Goal: Task Accomplishment & Management: Manage account settings

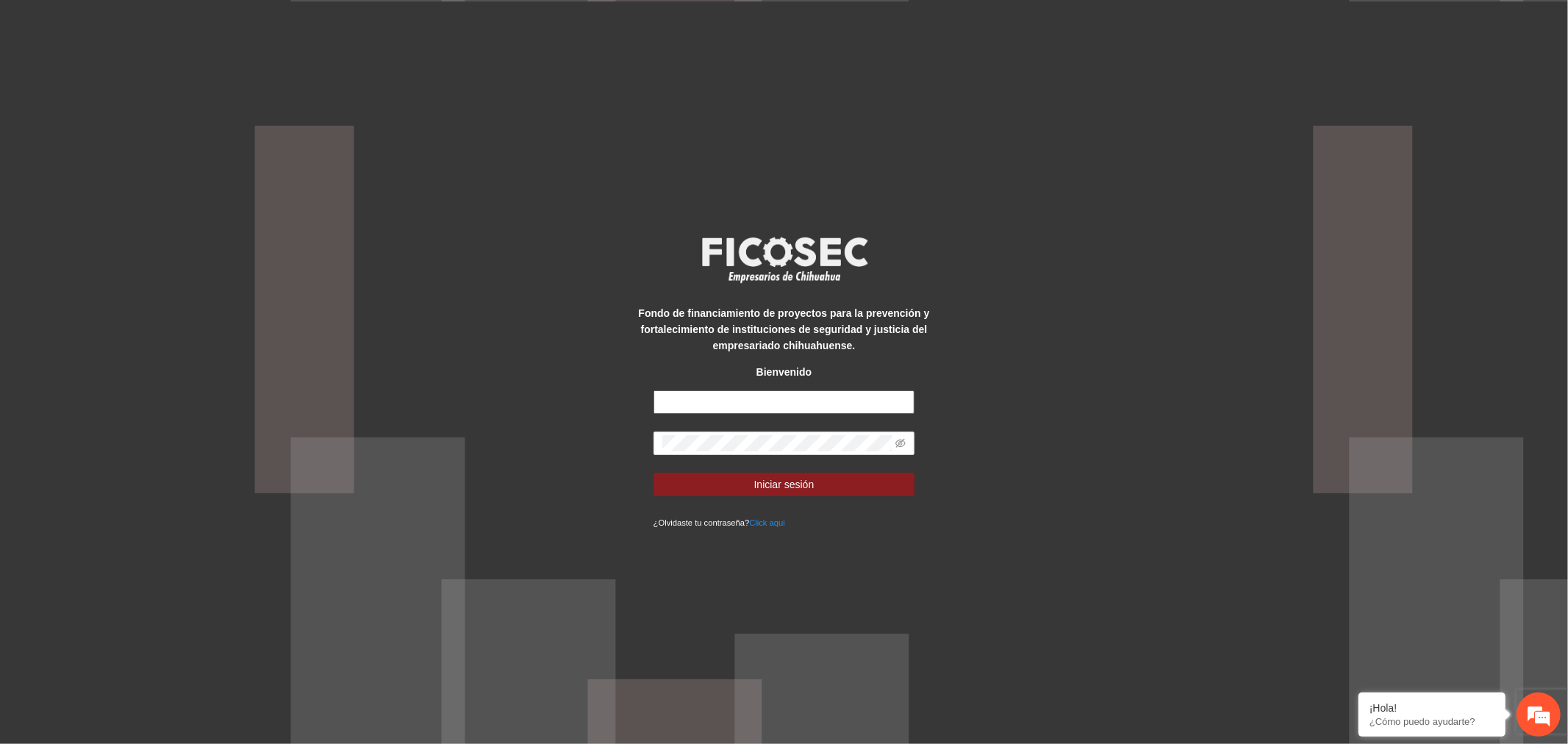
click at [711, 391] on input "text" at bounding box center [784, 403] width 262 height 24
type input "**********"
click at [775, 490] on span "Iniciar sesión" at bounding box center [784, 484] width 60 height 16
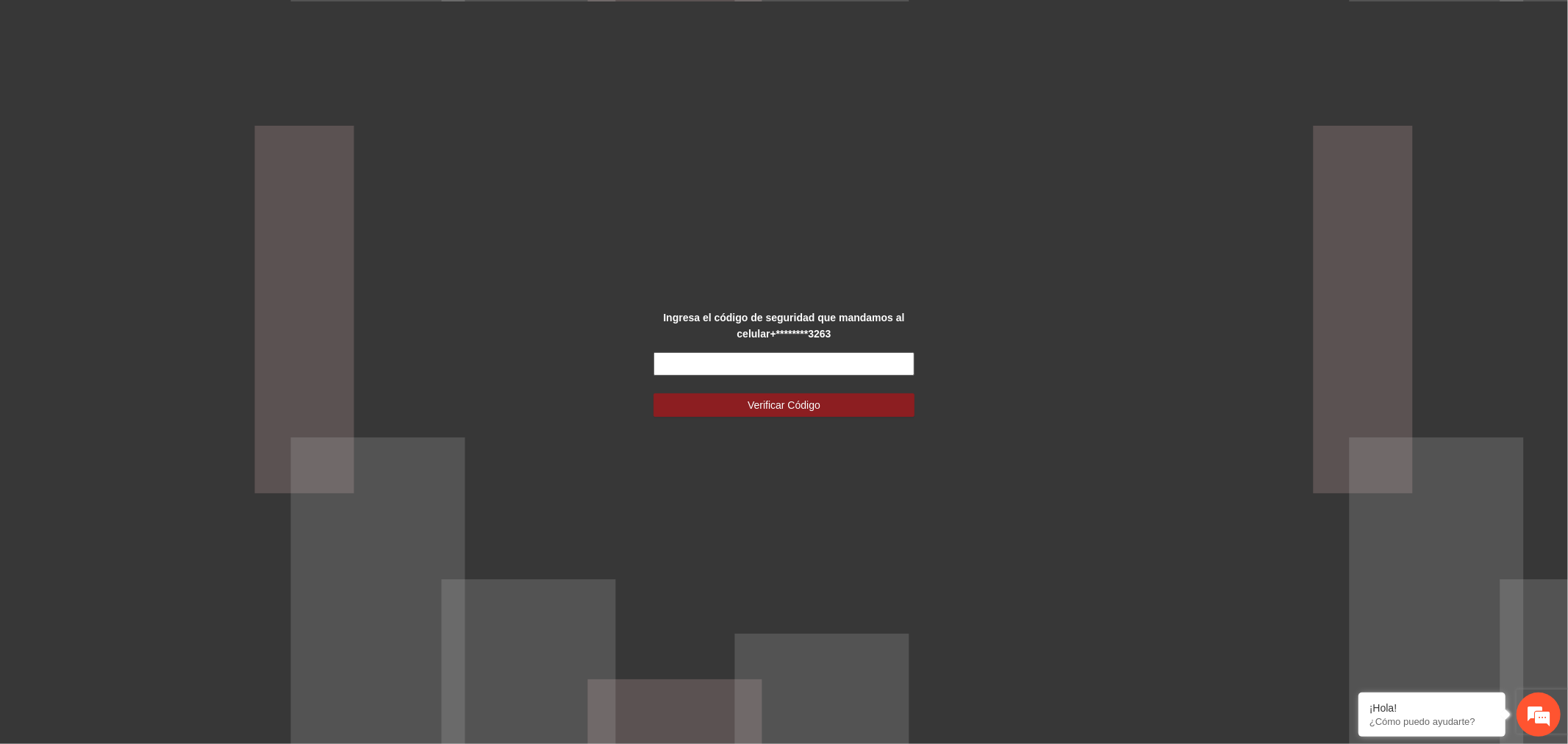
click at [768, 369] on input "text" at bounding box center [784, 364] width 262 height 24
type input "******"
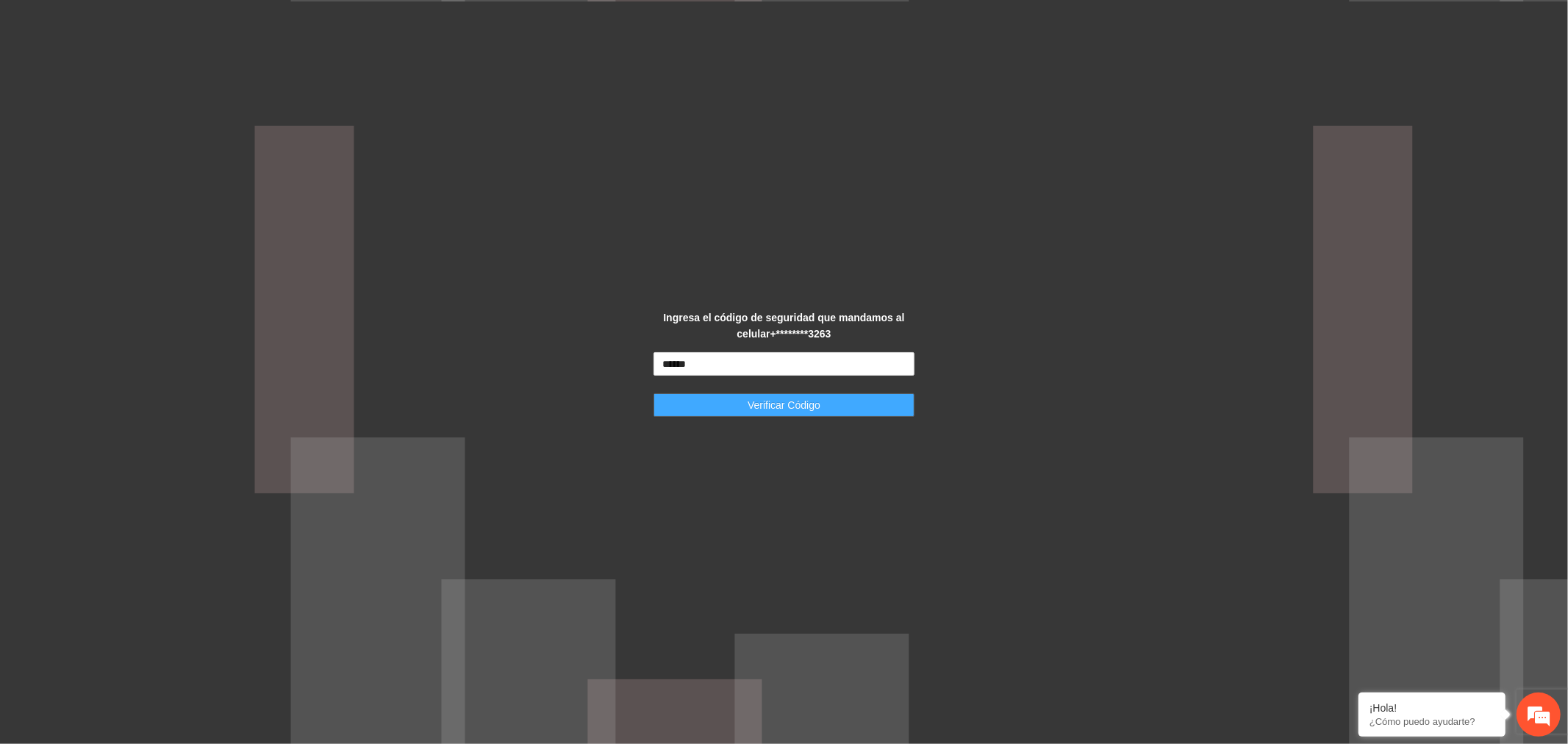
click at [731, 408] on button "Verificar Código" at bounding box center [784, 405] width 262 height 24
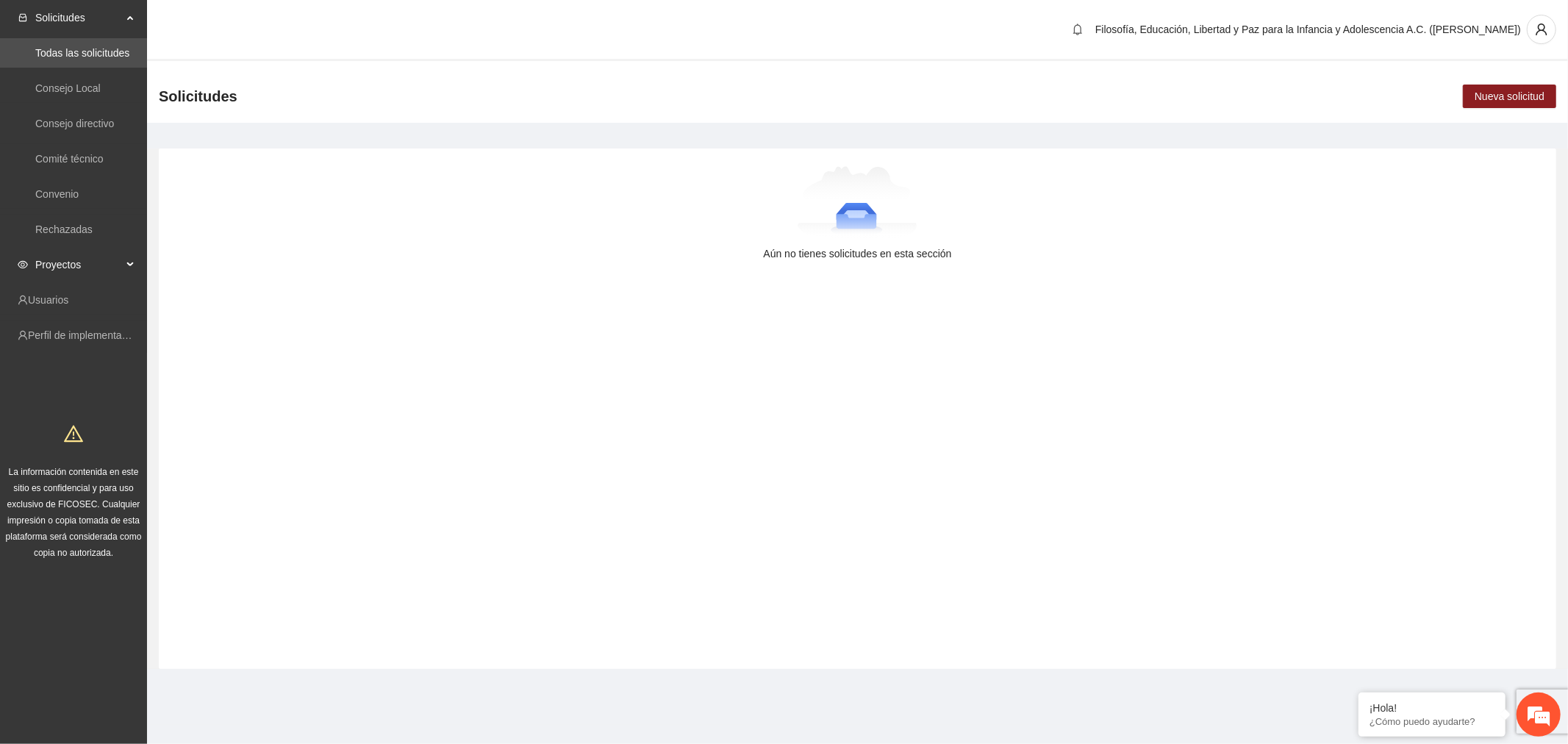
click at [57, 256] on span "Proyectos" at bounding box center [79, 264] width 86 height 30
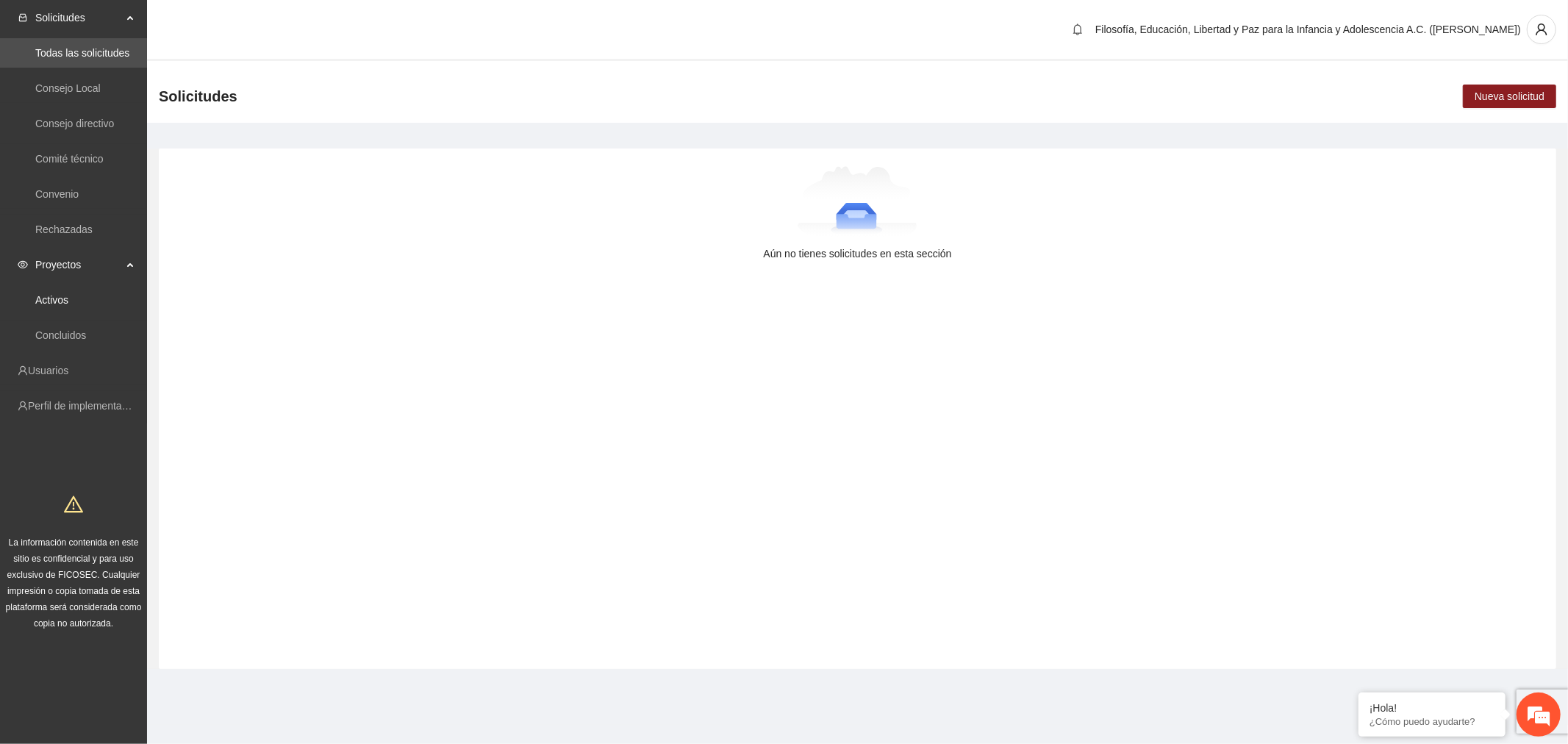
click at [69, 294] on link "Activos" at bounding box center [52, 300] width 33 height 12
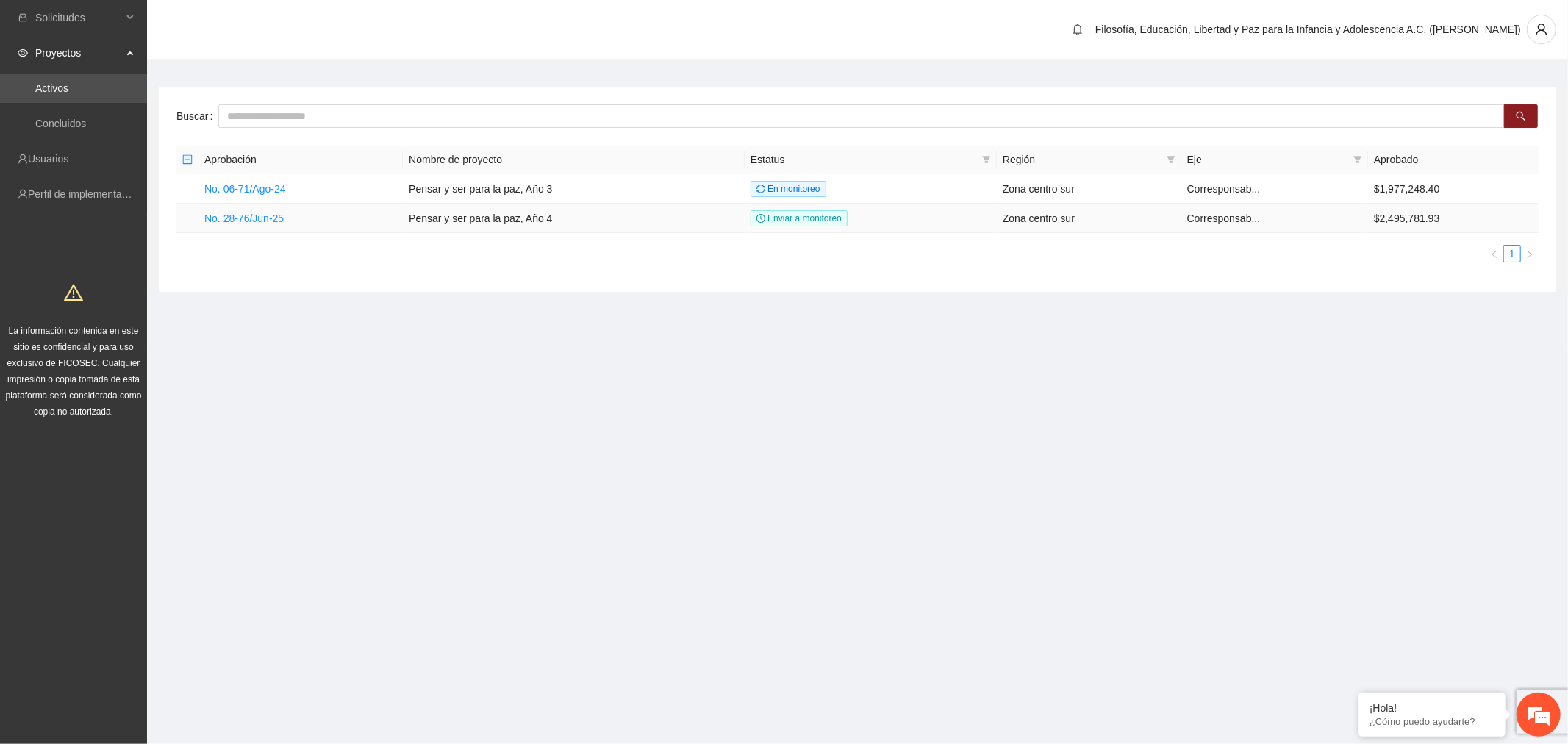
click at [262, 214] on link "No. 28-76/Jun-25" at bounding box center [244, 219] width 80 height 12
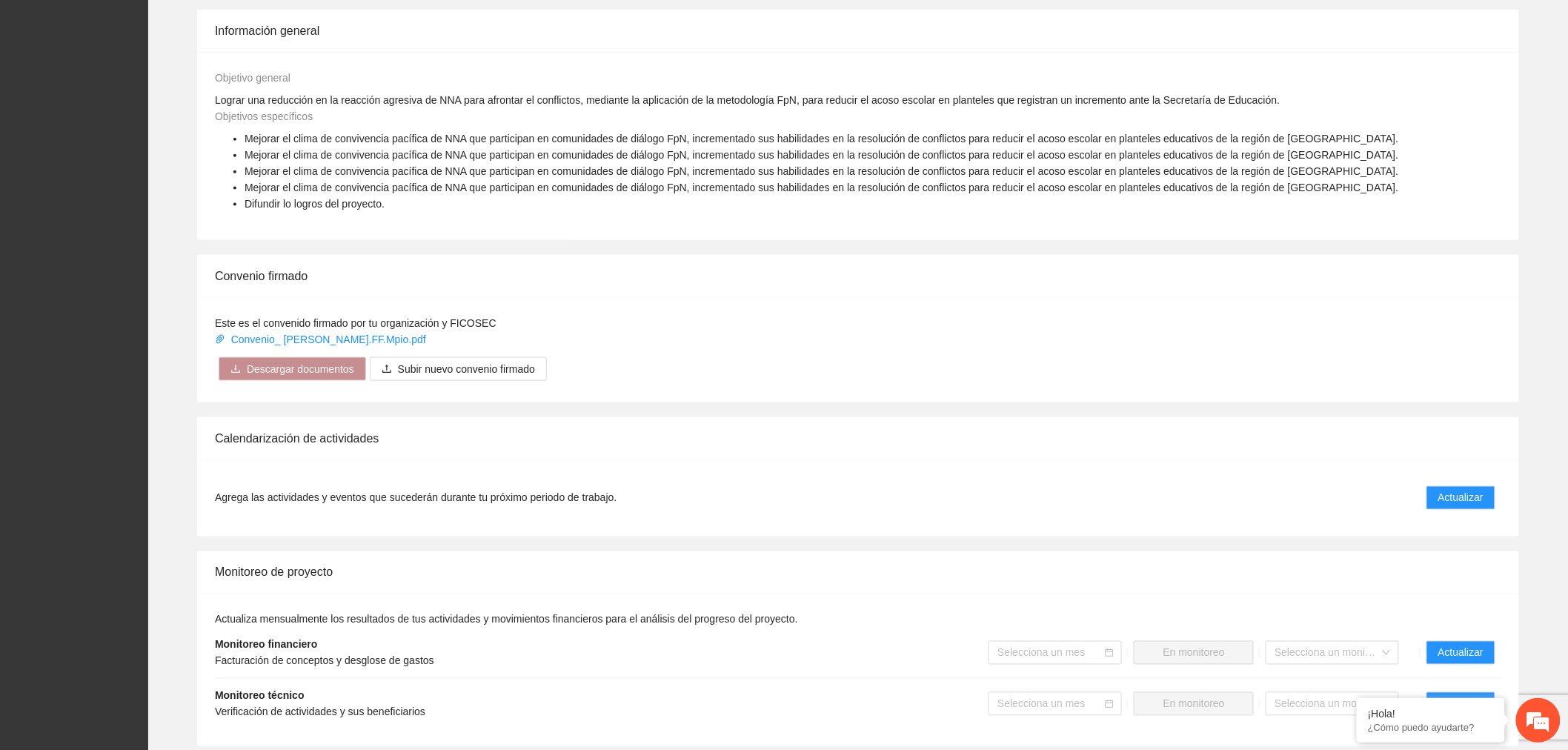
scroll to position [905, 0]
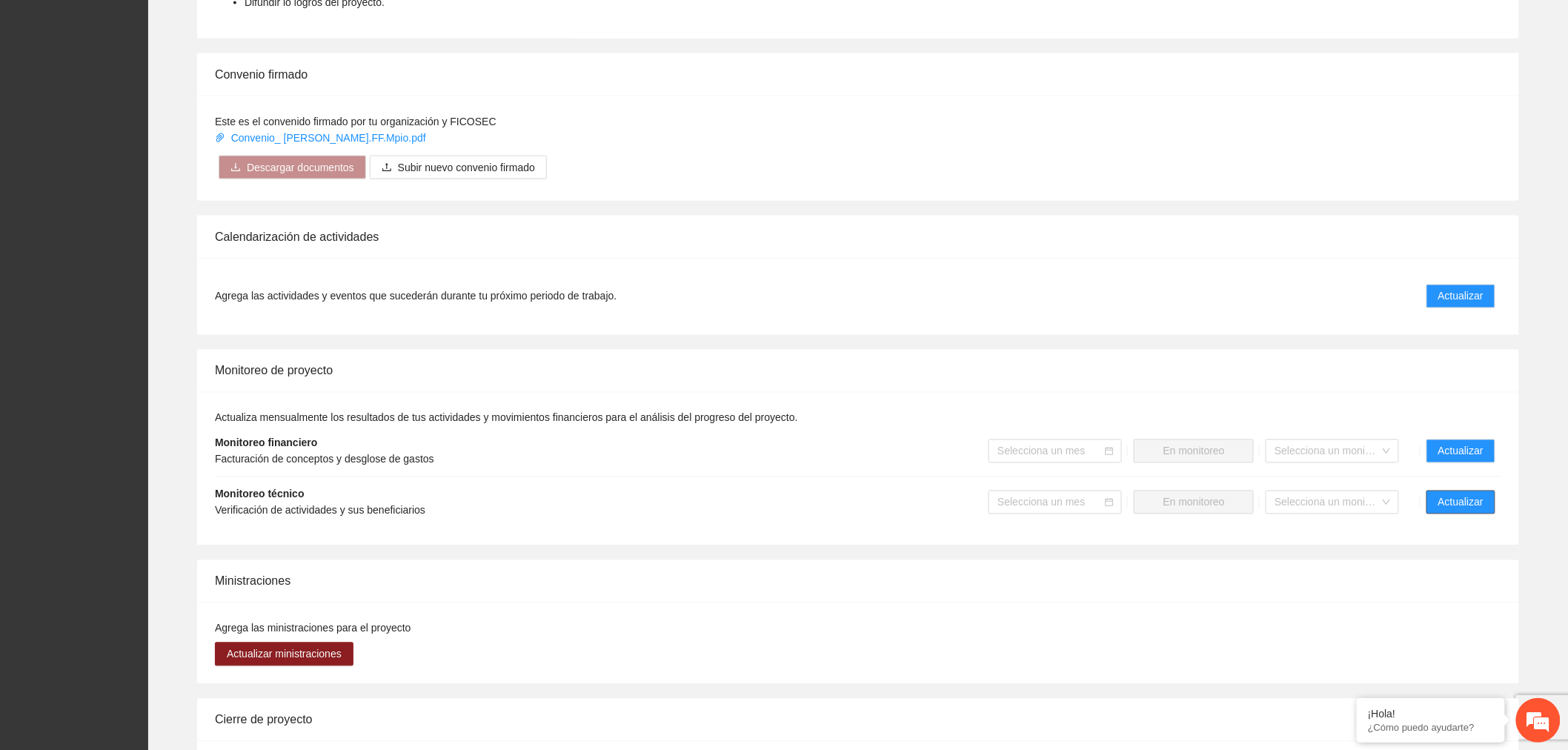
click at [1449, 499] on span "Actualizar" at bounding box center [1461, 502] width 45 height 16
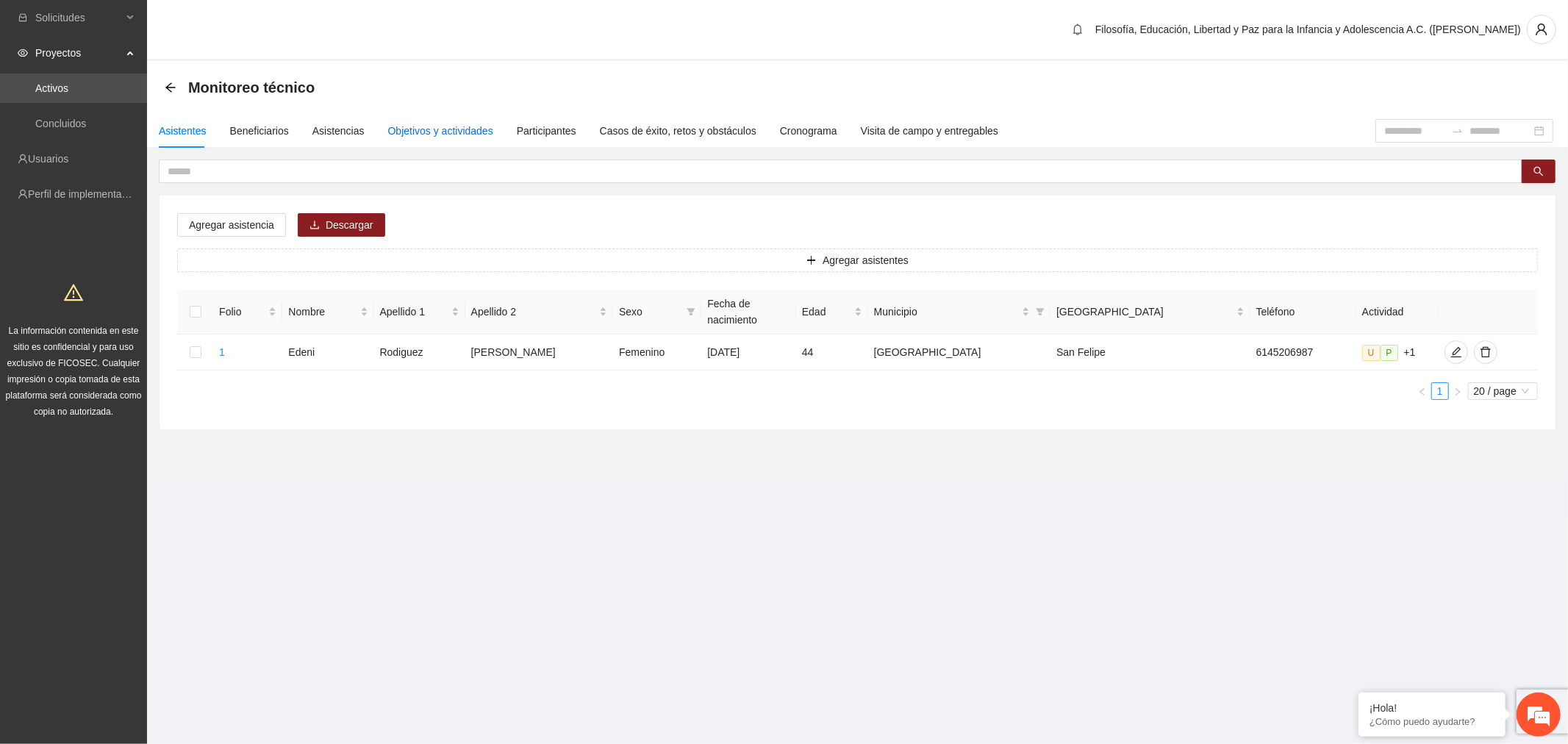
click at [414, 136] on div "Objetivos y actividades" at bounding box center [441, 130] width 105 height 16
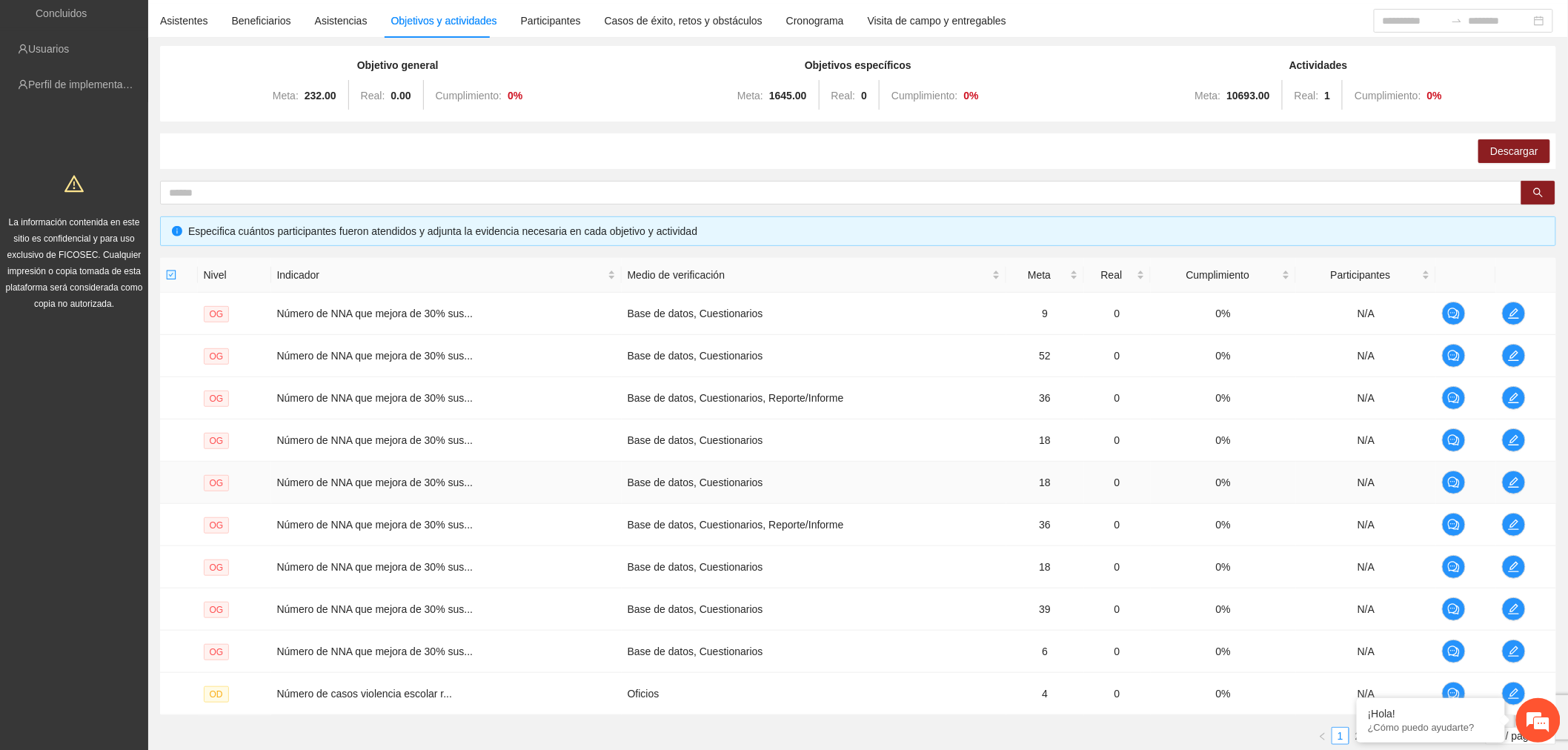
scroll to position [219, 0]
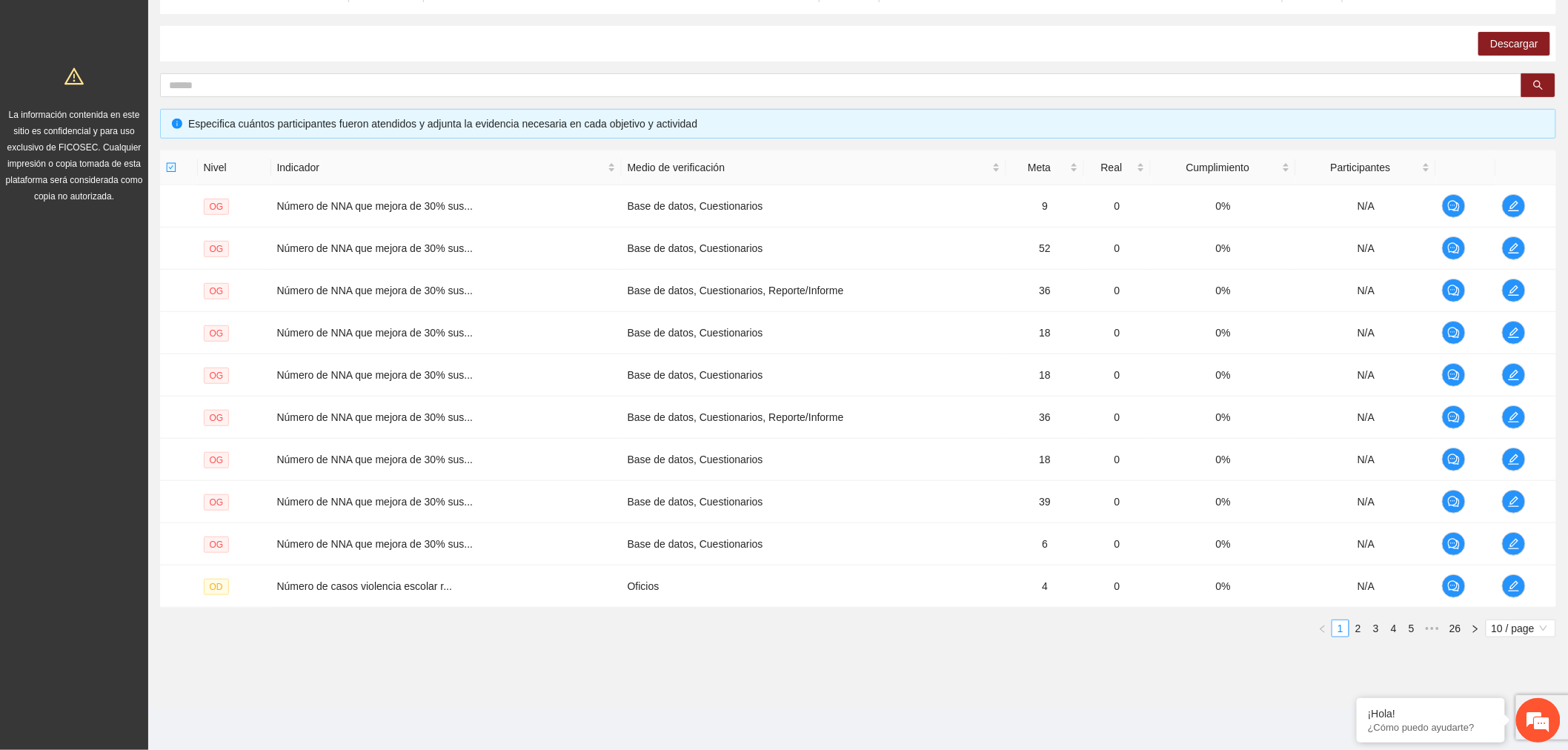
click at [1506, 633] on span "10 / page" at bounding box center [1521, 628] width 59 height 16
click at [1508, 727] on div "100 / page" at bounding box center [1522, 725] width 53 height 16
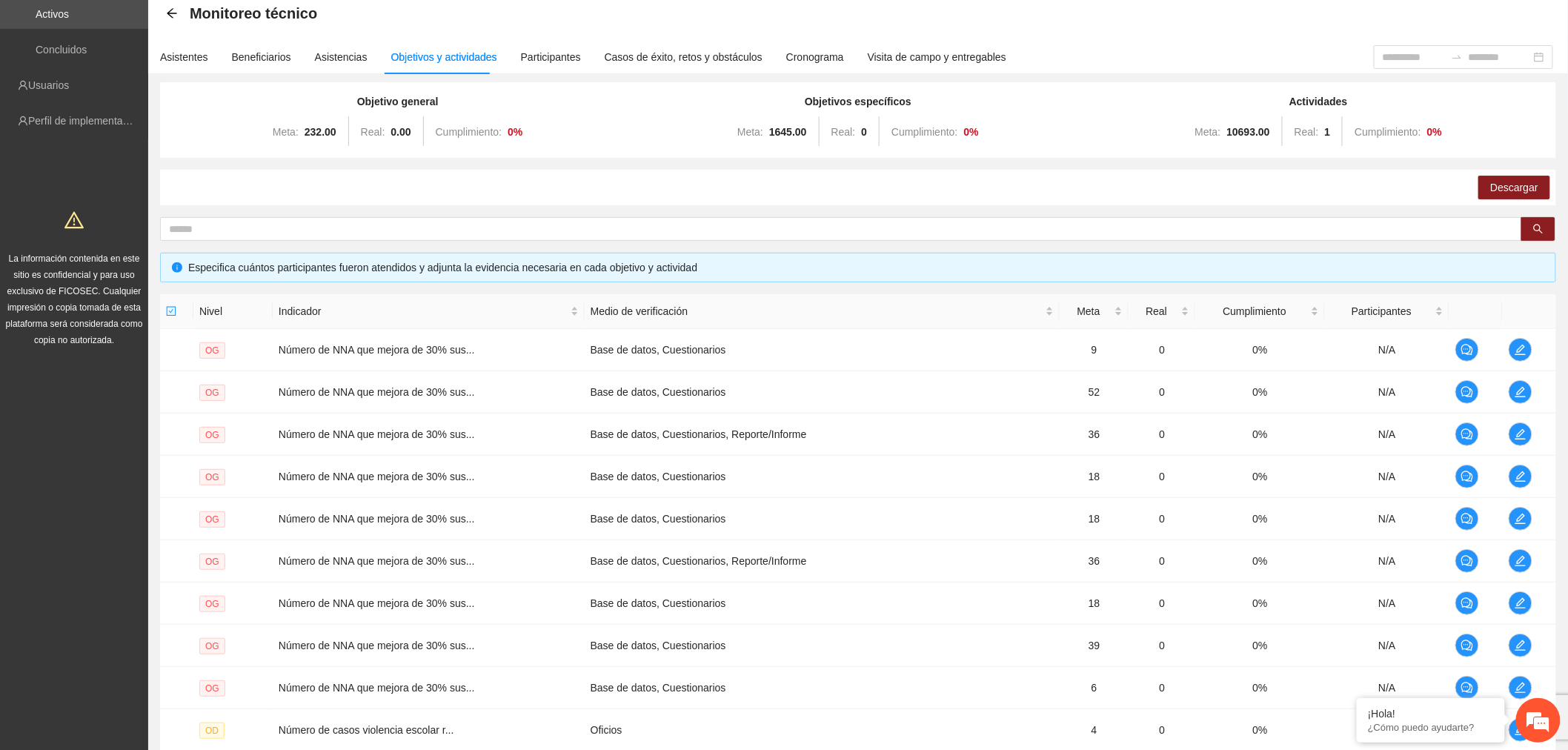
scroll to position [0, 0]
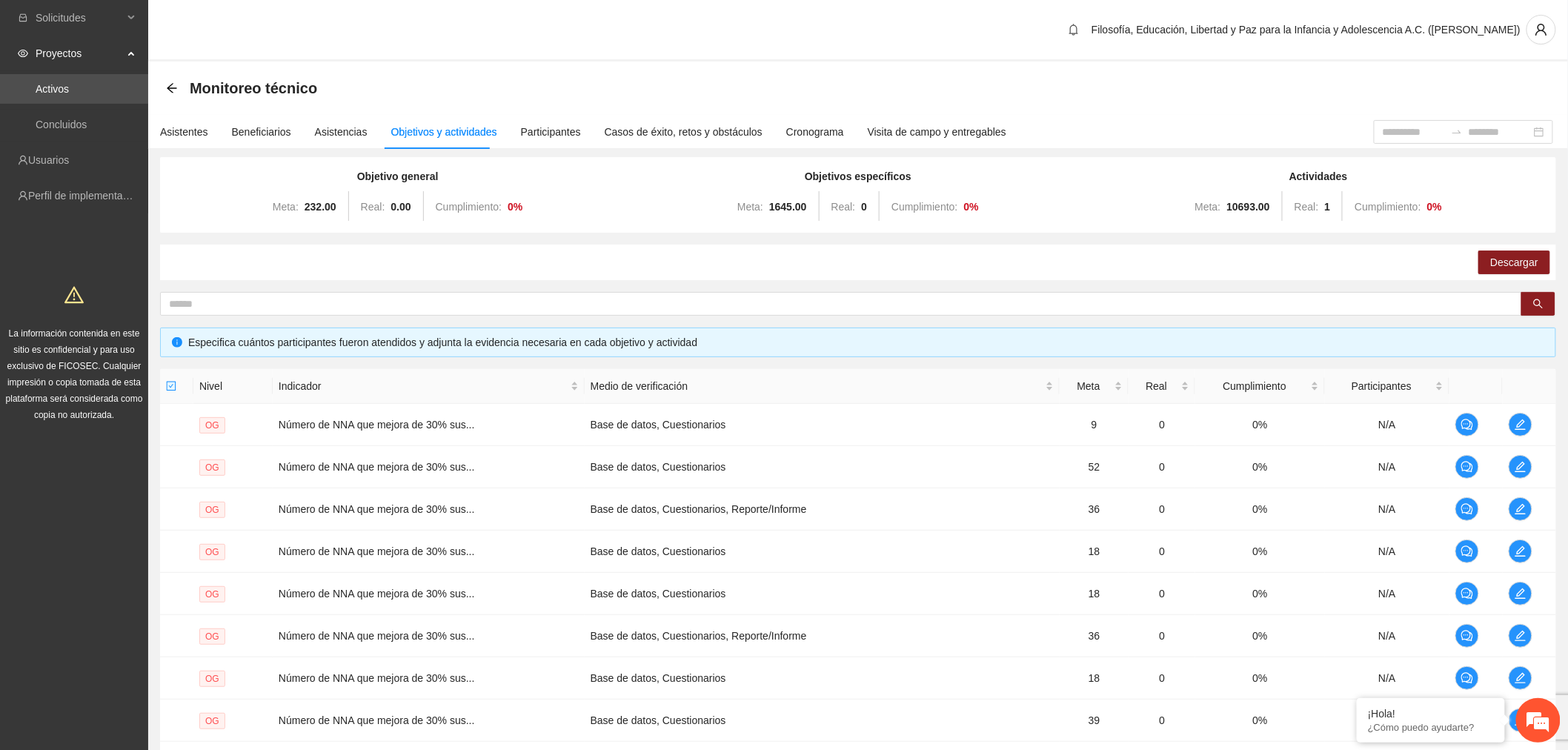
click at [69, 85] on link "Activos" at bounding box center [52, 89] width 33 height 12
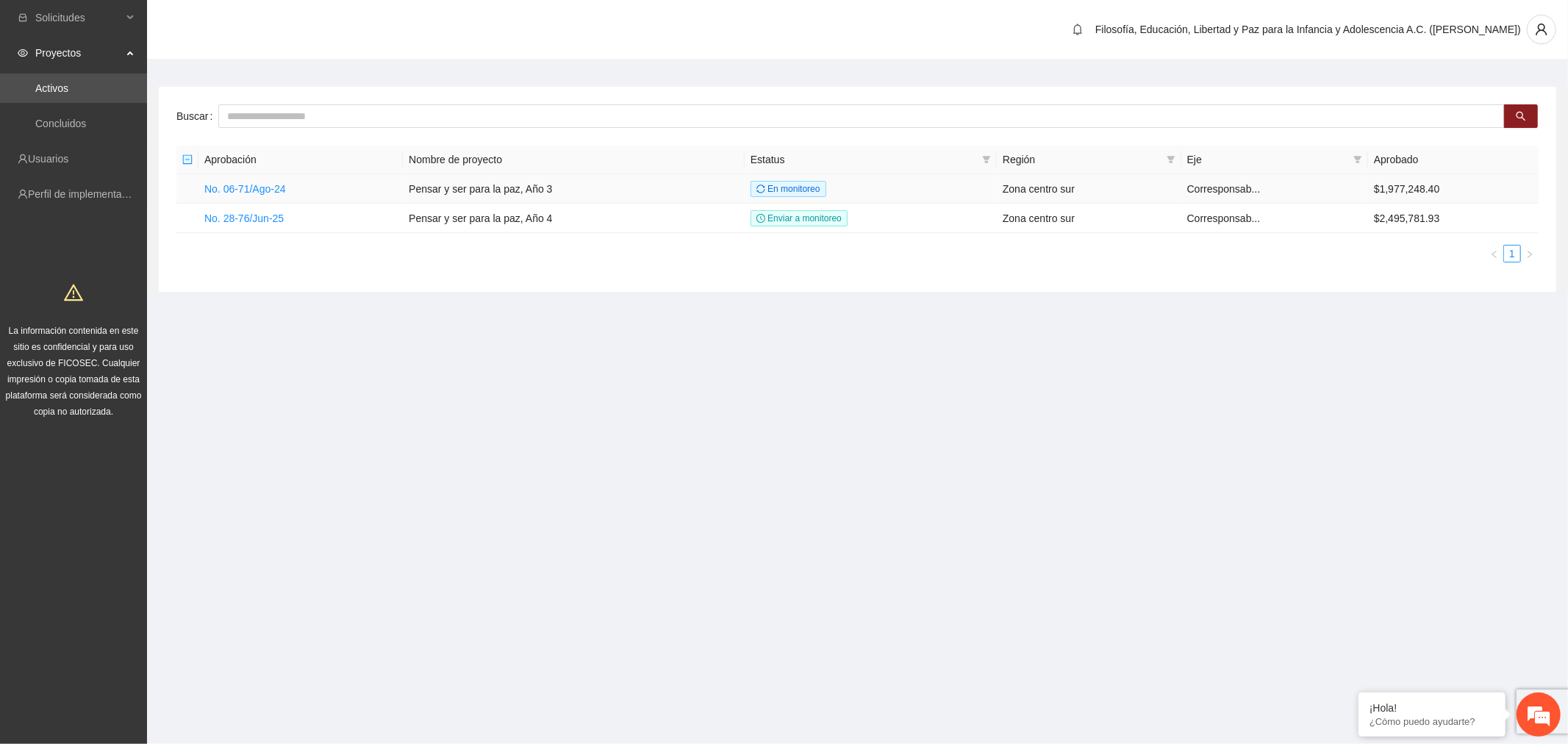
click at [264, 189] on link "No. 06-71/Ago-24" at bounding box center [245, 189] width 81 height 12
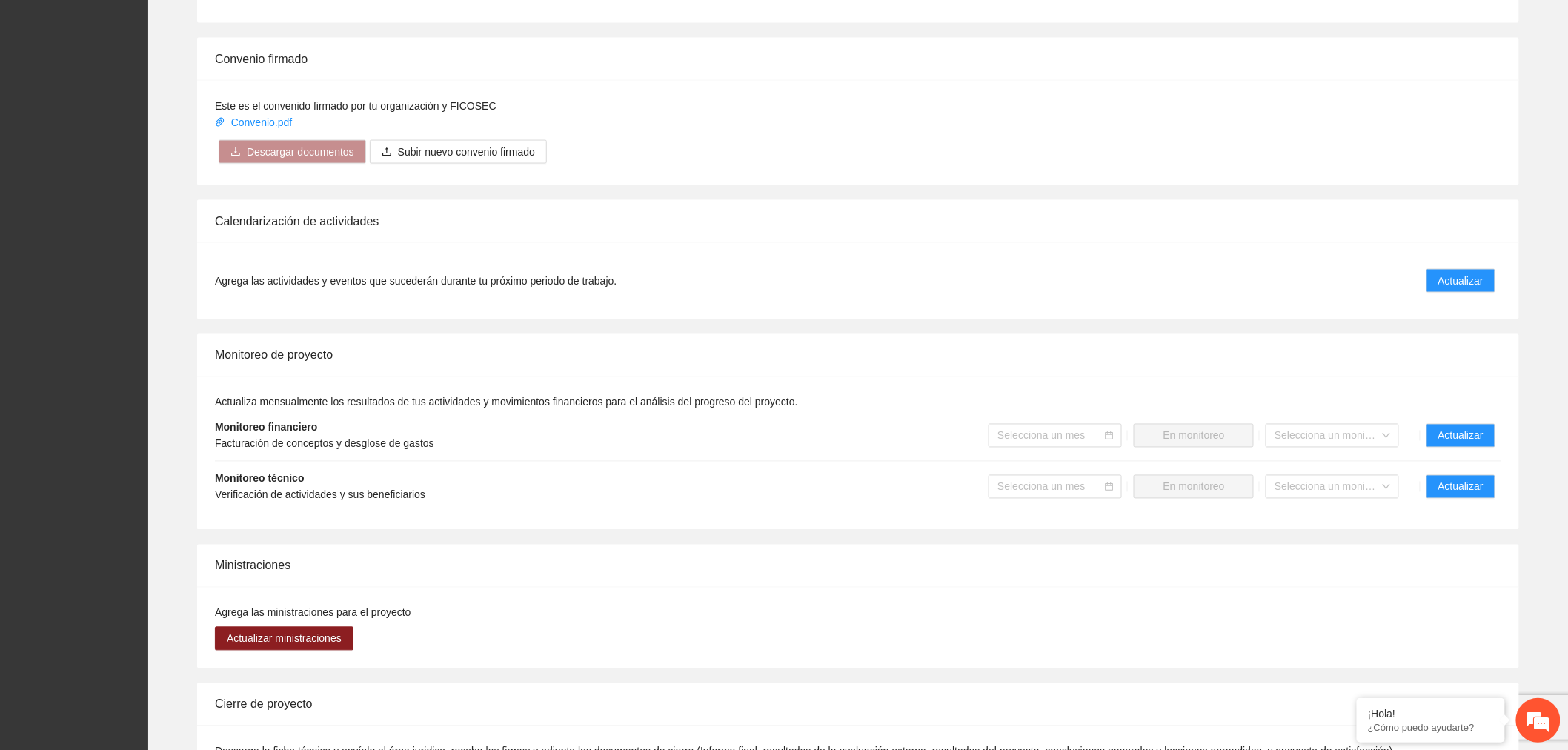
scroll to position [905, 0]
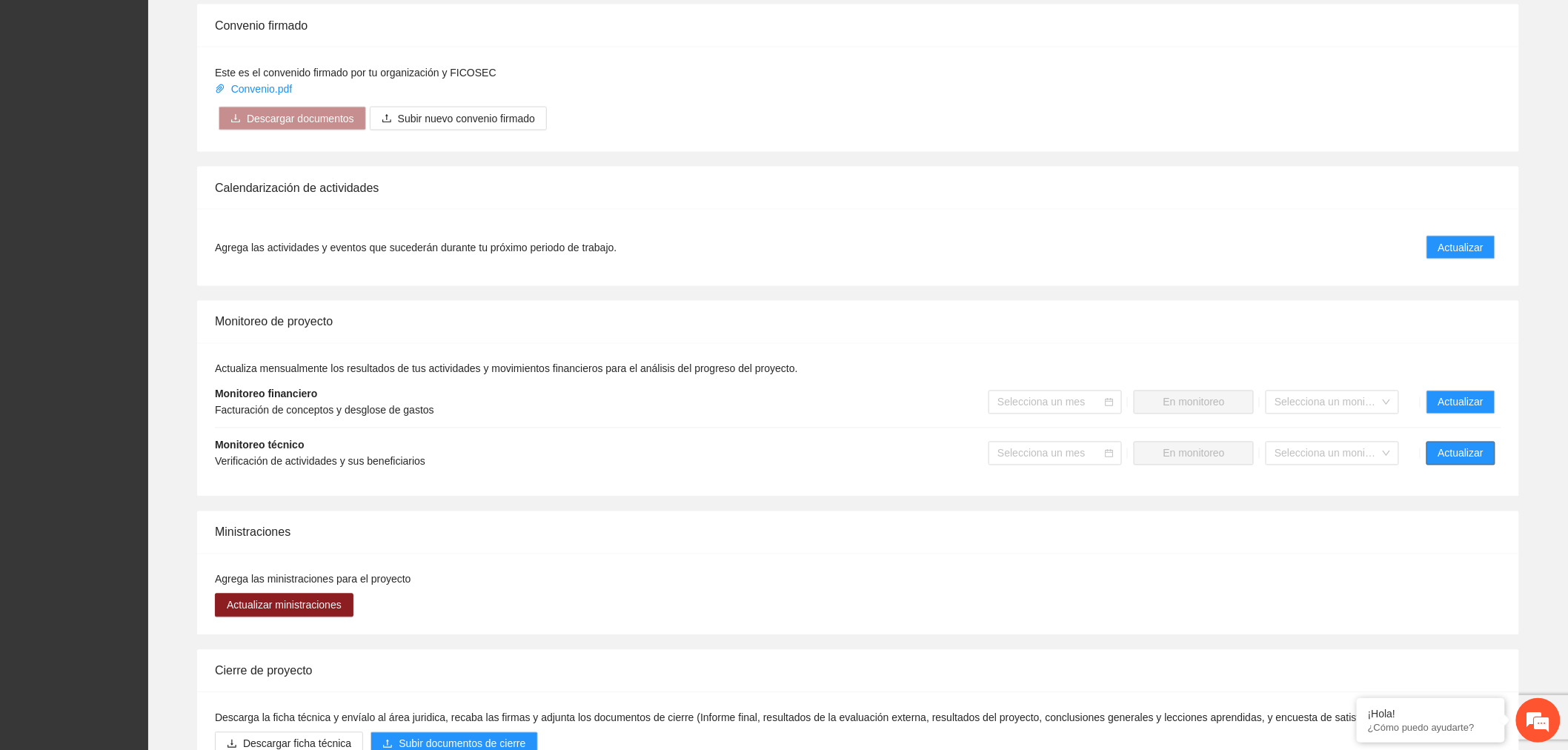
click at [1464, 445] on span "Actualizar" at bounding box center [1461, 453] width 45 height 16
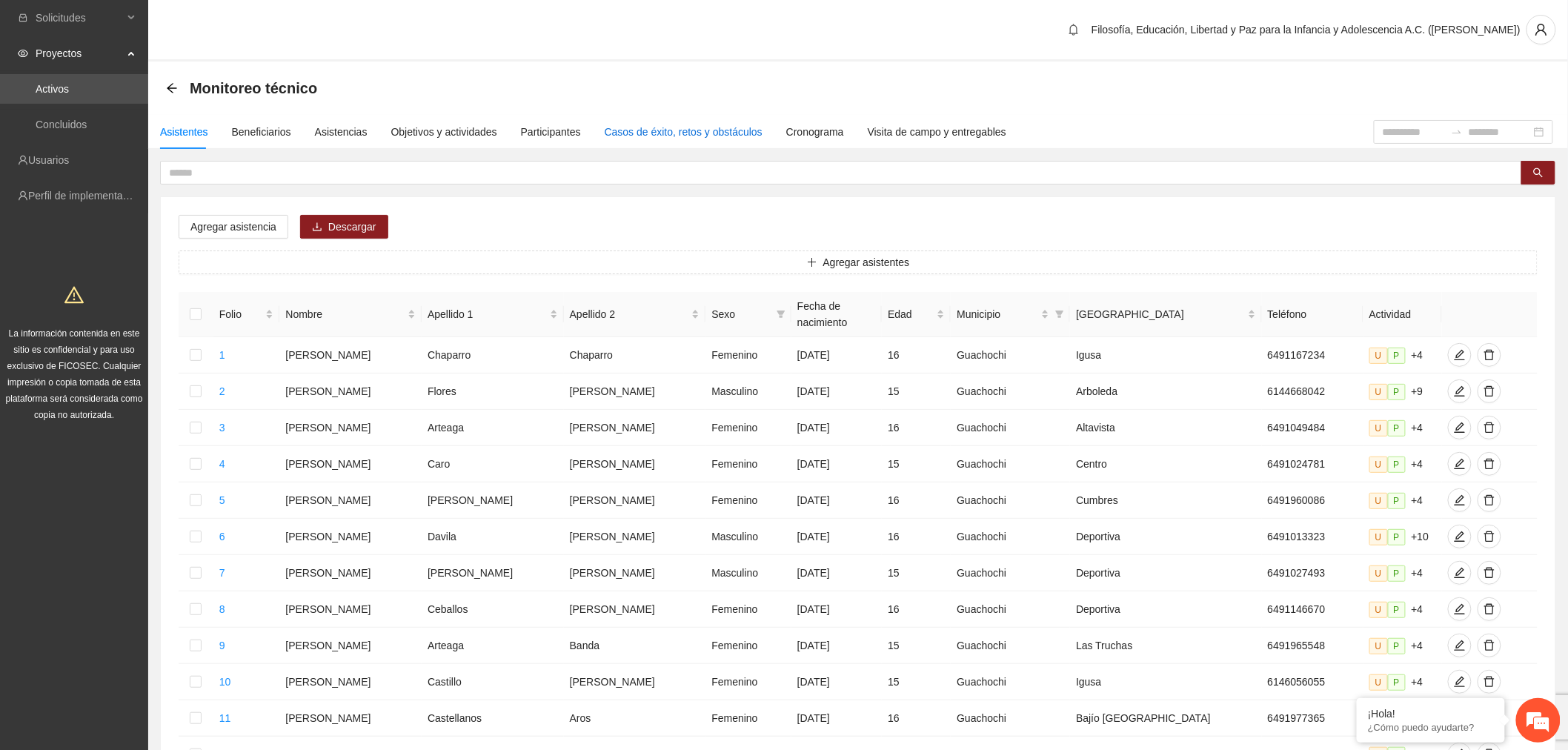
click at [639, 132] on div "Casos de éxito, retos y obstáculos" at bounding box center [684, 132] width 158 height 16
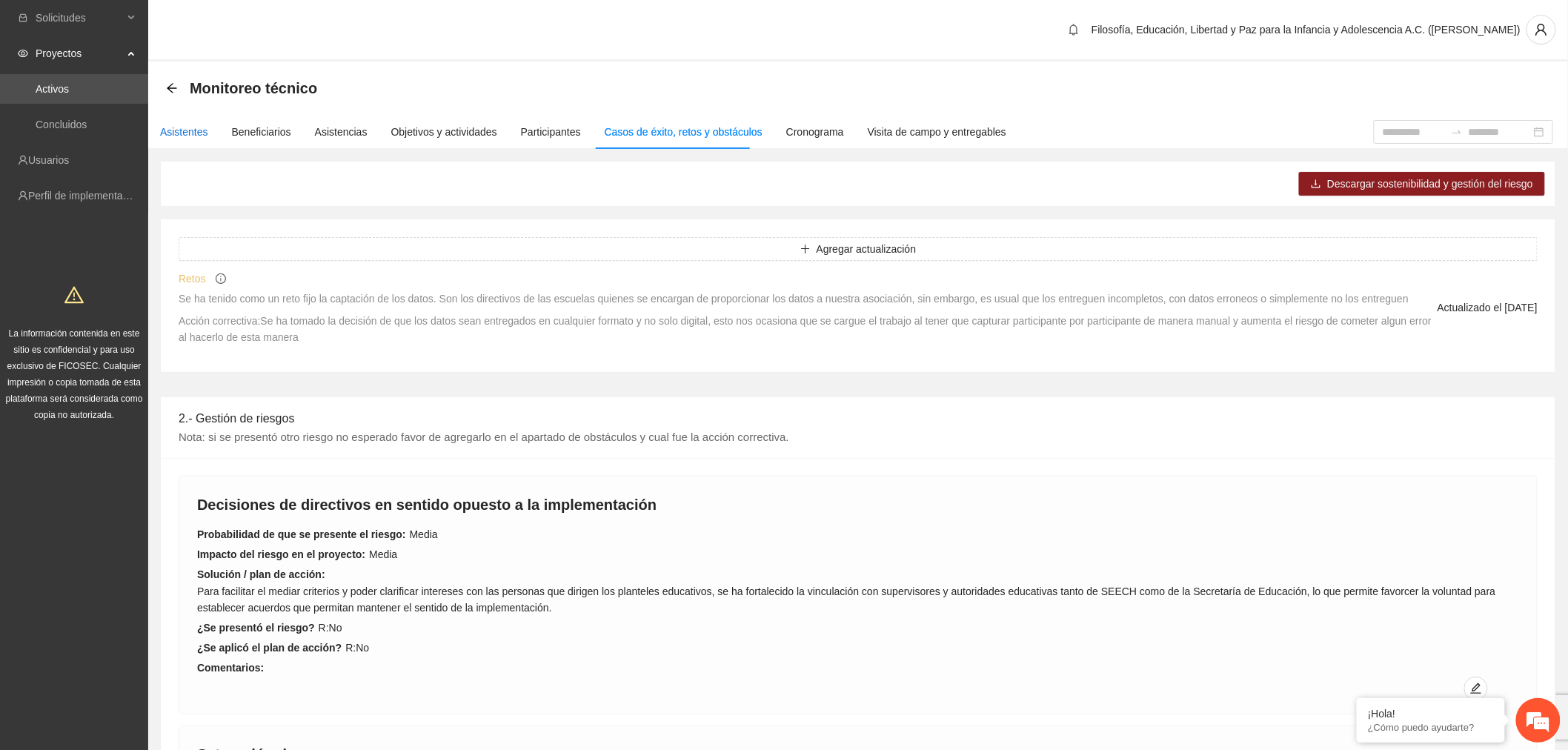
click at [182, 126] on div "Asistentes" at bounding box center [184, 132] width 48 height 16
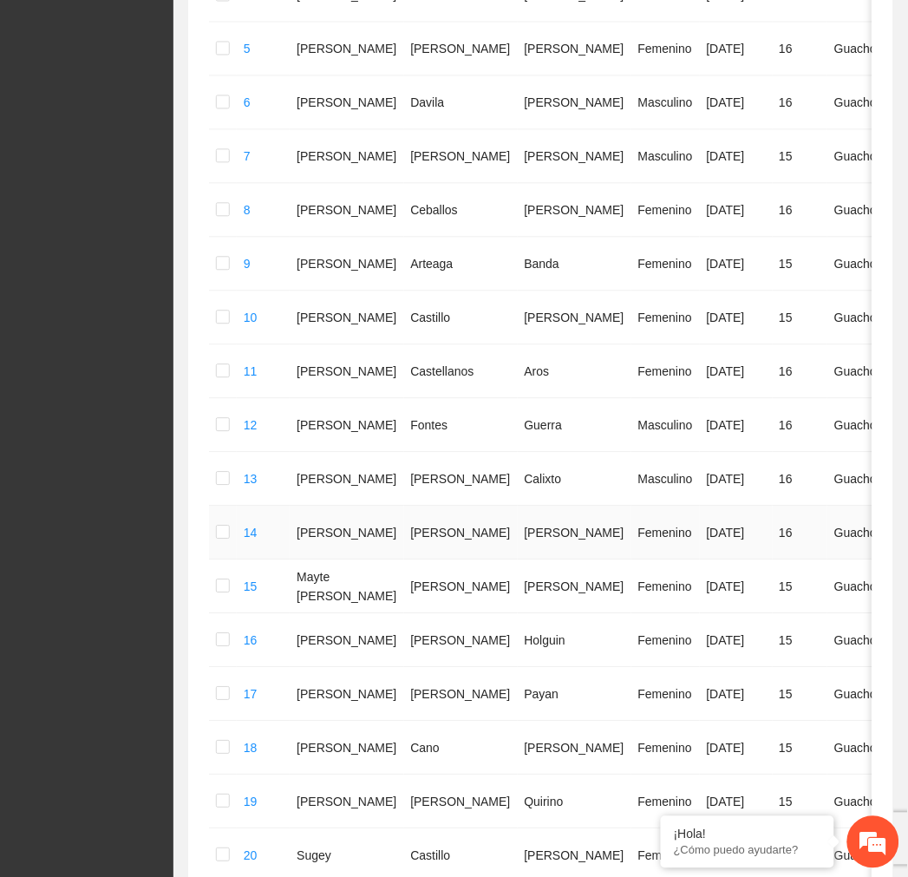
scroll to position [788, 0]
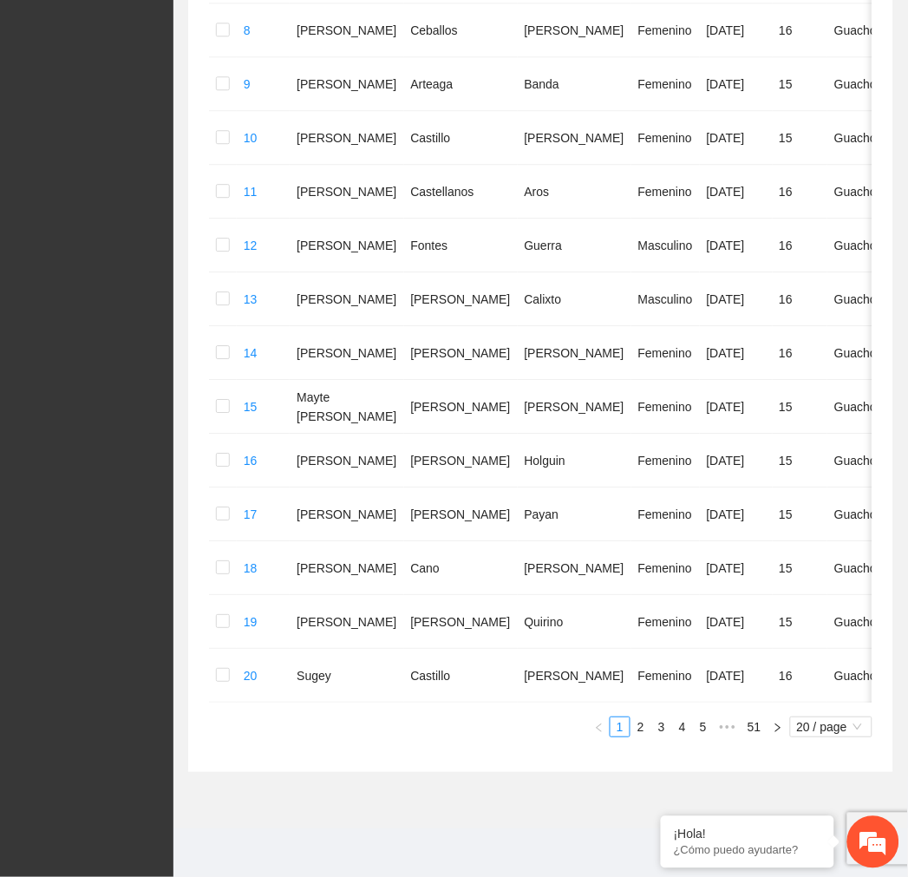
click at [838, 714] on div "Folio Nombre Apellido 1 Apellido 2 Sexo Fecha de nacimiento Edad Municipio Colo…" at bounding box center [541, 155] width 664 height 1163
click at [839, 724] on span "20 / page" at bounding box center [831, 726] width 69 height 19
click at [842, 850] on div "100 / page" at bounding box center [832, 840] width 62 height 19
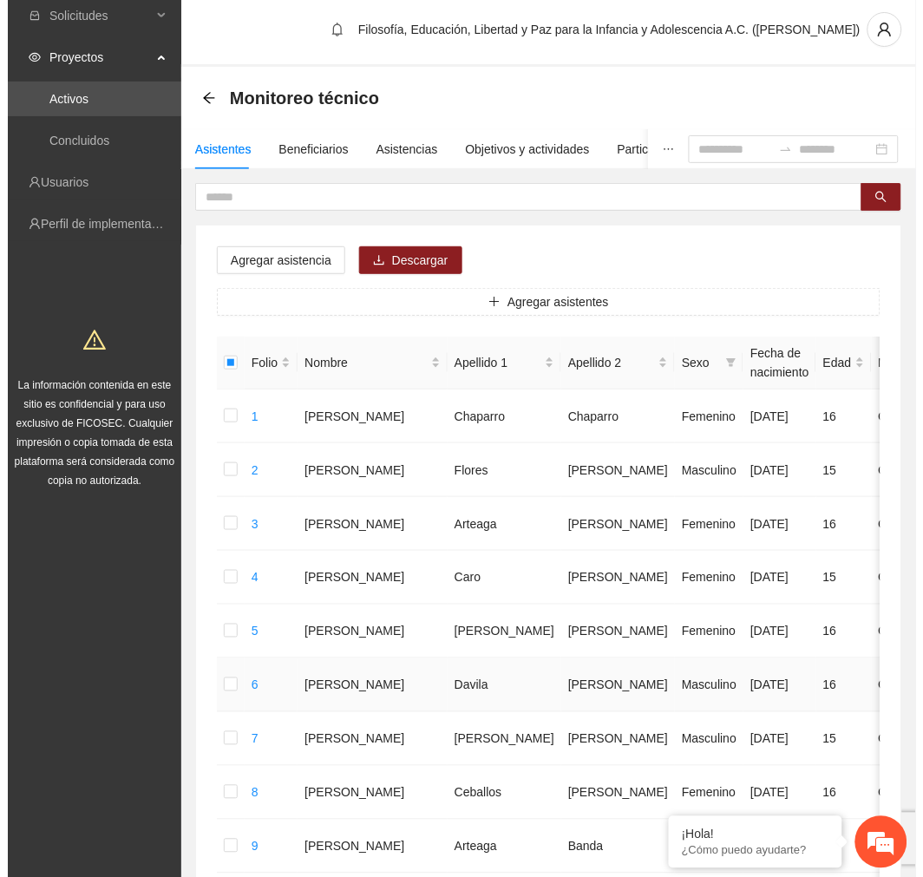
scroll to position [0, 0]
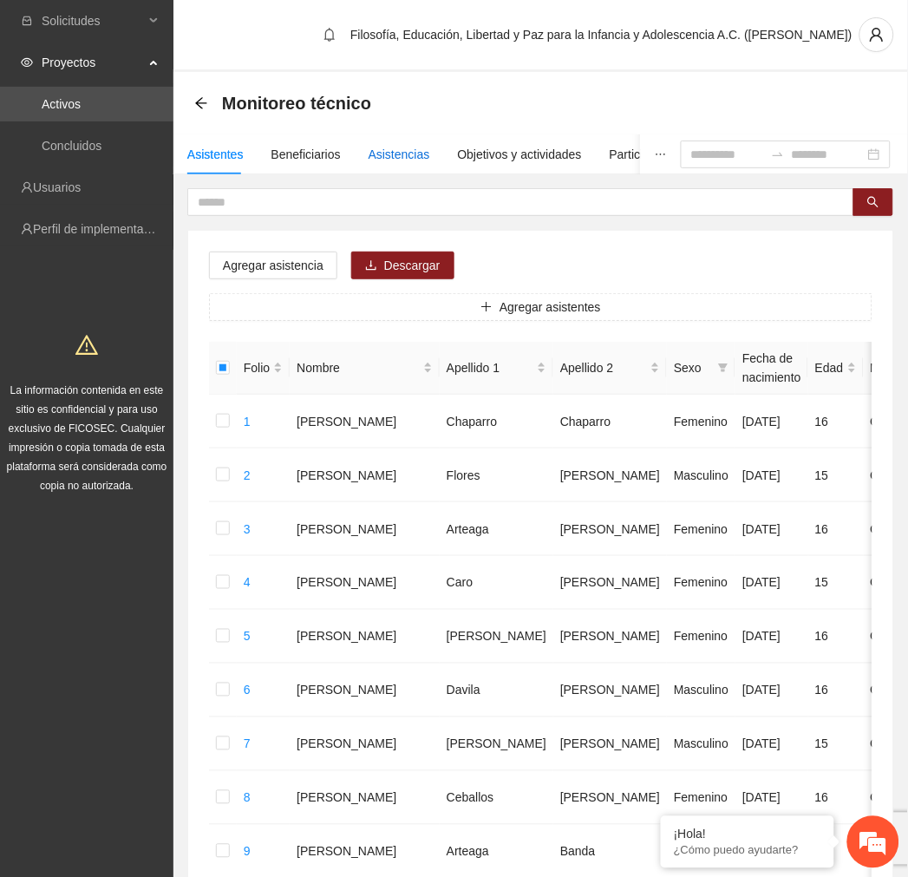
click at [401, 150] on div "Asistencias" at bounding box center [400, 154] width 62 height 19
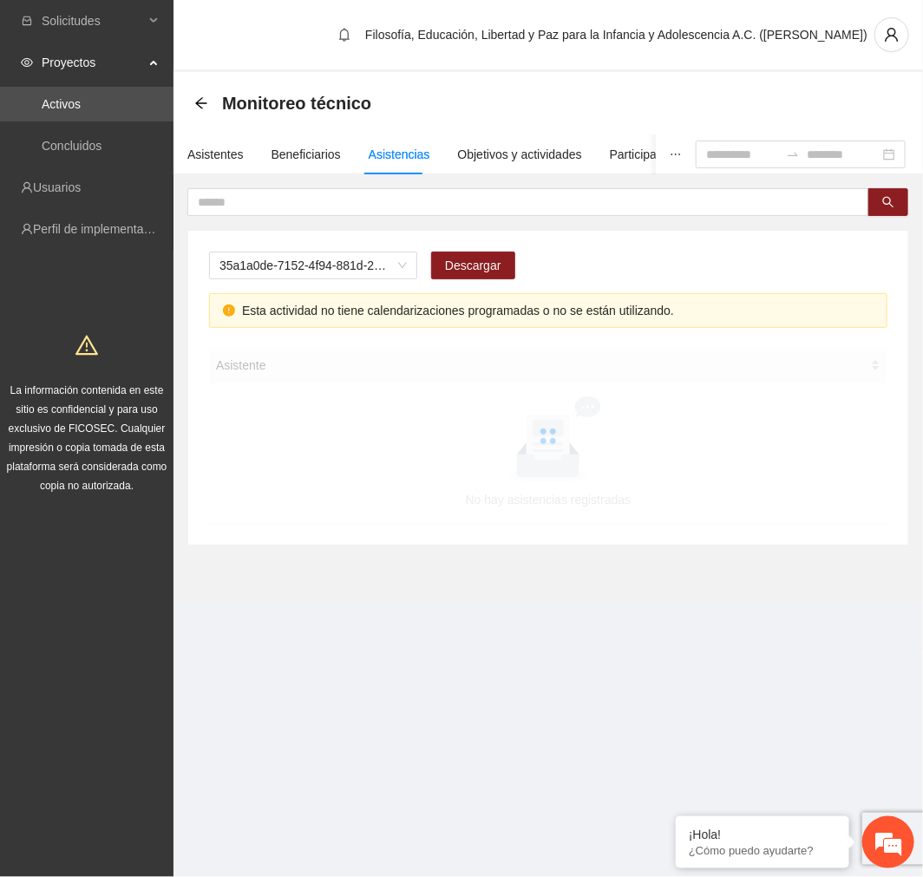
click at [341, 271] on span "35a1a0de-7152-4f94-881d-2e19e1dfd1c5" at bounding box center [312, 265] width 187 height 26
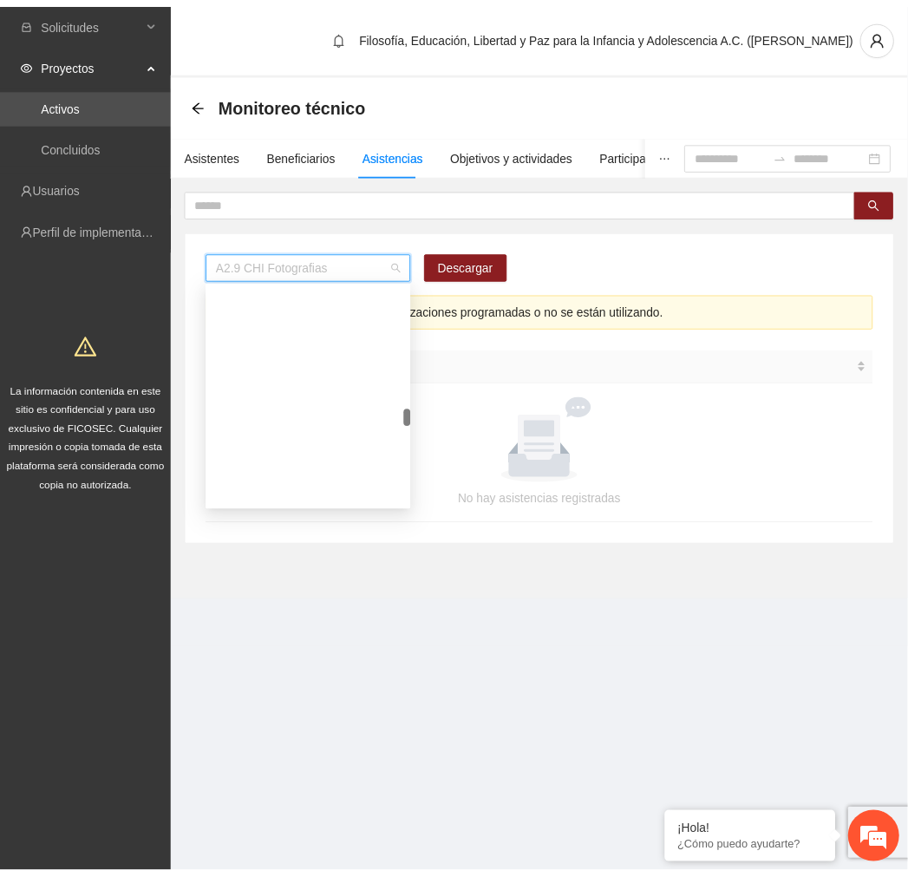
scroll to position [2312, 0]
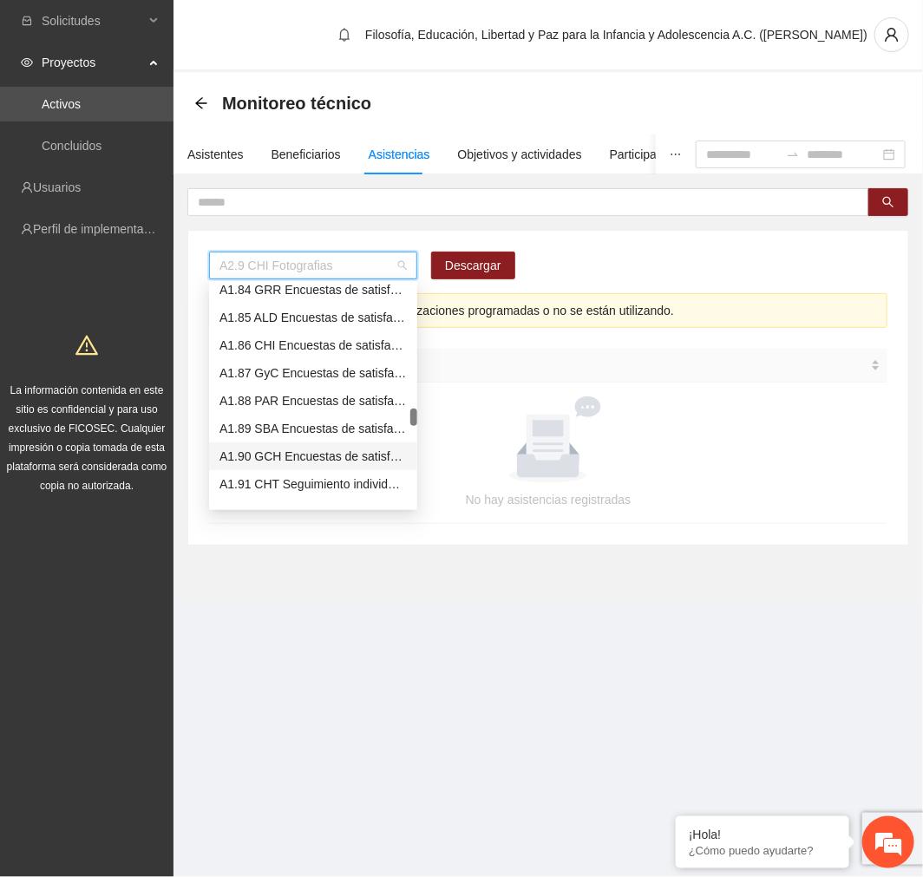
click at [310, 449] on div "A1.90 GCH Encuestas de satisfacción a participantes" at bounding box center [312, 456] width 187 height 19
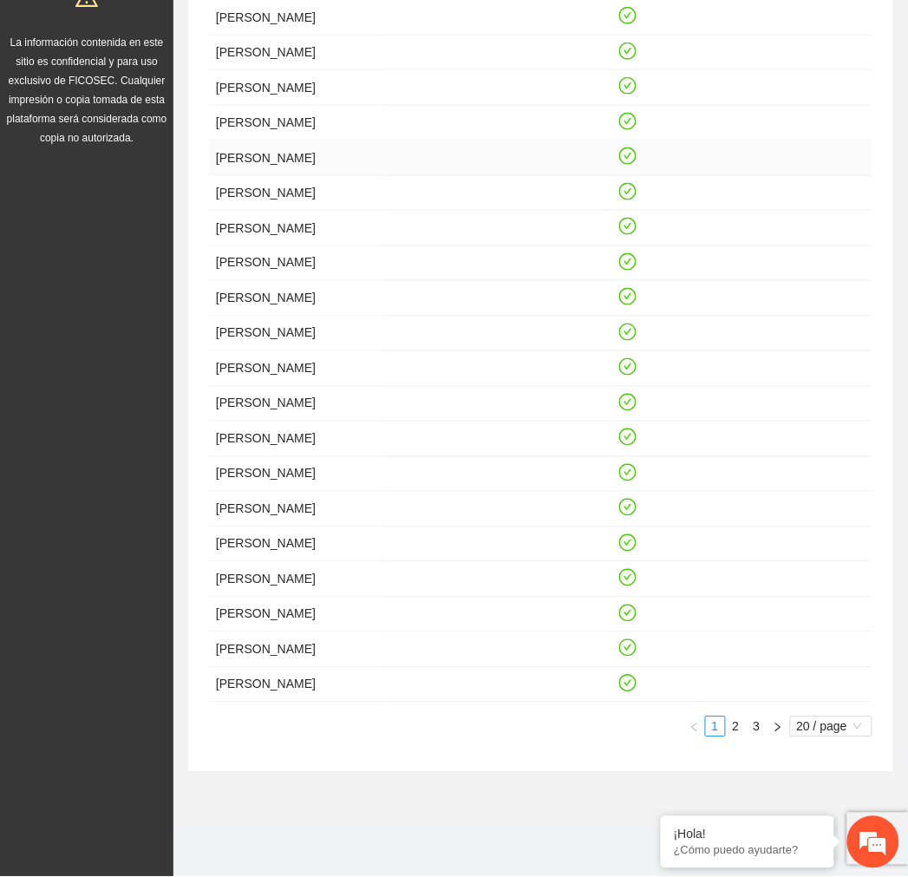
scroll to position [501, 0]
click at [830, 730] on span "20 / page" at bounding box center [831, 726] width 69 height 19
click at [848, 854] on div "¡Hola! ¿Cómo puedo ayudarte?" at bounding box center [873, 842] width 52 height 52
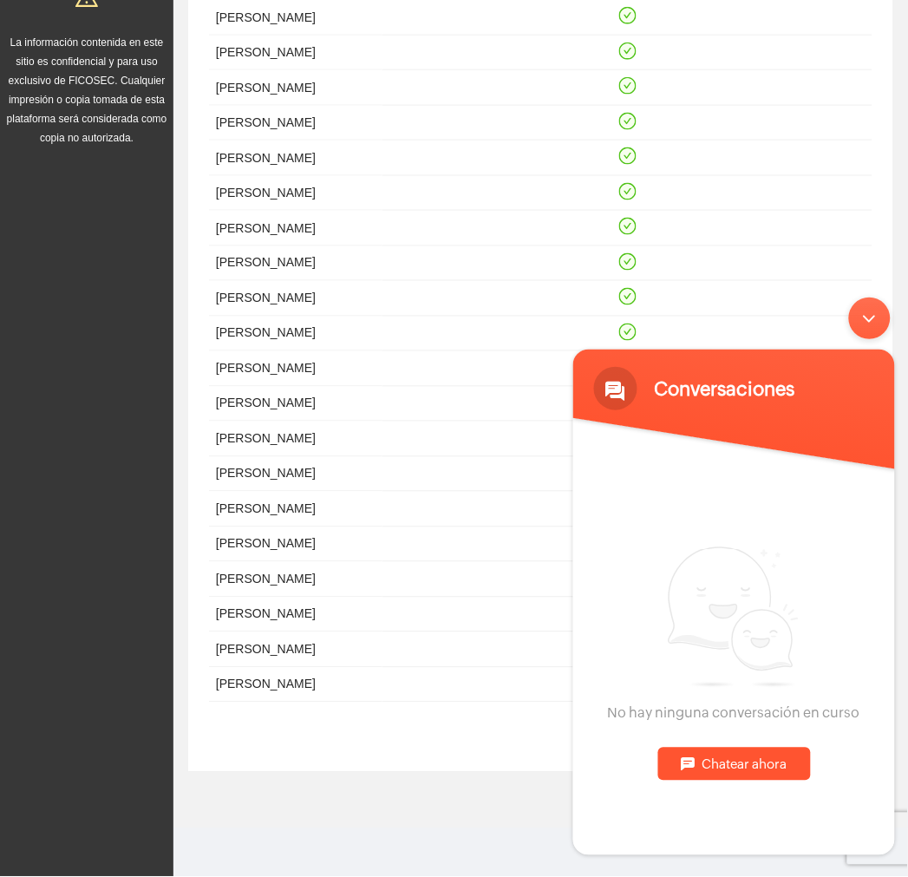
click at [869, 311] on div "Minimizar ventana de chat en vivo" at bounding box center [869, 318] width 42 height 42
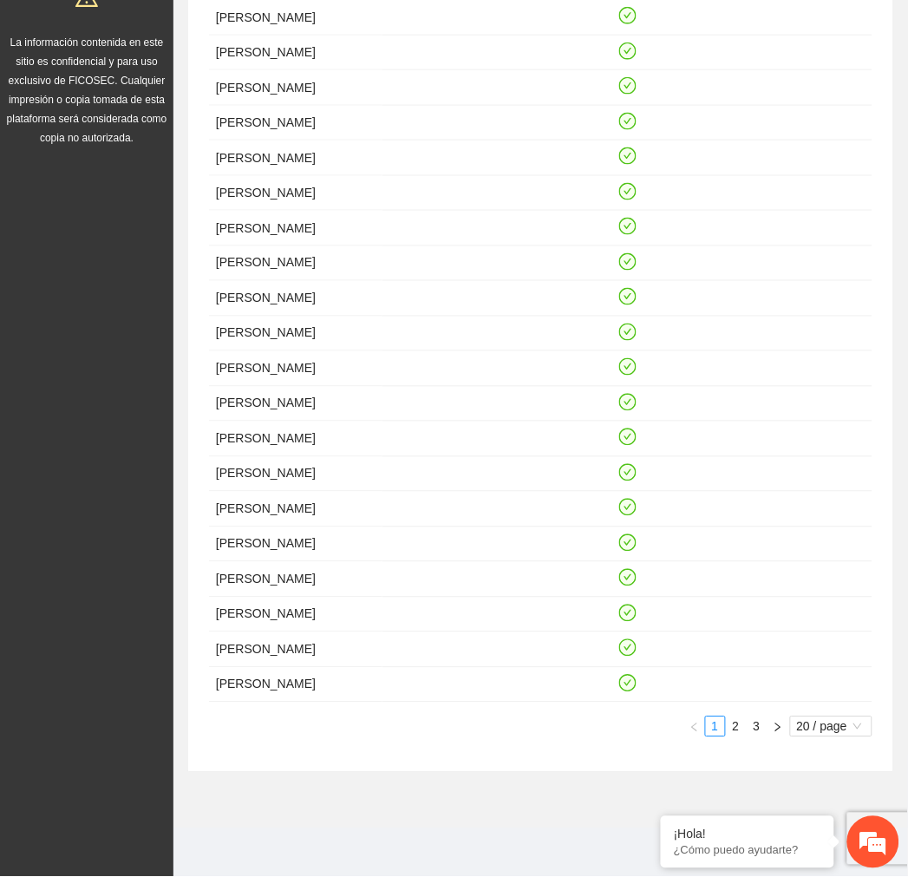
click at [833, 721] on span "20 / page" at bounding box center [831, 726] width 69 height 19
click at [843, 846] on div "100 / page" at bounding box center [832, 840] width 62 height 19
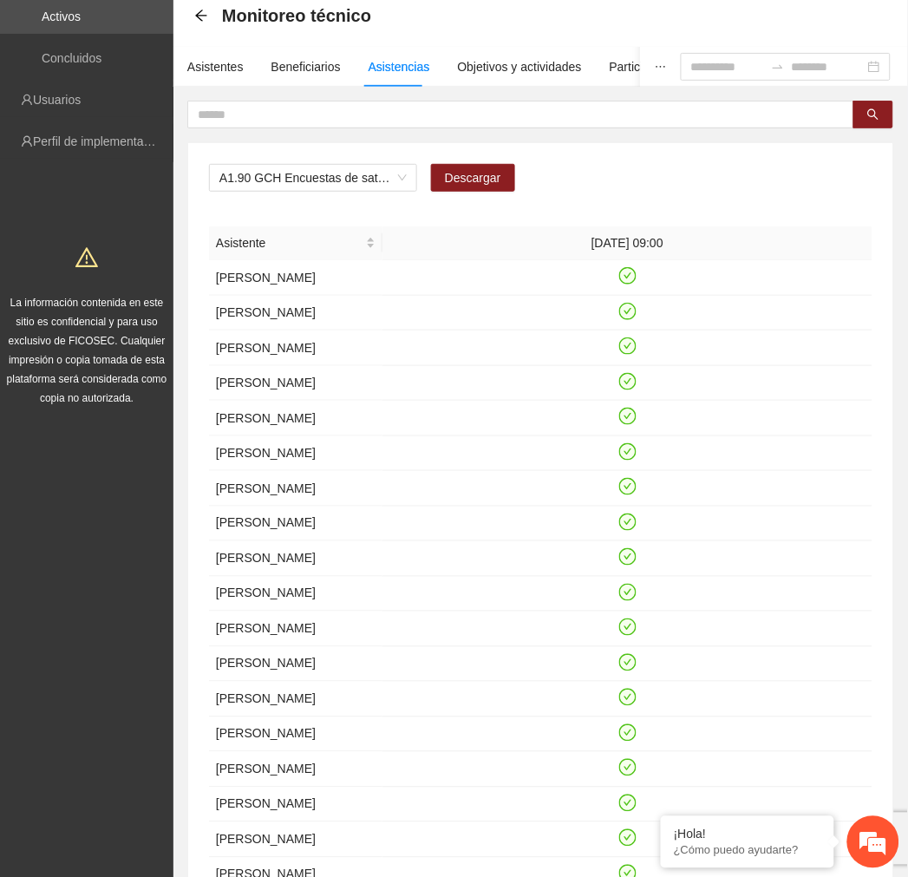
scroll to position [0, 0]
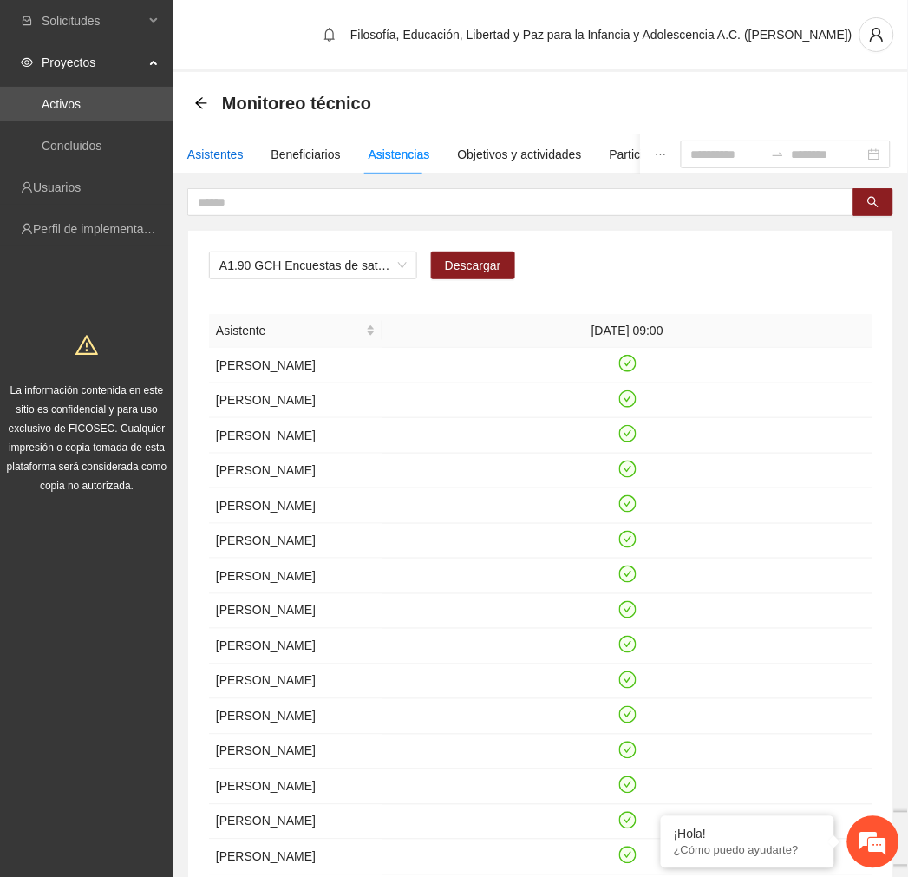
click at [224, 153] on div "Asistentes" at bounding box center [215, 154] width 56 height 19
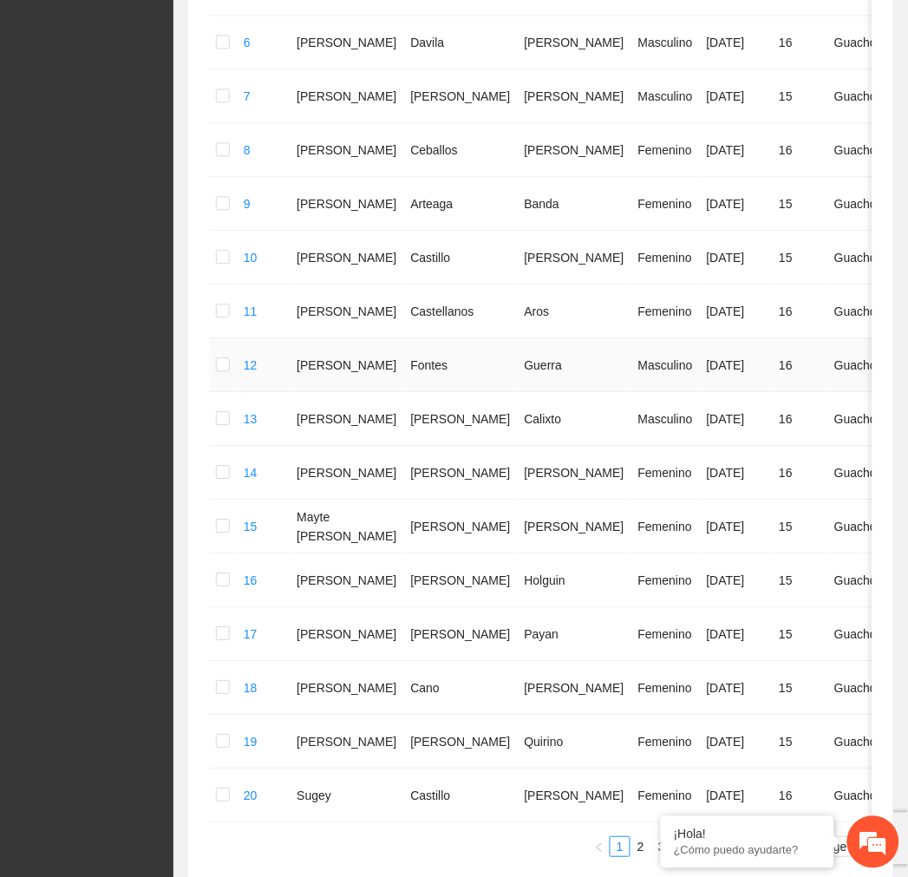
scroll to position [788, 0]
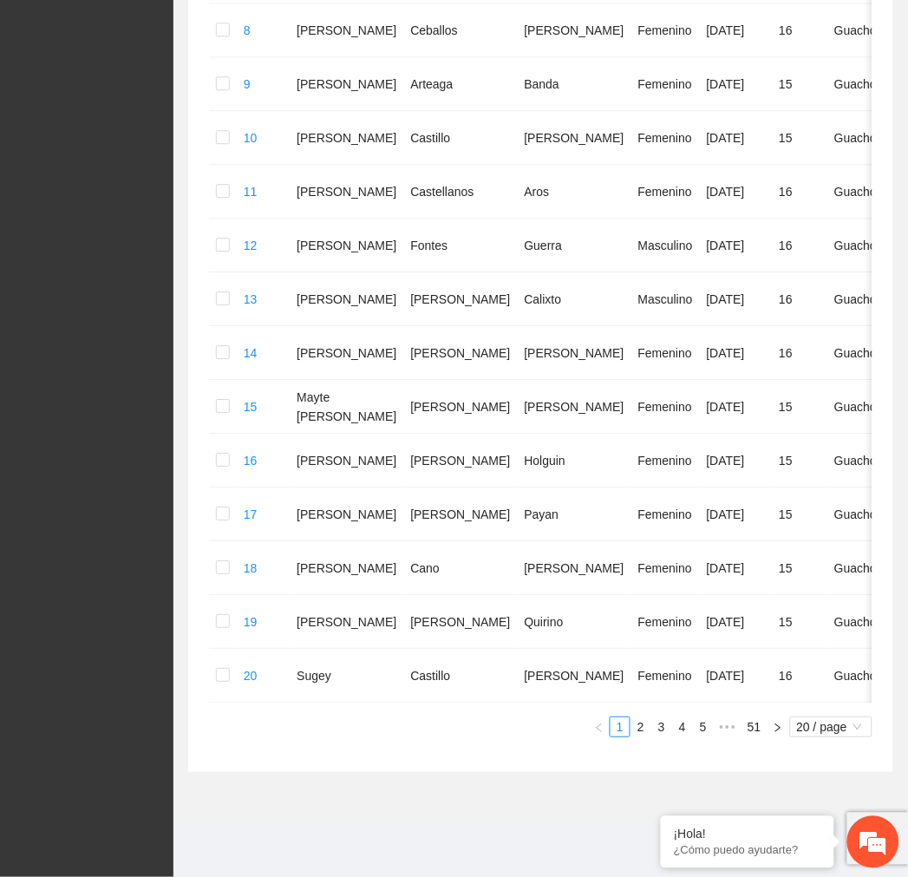
click at [809, 732] on span "20 / page" at bounding box center [831, 726] width 69 height 19
click at [841, 847] on div "100 / page" at bounding box center [832, 840] width 62 height 19
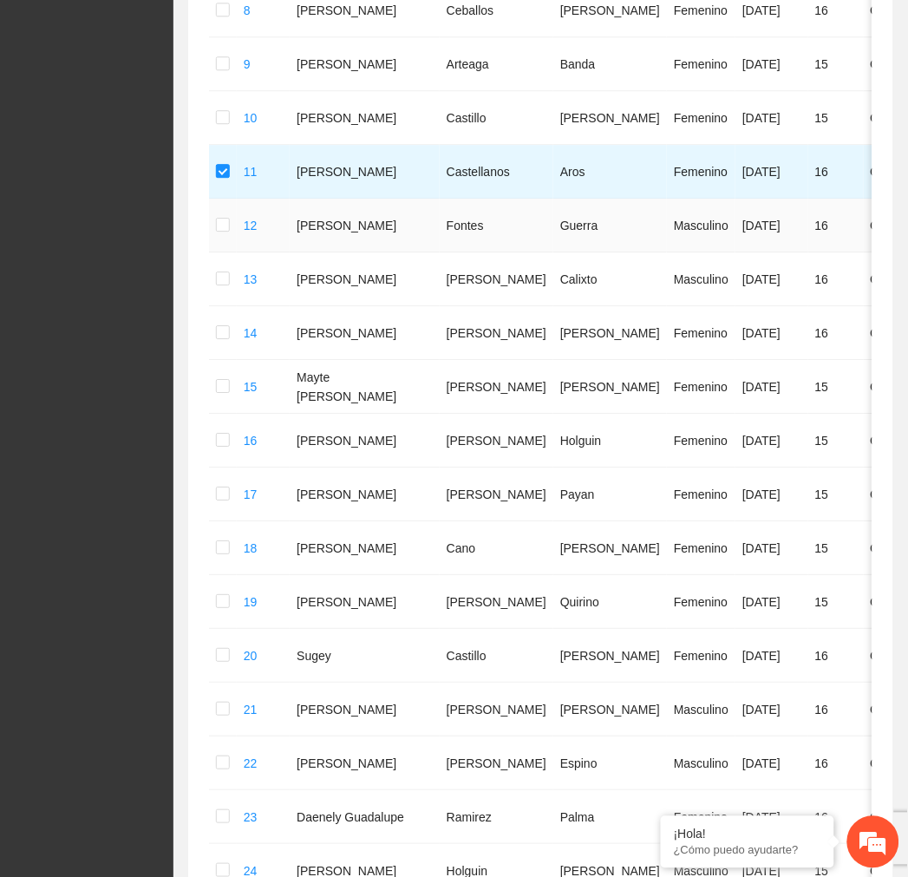
click at [219, 219] on label at bounding box center [223, 225] width 14 height 19
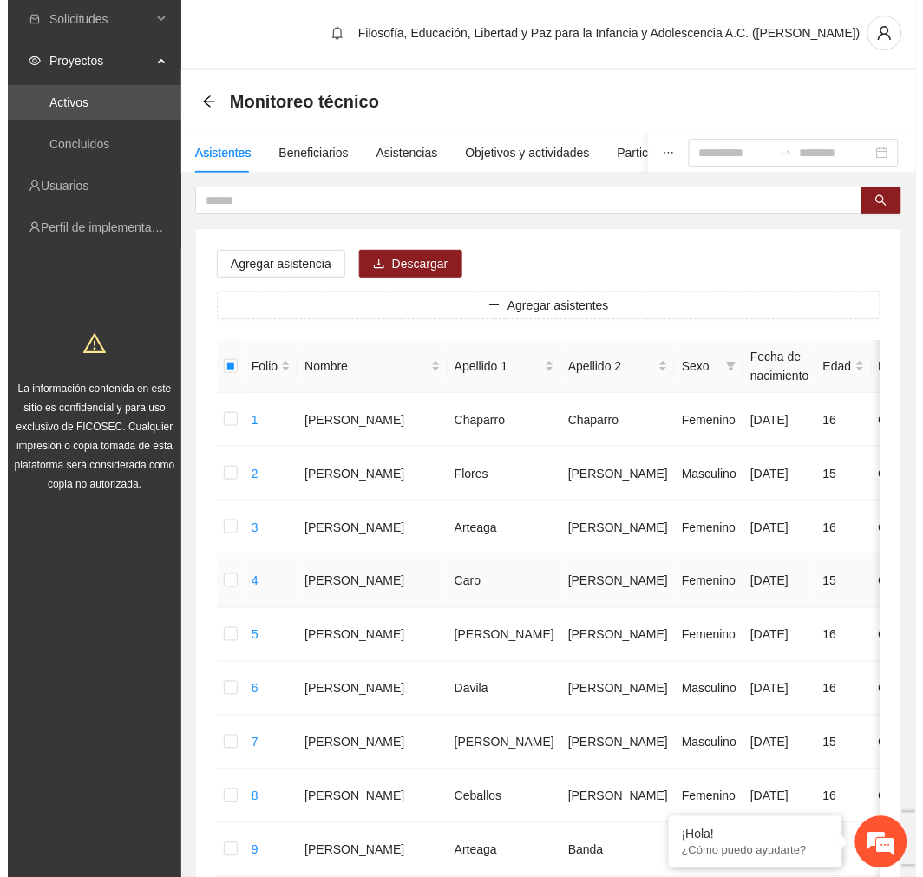
scroll to position [0, 0]
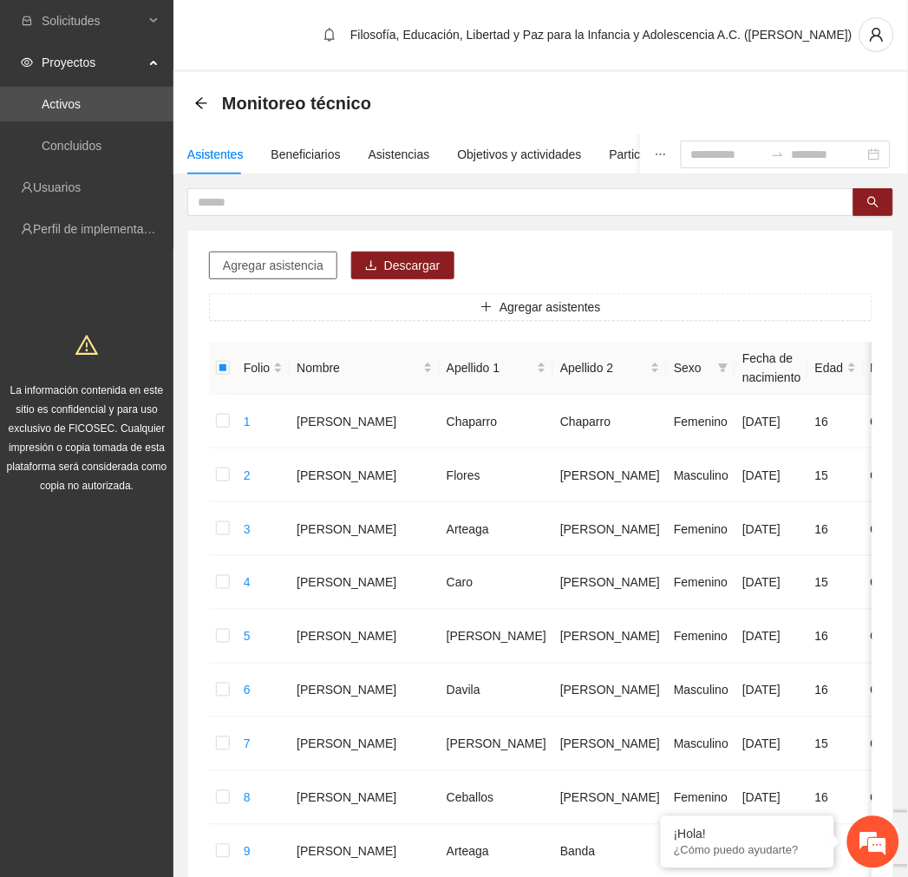
click at [298, 258] on span "Agregar asistencia" at bounding box center [273, 265] width 101 height 19
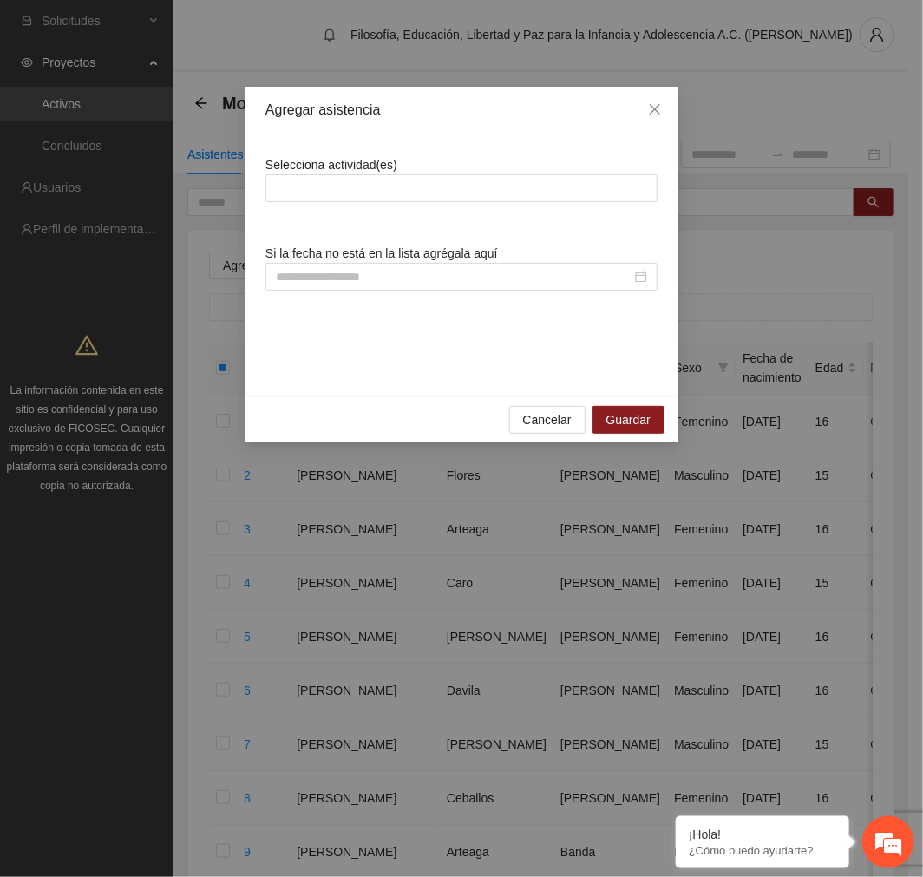
click at [427, 182] on div at bounding box center [461, 188] width 383 height 21
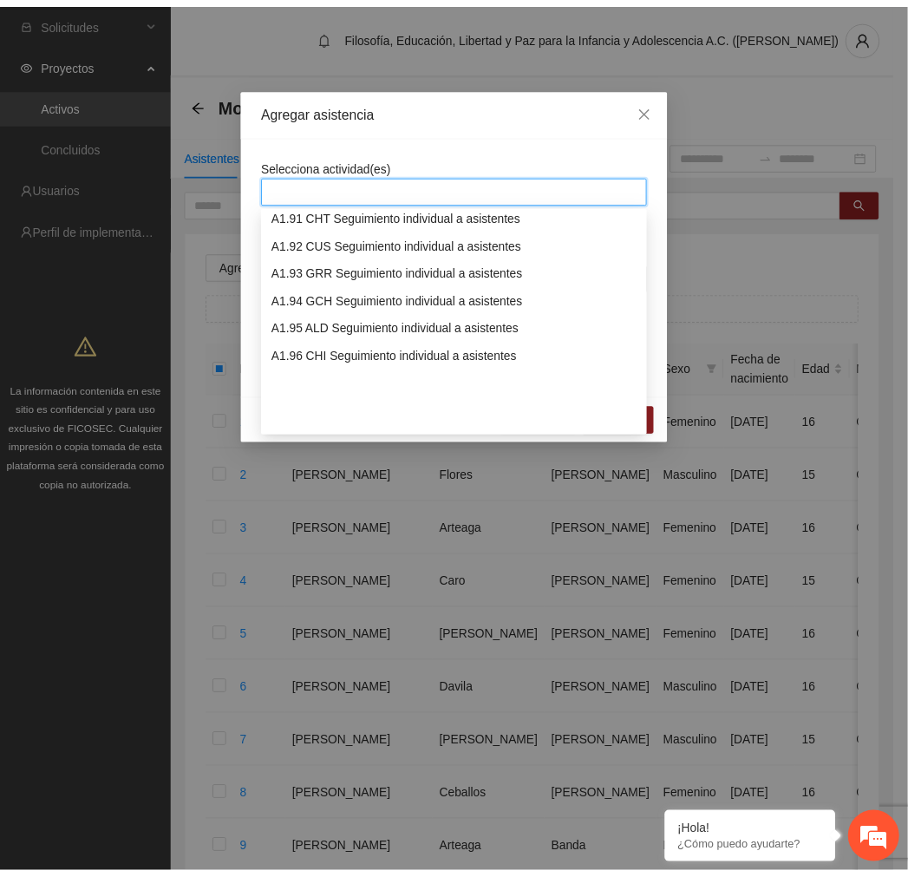
scroll to position [2312, 0]
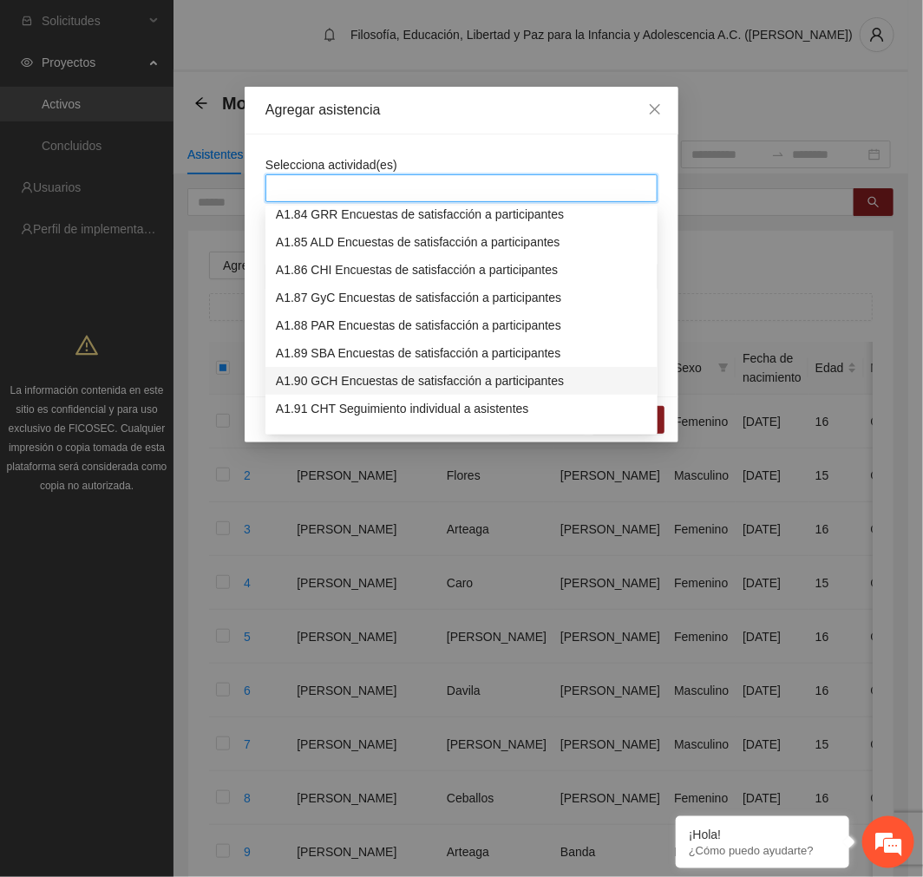
click at [457, 382] on div "A1.90 GCH Encuestas de satisfacción a participantes" at bounding box center [461, 380] width 371 height 19
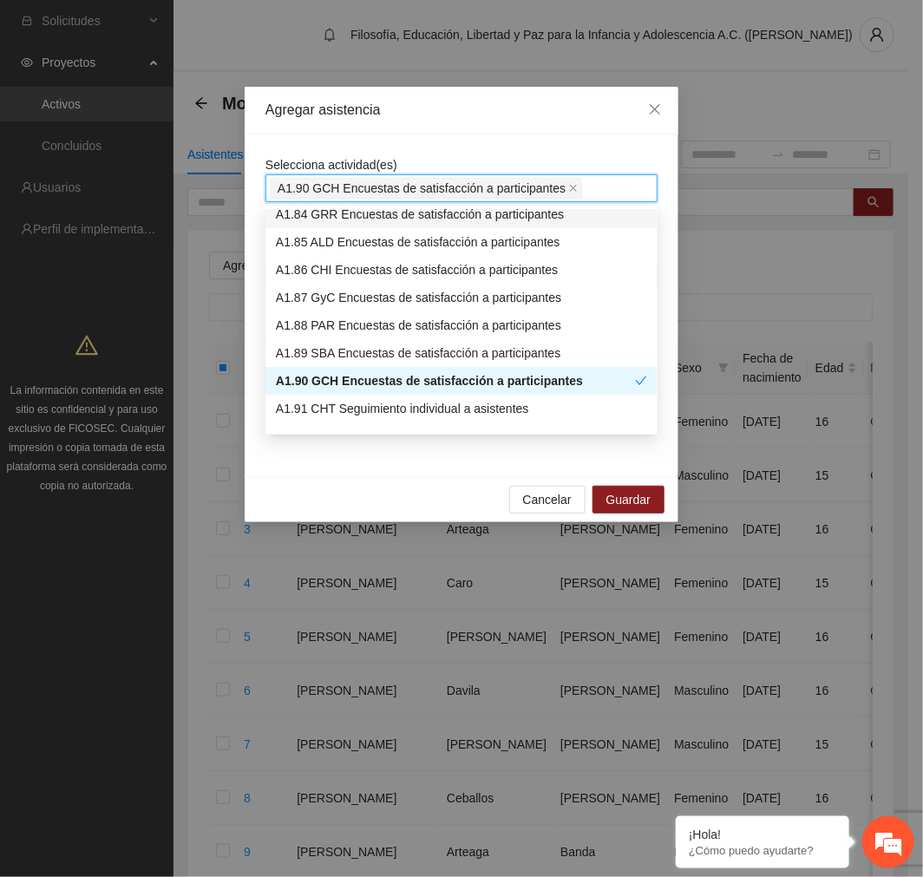
drag, startPoint x: 594, startPoint y: 126, endPoint x: 601, endPoint y: 133, distance: 9.8
click at [596, 128] on div "Agregar asistencia" at bounding box center [462, 111] width 434 height 48
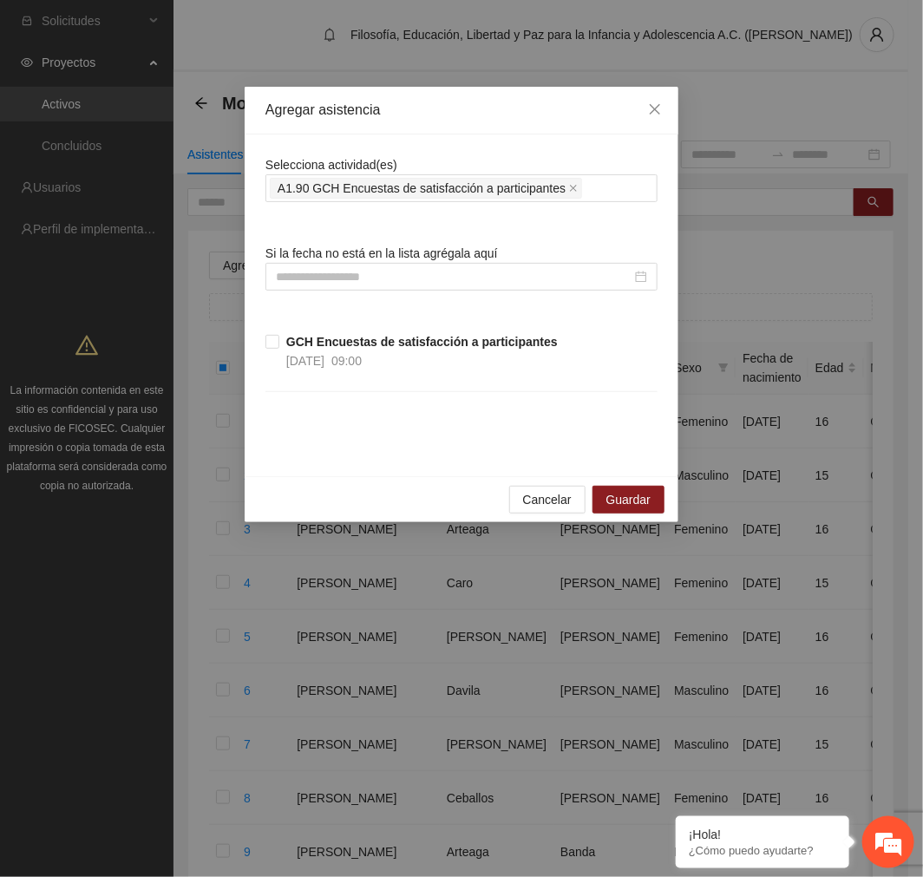
click at [275, 334] on label "GCH Encuestas de satisfacción a participantes [DATE] 09:00" at bounding box center [414, 351] width 299 height 38
click at [627, 488] on button "Guardar" at bounding box center [628, 500] width 72 height 28
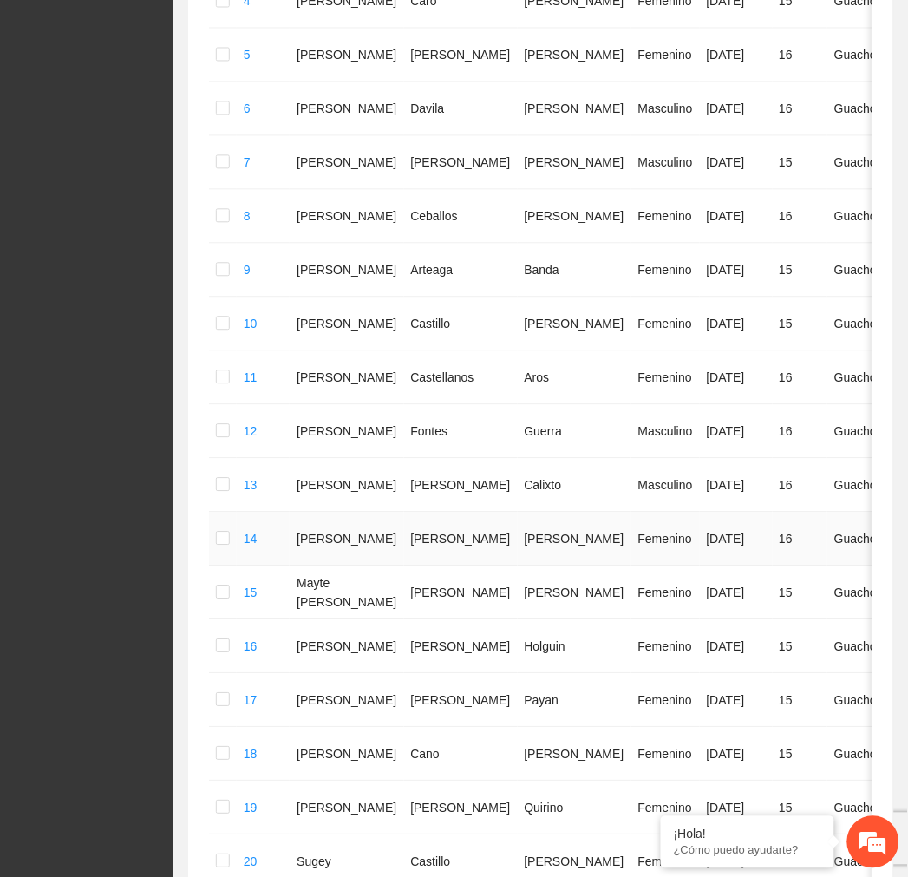
scroll to position [788, 0]
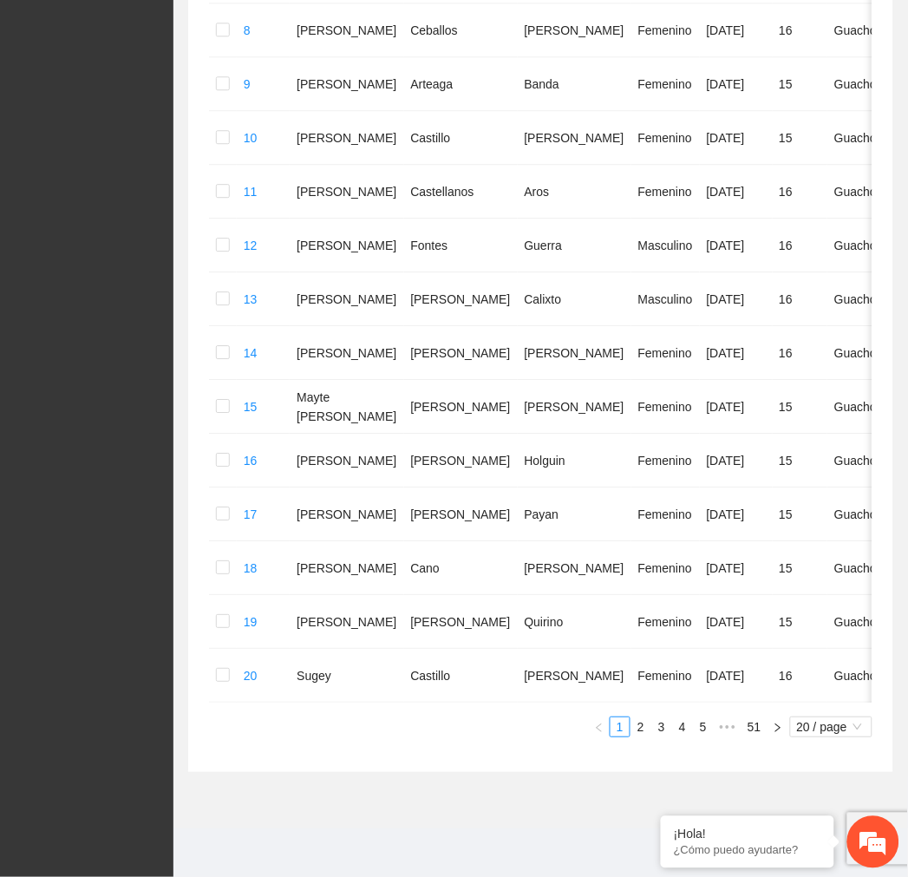
click at [825, 725] on span "20 / page" at bounding box center [831, 726] width 69 height 19
click at [837, 847] on div "100 / page" at bounding box center [832, 840] width 62 height 19
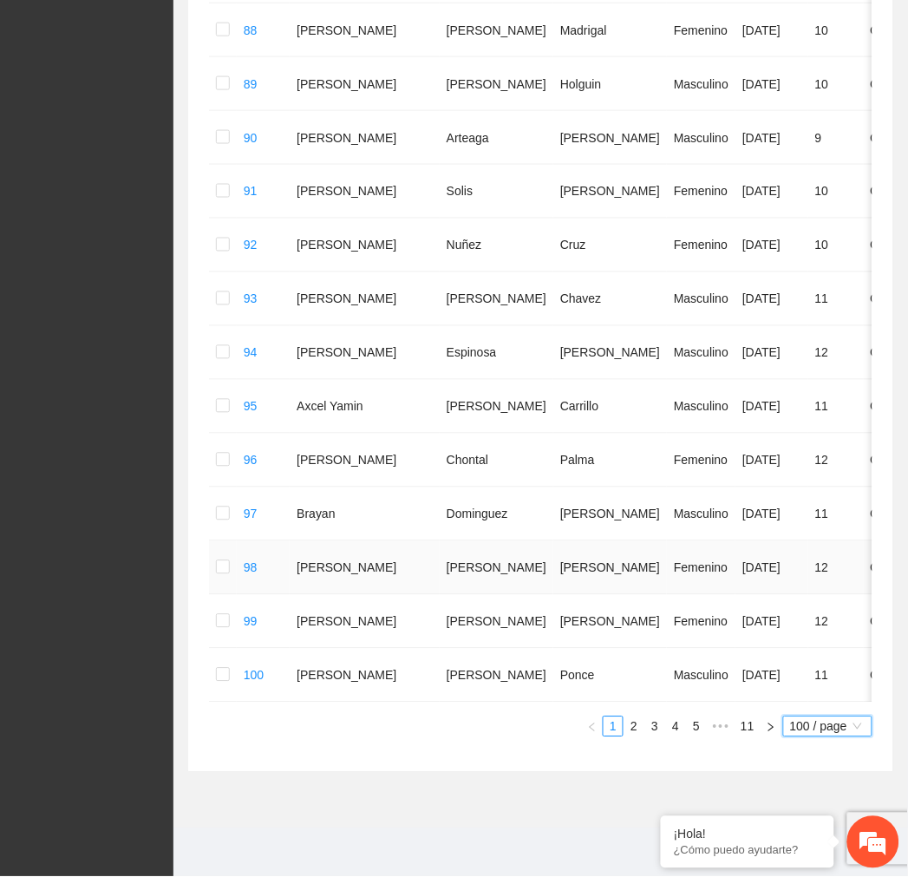
scroll to position [5136, 0]
click at [648, 724] on link "3" at bounding box center [654, 726] width 19 height 19
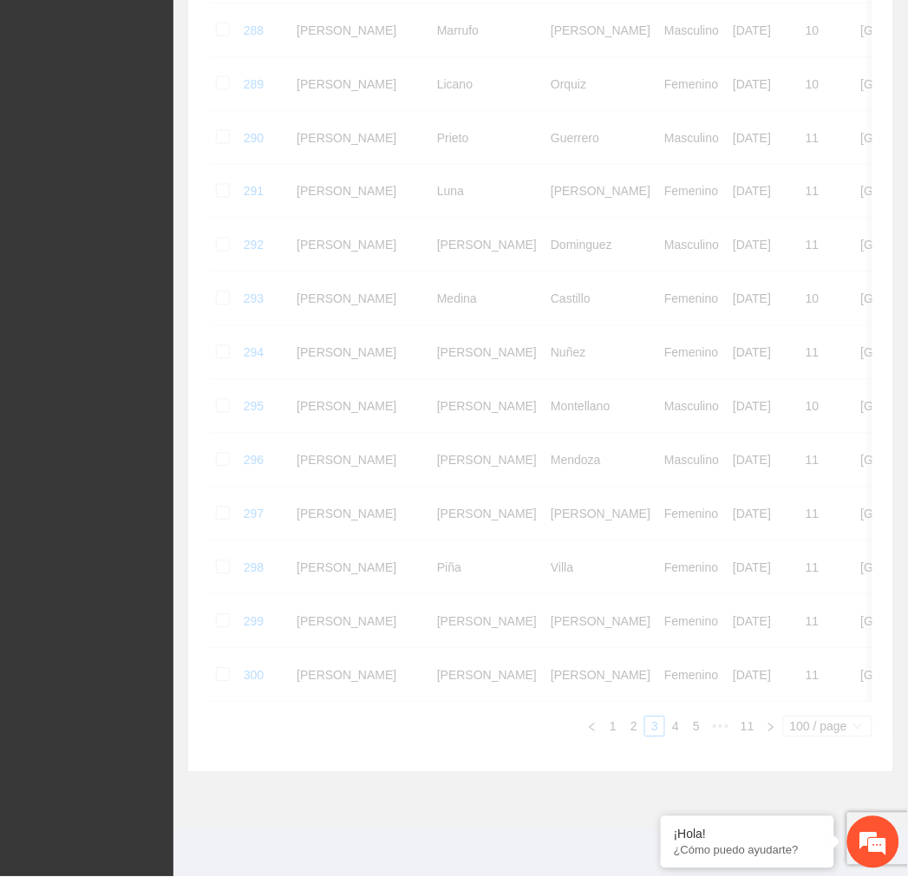
scroll to position [5119, 0]
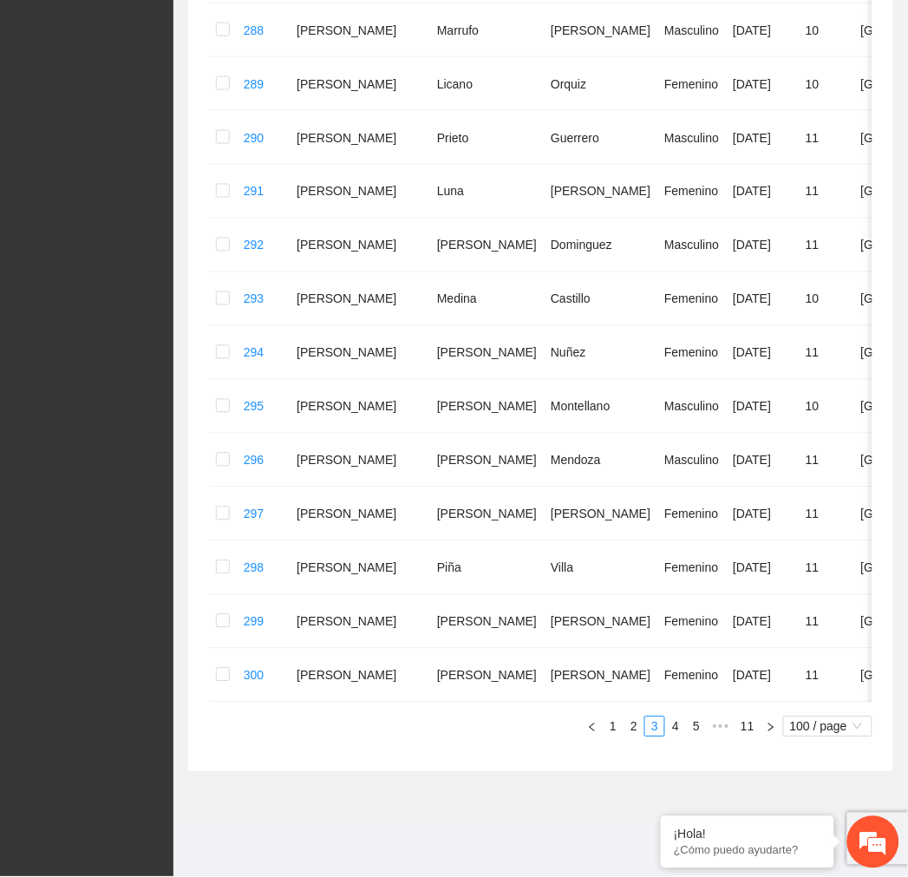
click at [679, 720] on link "4" at bounding box center [675, 726] width 19 height 19
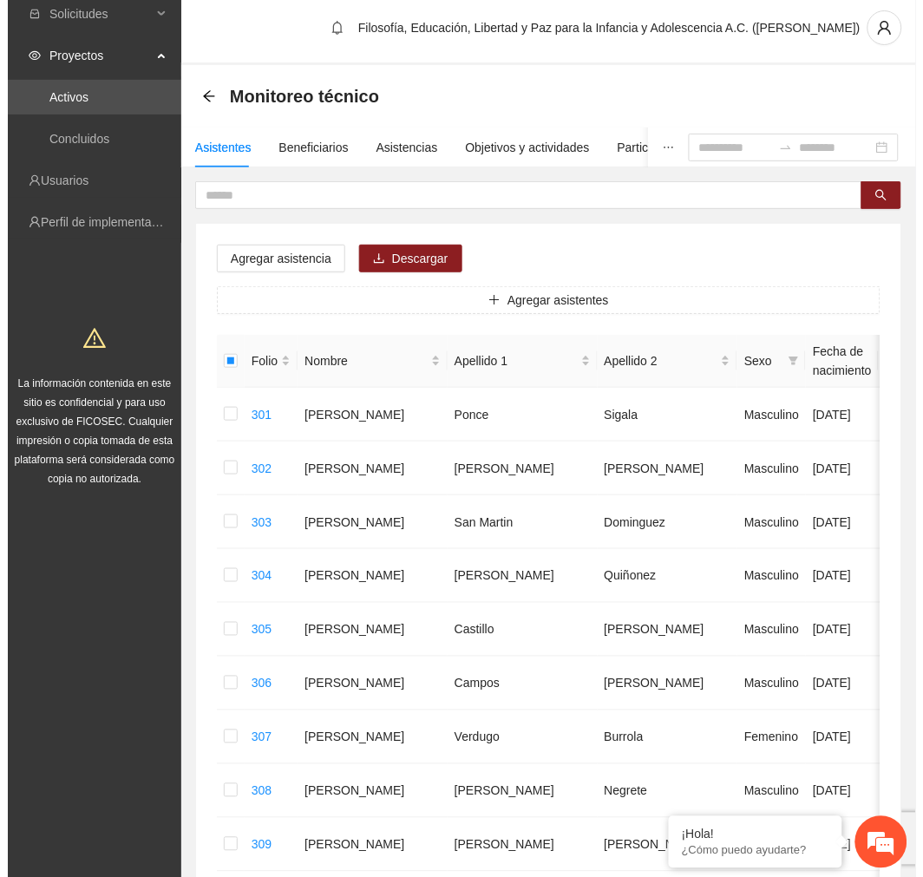
scroll to position [0, 0]
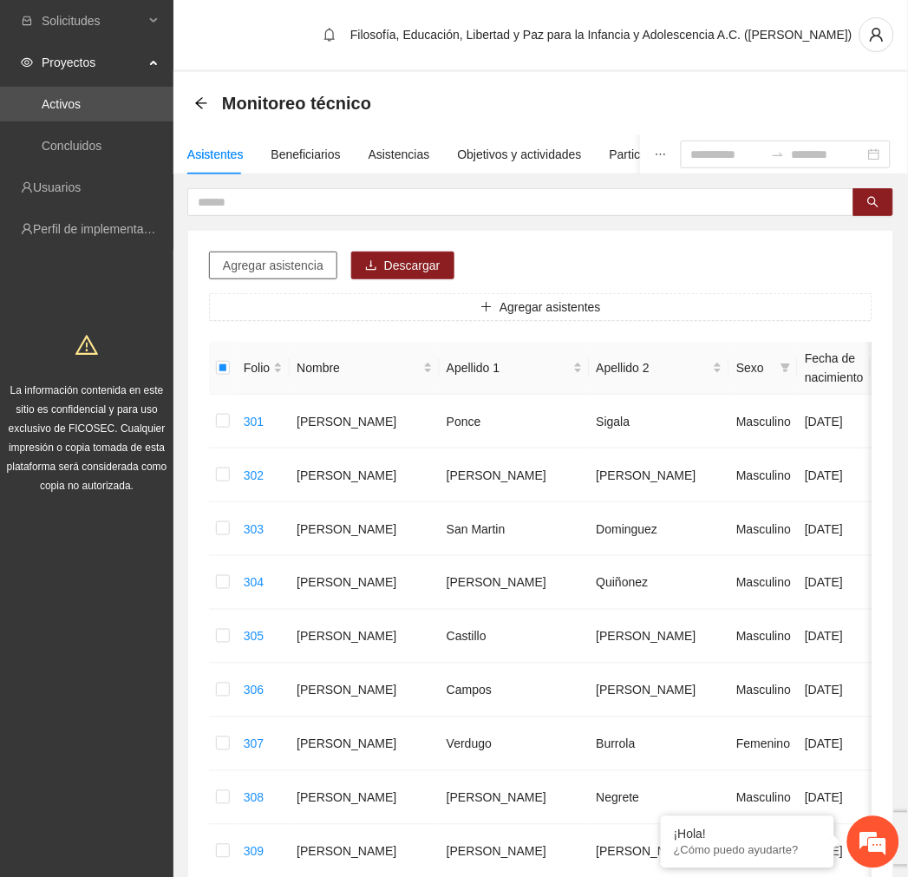
click at [297, 261] on span "Agregar asistencia" at bounding box center [273, 265] width 101 height 19
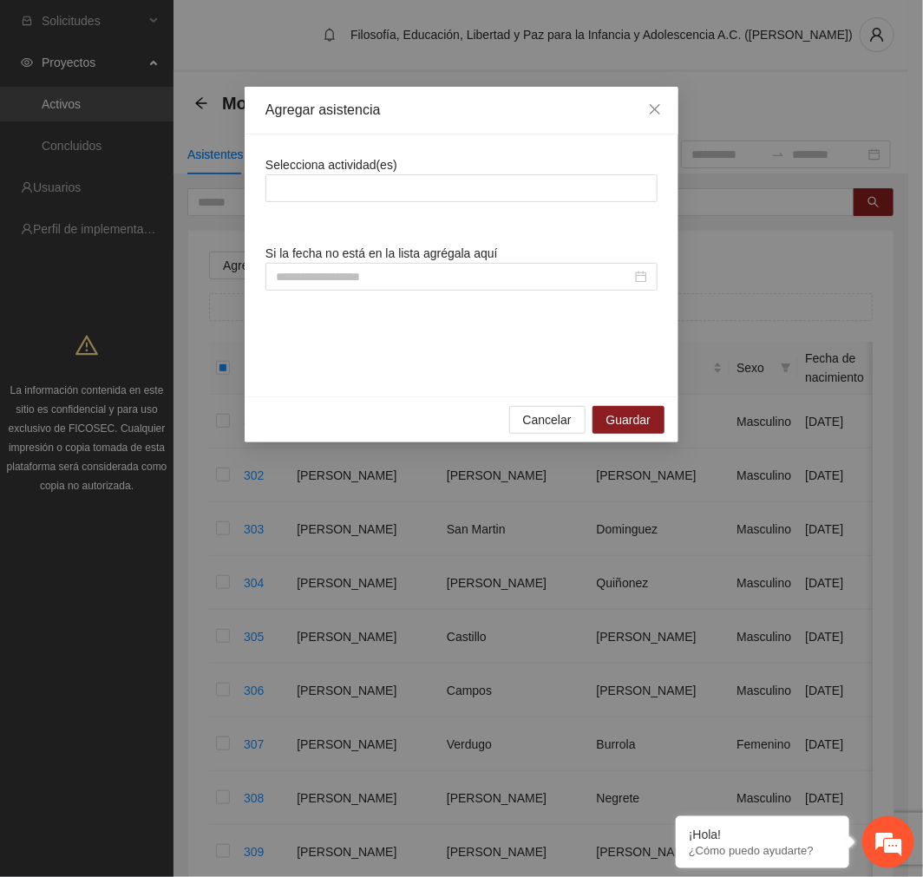
drag, startPoint x: 374, startPoint y: 186, endPoint x: 384, endPoint y: 217, distance: 32.9
click at [374, 186] on div at bounding box center [461, 188] width 383 height 21
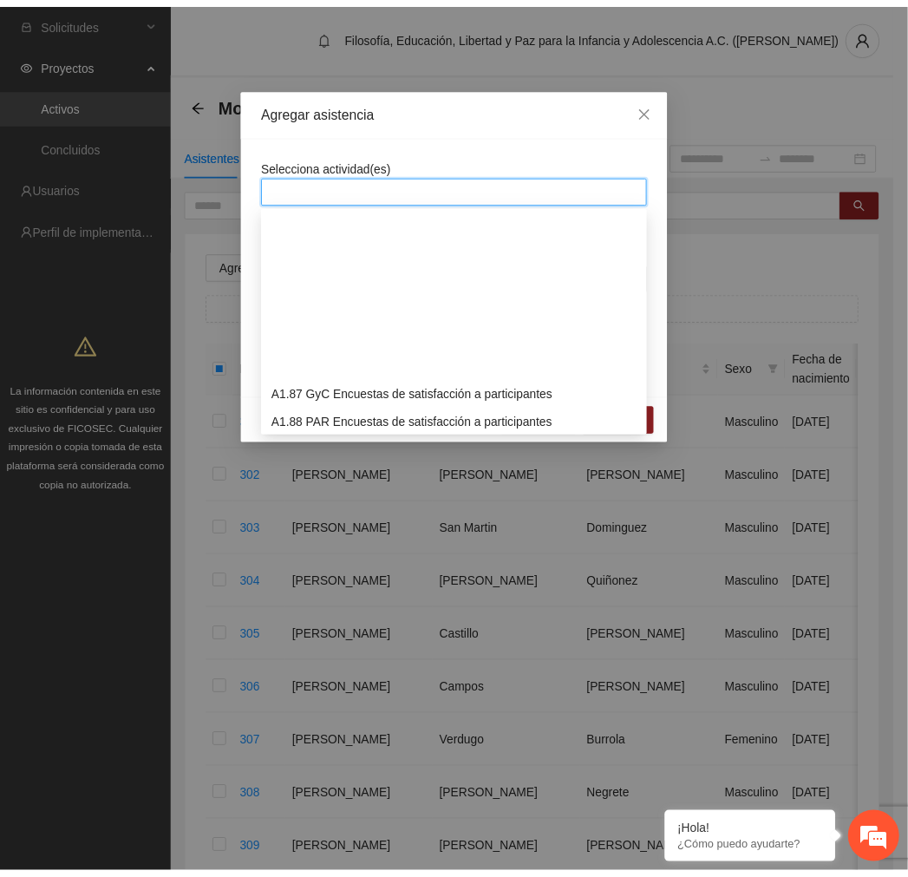
scroll to position [2409, 0]
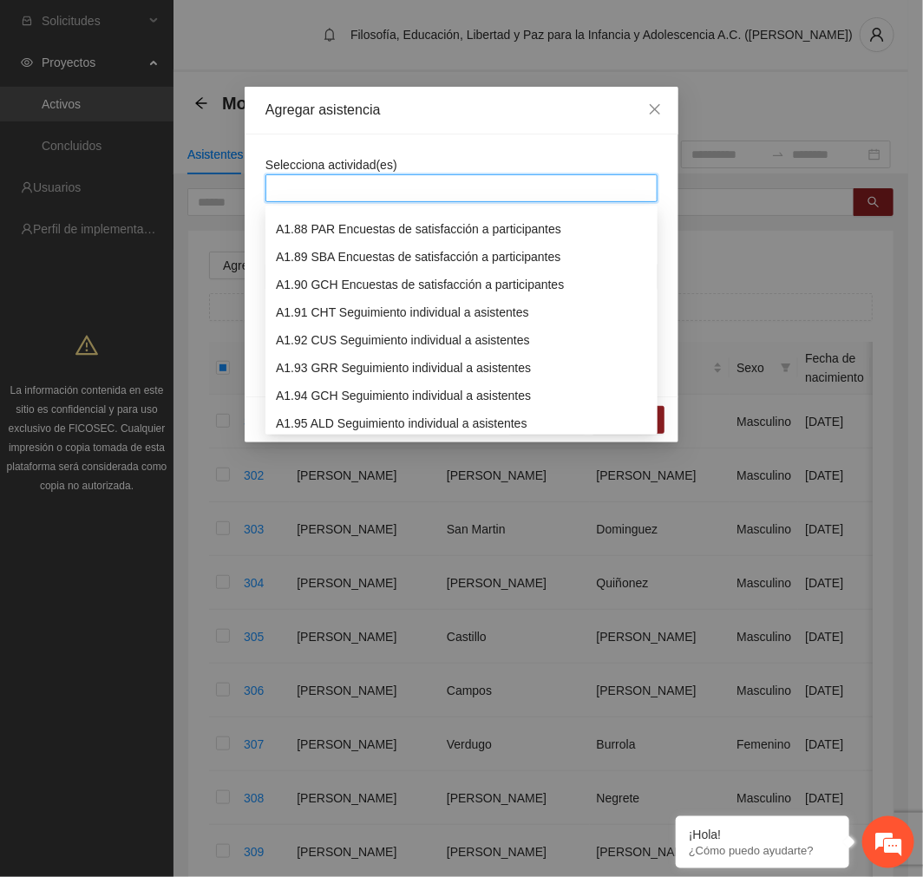
click at [402, 279] on div "A1.90 GCH Encuestas de satisfacción a participantes" at bounding box center [461, 284] width 371 height 19
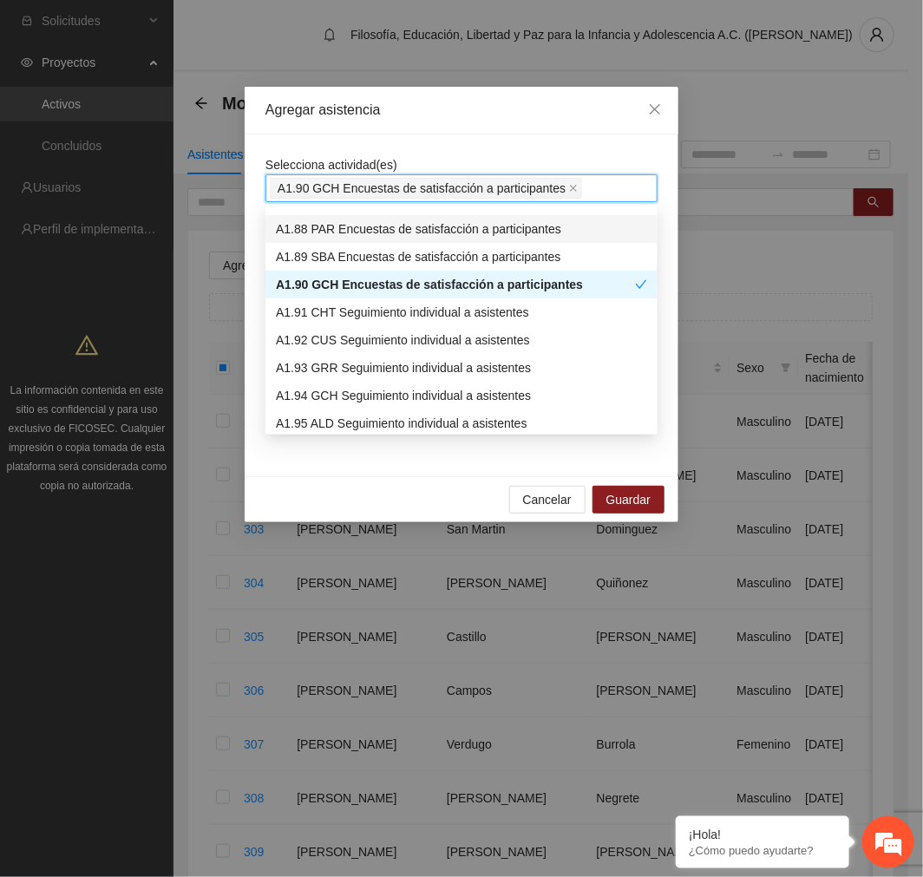
click at [474, 143] on div "Selecciona actividad(es) A1.90 GCH Encuestas de satisfacción a participantes Si…" at bounding box center [462, 305] width 434 height 342
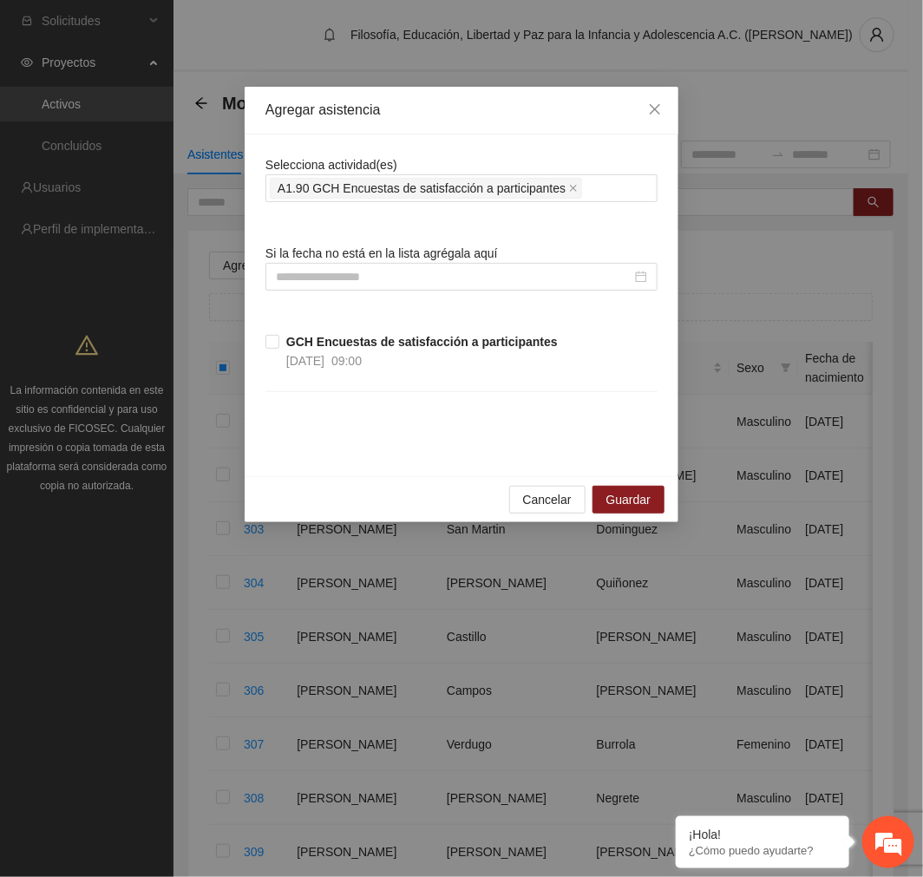
click at [273, 334] on label "GCH Encuestas de satisfacción a participantes [DATE] 09:00" at bounding box center [414, 351] width 299 height 38
click at [644, 497] on span "Guardar" at bounding box center [628, 499] width 44 height 19
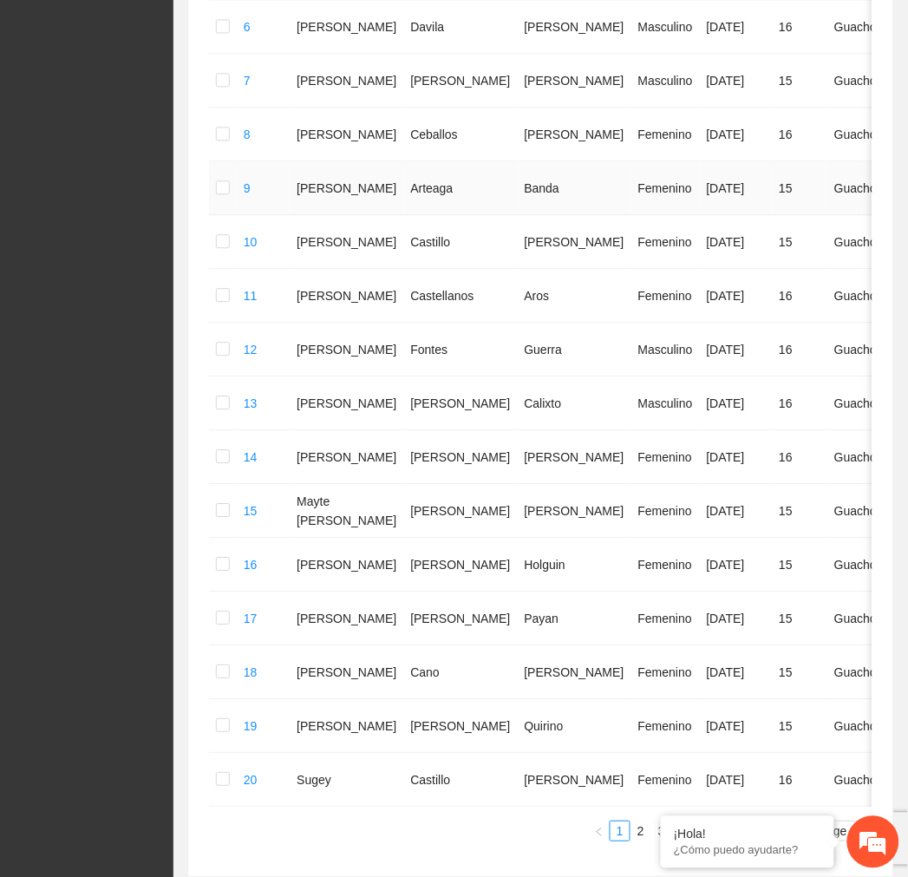
scroll to position [788, 0]
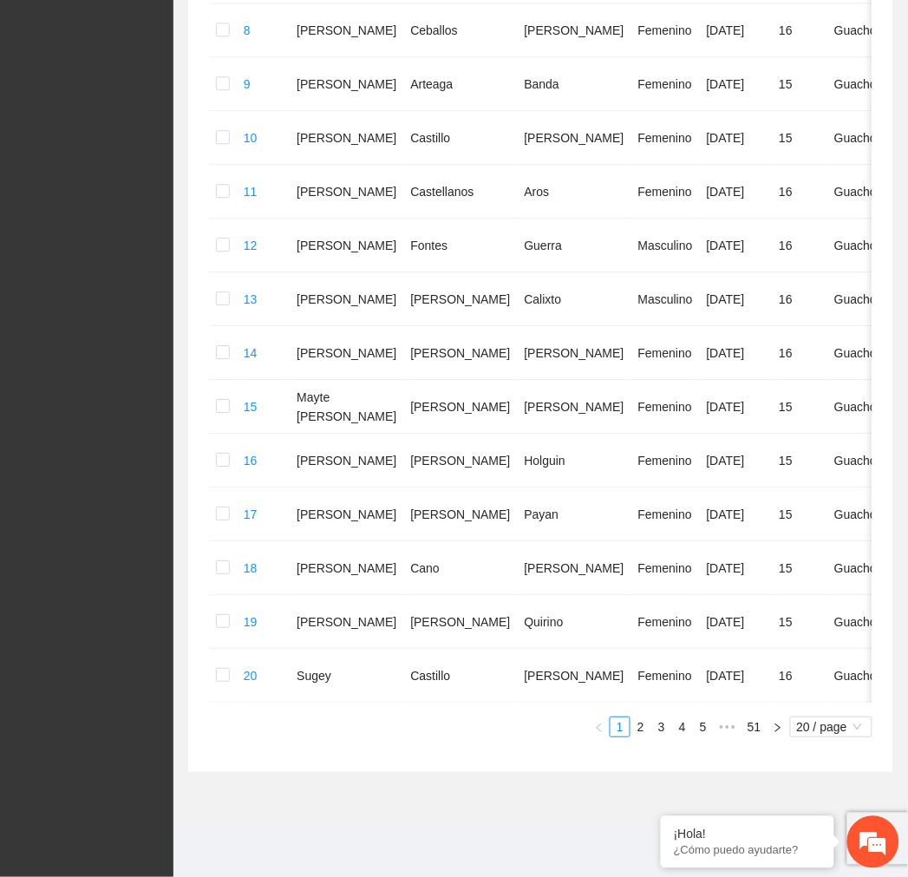
click at [836, 715] on div "Folio Nombre Apellido 1 Apellido 2 Sexo Fecha de nacimiento Edad Municipio Colo…" at bounding box center [541, 155] width 664 height 1163
click at [840, 729] on span "20 / page" at bounding box center [831, 726] width 69 height 19
click at [843, 850] on div "100 / page" at bounding box center [832, 840] width 62 height 19
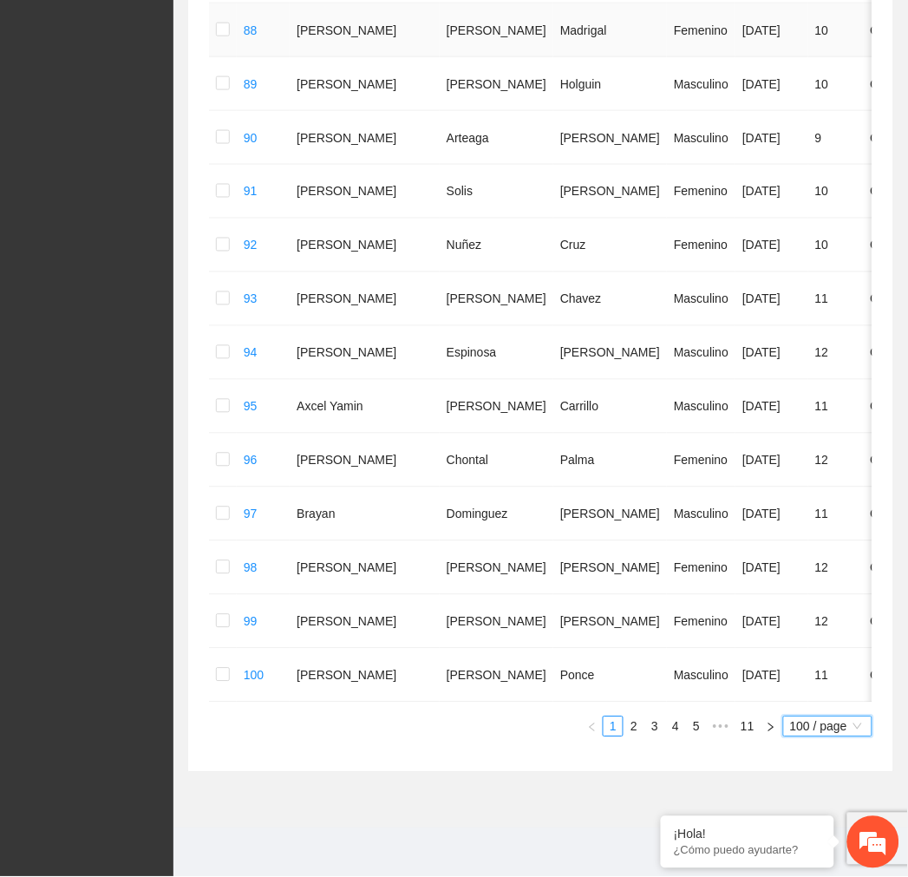
scroll to position [5136, 0]
click at [697, 726] on link "5" at bounding box center [696, 726] width 19 height 19
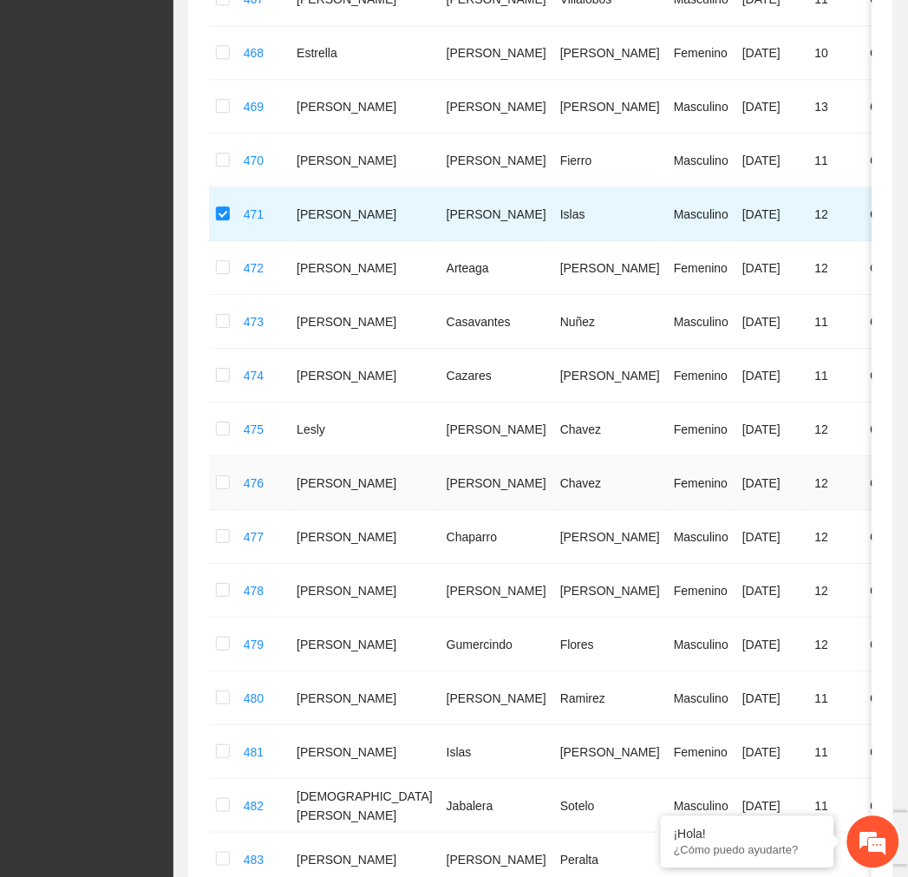
scroll to position [3208, 0]
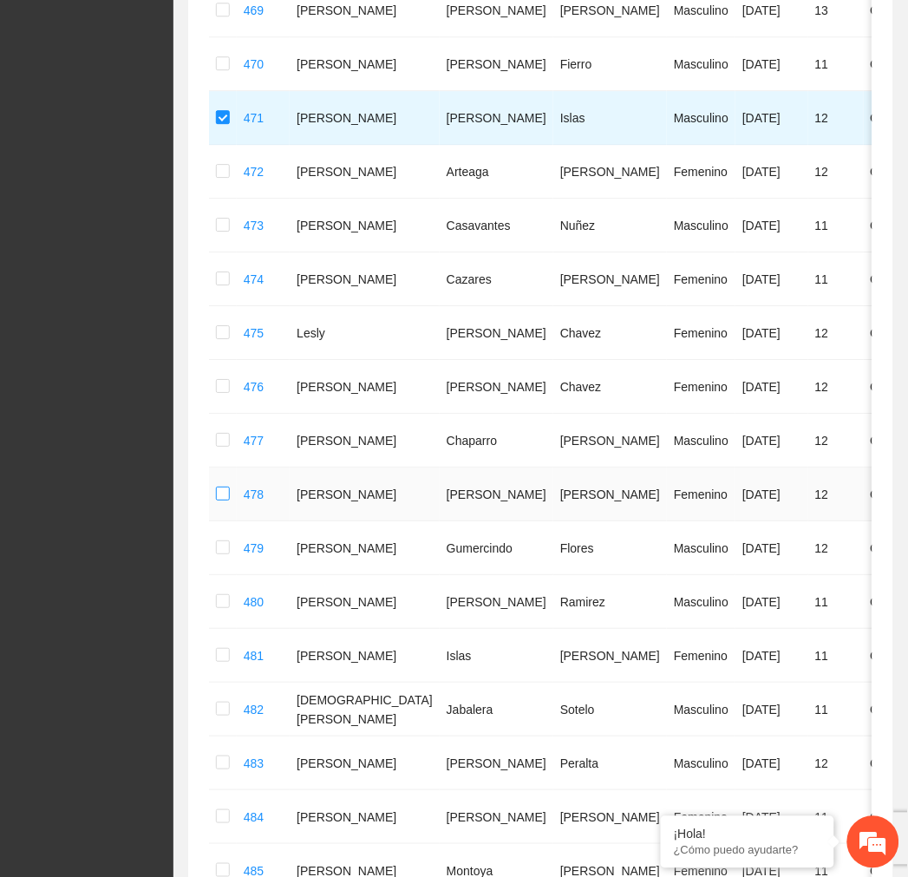
click at [232, 509] on td at bounding box center [223, 495] width 28 height 54
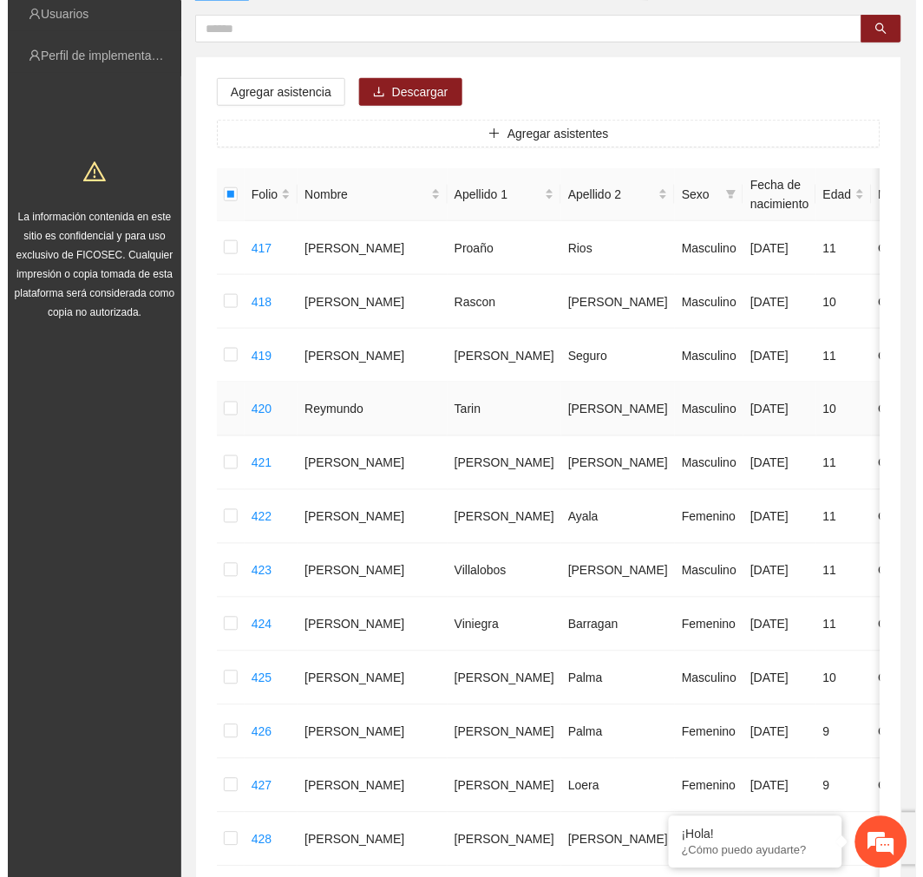
scroll to position [0, 0]
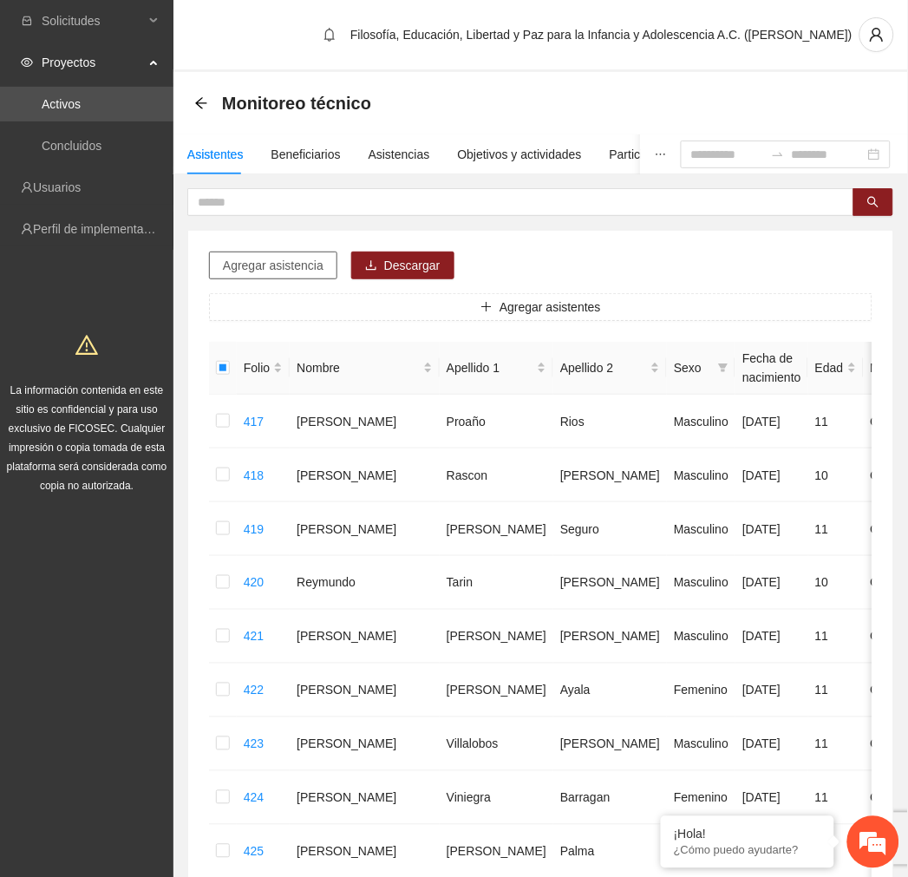
click at [280, 266] on span "Agregar asistencia" at bounding box center [273, 265] width 101 height 19
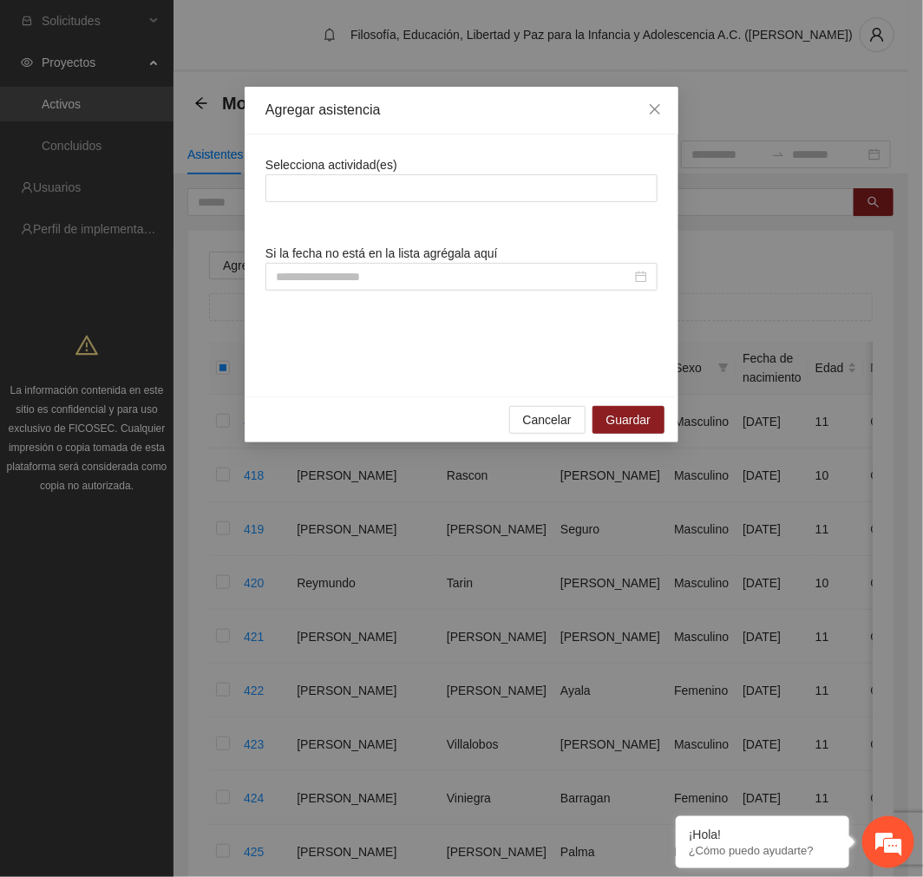
click at [358, 174] on div at bounding box center [461, 188] width 392 height 28
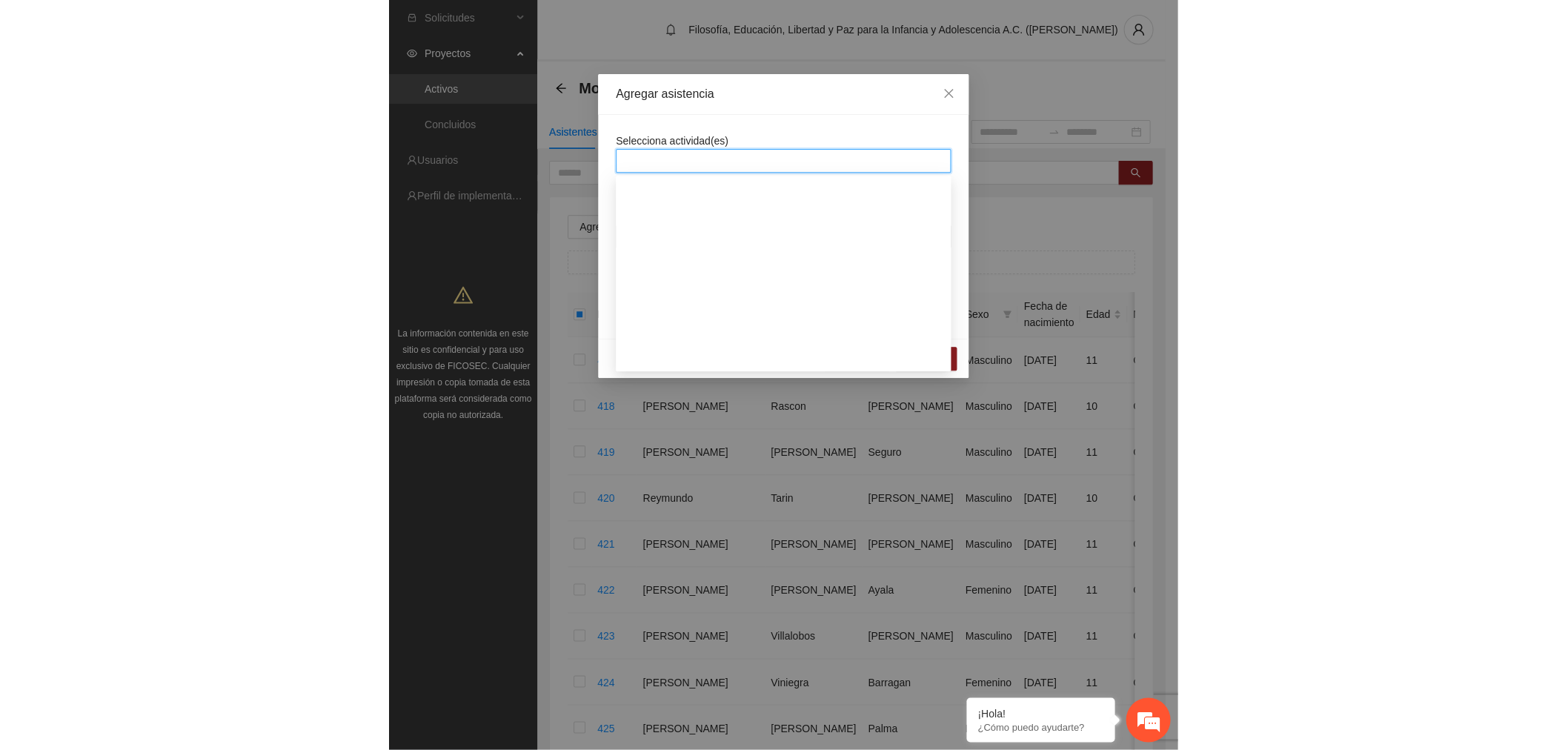
scroll to position [2058, 0]
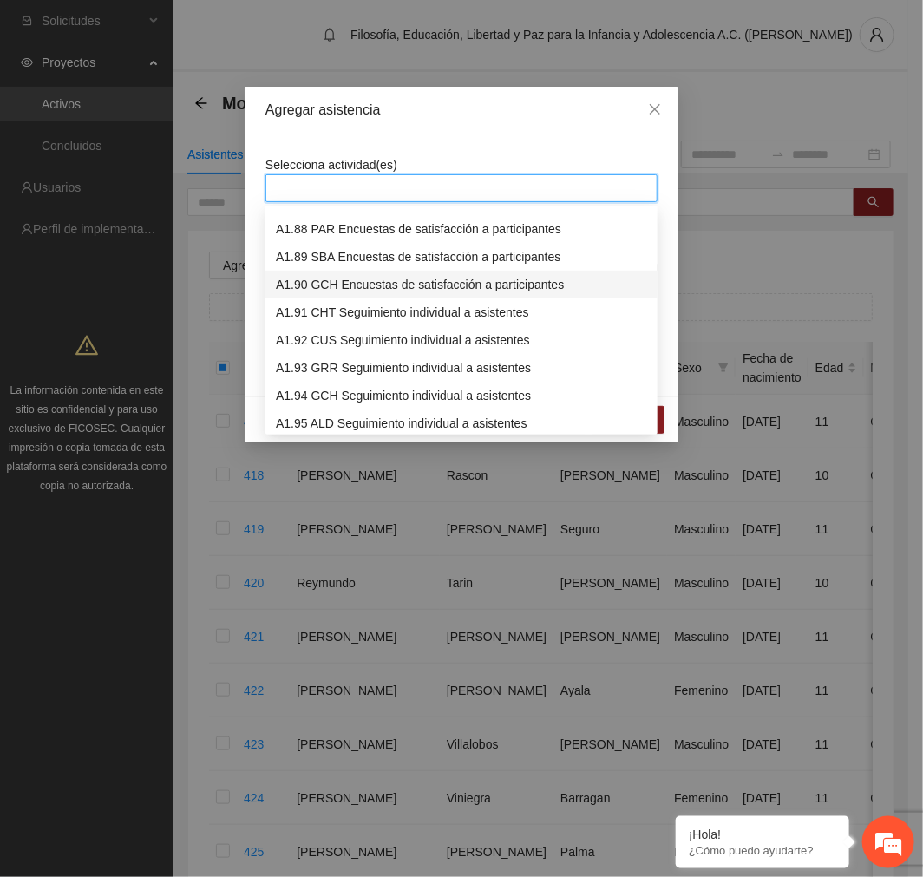
click at [385, 283] on div "A1.90 GCH Encuestas de satisfacción a participantes" at bounding box center [461, 284] width 371 height 19
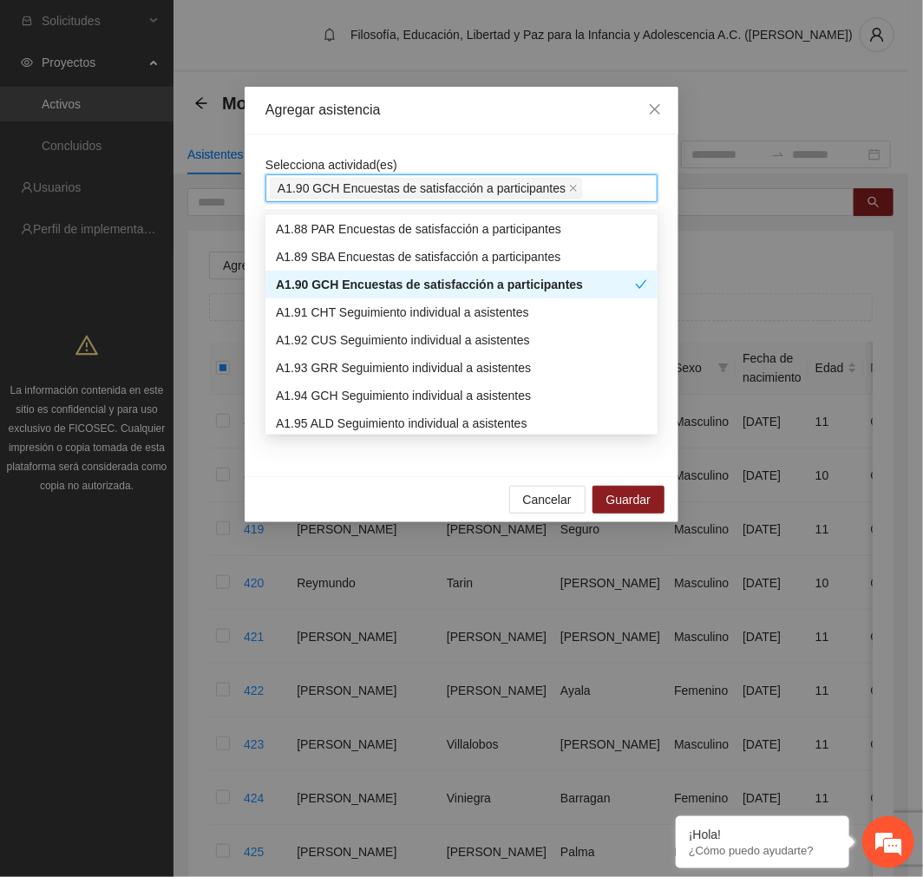
click at [591, 130] on div "Agregar asistencia" at bounding box center [462, 111] width 434 height 48
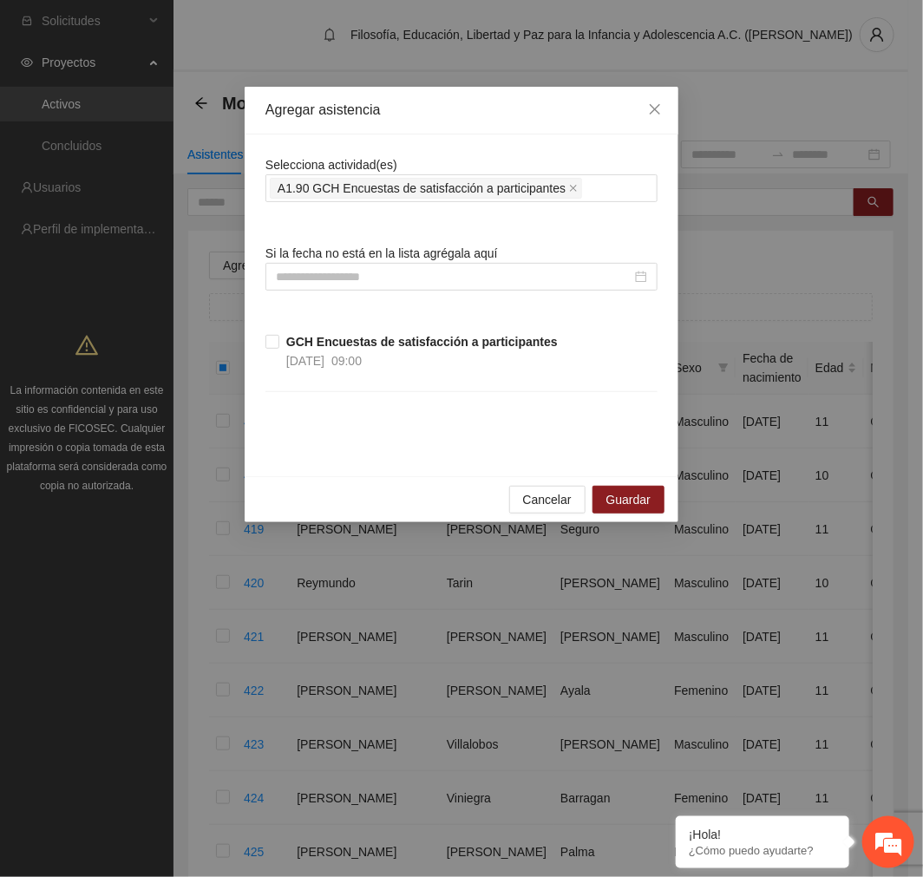
click at [279, 335] on span "GCH Encuestas de satisfacción a participantes [DATE] 09:00" at bounding box center [421, 351] width 285 height 38
click at [639, 500] on span "Guardar" at bounding box center [628, 499] width 44 height 19
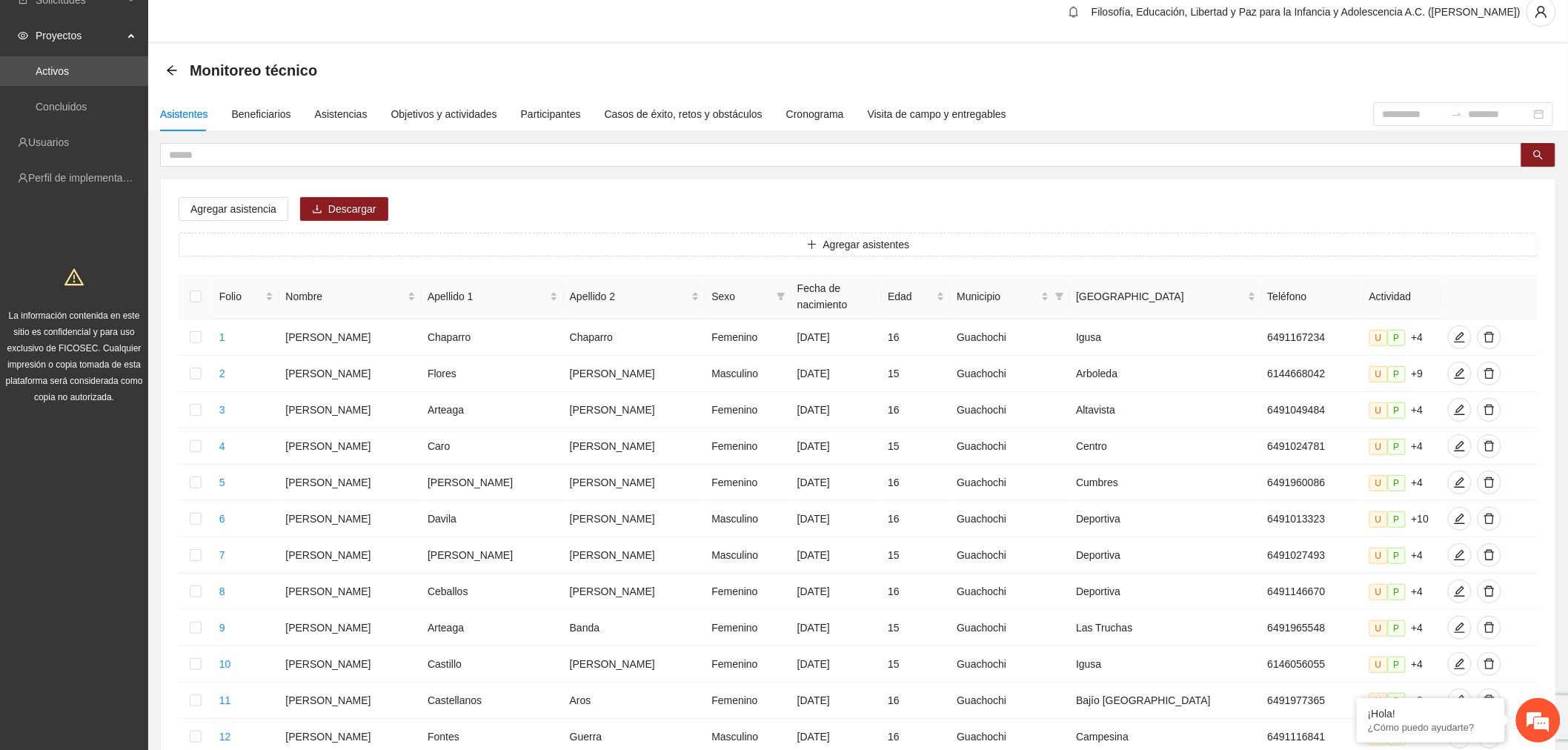
scroll to position [0, 0]
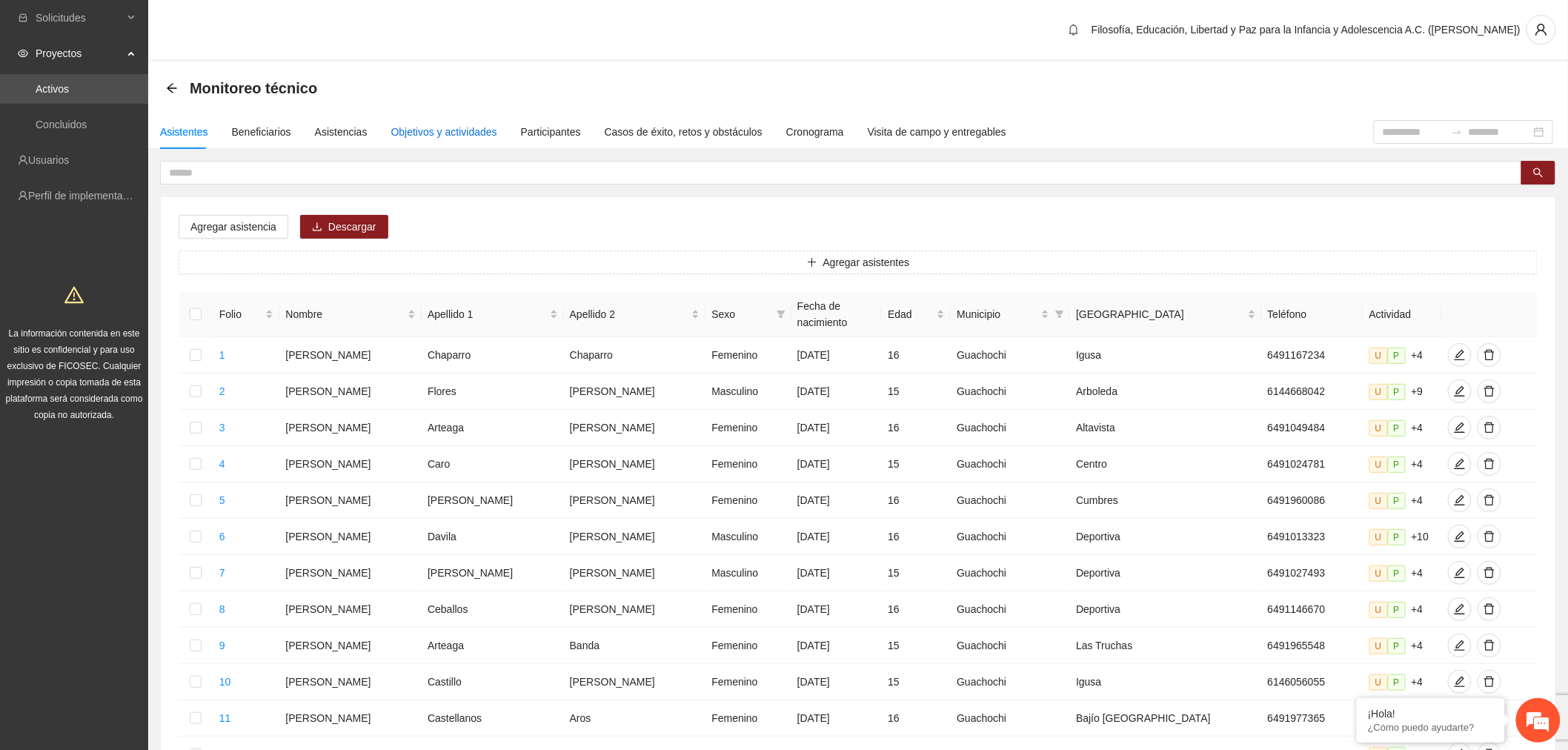
click at [460, 137] on div "Objetivos y actividades" at bounding box center [444, 132] width 106 height 16
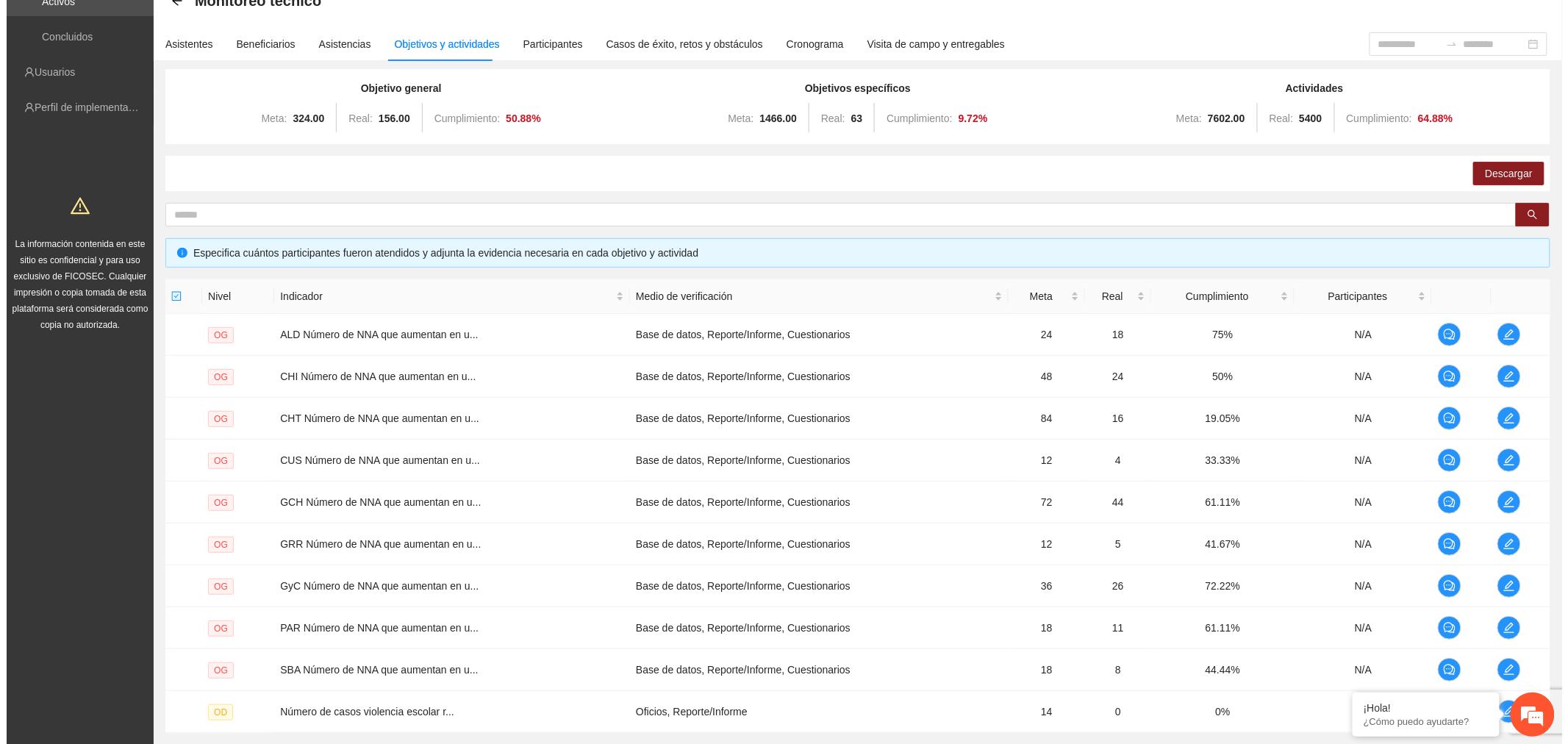
scroll to position [217, 0]
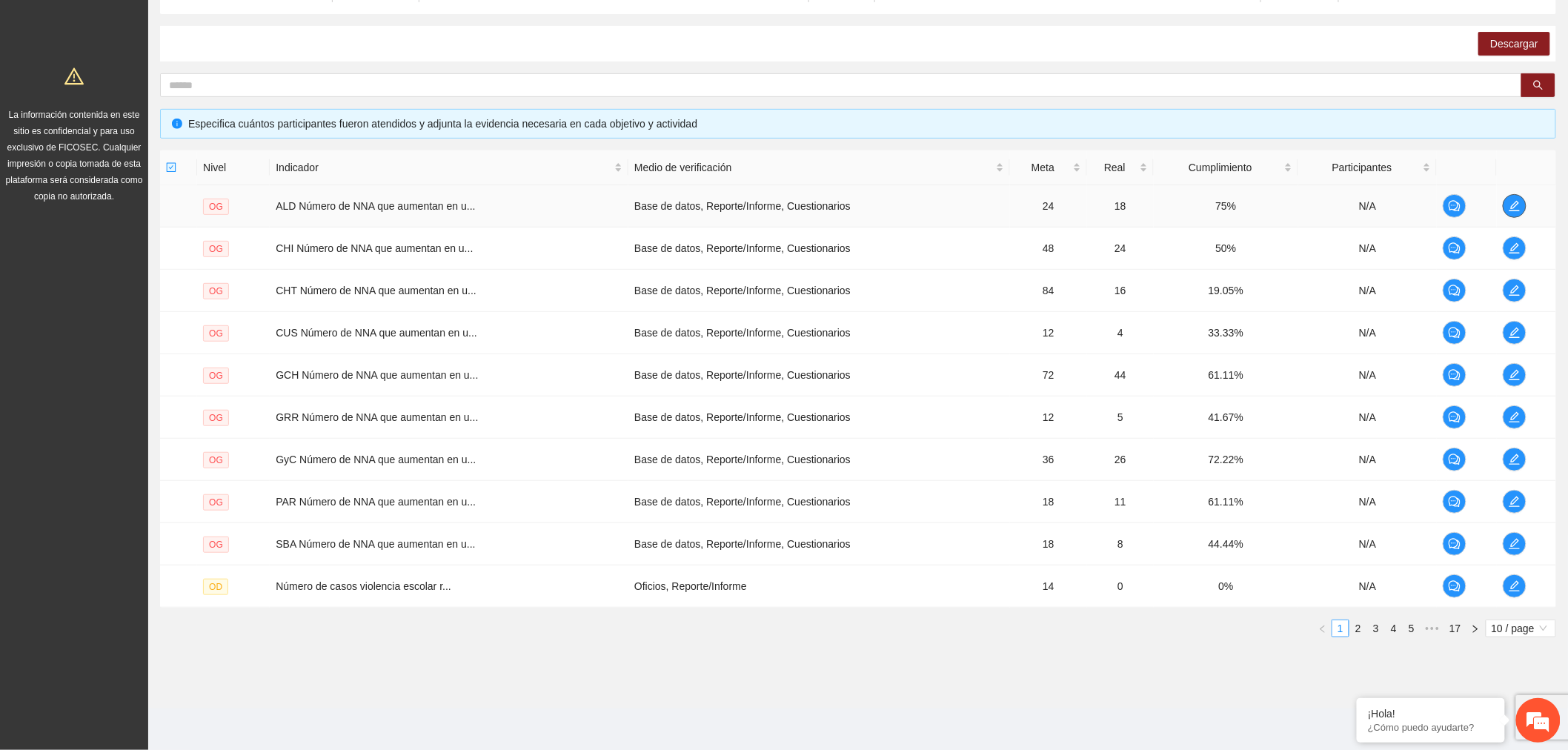
click at [1515, 203] on icon "edit" at bounding box center [1515, 206] width 12 height 12
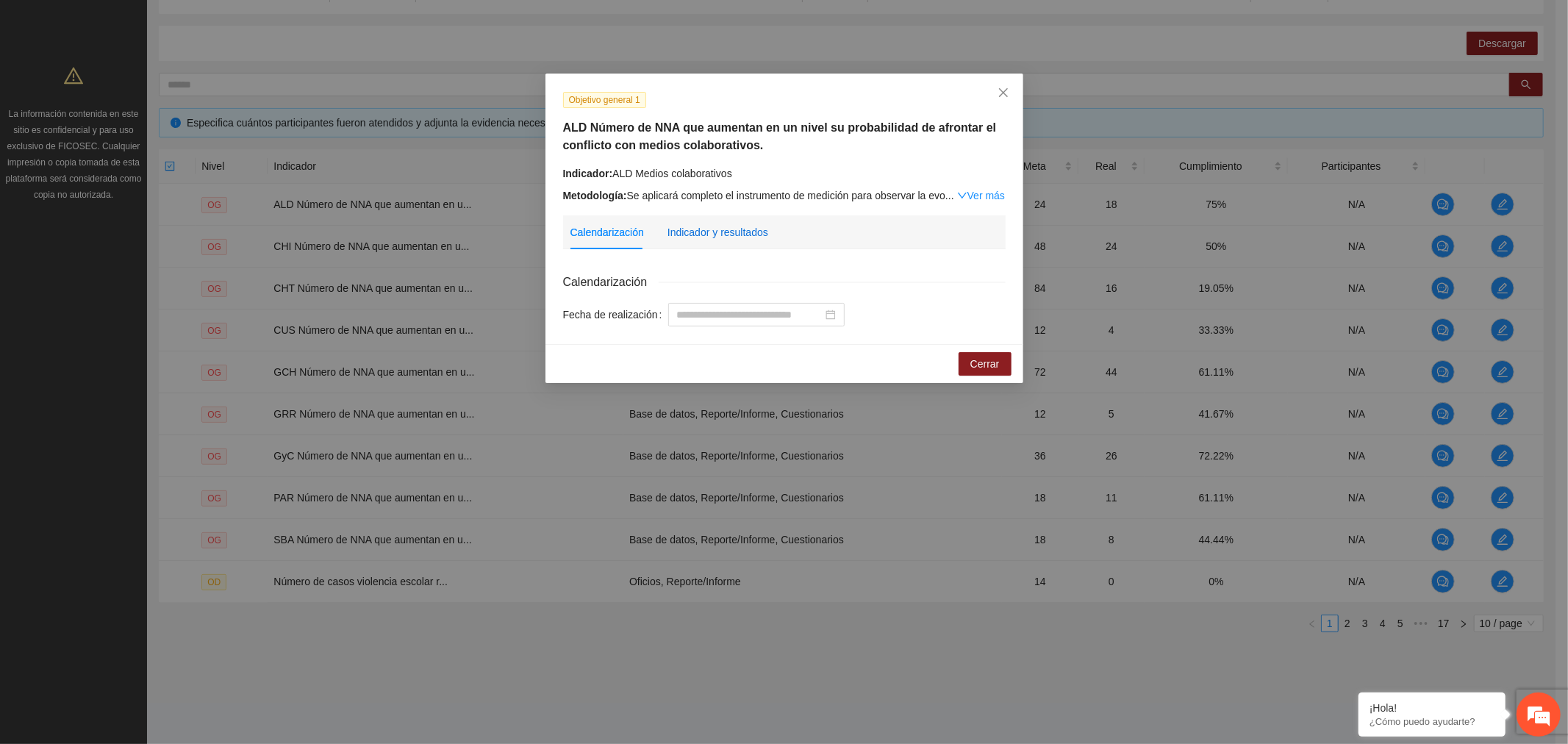
click at [731, 230] on div "Indicador y resultados" at bounding box center [718, 232] width 101 height 16
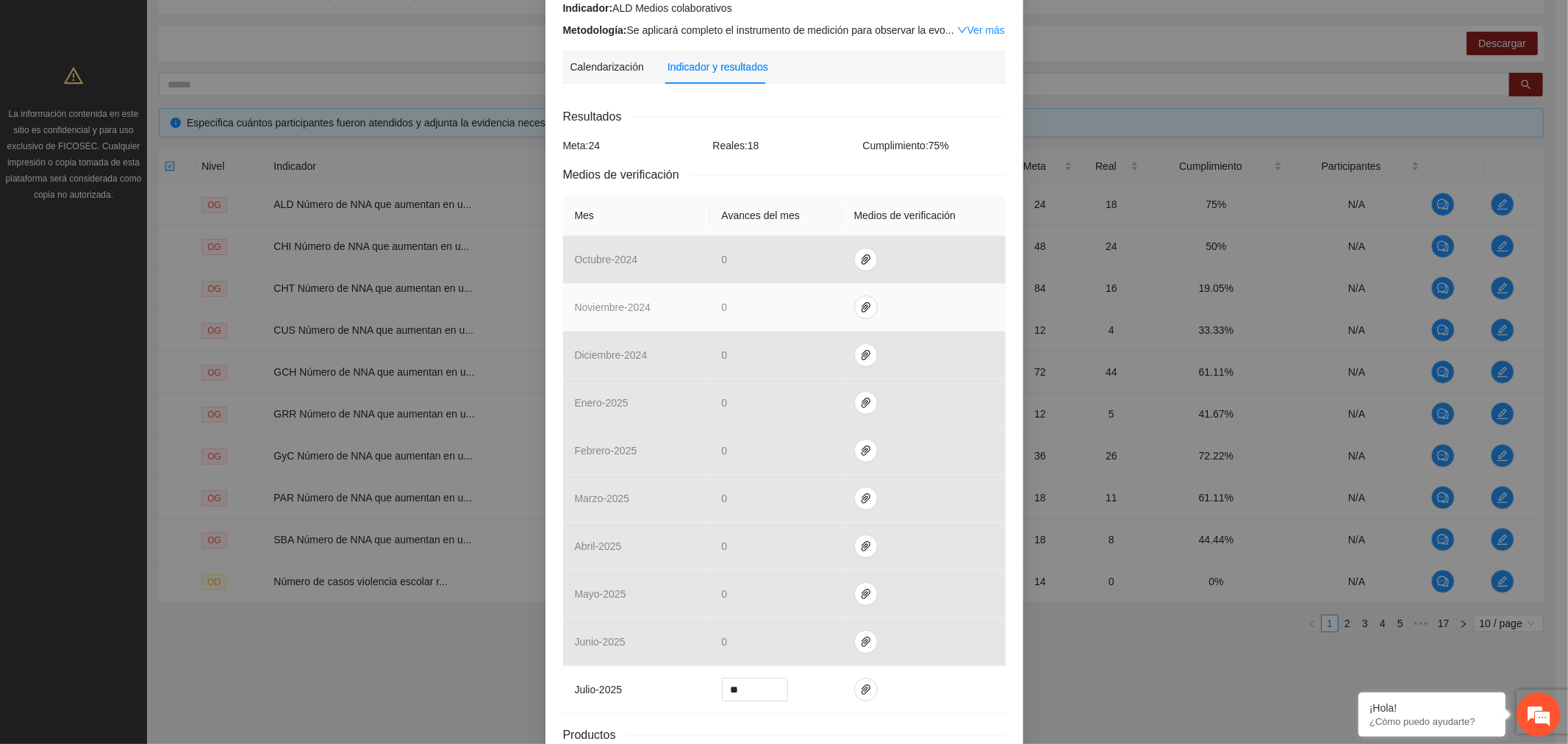
scroll to position [280, 0]
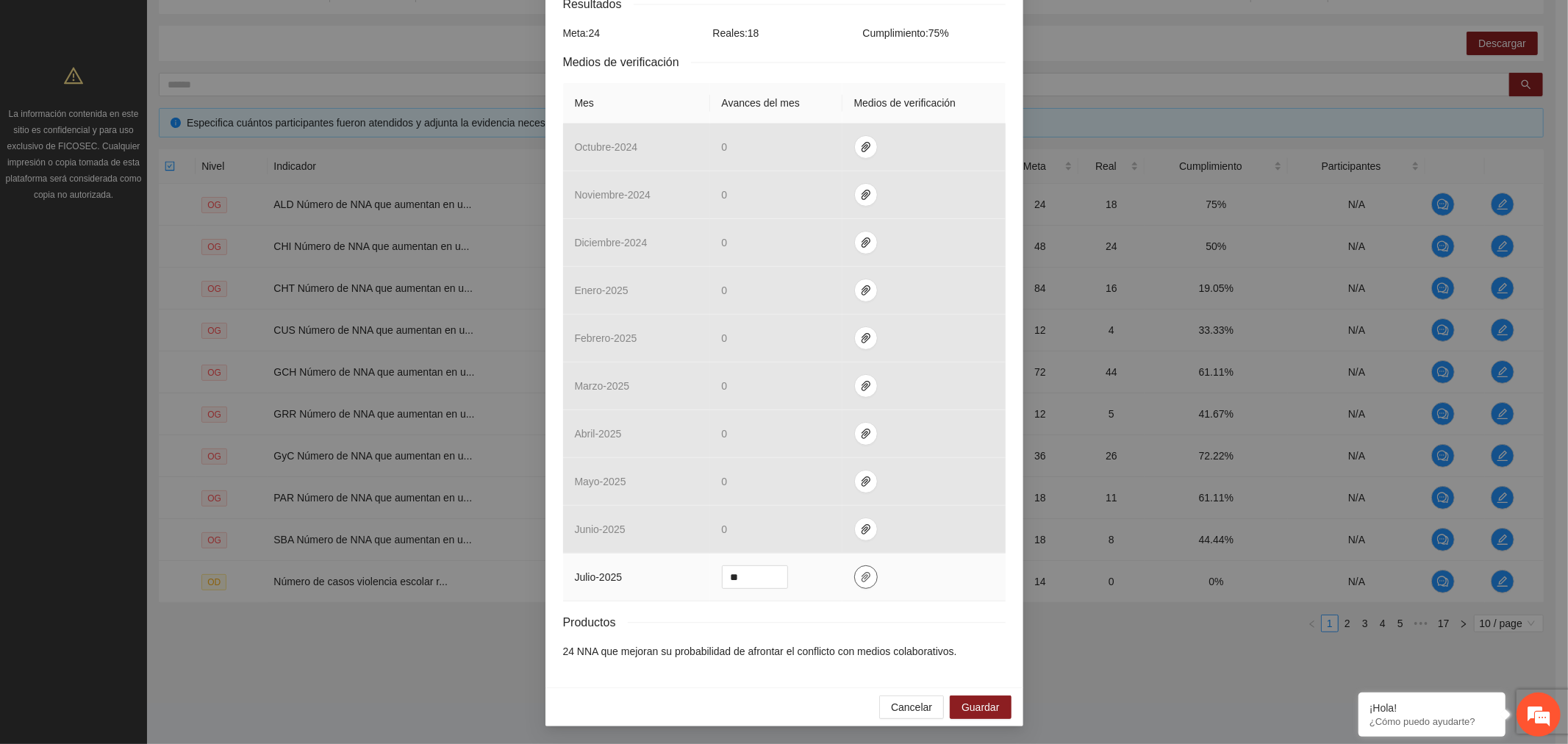
click at [862, 575] on icon "paper-clip" at bounding box center [866, 577] width 8 height 10
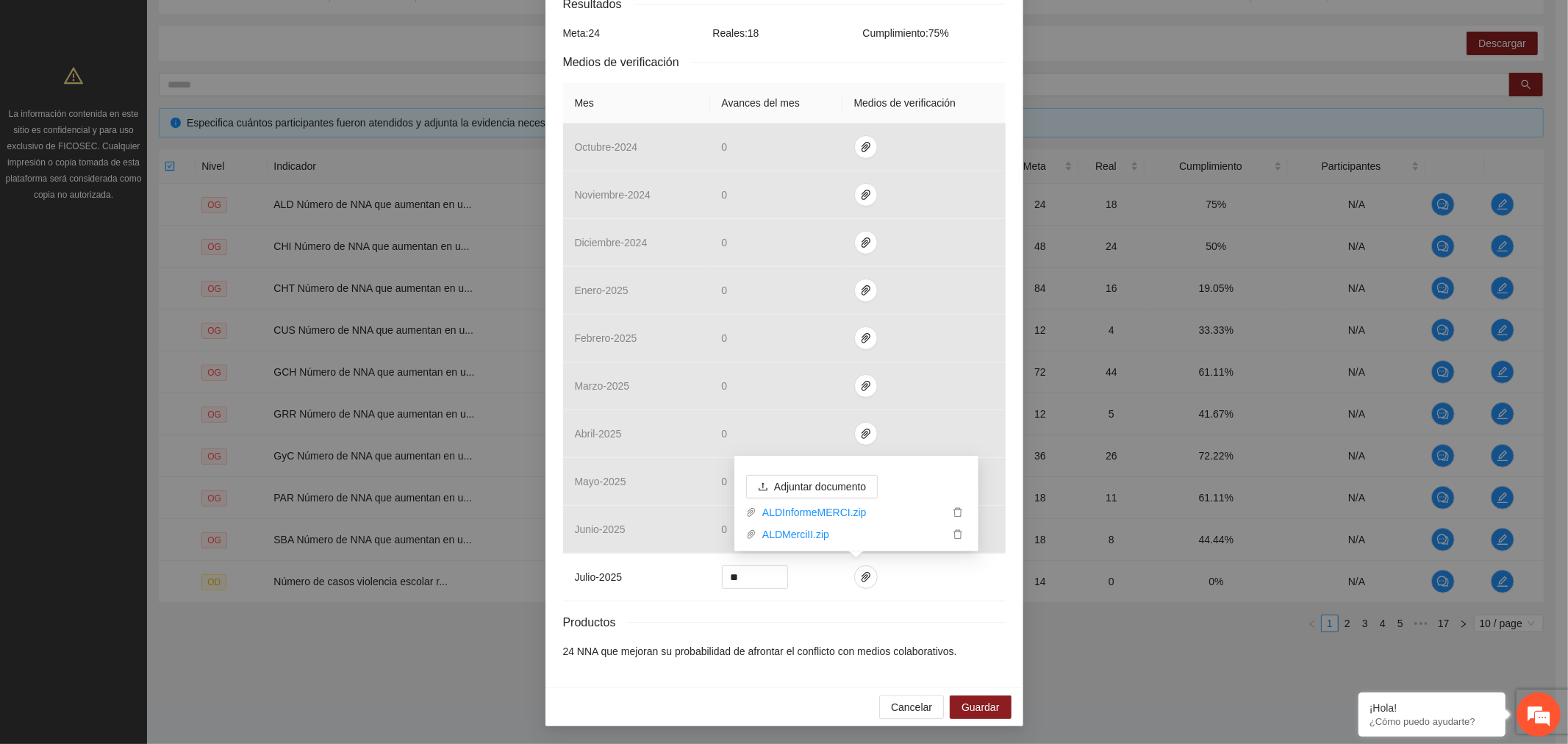
click at [1225, 644] on div "Objetivo general 1 ALD Número de NNA que aumentan en un nivel su probabilidad d…" at bounding box center [784, 372] width 1568 height 744
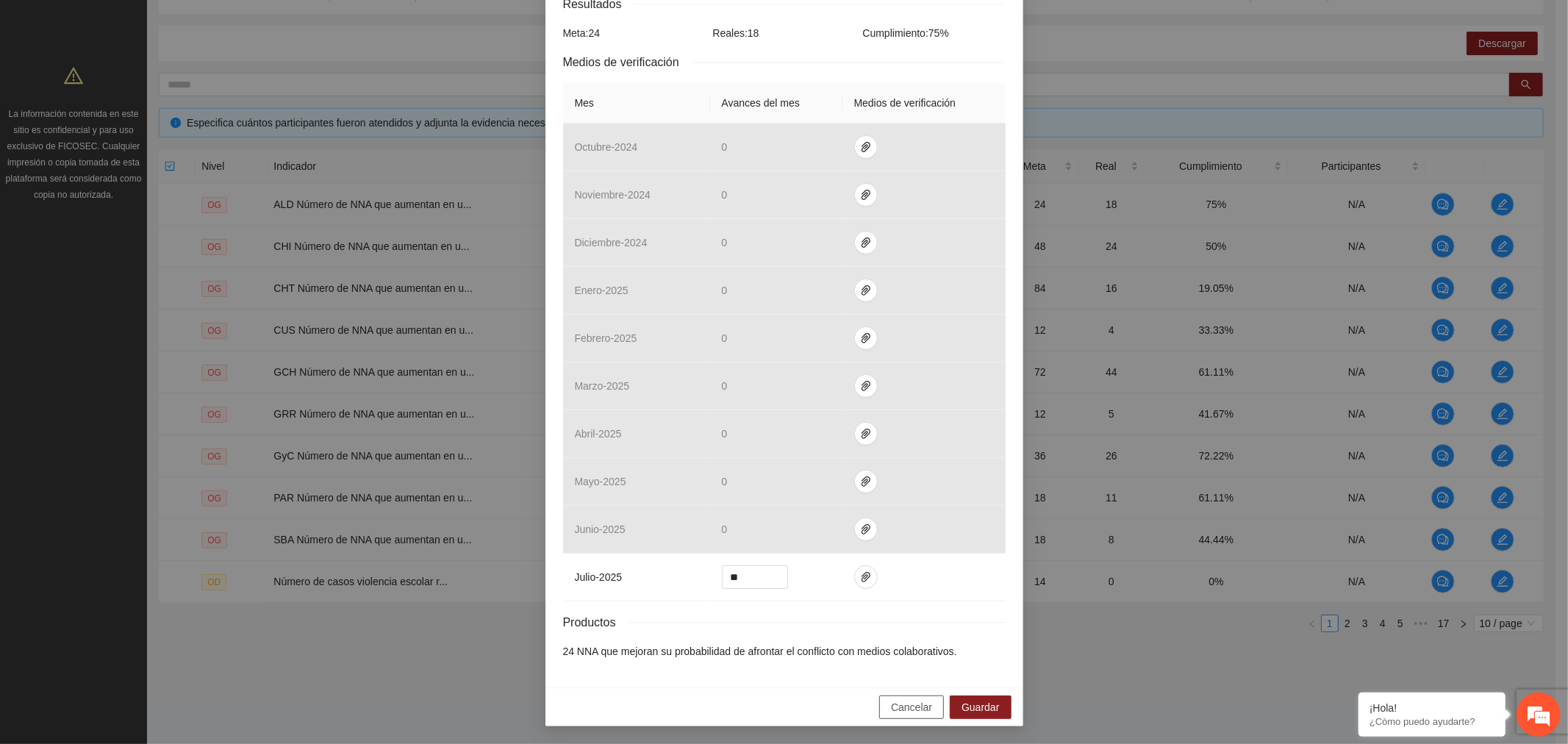
click at [910, 707] on span "Cancelar" at bounding box center [911, 707] width 42 height 16
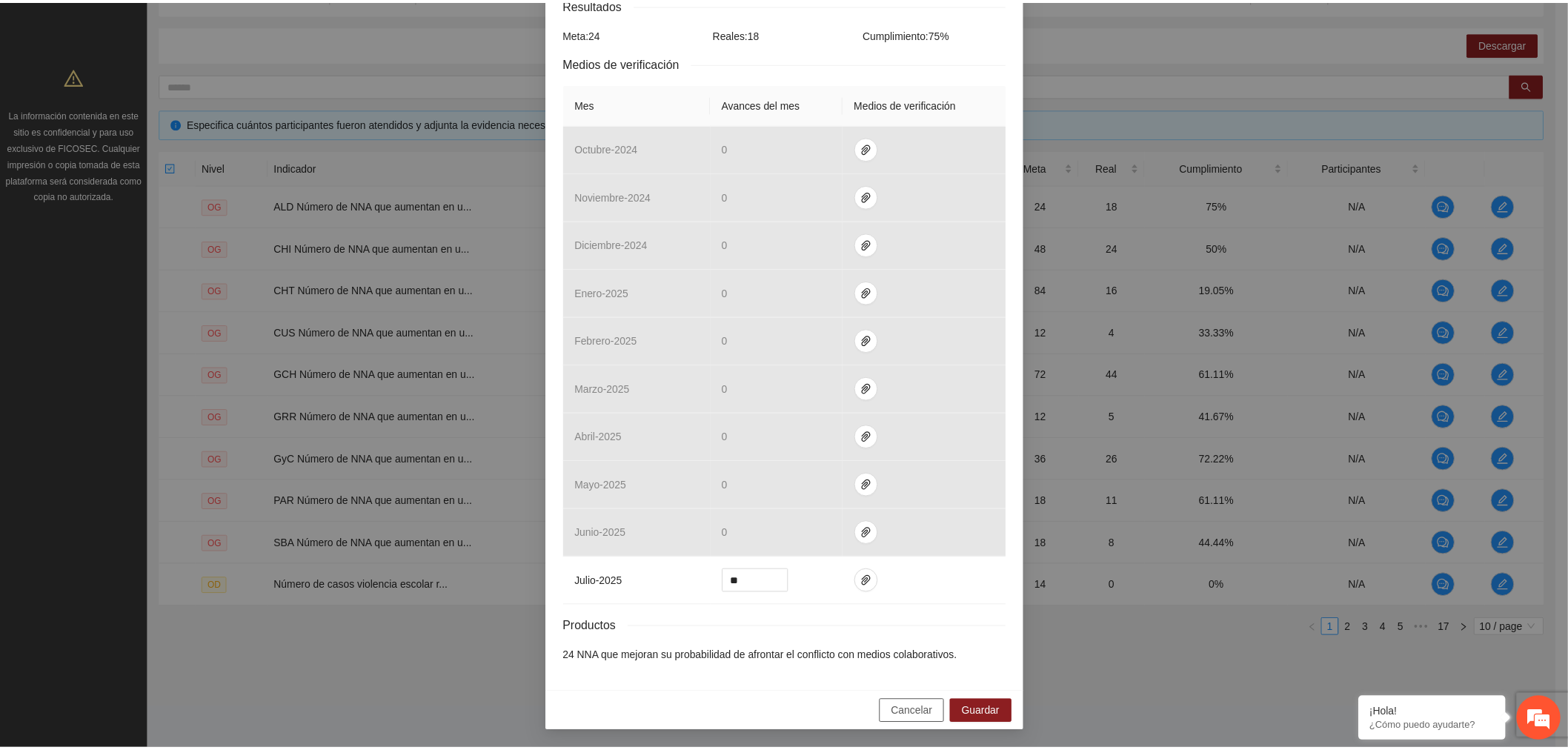
scroll to position [208, 0]
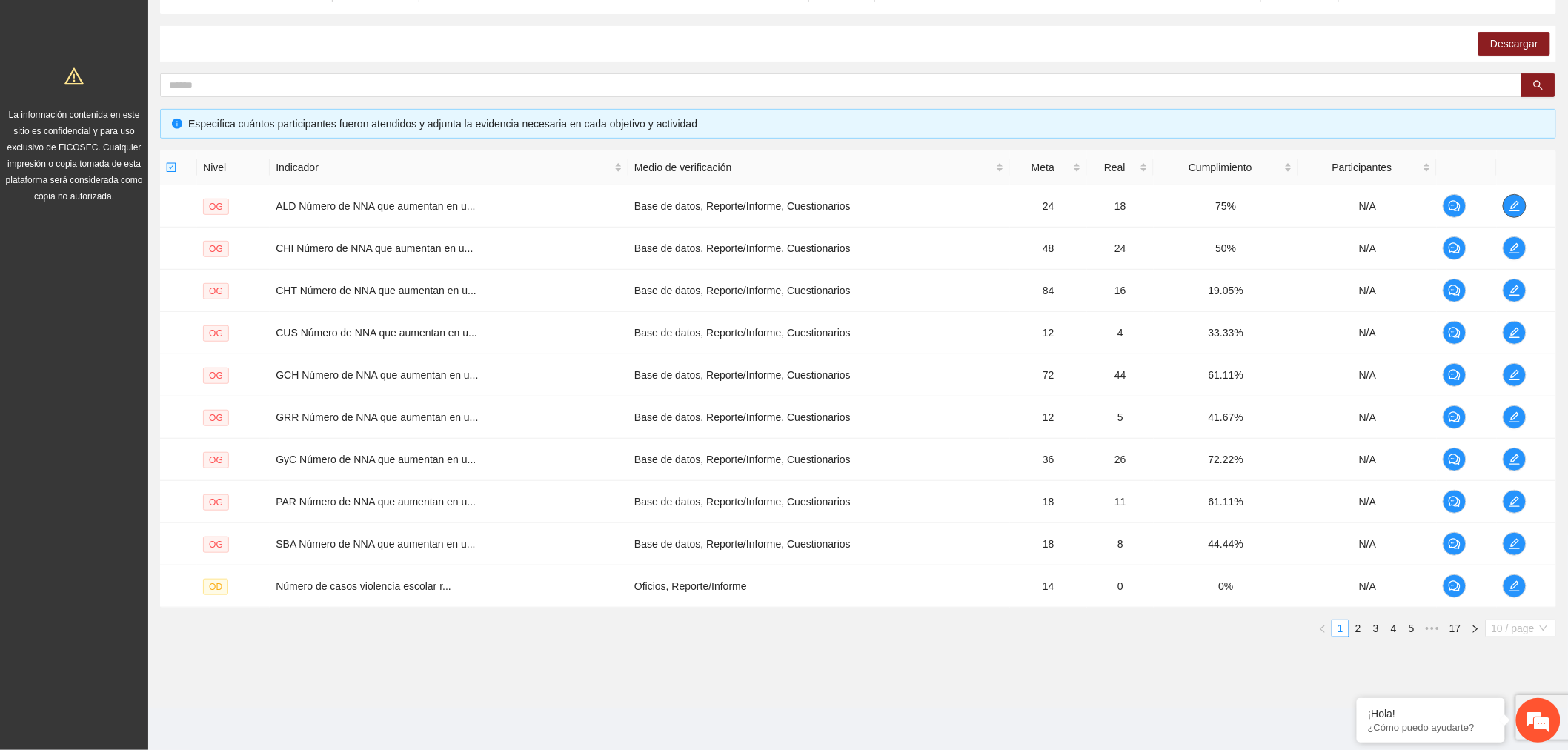
click at [1524, 630] on span "10 / page" at bounding box center [1521, 628] width 59 height 16
click at [1512, 675] on div "20 / page" at bounding box center [1522, 677] width 53 height 16
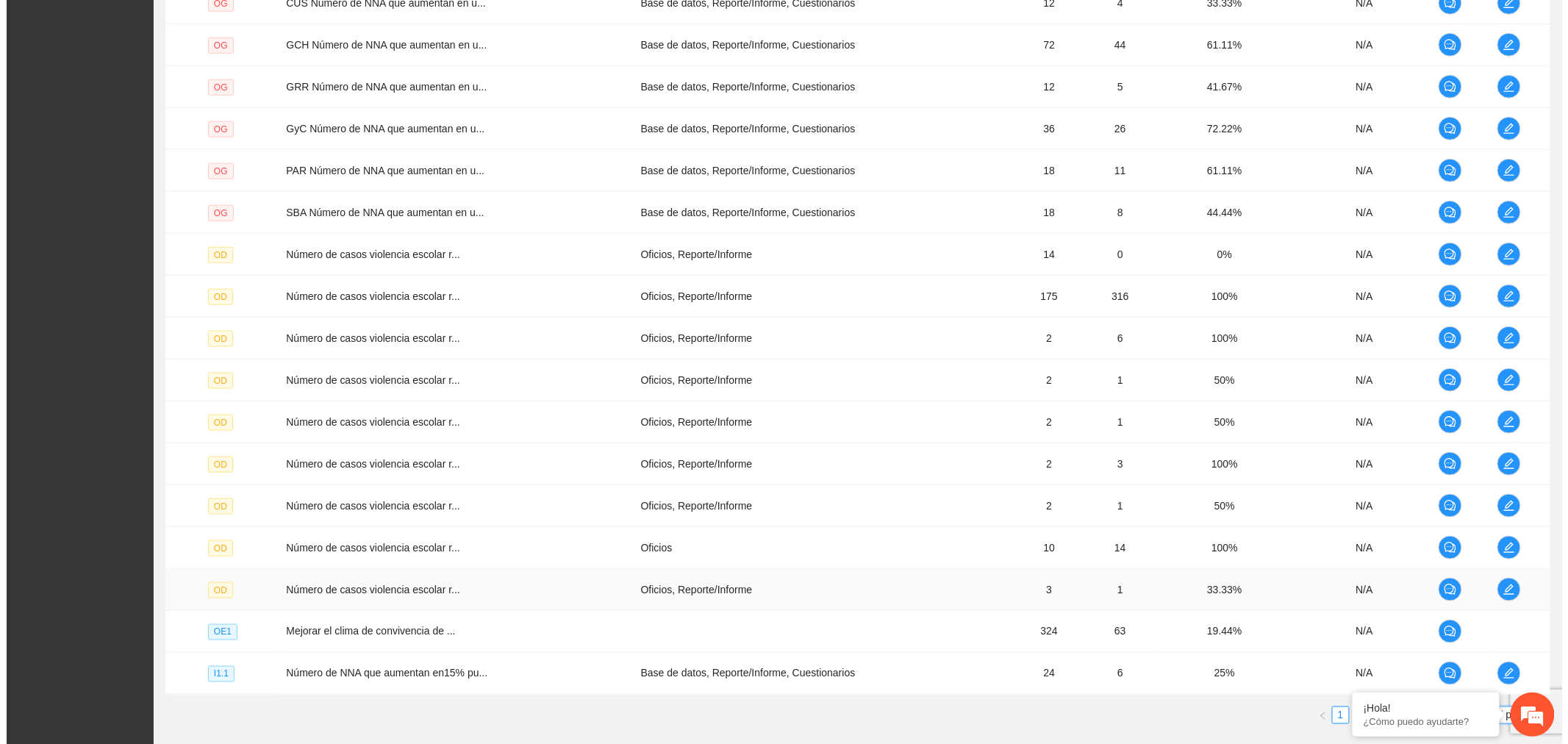
scroll to position [636, 0]
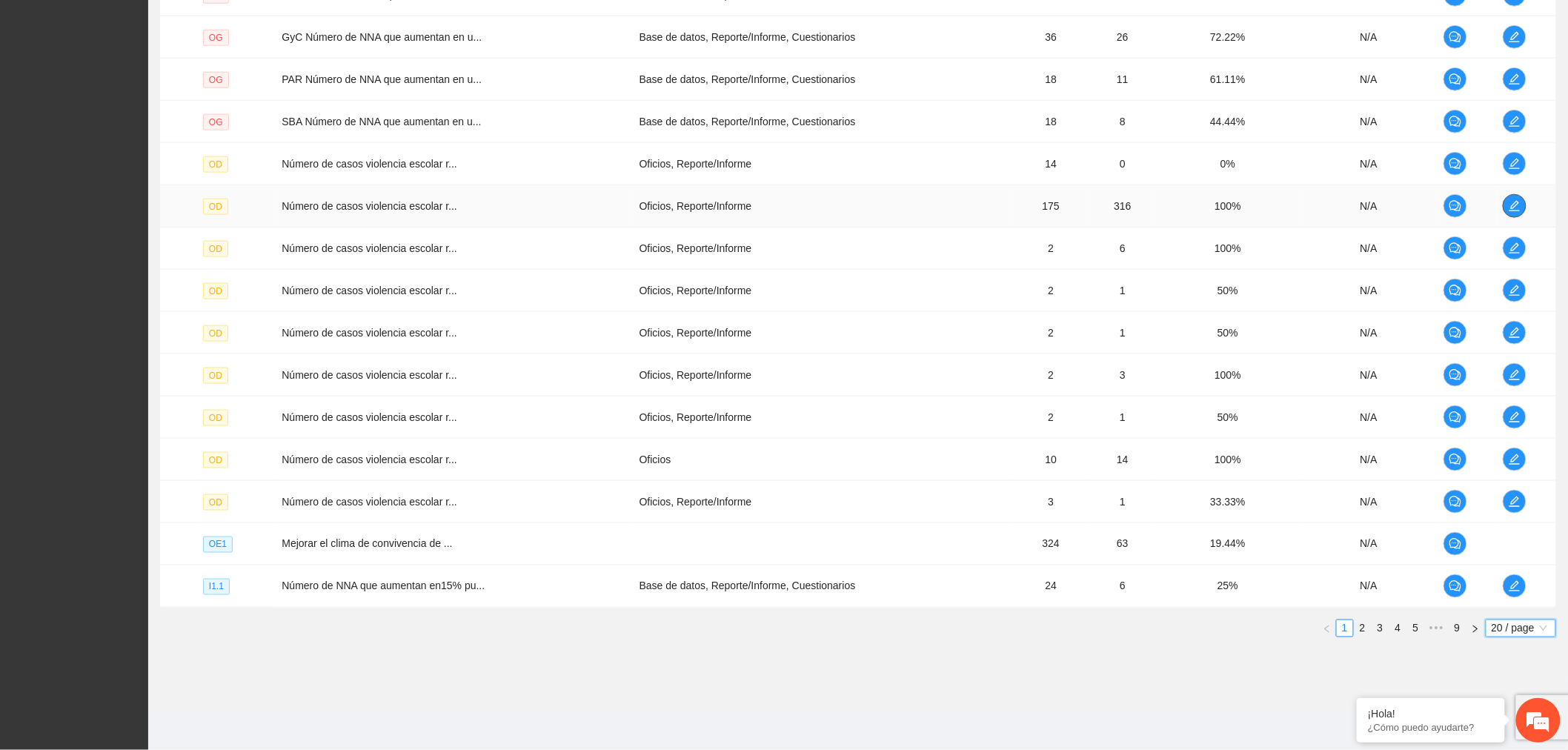
click at [1514, 204] on icon "edit" at bounding box center [1515, 206] width 12 height 12
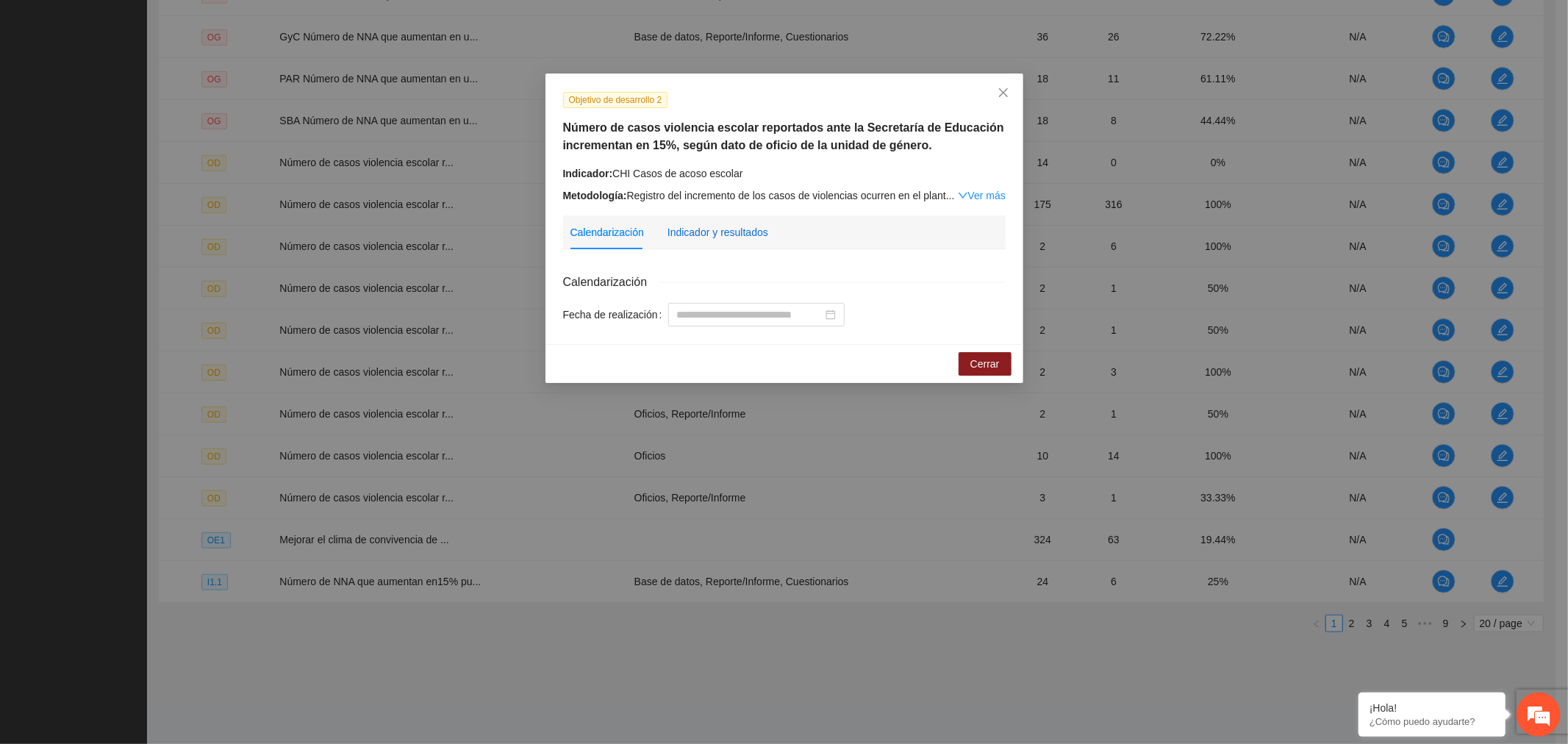
click at [731, 230] on div "Indicador y resultados" at bounding box center [718, 232] width 101 height 16
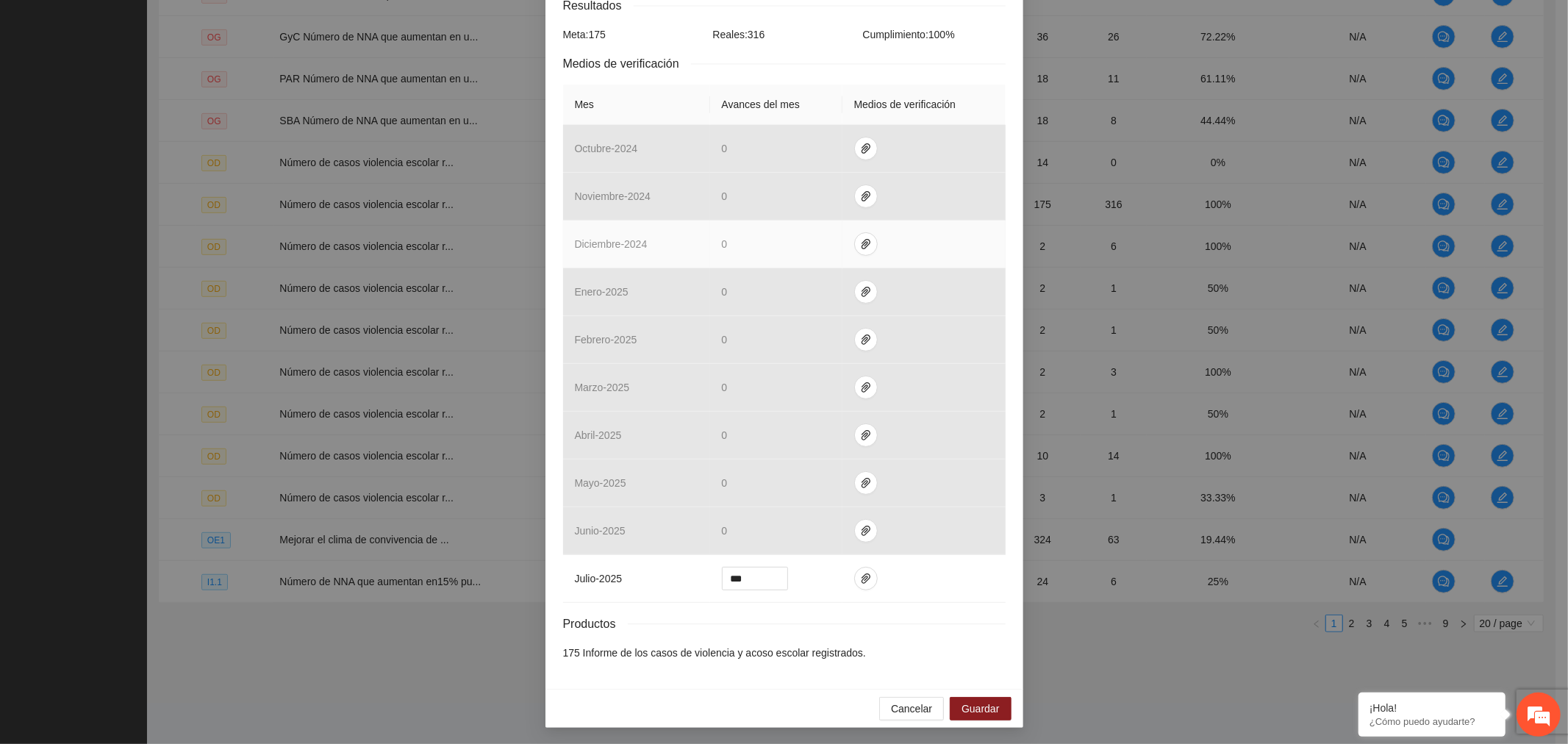
scroll to position [280, 0]
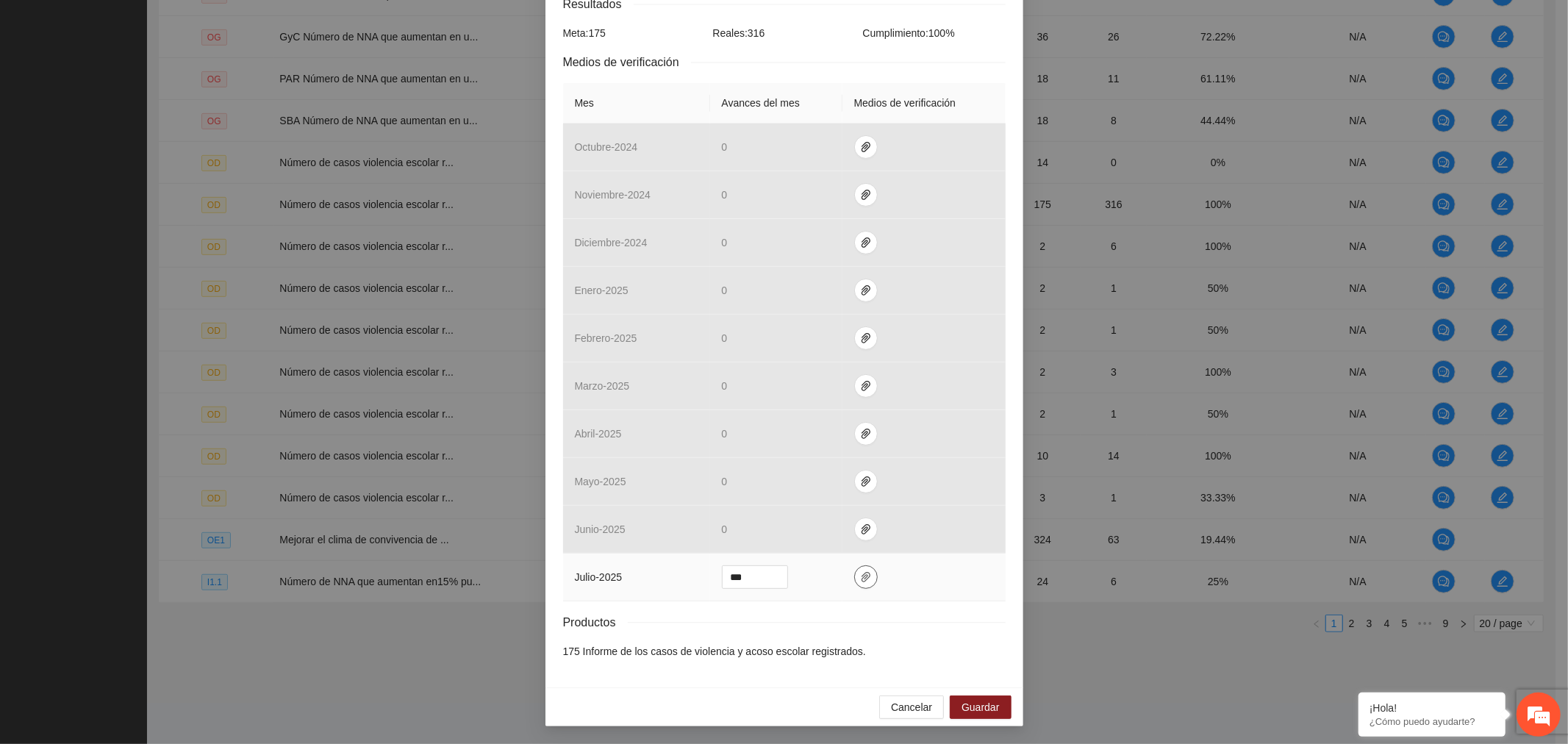
click at [860, 579] on icon "paper-clip" at bounding box center [866, 577] width 12 height 12
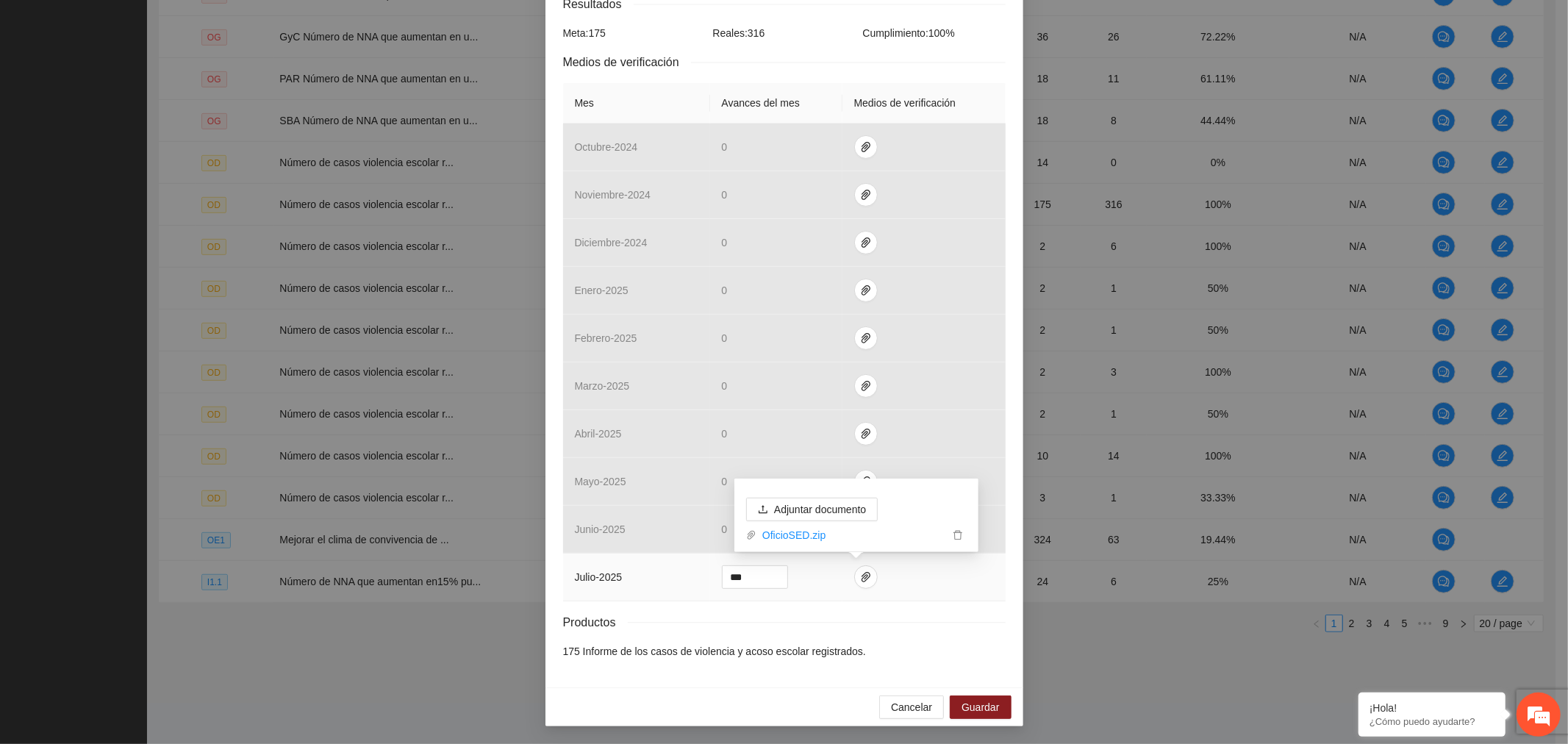
click at [810, 531] on link "OficioSED.zip" at bounding box center [853, 535] width 192 height 16
click at [958, 532] on icon "delete" at bounding box center [958, 535] width 10 height 10
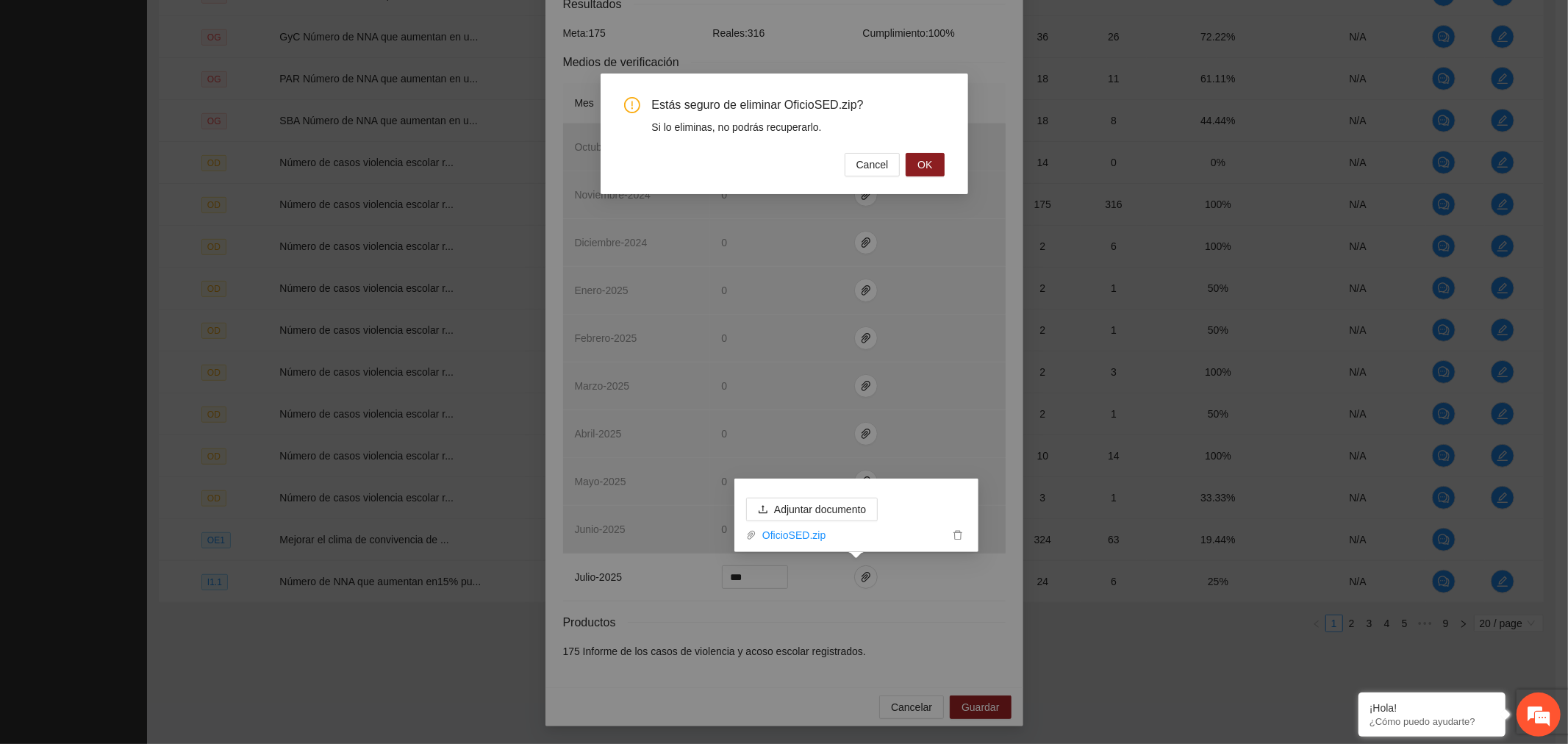
click at [923, 163] on span "OK" at bounding box center [925, 164] width 14 height 16
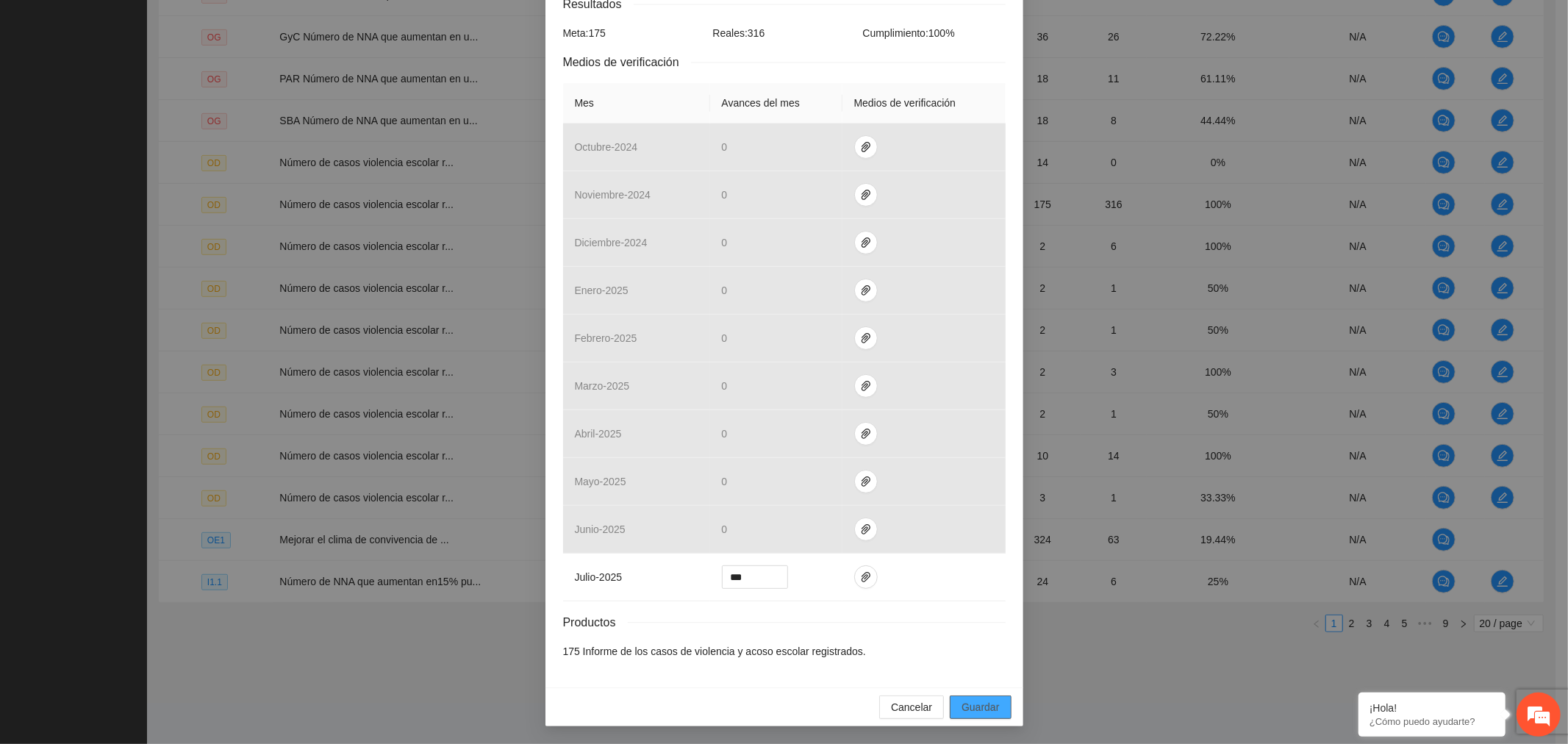
click at [983, 704] on span "Guardar" at bounding box center [981, 707] width 37 height 16
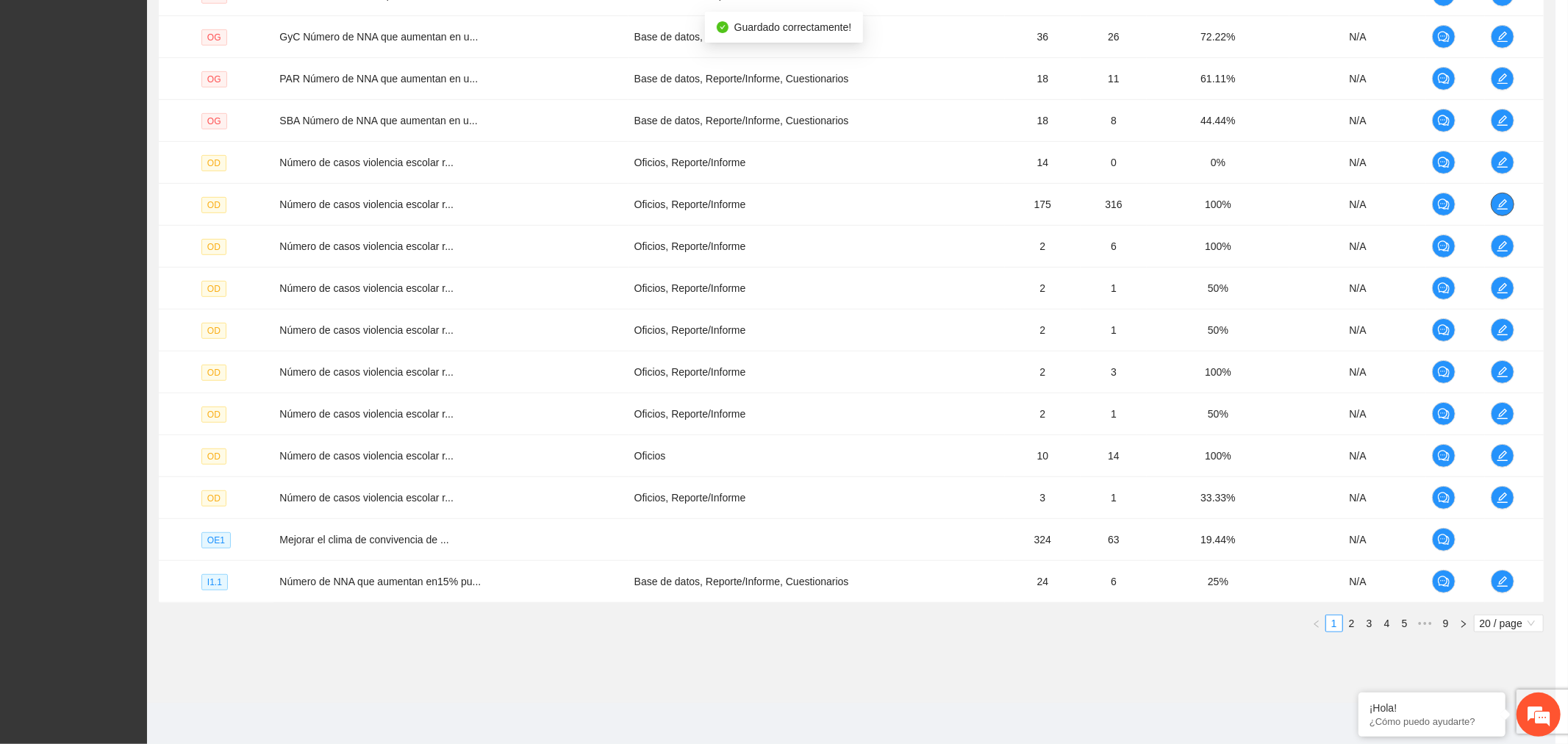
scroll to position [0, 0]
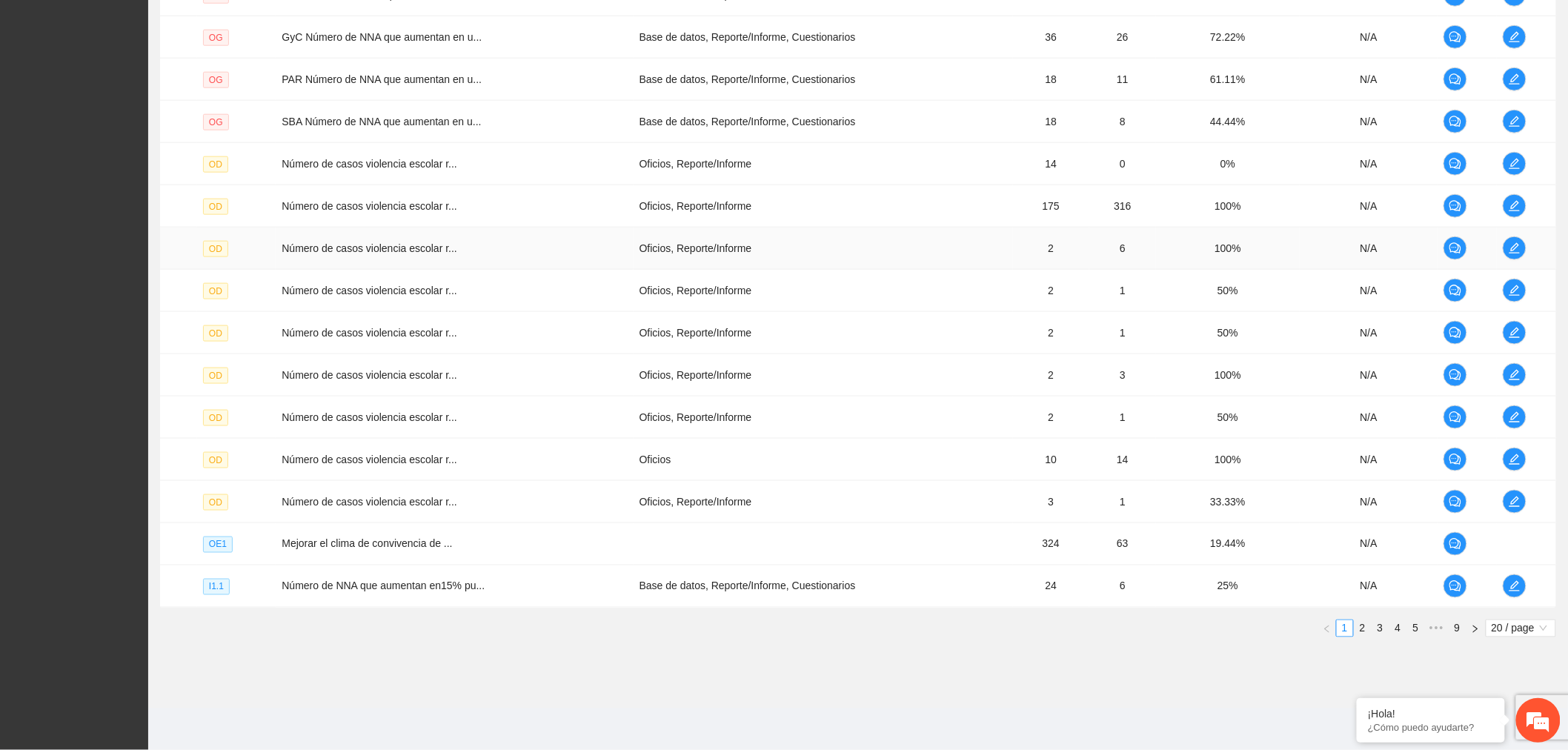
click at [1528, 245] on td at bounding box center [1526, 248] width 59 height 42
click at [1506, 210] on span "edit" at bounding box center [1515, 206] width 22 height 12
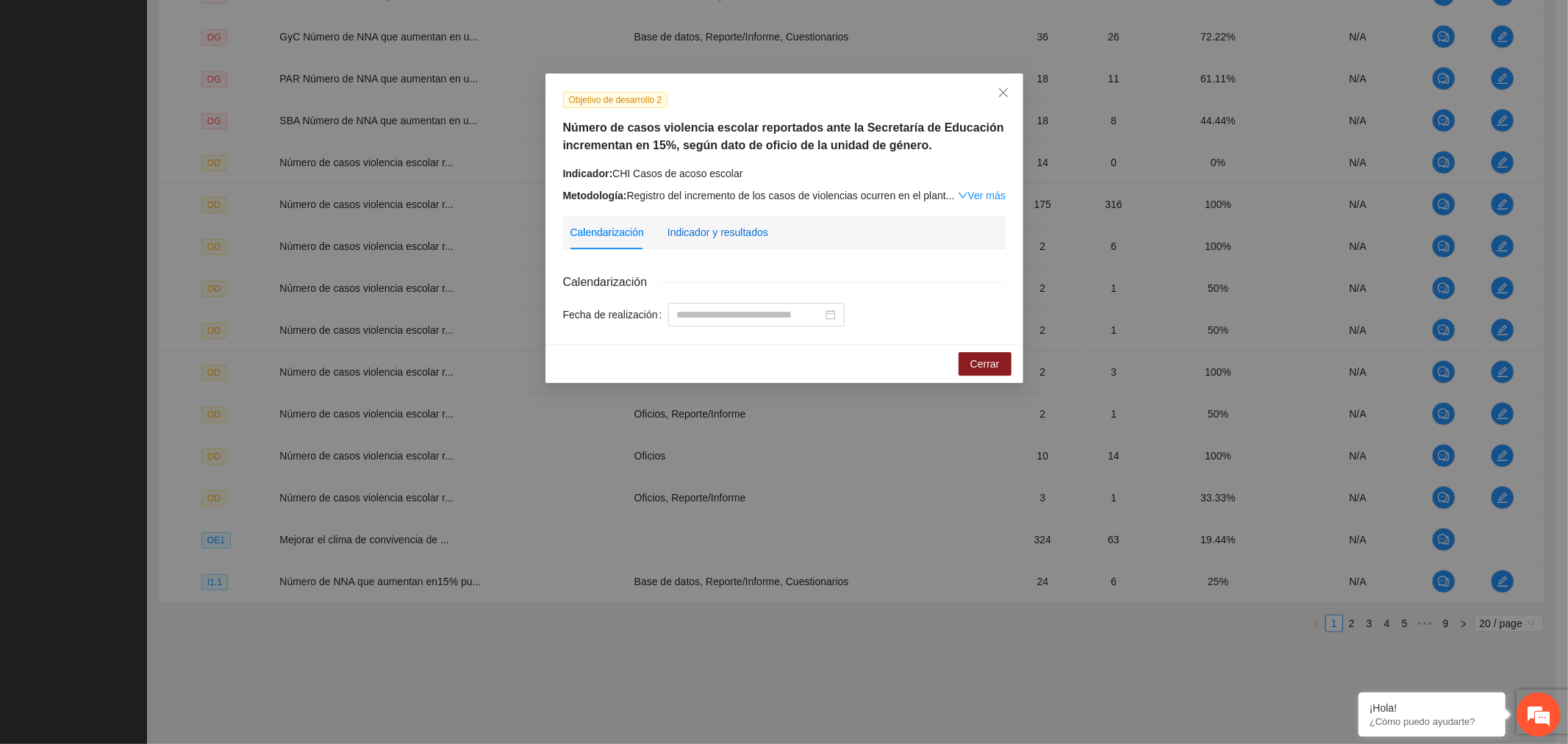
click at [736, 233] on div "Indicador y resultados" at bounding box center [718, 232] width 101 height 16
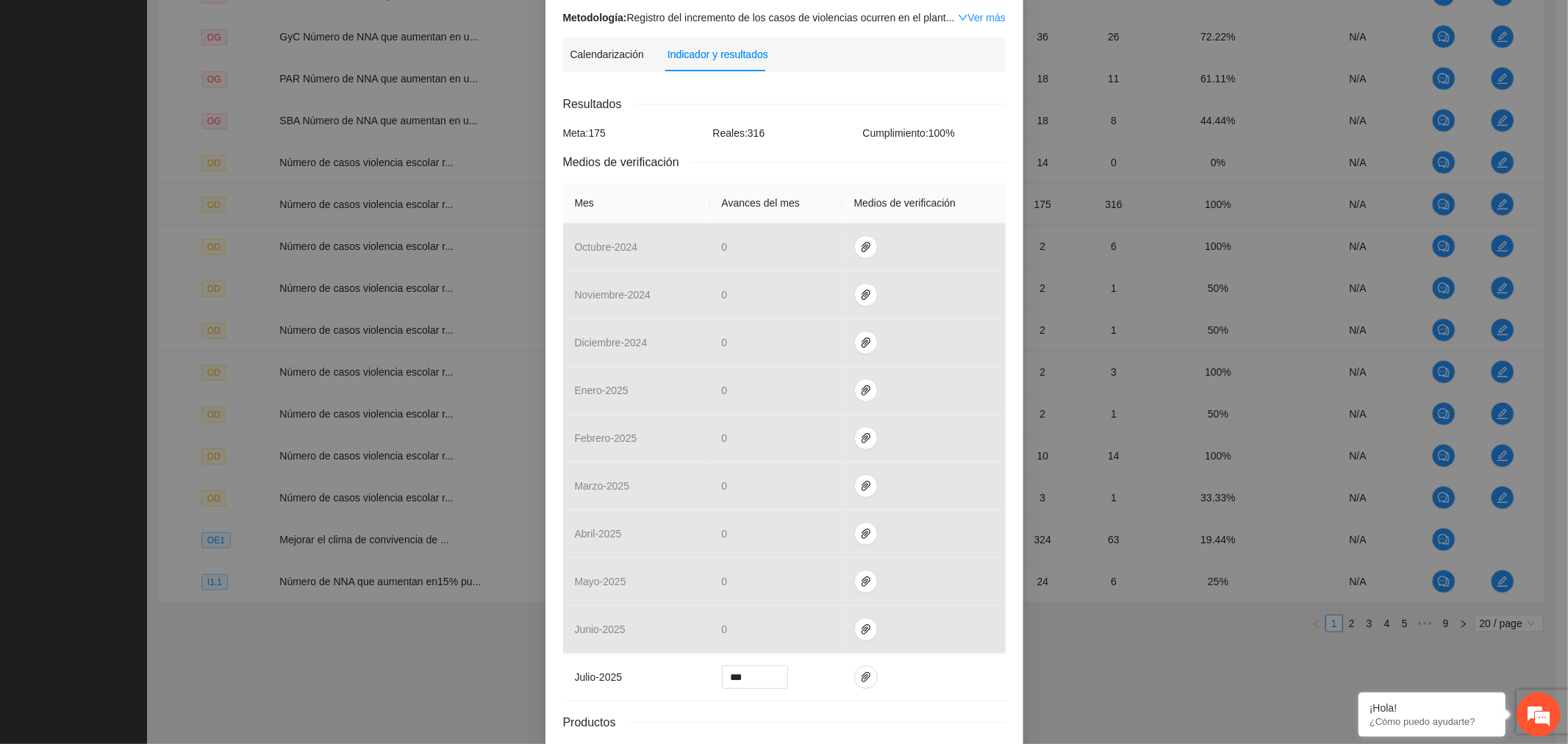
scroll to position [280, 0]
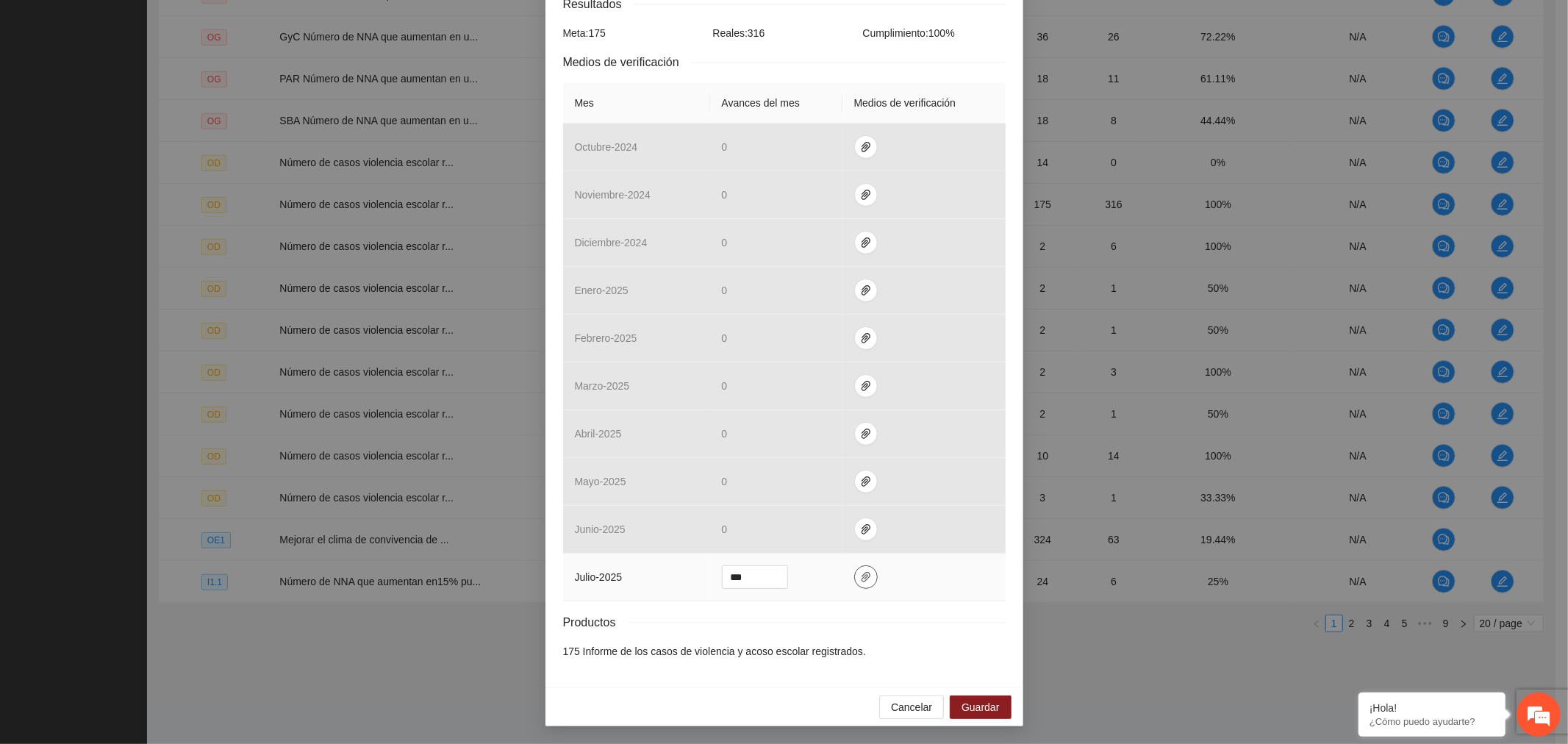
click at [854, 569] on button "button" at bounding box center [866, 577] width 24 height 24
click at [915, 708] on span "Cancelar" at bounding box center [911, 707] width 42 height 16
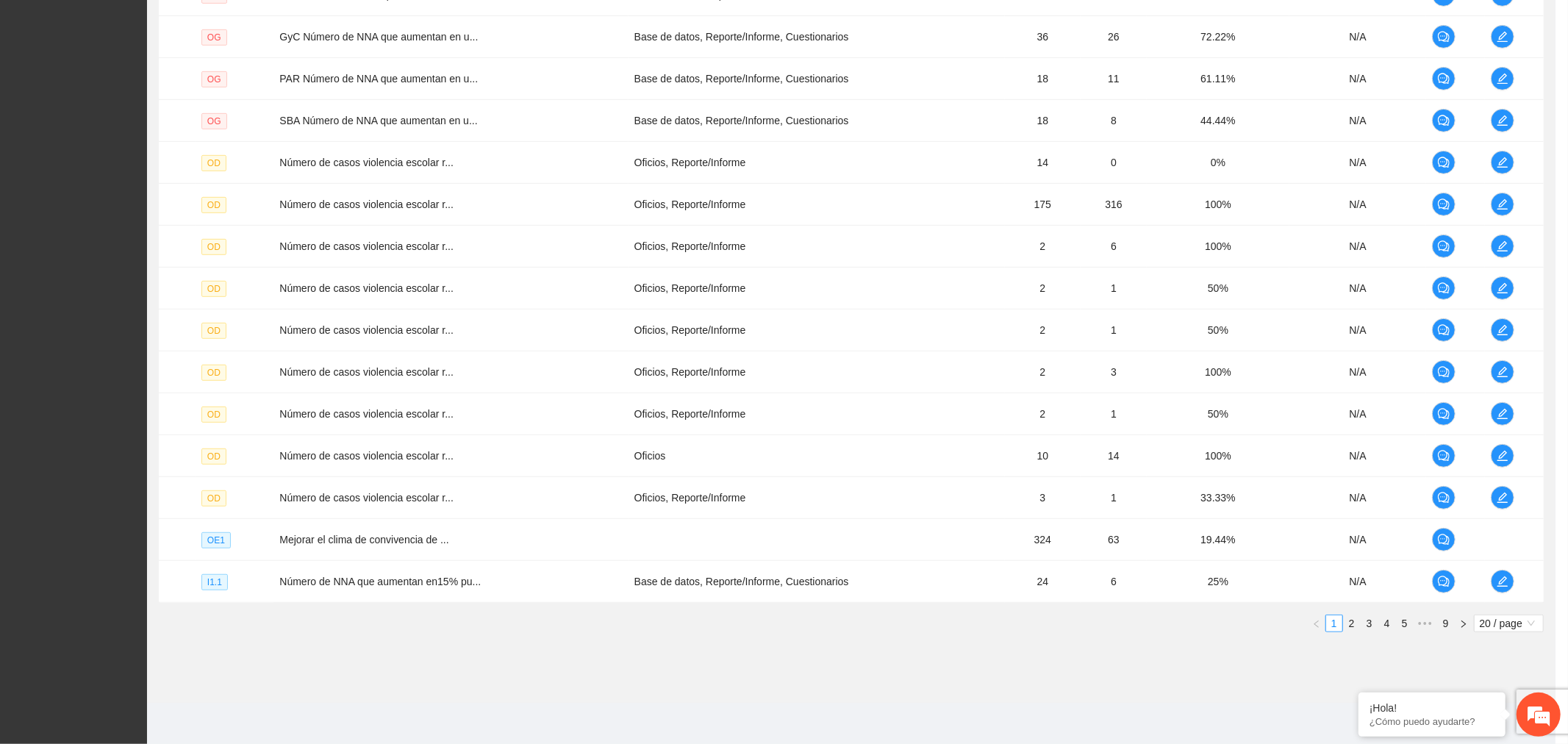
scroll to position [206, 0]
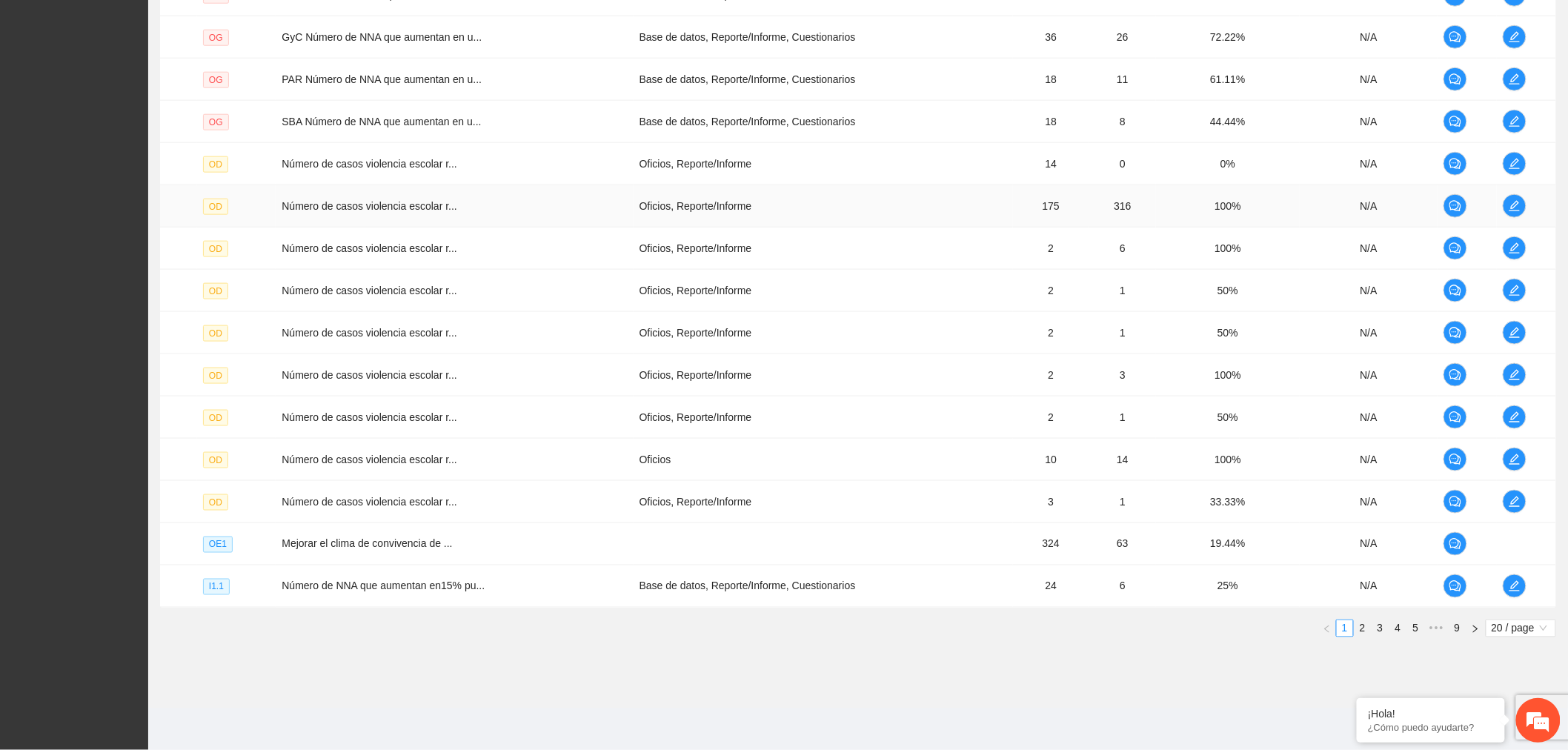
click at [1532, 198] on td at bounding box center [1526, 206] width 59 height 42
click at [1517, 205] on icon "edit" at bounding box center [1515, 206] width 12 height 12
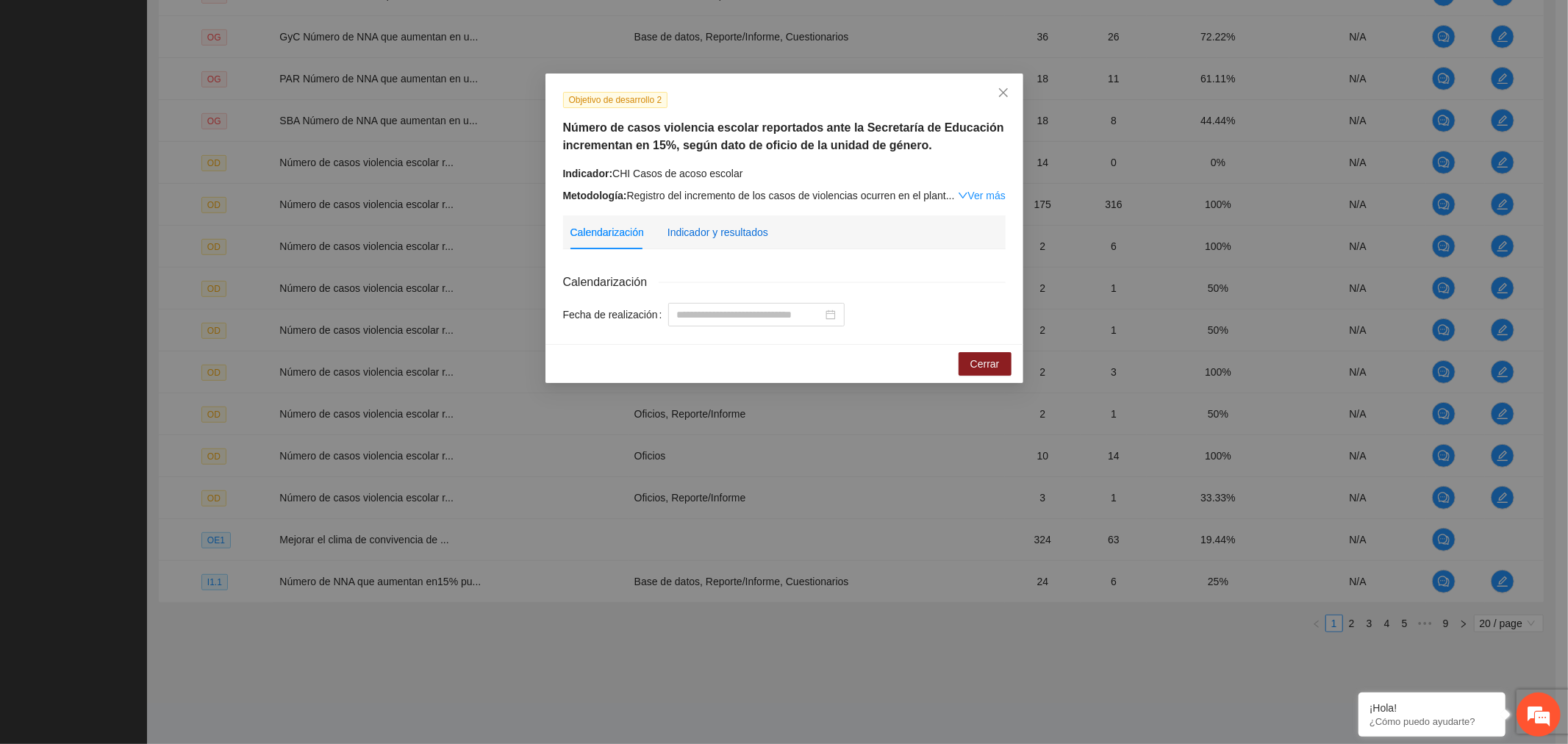
click at [726, 236] on div "Indicador y resultados" at bounding box center [718, 232] width 101 height 16
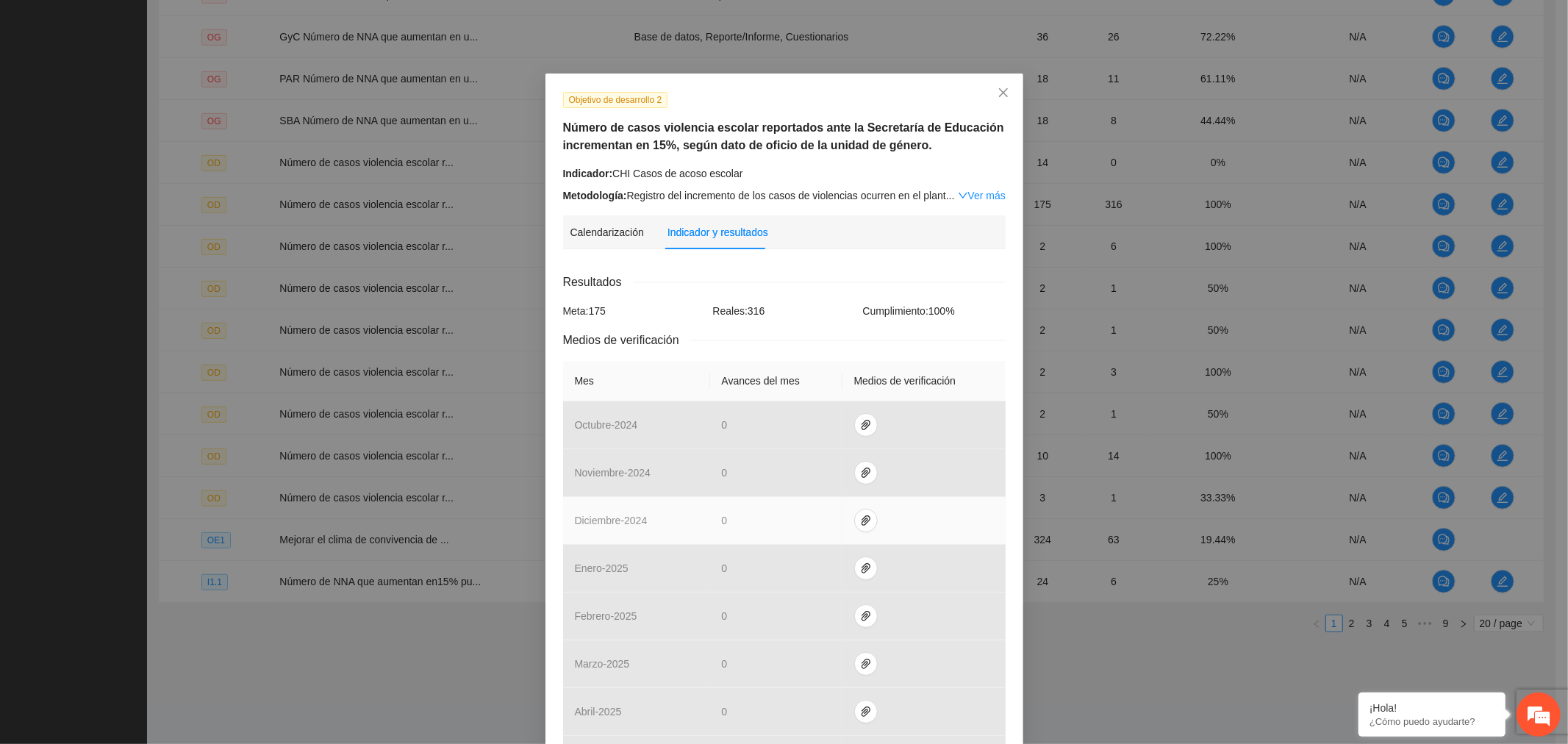
scroll to position [280, 0]
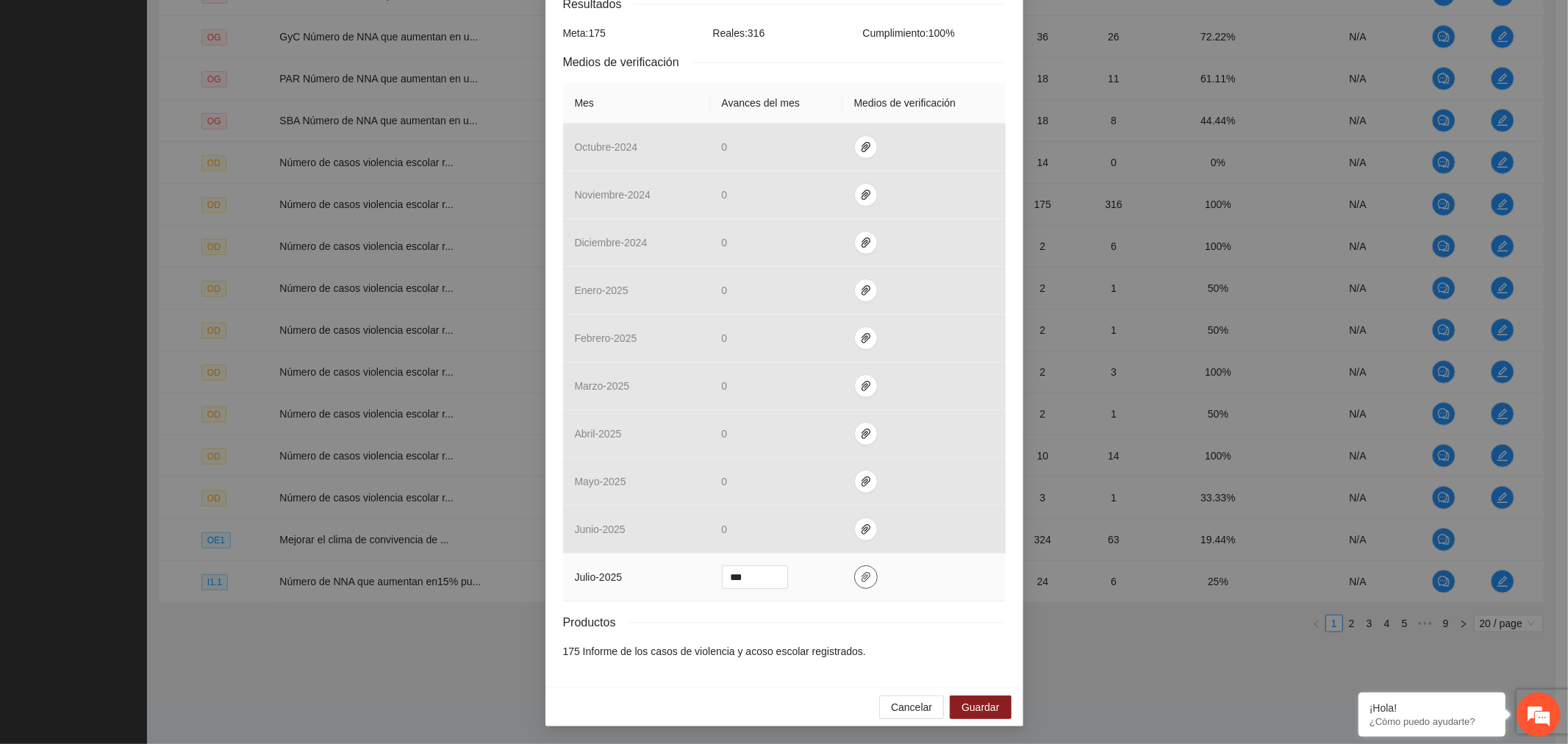
click at [865, 577] on span "paper-clip" at bounding box center [866, 577] width 22 height 12
click at [798, 685] on div "Objetivo de desarrollo 2 Número de casos violencia escolar reportados ante la S…" at bounding box center [785, 242] width 478 height 891
click at [919, 707] on span "Cancelar" at bounding box center [911, 707] width 42 height 16
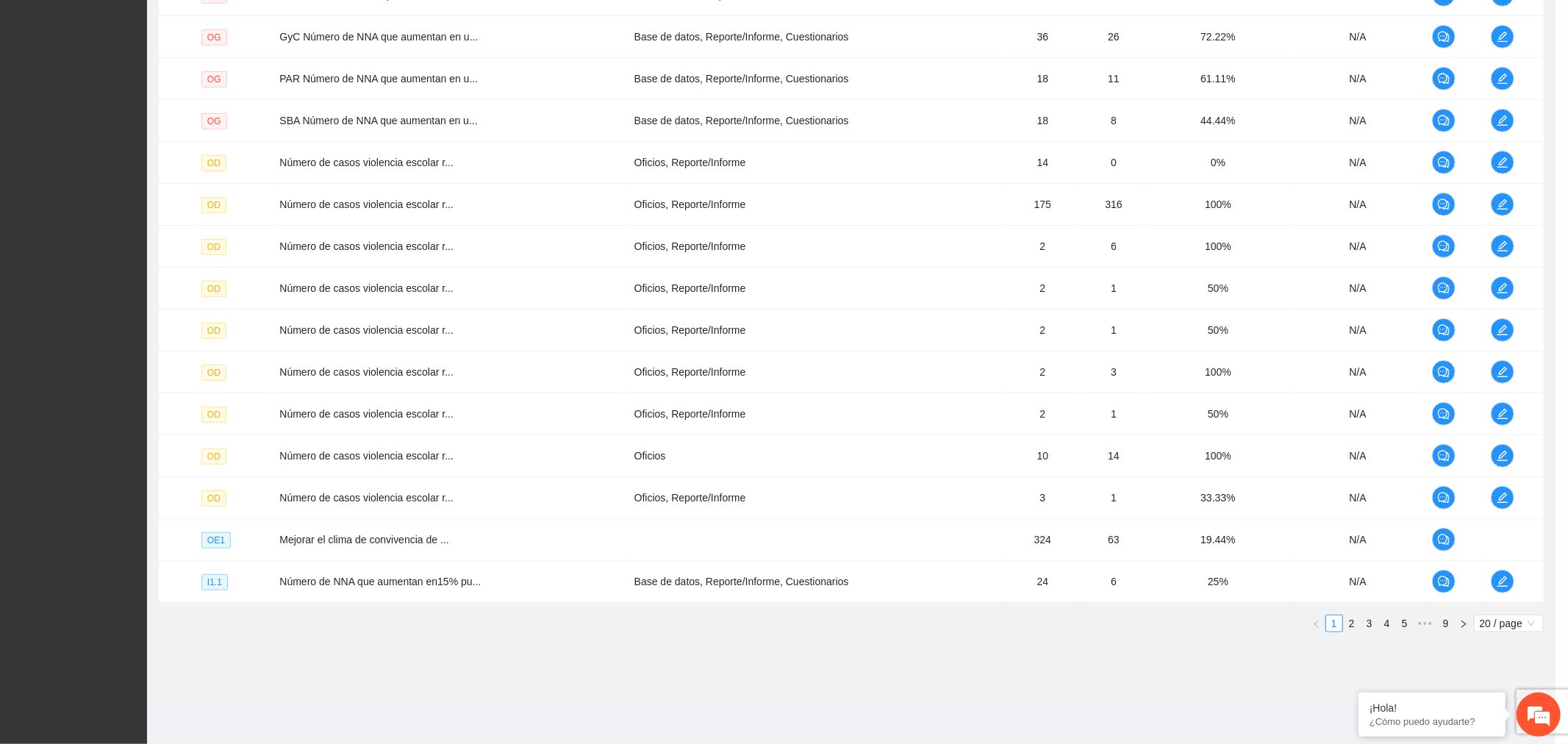
scroll to position [206, 0]
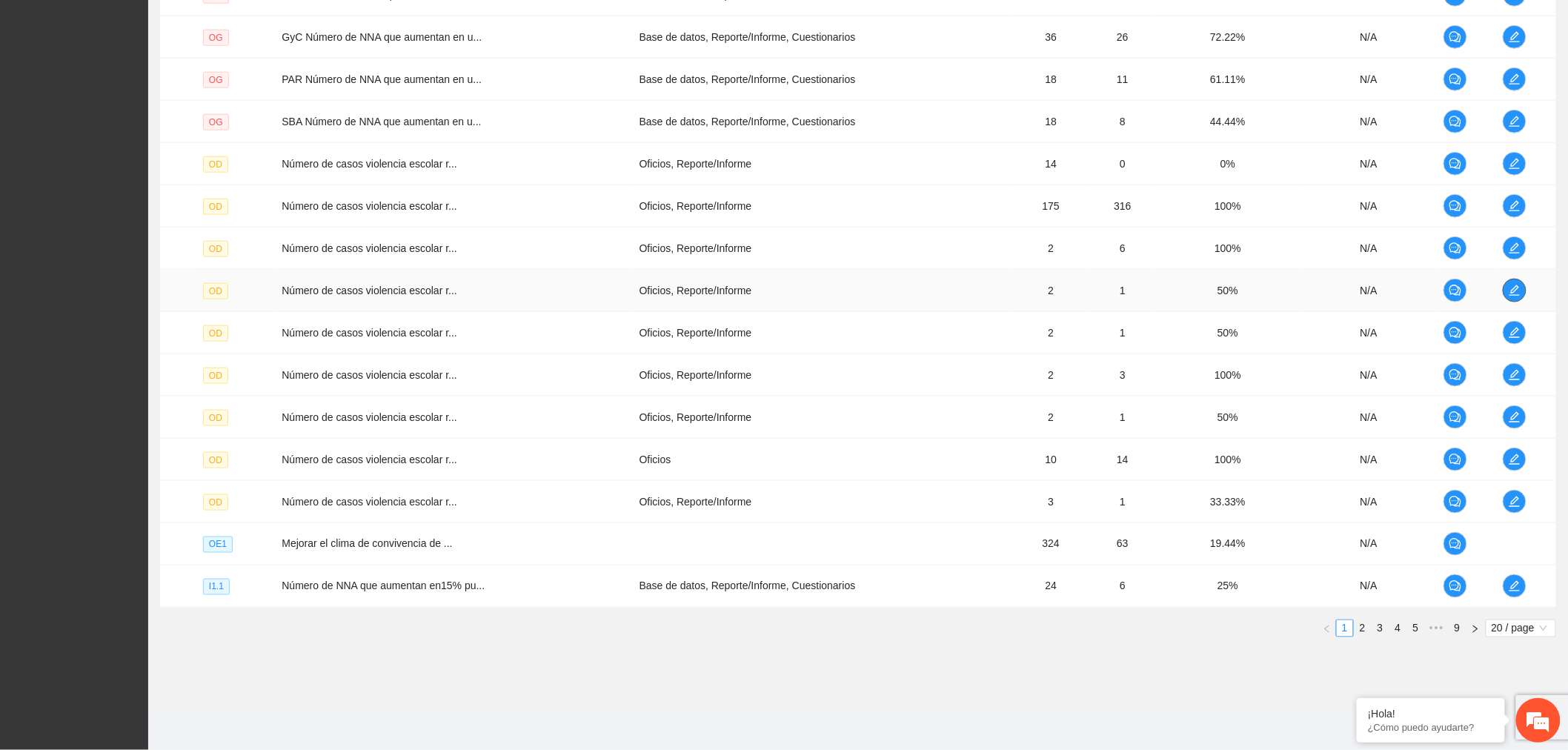
click at [1514, 291] on icon "edit" at bounding box center [1515, 290] width 10 height 10
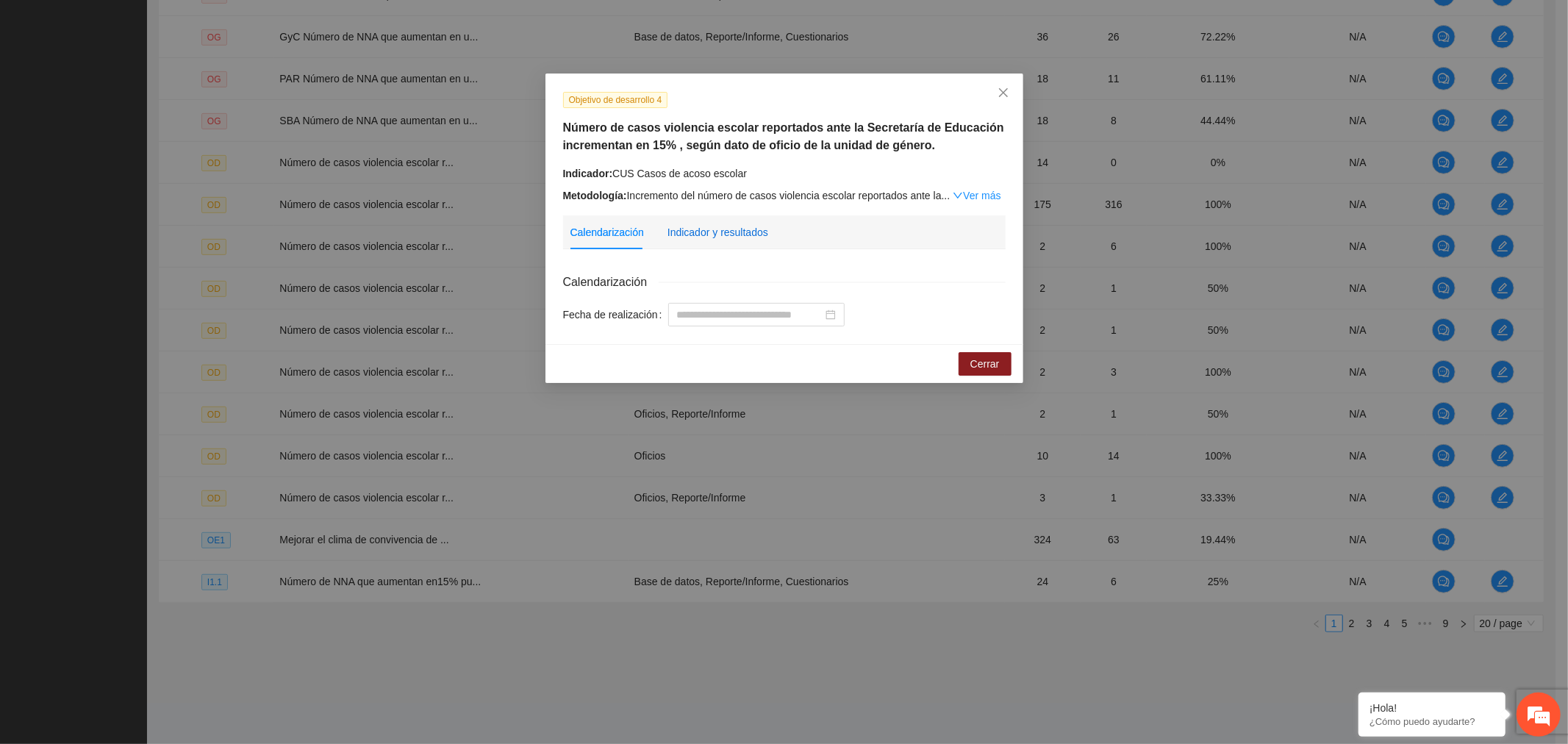
click at [724, 233] on div "Indicador y resultados" at bounding box center [718, 232] width 101 height 16
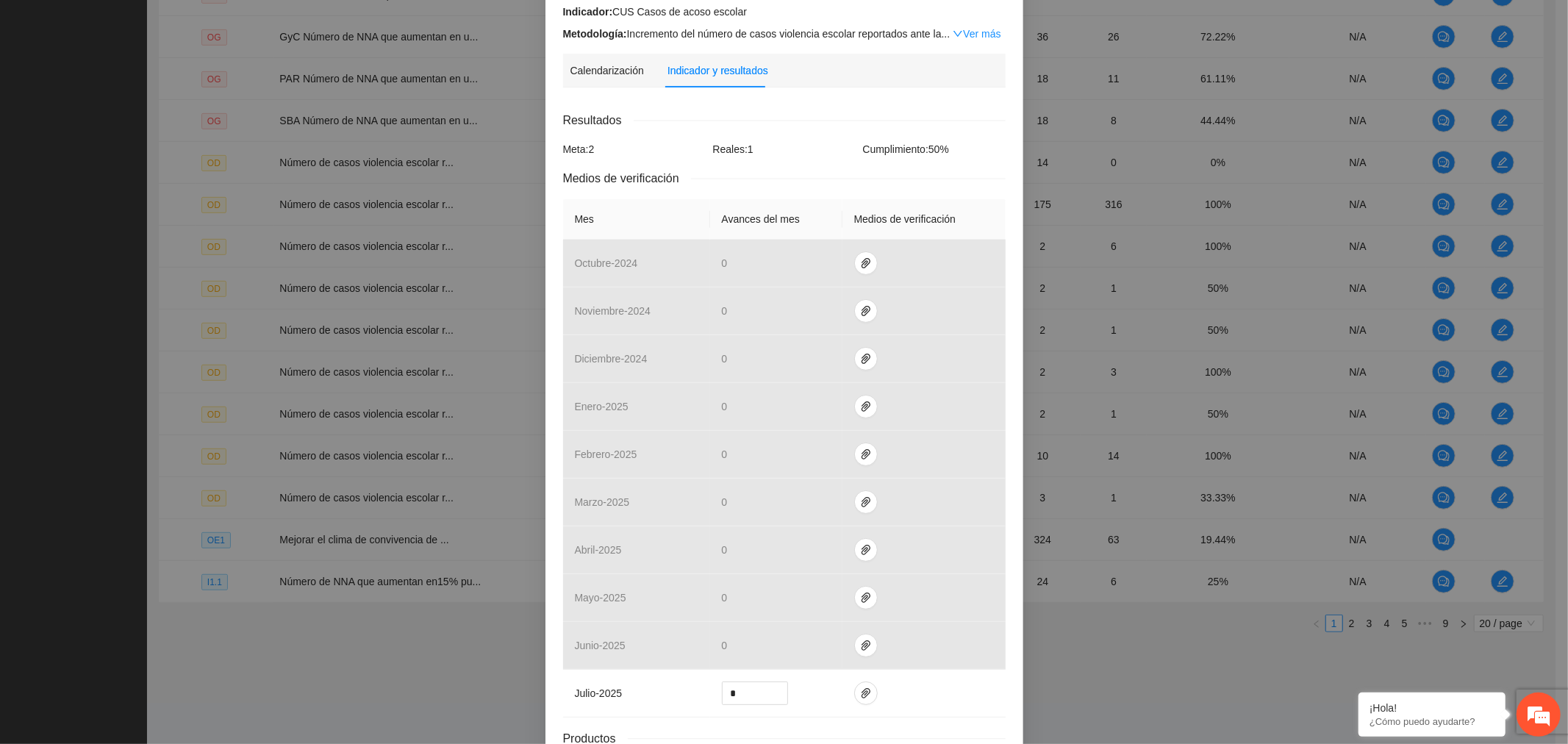
scroll to position [280, 0]
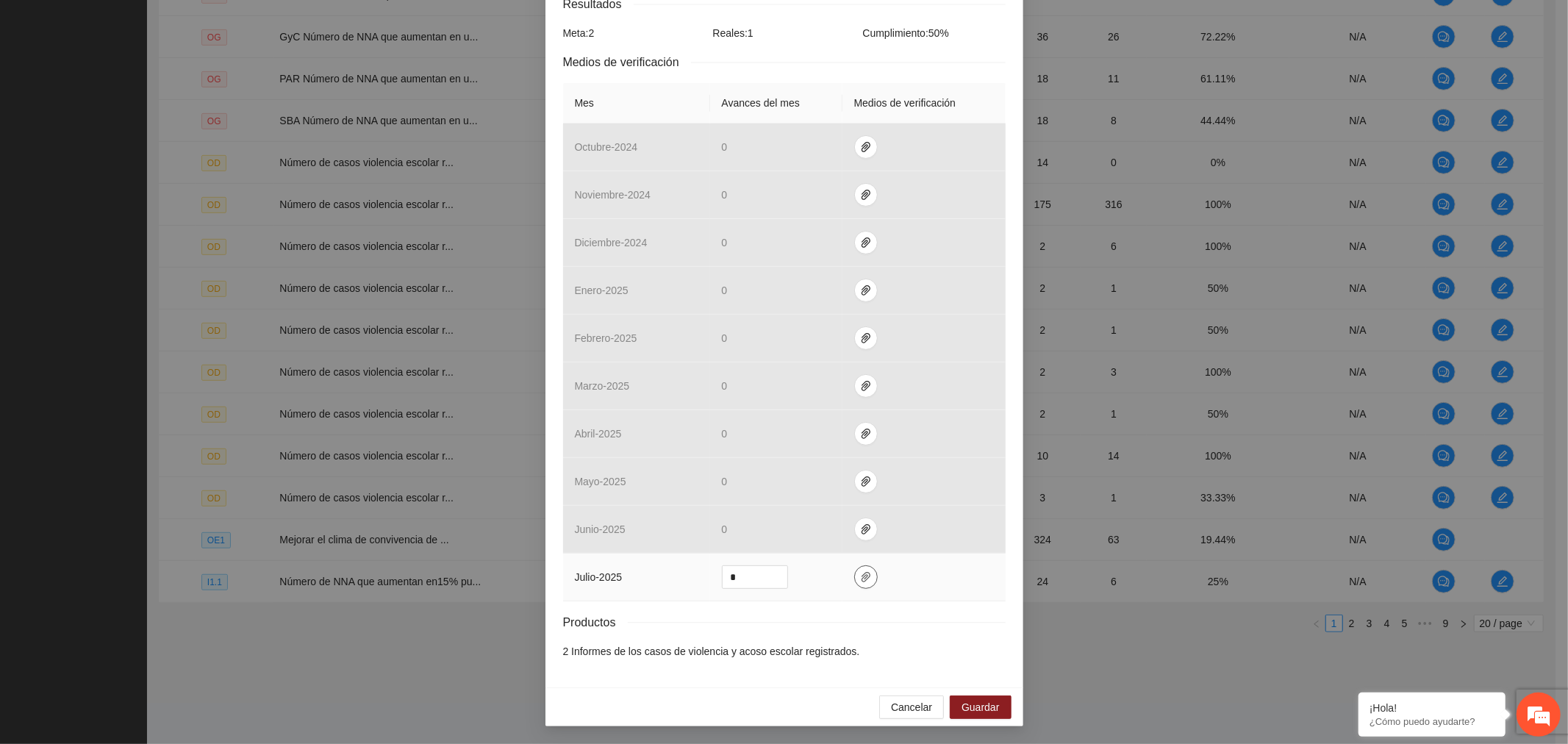
click at [854, 583] on button "button" at bounding box center [866, 577] width 24 height 24
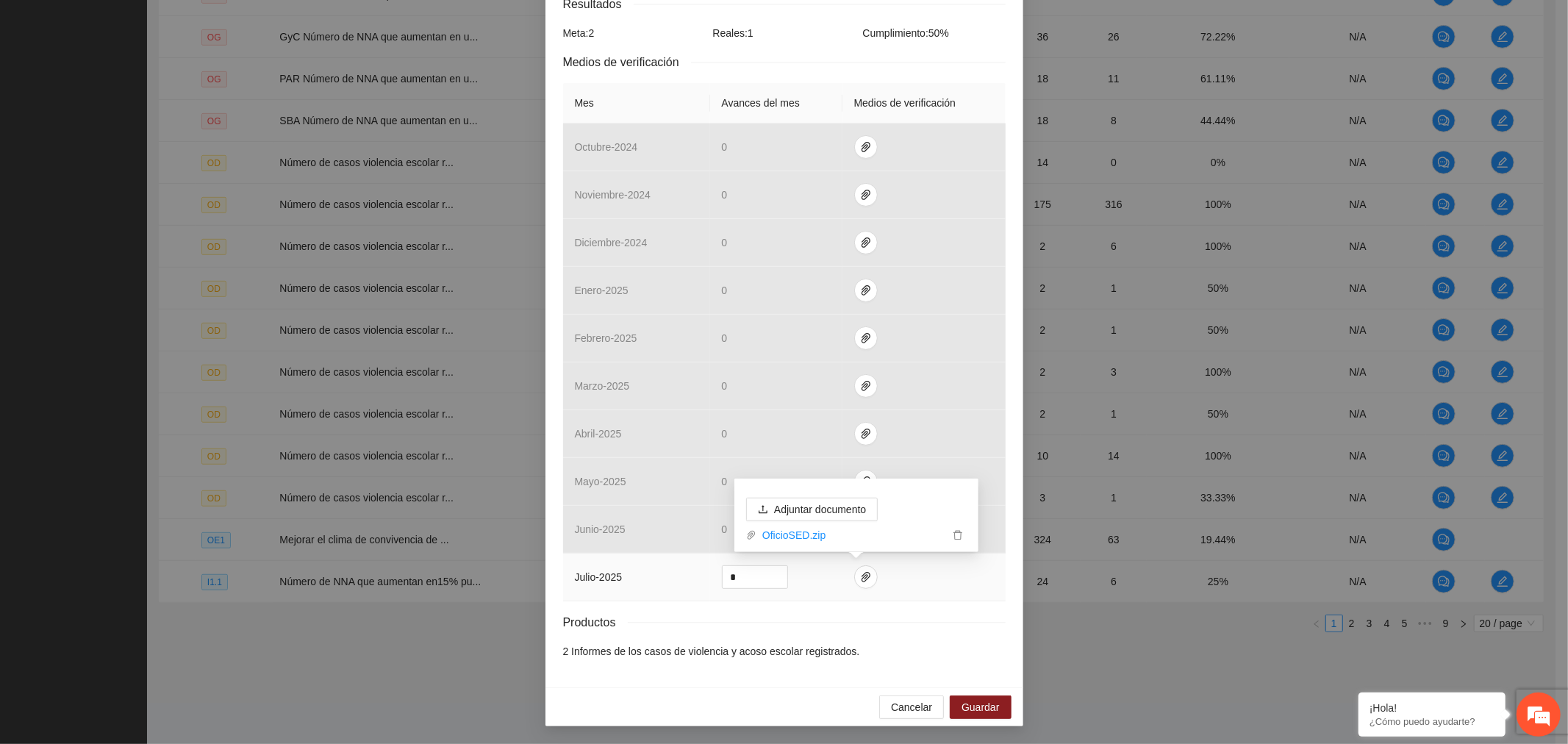
click at [963, 535] on span "delete" at bounding box center [958, 535] width 16 height 10
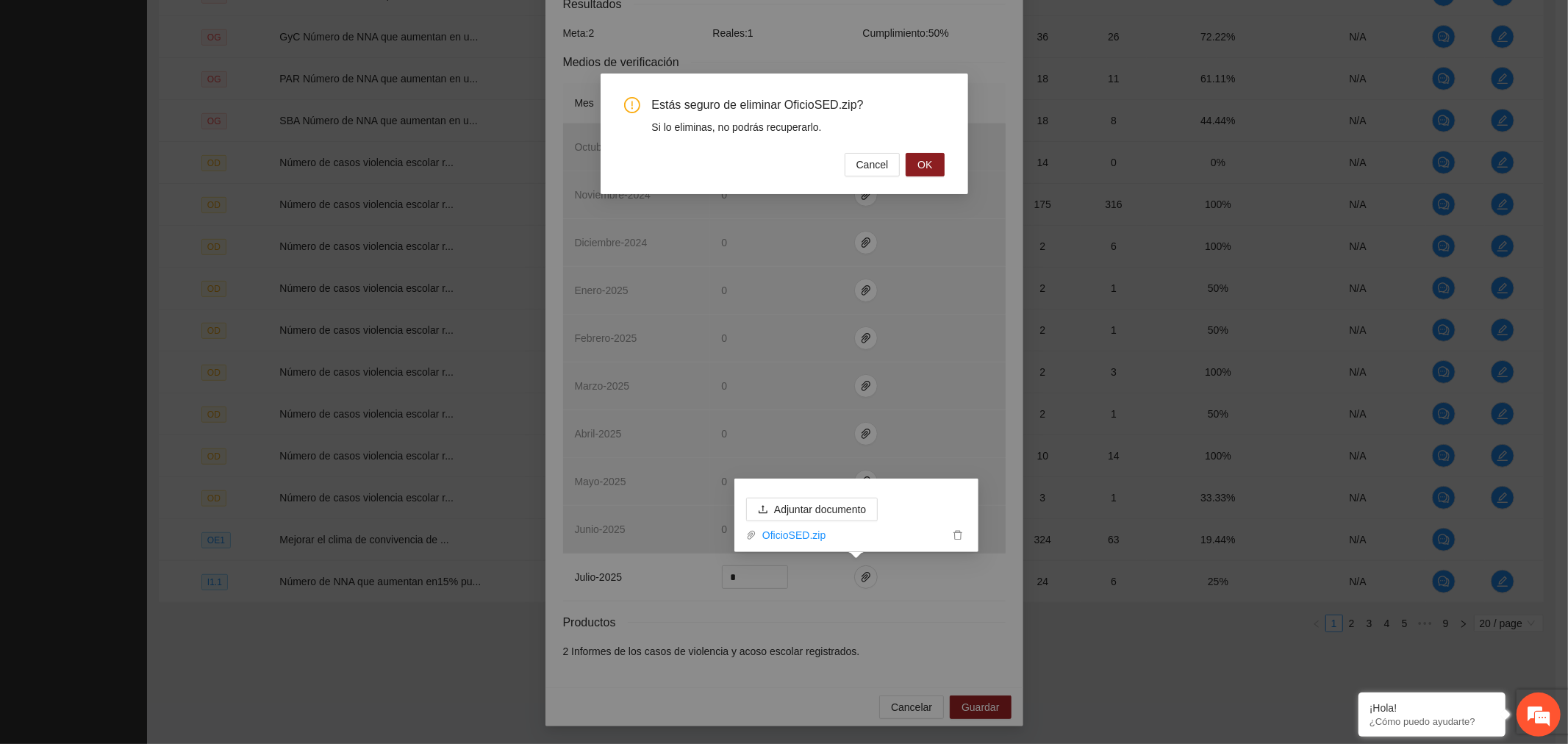
click at [924, 158] on span "OK" at bounding box center [925, 164] width 14 height 16
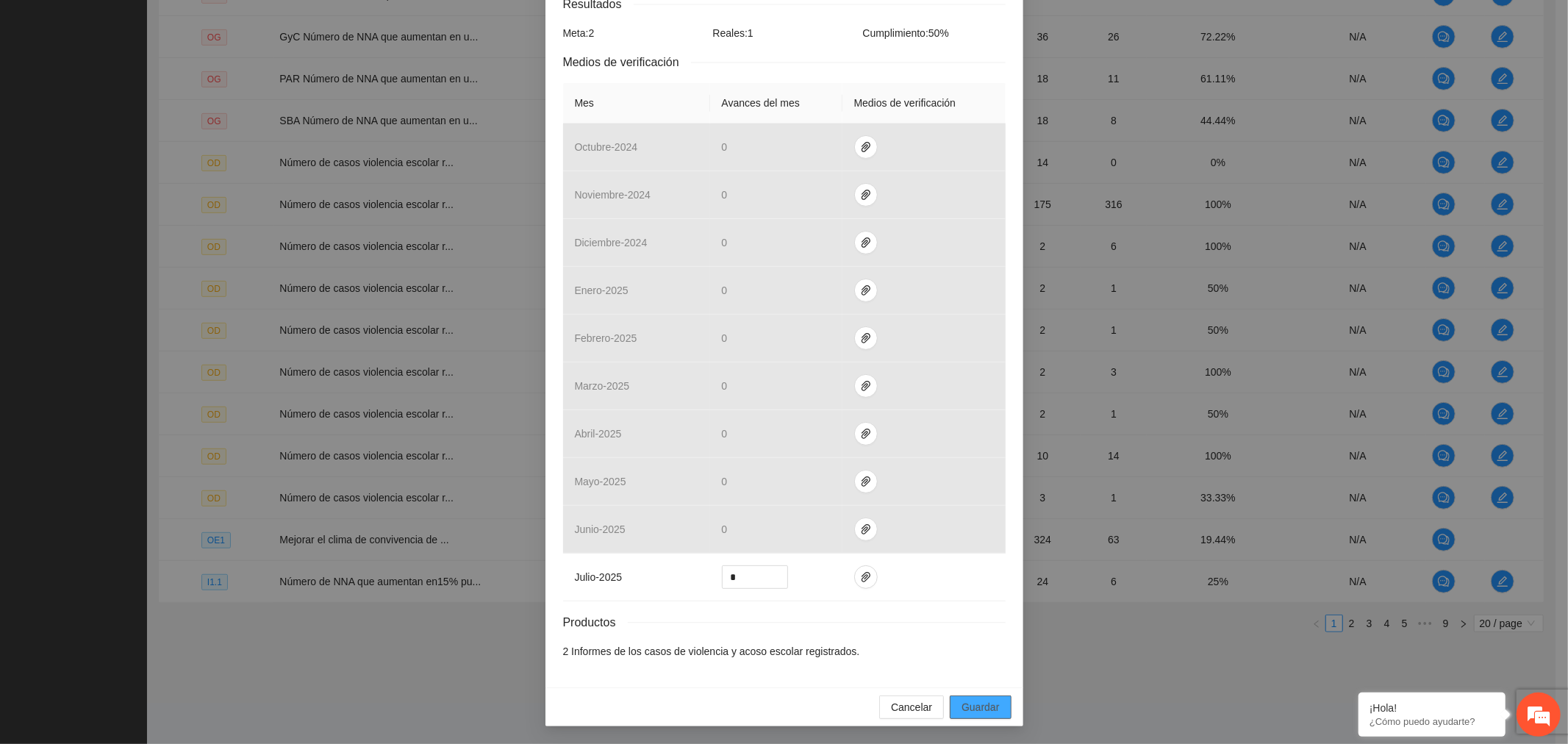
click at [974, 708] on span "Guardar" at bounding box center [981, 707] width 37 height 16
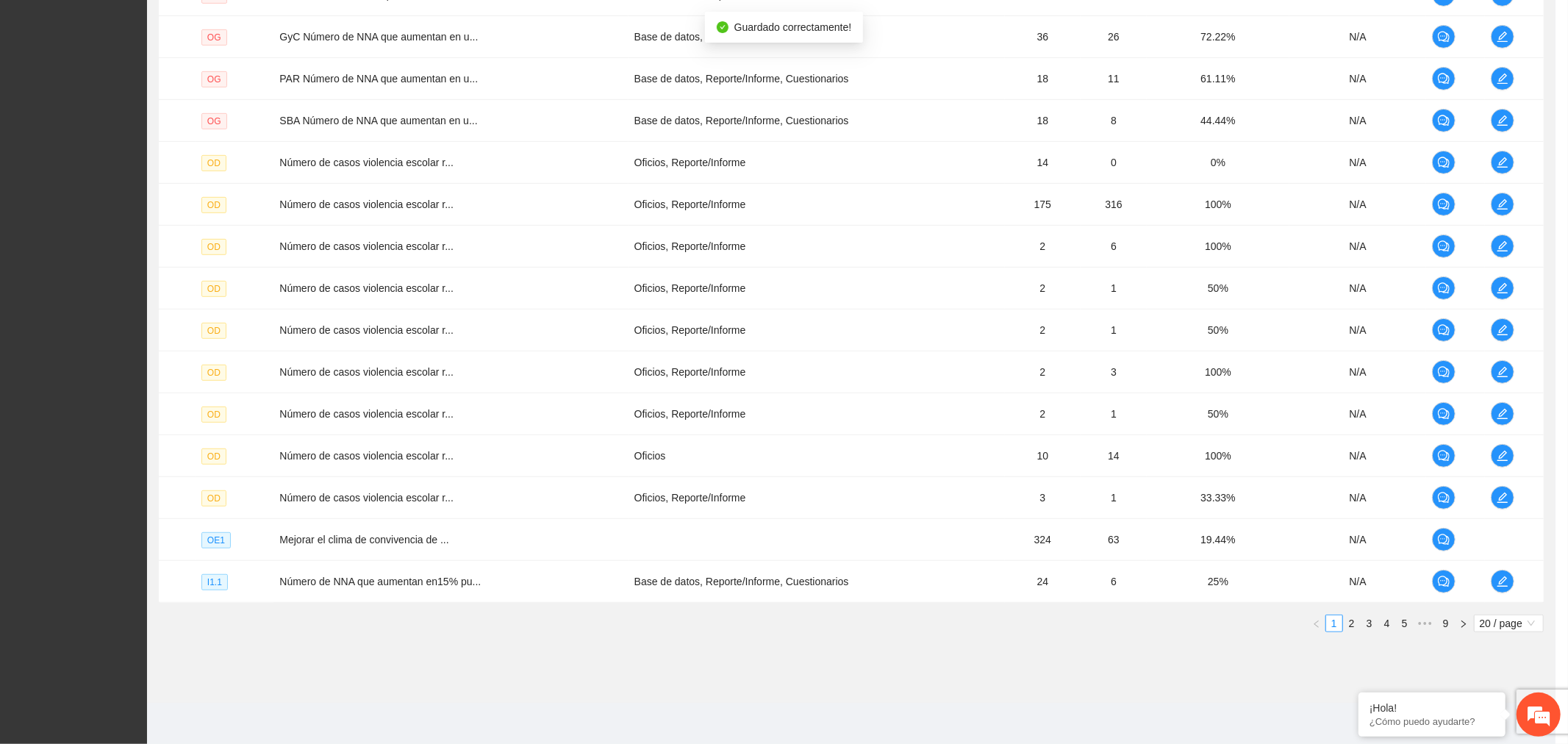
scroll to position [206, 0]
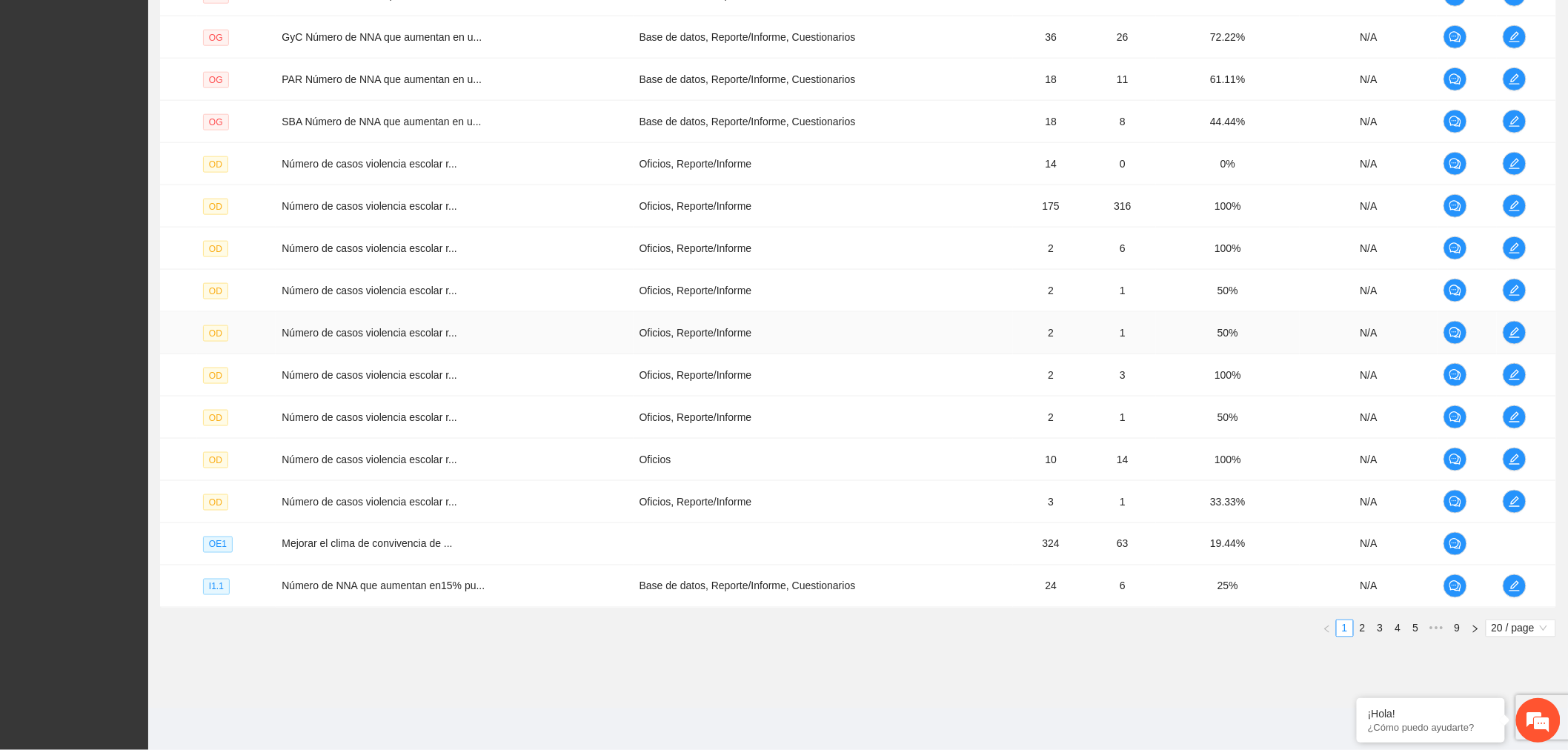
click at [1502, 338] on td at bounding box center [1526, 332] width 59 height 42
click at [1509, 338] on button "button" at bounding box center [1515, 333] width 24 height 24
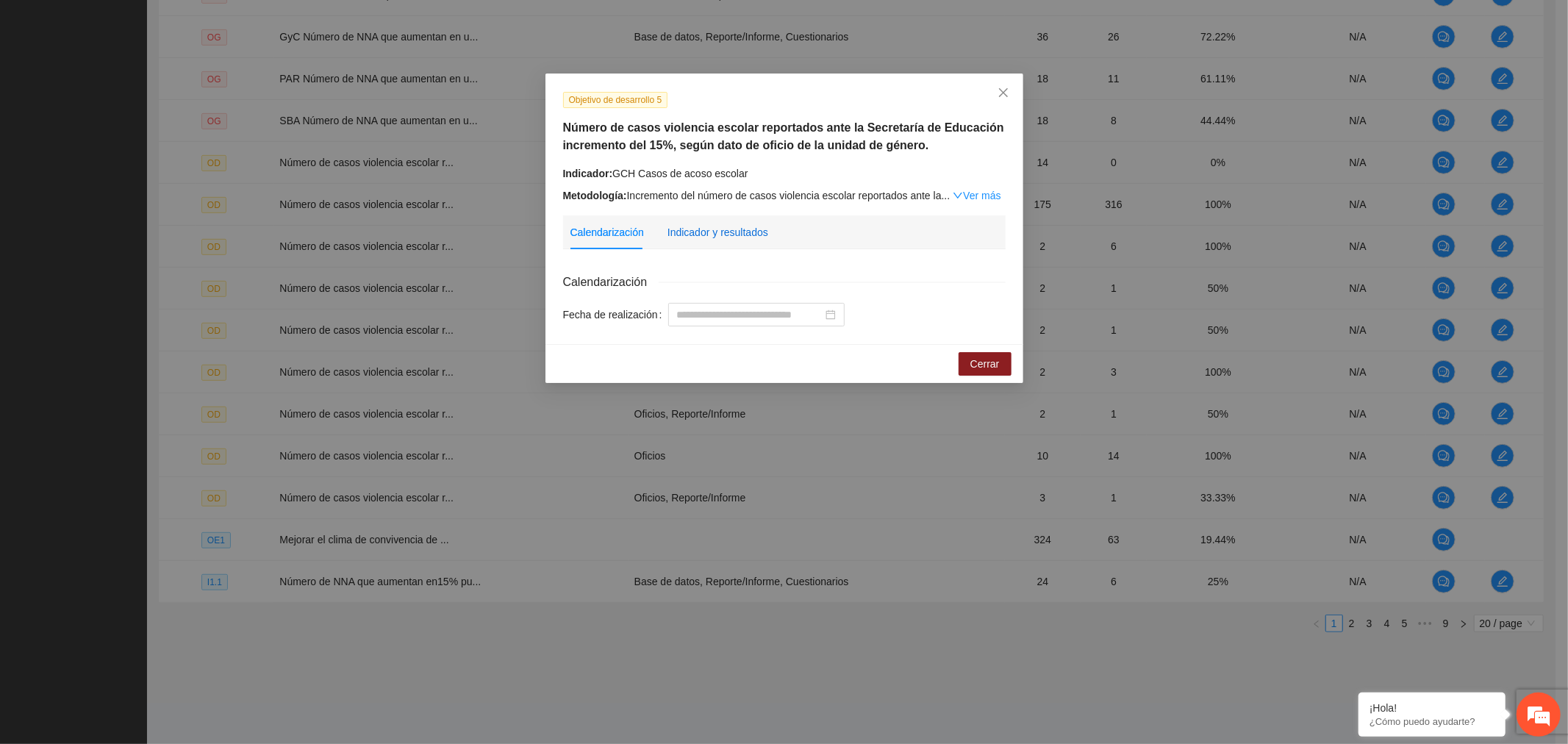
click at [754, 236] on div "Indicador y resultados" at bounding box center [718, 232] width 101 height 16
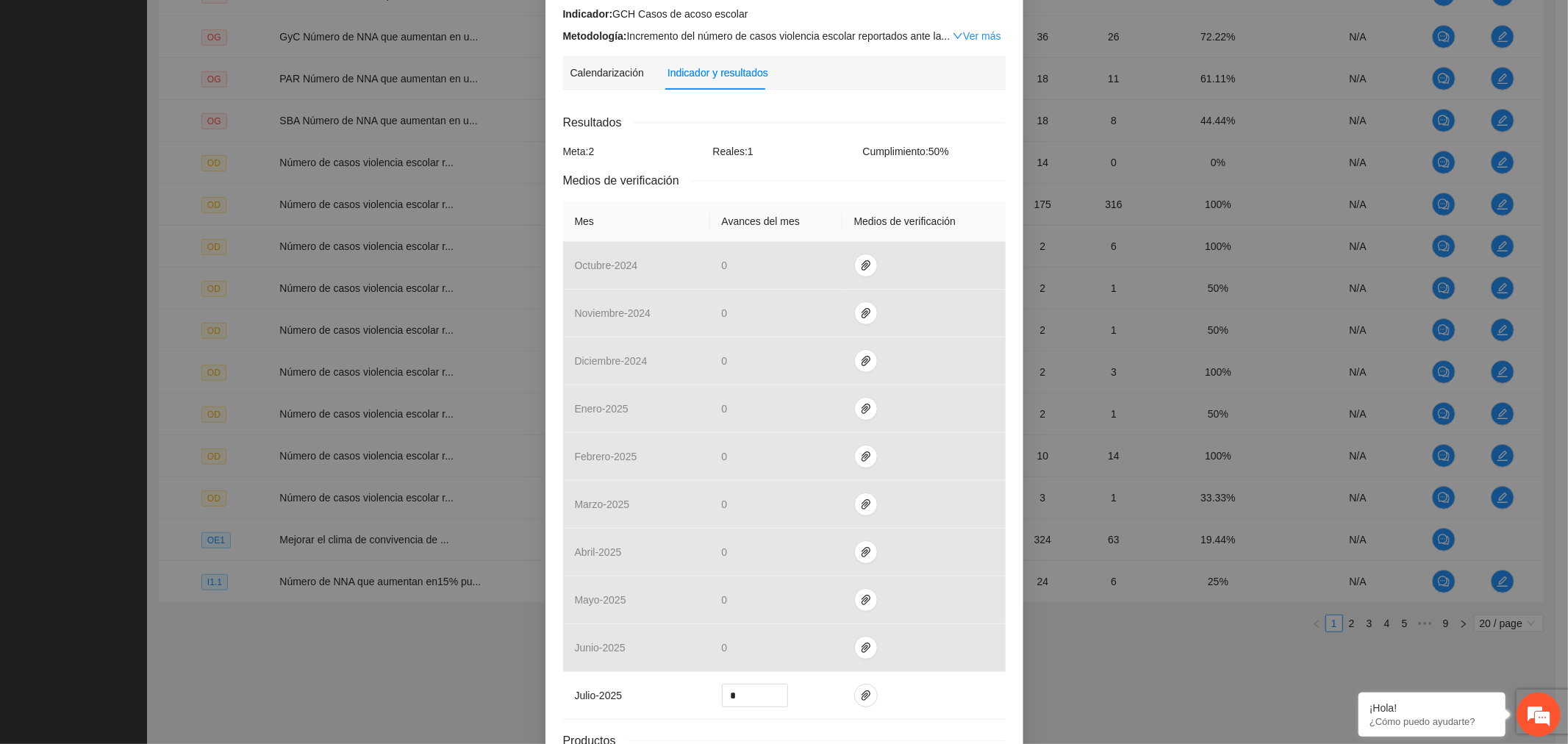
scroll to position [280, 0]
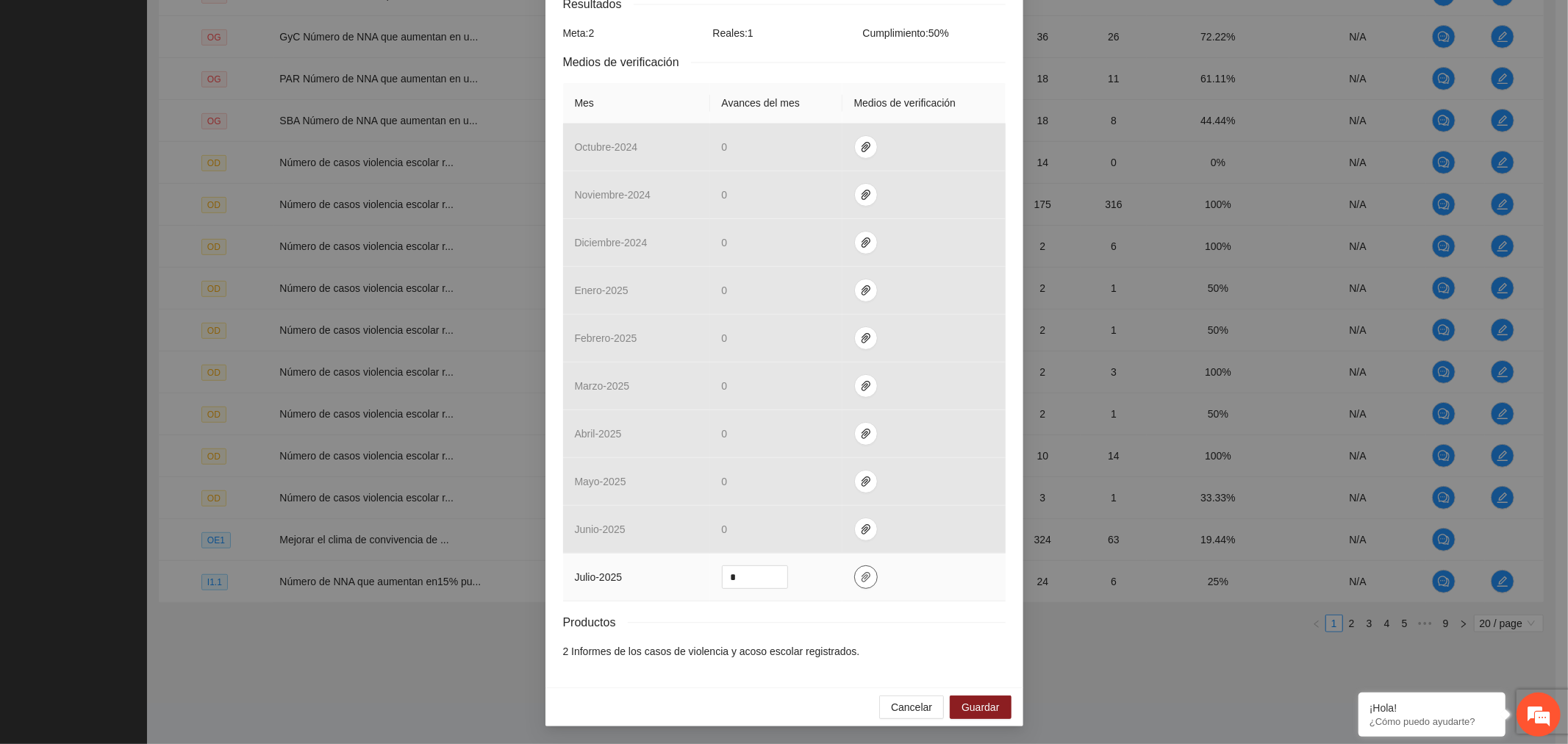
click at [854, 586] on button "button" at bounding box center [866, 577] width 24 height 24
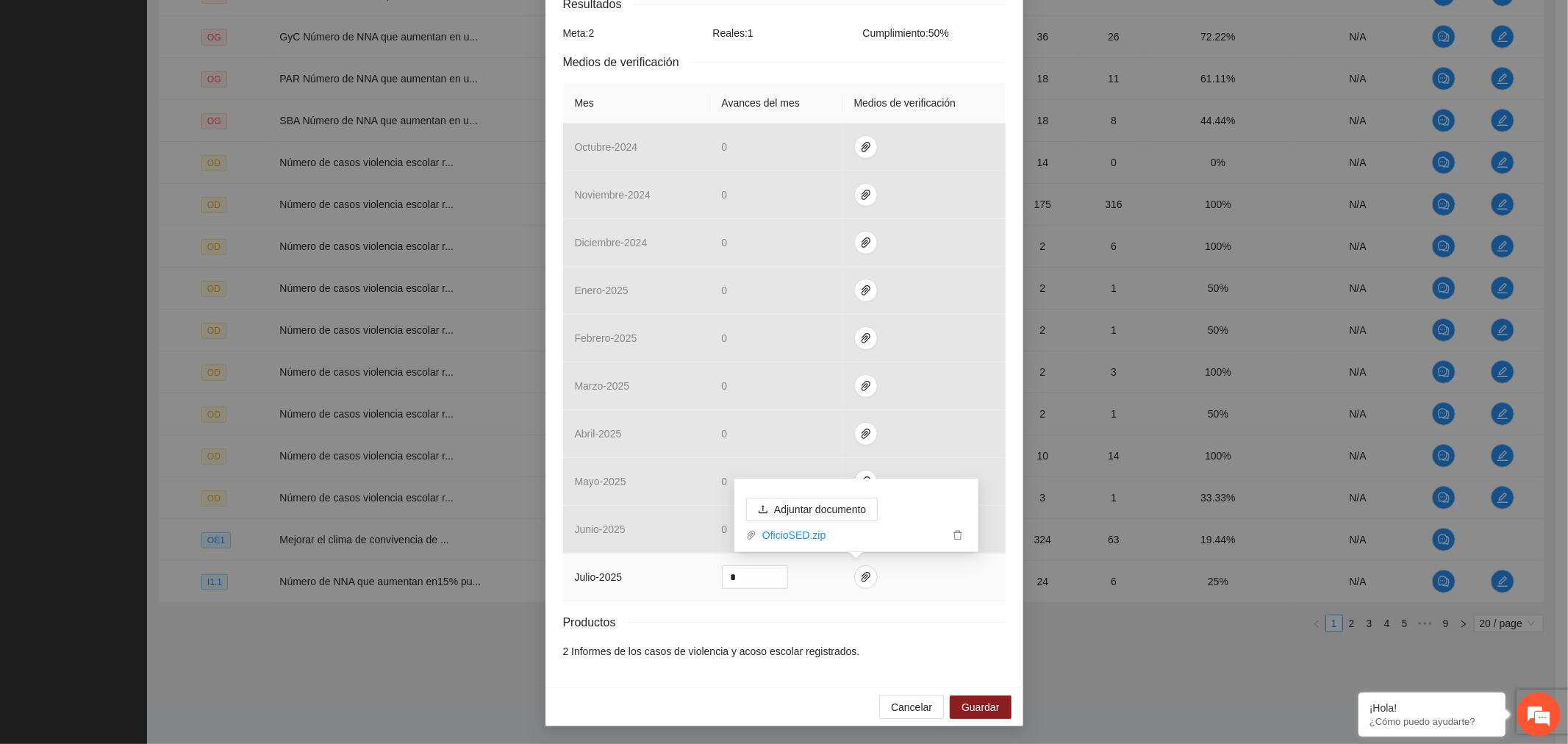
click at [960, 530] on icon "delete" at bounding box center [958, 535] width 10 height 10
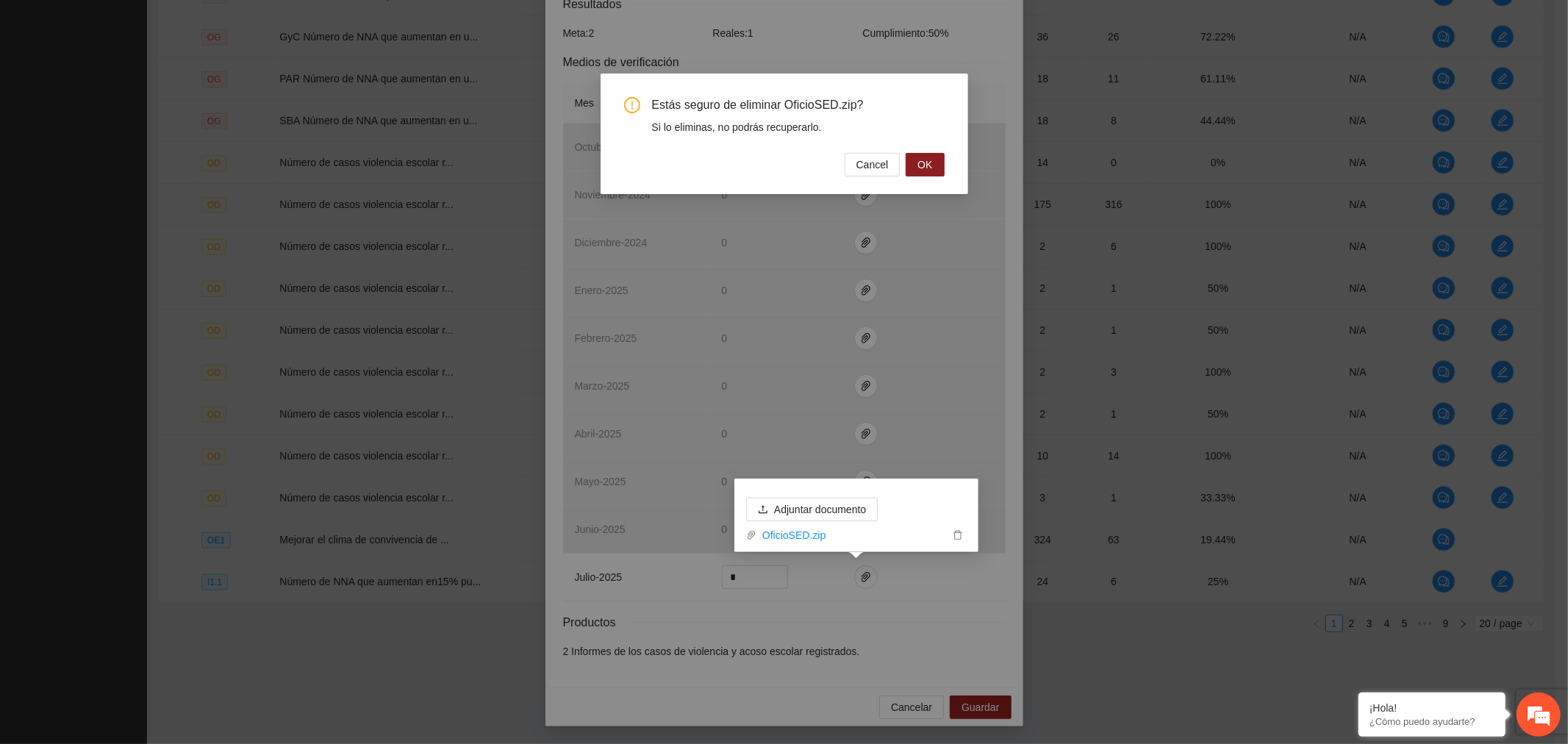
click at [927, 160] on span "OK" at bounding box center [925, 164] width 14 height 16
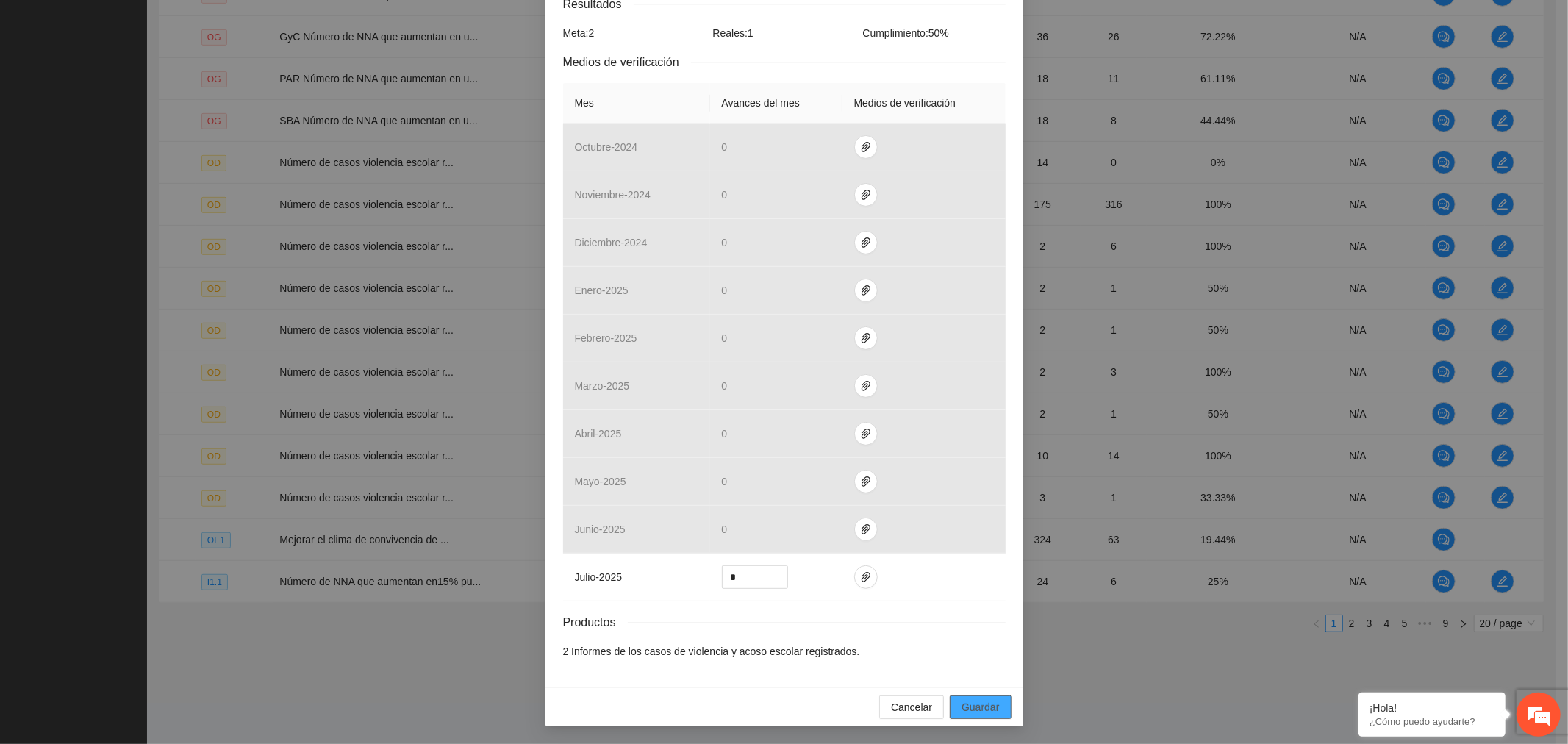
click at [966, 703] on span "Guardar" at bounding box center [981, 707] width 37 height 16
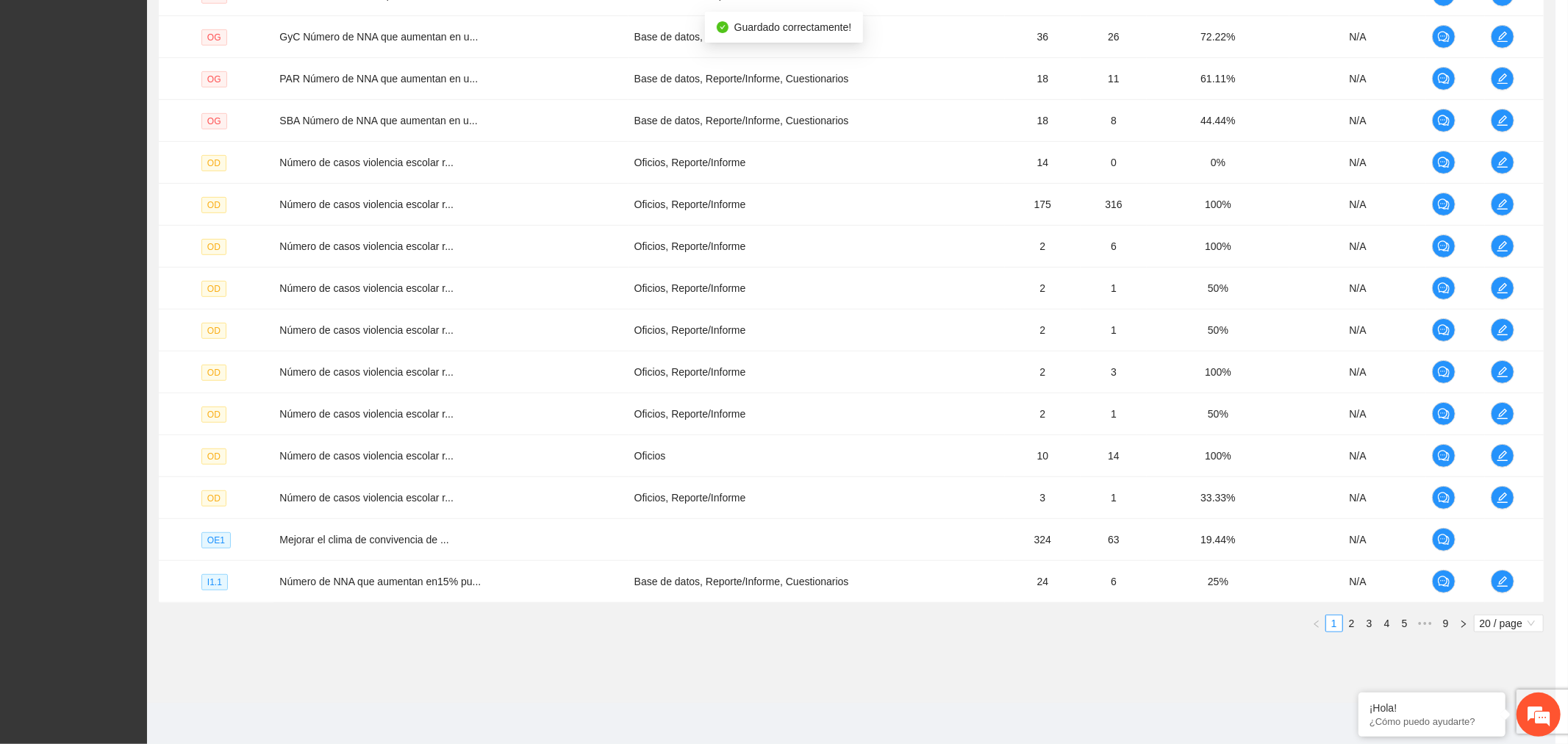
scroll to position [206, 0]
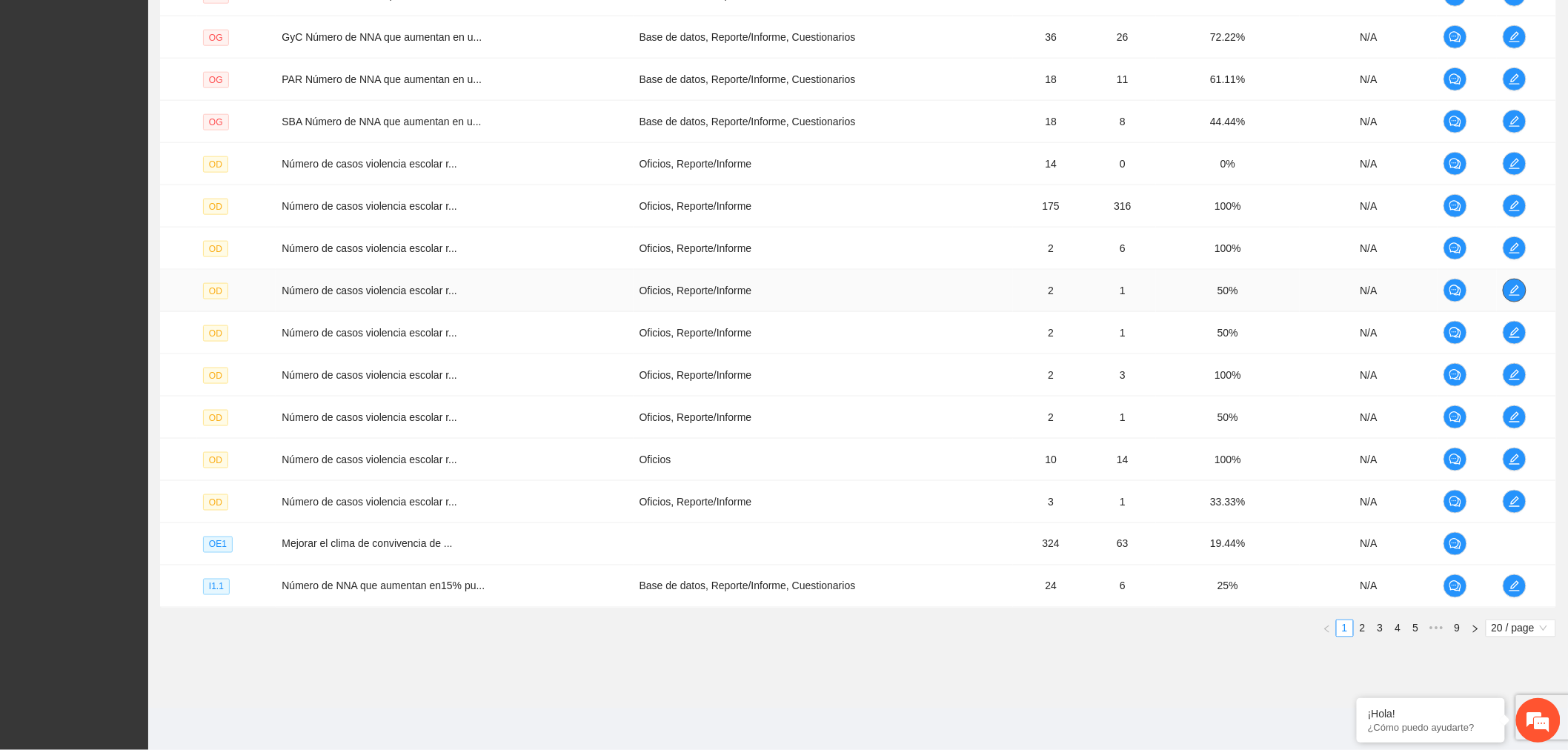
click at [1512, 294] on button "button" at bounding box center [1515, 290] width 24 height 24
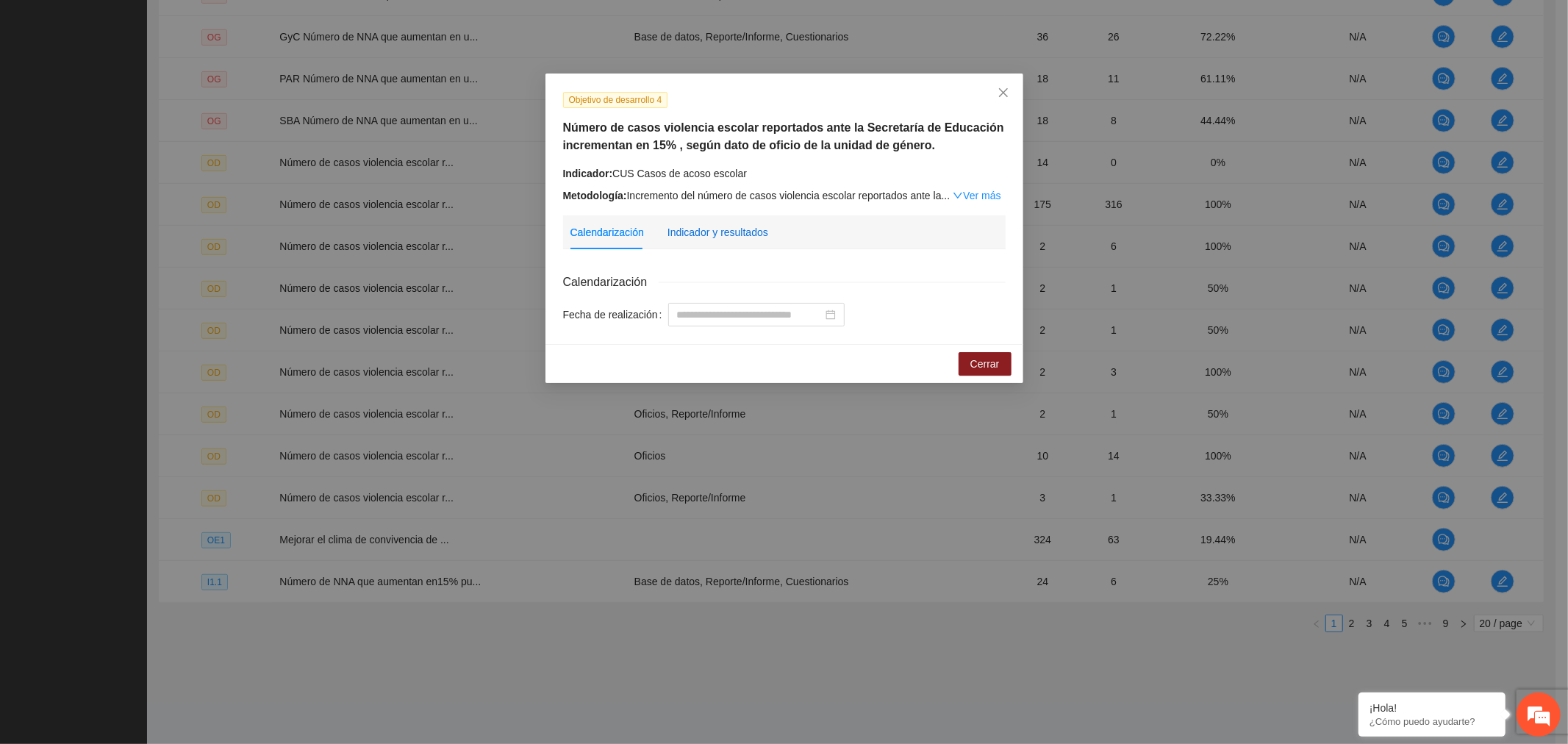
click at [753, 229] on div "Indicador y resultados" at bounding box center [718, 232] width 101 height 16
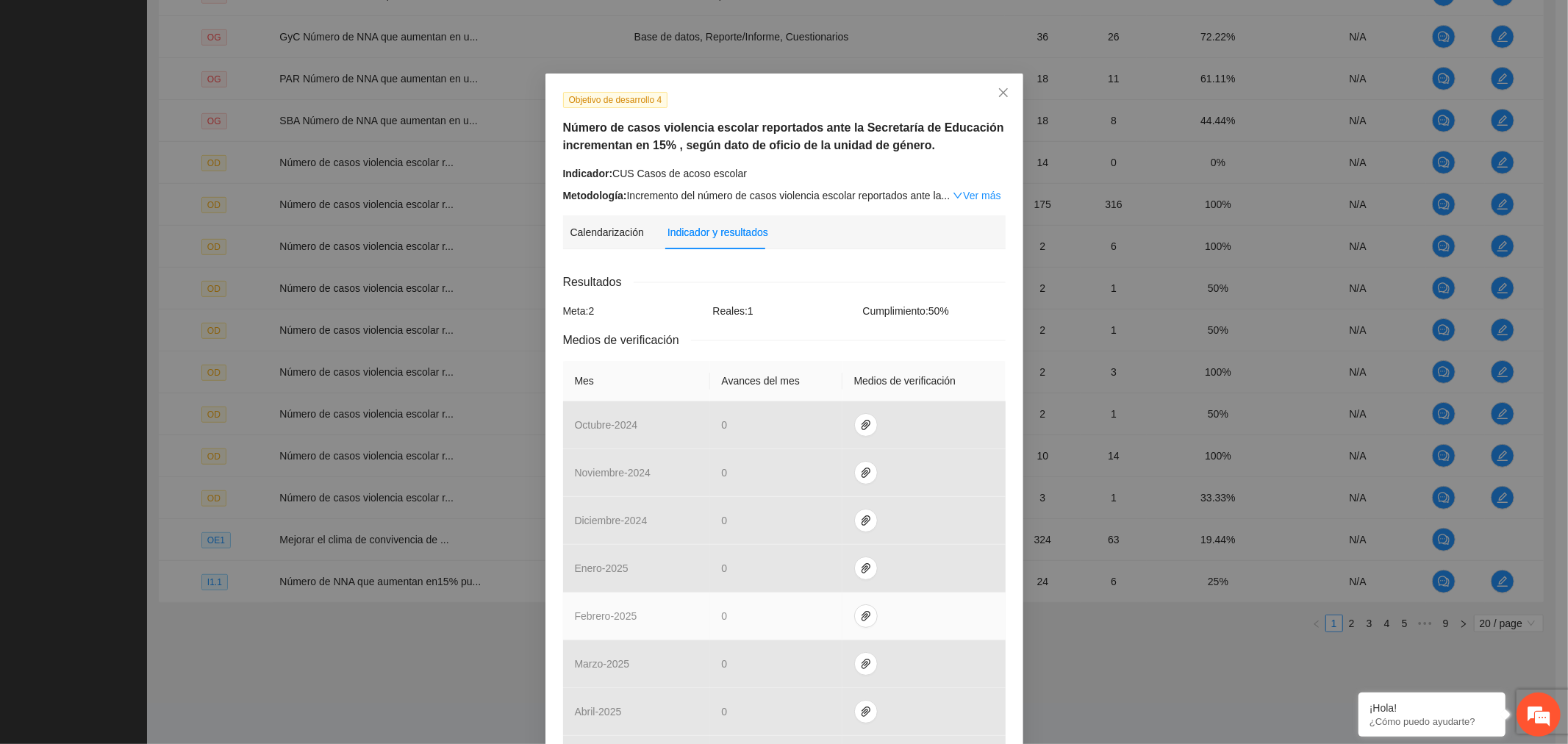
scroll to position [280, 0]
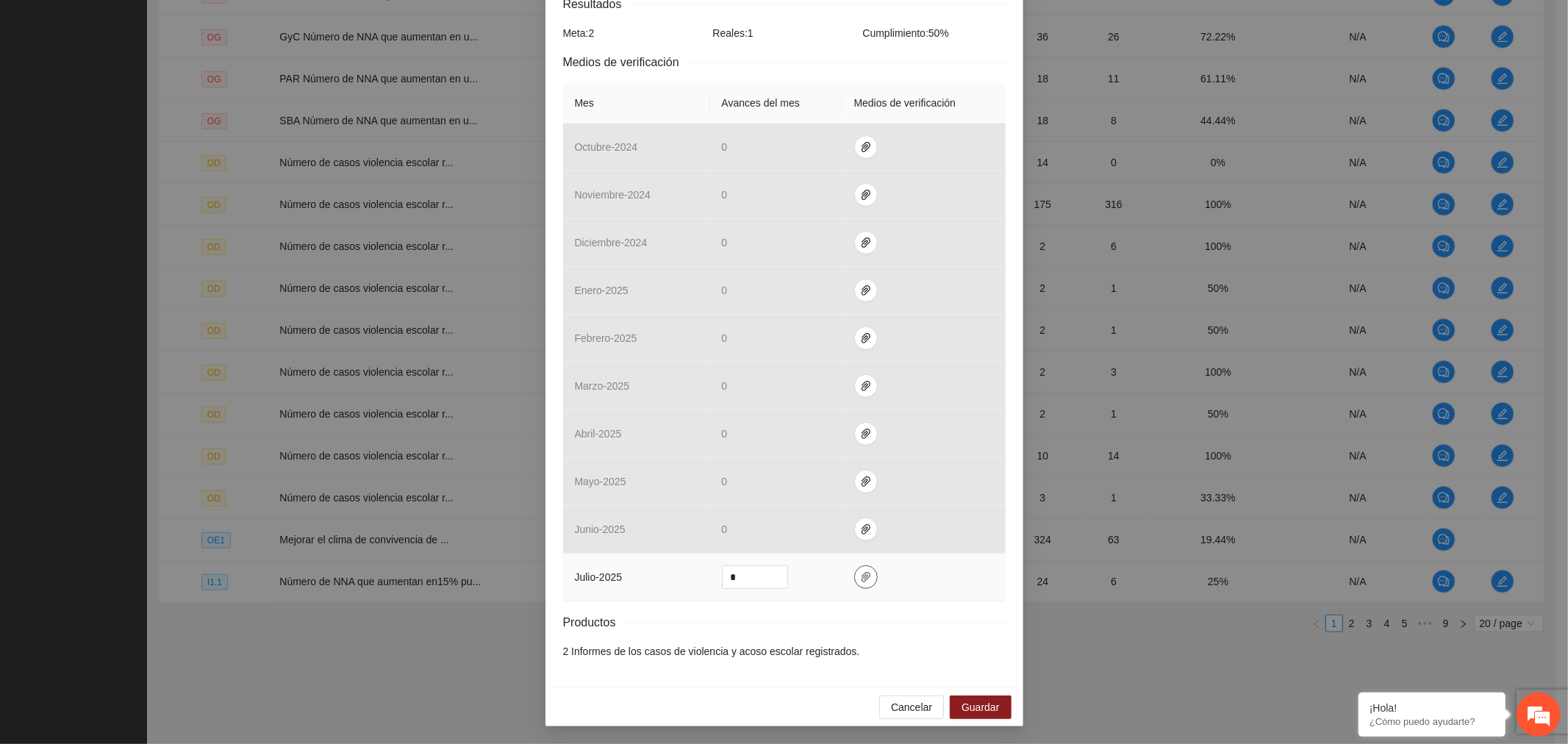
click at [862, 580] on icon "paper-clip" at bounding box center [866, 577] width 8 height 10
click at [914, 716] on button "Cancelar" at bounding box center [911, 708] width 64 height 24
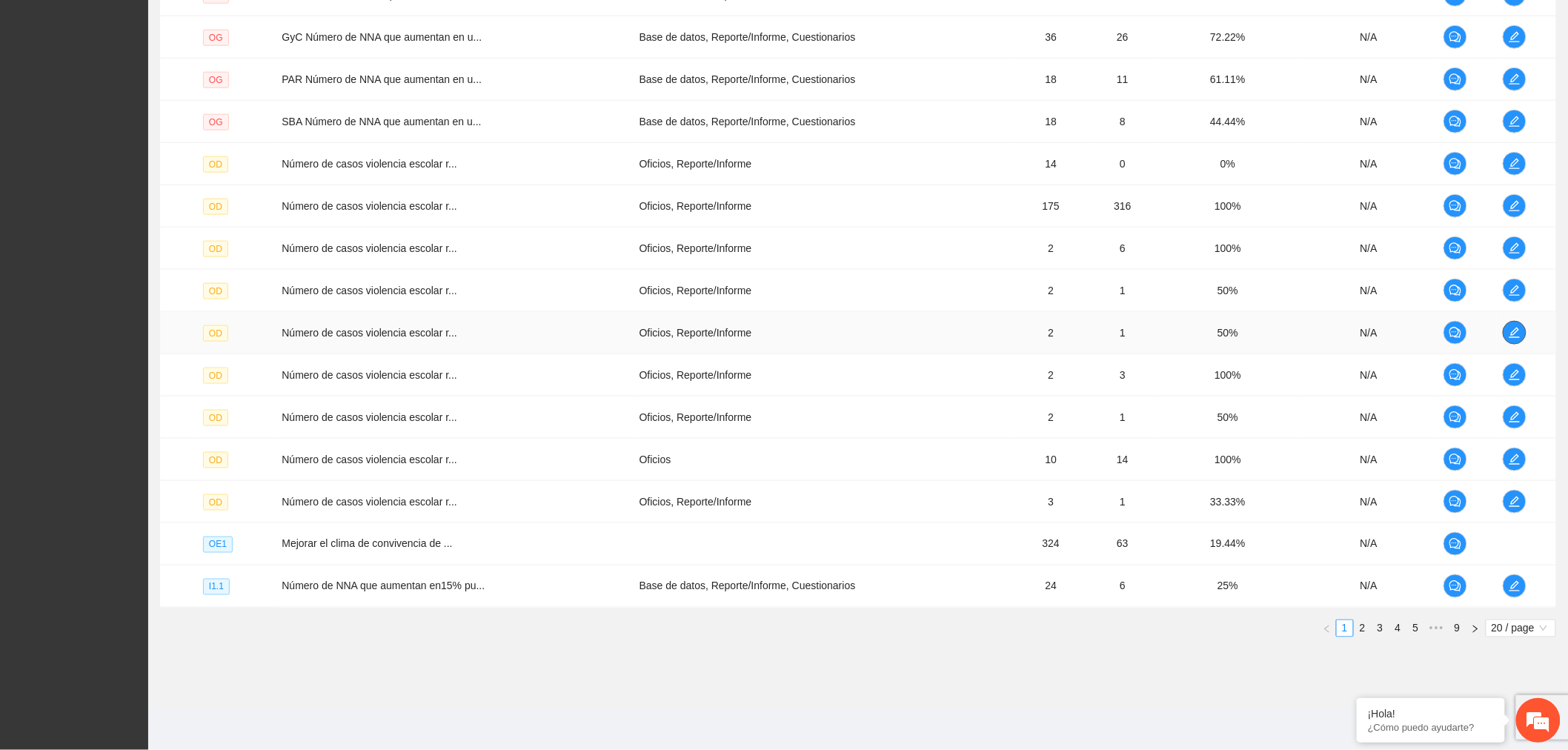
click at [1518, 327] on icon "edit" at bounding box center [1515, 332] width 10 height 10
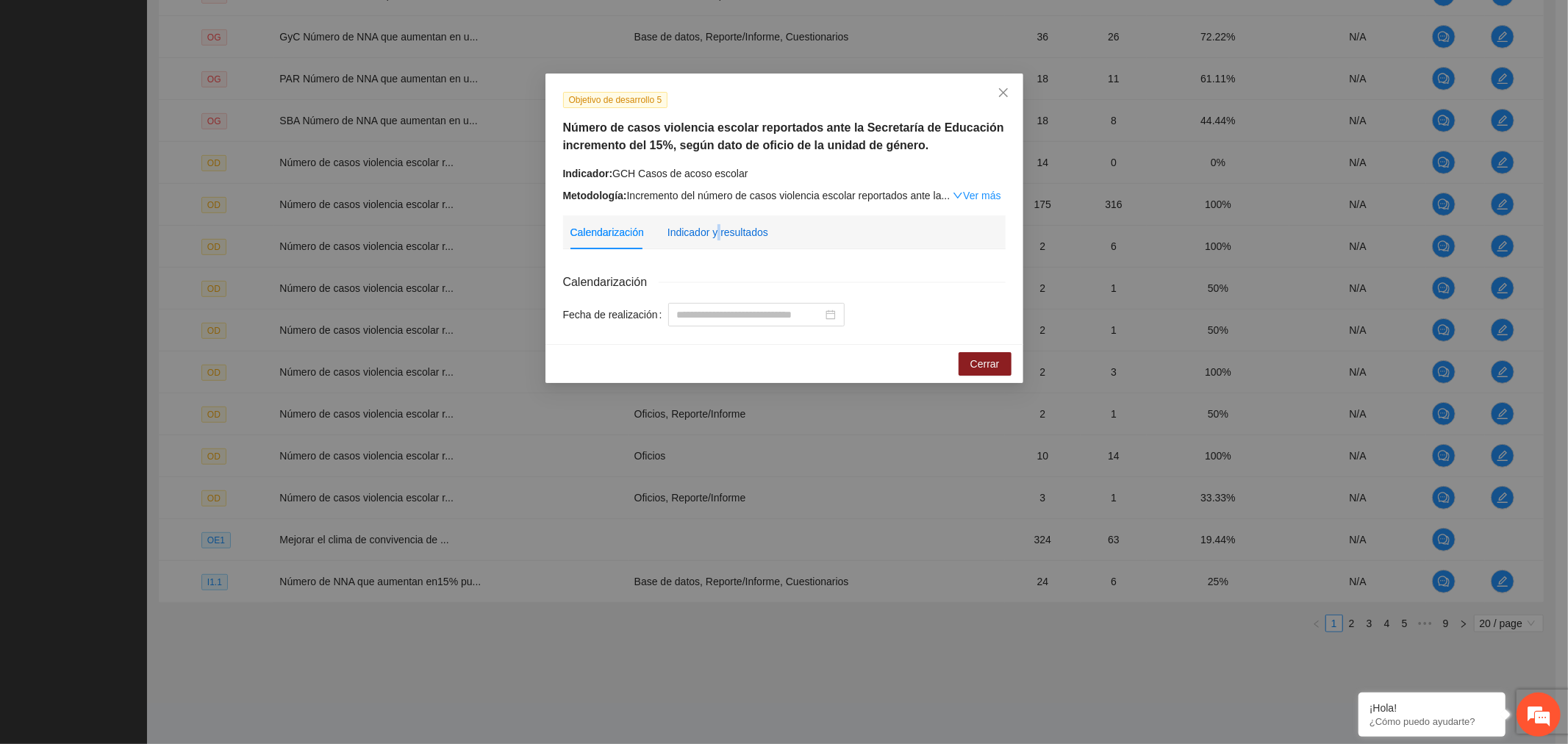
click at [718, 231] on div "Indicador y resultados" at bounding box center [718, 232] width 101 height 16
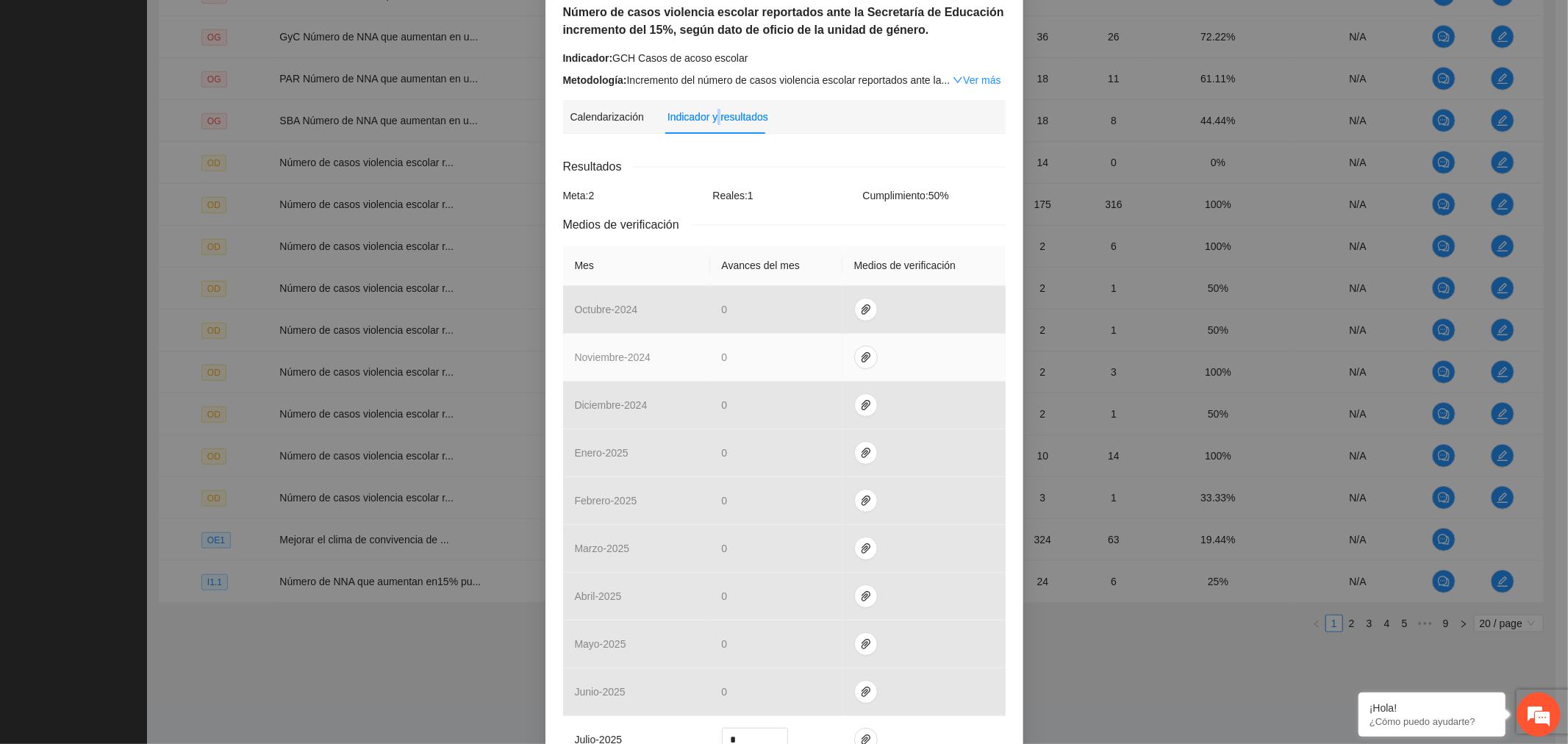
scroll to position [280, 0]
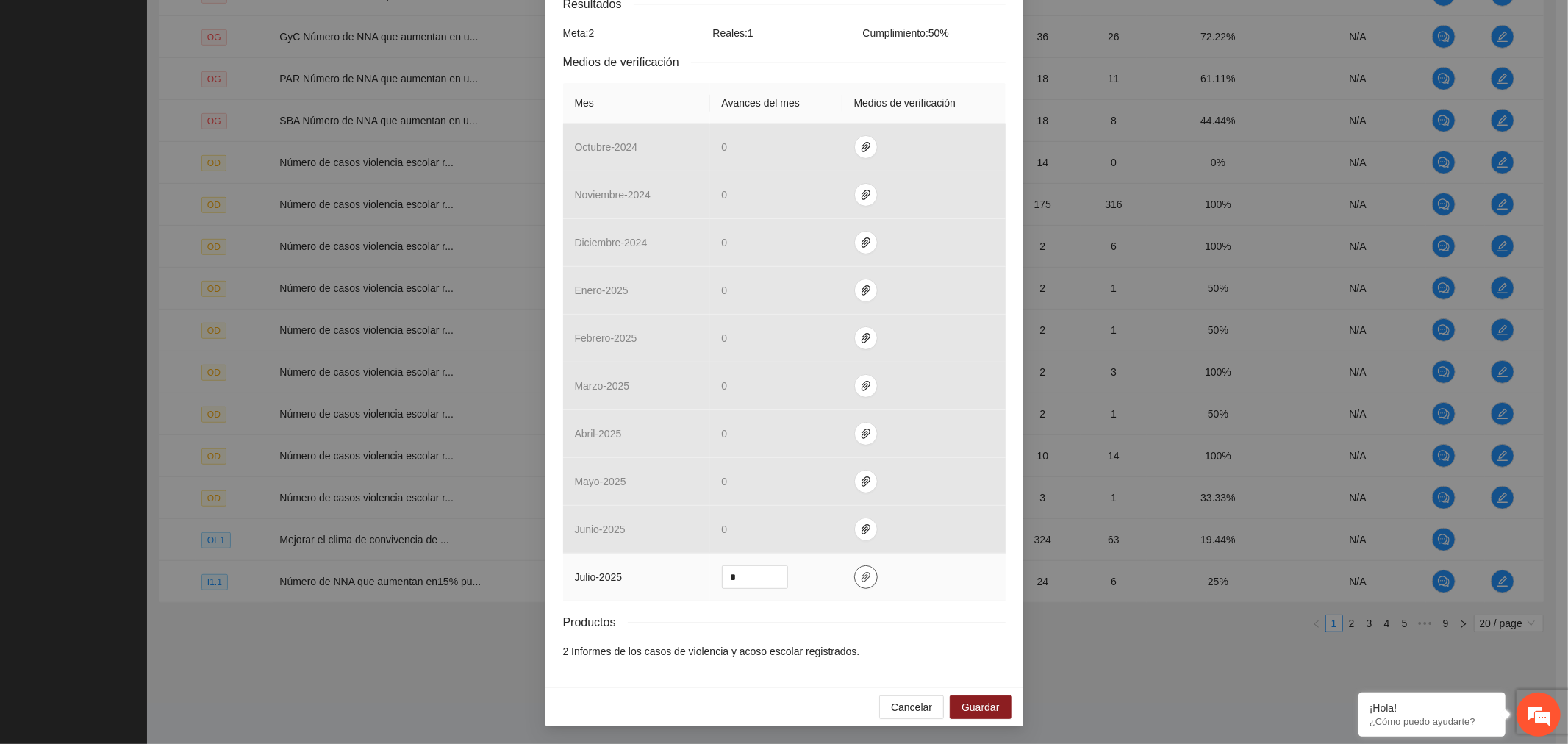
click at [860, 575] on icon "paper-clip" at bounding box center [866, 577] width 12 height 12
click at [914, 715] on button "Cancelar" at bounding box center [911, 708] width 64 height 24
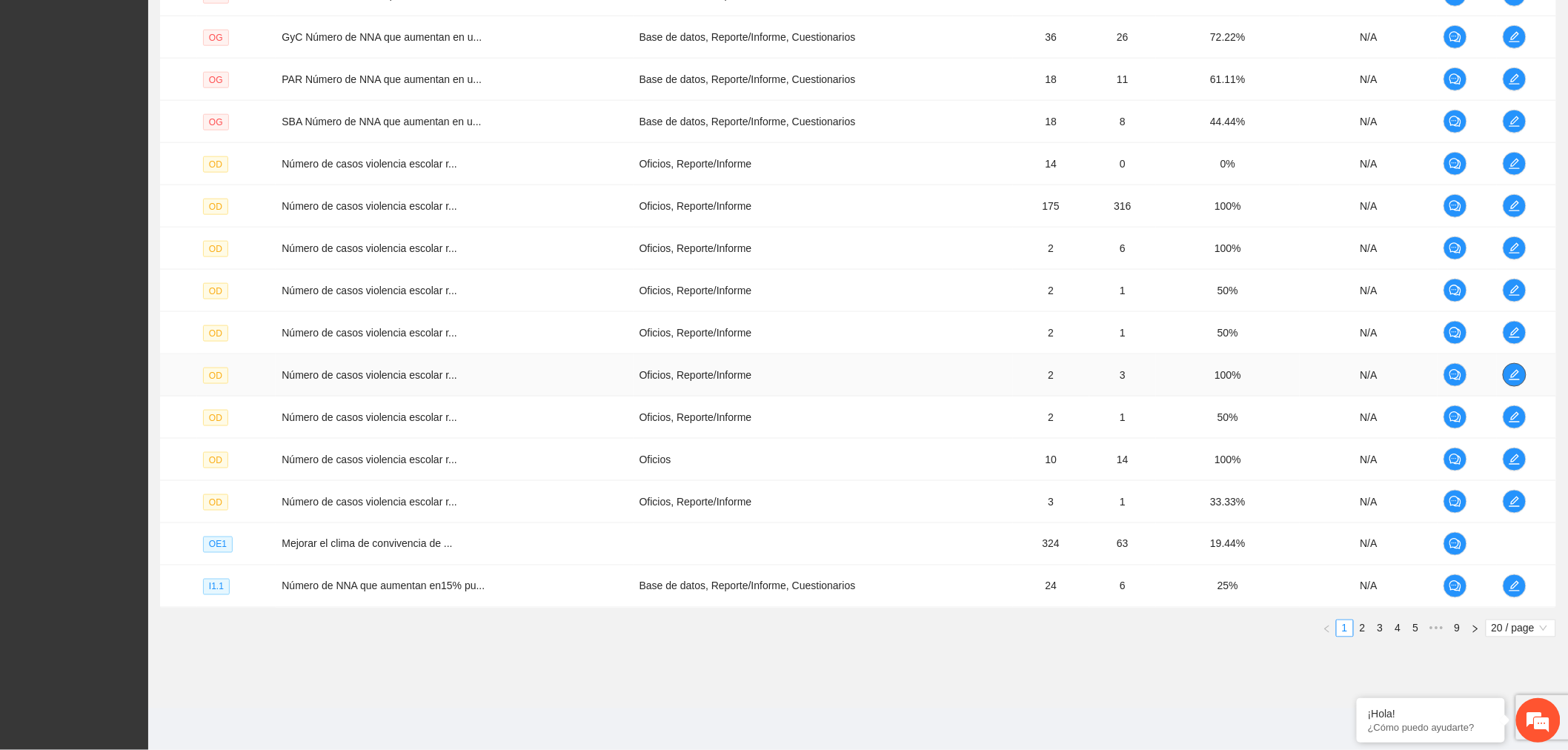
click at [1524, 369] on span "edit" at bounding box center [1515, 375] width 22 height 12
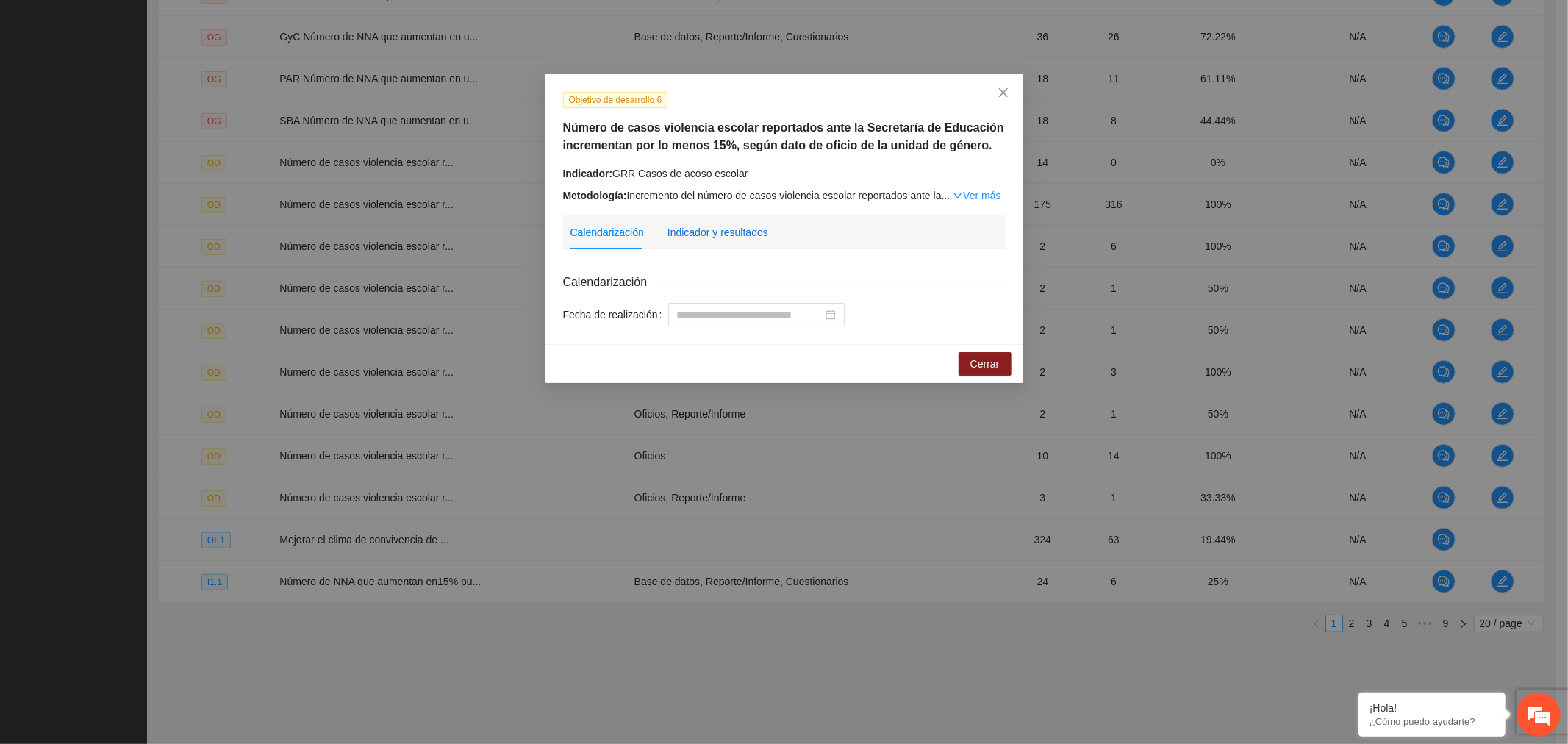
click at [733, 230] on div "Indicador y resultados" at bounding box center [718, 232] width 101 height 16
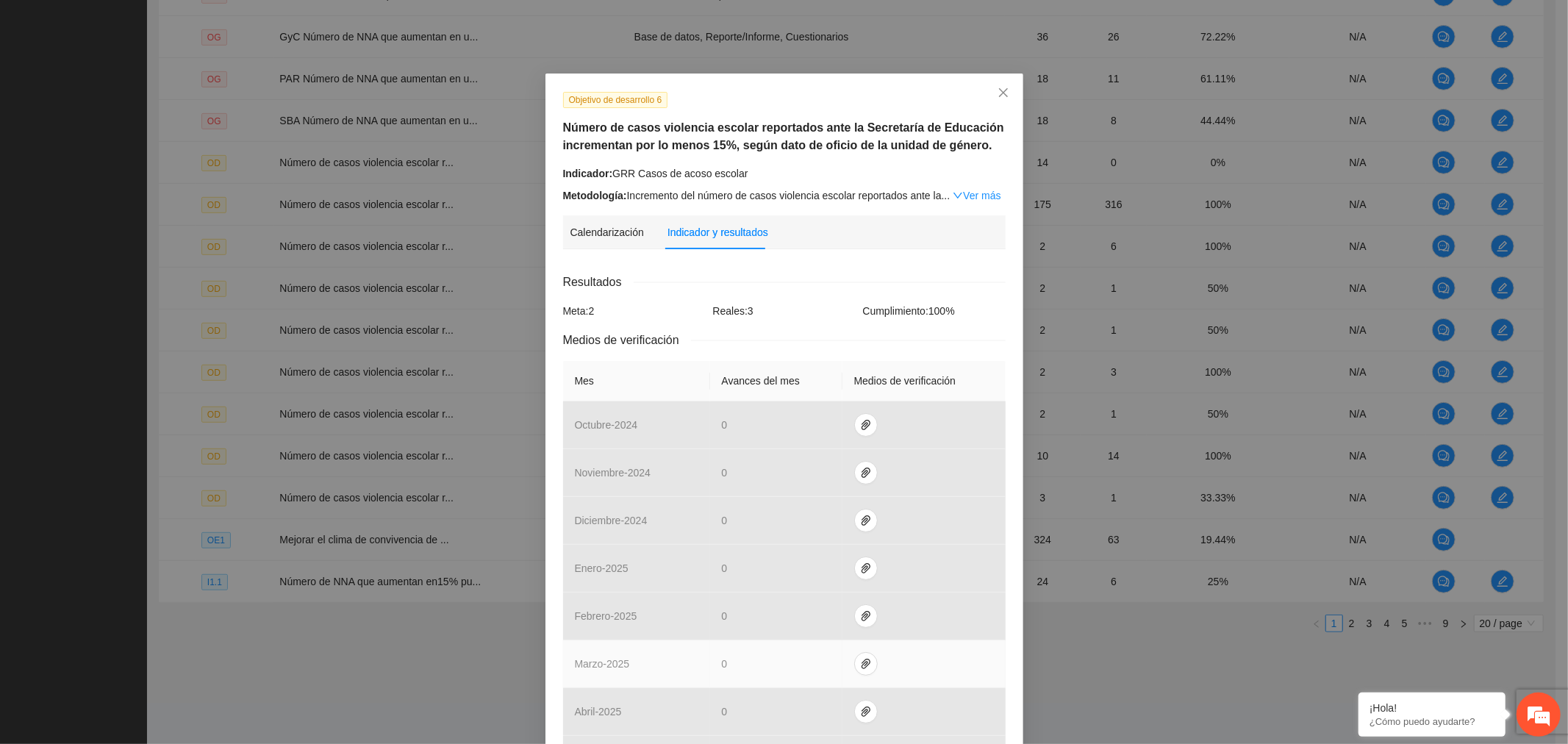
scroll to position [280, 0]
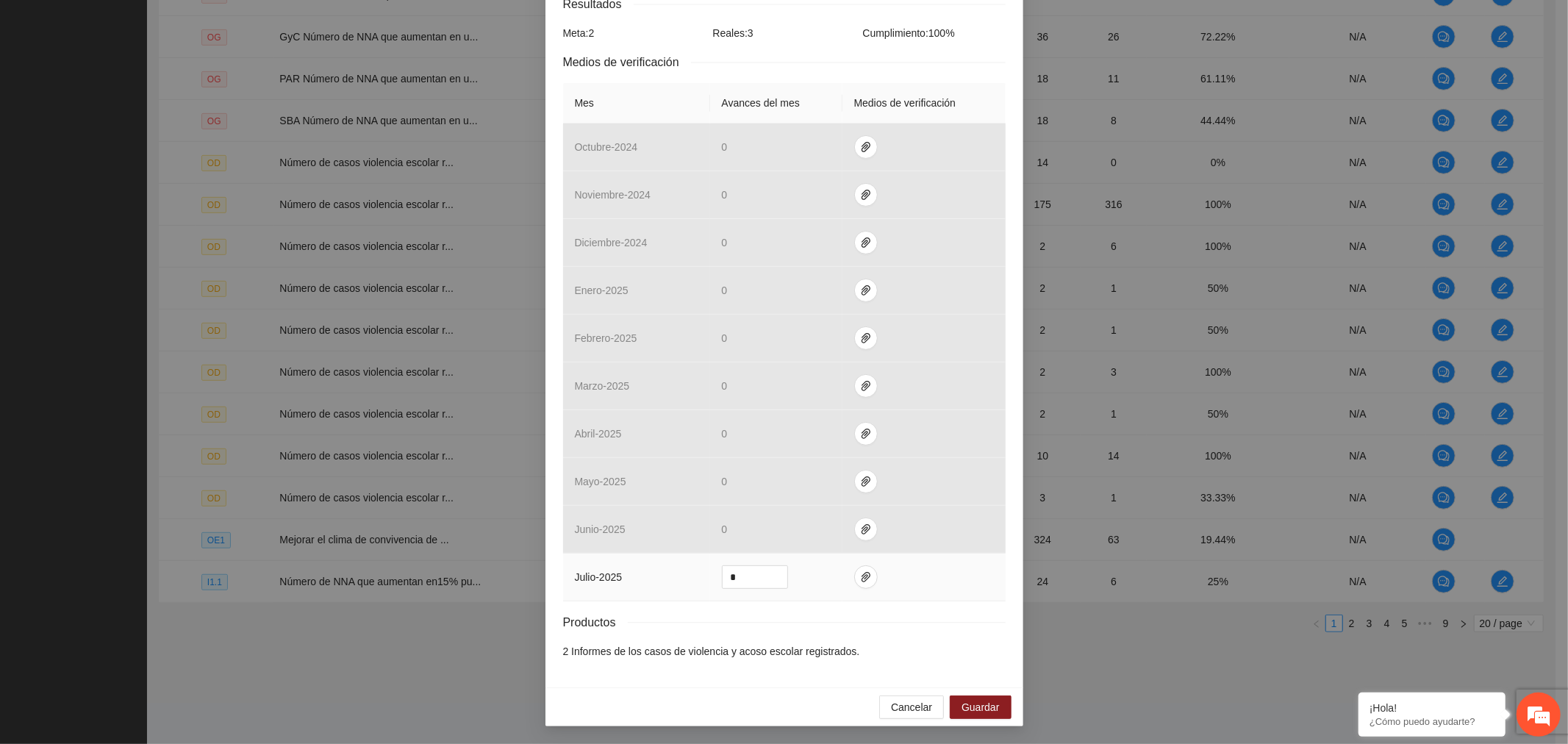
click at [869, 570] on td at bounding box center [924, 577] width 164 height 47
click at [864, 571] on span "paper-clip" at bounding box center [866, 577] width 22 height 12
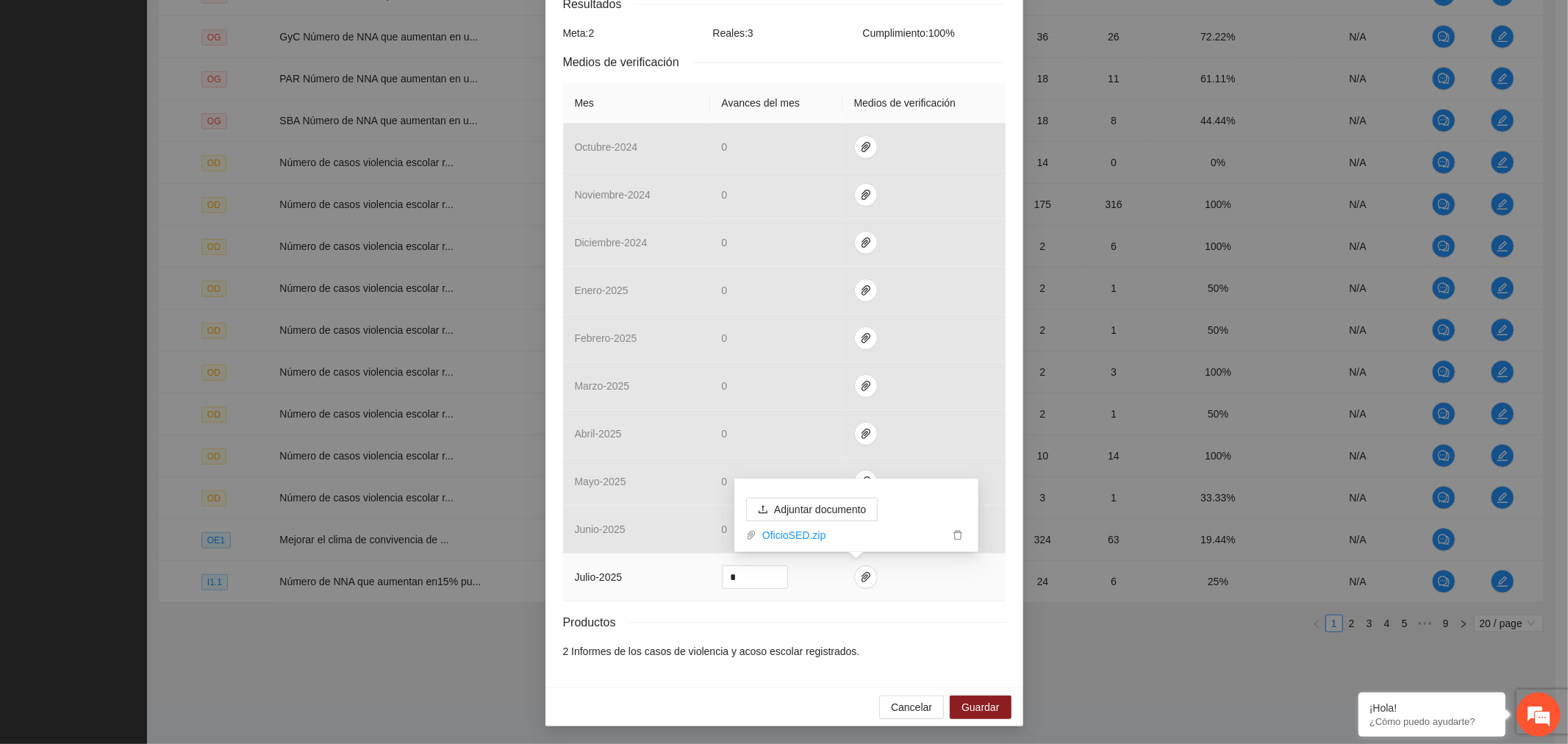
click at [960, 535] on icon "delete" at bounding box center [958, 535] width 8 height 9
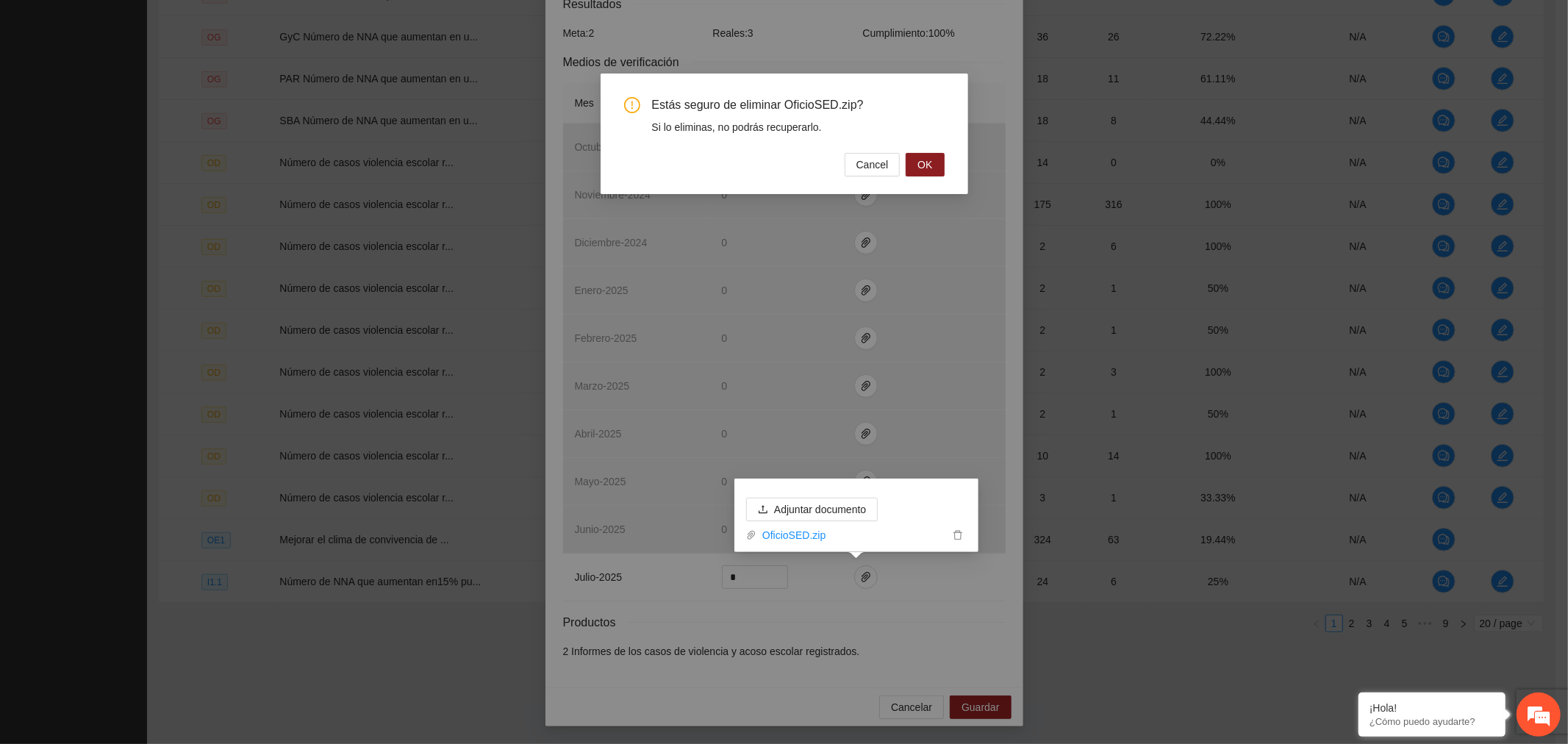
click at [932, 166] on button "OK" at bounding box center [925, 164] width 38 height 24
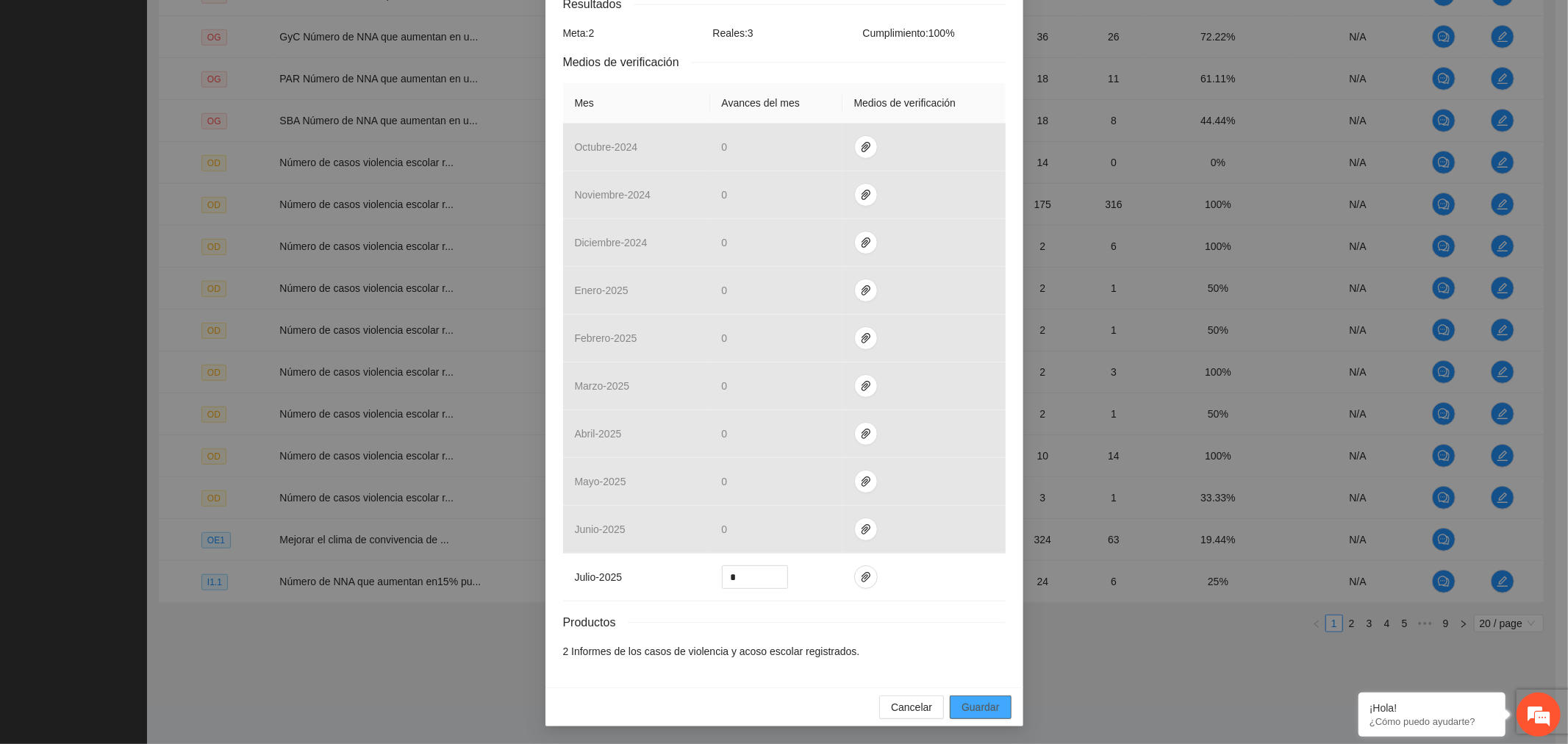
click at [984, 710] on span "Guardar" at bounding box center [981, 707] width 37 height 16
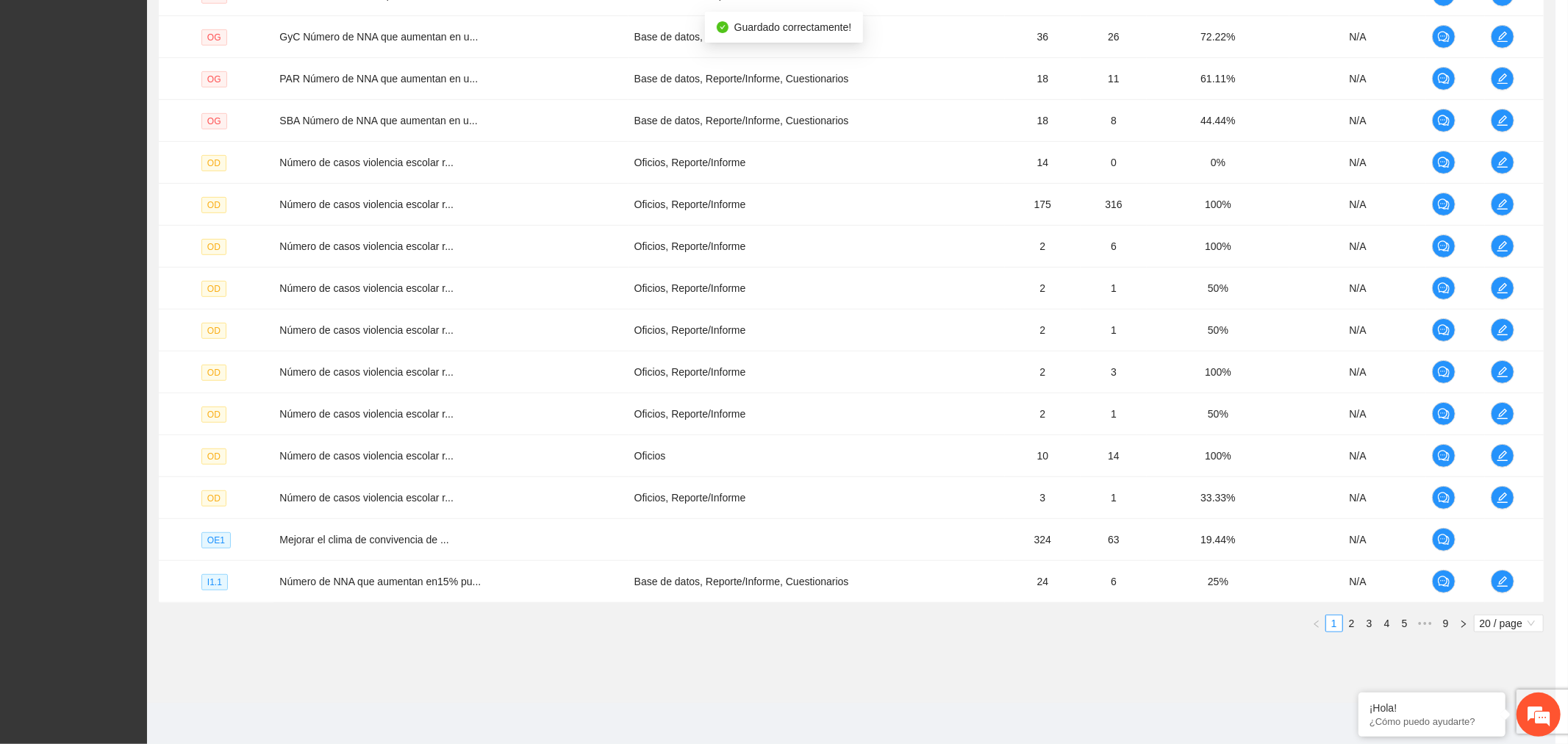
scroll to position [206, 0]
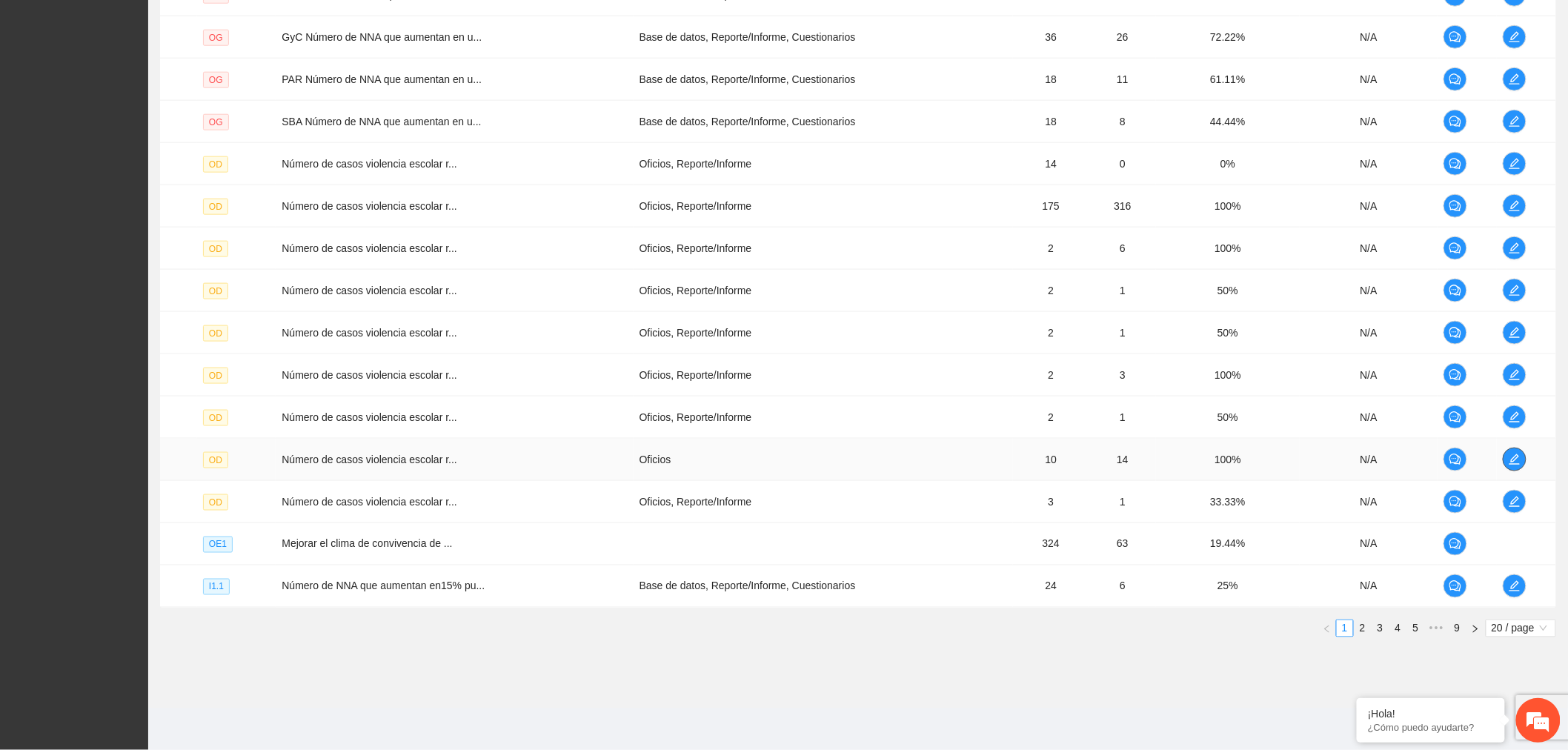
click at [1511, 458] on icon "edit" at bounding box center [1515, 460] width 12 height 12
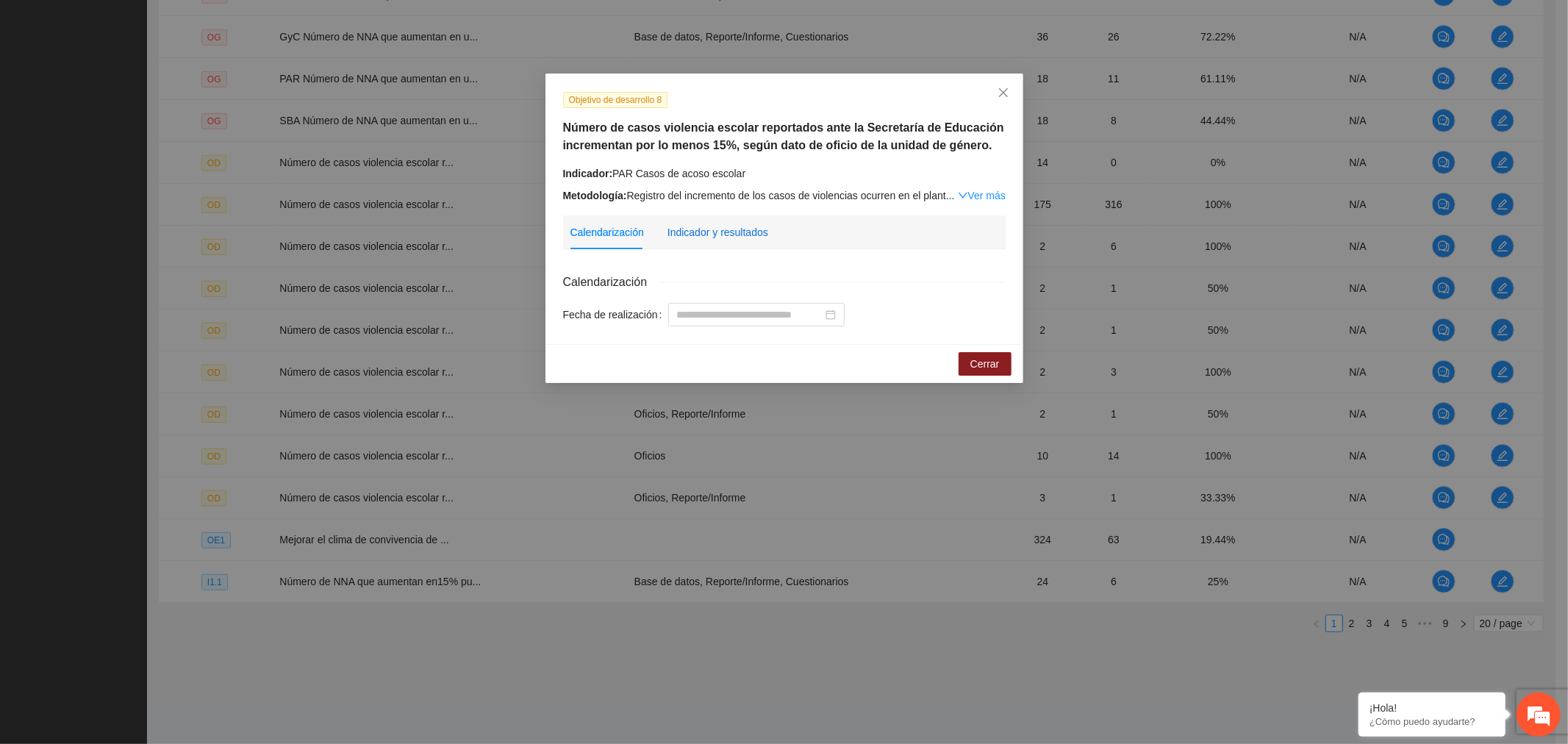
click at [747, 239] on div "Indicador y resultados" at bounding box center [718, 232] width 101 height 16
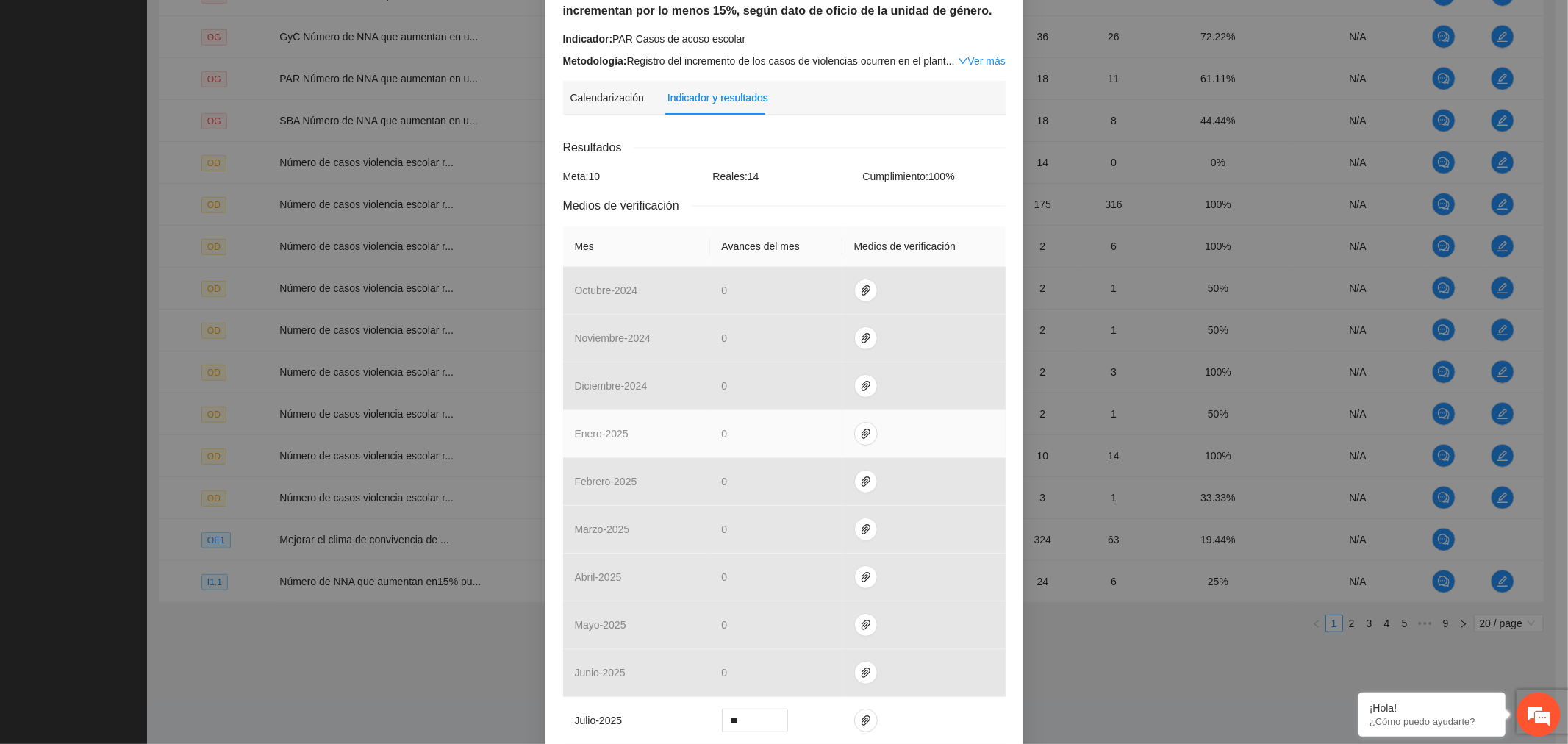
scroll to position [280, 0]
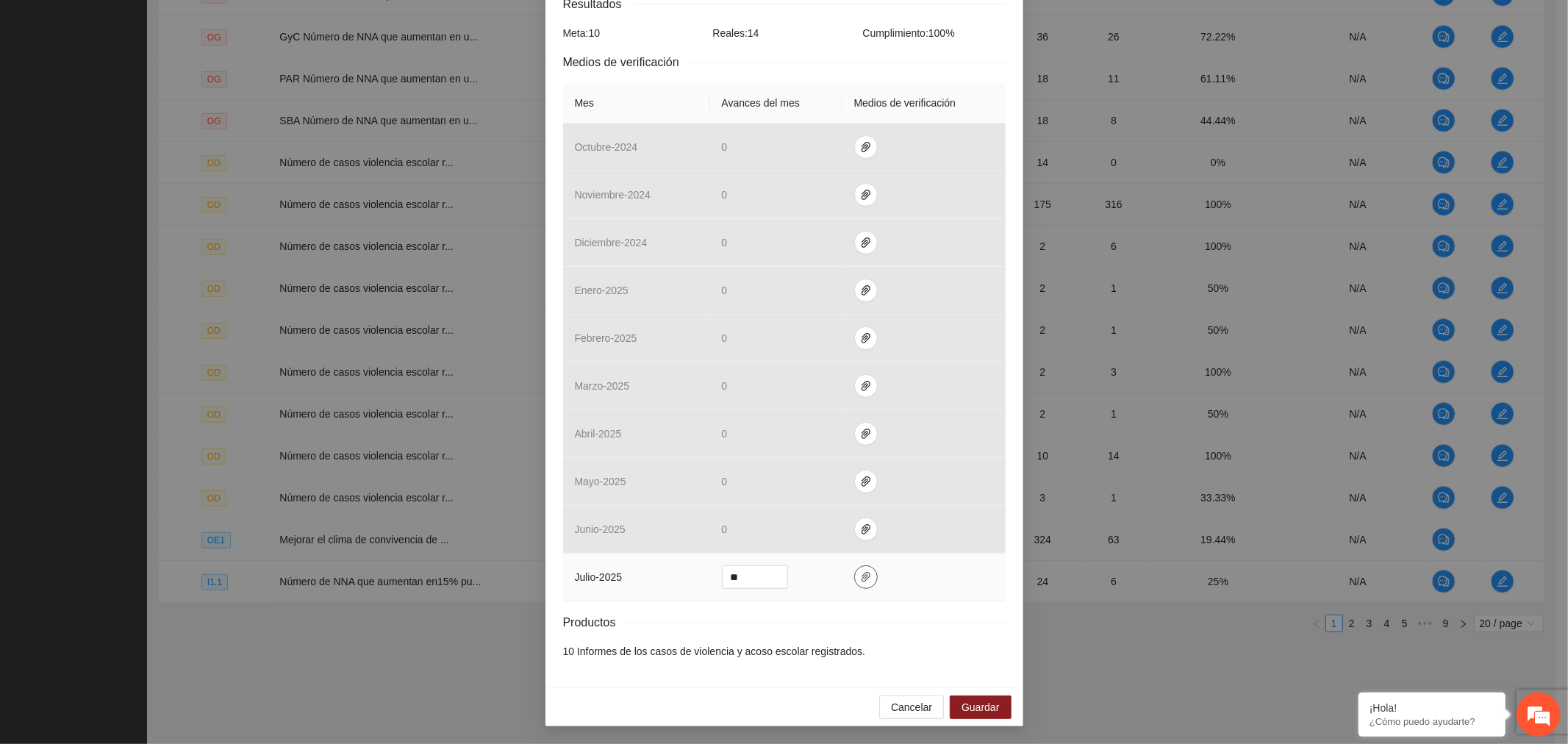
click at [860, 577] on icon "paper-clip" at bounding box center [866, 577] width 12 height 12
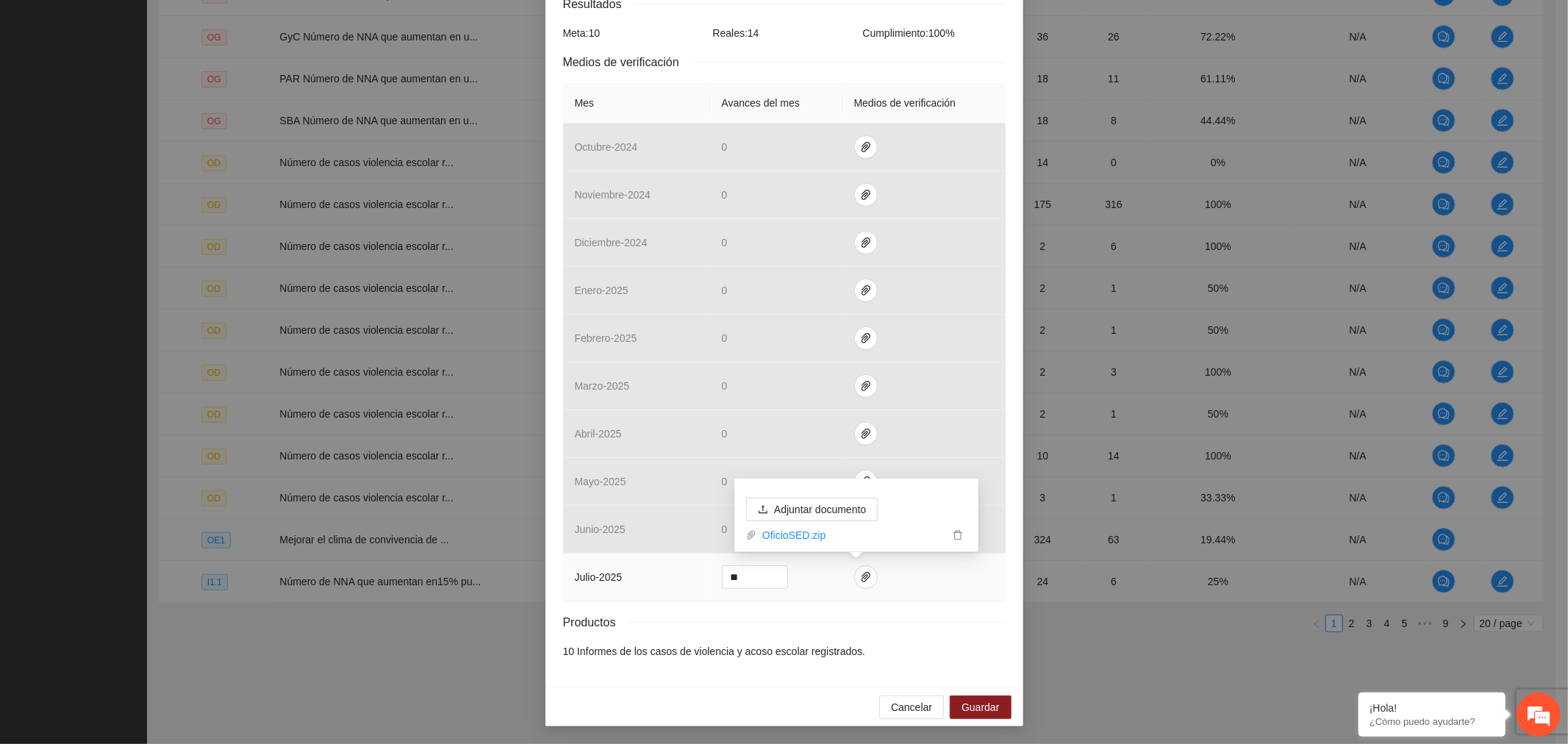
click at [957, 531] on icon "delete" at bounding box center [958, 535] width 8 height 9
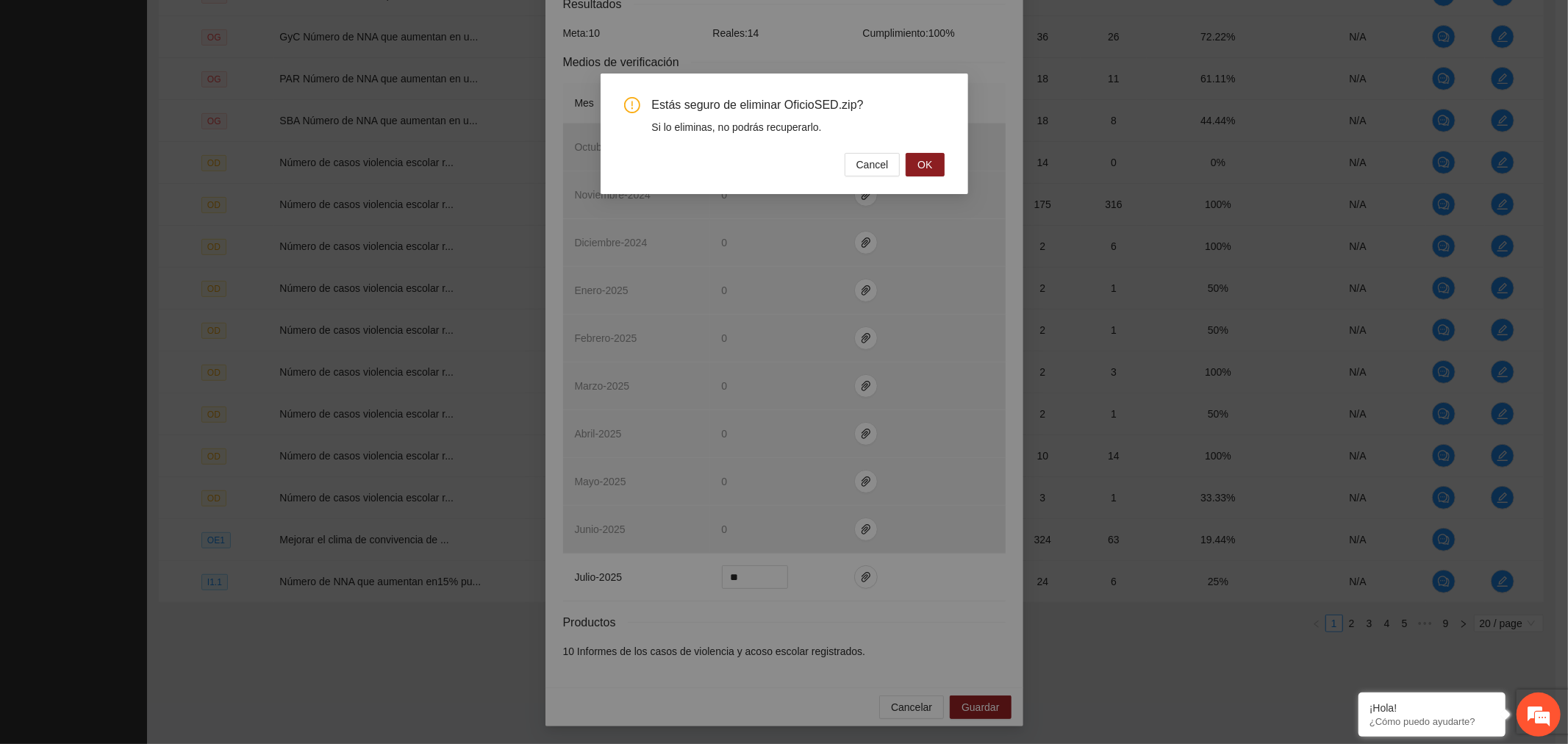
click at [934, 157] on button "OK" at bounding box center [925, 164] width 38 height 24
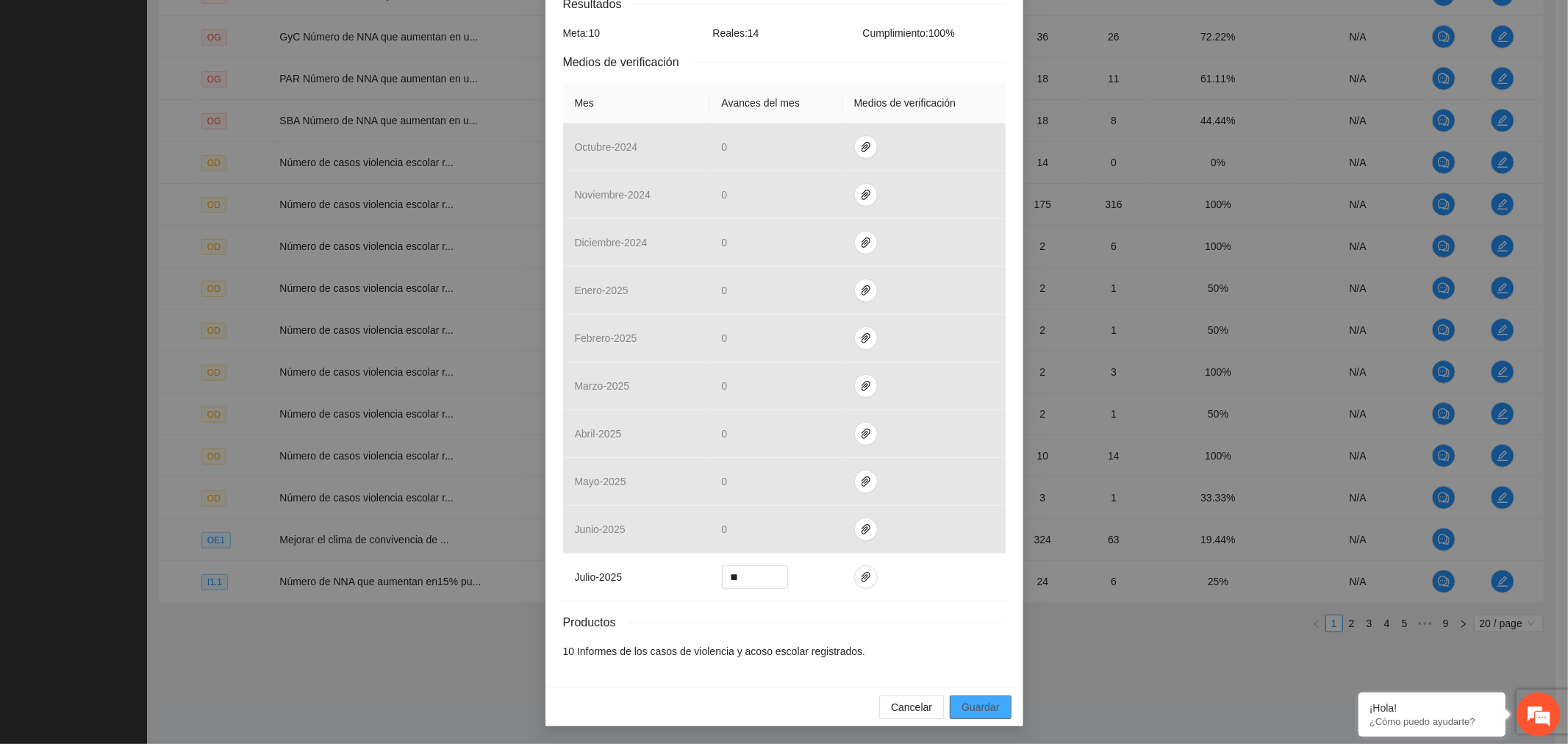
click at [989, 707] on span "Guardar" at bounding box center [981, 707] width 37 height 16
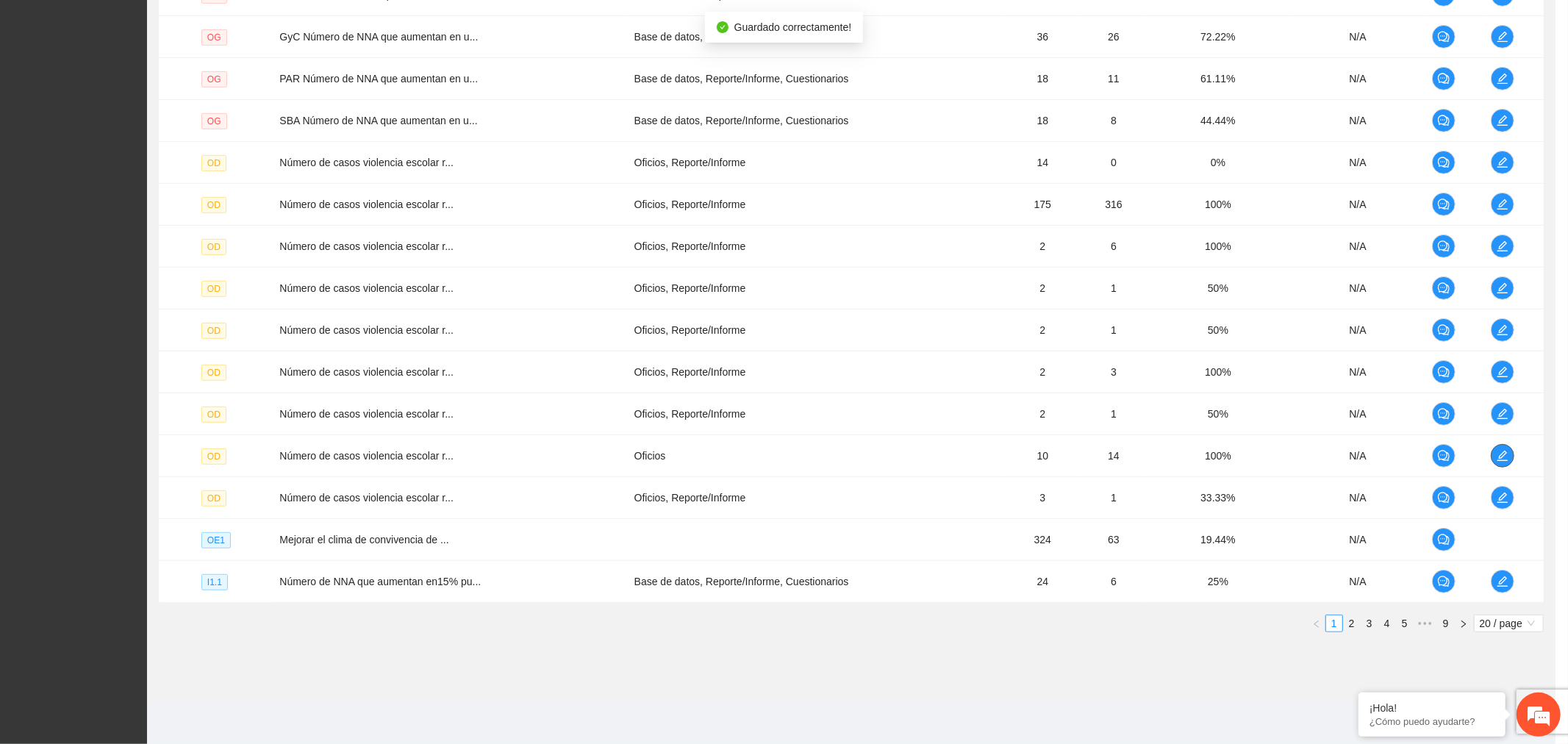
scroll to position [0, 0]
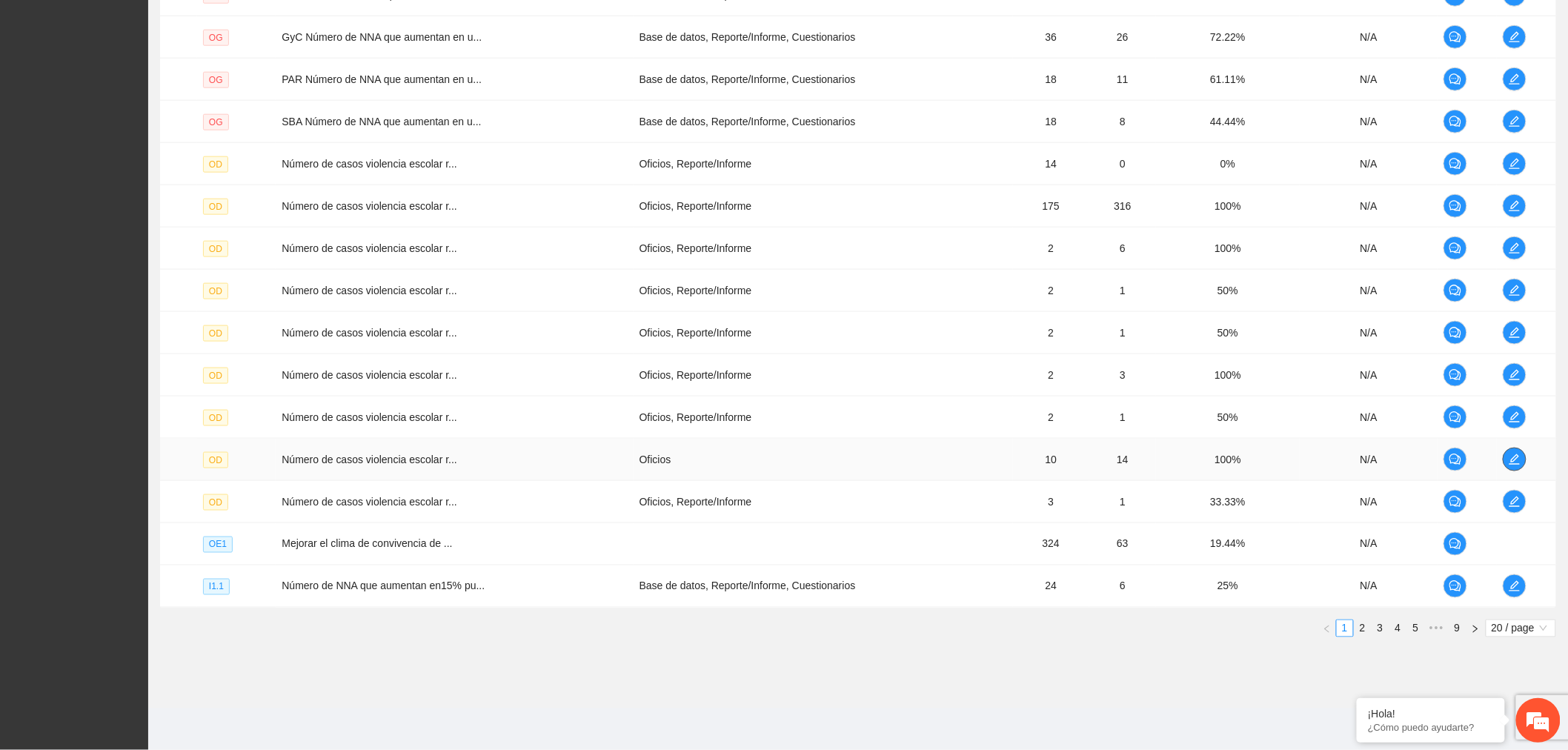
click at [1506, 457] on span "edit" at bounding box center [1515, 460] width 22 height 12
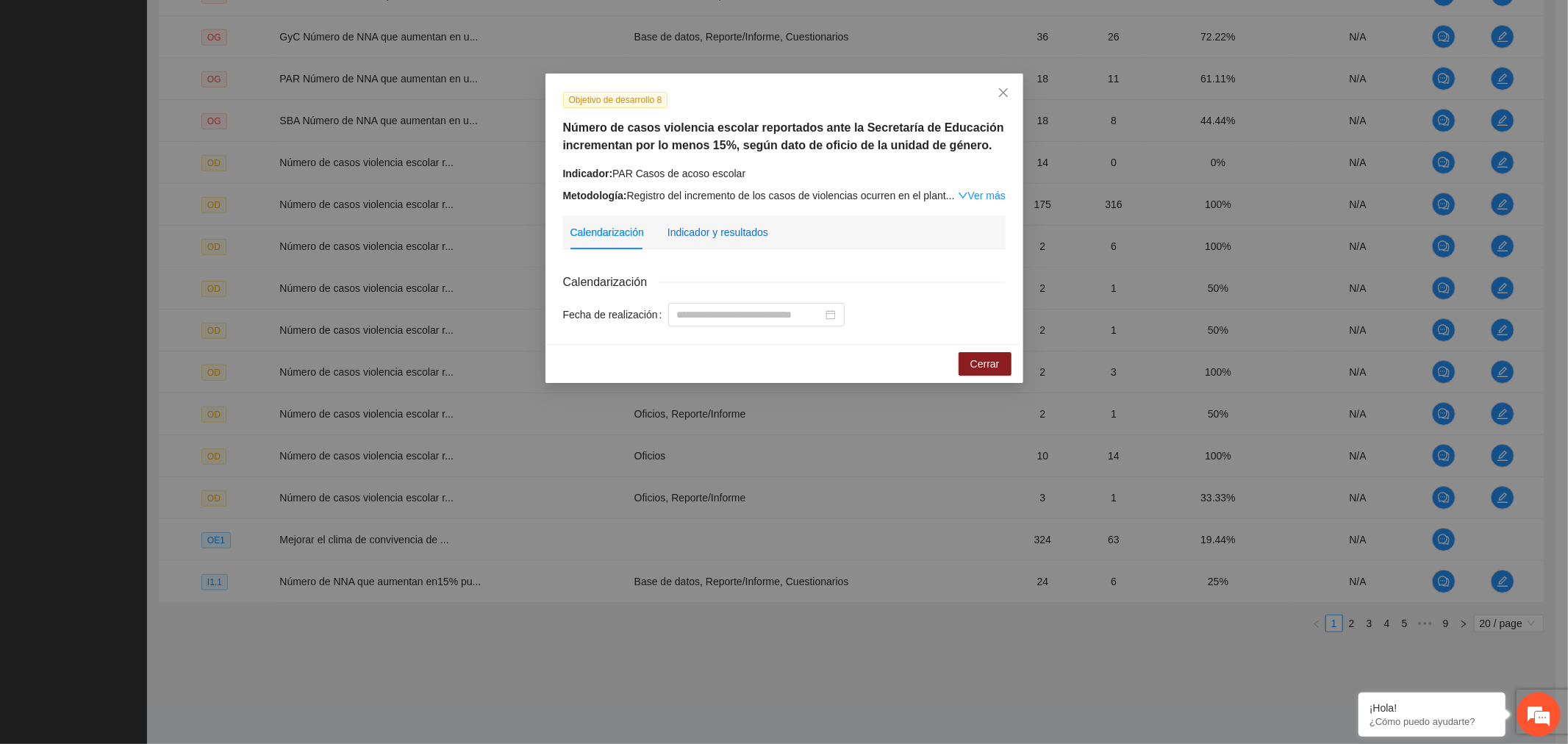
click at [735, 230] on div "Indicador y resultados" at bounding box center [718, 232] width 101 height 16
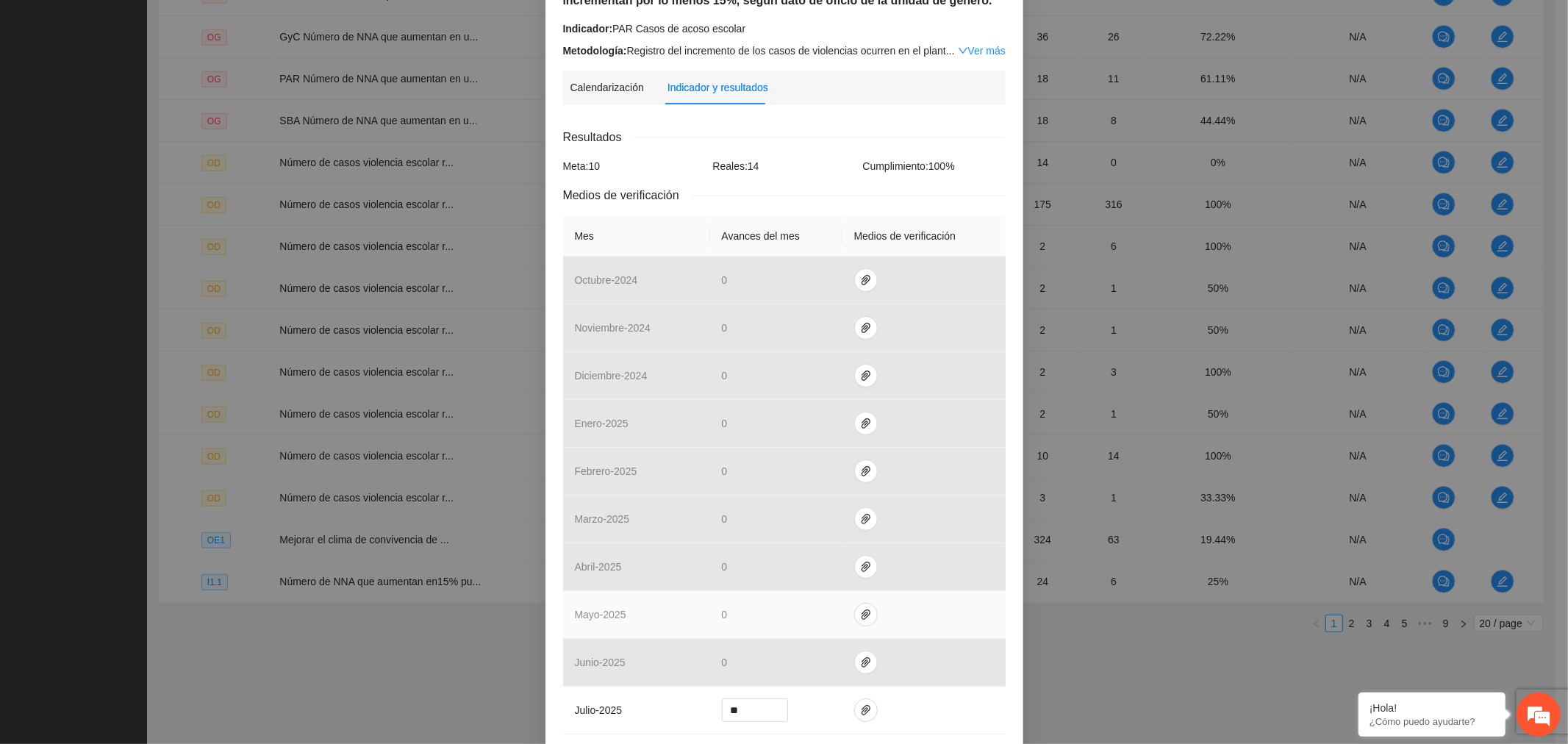
scroll to position [280, 0]
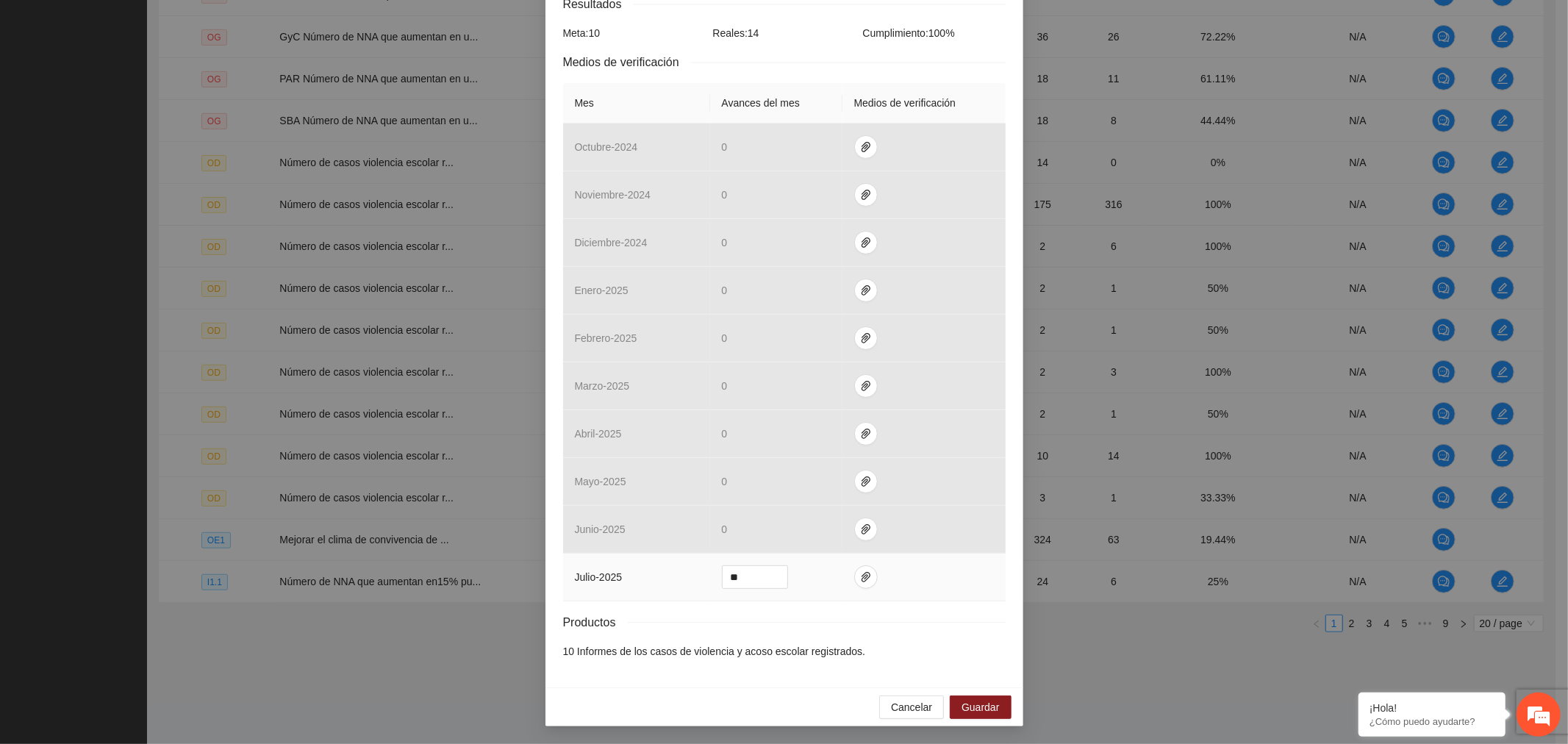
click at [856, 591] on td at bounding box center [924, 577] width 164 height 47
click at [856, 583] on button "button" at bounding box center [866, 577] width 24 height 24
click at [951, 709] on button "Guardar" at bounding box center [981, 708] width 61 height 24
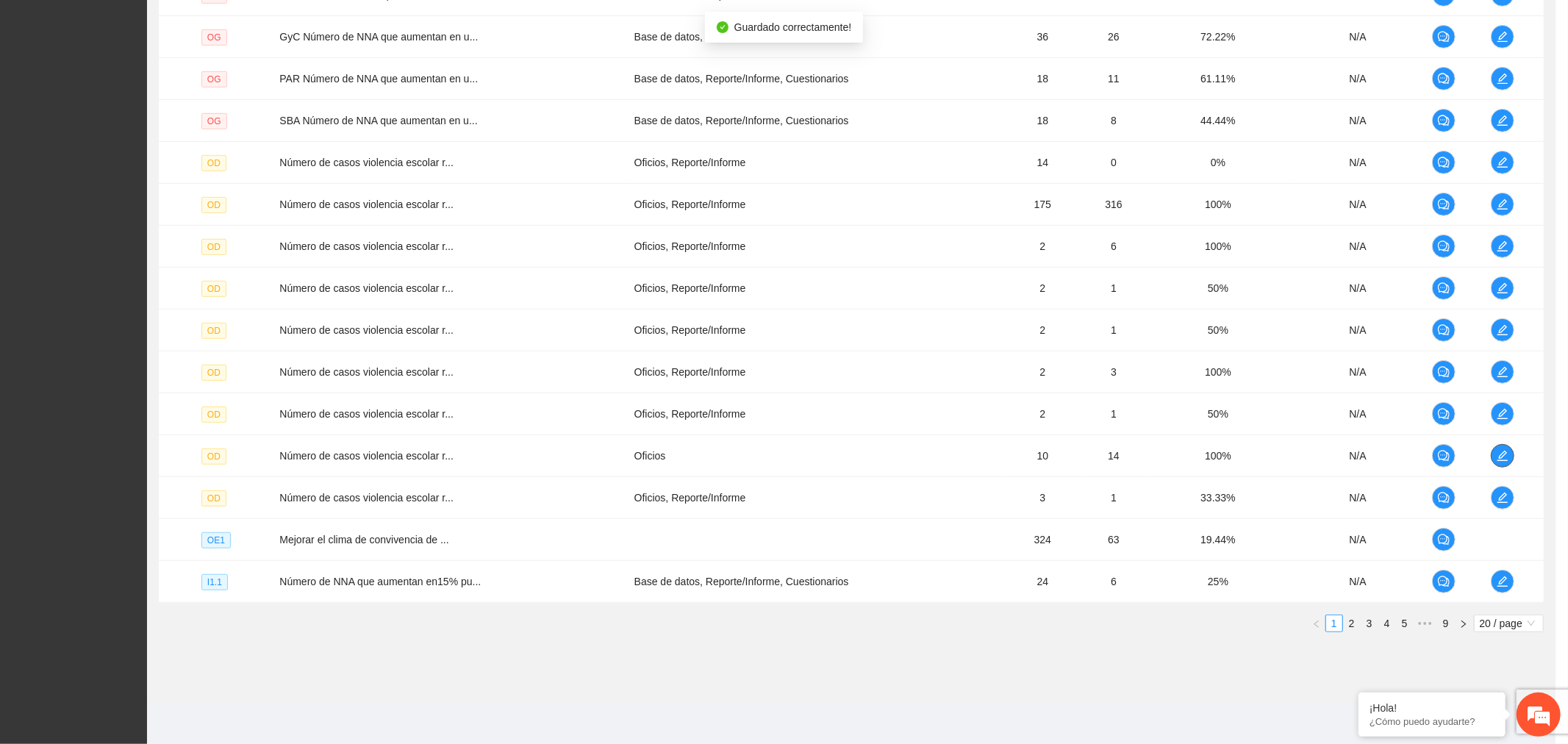
scroll to position [0, 0]
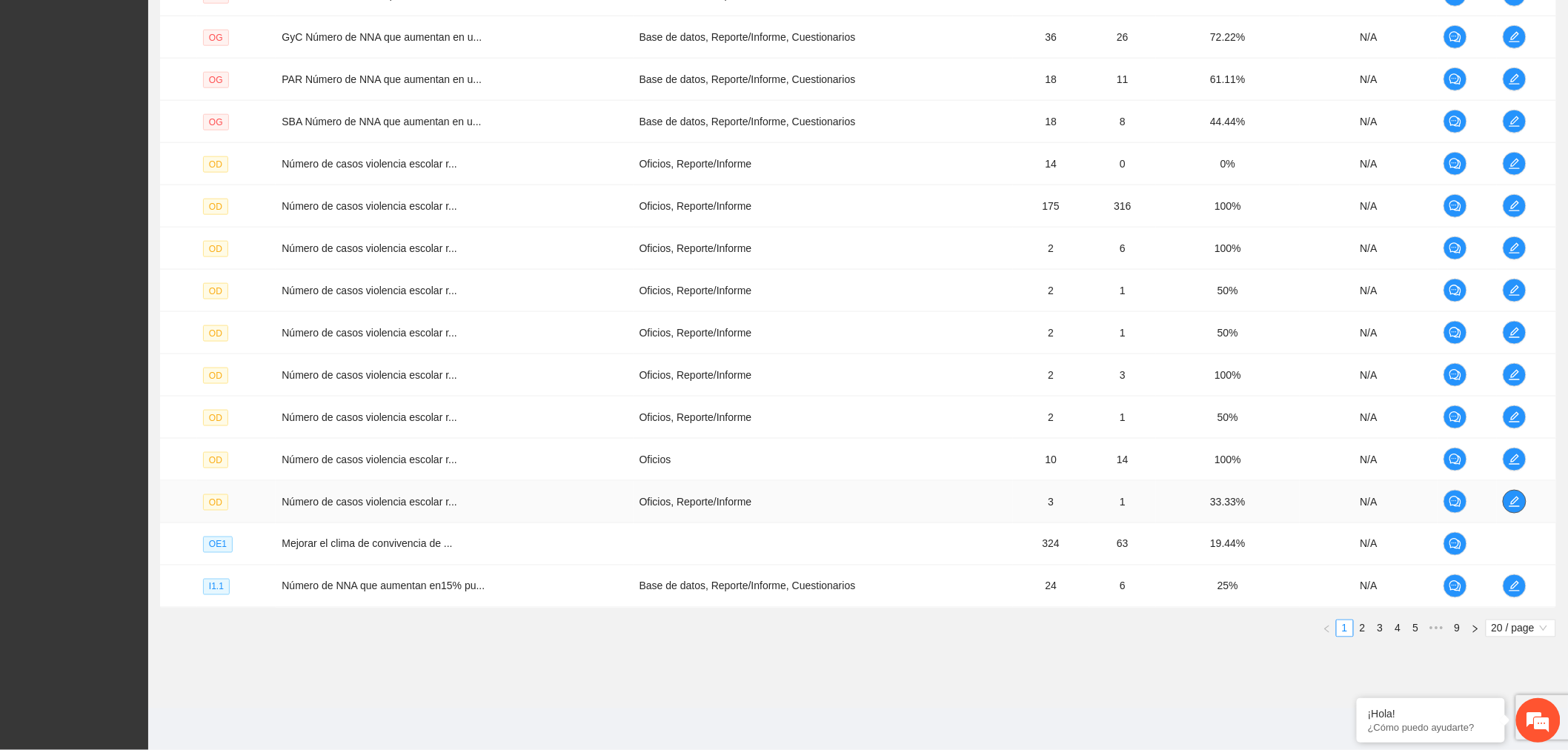
click at [1522, 496] on span "edit" at bounding box center [1515, 501] width 22 height 12
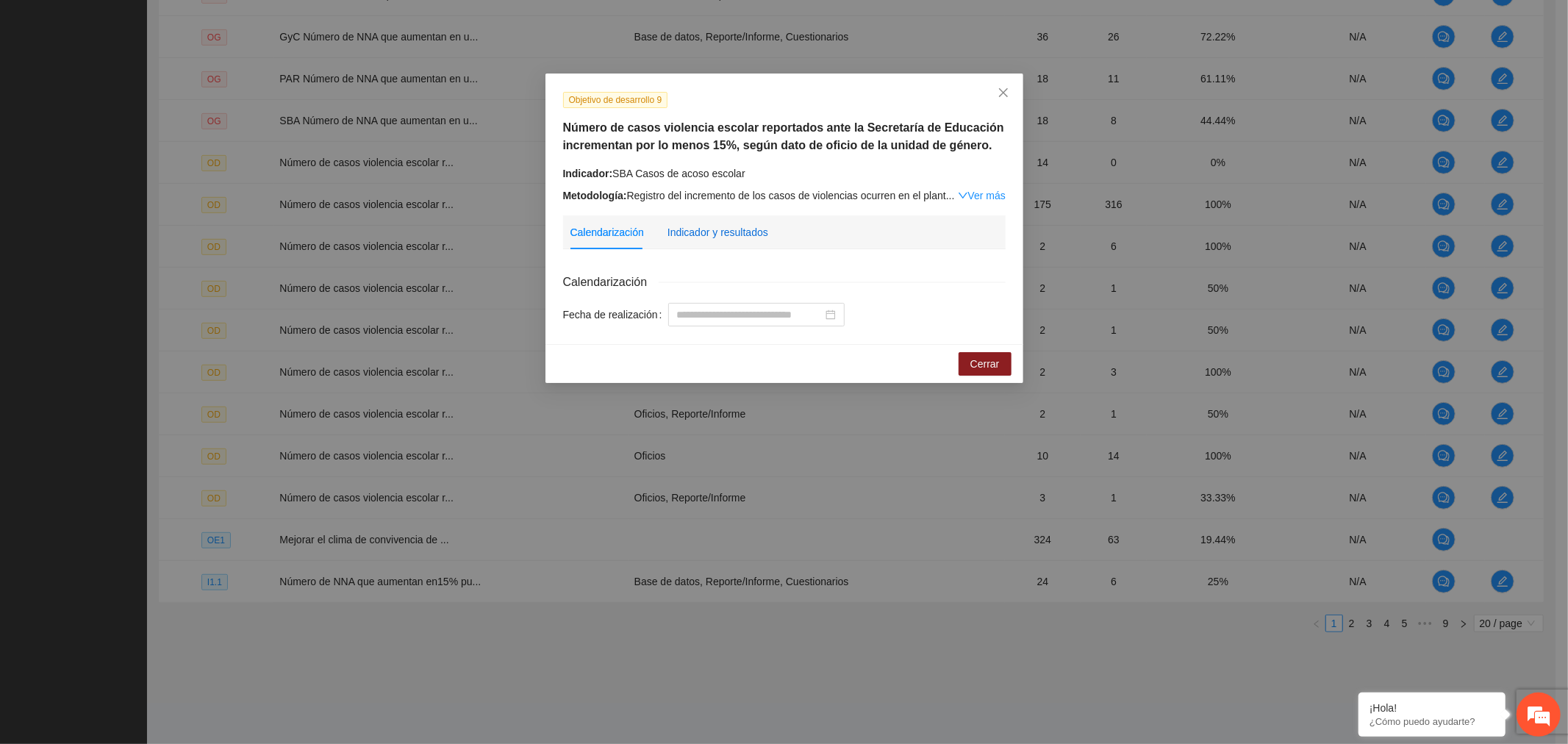
click at [737, 229] on div "Indicador y resultados" at bounding box center [718, 232] width 101 height 16
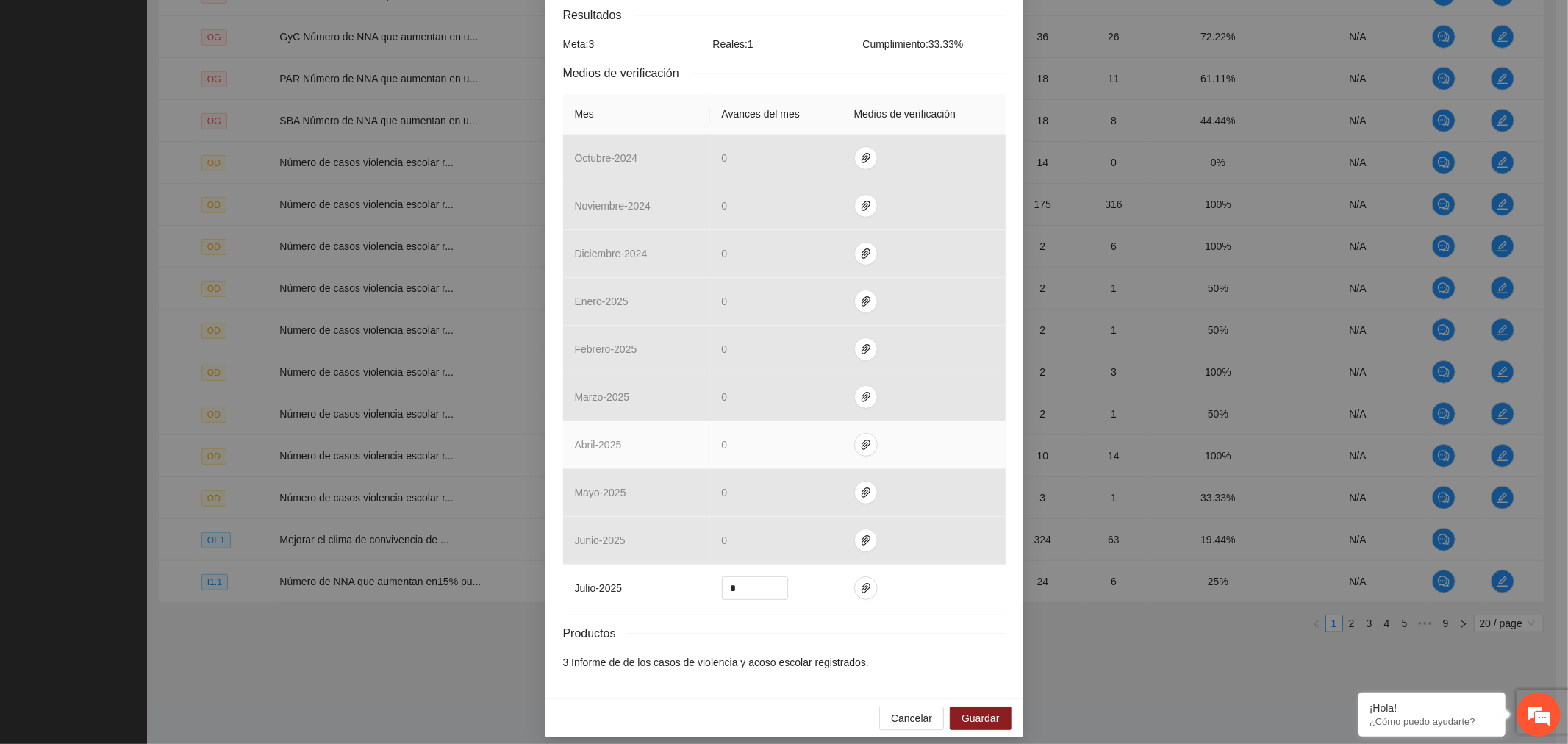
scroll to position [280, 0]
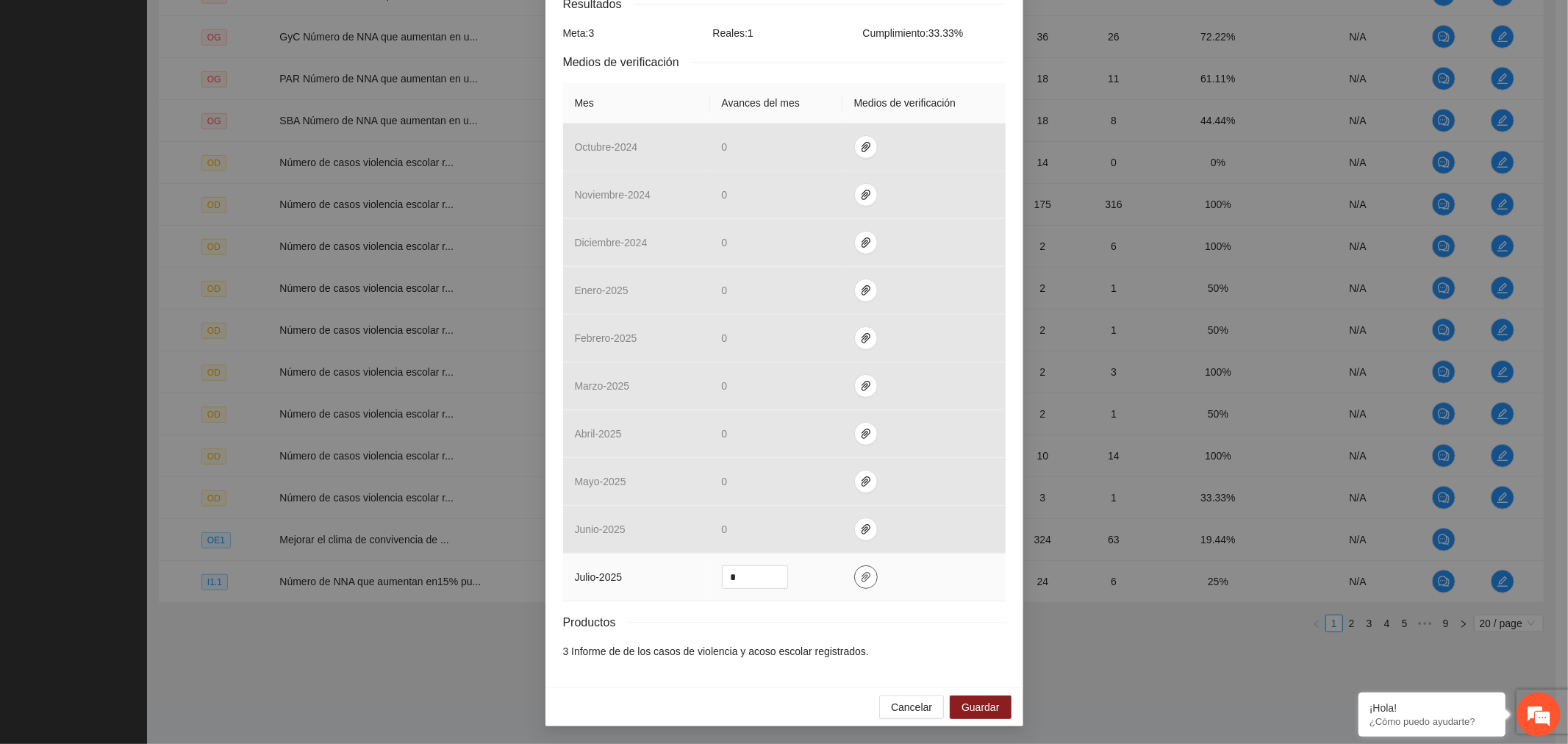
click at [862, 574] on icon "paper-clip" at bounding box center [866, 577] width 8 height 10
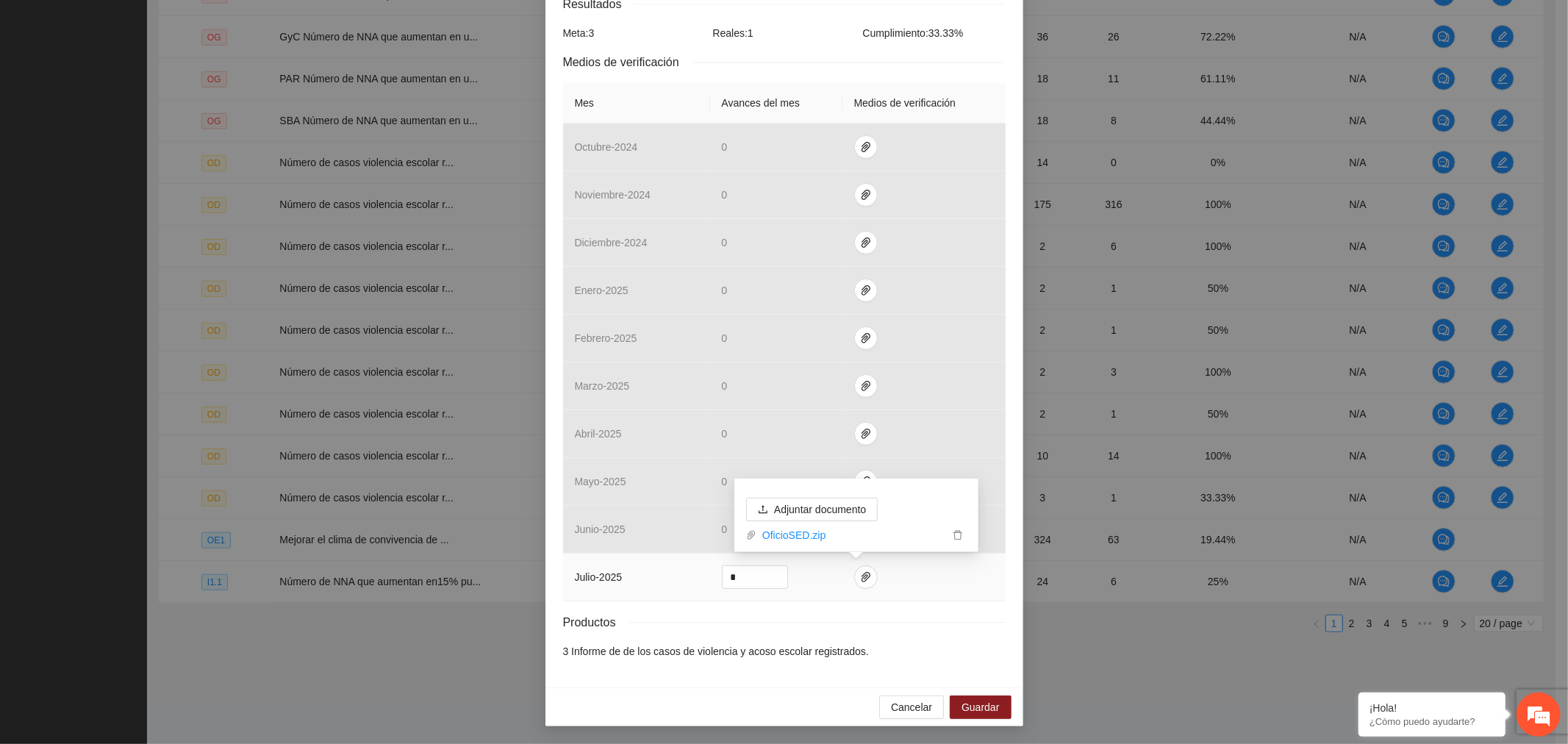
click at [959, 530] on icon "delete" at bounding box center [958, 535] width 10 height 10
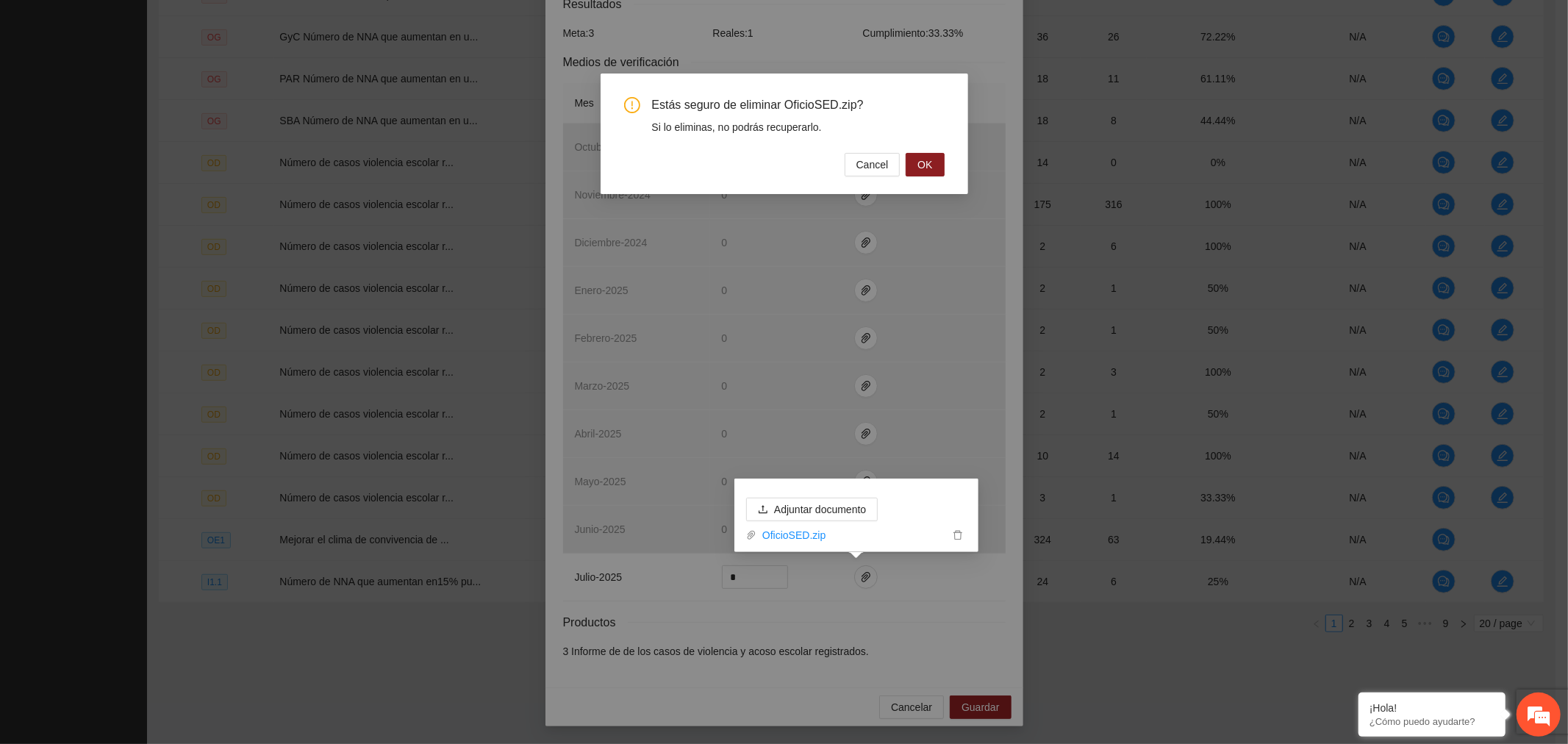
click at [921, 162] on span "OK" at bounding box center [925, 164] width 14 height 16
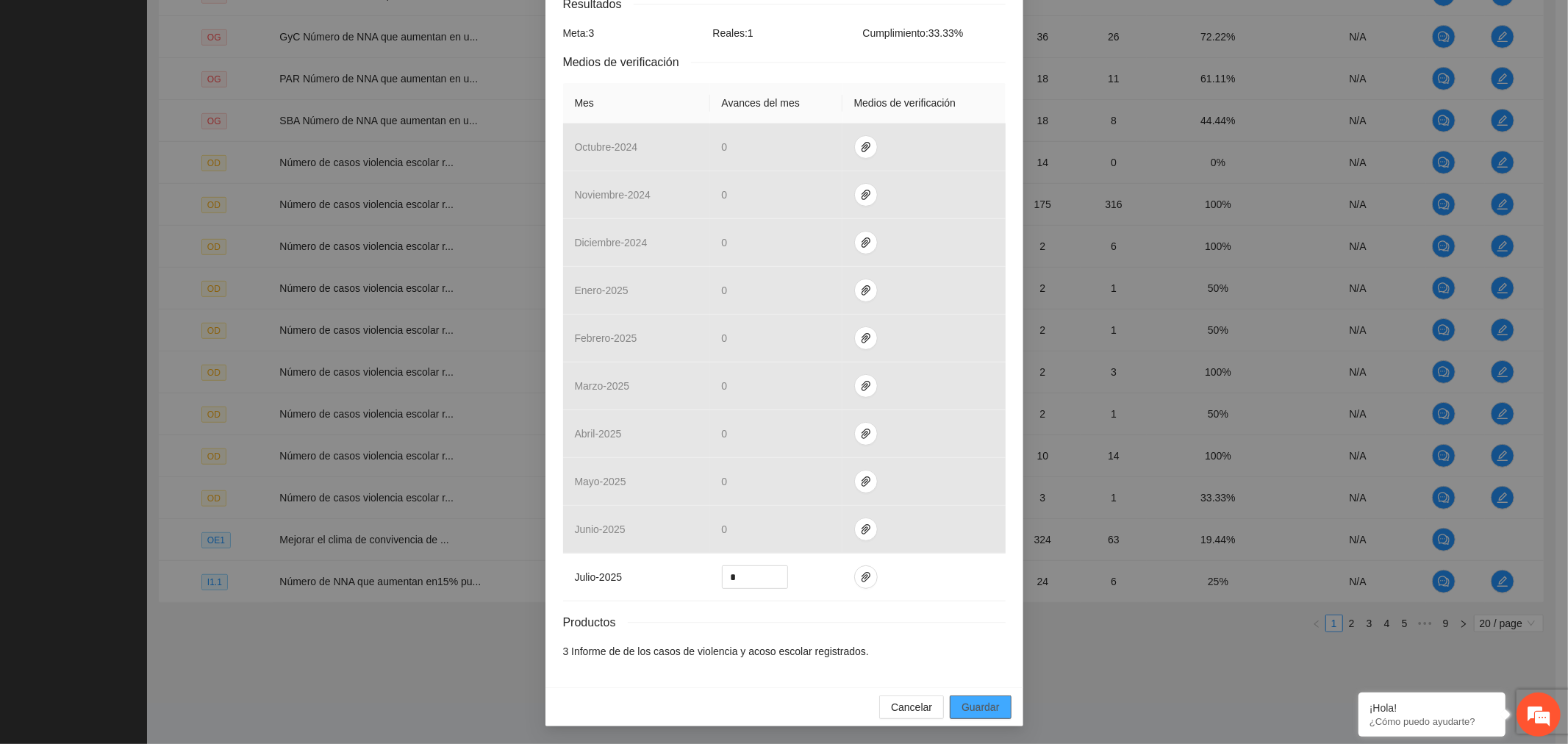
click at [971, 711] on span "Guardar" at bounding box center [981, 707] width 37 height 16
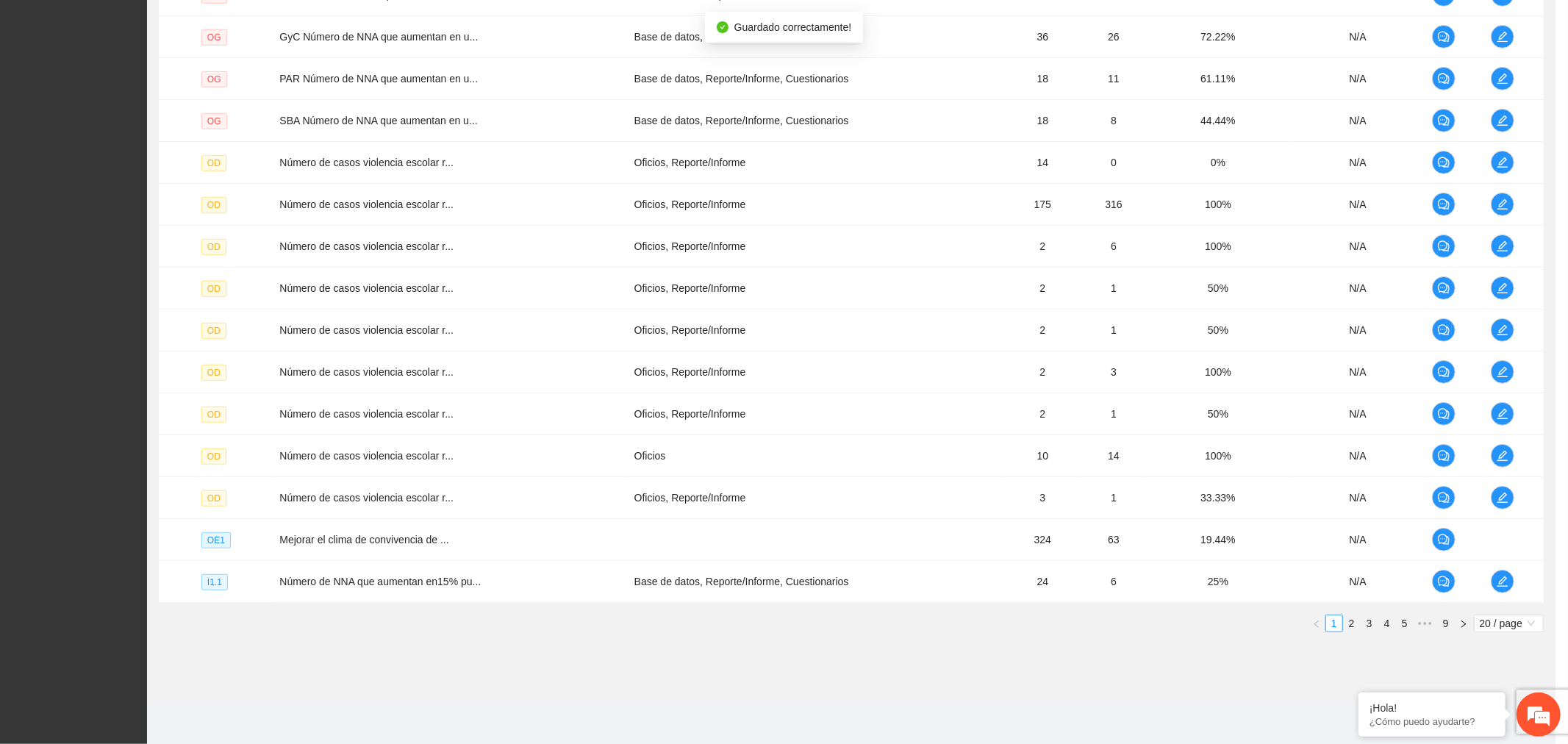
scroll to position [206, 0]
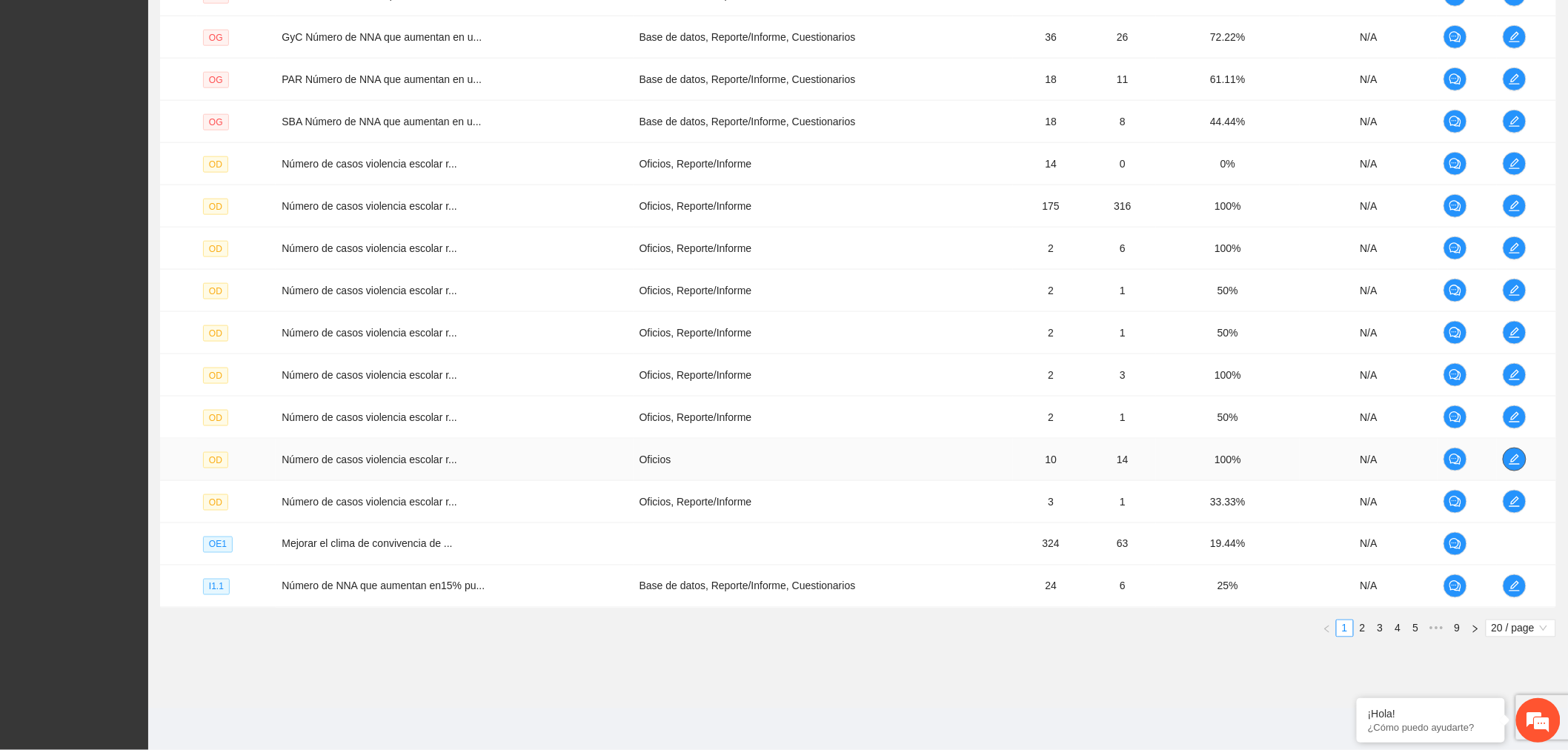
click at [1512, 464] on icon "edit" at bounding box center [1515, 460] width 12 height 12
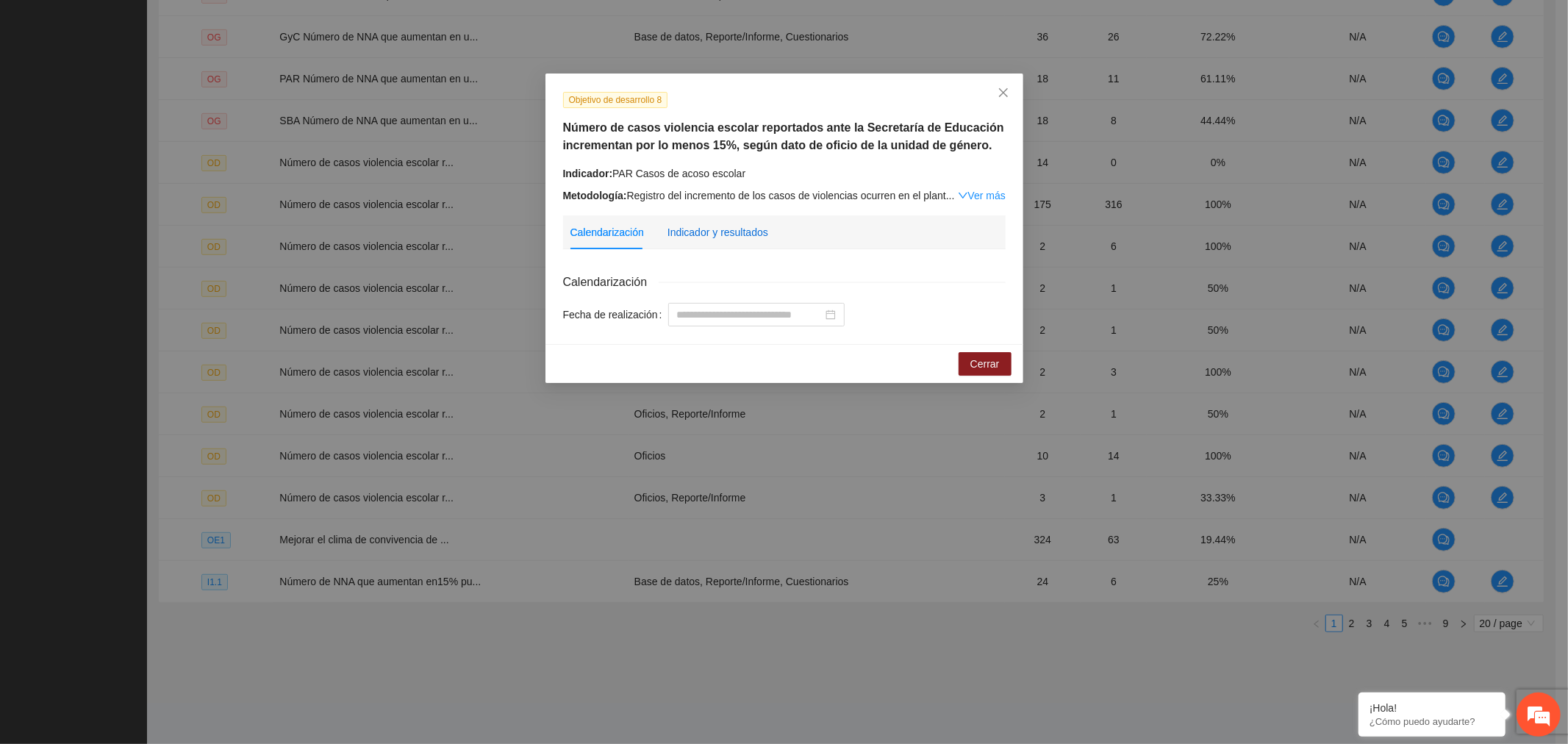
click at [729, 236] on div "Indicador y resultados" at bounding box center [718, 232] width 101 height 16
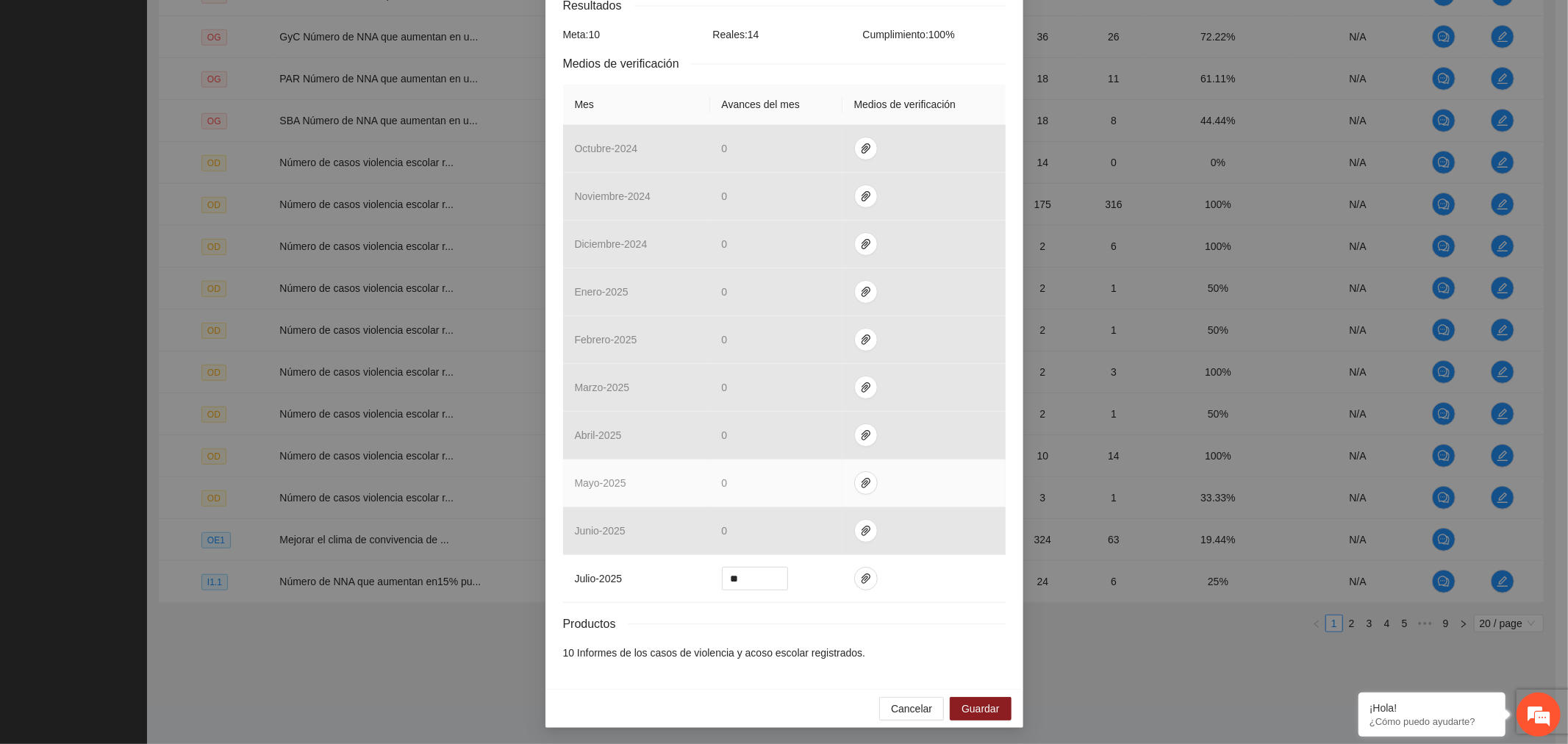
scroll to position [280, 0]
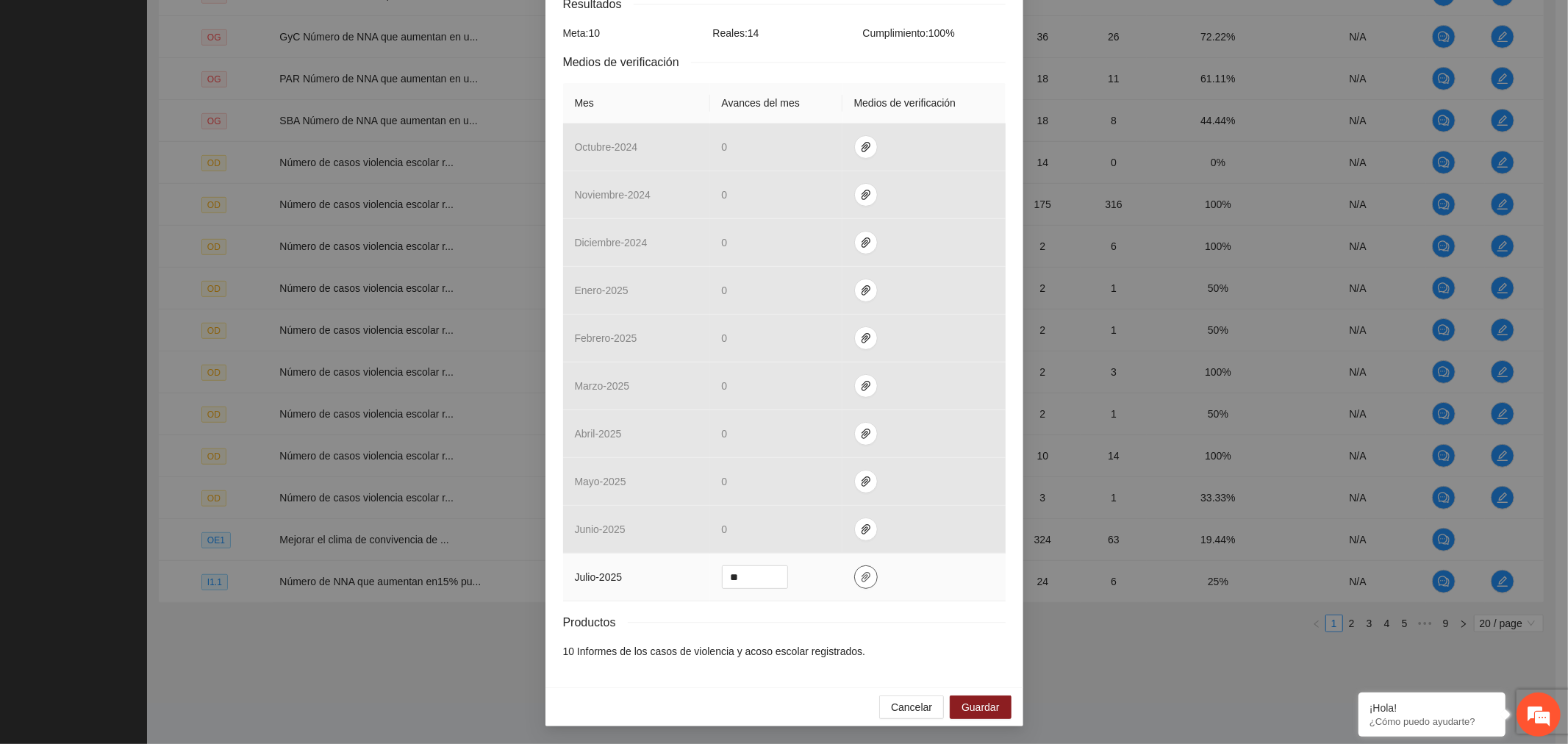
click at [860, 574] on icon "paper-clip" at bounding box center [866, 577] width 12 height 12
click at [962, 712] on span "Guardar" at bounding box center [981, 707] width 37 height 16
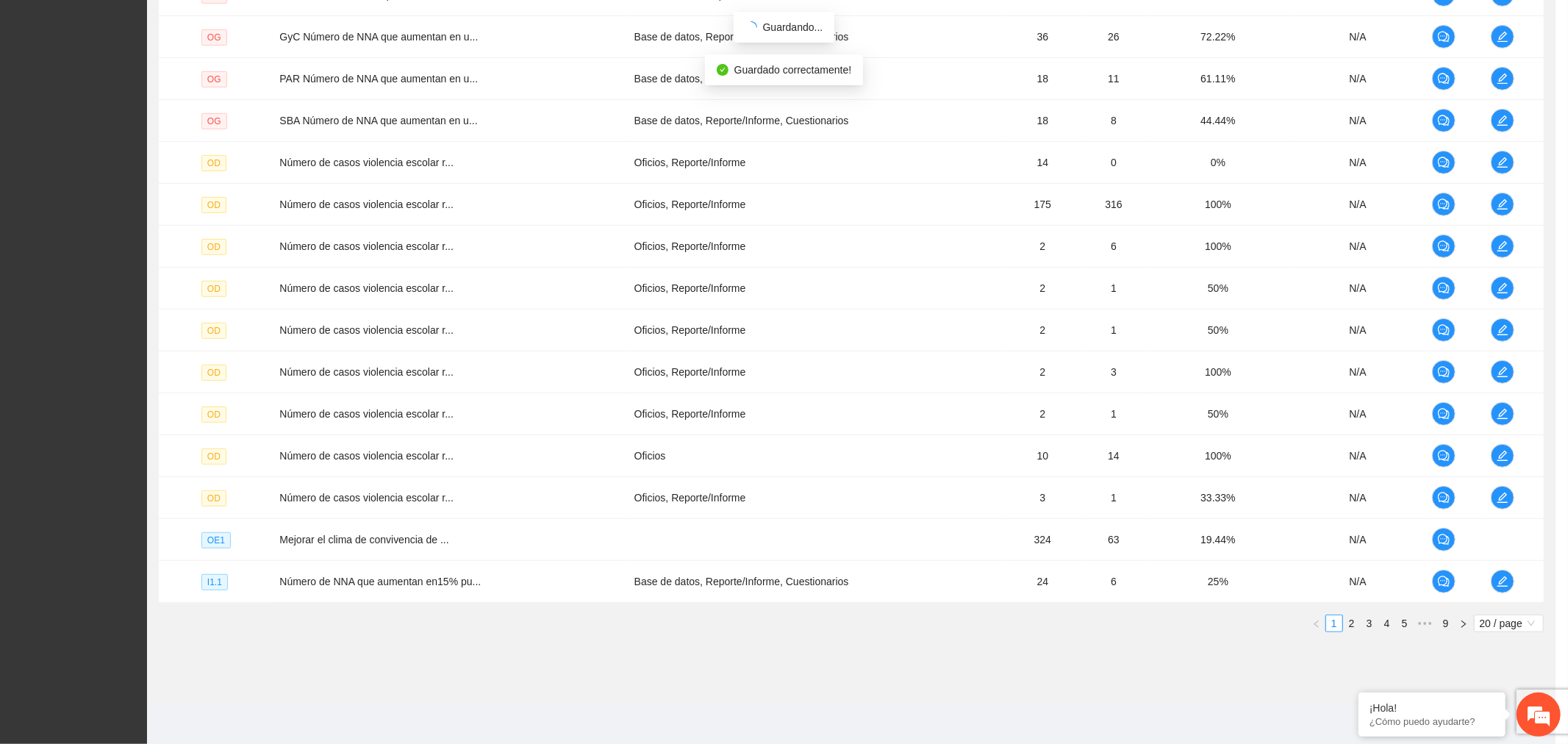
scroll to position [206, 0]
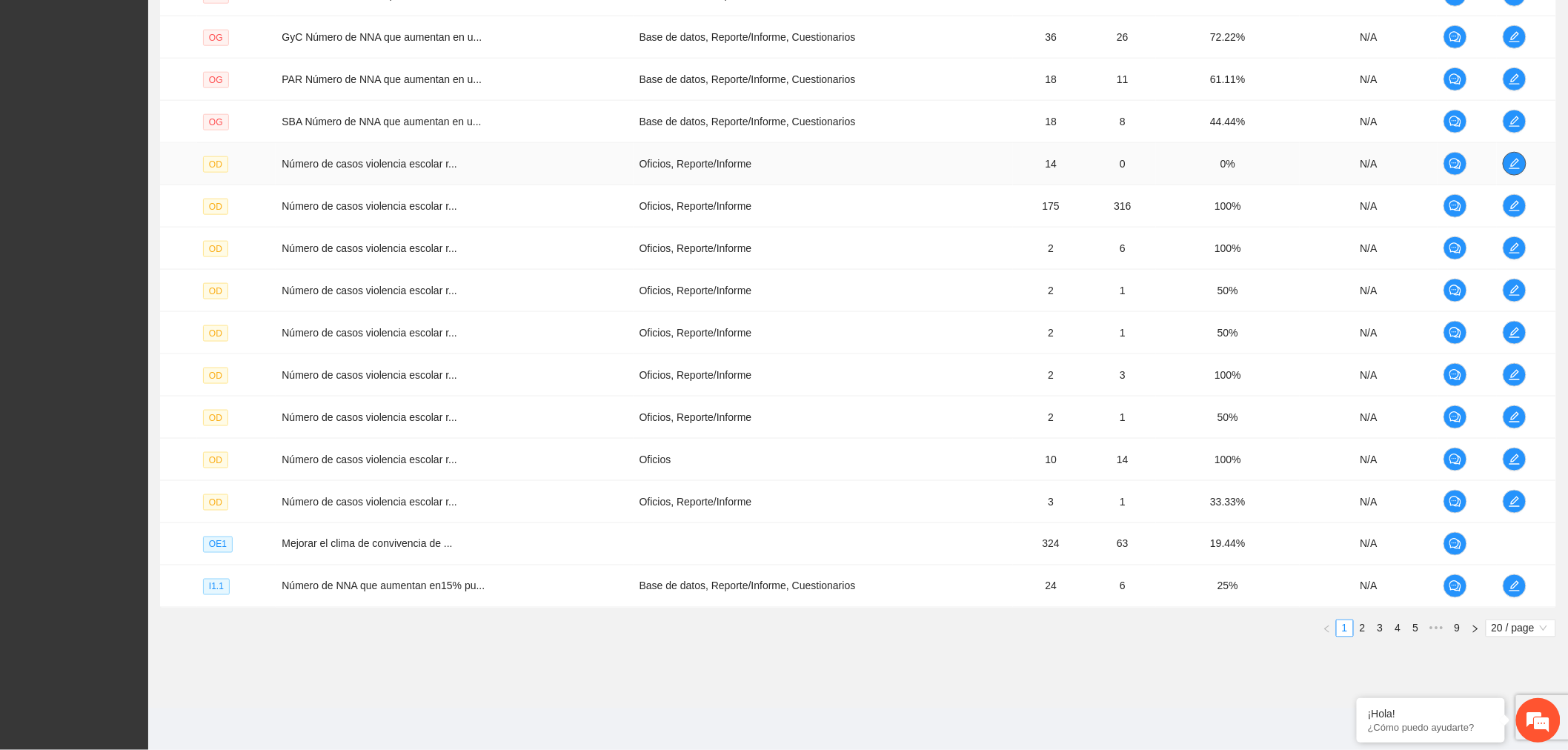
click at [1517, 158] on icon "edit" at bounding box center [1515, 164] width 12 height 12
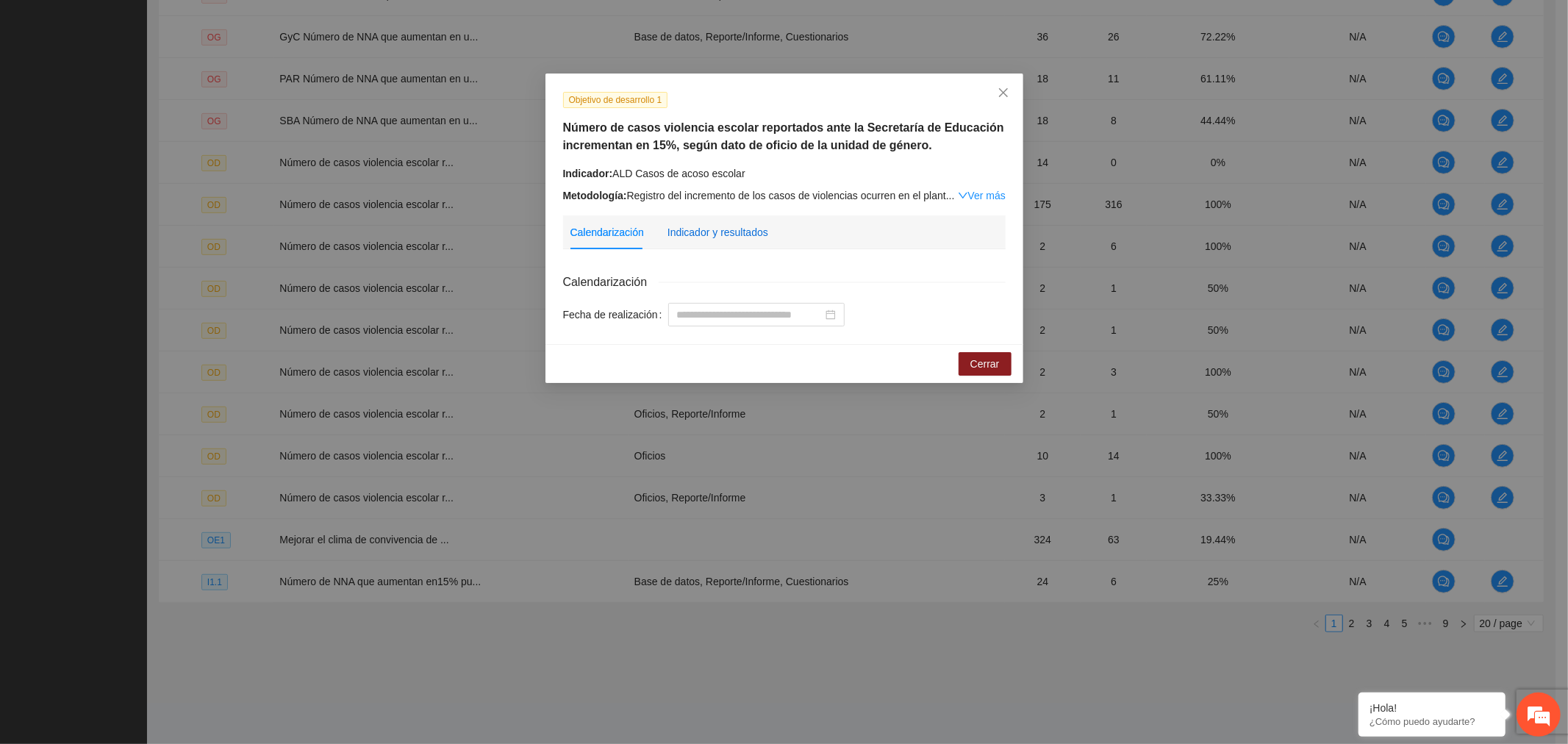
click at [721, 239] on div "Indicador y resultados" at bounding box center [718, 232] width 101 height 16
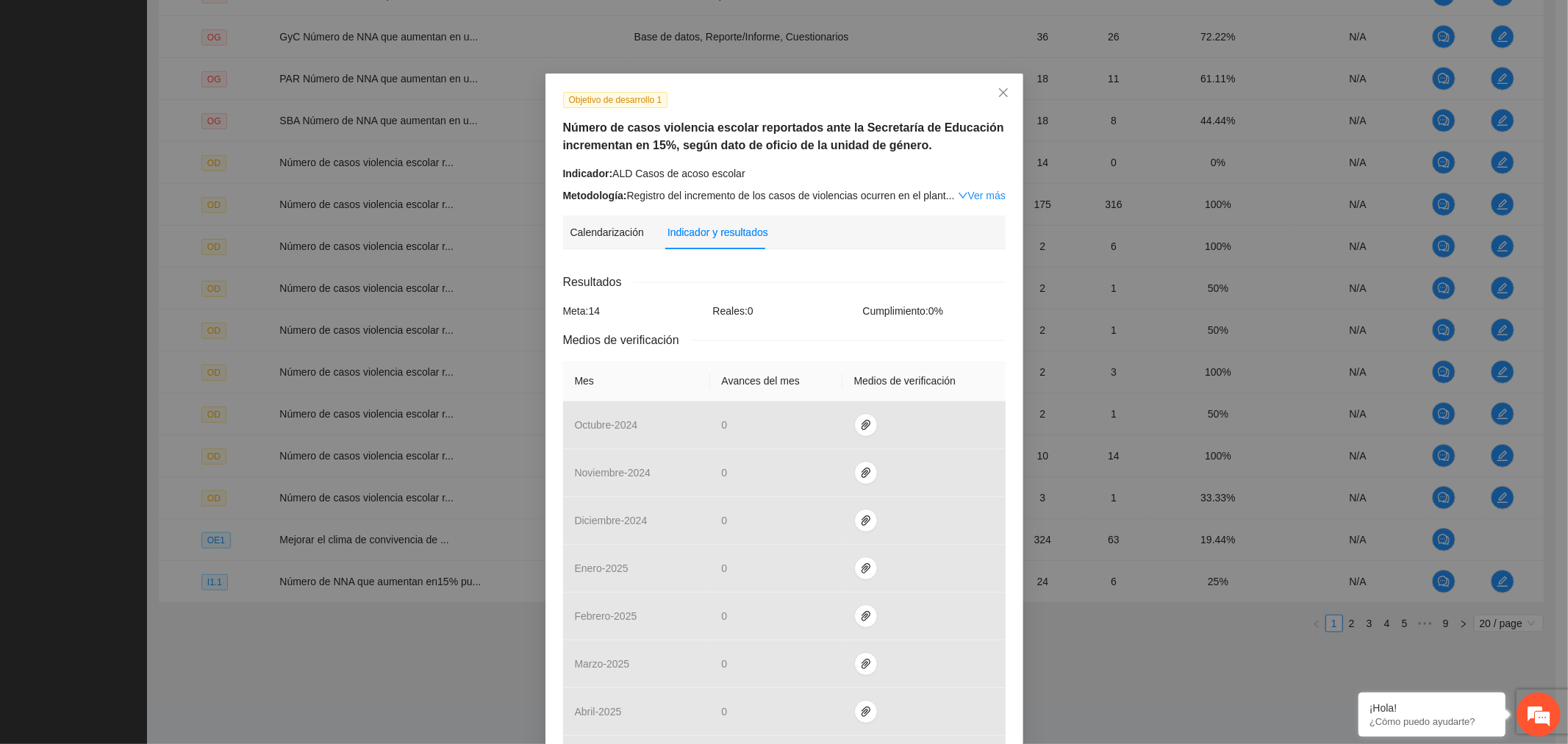
scroll to position [280, 0]
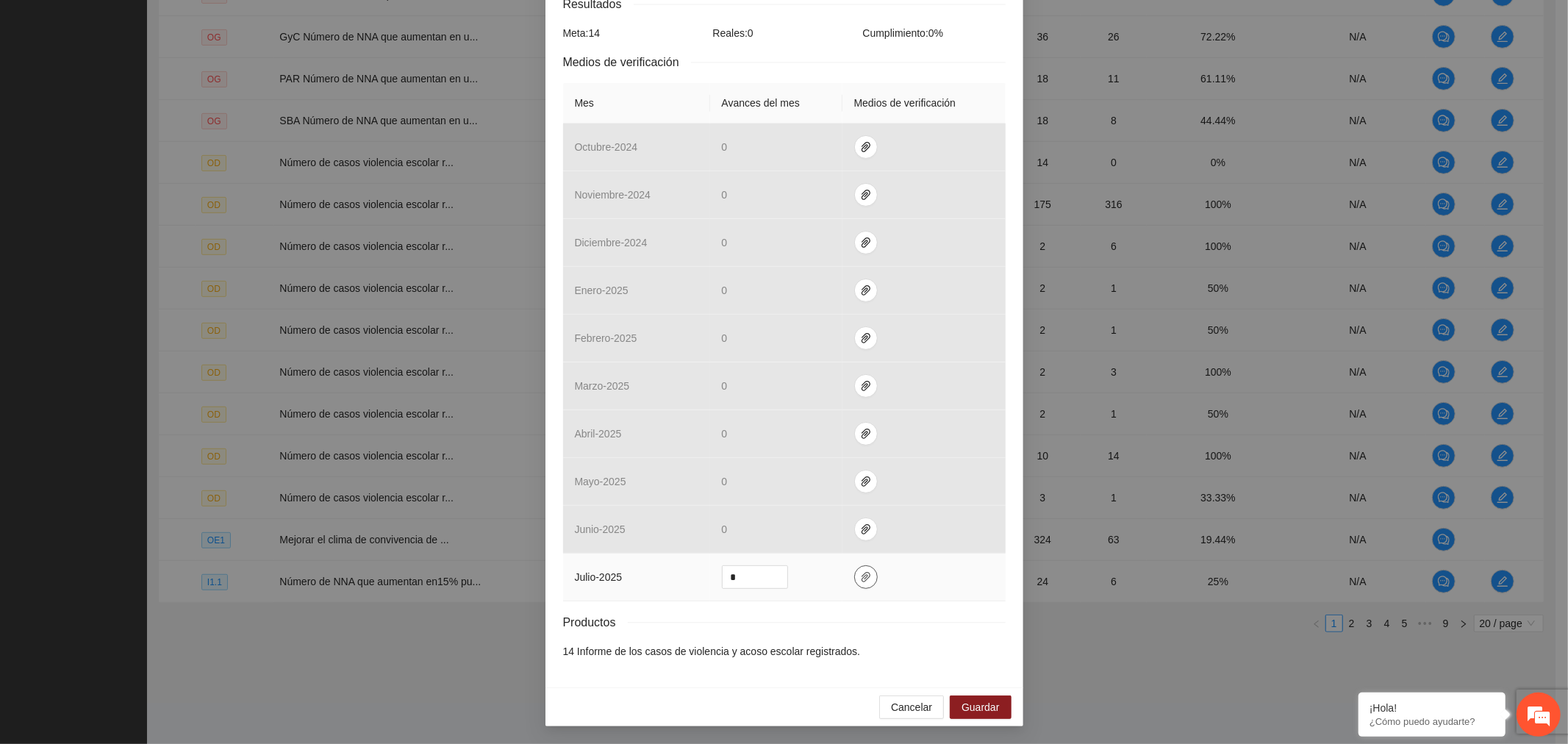
click at [860, 580] on icon "paper-clip" at bounding box center [866, 577] width 12 height 12
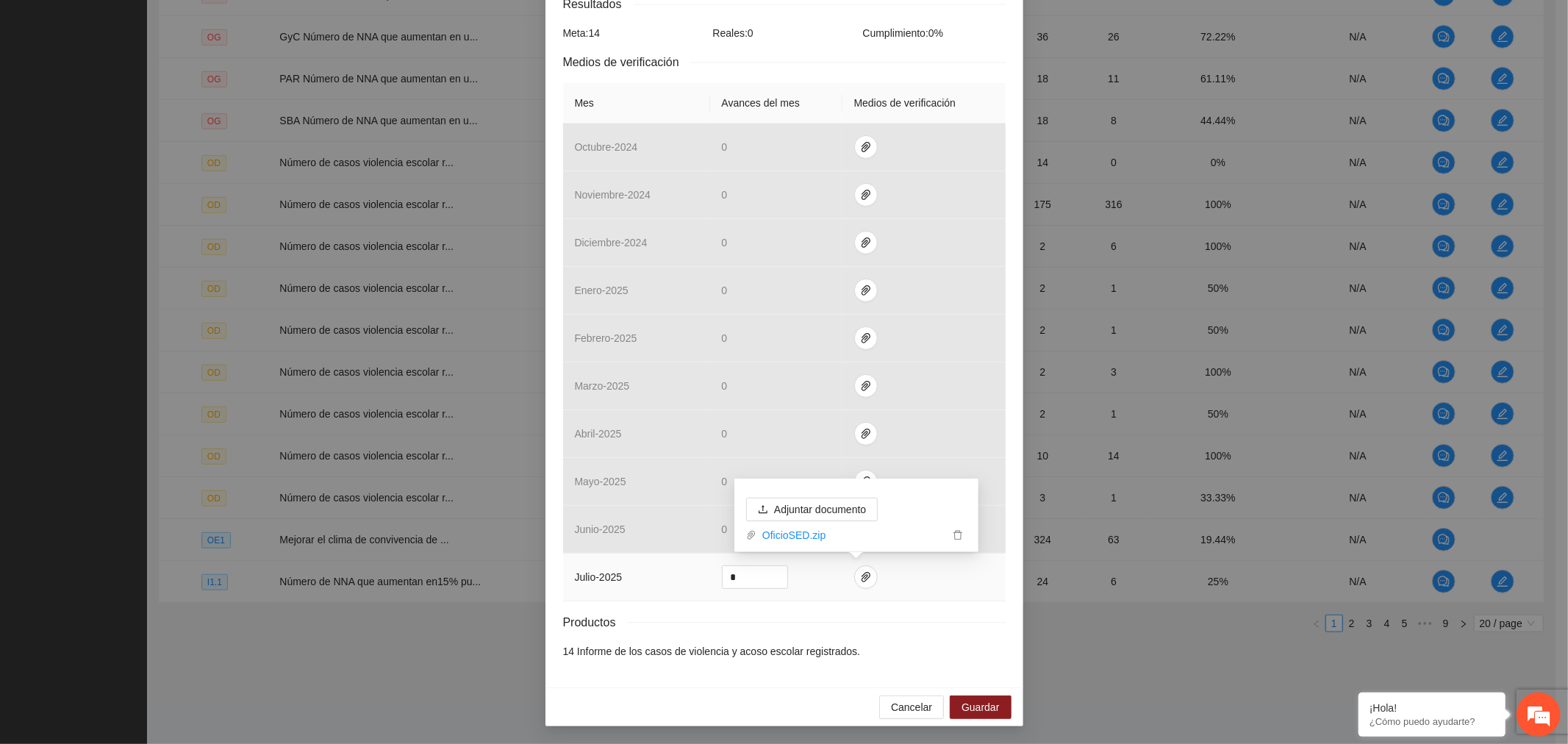
click at [962, 535] on icon "delete" at bounding box center [958, 535] width 10 height 10
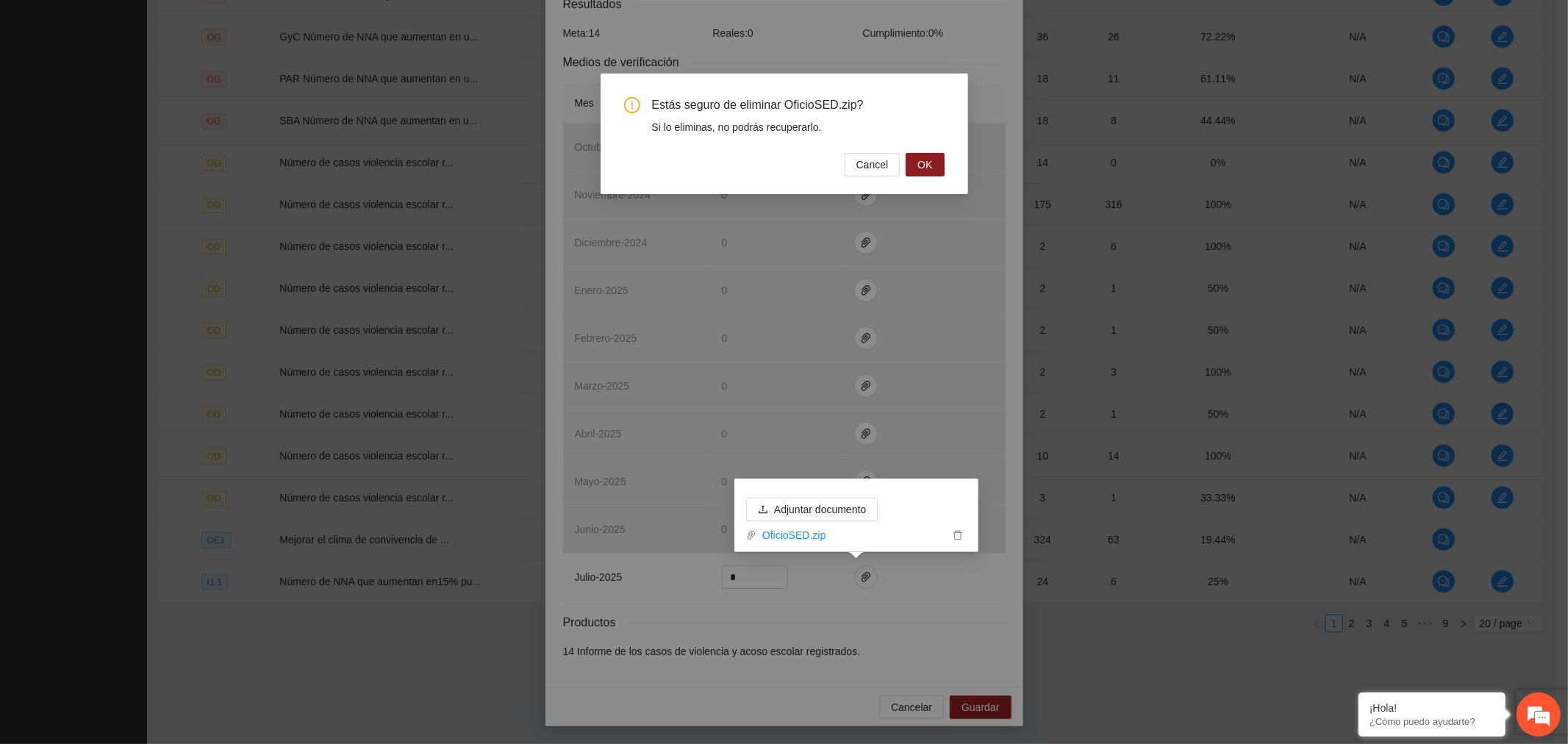
click at [921, 168] on span "OK" at bounding box center [925, 164] width 14 height 16
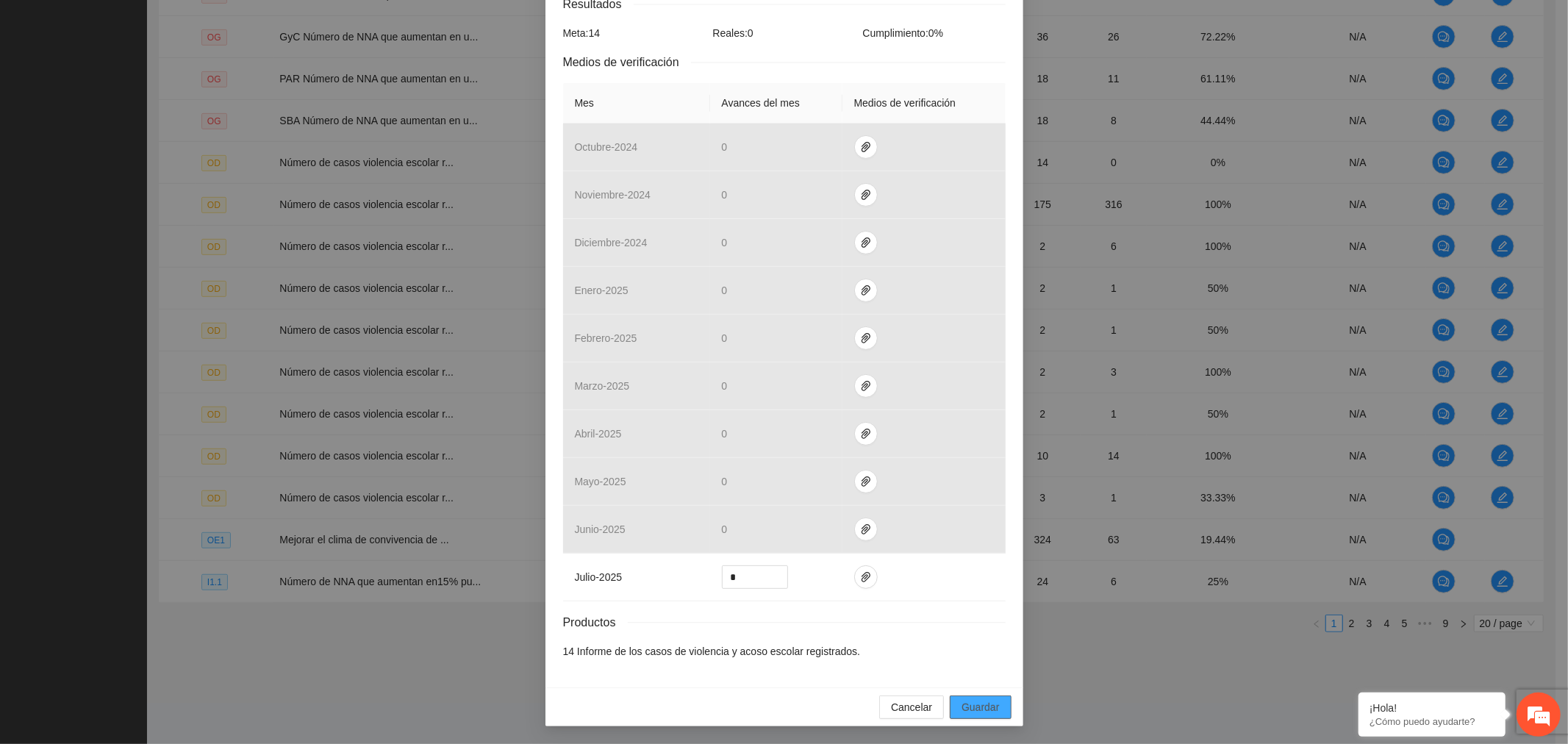
click at [978, 707] on span "Guardar" at bounding box center [981, 707] width 37 height 16
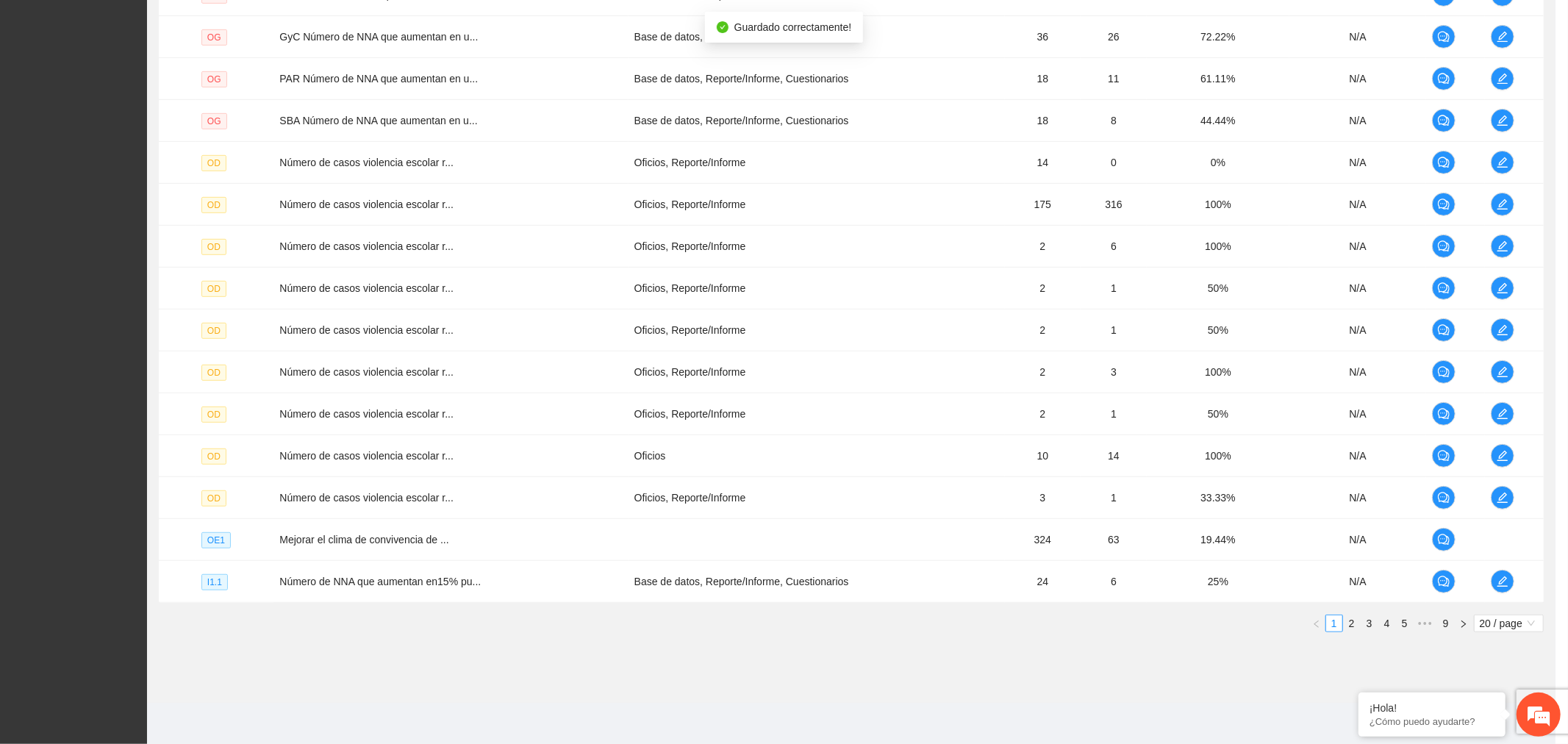
scroll to position [206, 0]
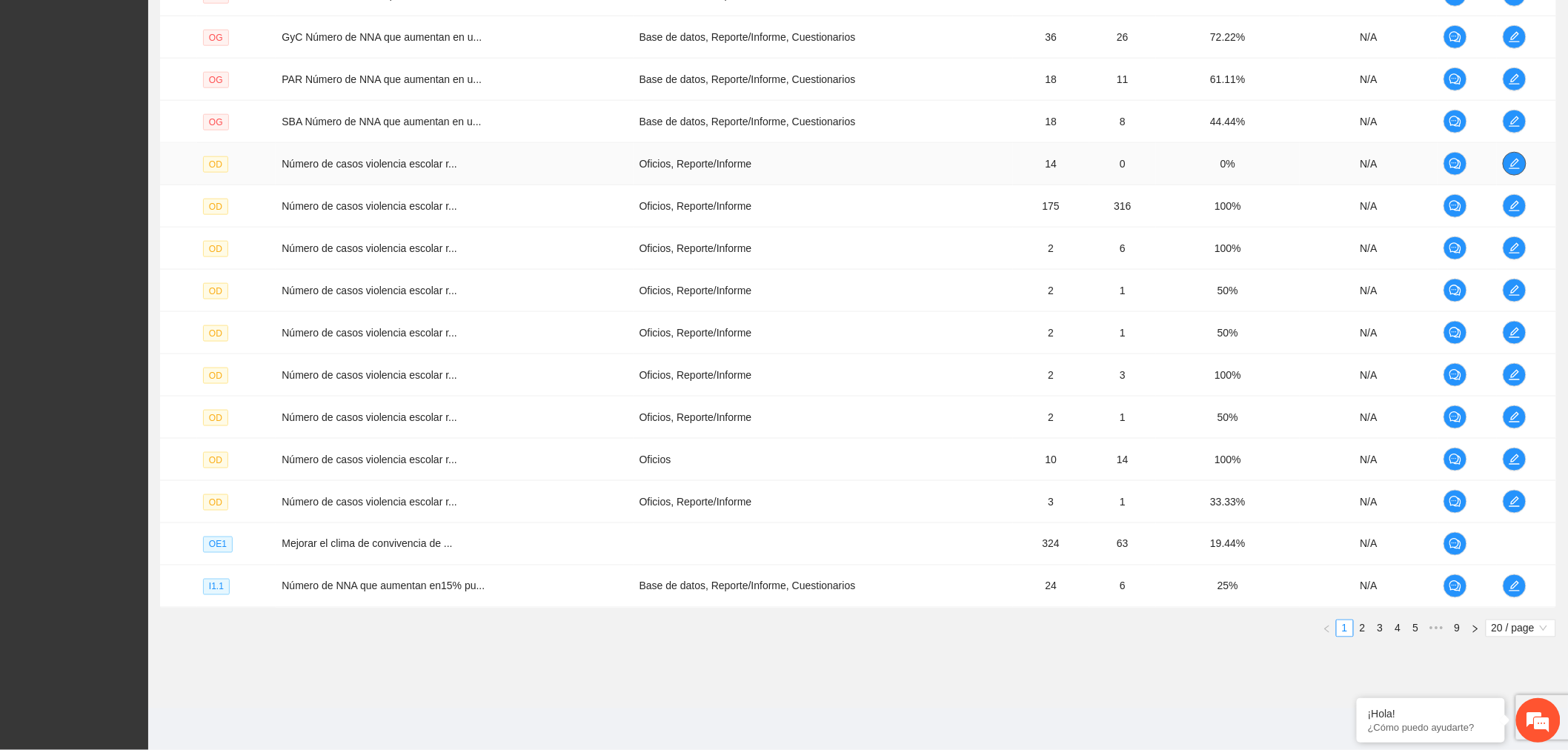
click at [1525, 166] on span "edit" at bounding box center [1515, 164] width 22 height 12
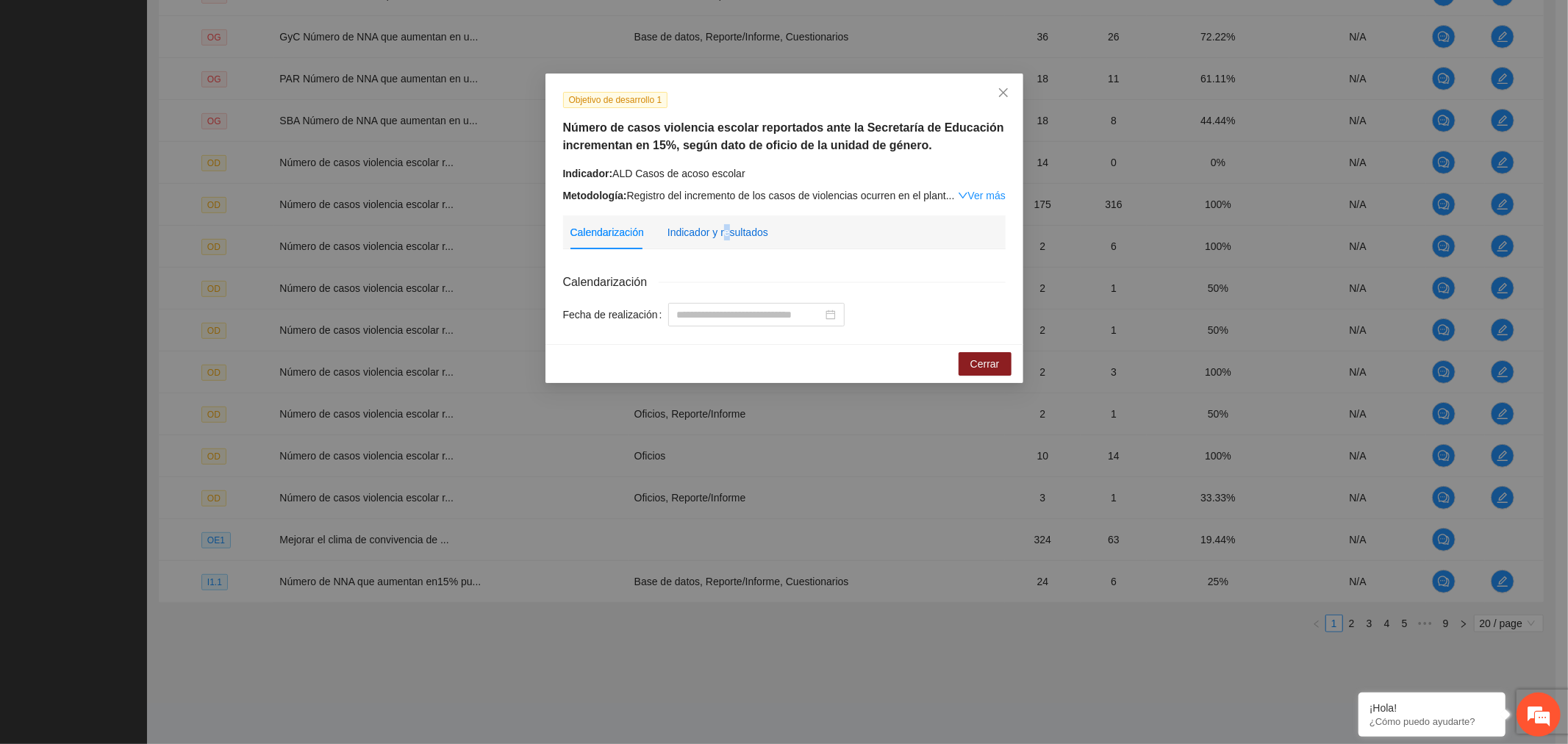
click at [724, 236] on div "Indicador y resultados" at bounding box center [718, 232] width 101 height 16
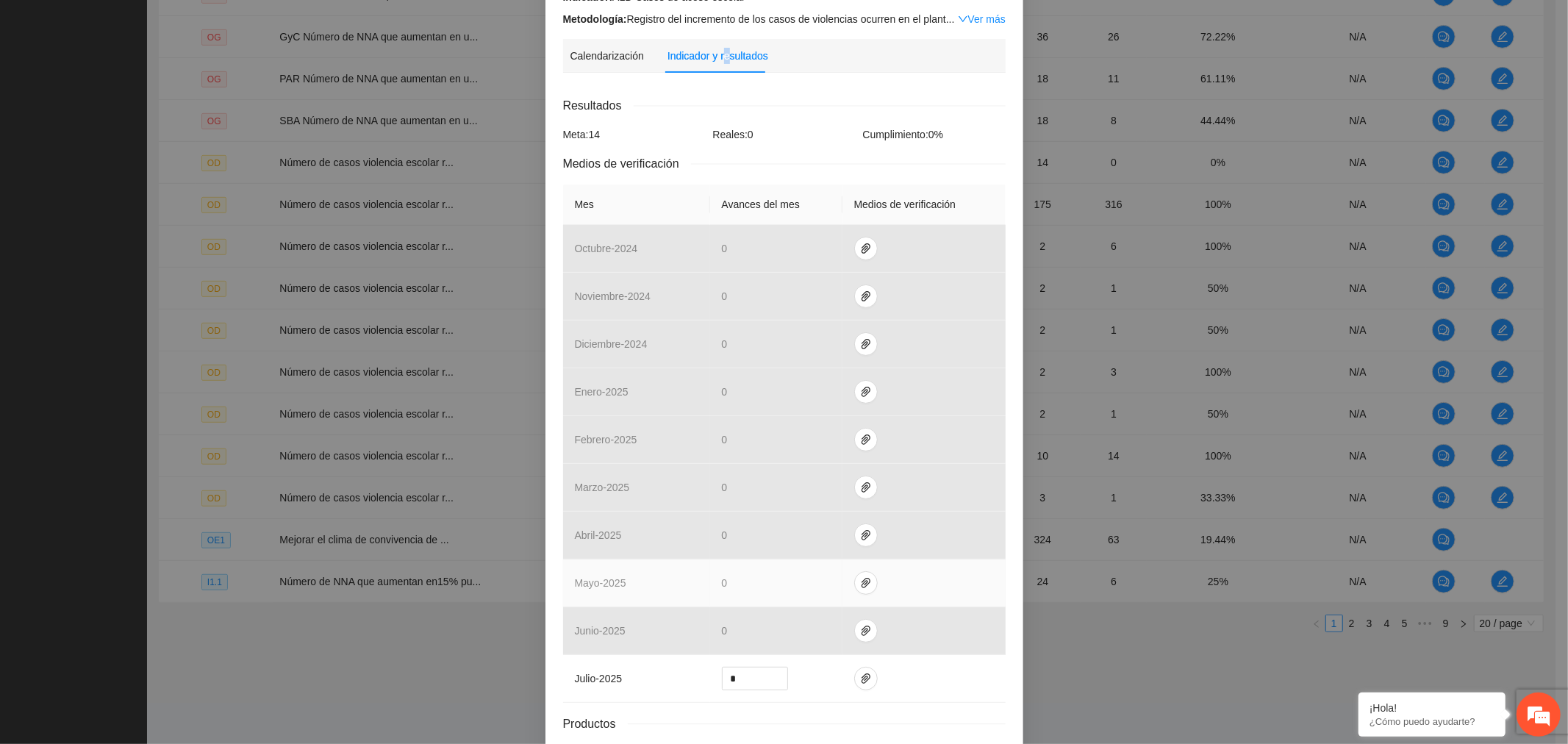
scroll to position [280, 0]
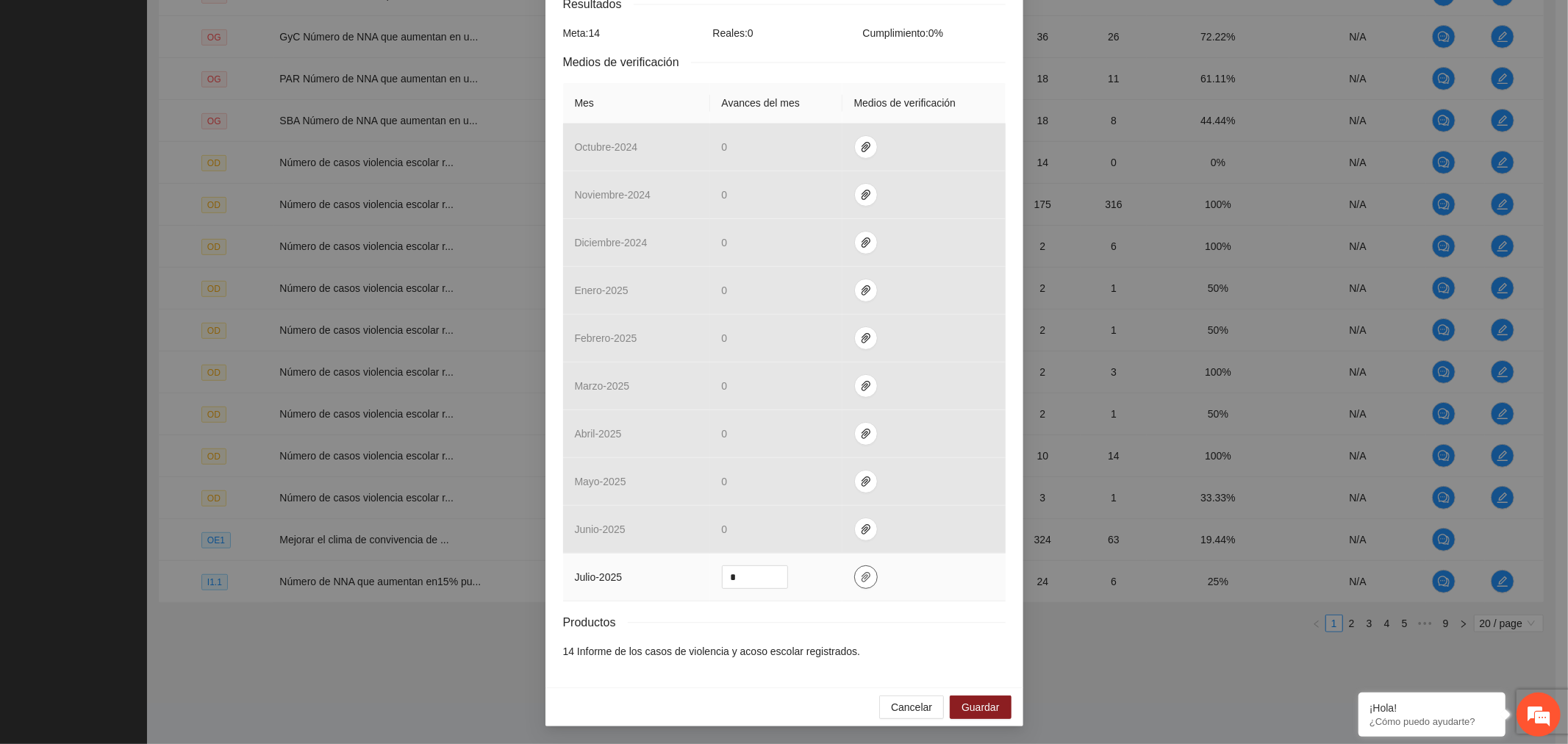
click at [860, 579] on icon "paper-clip" at bounding box center [866, 577] width 12 height 12
click at [972, 701] on span "Guardar" at bounding box center [981, 707] width 37 height 16
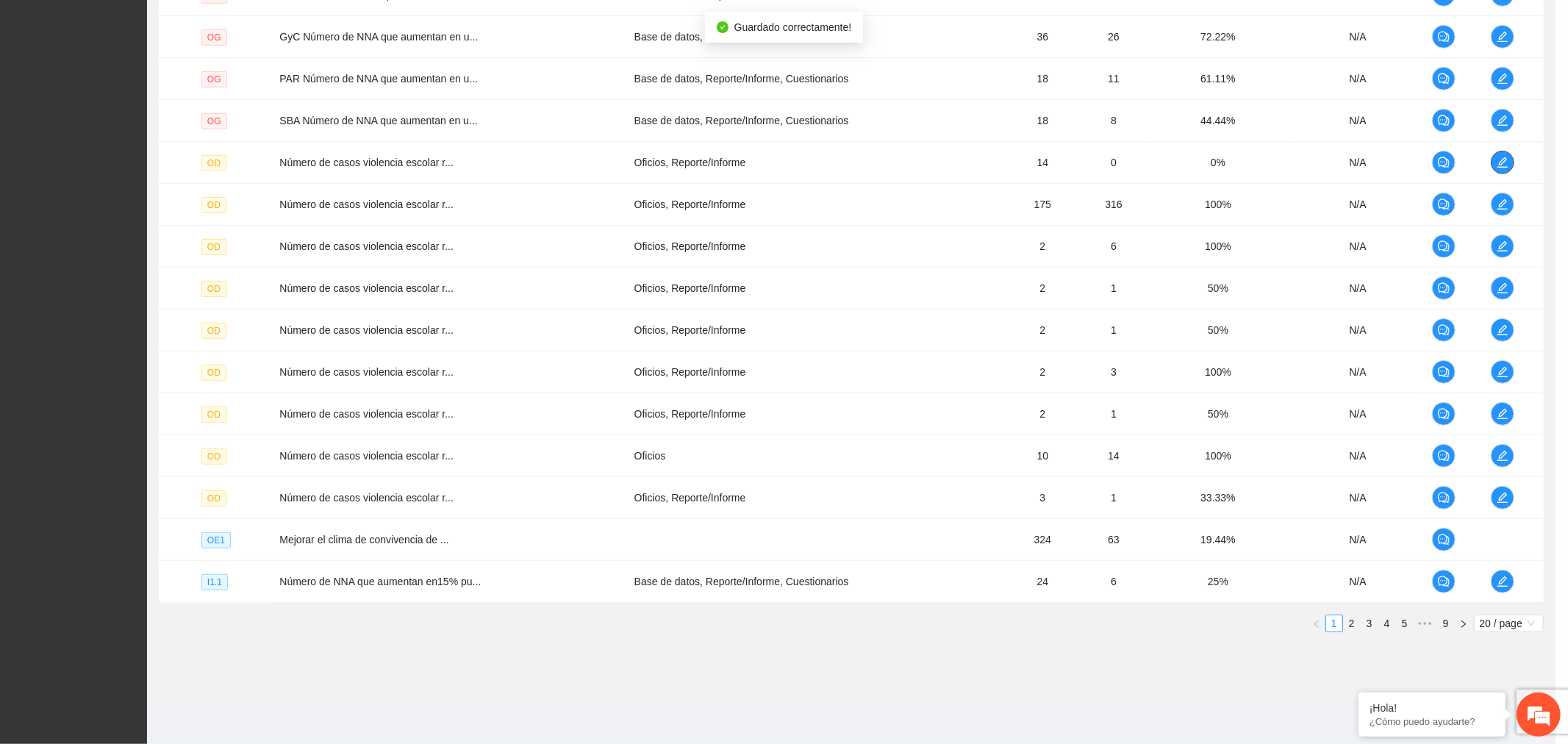
scroll to position [0, 0]
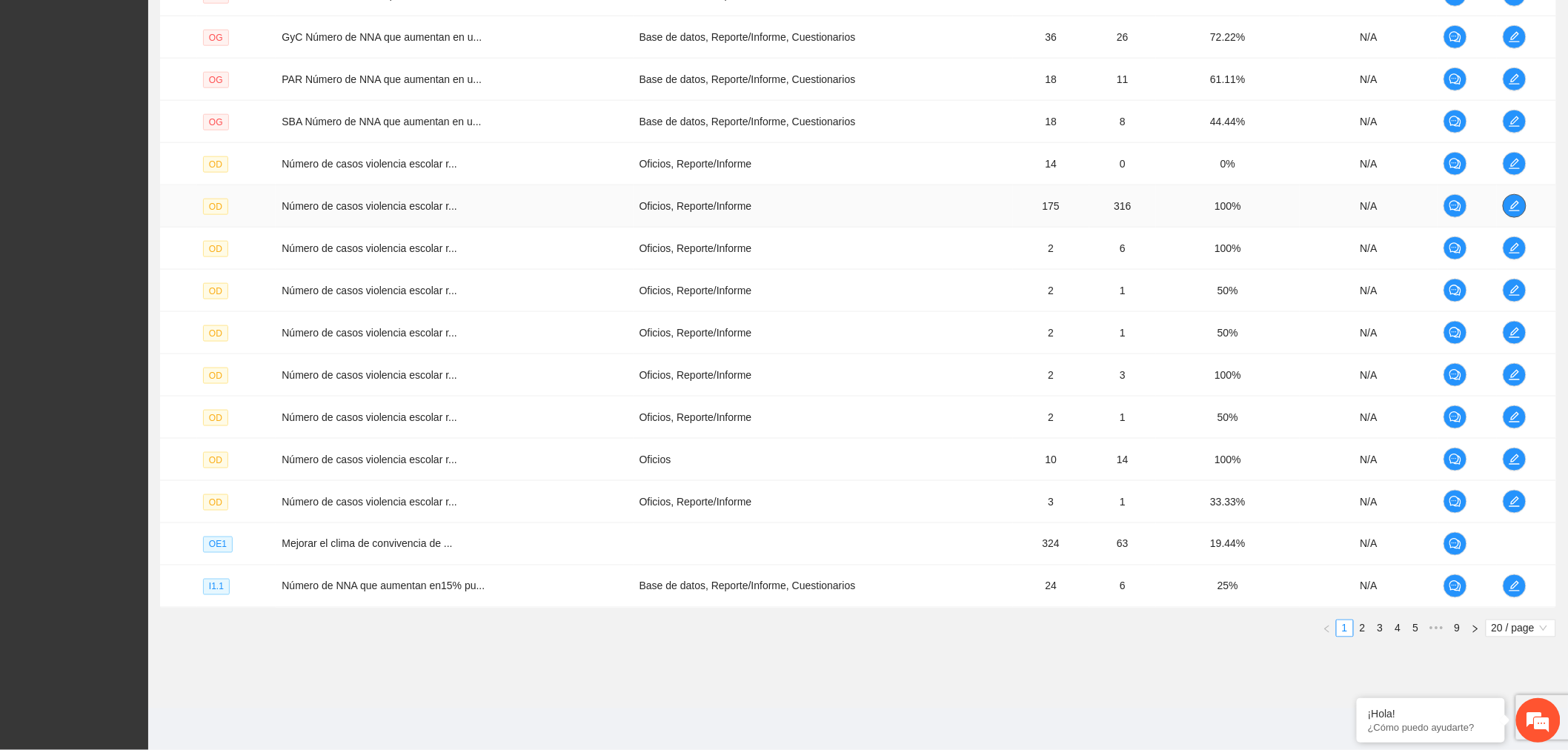
click at [1514, 213] on button "button" at bounding box center [1515, 206] width 24 height 24
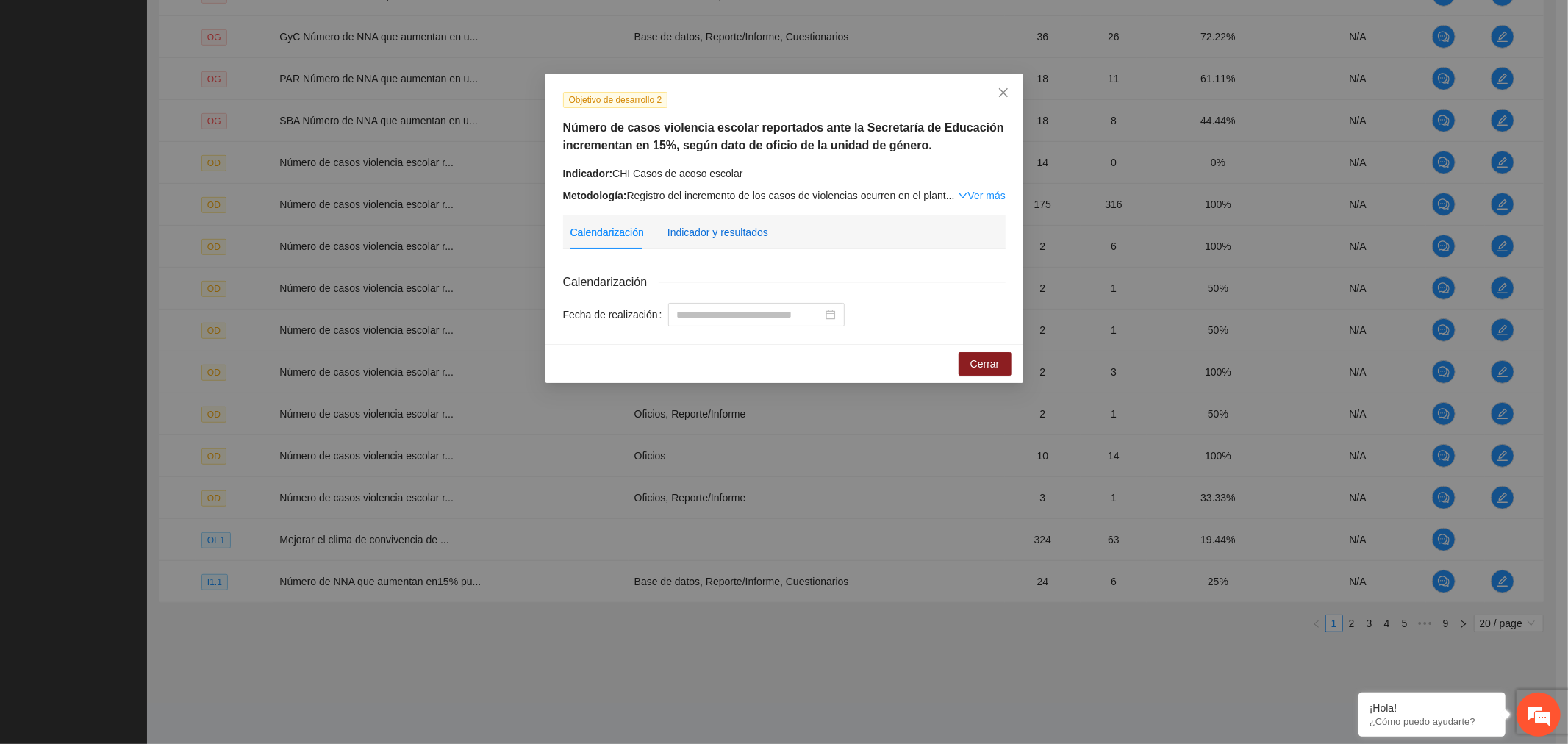
click at [714, 231] on div "Indicador y resultados" at bounding box center [718, 232] width 101 height 16
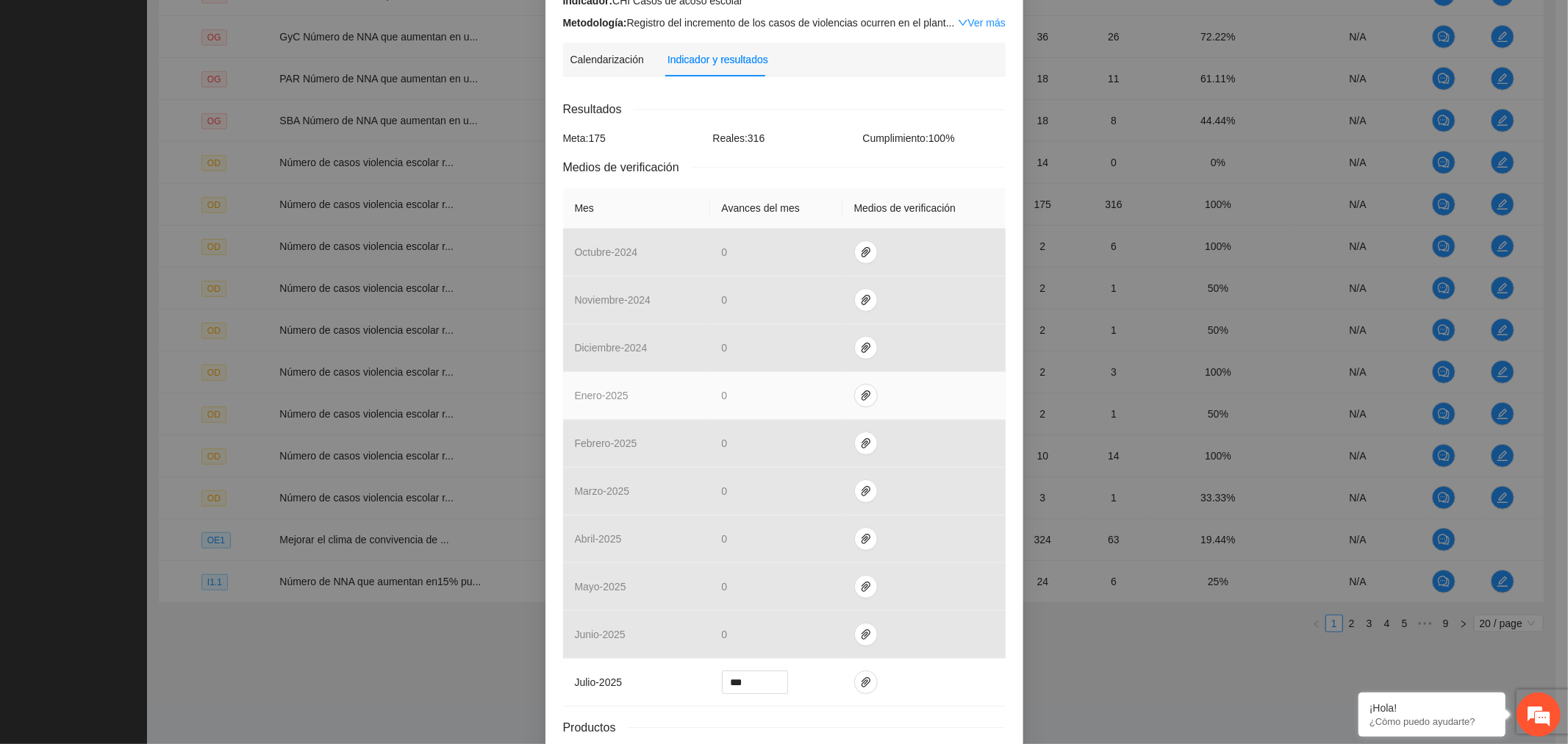
scroll to position [280, 0]
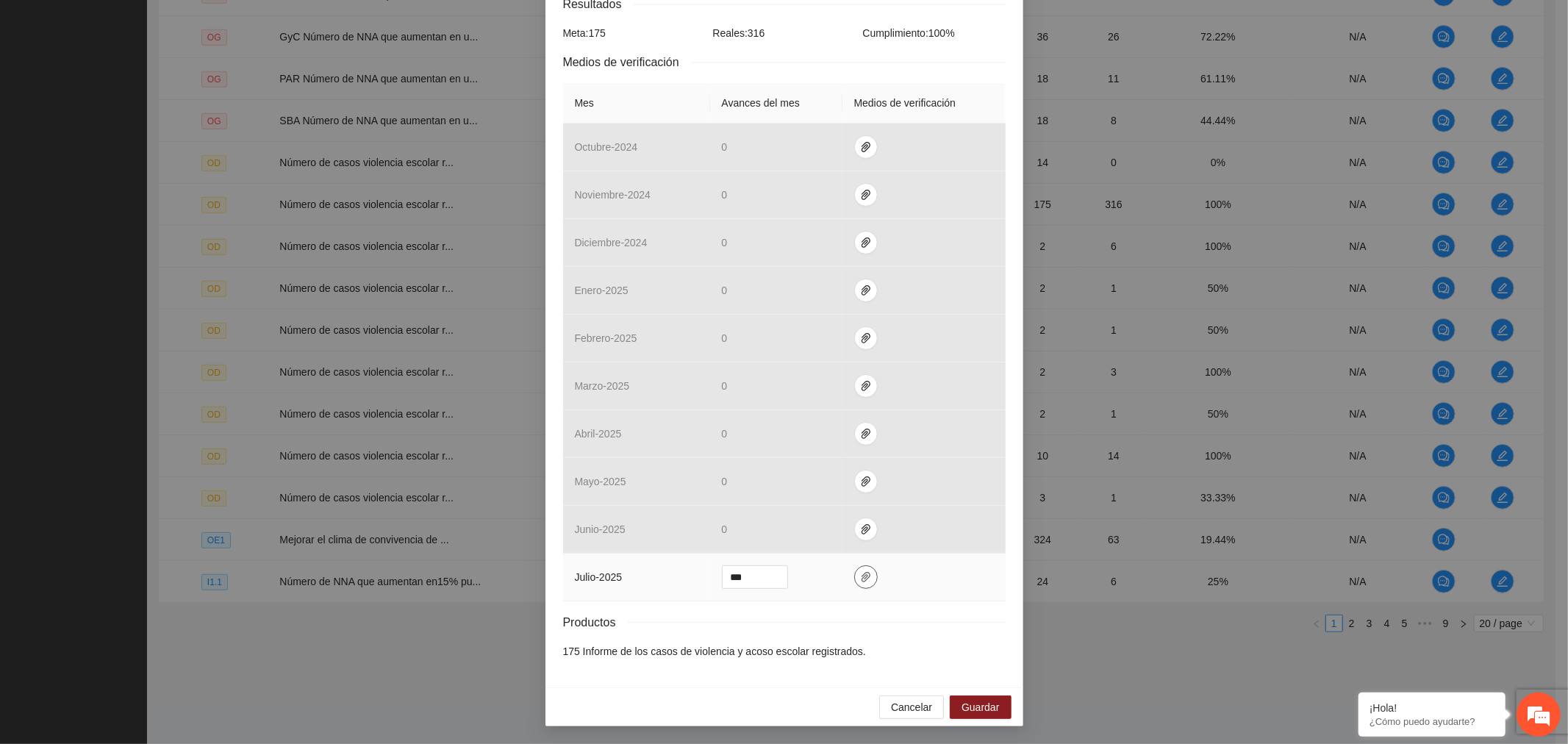
click at [861, 577] on icon "paper-clip" at bounding box center [866, 577] width 12 height 12
click at [899, 704] on span "Cancelar" at bounding box center [911, 707] width 42 height 16
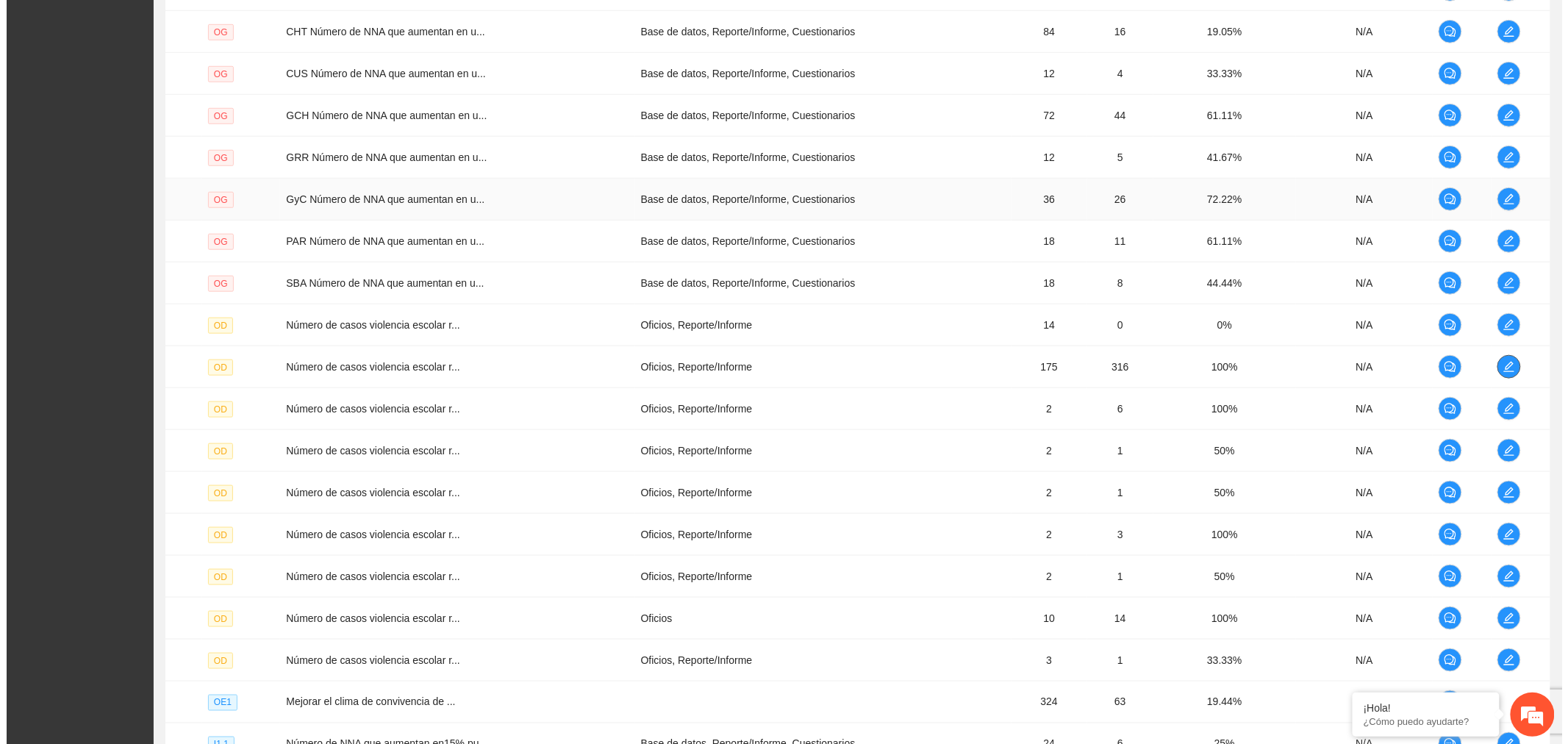
scroll to position [636, 0]
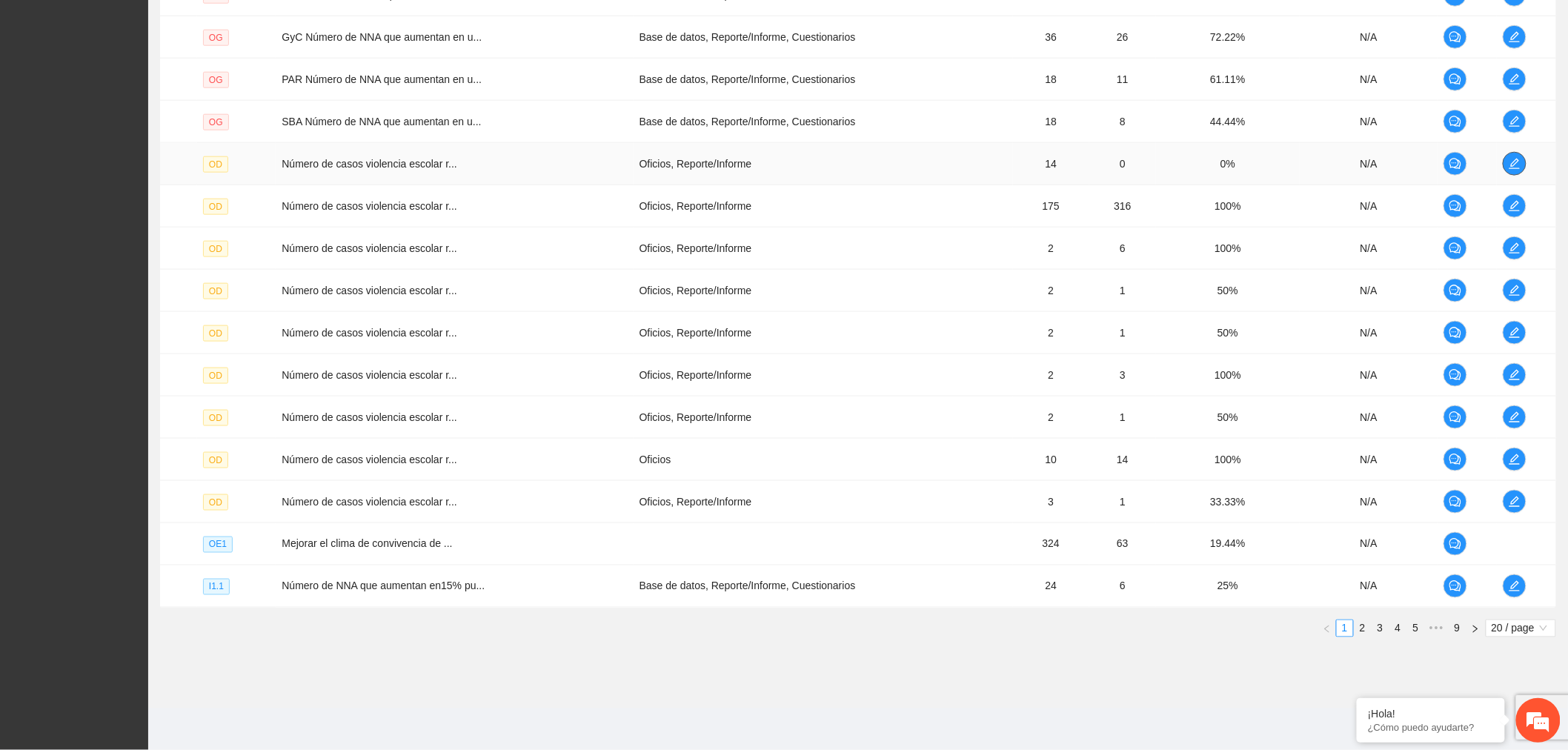
click at [1506, 161] on span "edit" at bounding box center [1515, 164] width 22 height 12
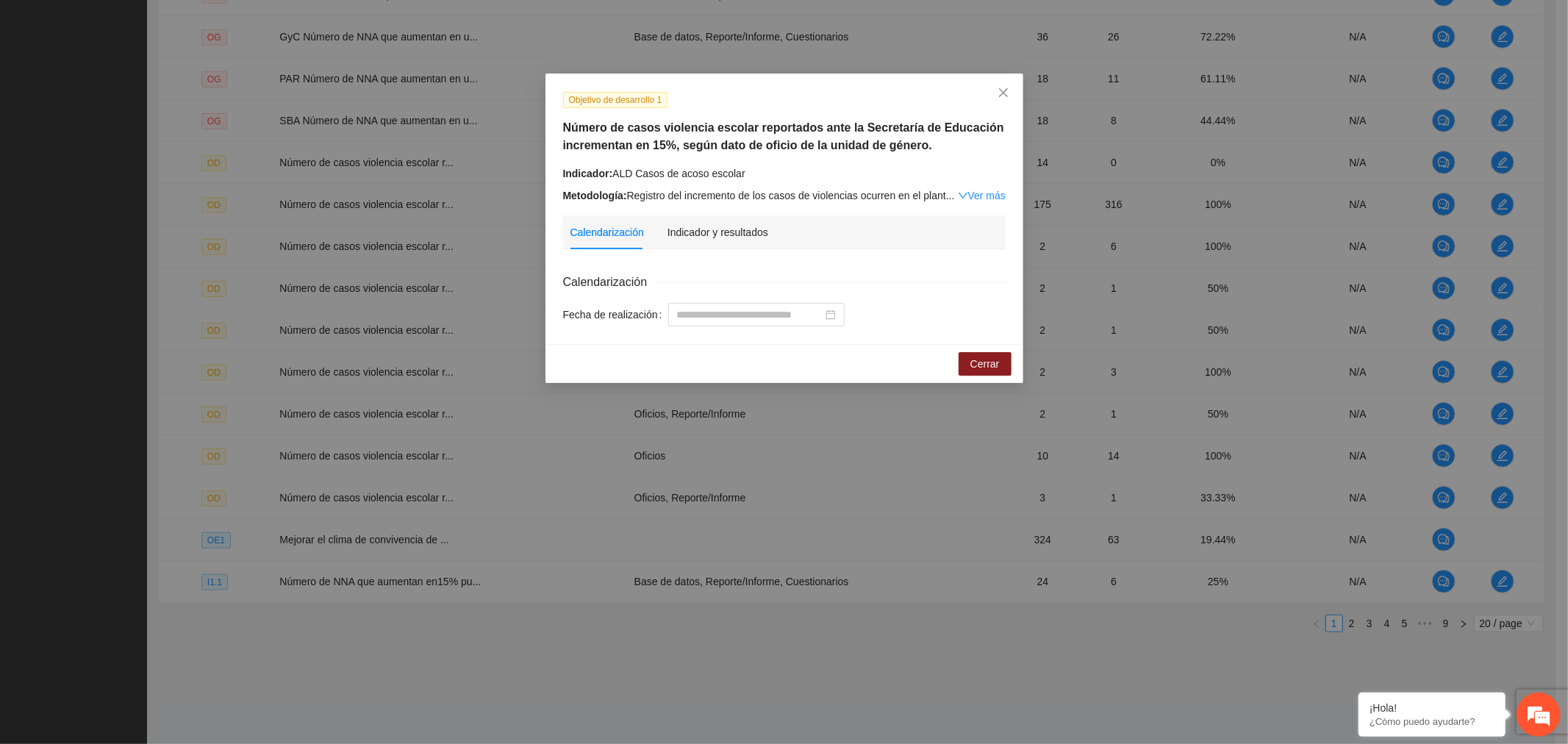
click at [738, 217] on div "Indicador y resultados" at bounding box center [718, 232] width 101 height 34
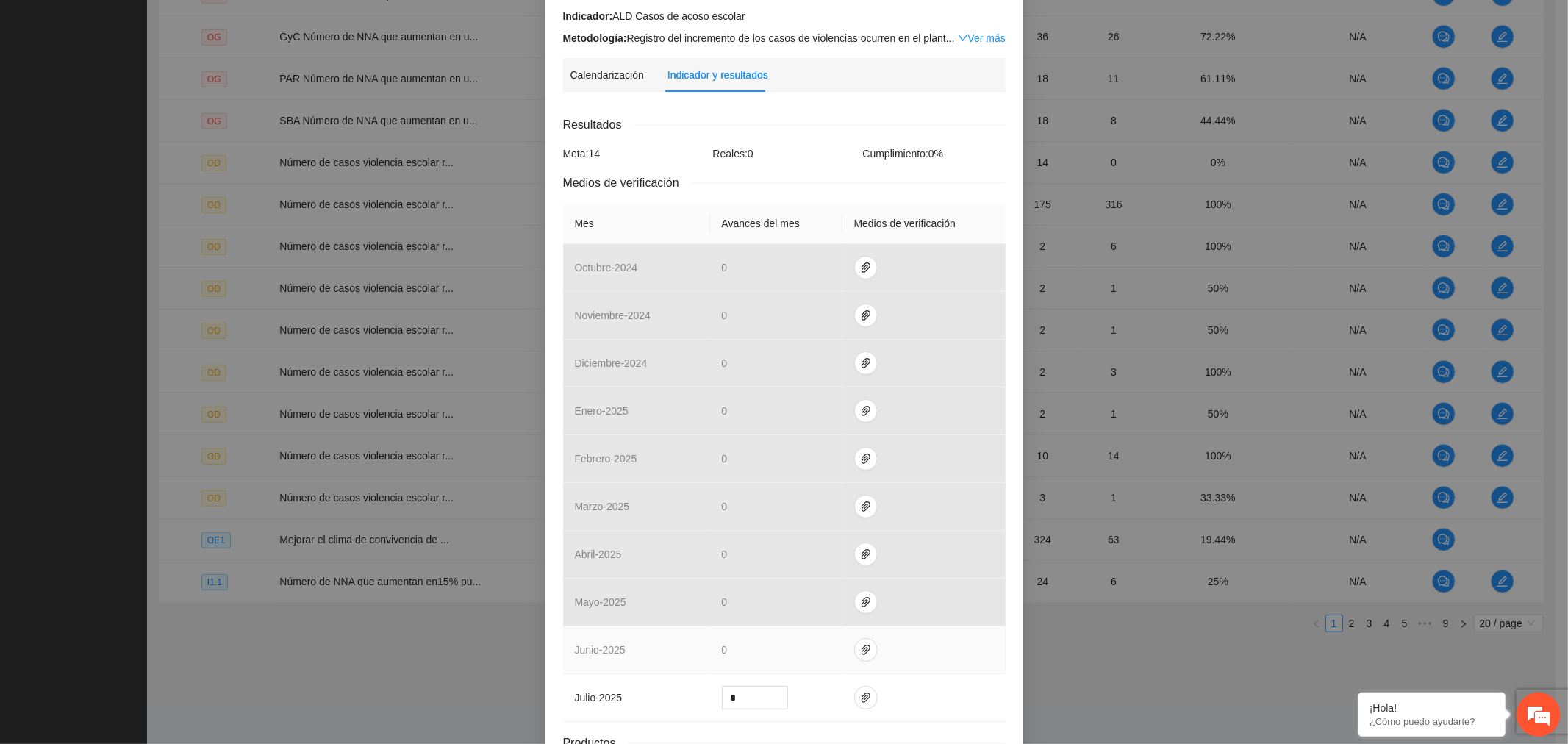
scroll to position [280, 0]
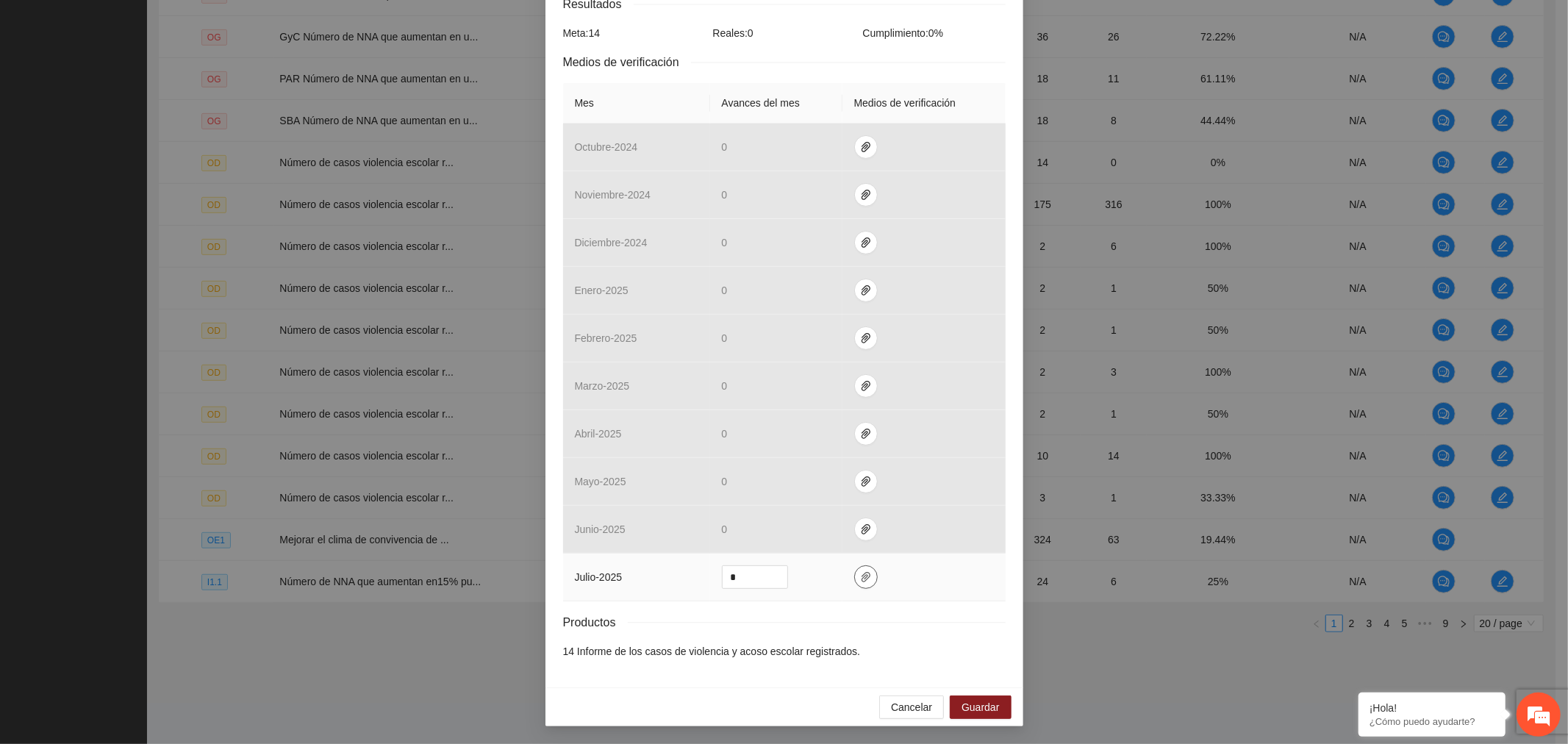
click at [862, 574] on icon "paper-clip" at bounding box center [866, 577] width 8 height 10
click at [860, 531] on span "Adjuntar documento" at bounding box center [820, 531] width 92 height 16
click at [973, 710] on span "Guardar" at bounding box center [981, 707] width 37 height 16
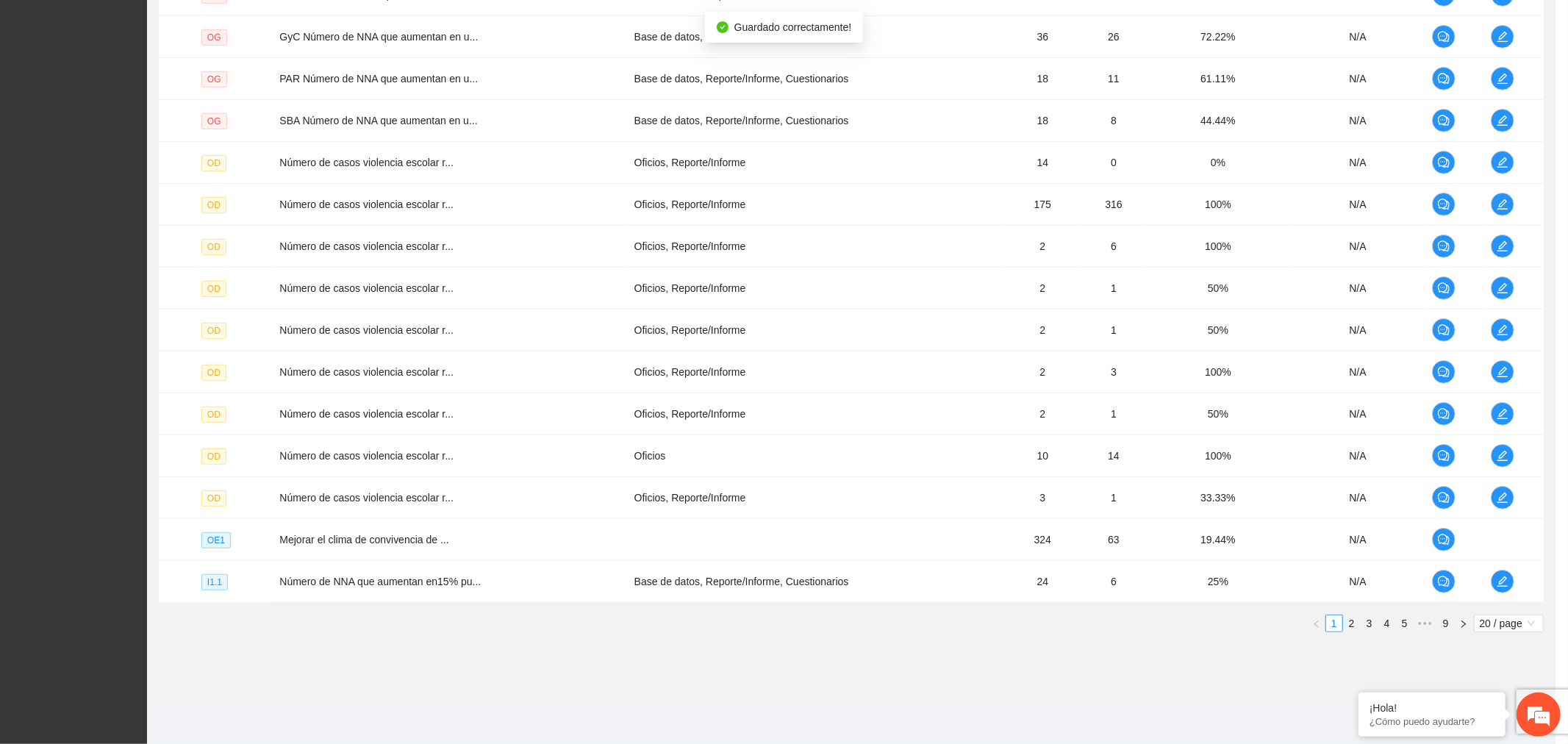
scroll to position [206, 0]
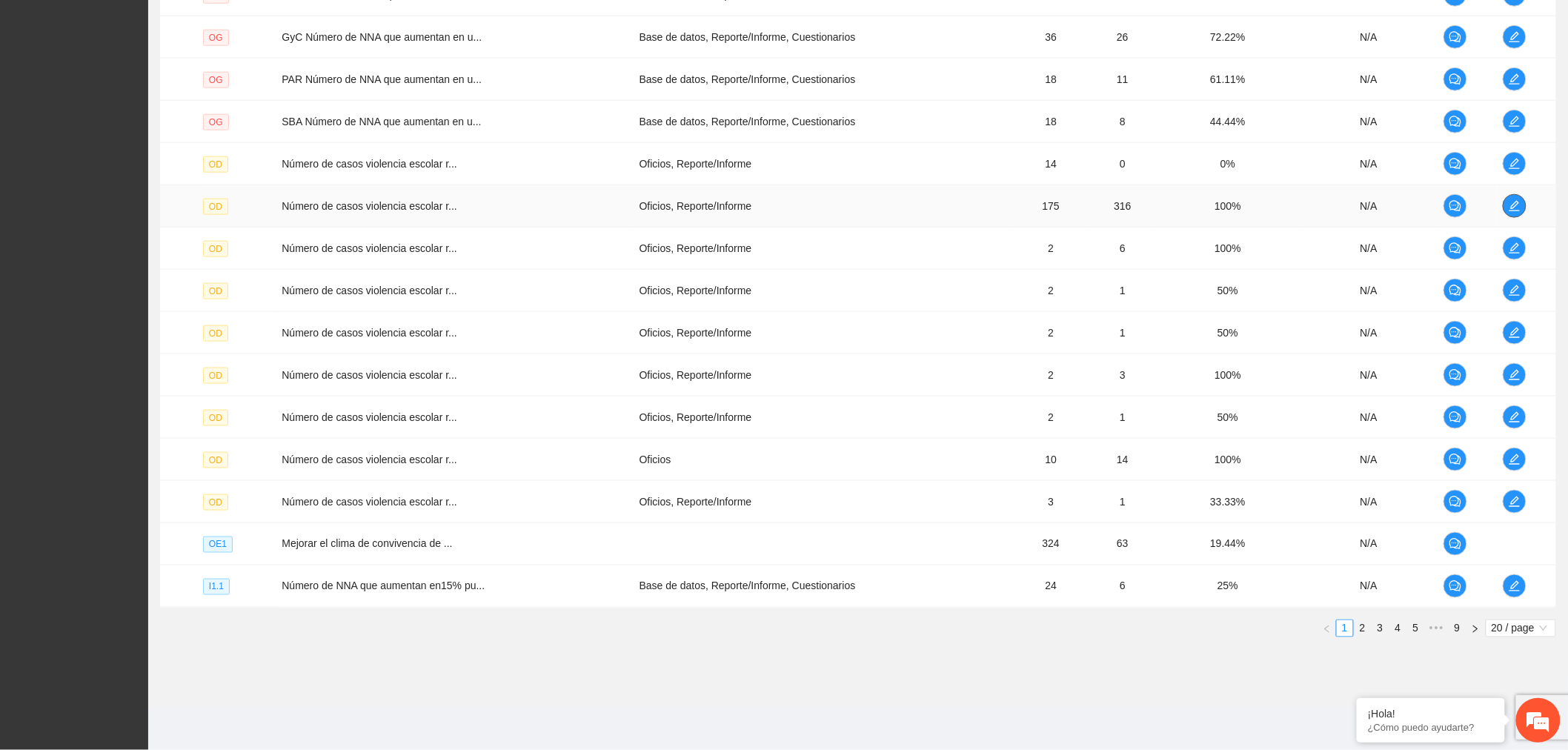
click at [1506, 210] on span "edit" at bounding box center [1515, 206] width 22 height 12
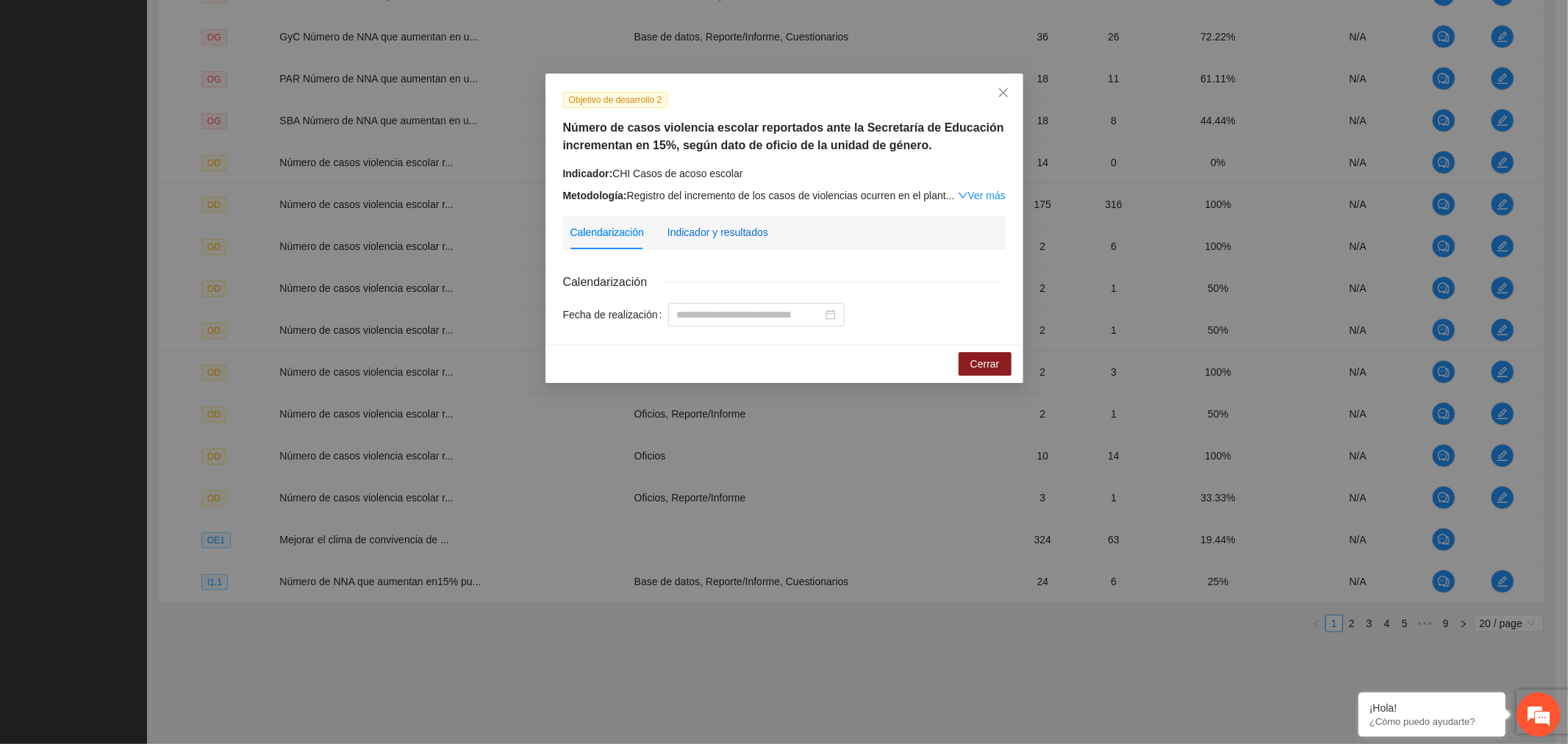
click at [716, 234] on div "Indicador y resultados" at bounding box center [718, 232] width 101 height 16
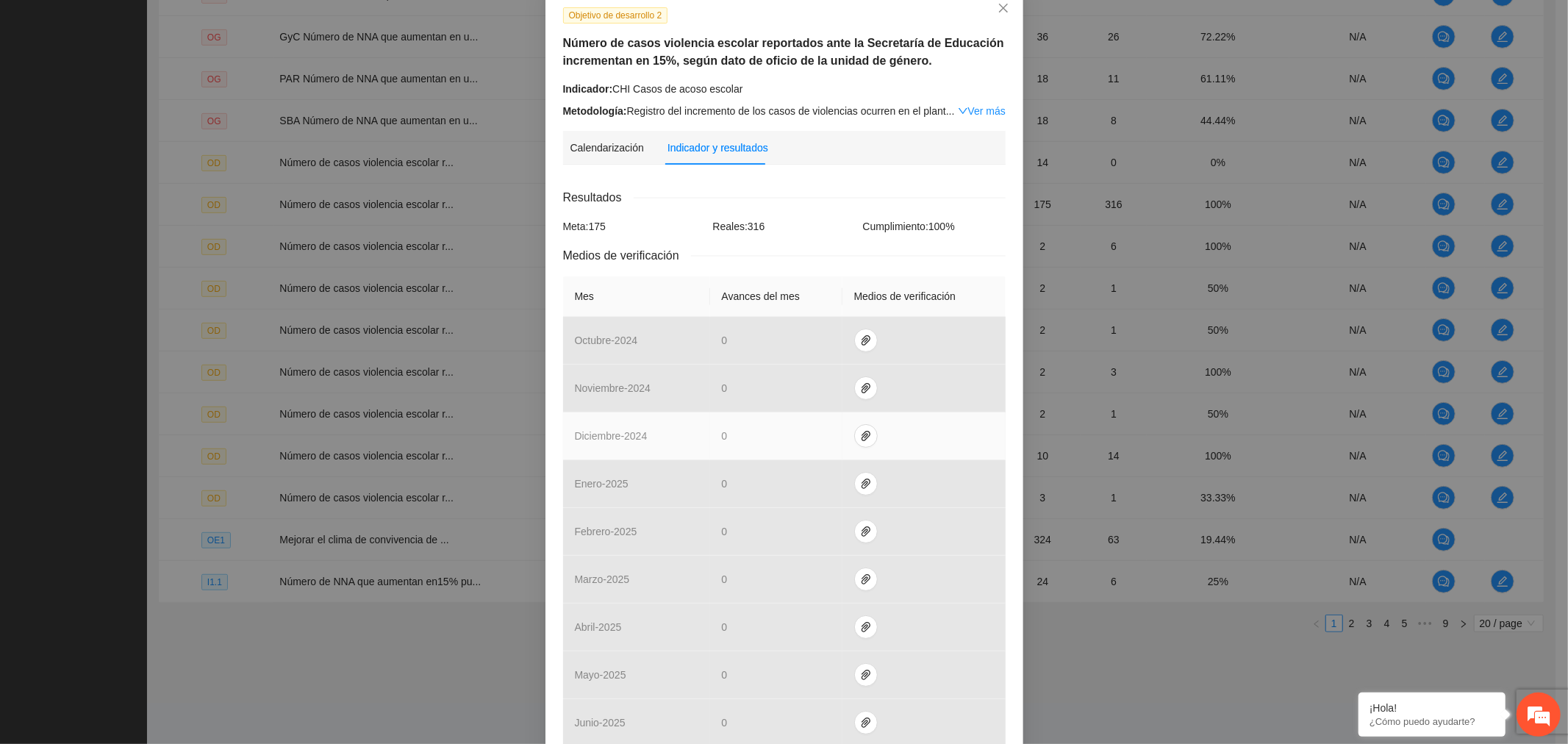
scroll to position [280, 0]
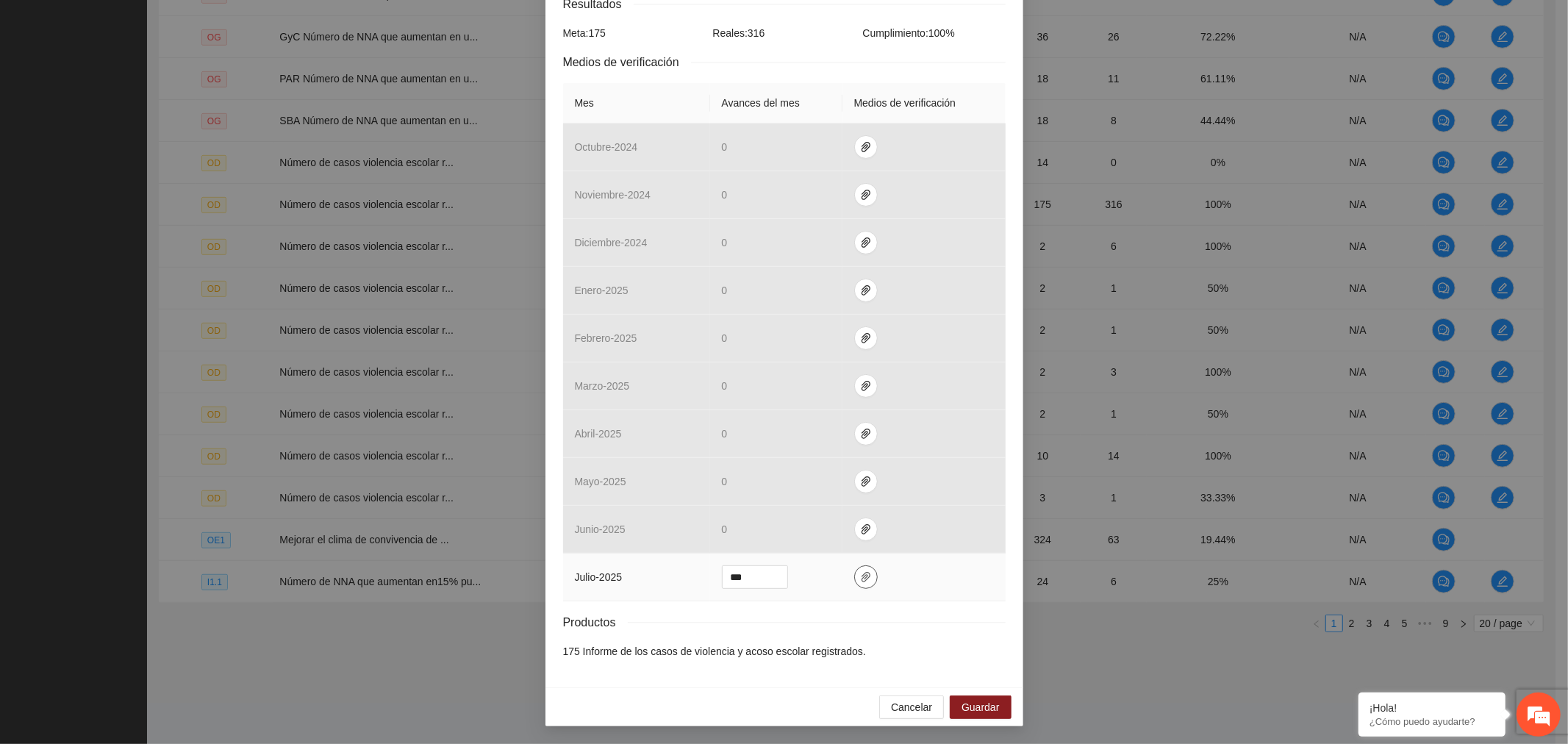
click at [860, 574] on icon "paper-clip" at bounding box center [866, 577] width 12 height 12
click at [853, 530] on span "Adjuntar documento" at bounding box center [820, 531] width 92 height 16
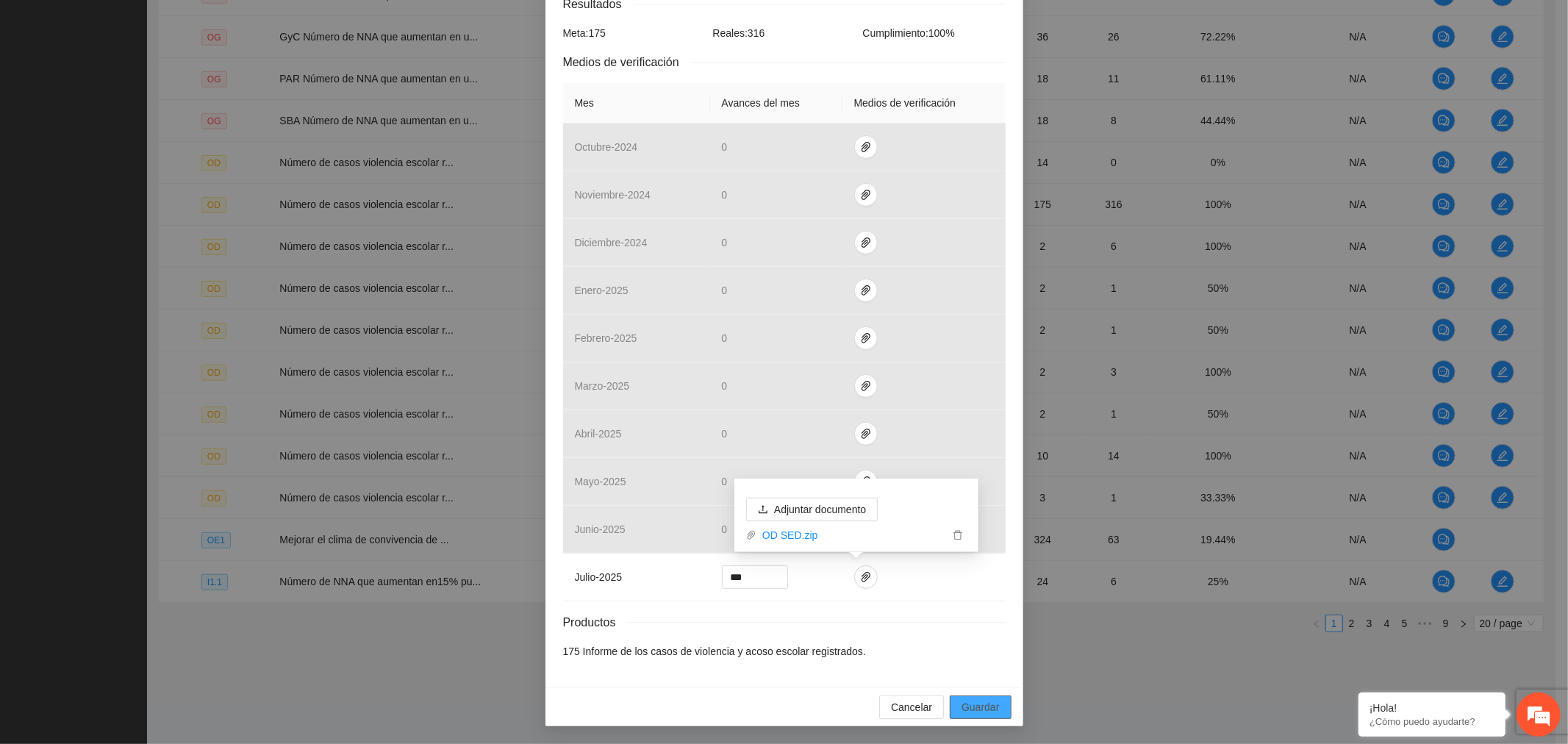
click at [975, 702] on span "Guardar" at bounding box center [981, 707] width 37 height 16
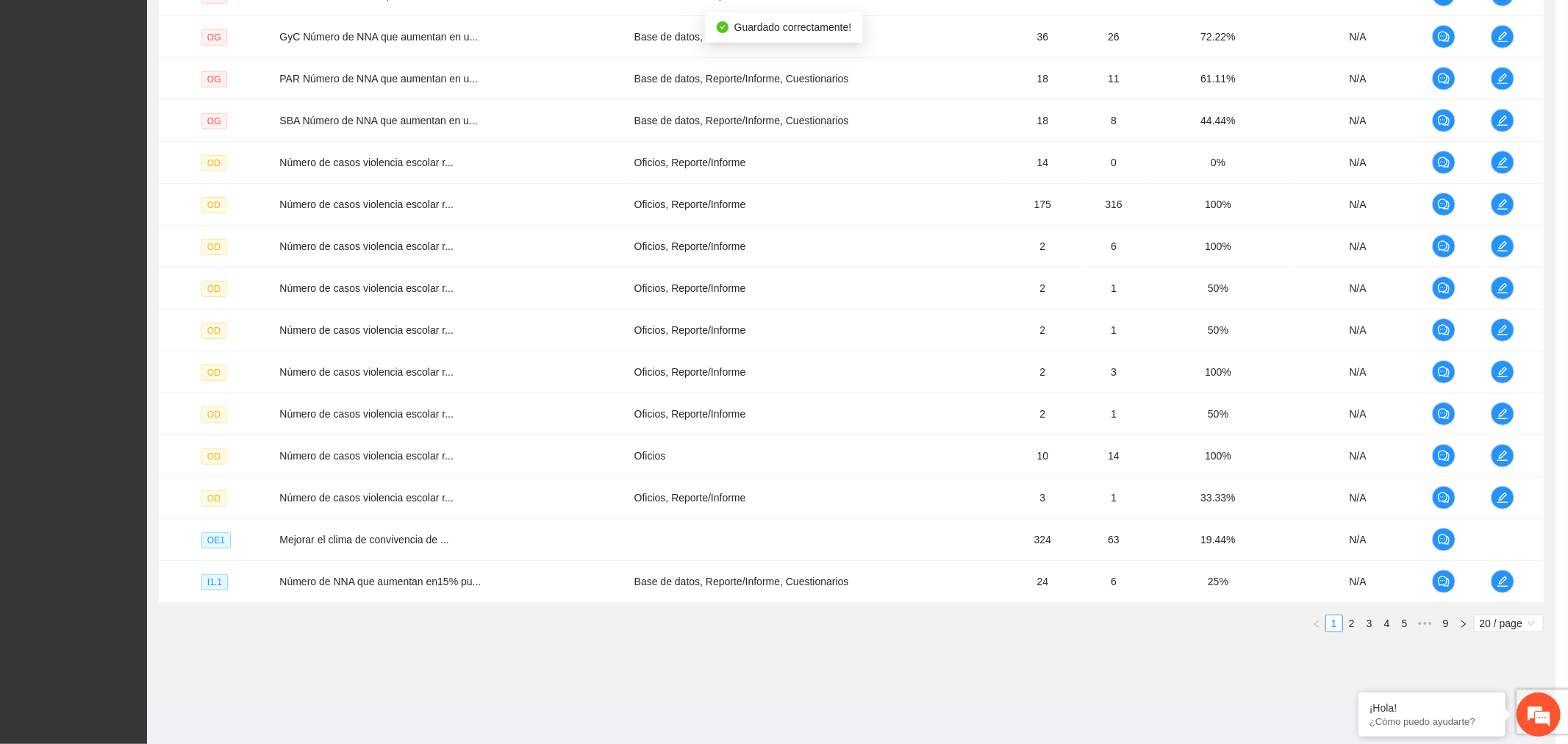
scroll to position [206, 0]
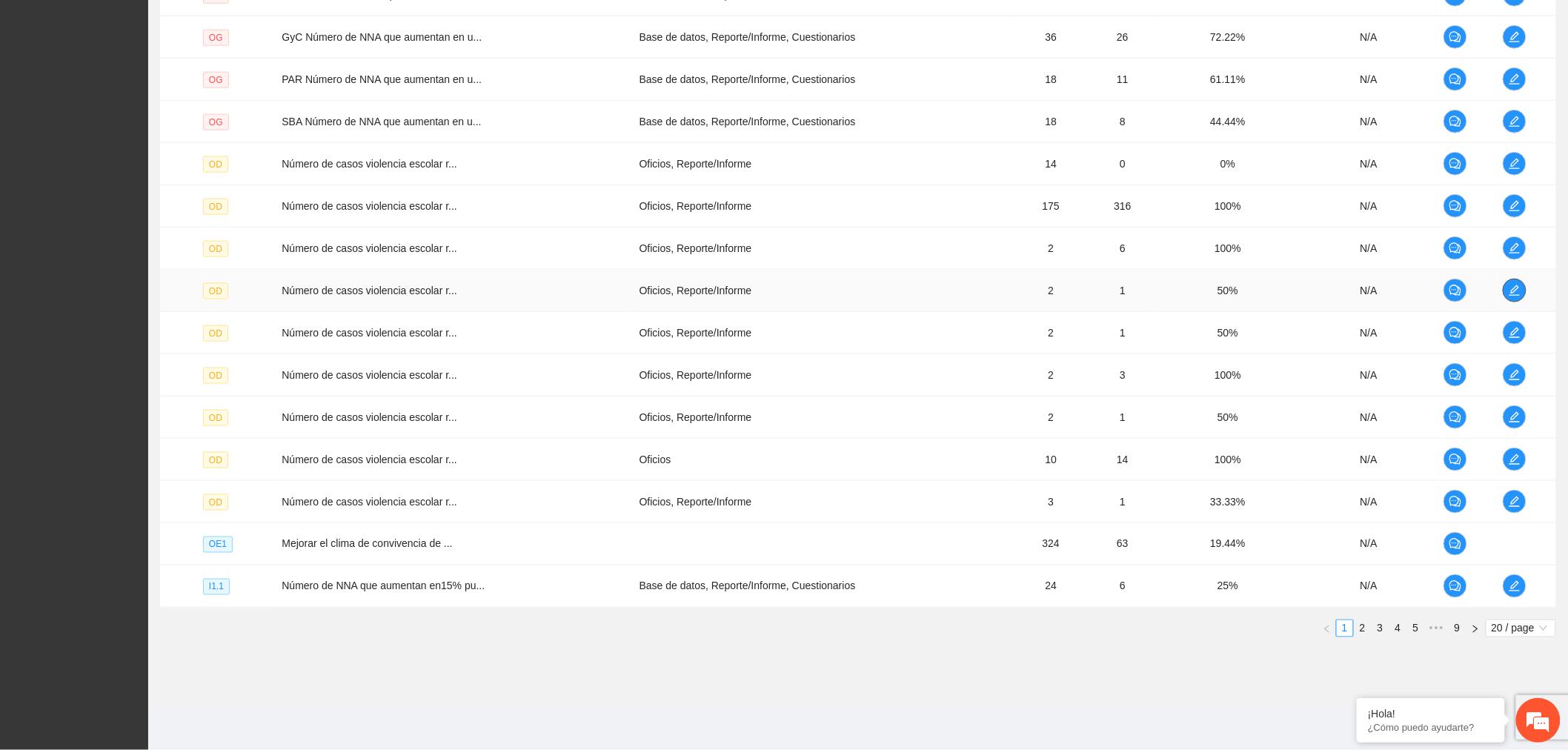
click at [1518, 285] on icon "edit" at bounding box center [1515, 290] width 10 height 10
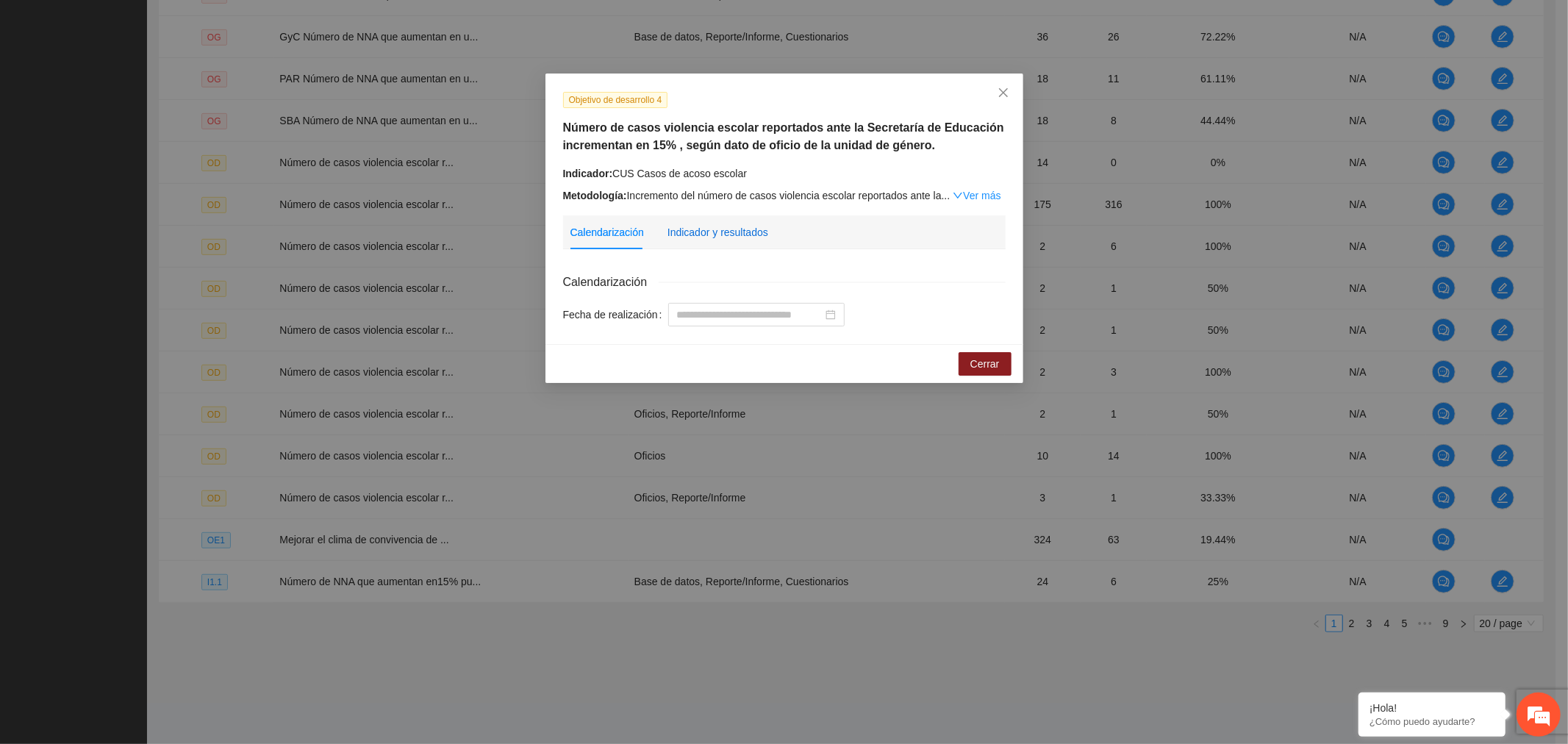
click at [720, 237] on div "Indicador y resultados" at bounding box center [718, 232] width 101 height 16
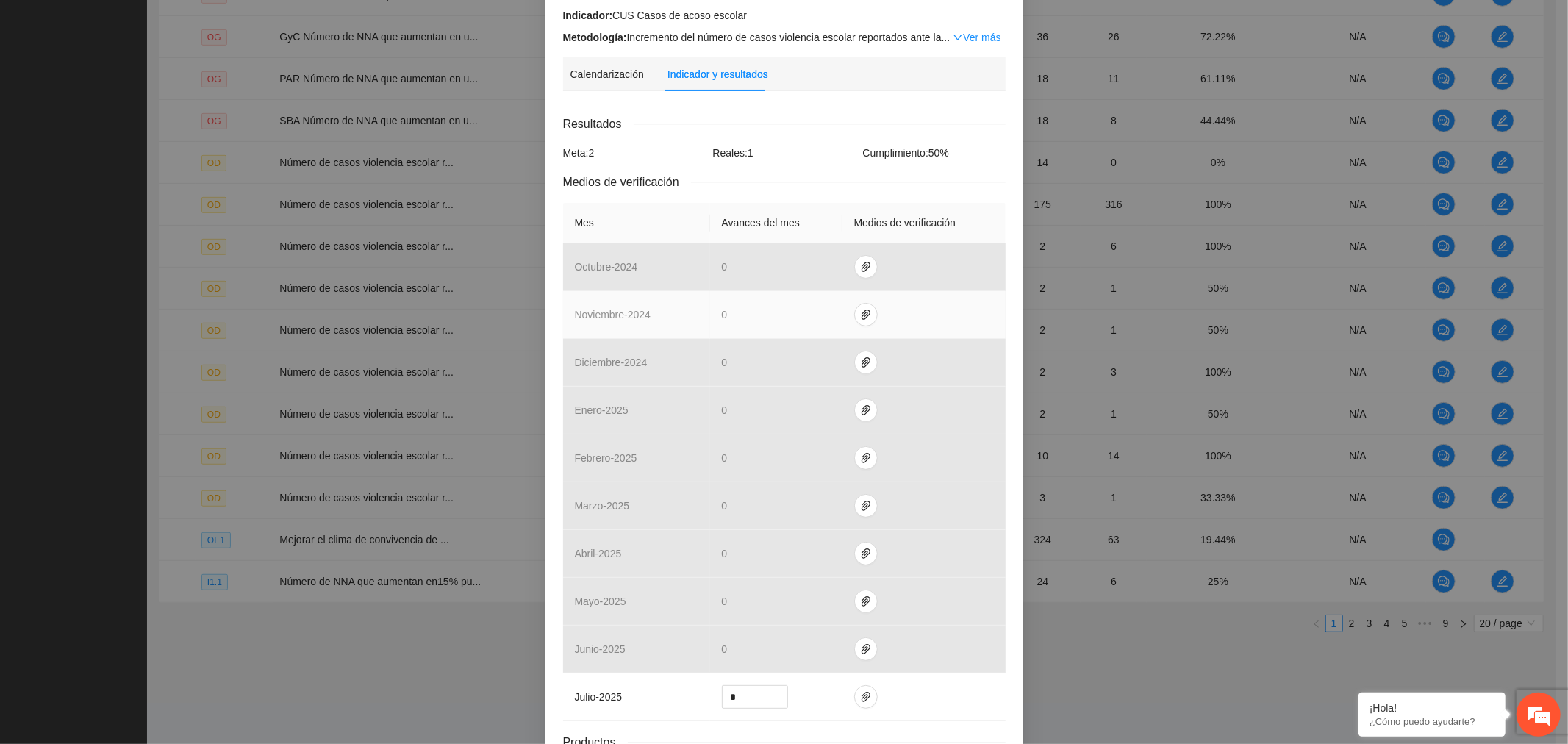
scroll to position [280, 0]
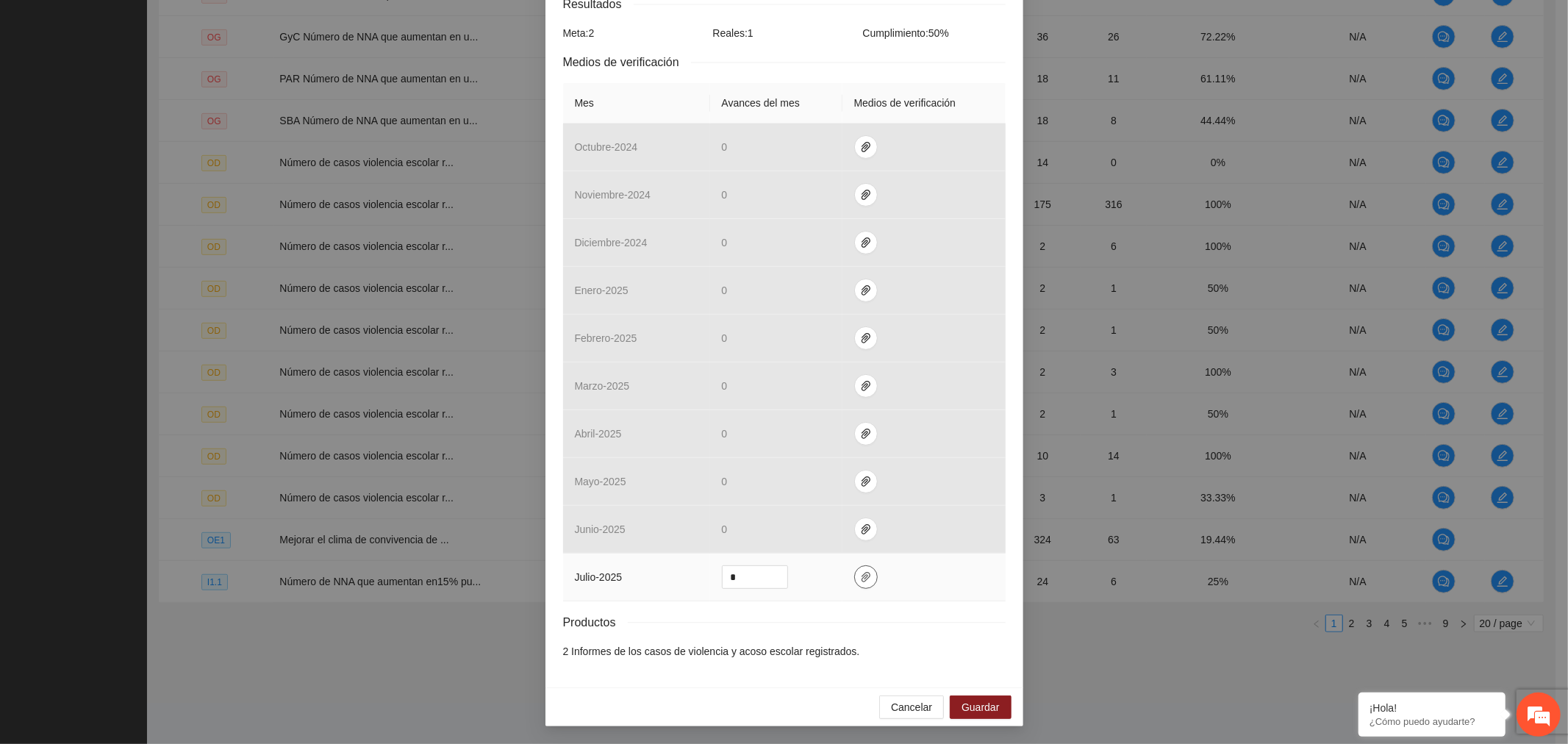
click at [858, 585] on button "button" at bounding box center [866, 577] width 24 height 24
click at [850, 535] on span "Adjuntar documento" at bounding box center [820, 531] width 92 height 16
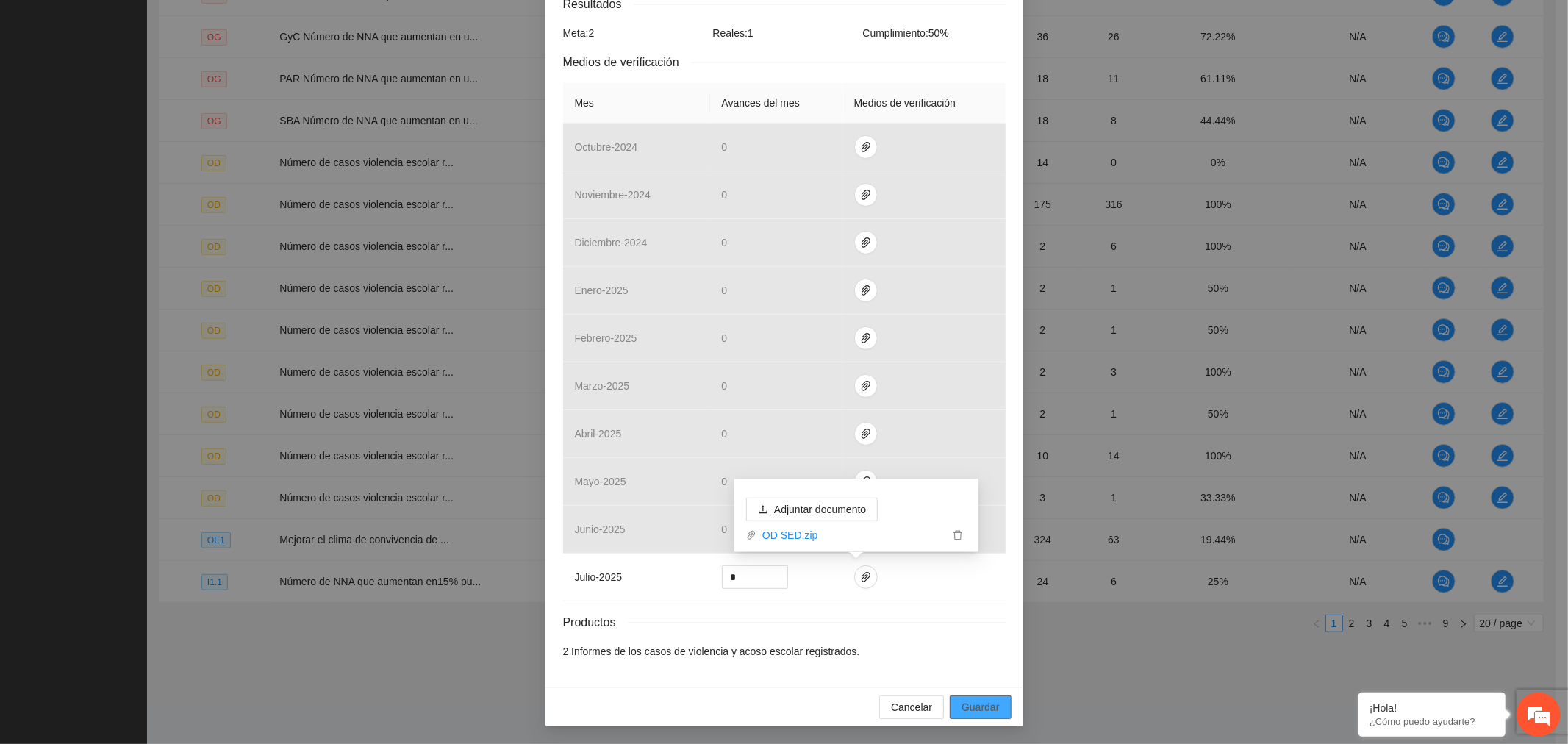
click at [987, 702] on span "Guardar" at bounding box center [981, 707] width 37 height 16
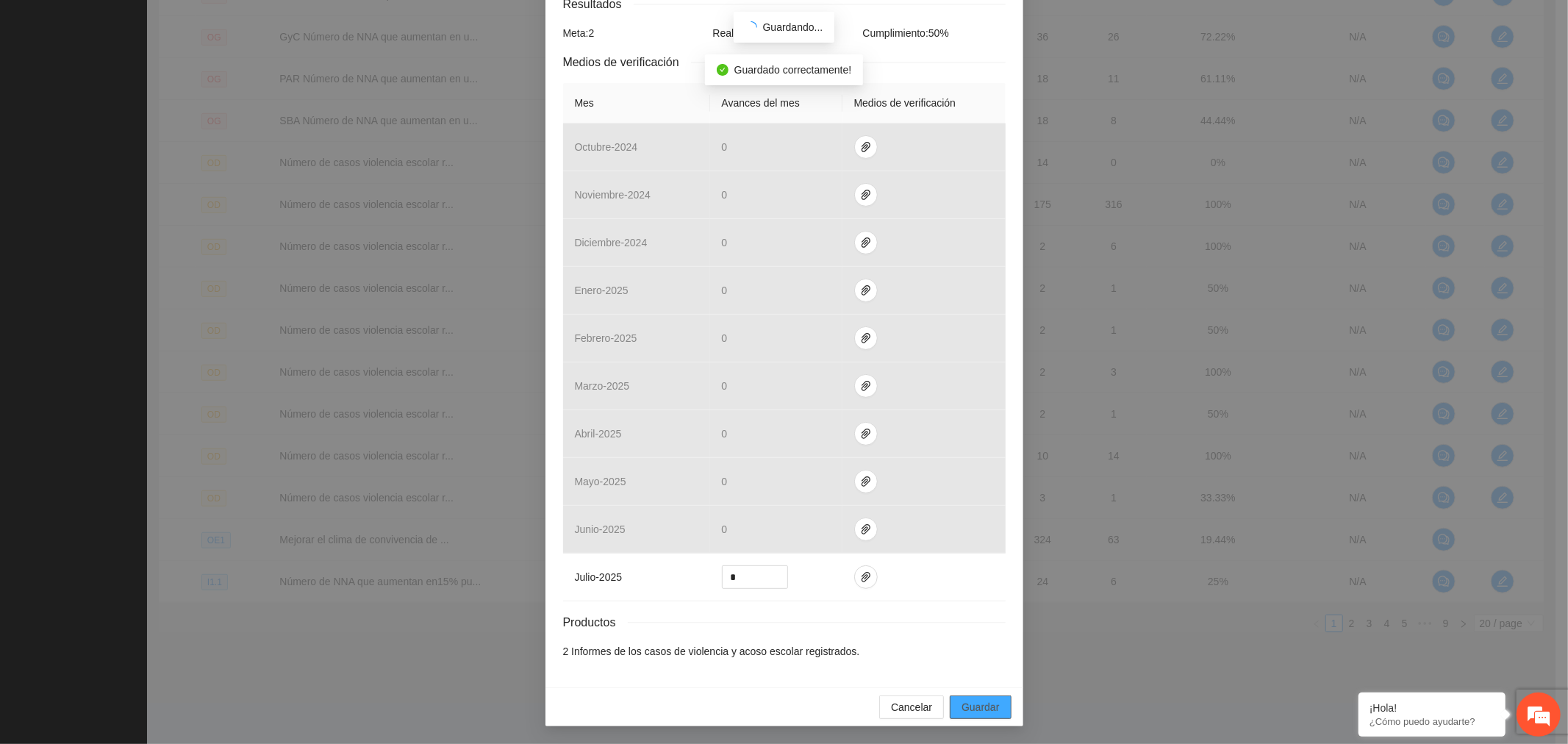
scroll to position [206, 0]
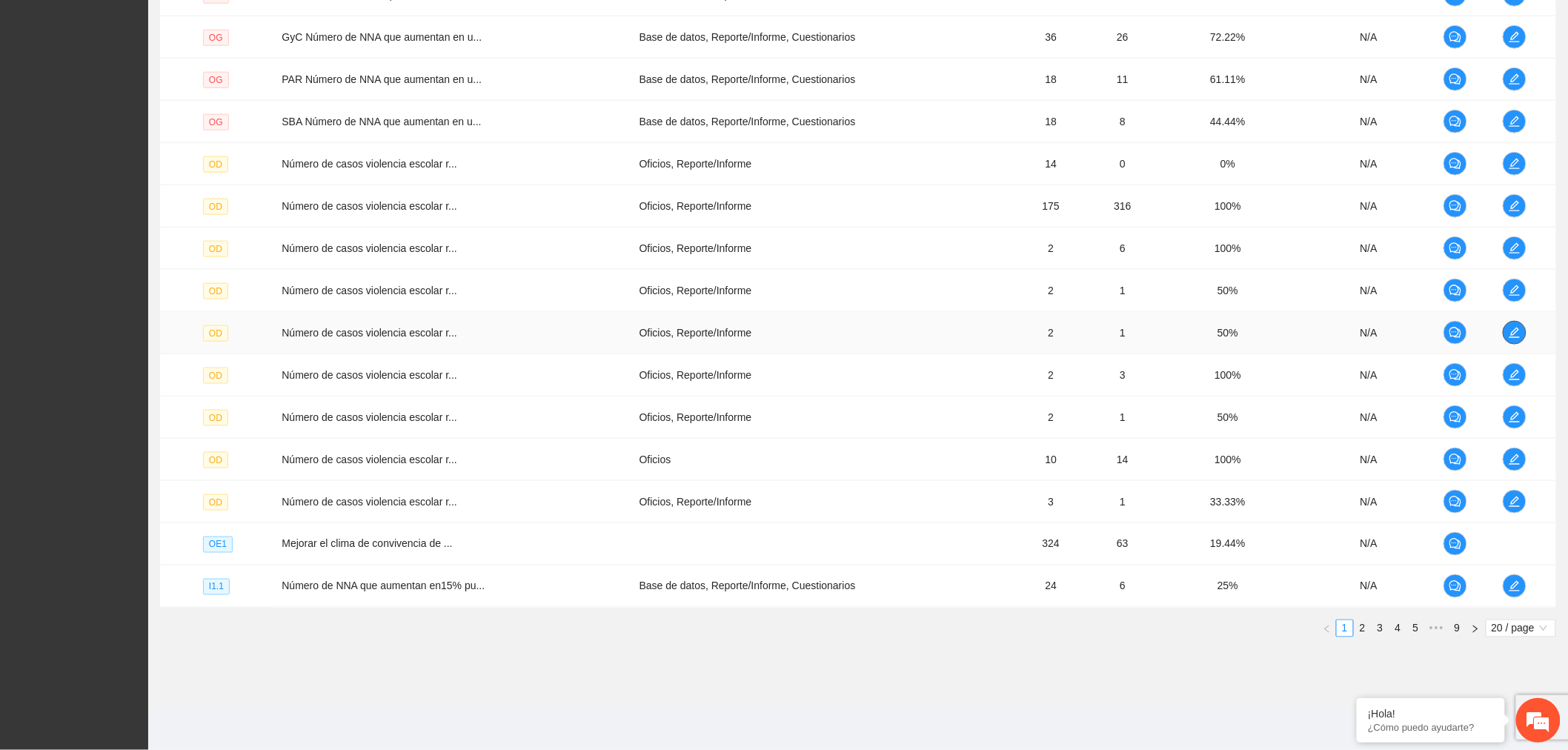
click at [1524, 328] on span "edit" at bounding box center [1515, 333] width 22 height 12
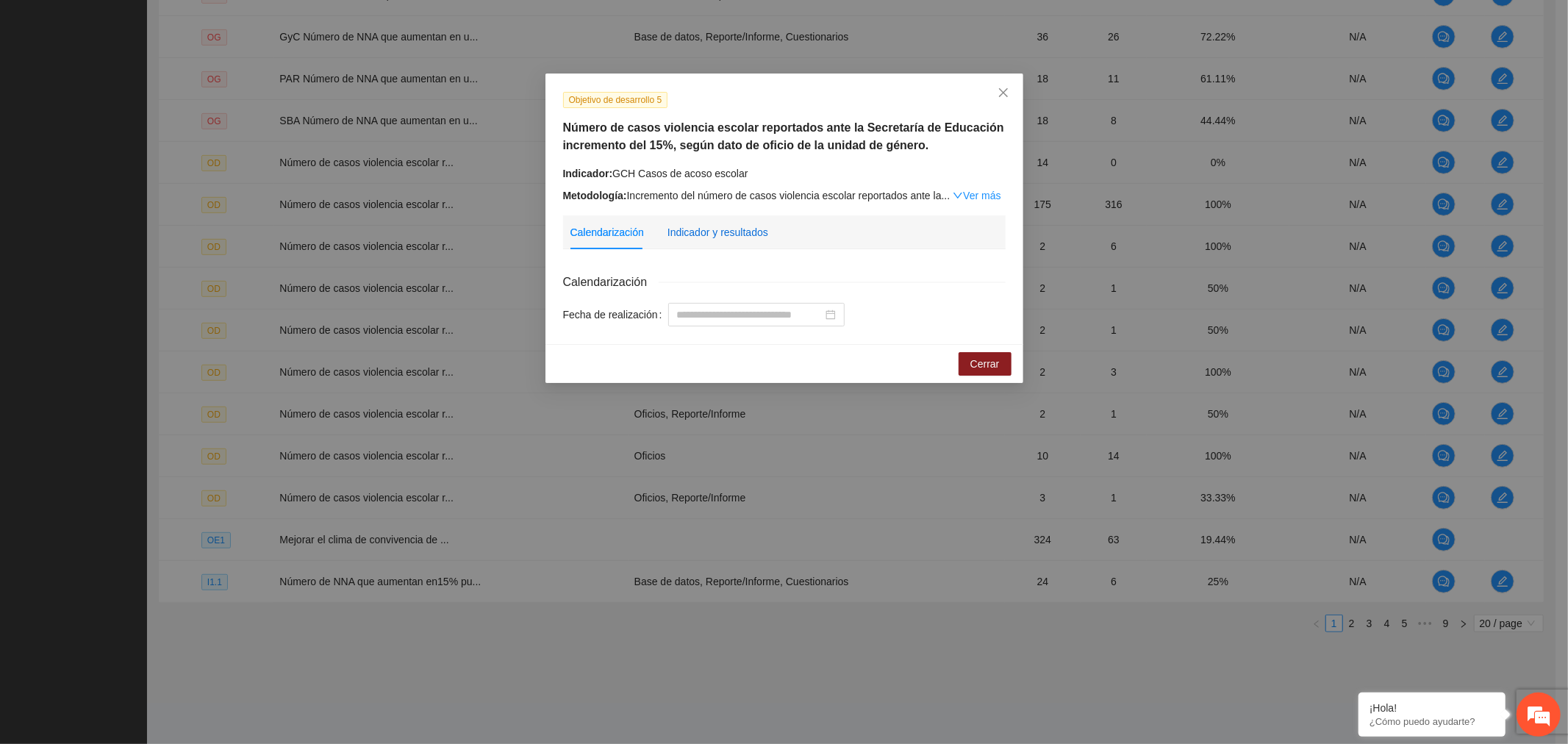
click at [720, 236] on div "Indicador y resultados" at bounding box center [718, 232] width 101 height 16
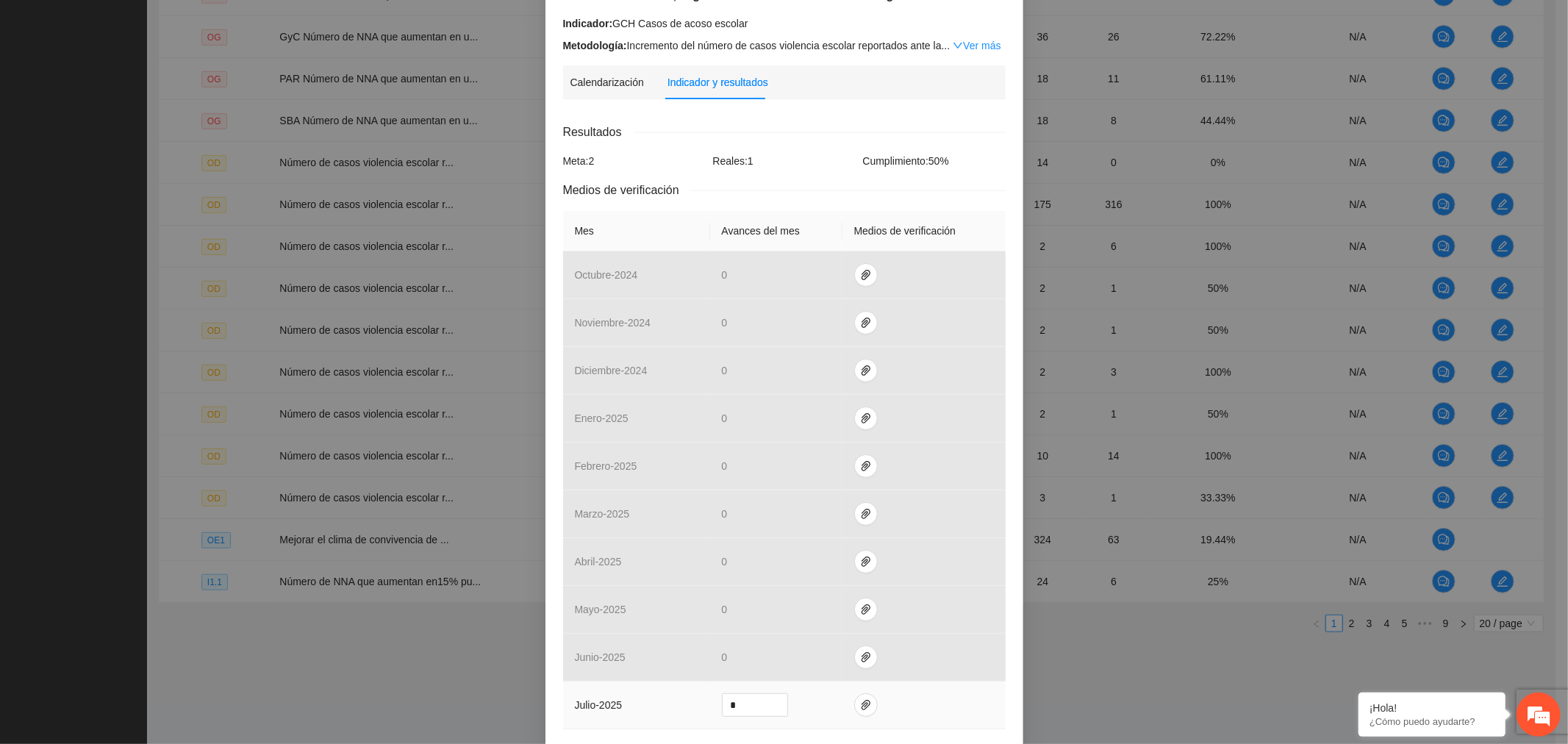
scroll to position [280, 0]
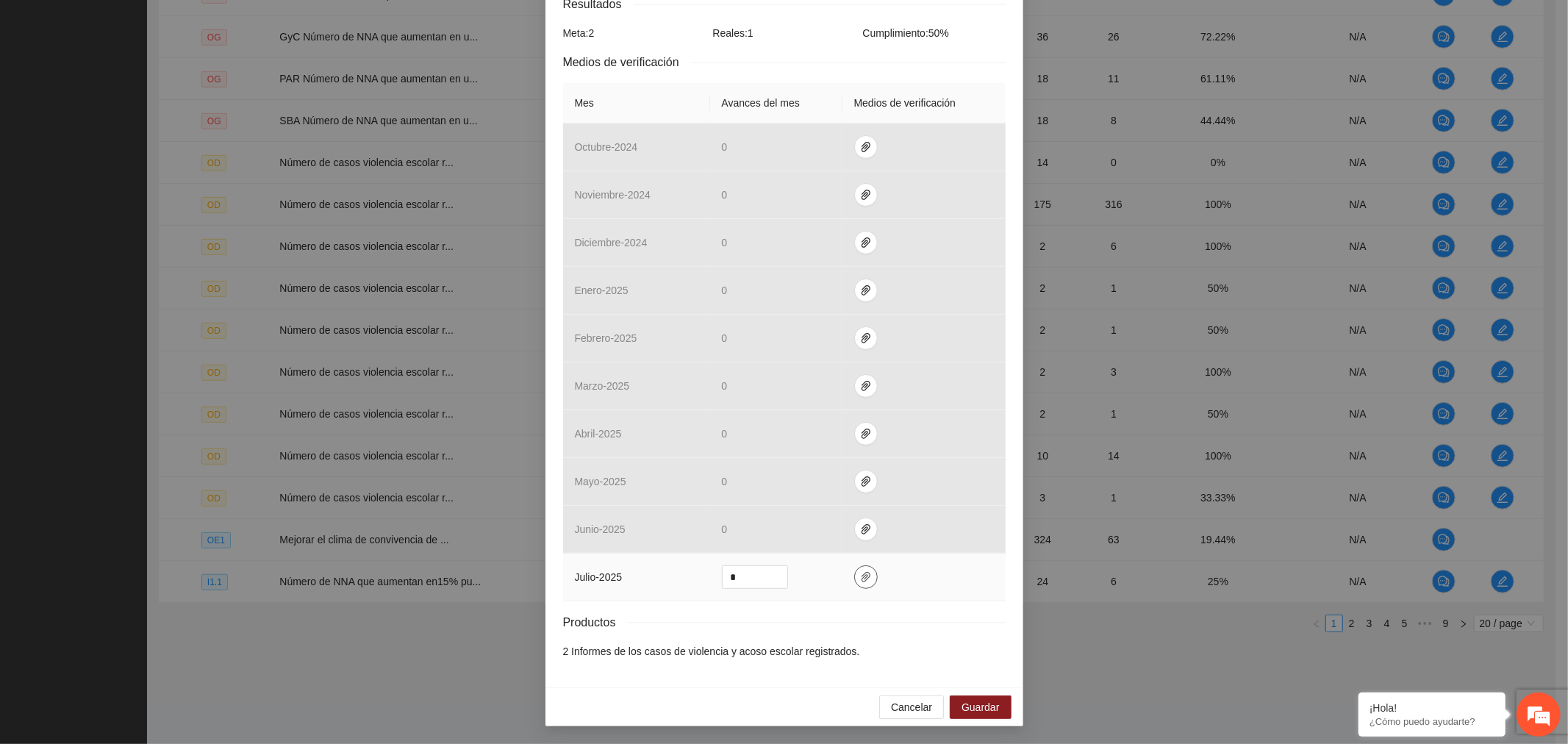
click at [860, 580] on icon "paper-clip" at bounding box center [866, 577] width 12 height 12
click at [863, 531] on span "Adjuntar documento" at bounding box center [820, 531] width 92 height 16
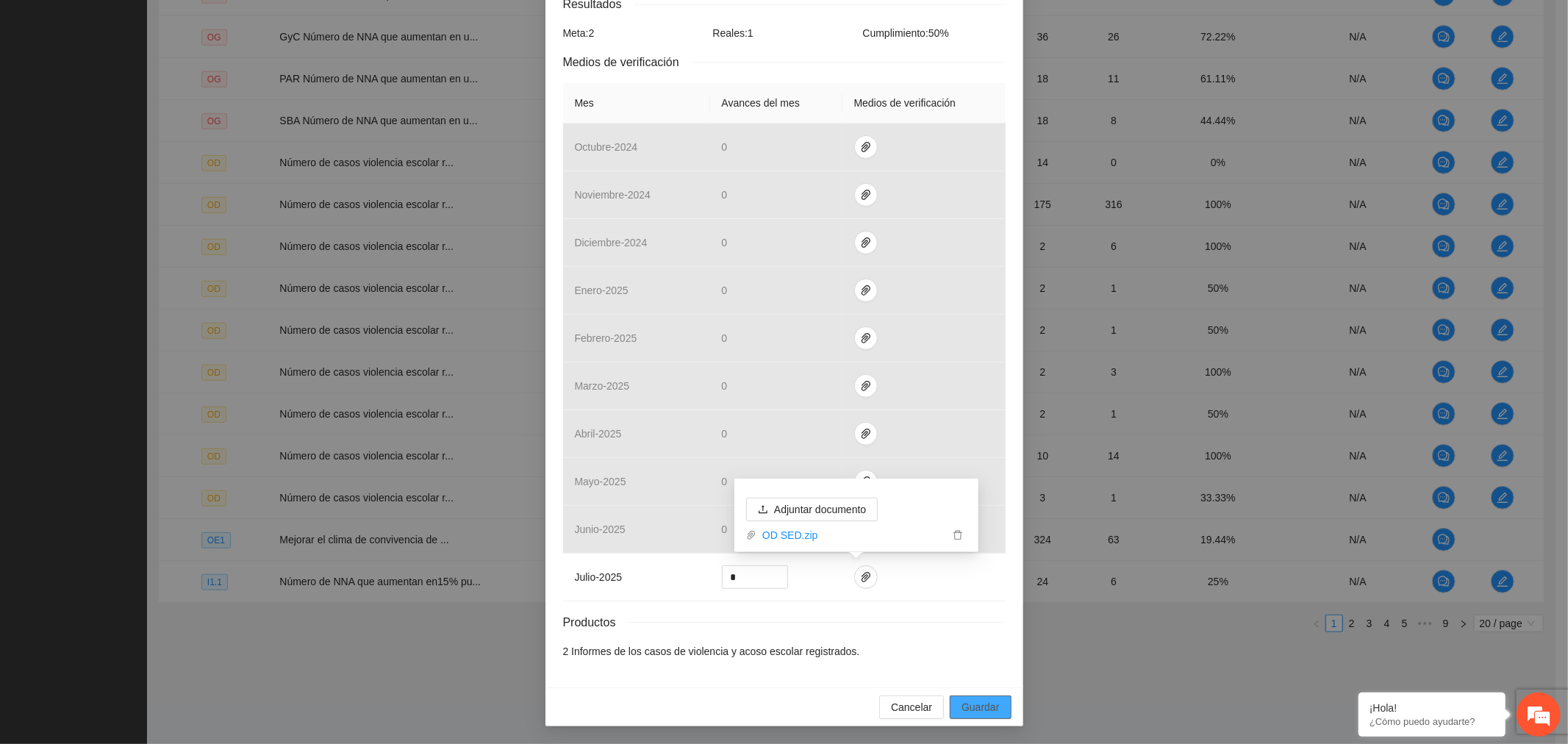
click at [984, 709] on span "Guardar" at bounding box center [981, 707] width 37 height 16
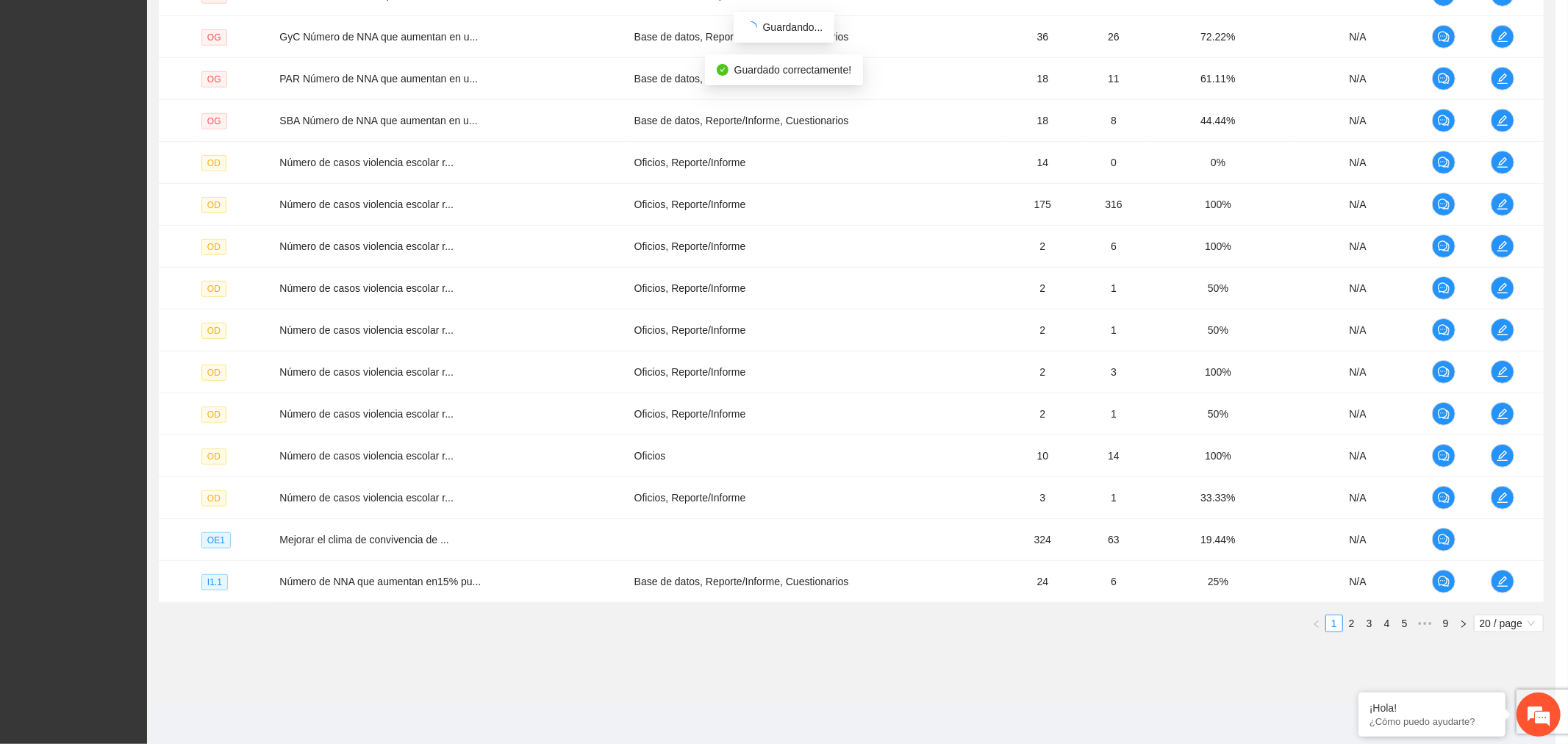
scroll to position [206, 0]
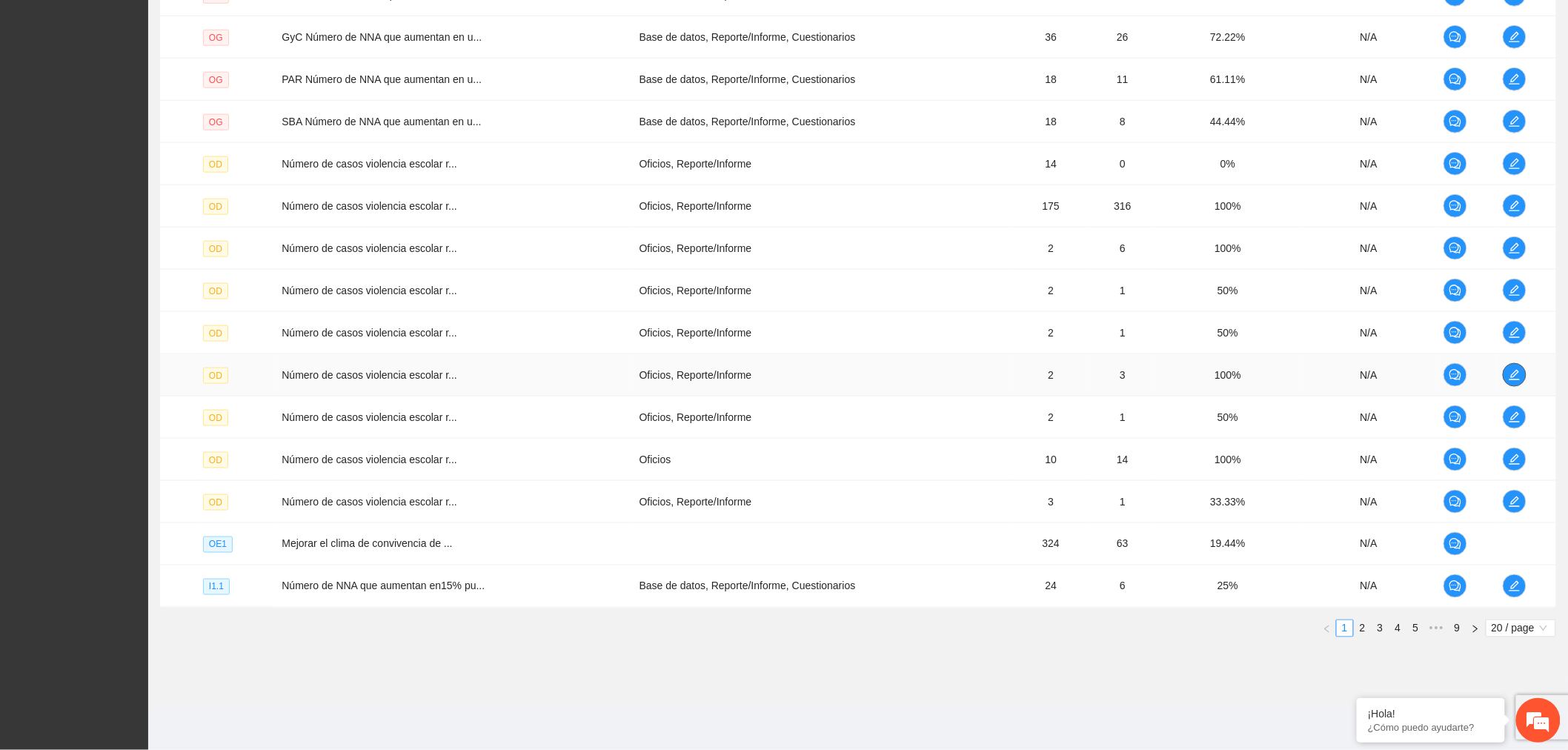
click at [1508, 383] on button "button" at bounding box center [1515, 375] width 24 height 24
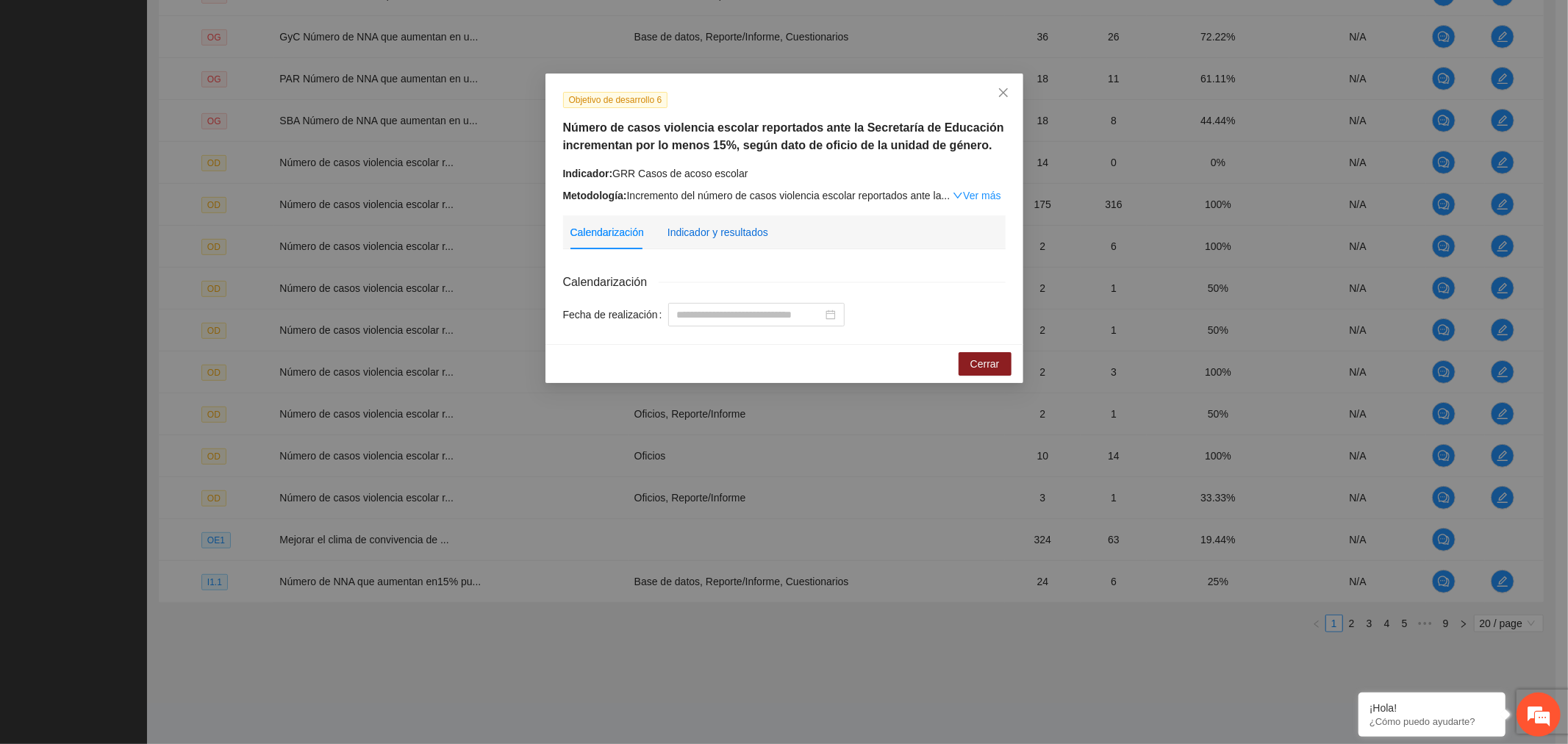
click at [745, 236] on div "Indicador y resultados" at bounding box center [718, 232] width 101 height 16
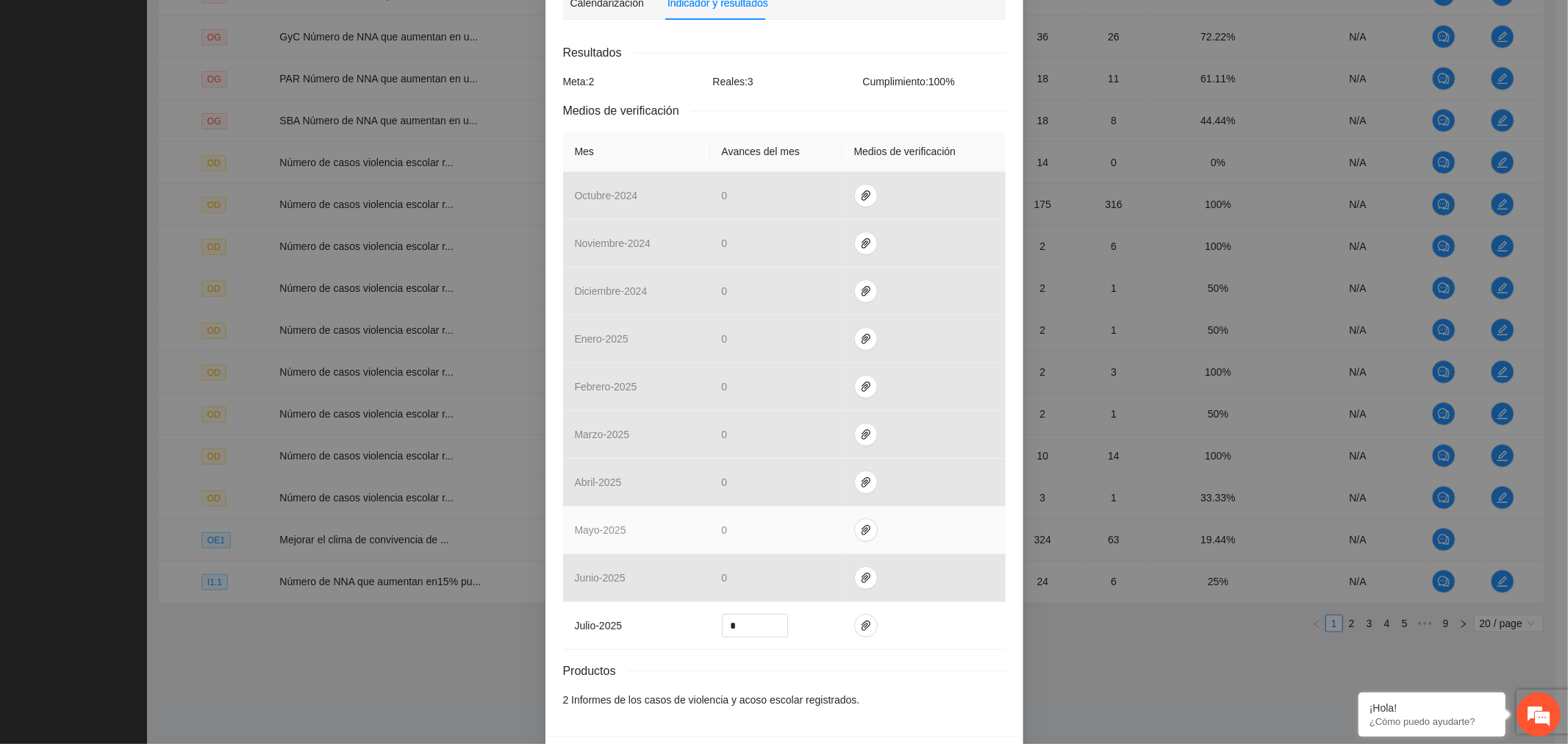
scroll to position [245, 0]
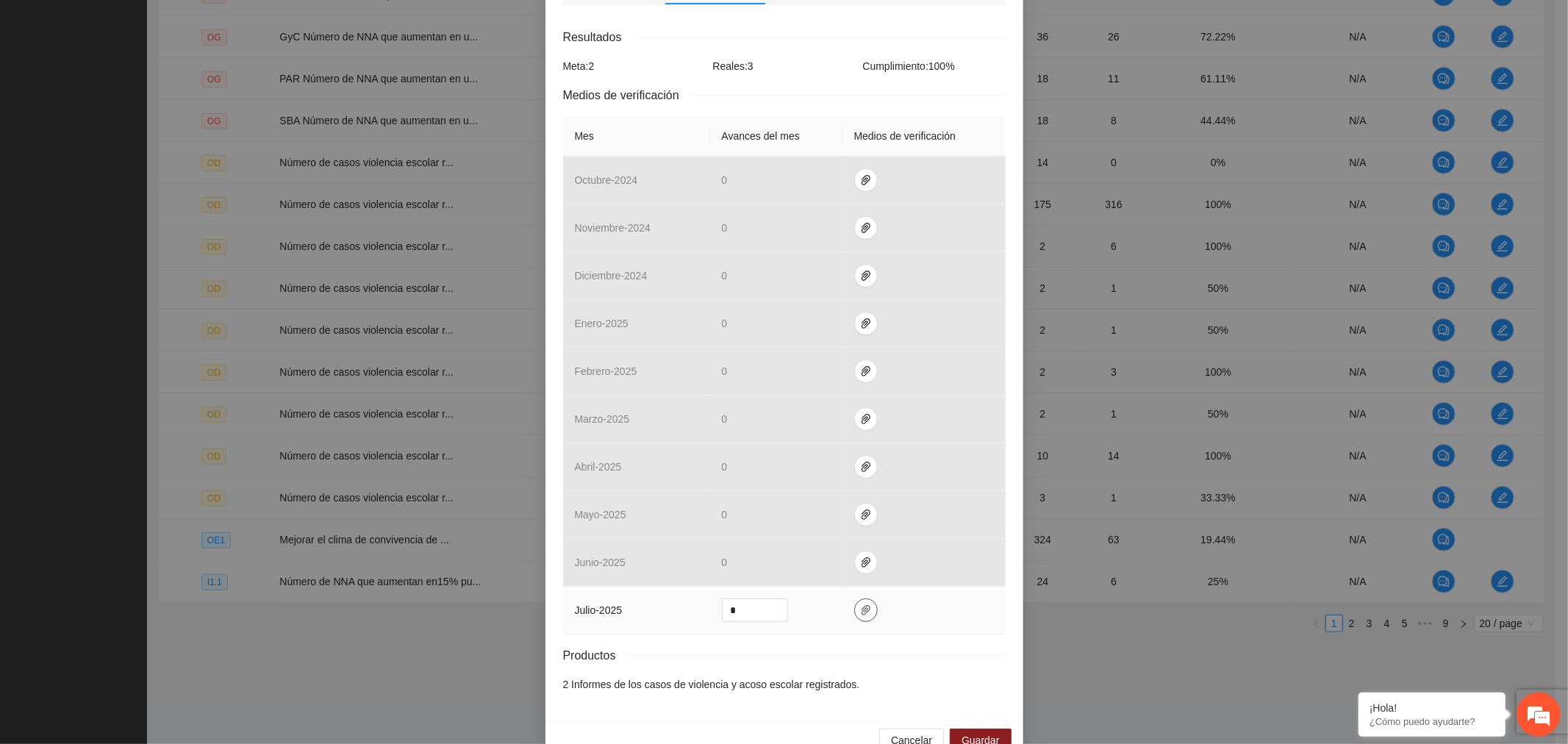
click at [862, 608] on icon "paper-clip" at bounding box center [866, 610] width 8 height 10
click at [873, 569] on button "Adjuntar documento" at bounding box center [811, 566] width 131 height 24
click at [965, 736] on span "Guardar" at bounding box center [981, 740] width 37 height 16
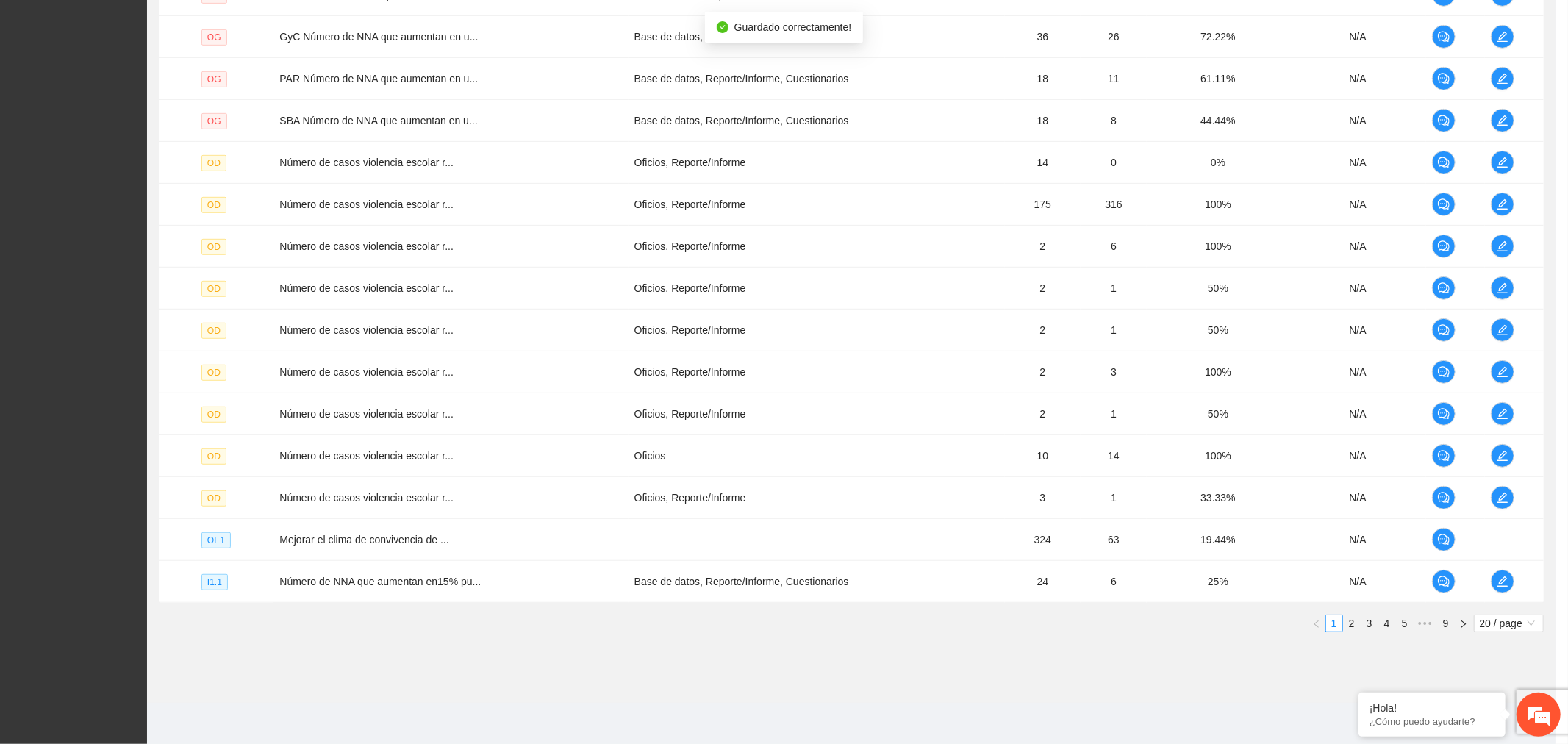
scroll to position [206, 0]
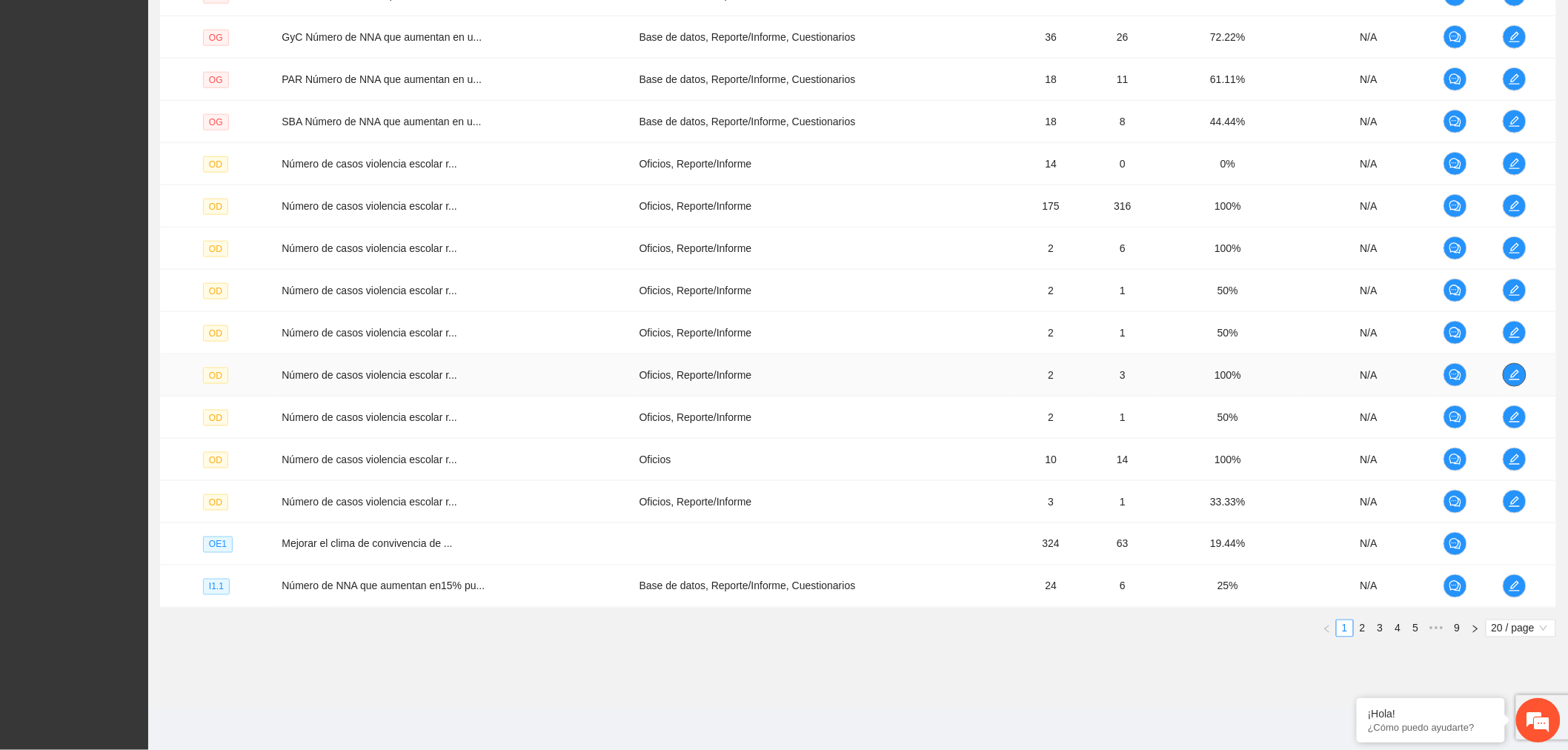
click at [1516, 372] on icon "edit" at bounding box center [1515, 375] width 12 height 12
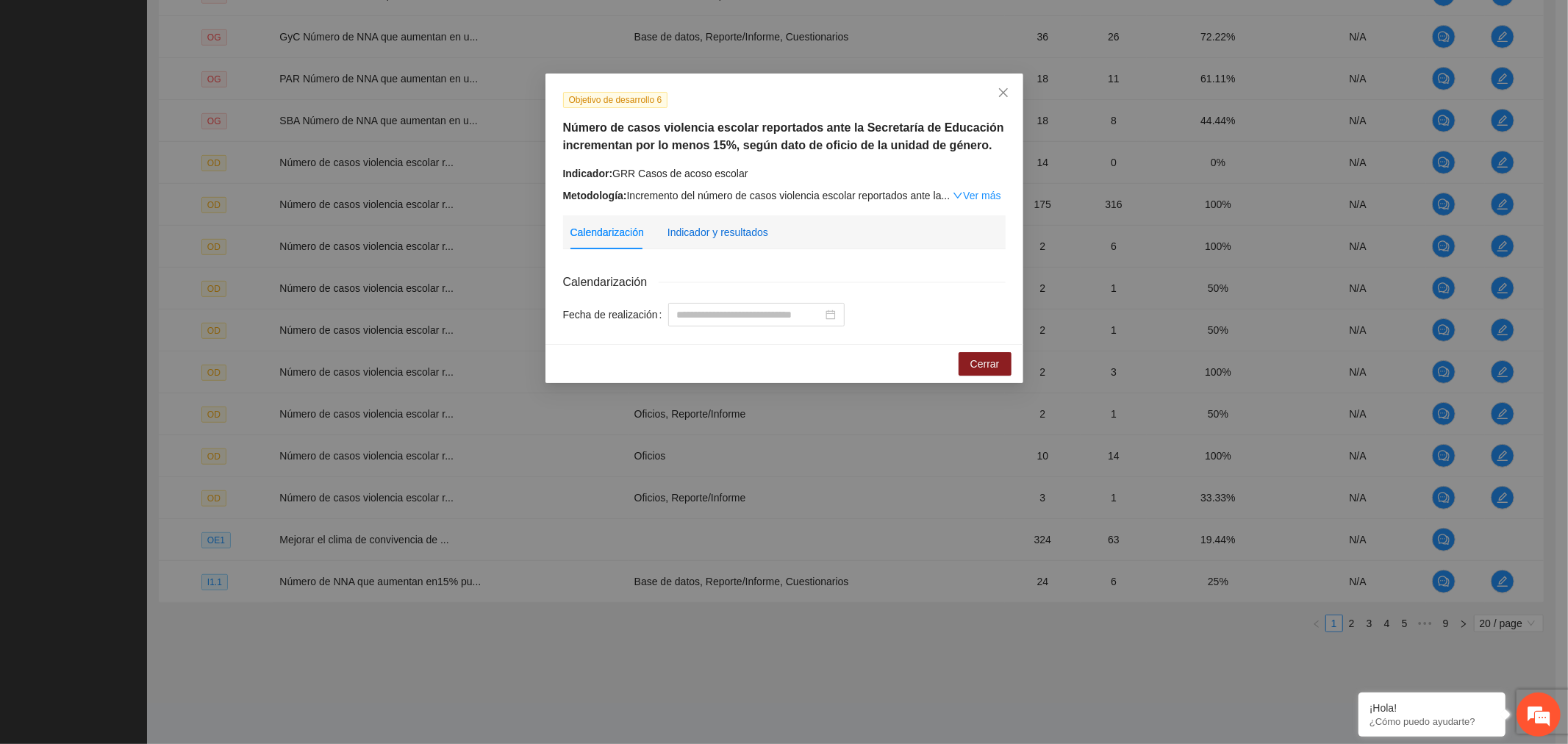
click at [729, 231] on div "Indicador y resultados" at bounding box center [718, 232] width 101 height 16
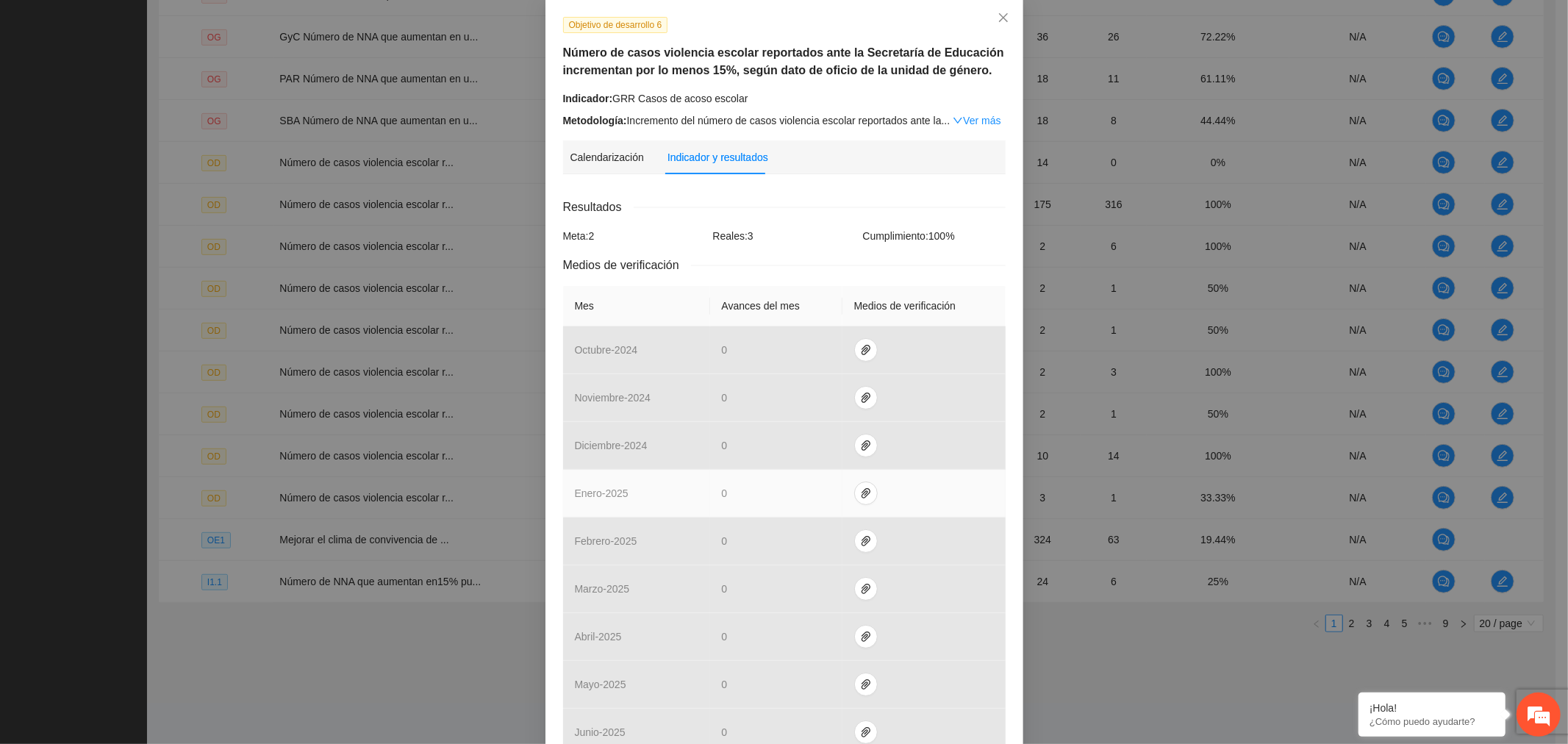
scroll to position [245, 0]
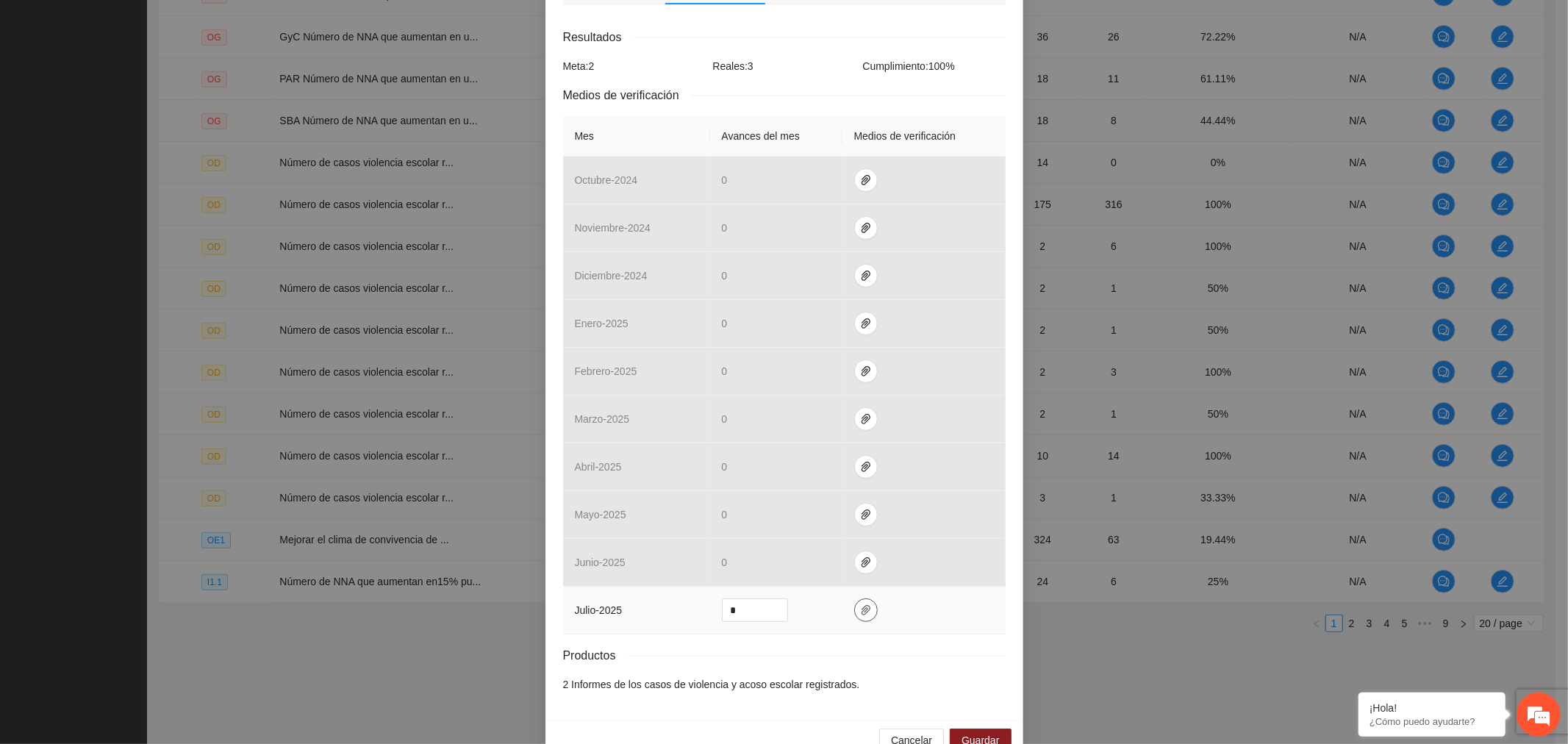
click at [865, 607] on span "paper-clip" at bounding box center [866, 610] width 22 height 12
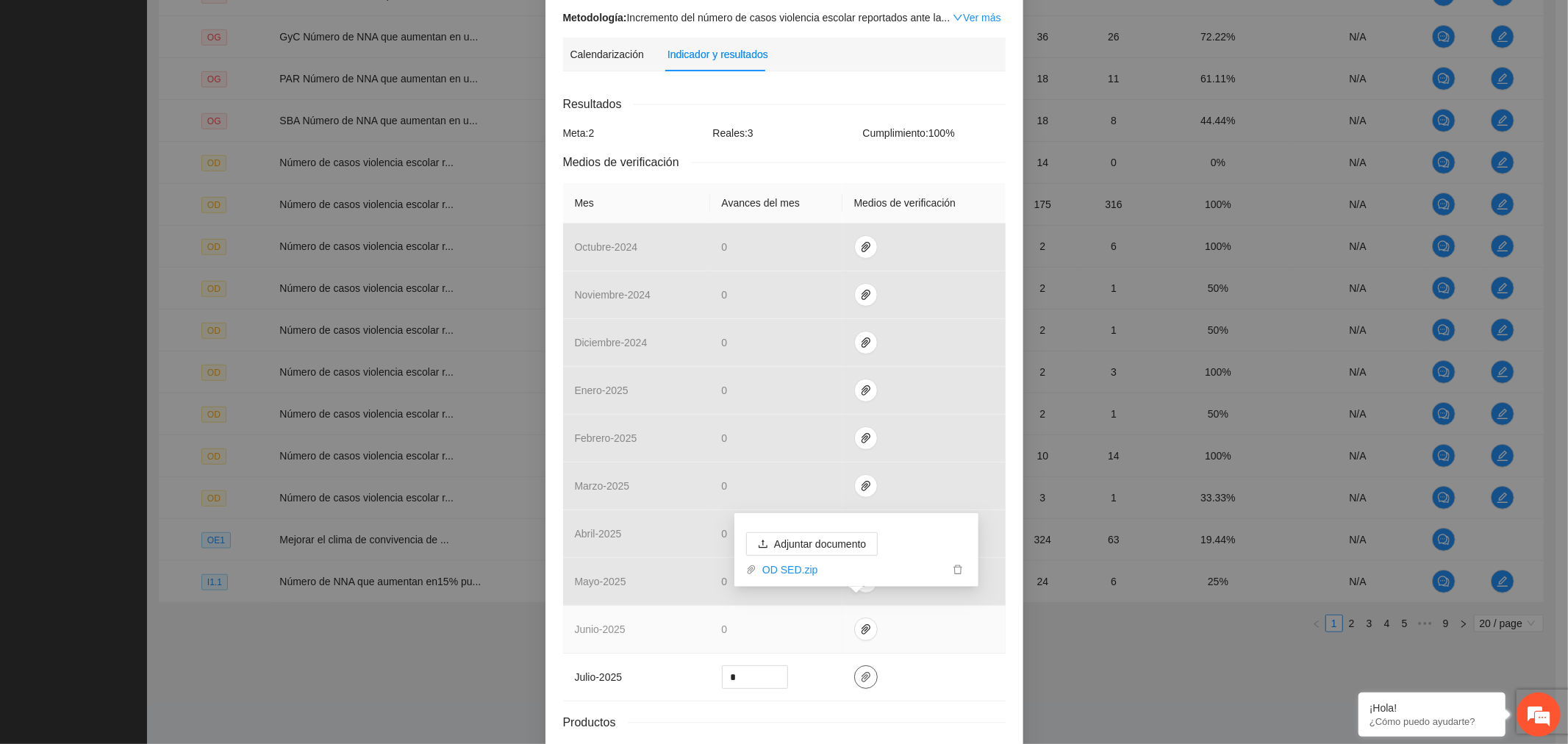
scroll to position [280, 0]
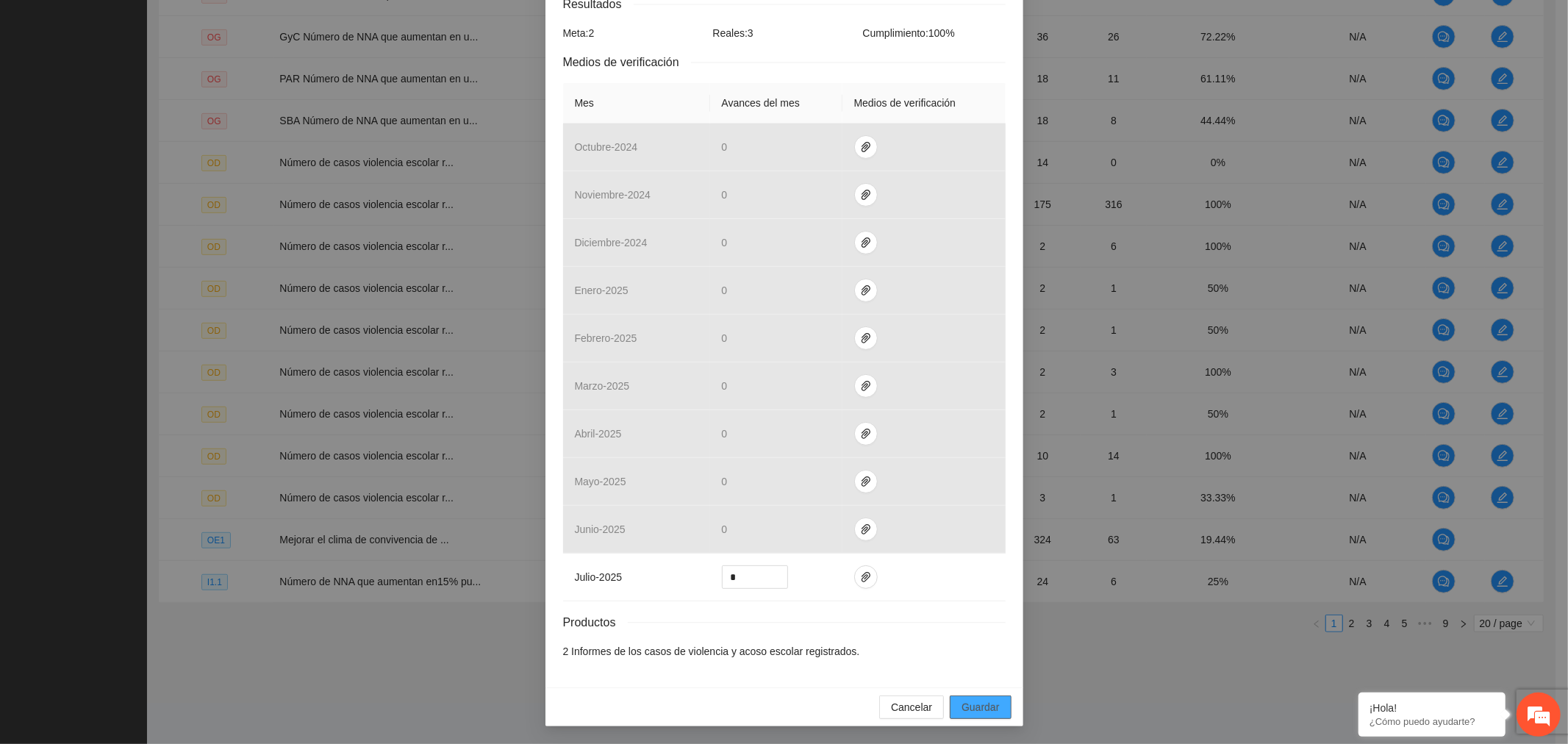
click at [969, 704] on span "Guardar" at bounding box center [981, 707] width 37 height 16
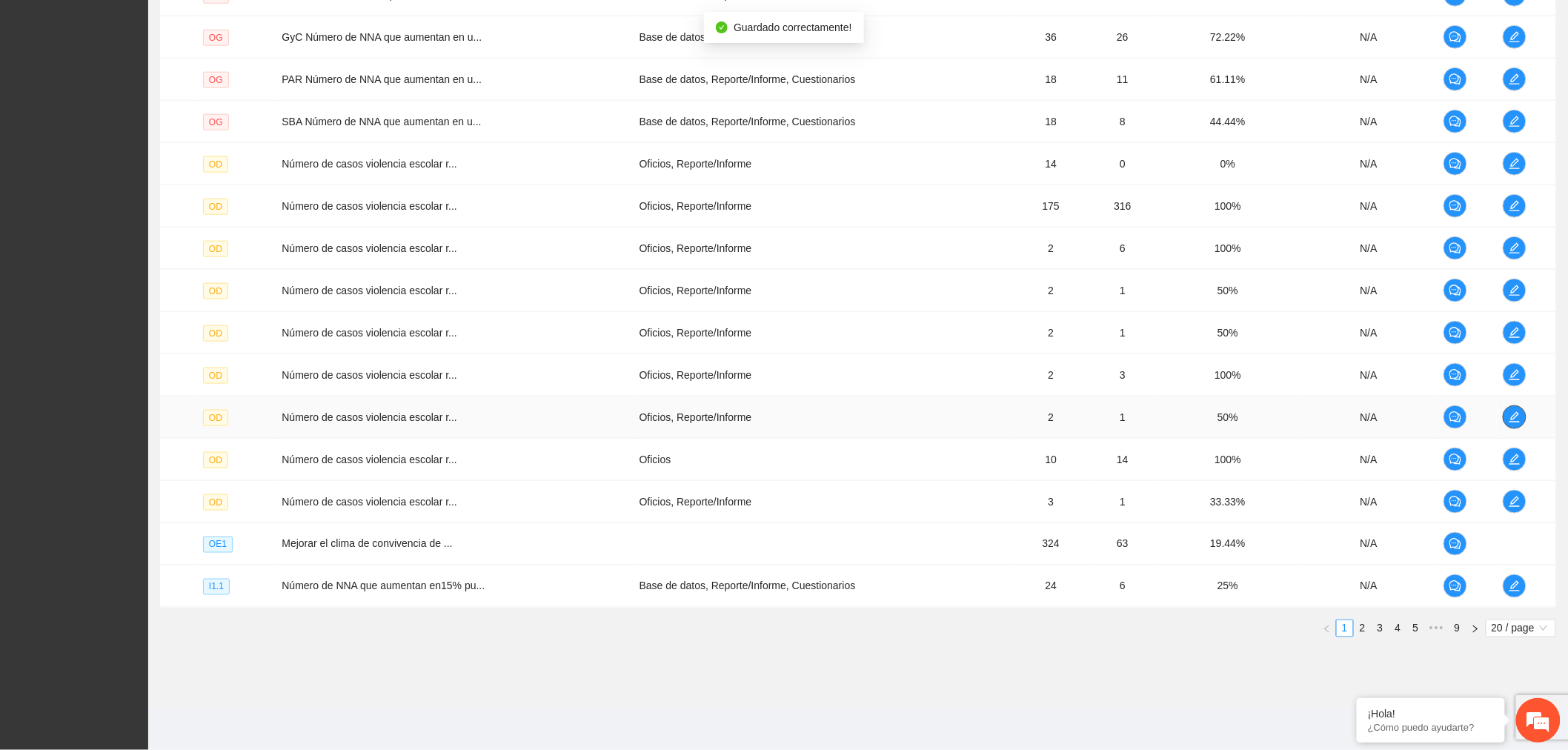
click at [1515, 413] on icon "edit" at bounding box center [1515, 417] width 10 height 10
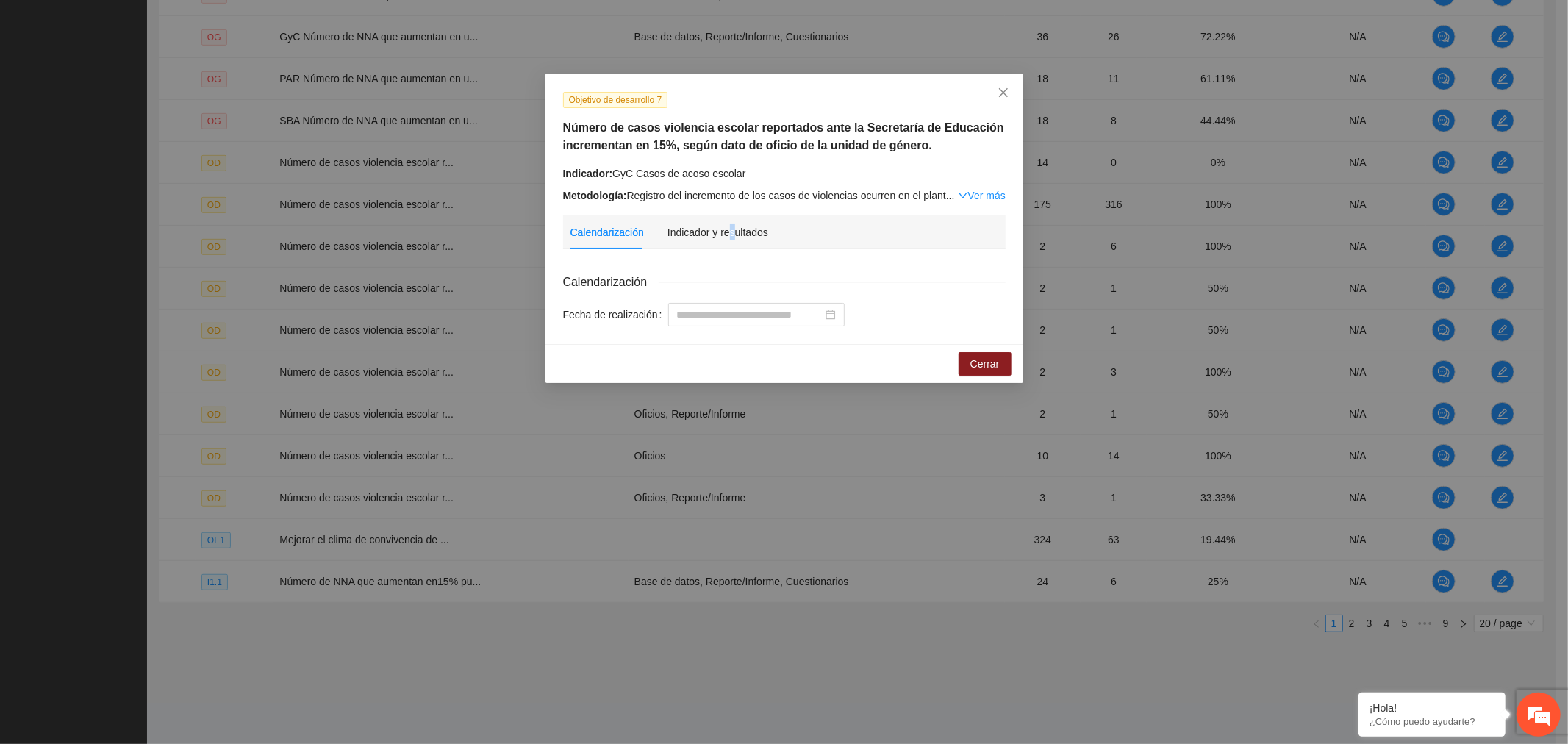
click at [726, 240] on div "Indicador y resultados" at bounding box center [718, 232] width 101 height 34
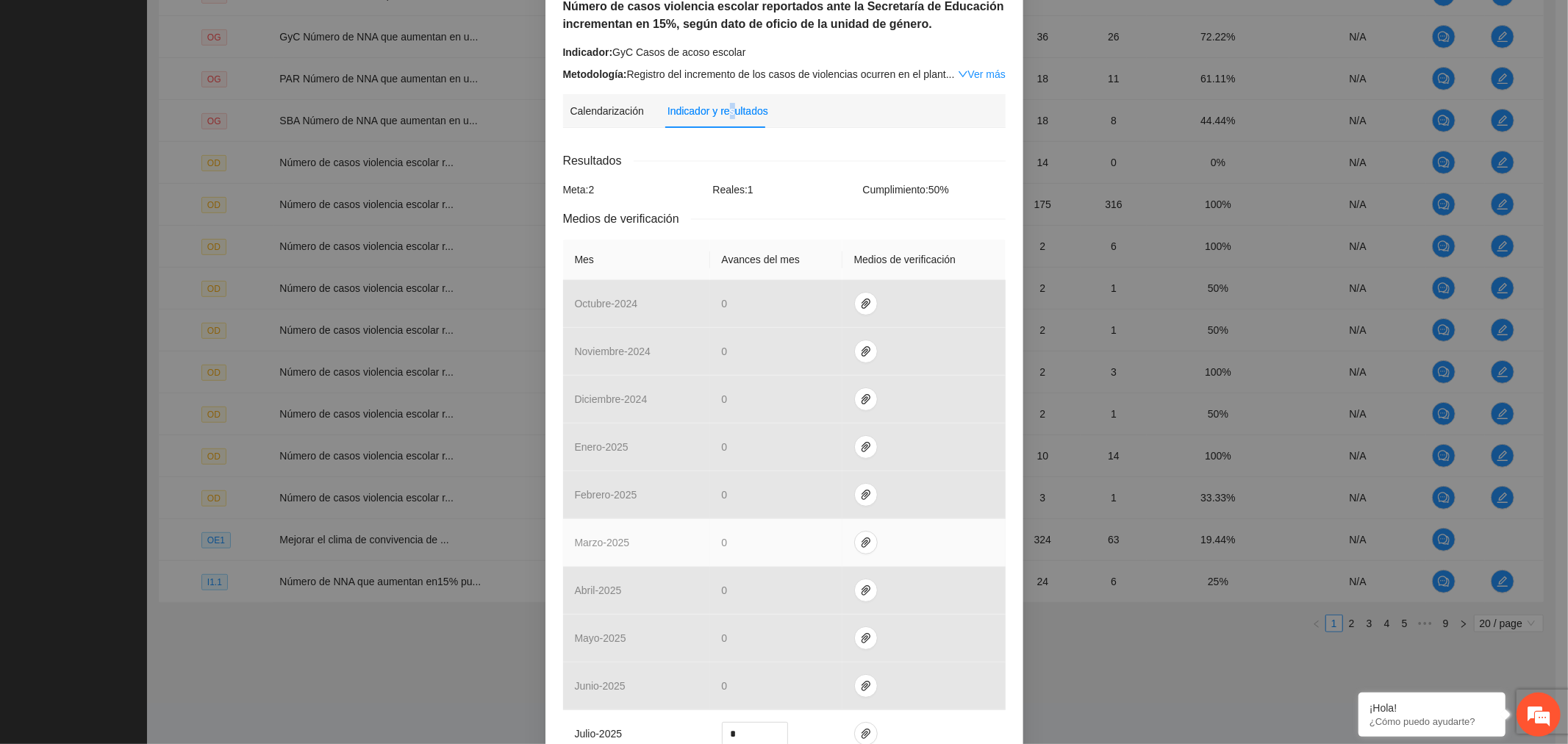
scroll to position [280, 0]
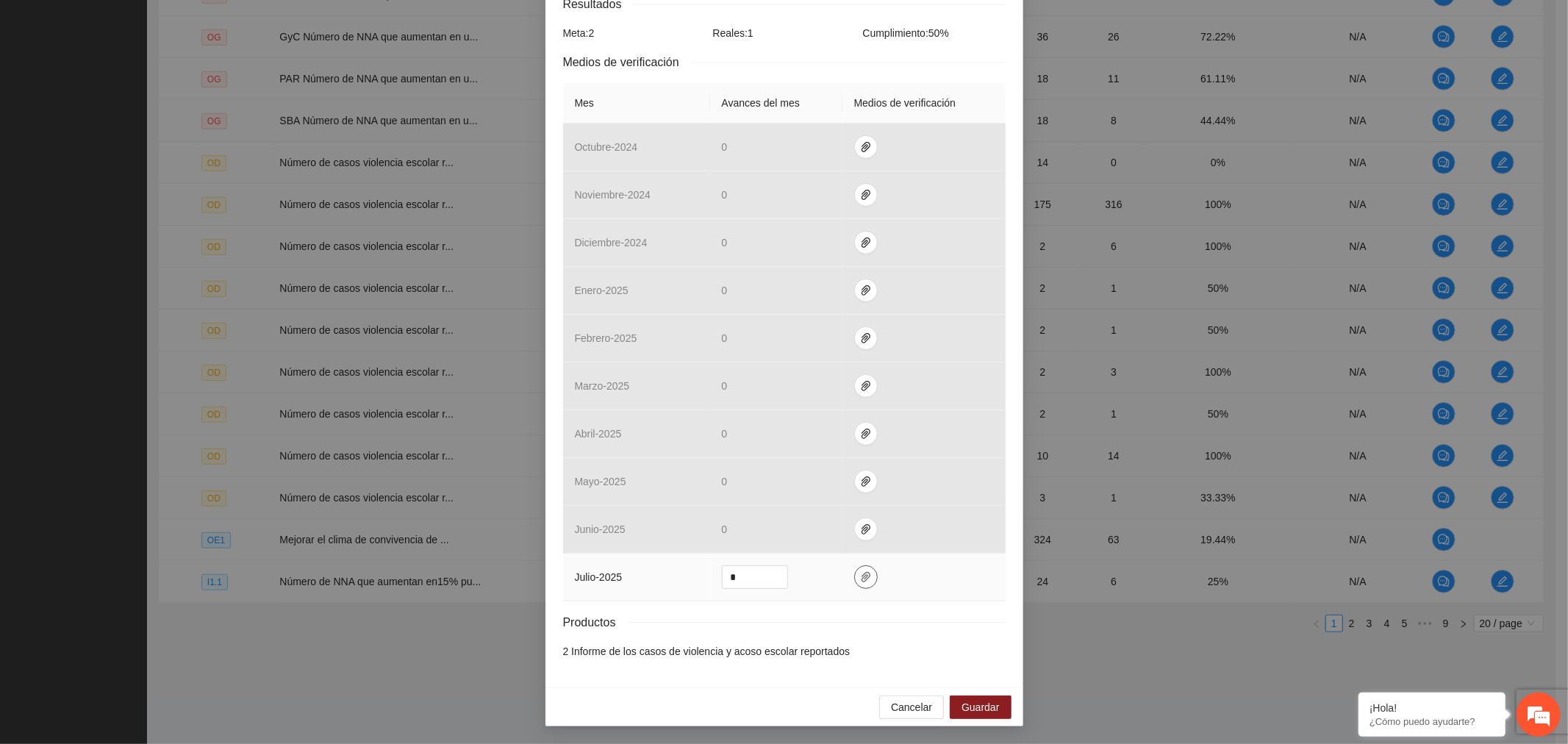
click at [861, 577] on icon "paper-clip" at bounding box center [866, 577] width 12 height 12
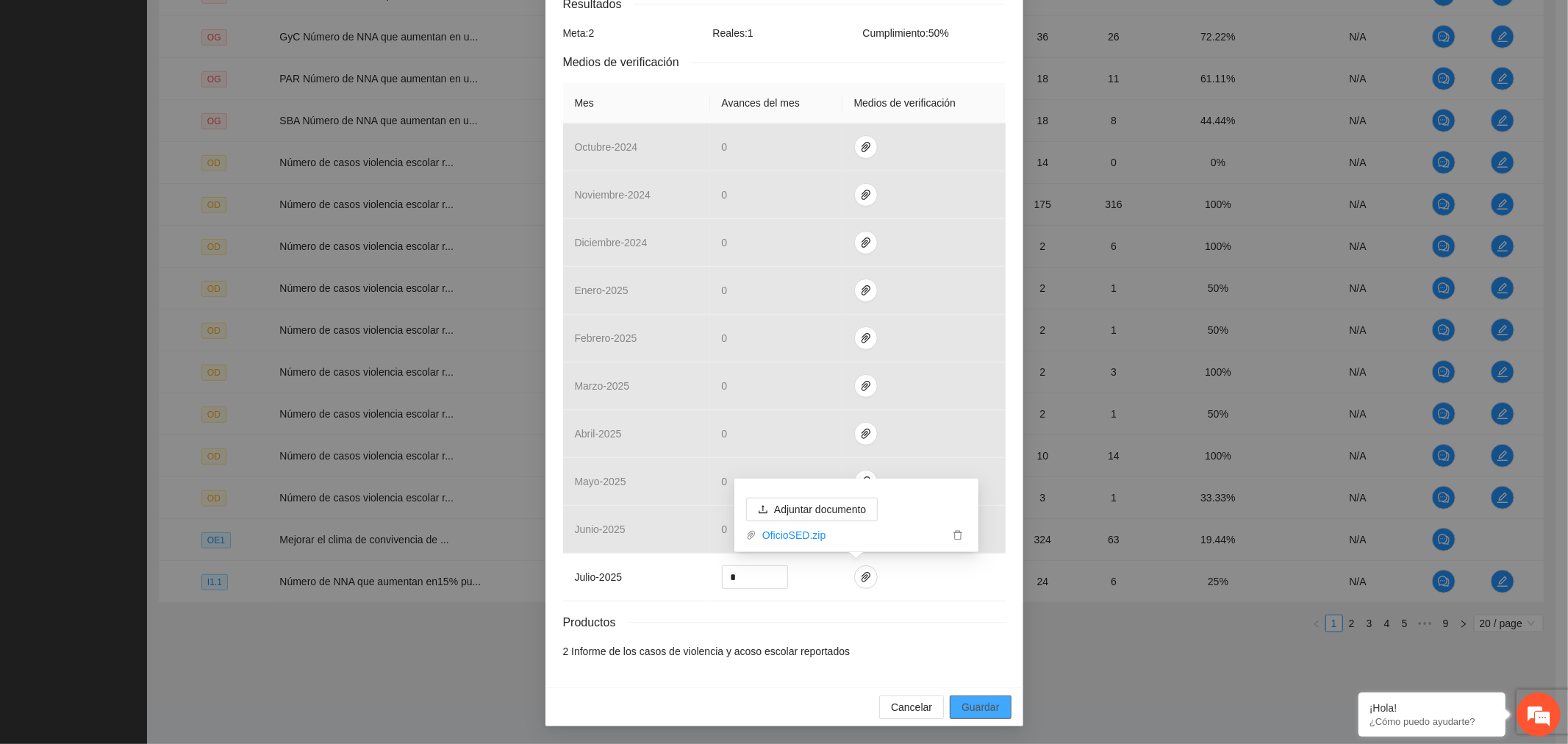
click at [966, 707] on span "Guardar" at bounding box center [981, 707] width 37 height 16
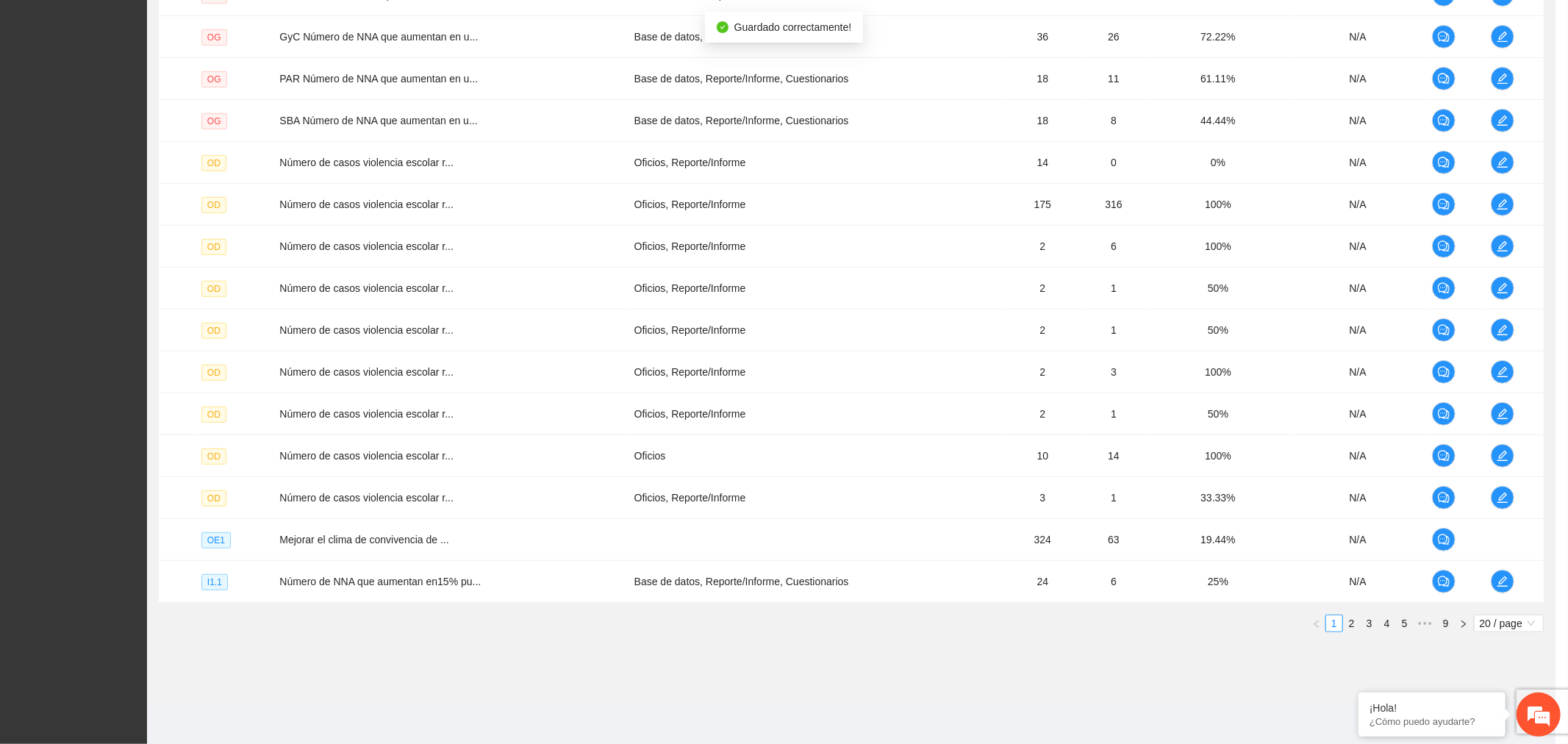
scroll to position [206, 0]
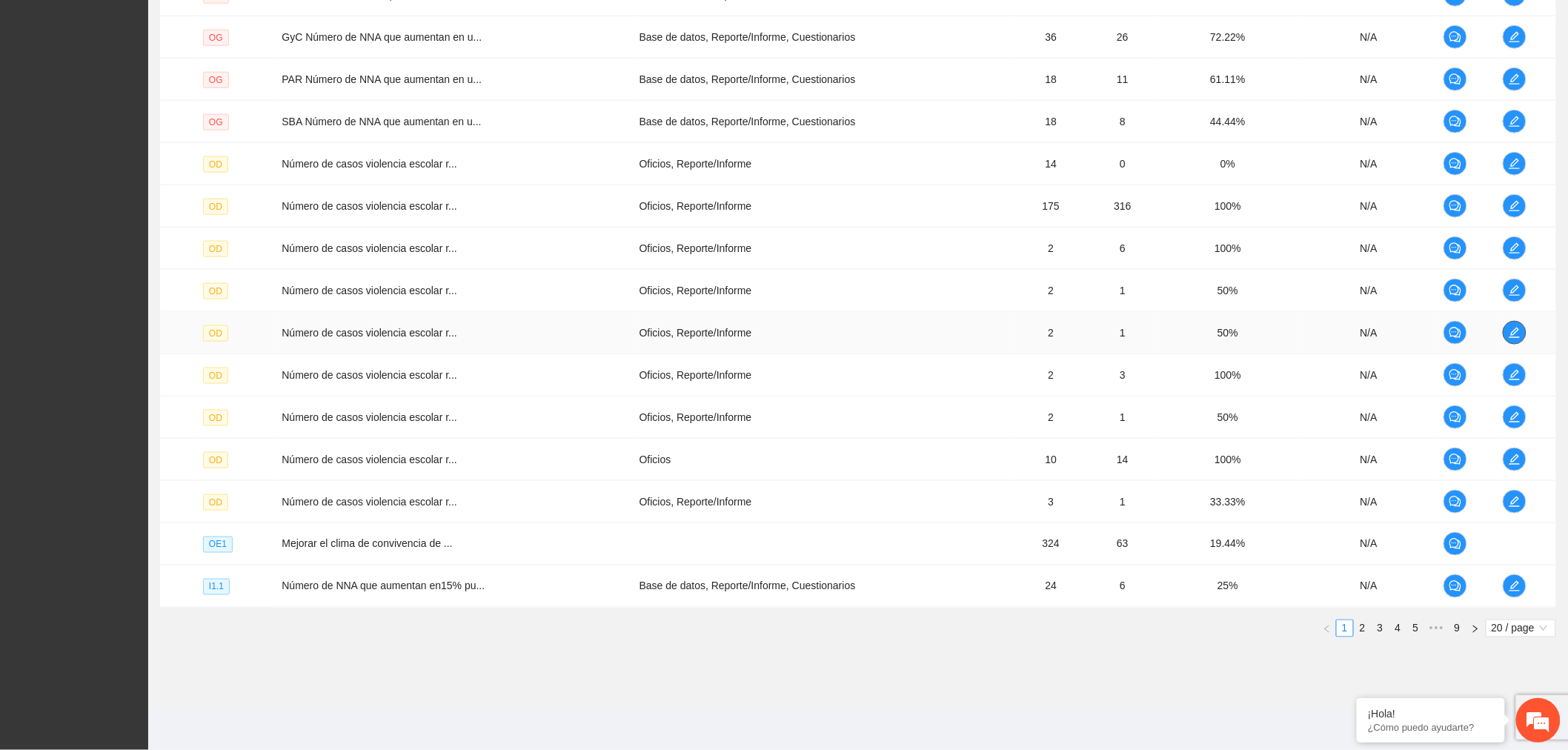
click at [1515, 334] on icon "edit" at bounding box center [1515, 333] width 12 height 12
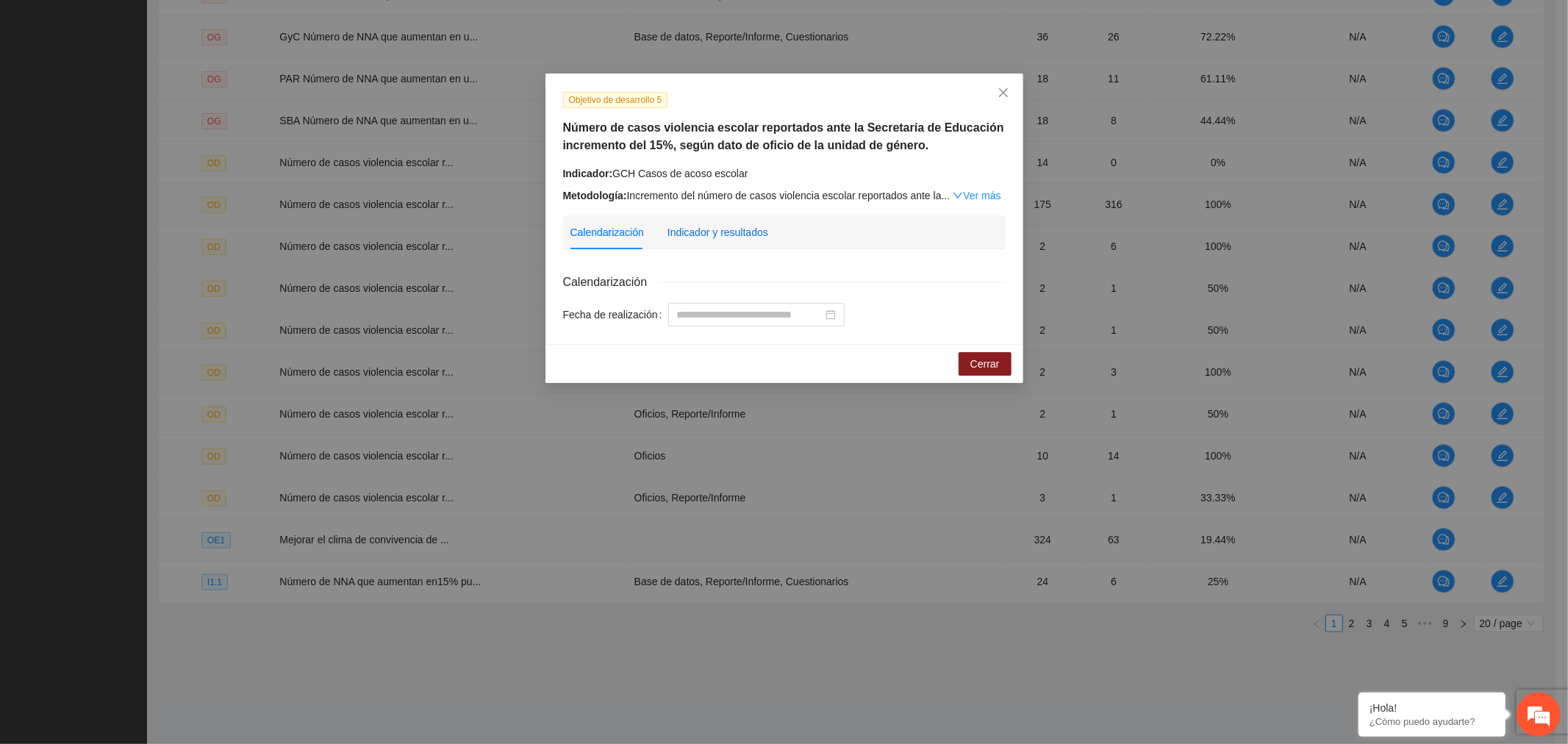
click at [753, 237] on div "Indicador y resultados" at bounding box center [718, 232] width 101 height 16
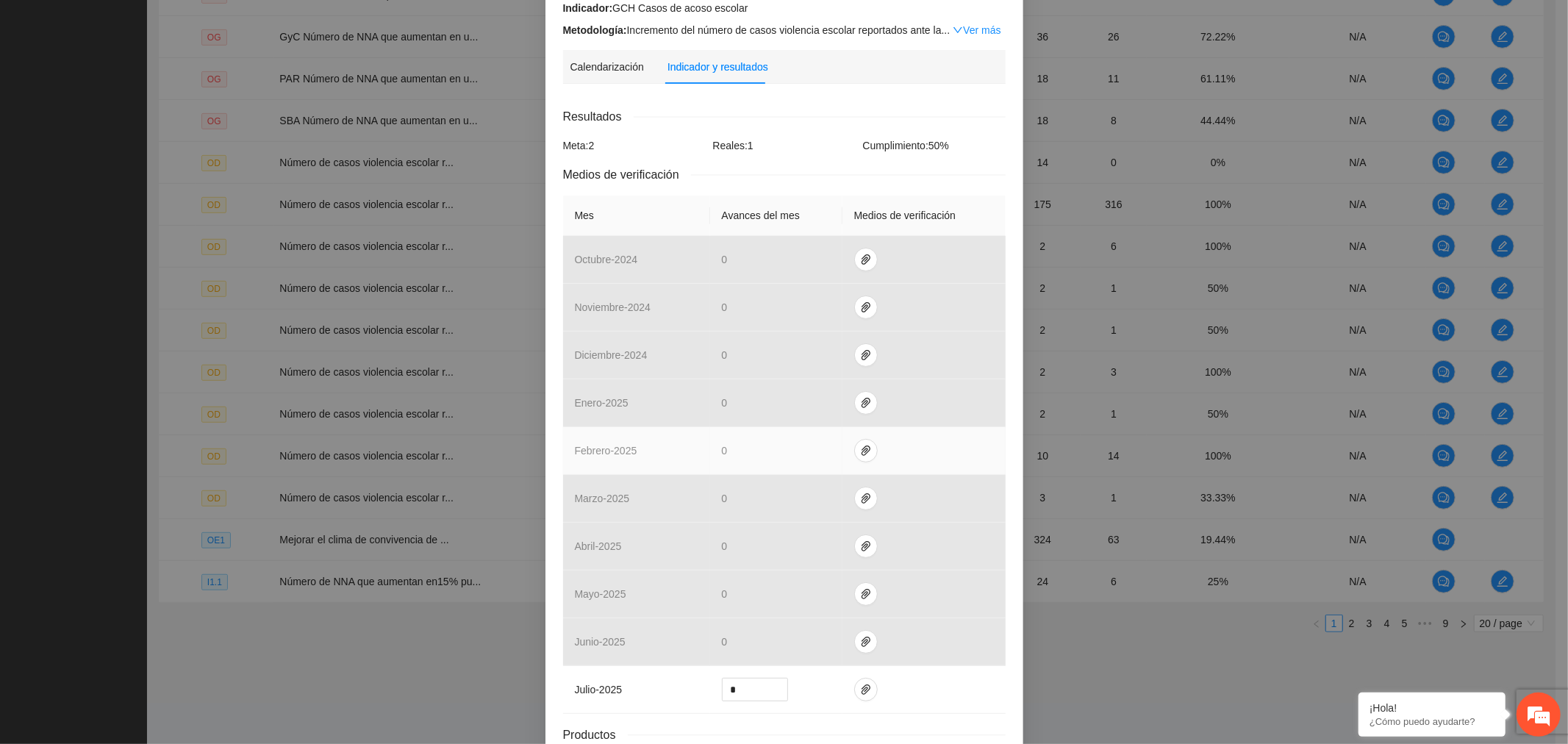
scroll to position [280, 0]
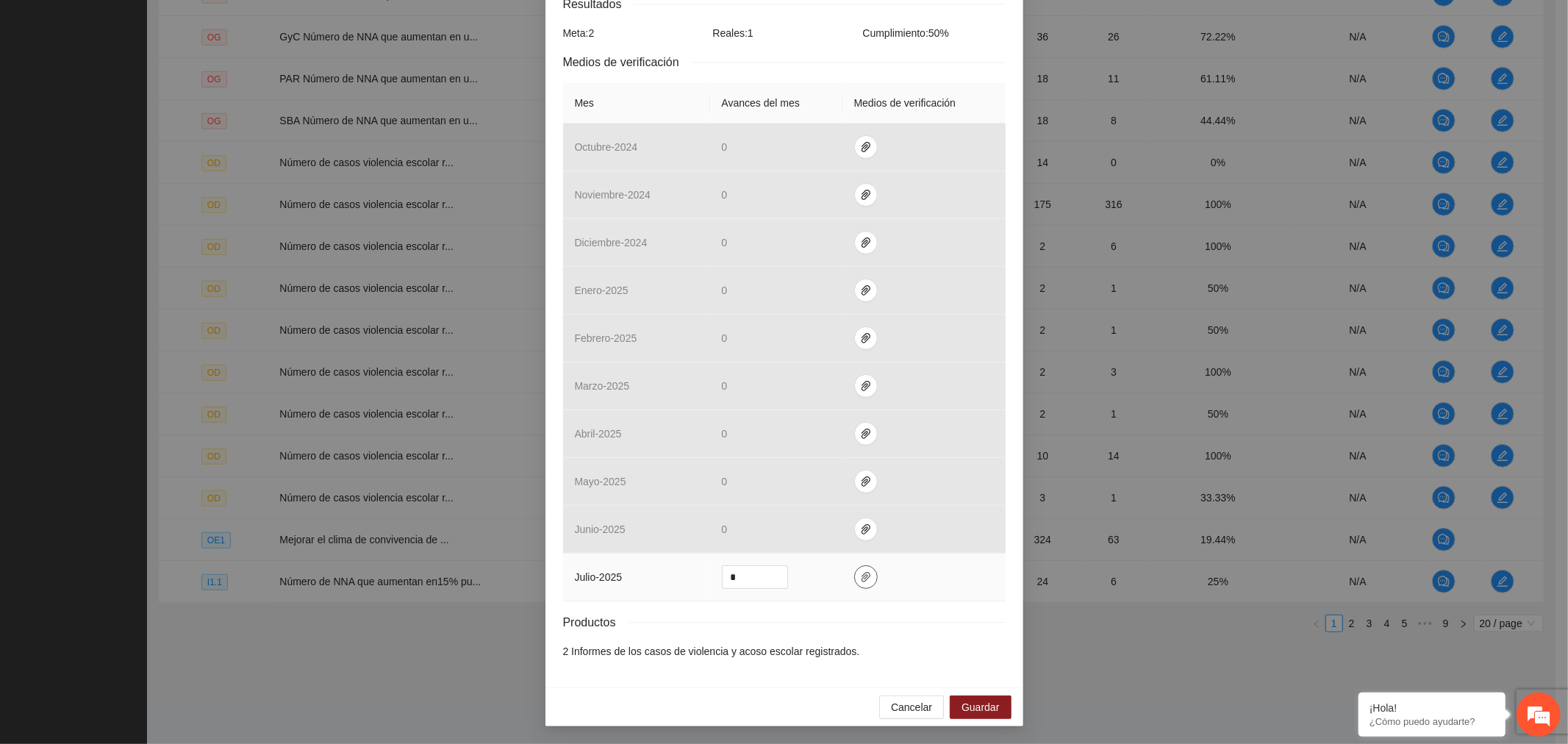
click at [862, 575] on icon "paper-clip" at bounding box center [866, 577] width 8 height 10
click at [956, 700] on button "Guardar" at bounding box center [981, 708] width 61 height 24
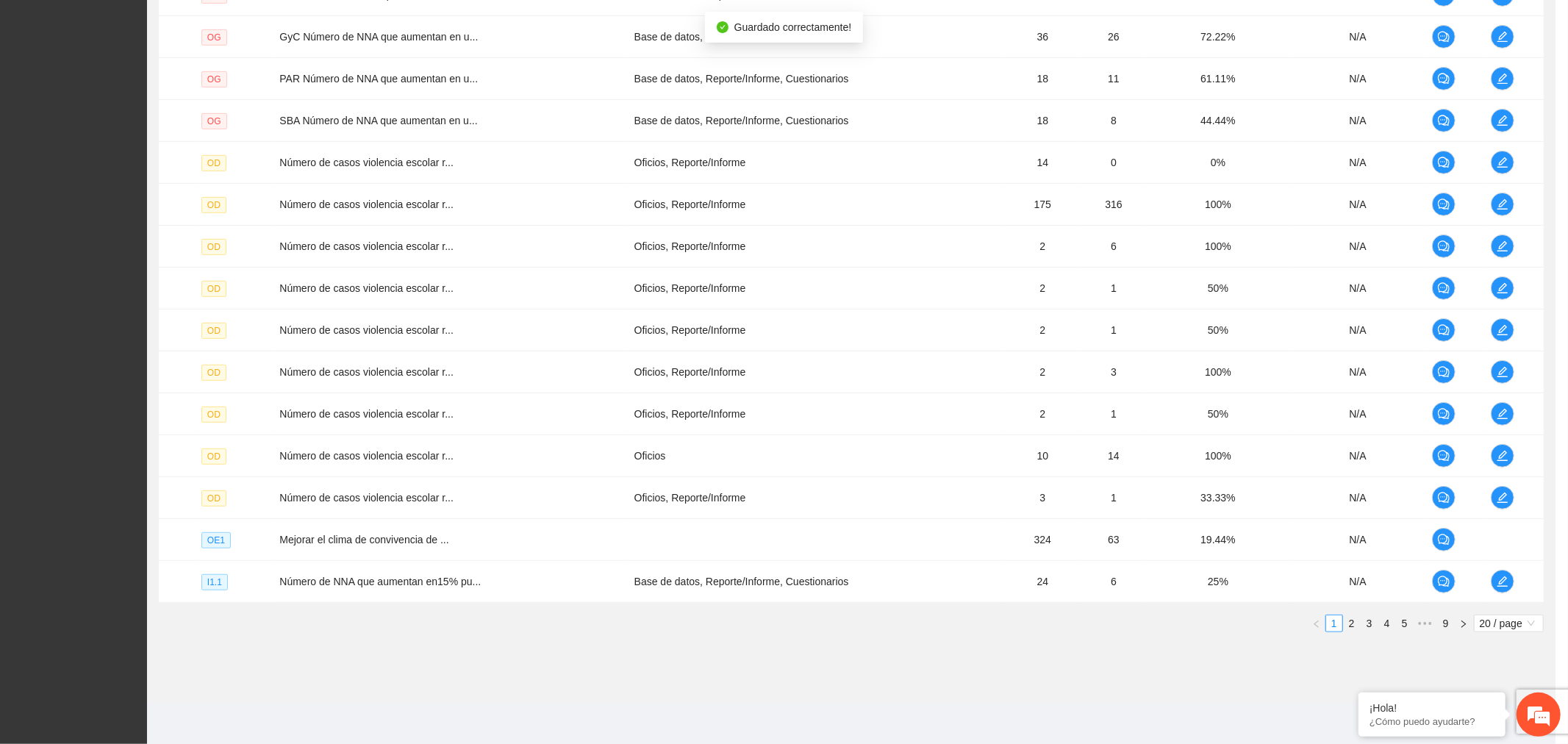
scroll to position [206, 0]
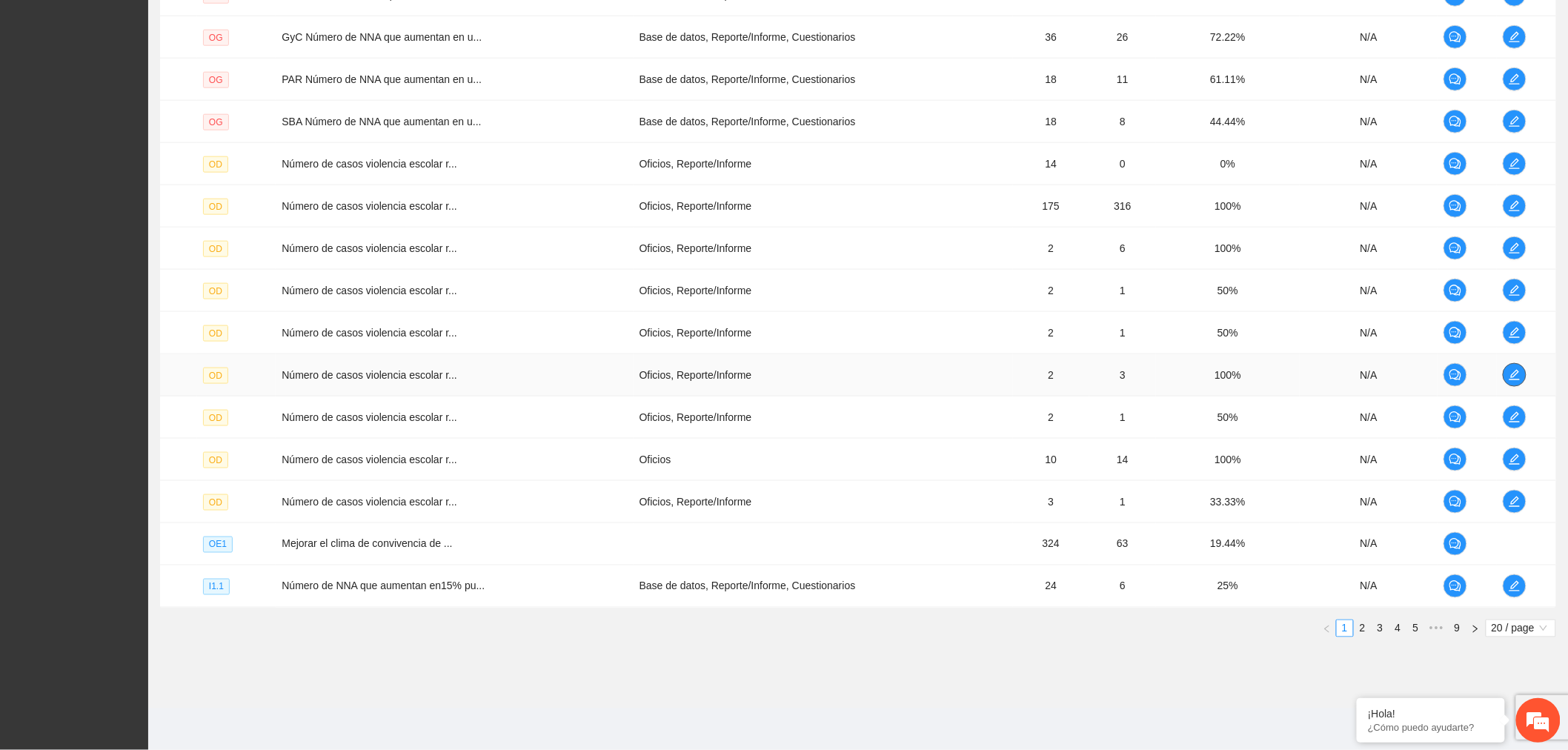
click at [1512, 378] on icon "edit" at bounding box center [1515, 375] width 12 height 12
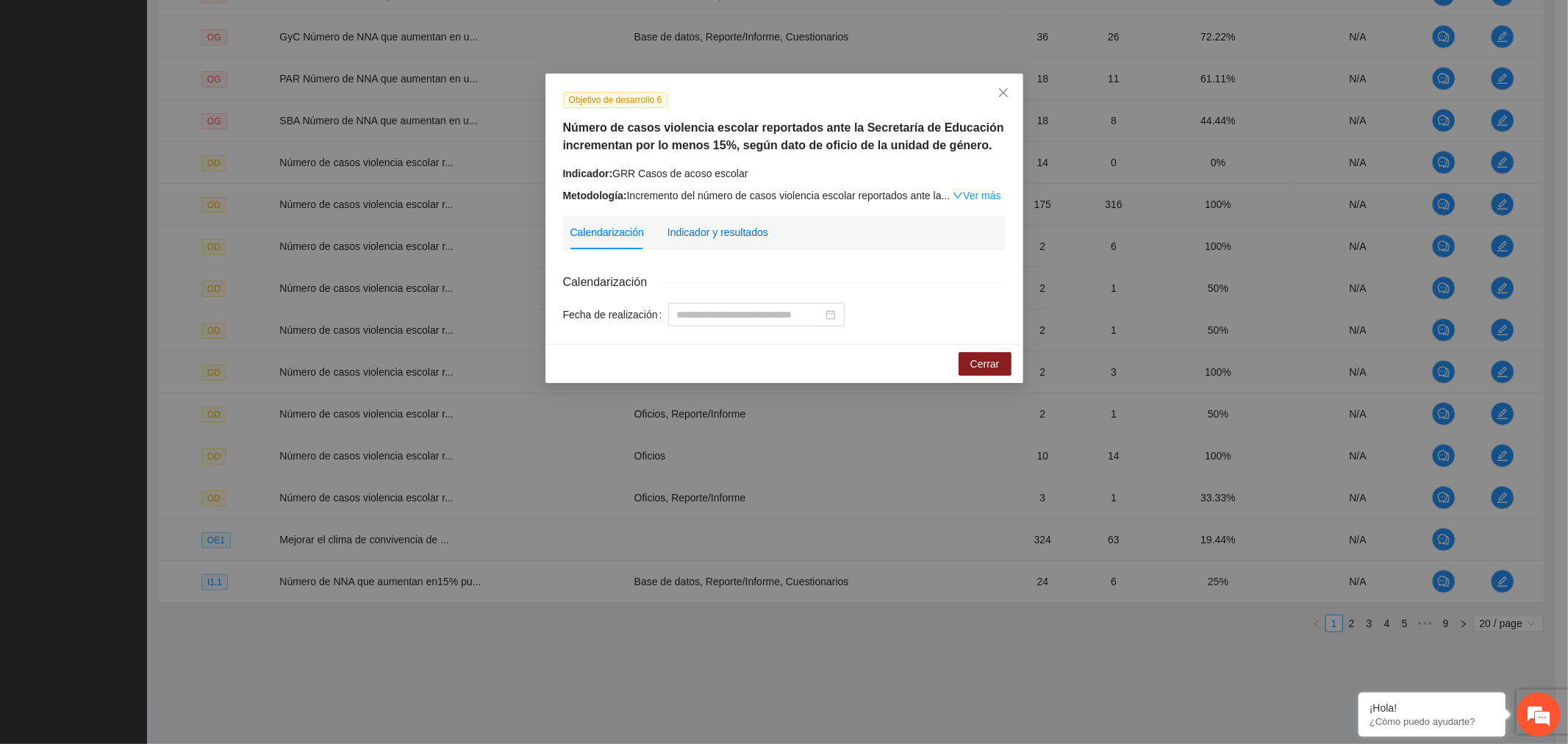
click at [753, 238] on div "Indicador y resultados" at bounding box center [718, 232] width 101 height 16
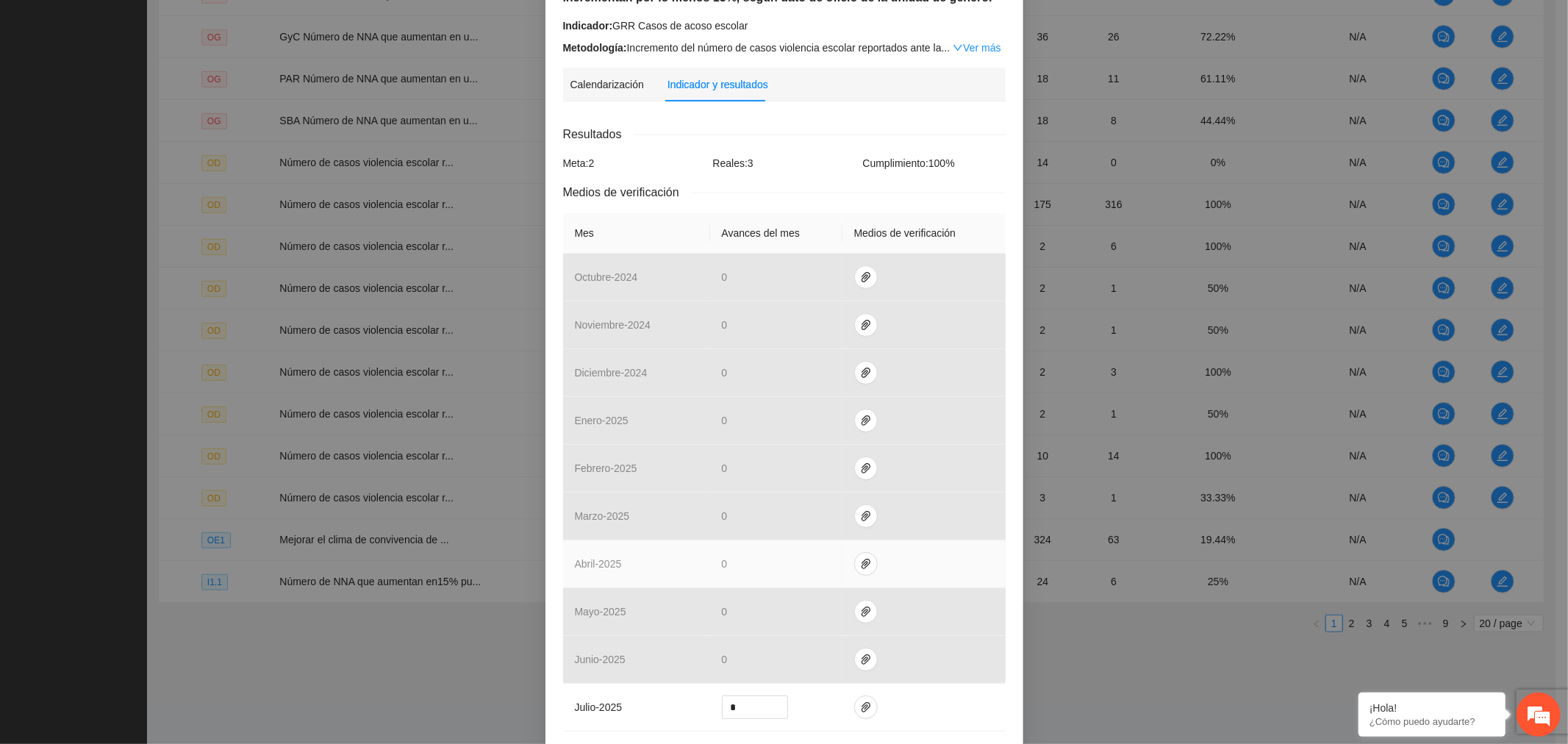
scroll to position [280, 0]
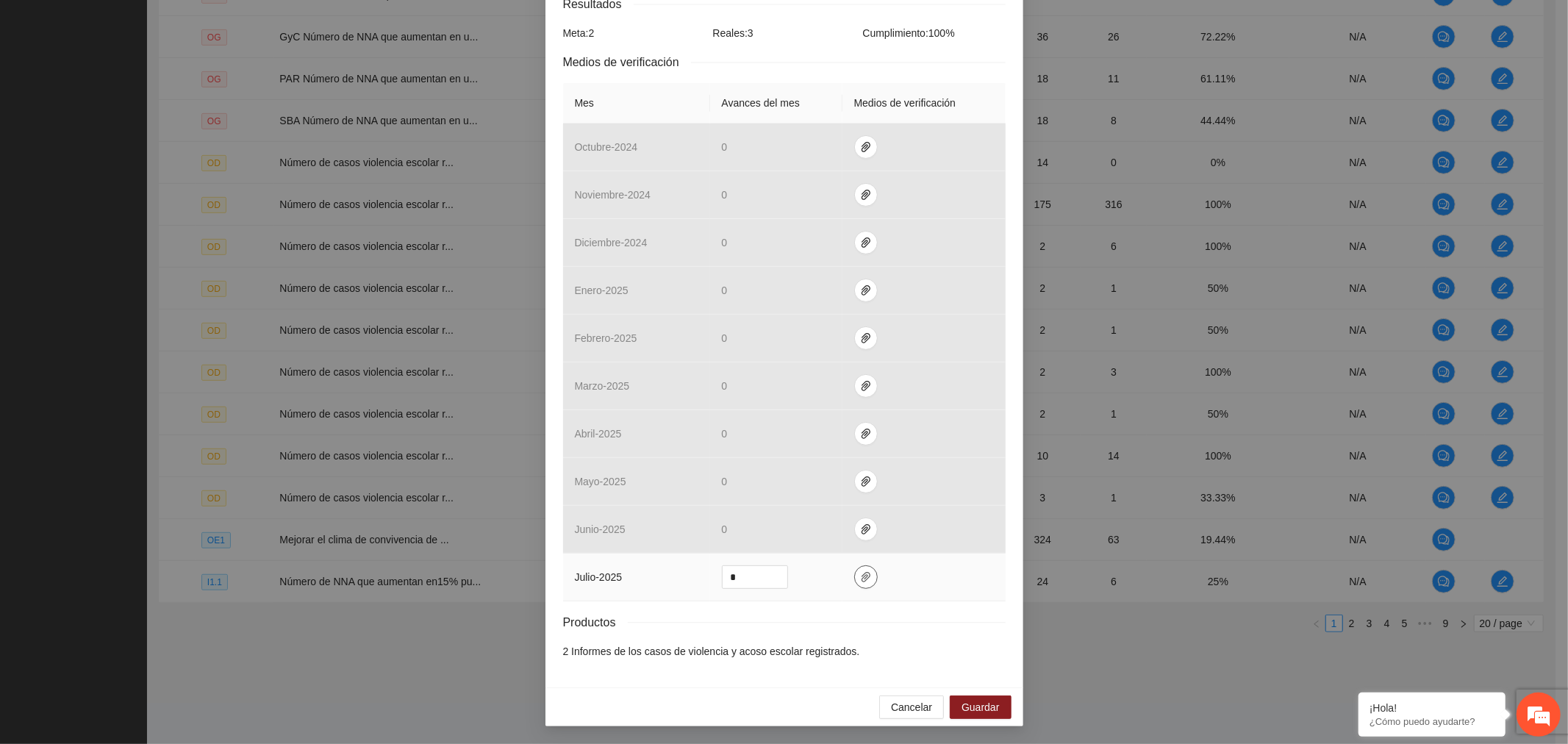
click at [860, 574] on icon "paper-clip" at bounding box center [866, 577] width 12 height 12
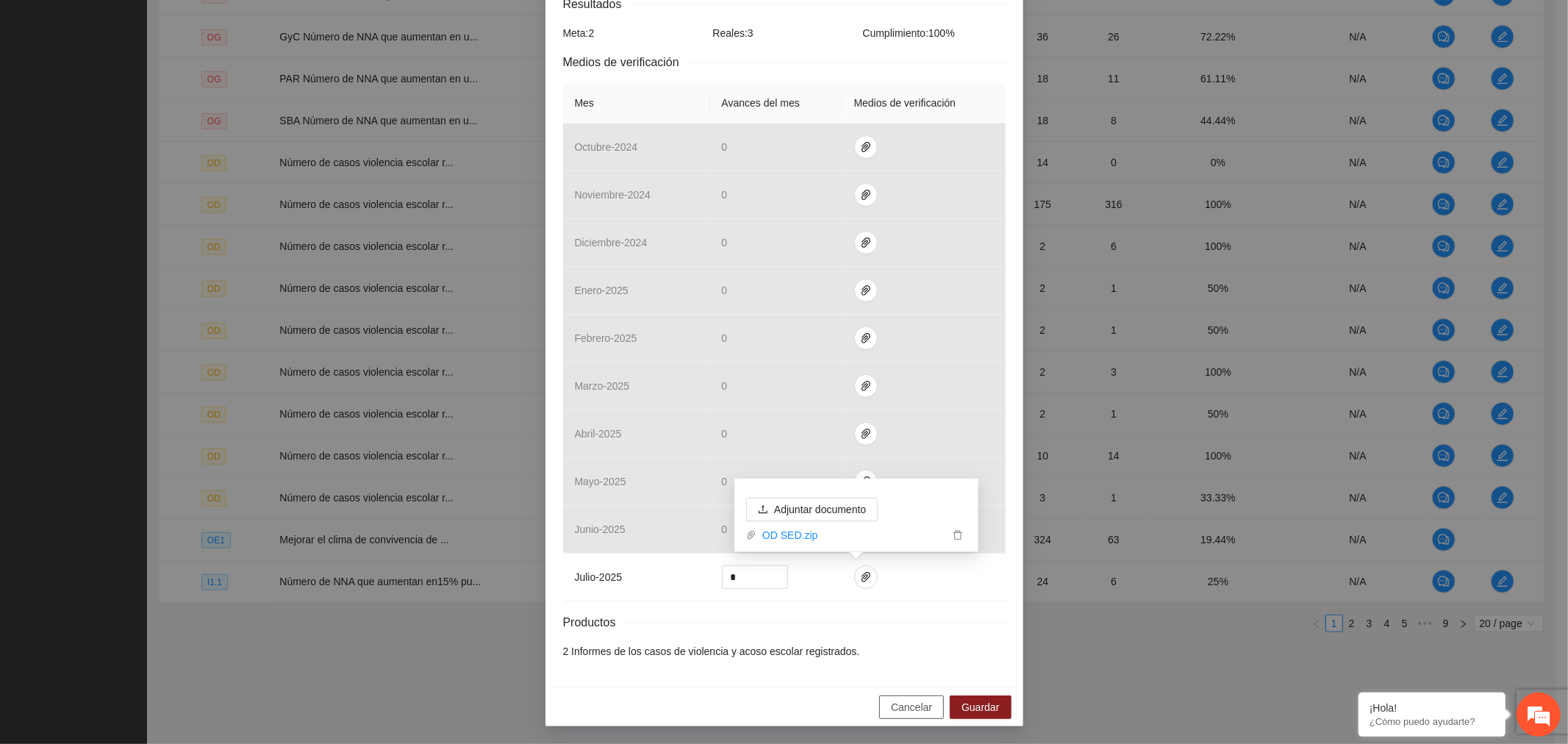
click at [901, 708] on span "Cancelar" at bounding box center [911, 707] width 42 height 16
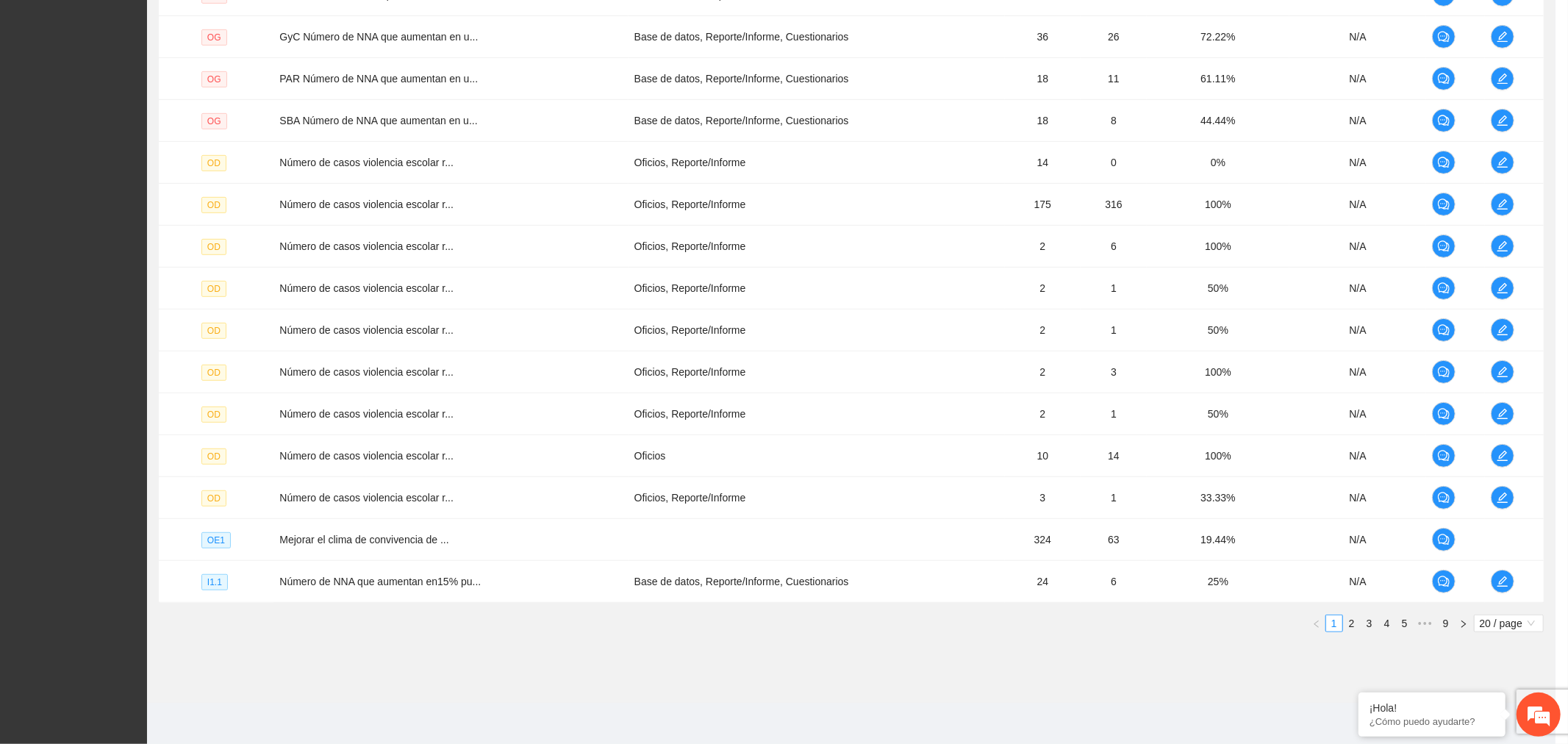
scroll to position [206, 0]
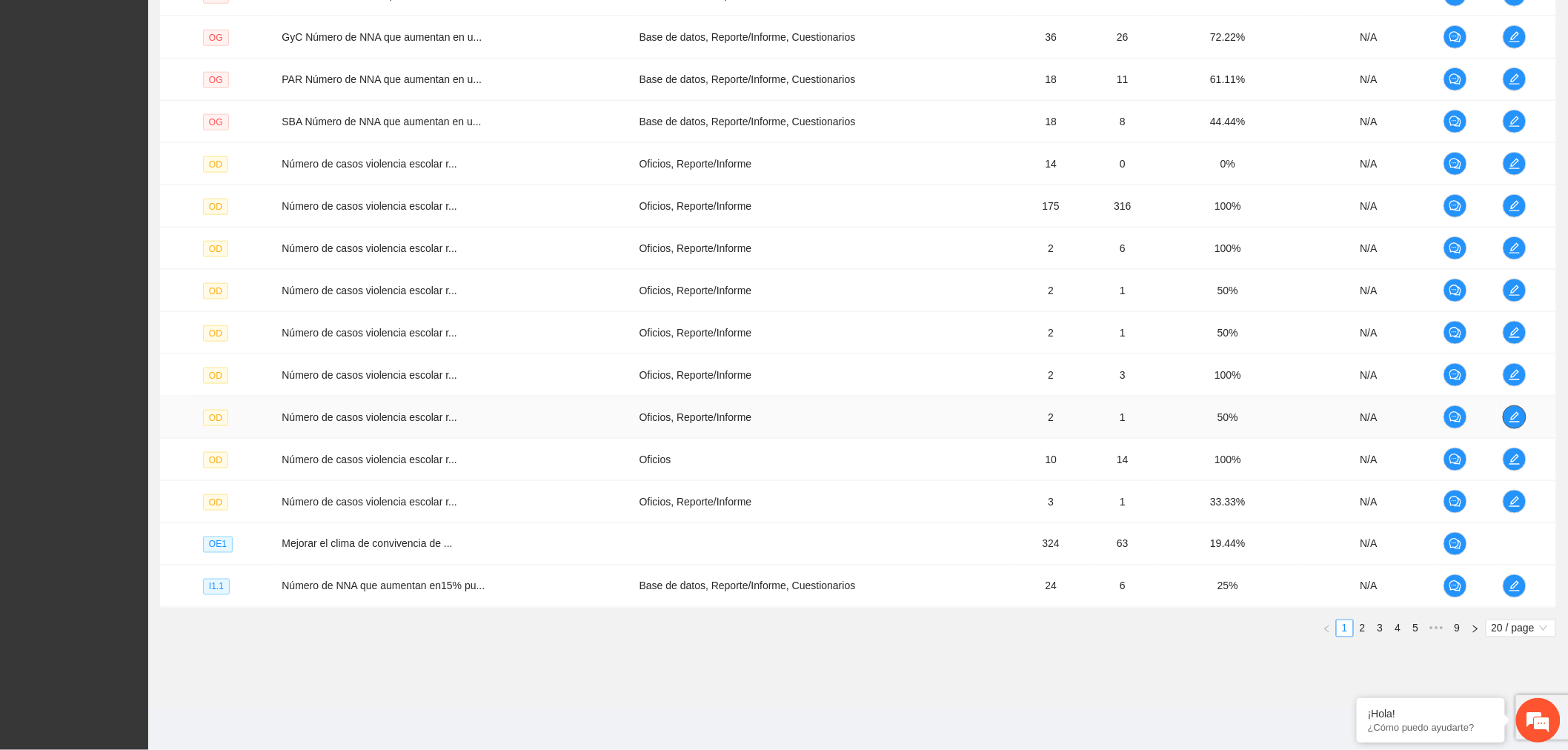
click at [1516, 418] on icon "edit" at bounding box center [1515, 417] width 12 height 12
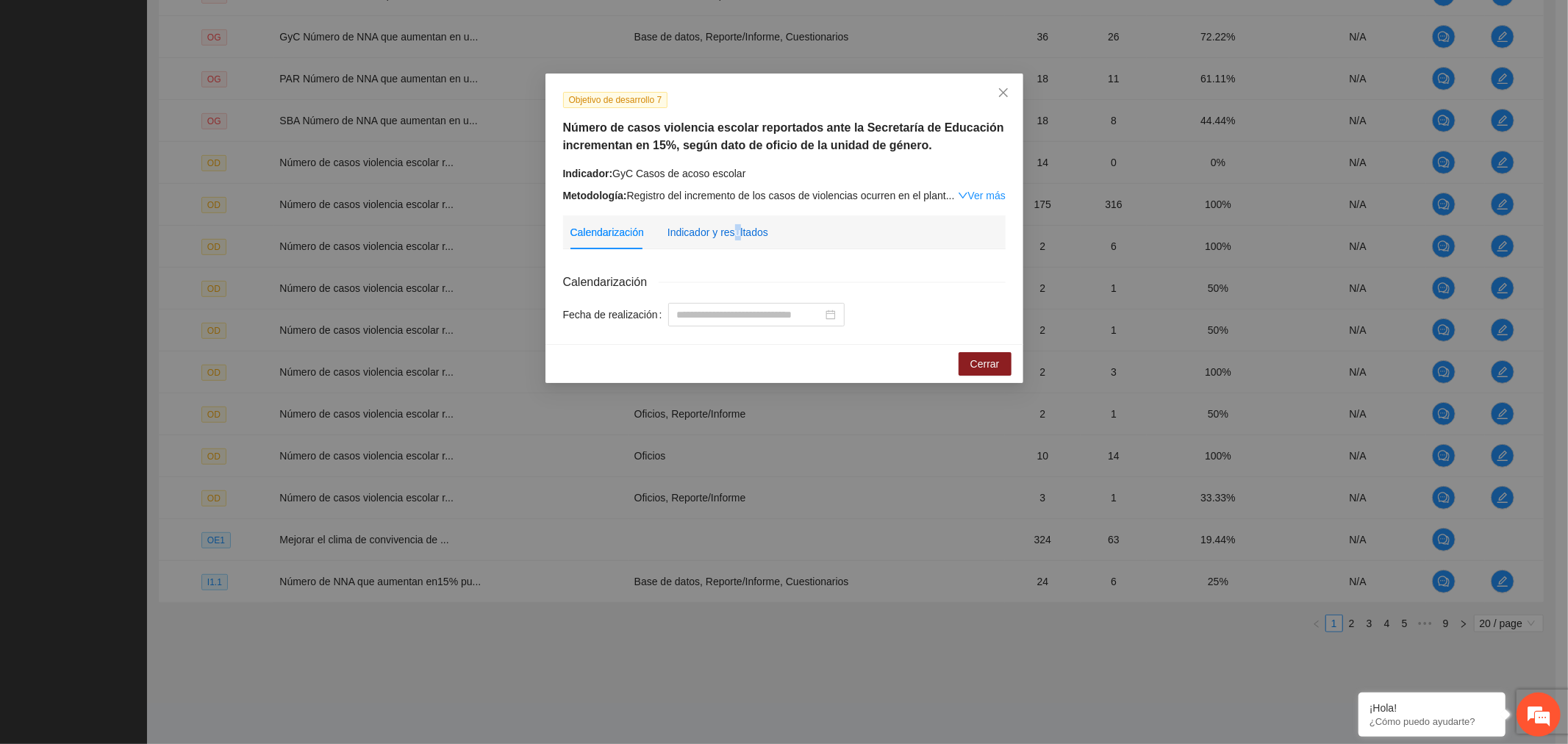
click at [735, 239] on div "Indicador y resultados" at bounding box center [718, 232] width 101 height 16
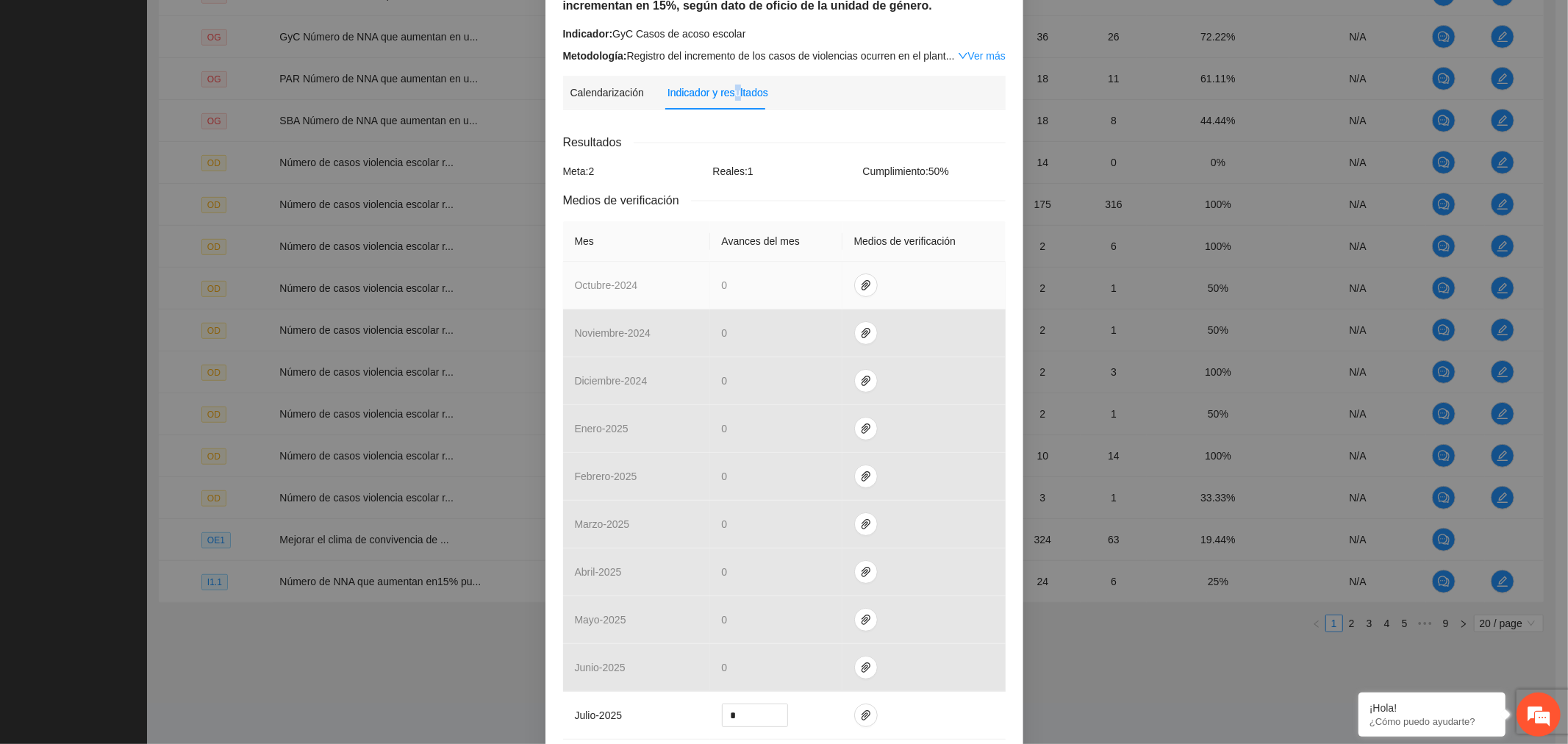
scroll to position [280, 0]
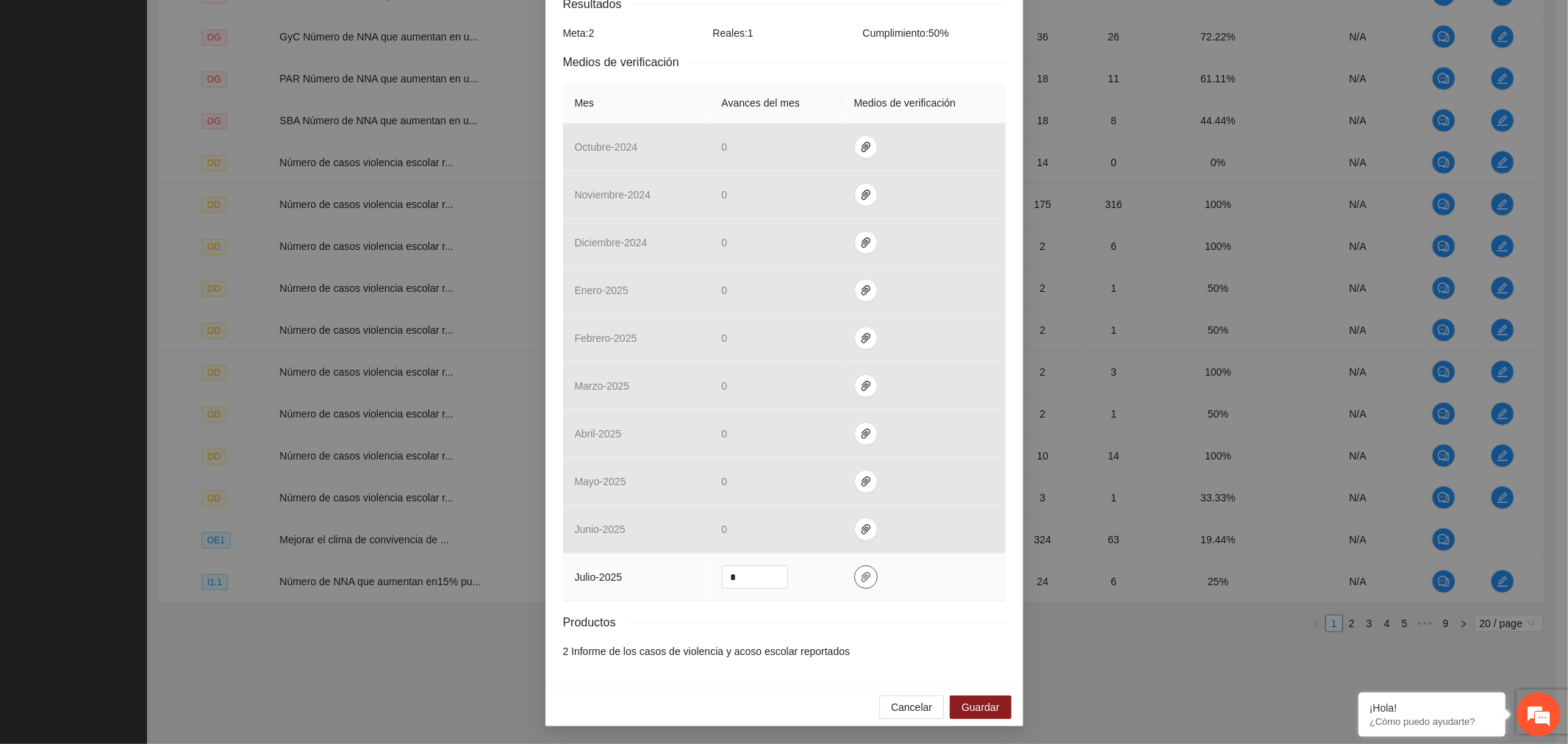
click at [862, 574] on icon "paper-clip" at bounding box center [866, 577] width 12 height 12
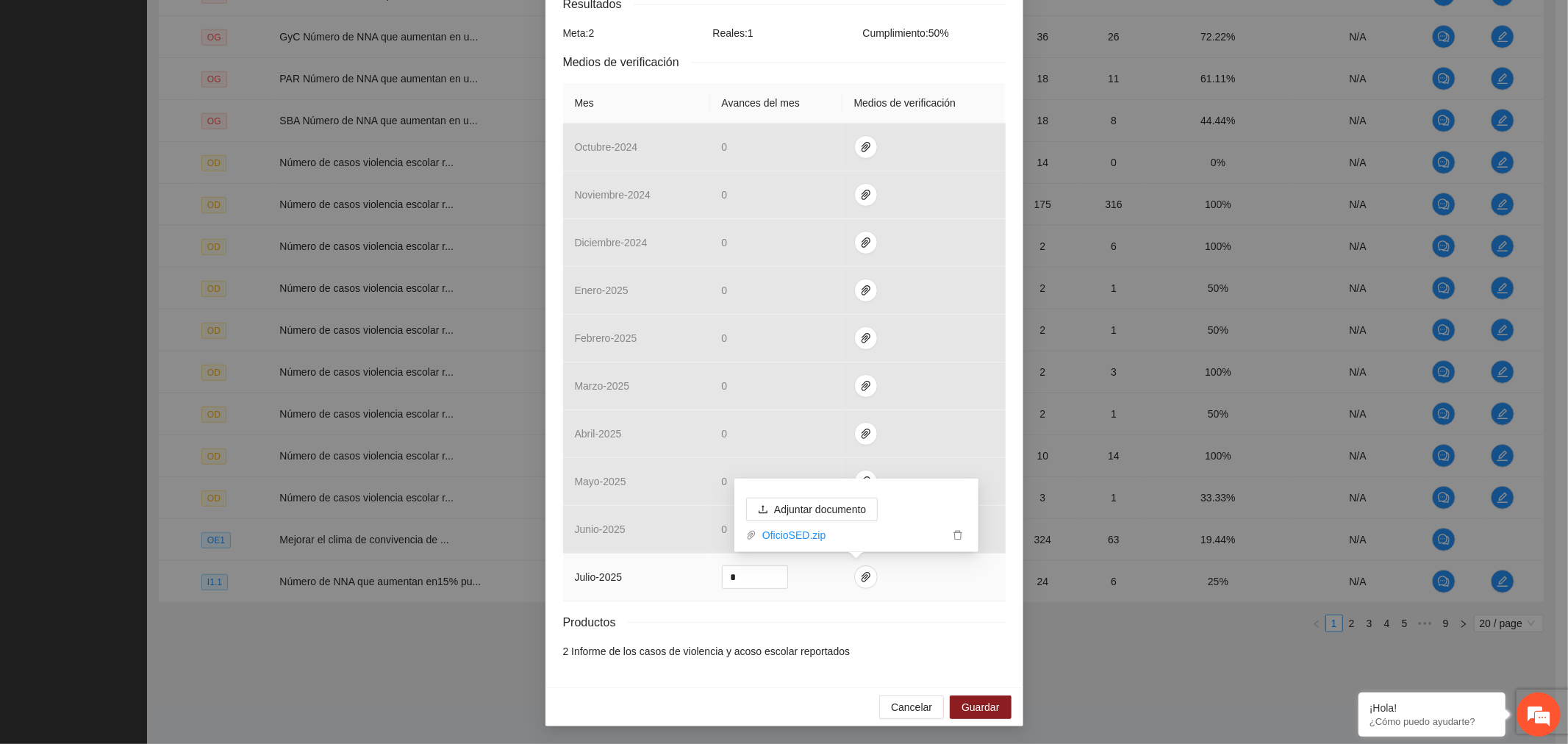
click at [965, 530] on span "delete" at bounding box center [958, 535] width 16 height 10
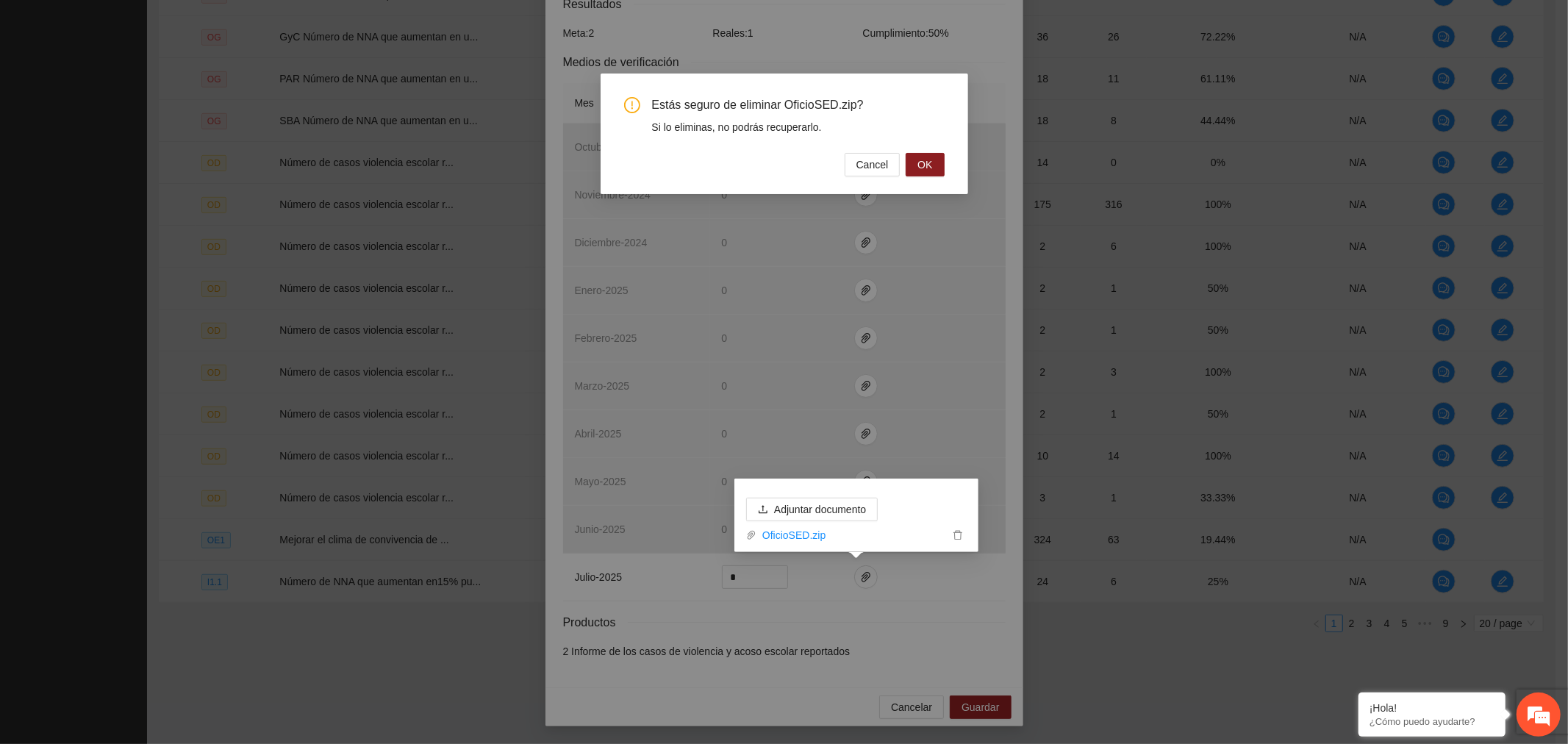
click at [932, 165] on button "OK" at bounding box center [925, 164] width 38 height 24
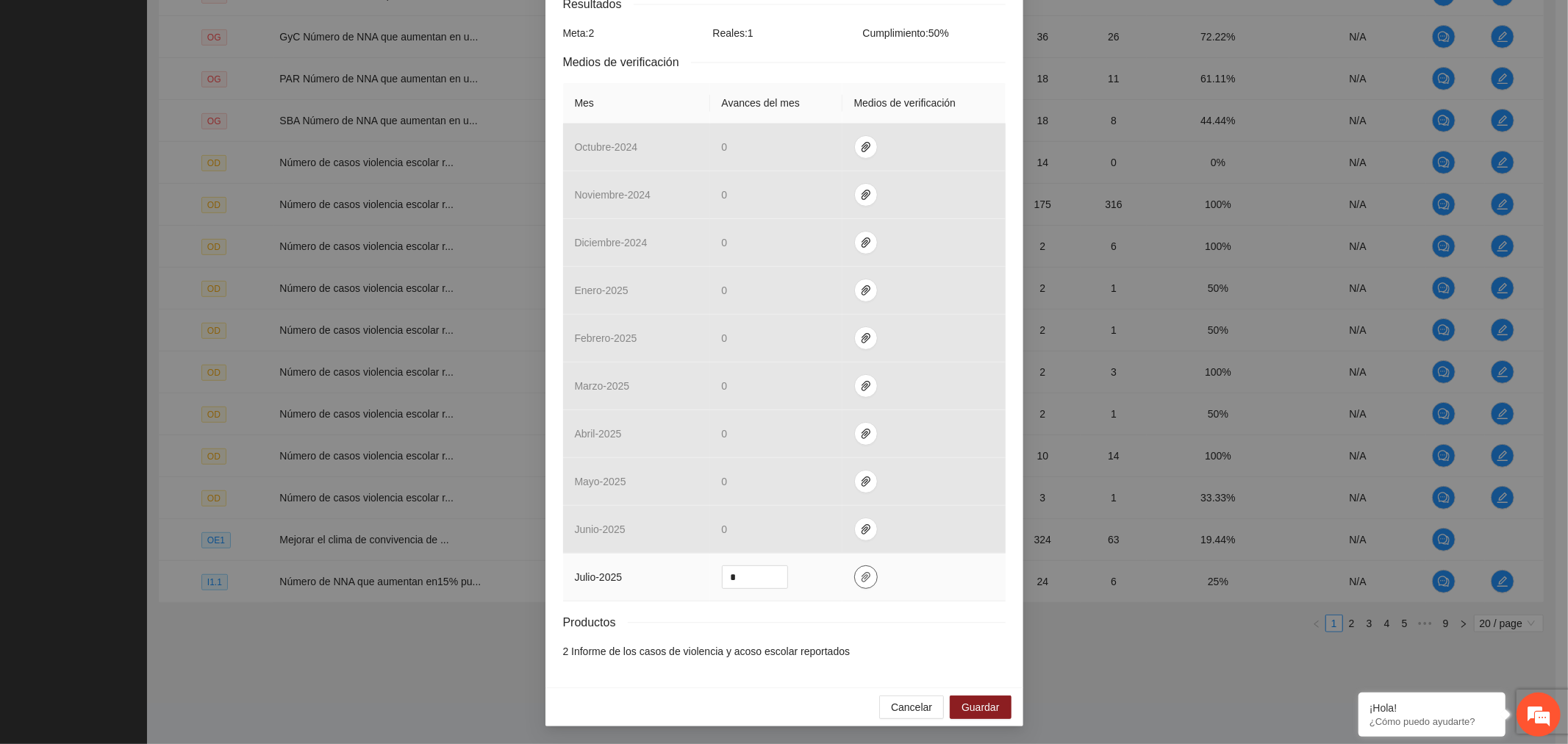
click at [862, 578] on icon "paper-clip" at bounding box center [866, 577] width 12 height 12
click at [840, 528] on span "Adjuntar documento" at bounding box center [820, 531] width 92 height 16
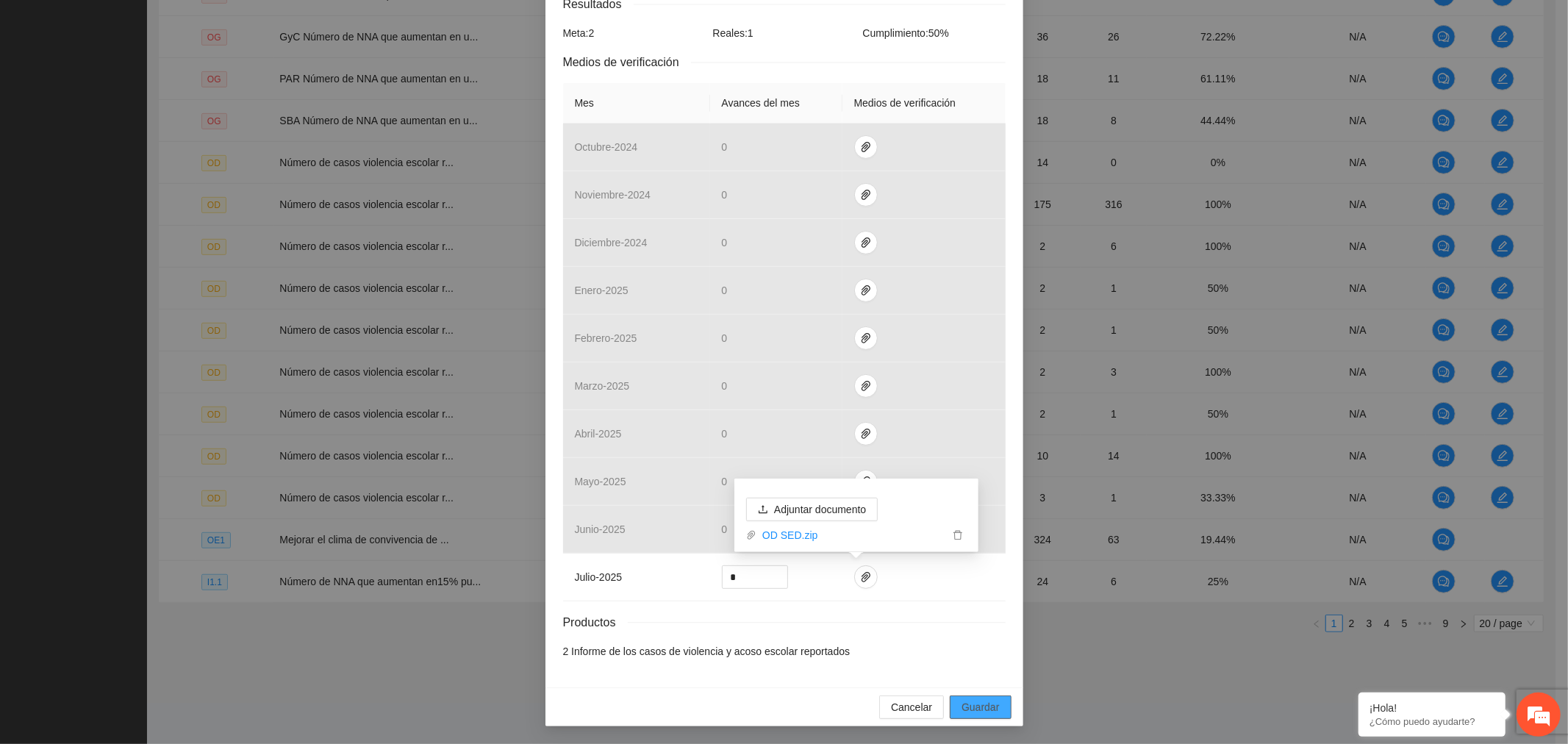
click at [965, 710] on span "Guardar" at bounding box center [981, 707] width 37 height 16
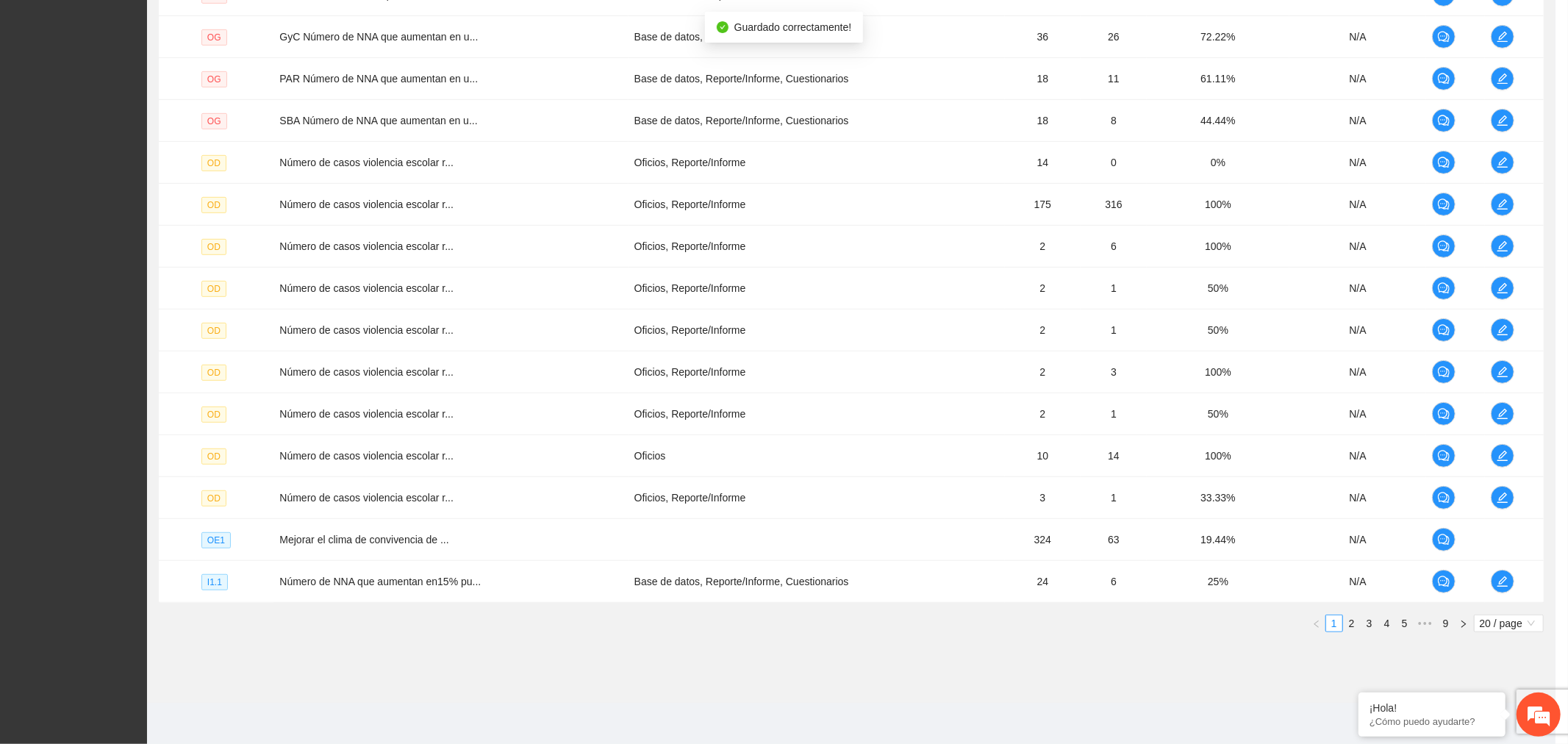
scroll to position [206, 0]
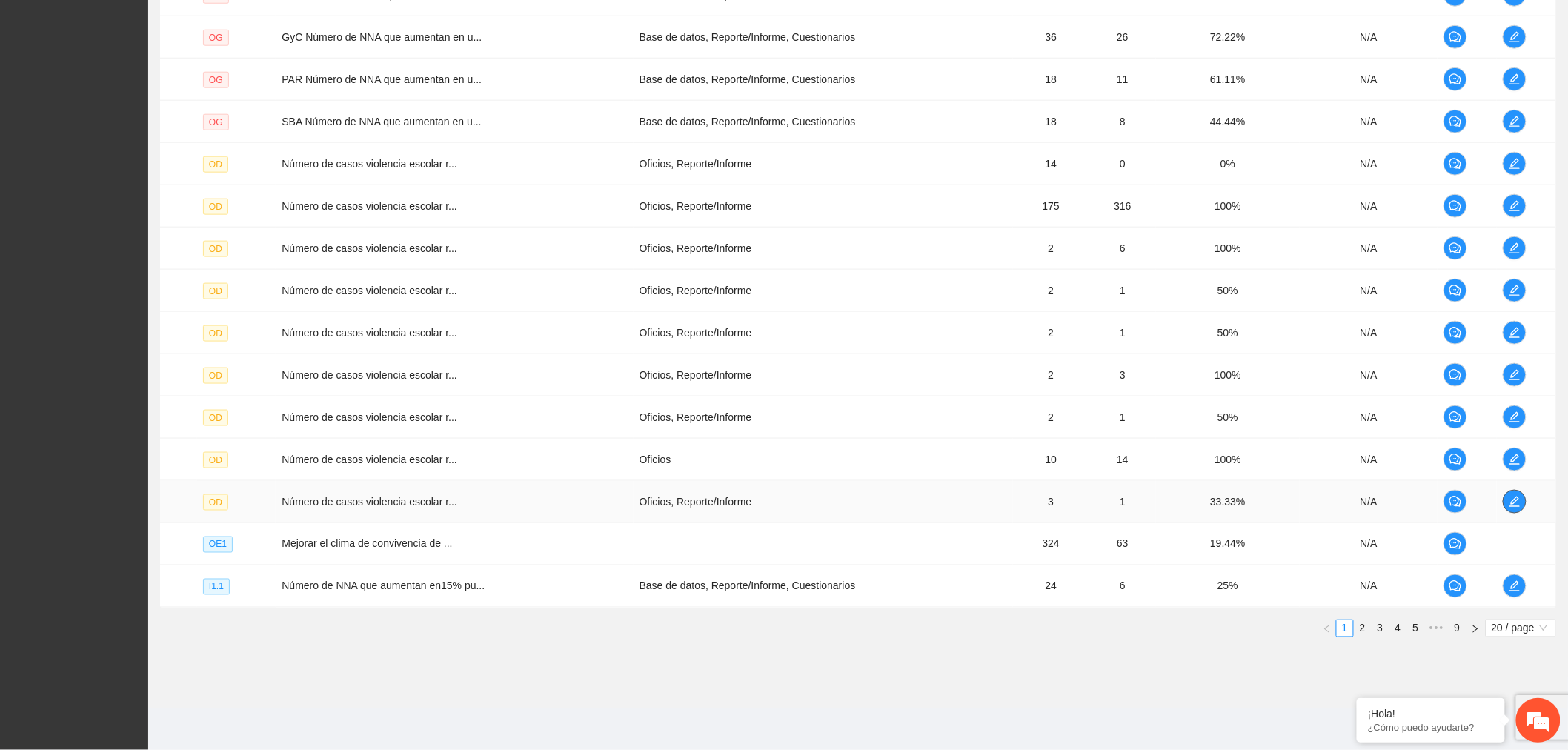
click at [1509, 508] on button "button" at bounding box center [1515, 501] width 24 height 24
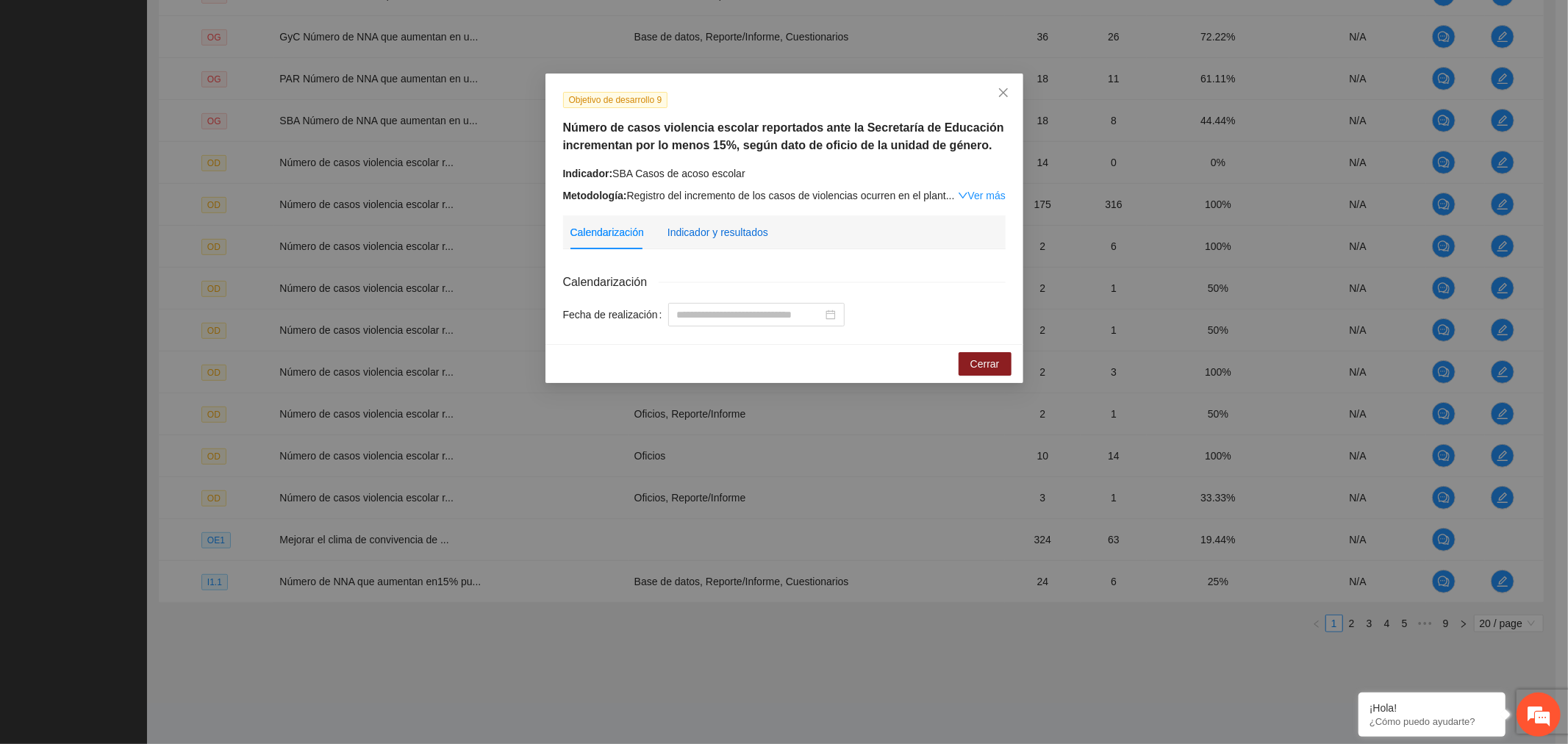
click at [751, 229] on div "Indicador y resultados" at bounding box center [718, 232] width 101 height 16
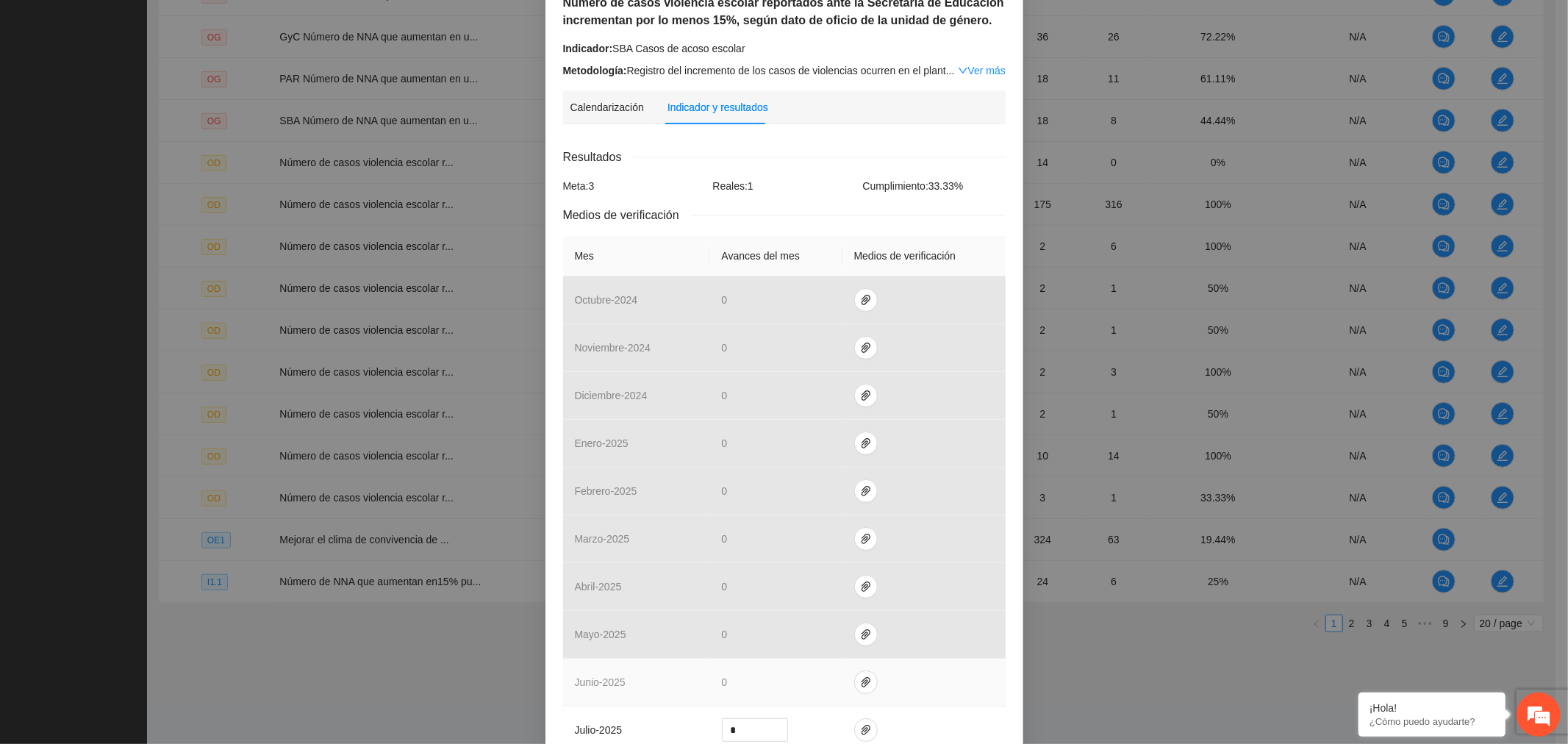
scroll to position [280, 0]
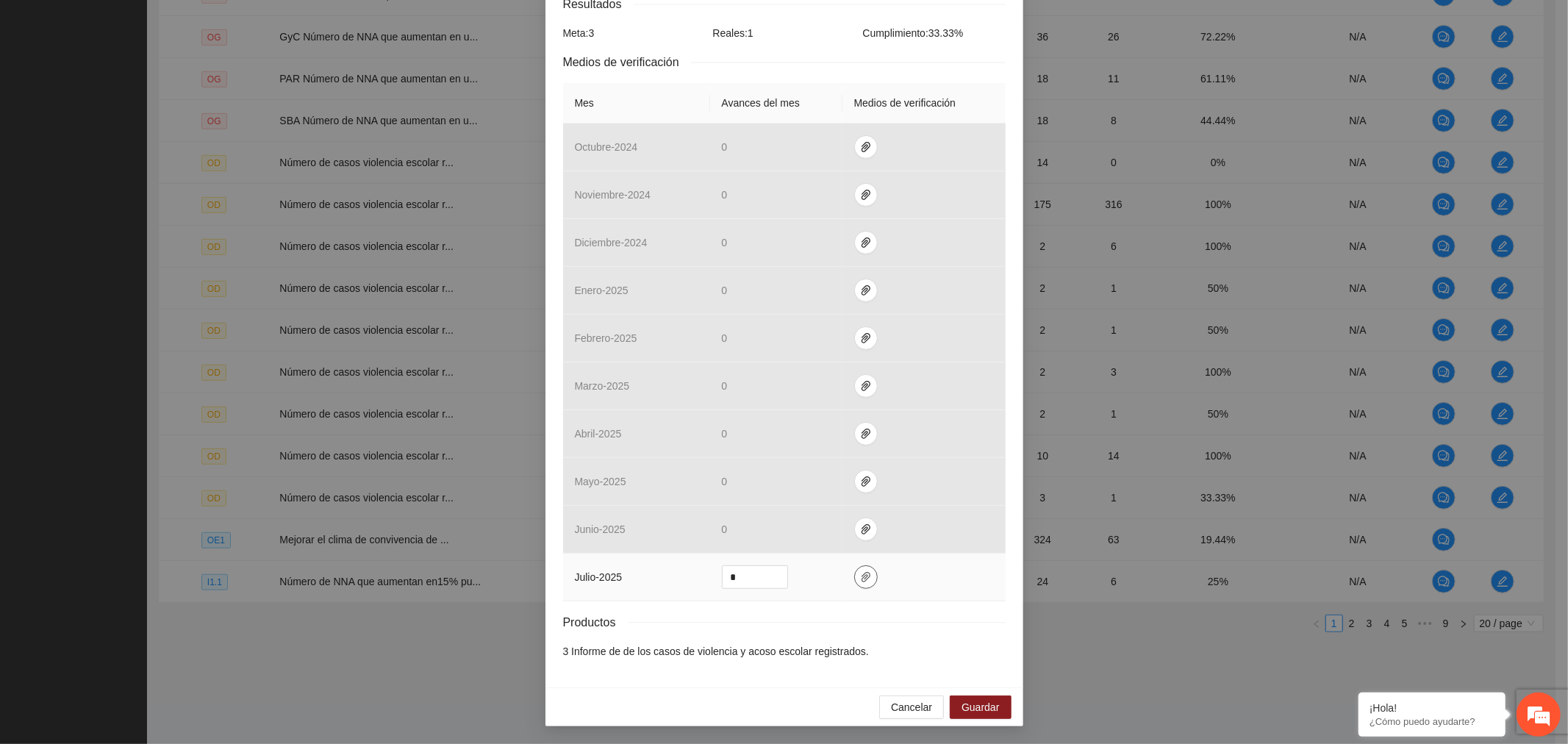
click at [860, 581] on icon "paper-clip" at bounding box center [866, 577] width 12 height 12
click at [840, 535] on span "Adjuntar documento" at bounding box center [820, 531] width 92 height 16
click at [982, 708] on span "Guardar" at bounding box center [981, 707] width 37 height 16
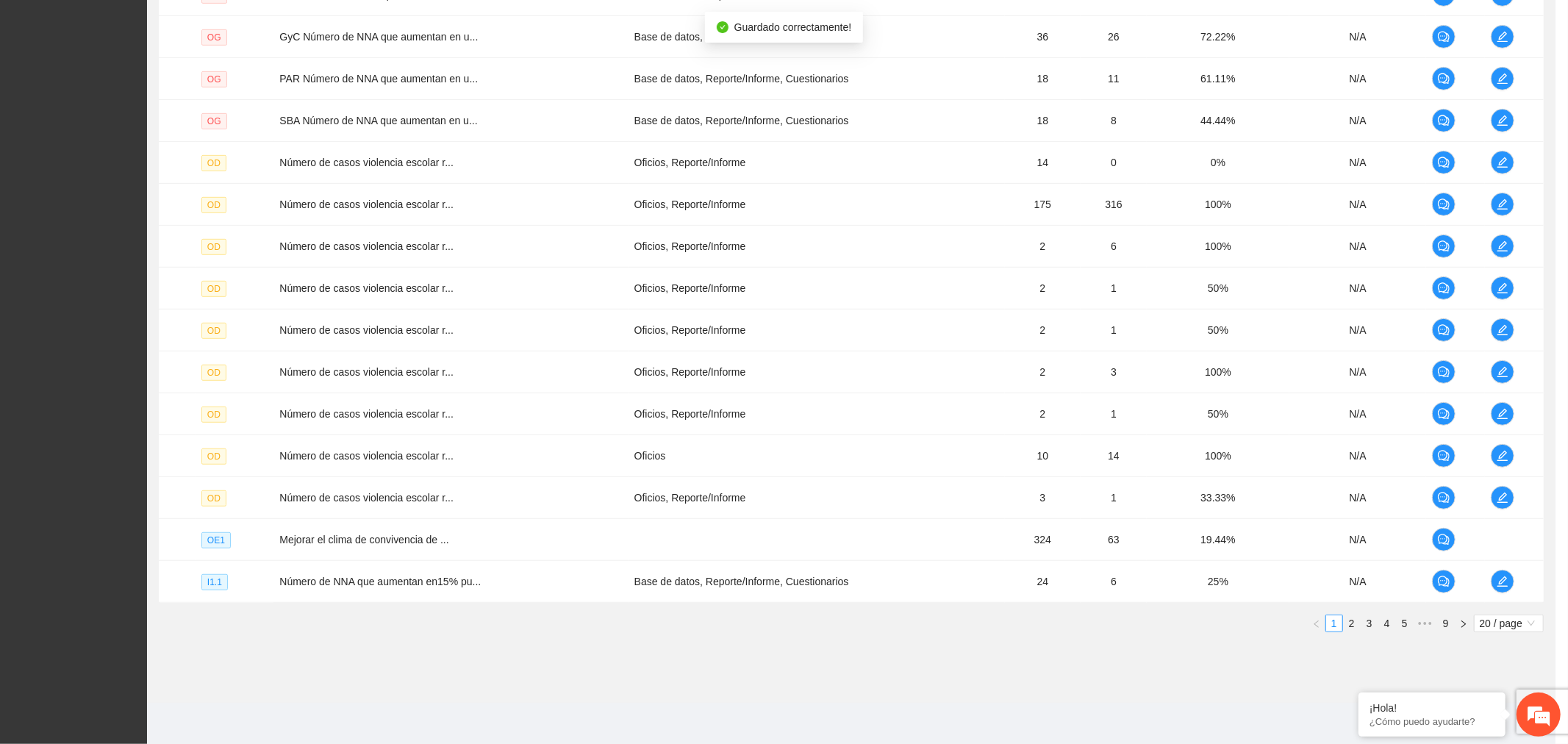
scroll to position [206, 0]
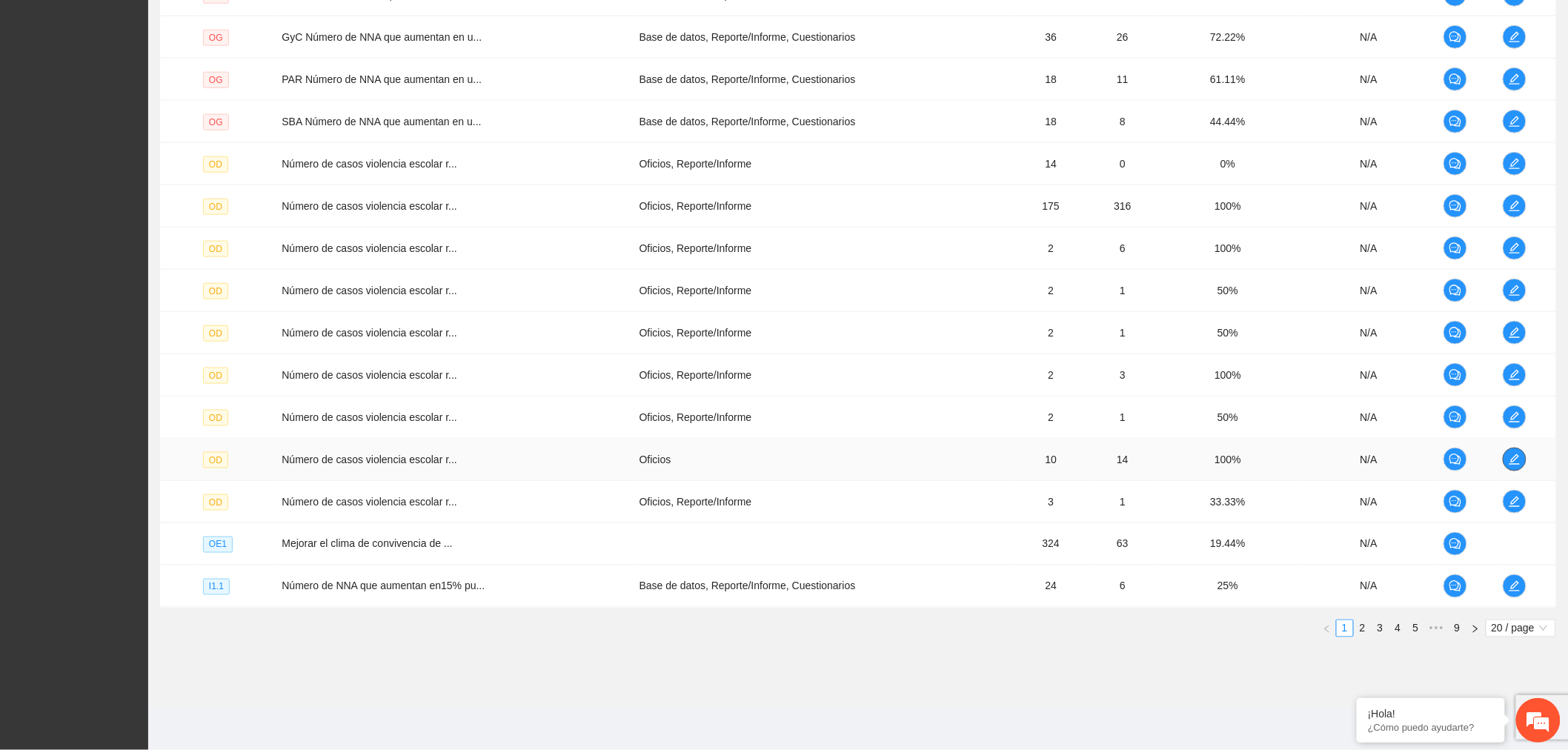
click at [1516, 457] on icon "edit" at bounding box center [1515, 460] width 12 height 12
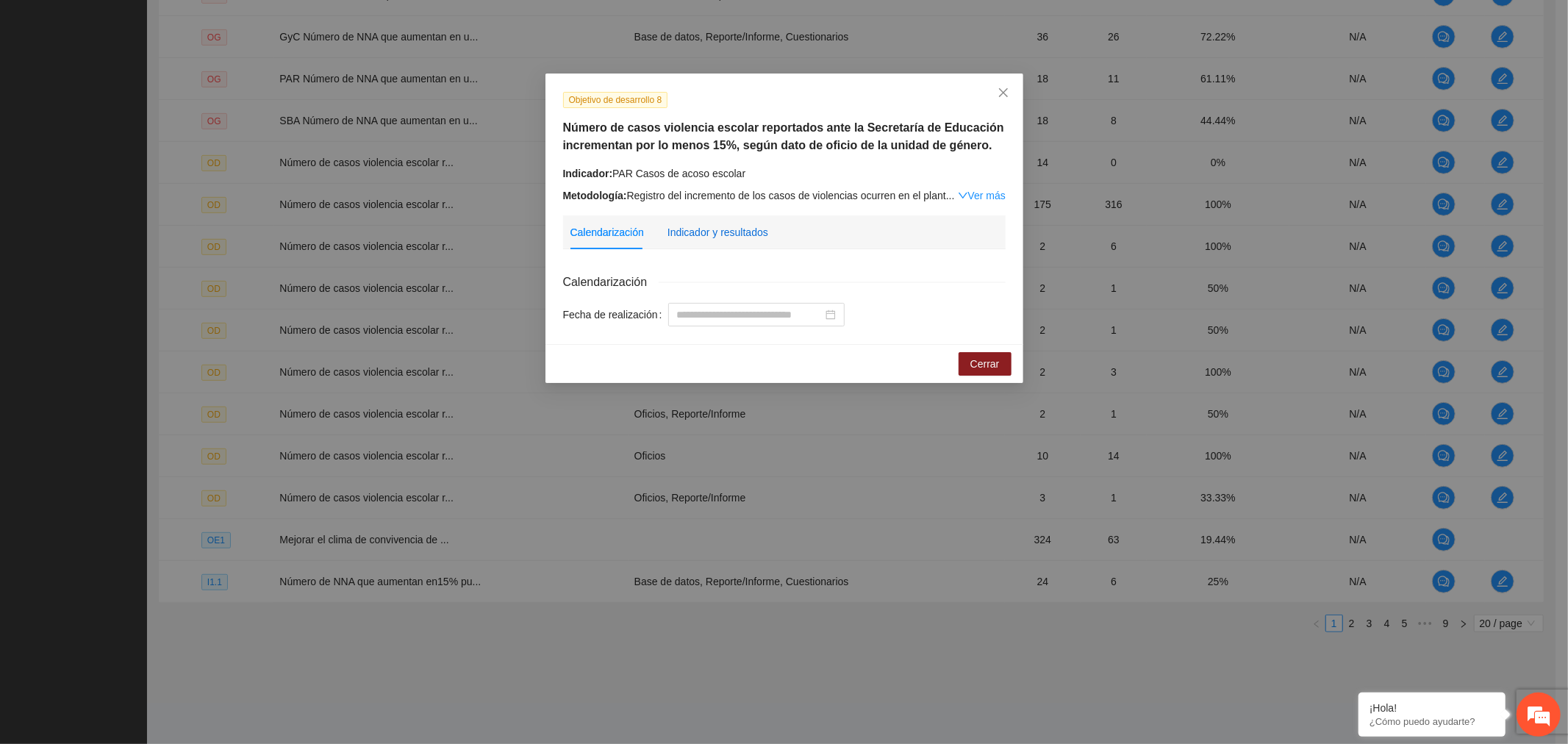
drag, startPoint x: 710, startPoint y: 229, endPoint x: 717, endPoint y: 245, distance: 17.5
click at [709, 230] on div "Indicador y resultados" at bounding box center [718, 232] width 101 height 16
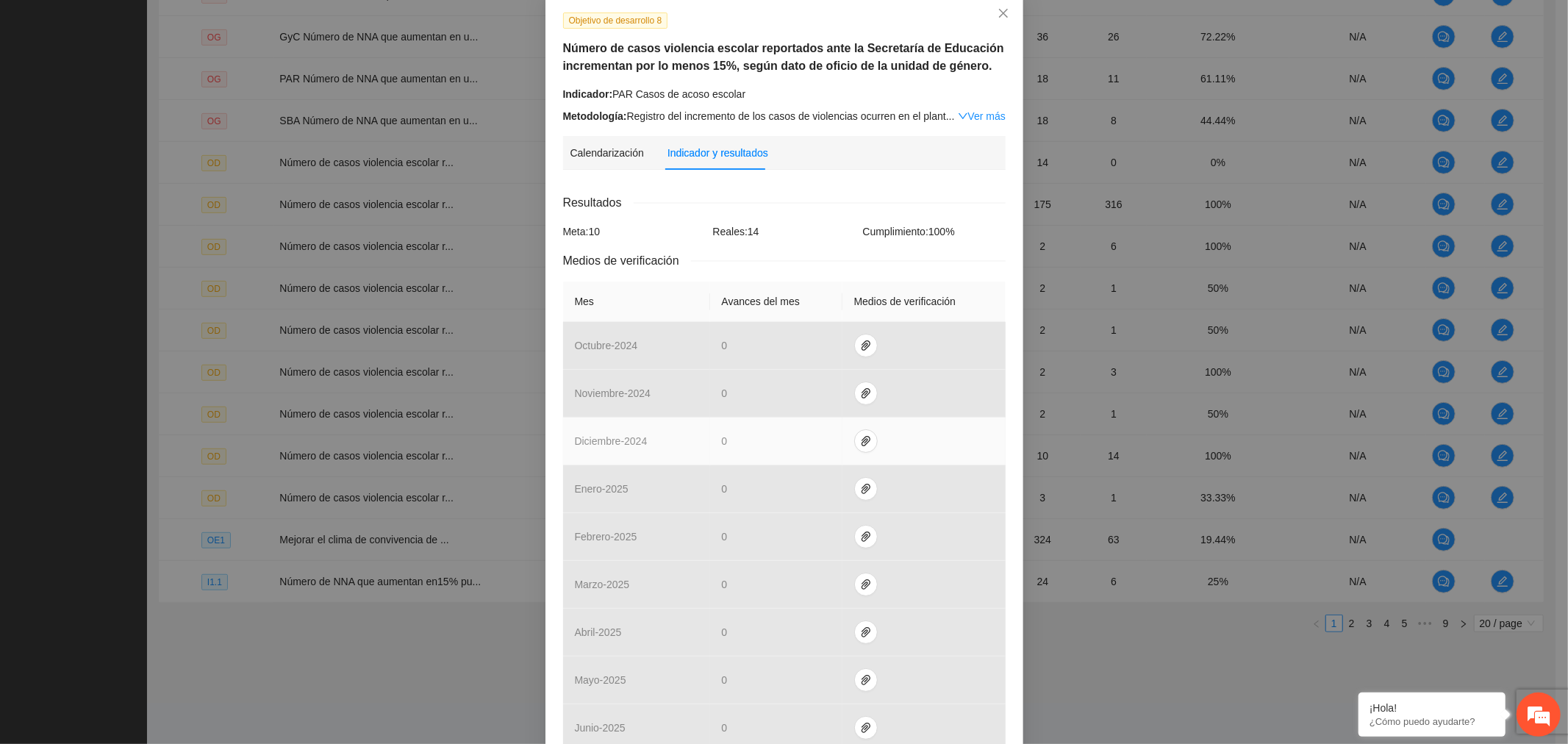
scroll to position [280, 0]
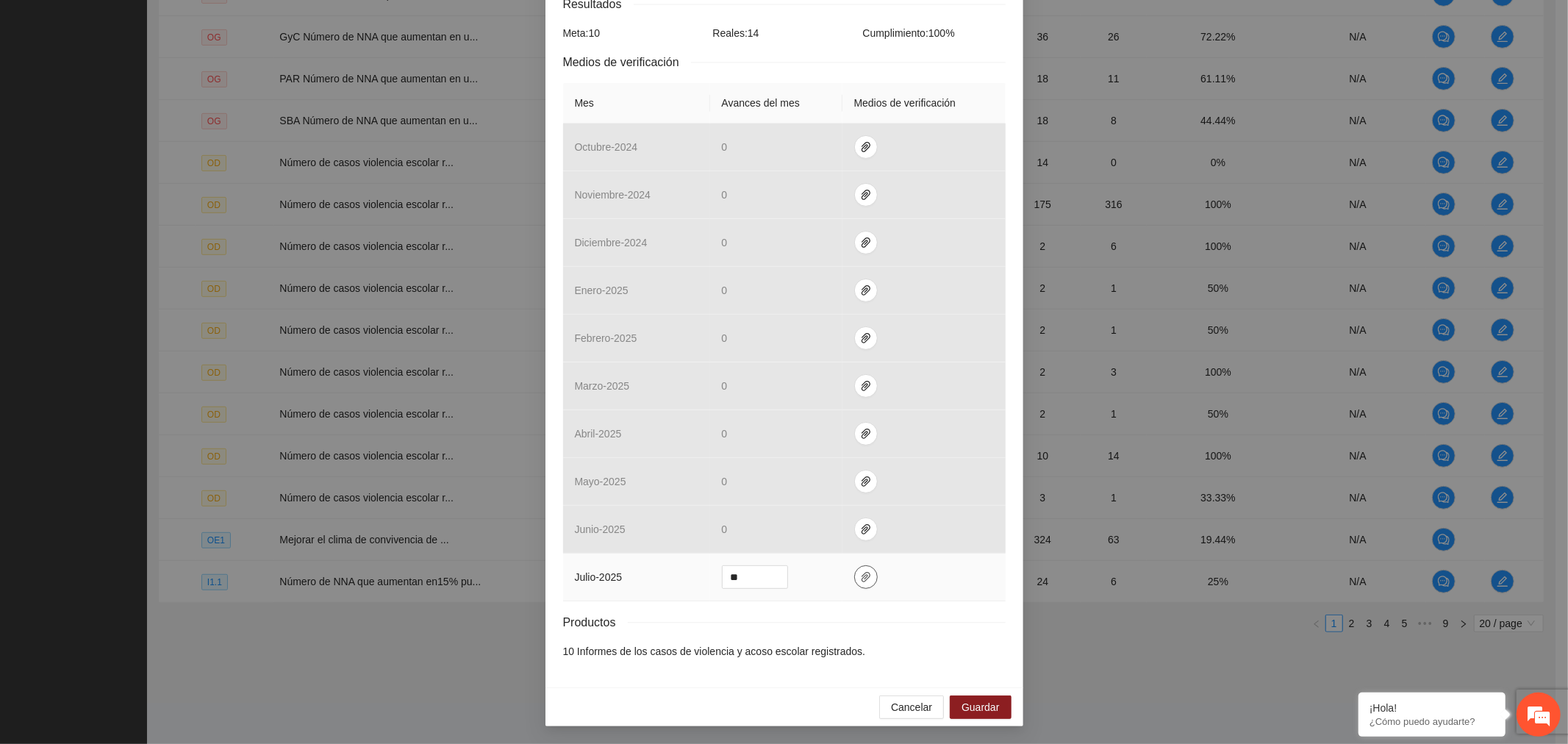
click at [862, 581] on icon "paper-clip" at bounding box center [866, 577] width 8 height 10
click at [837, 524] on span "Adjuntar documento" at bounding box center [820, 531] width 92 height 16
click at [983, 700] on span "Guardar" at bounding box center [981, 707] width 37 height 16
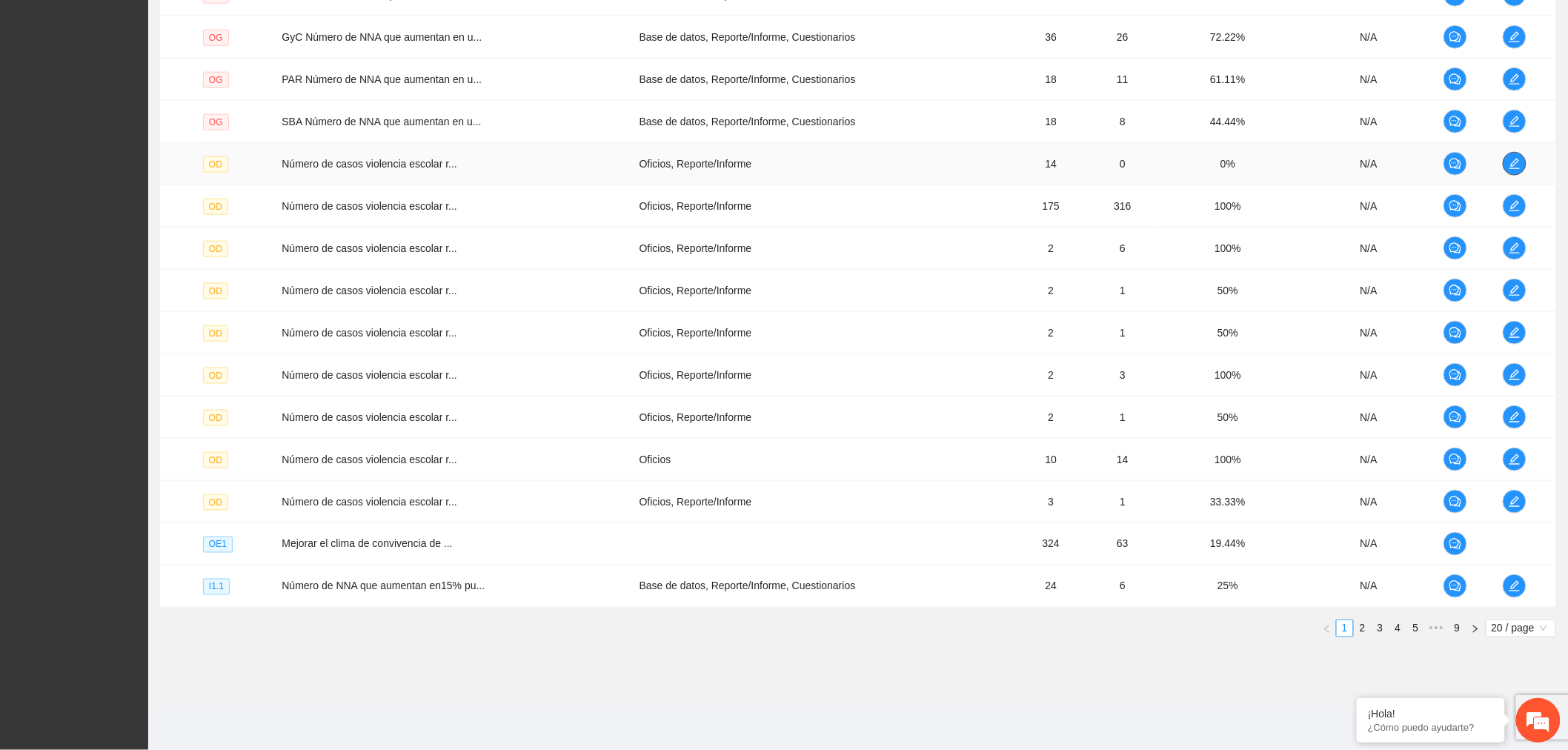
click at [1508, 154] on button "button" at bounding box center [1515, 164] width 24 height 24
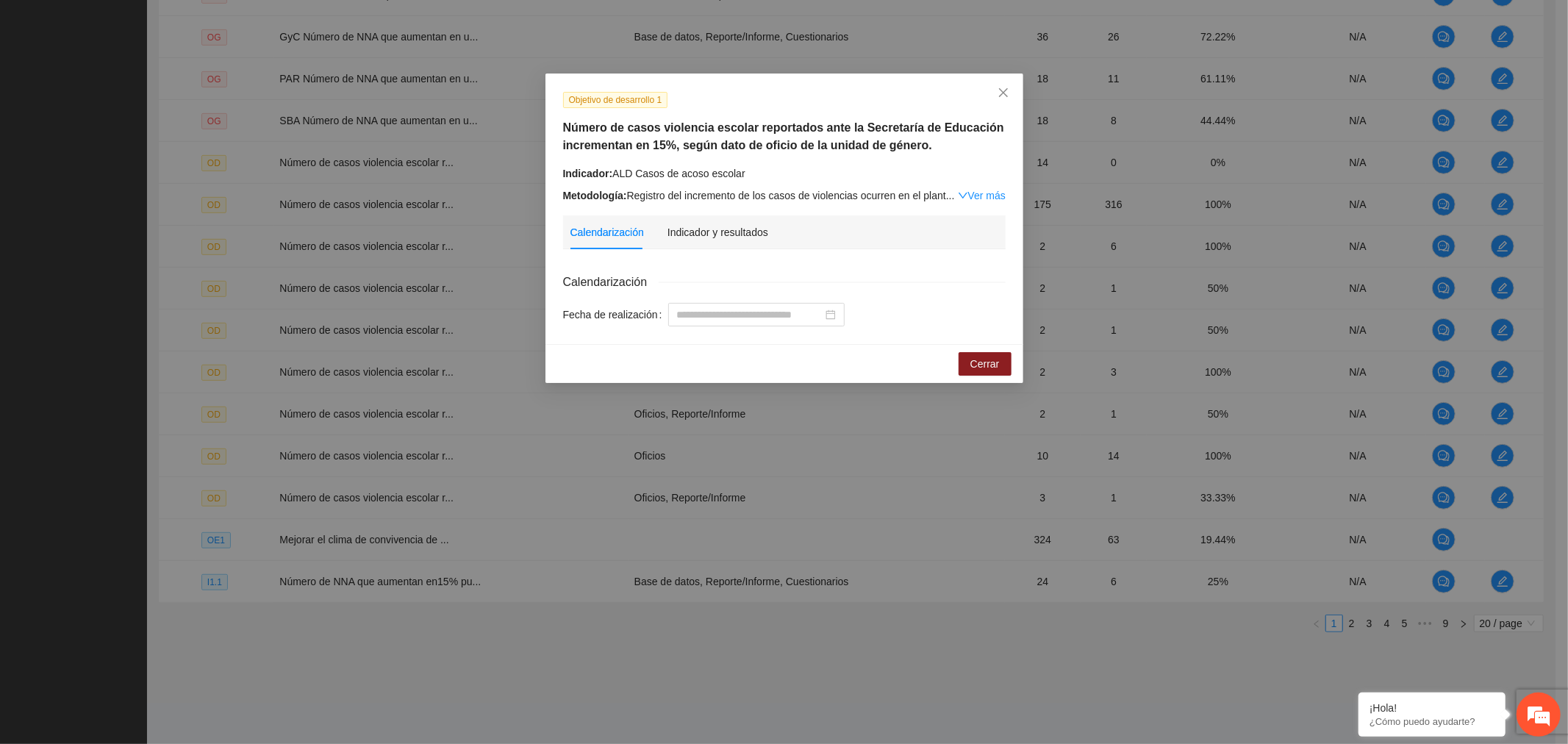
click at [708, 242] on div "Indicador y resultados" at bounding box center [718, 232] width 101 height 34
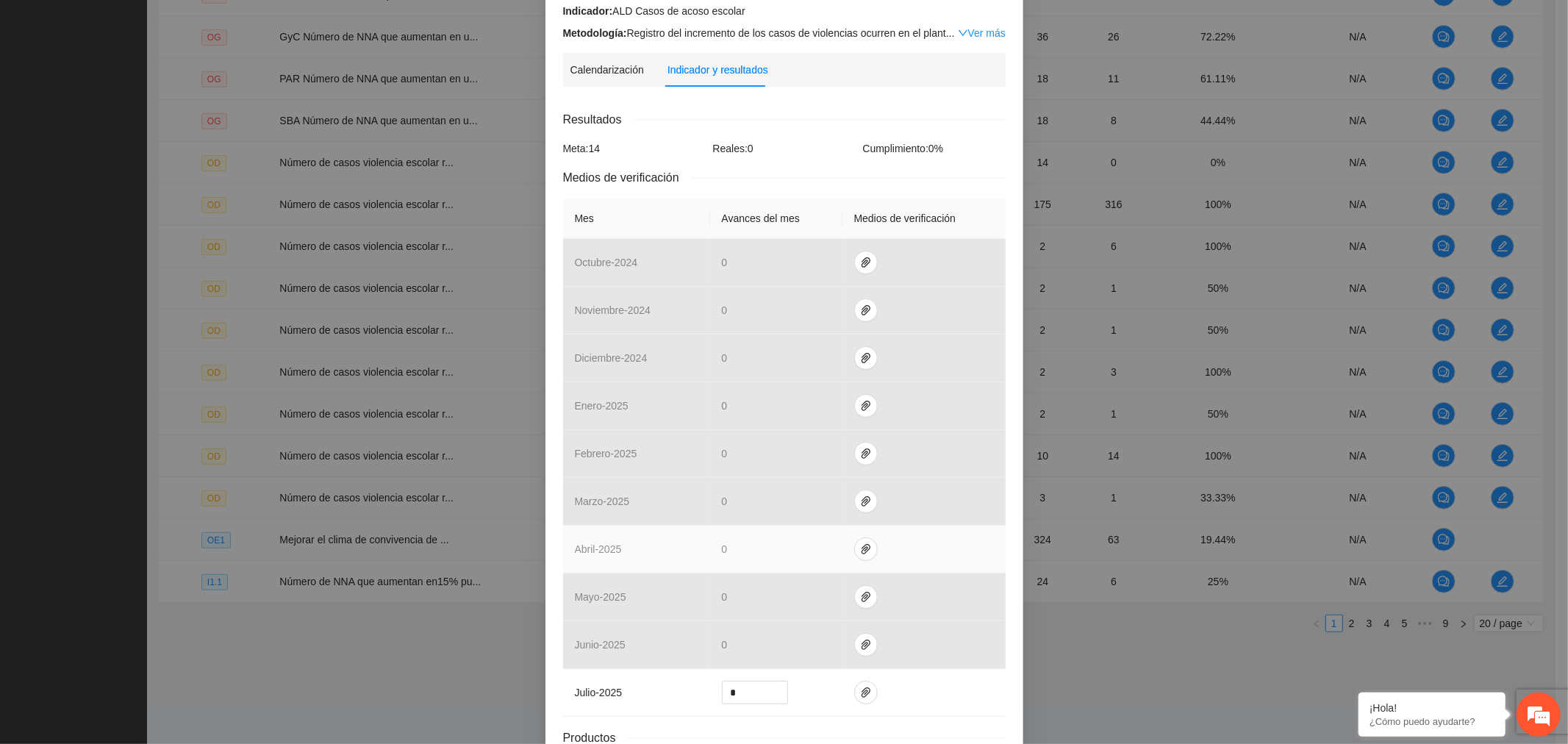
scroll to position [280, 0]
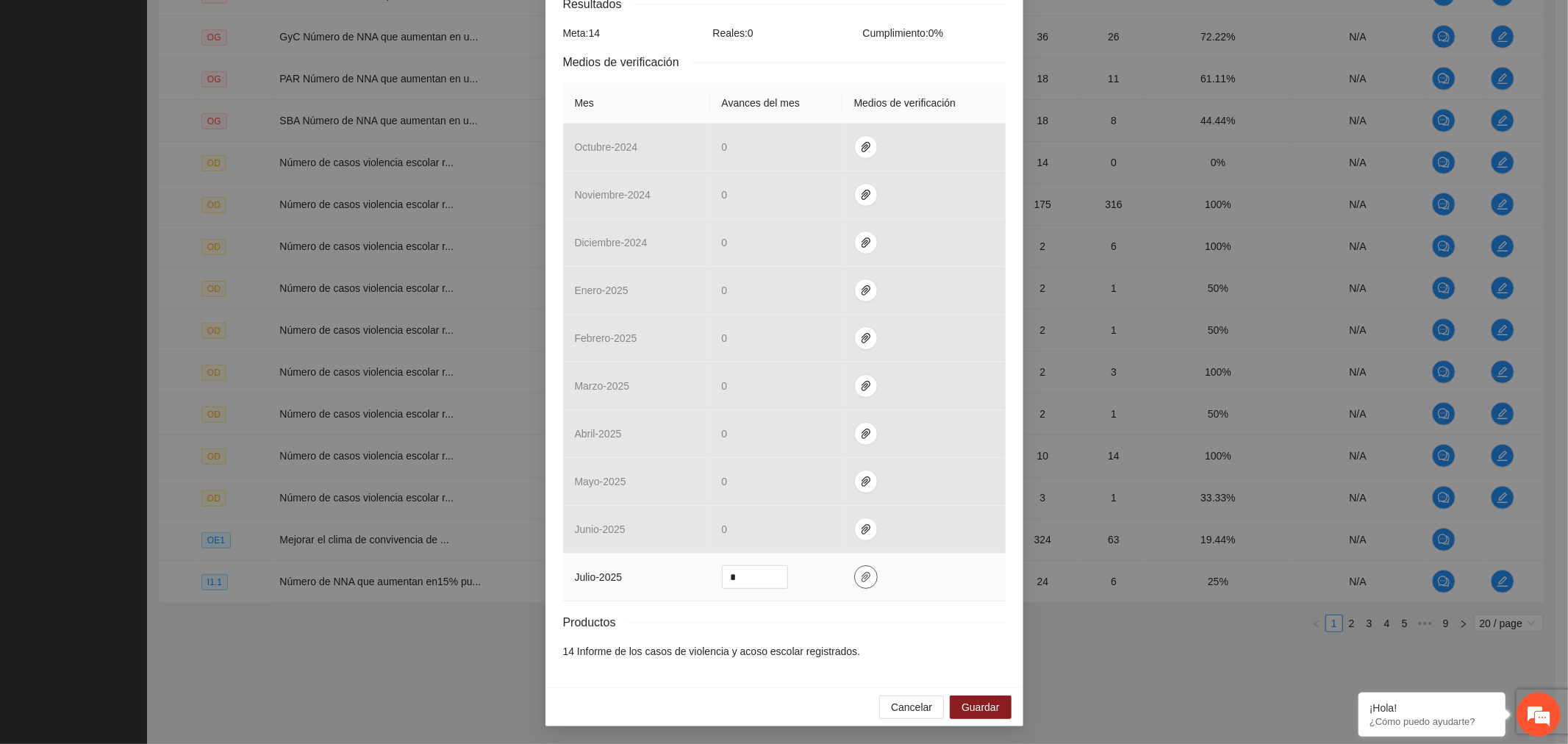
click at [858, 566] on button "button" at bounding box center [866, 577] width 24 height 24
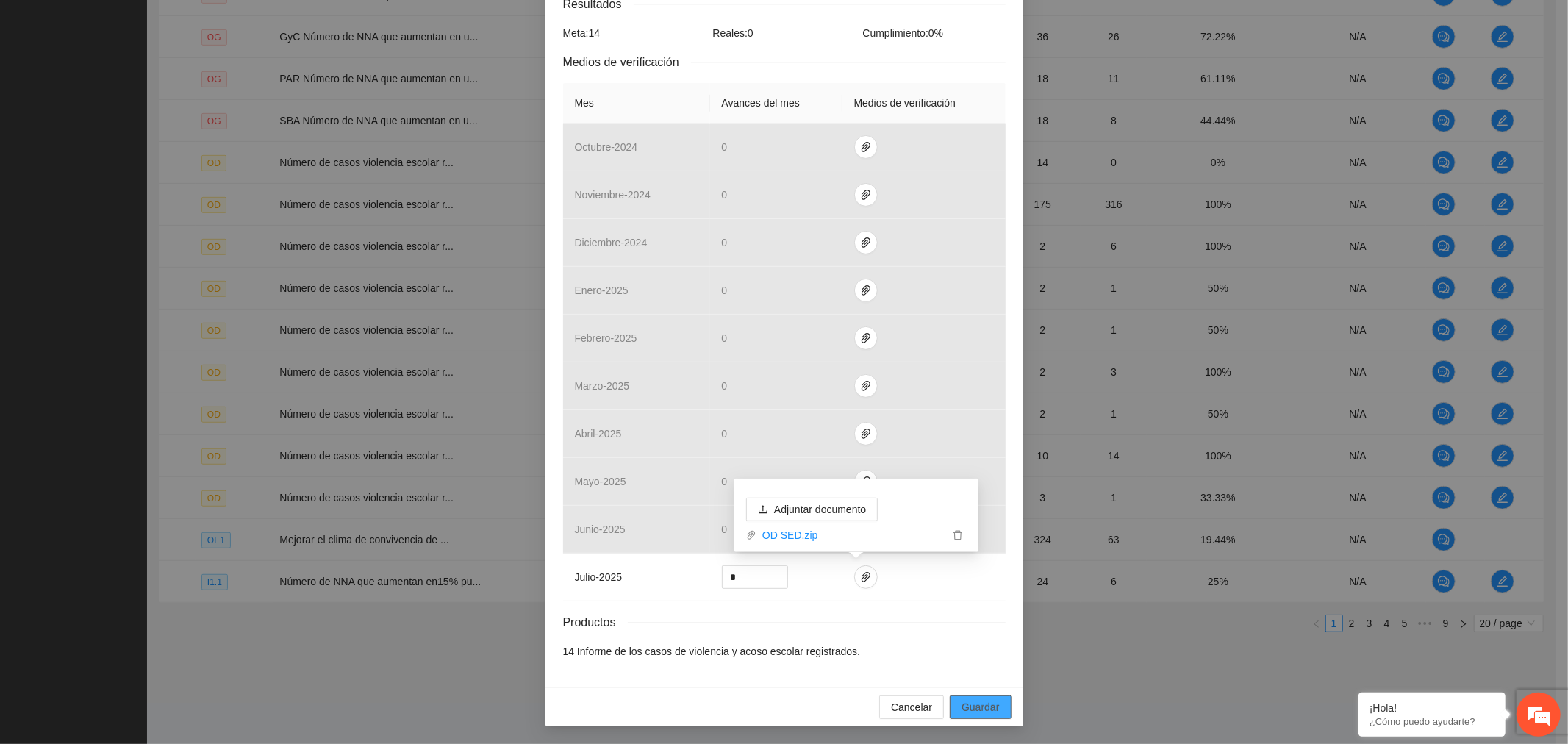
click at [963, 699] on span "Guardar" at bounding box center [981, 707] width 37 height 16
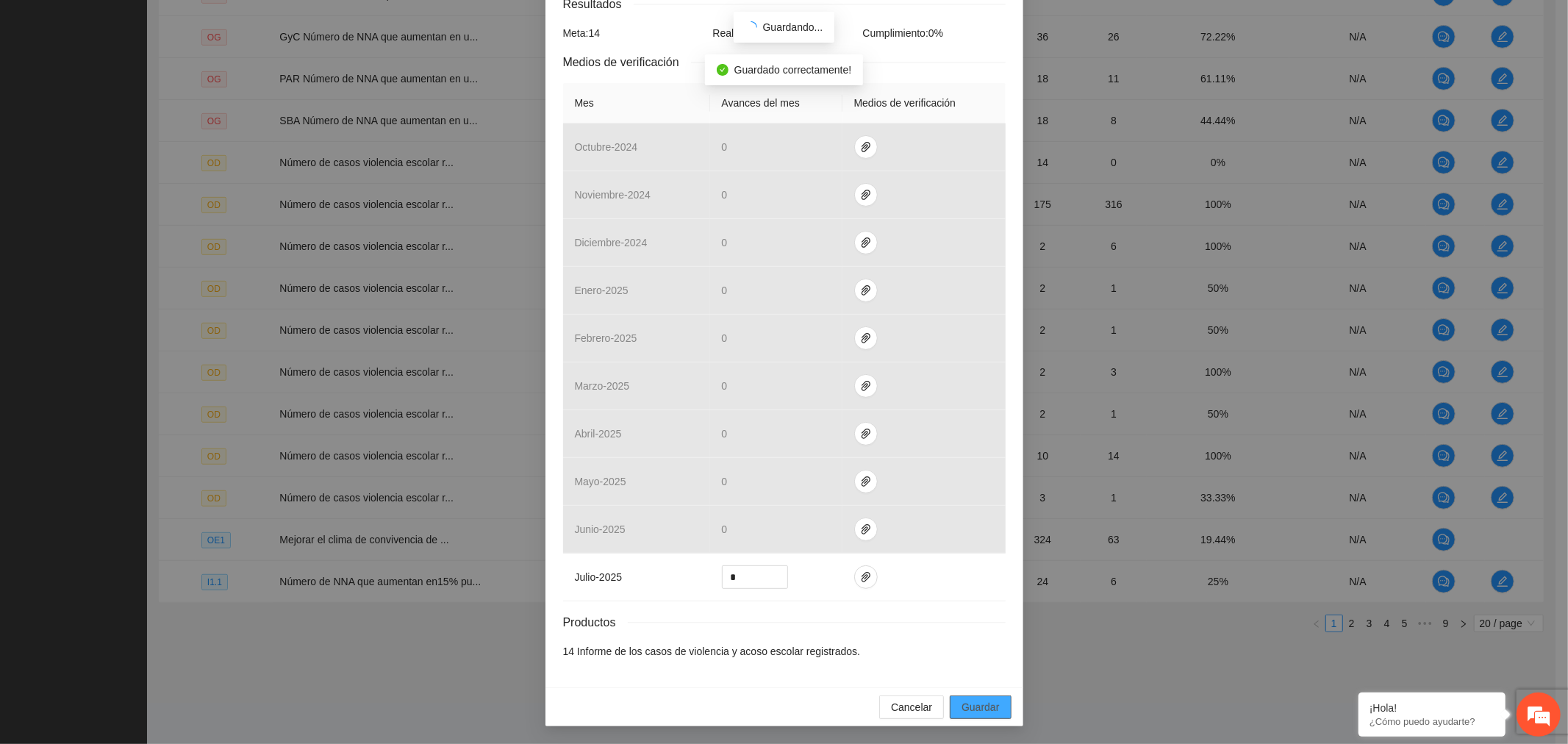
scroll to position [206, 0]
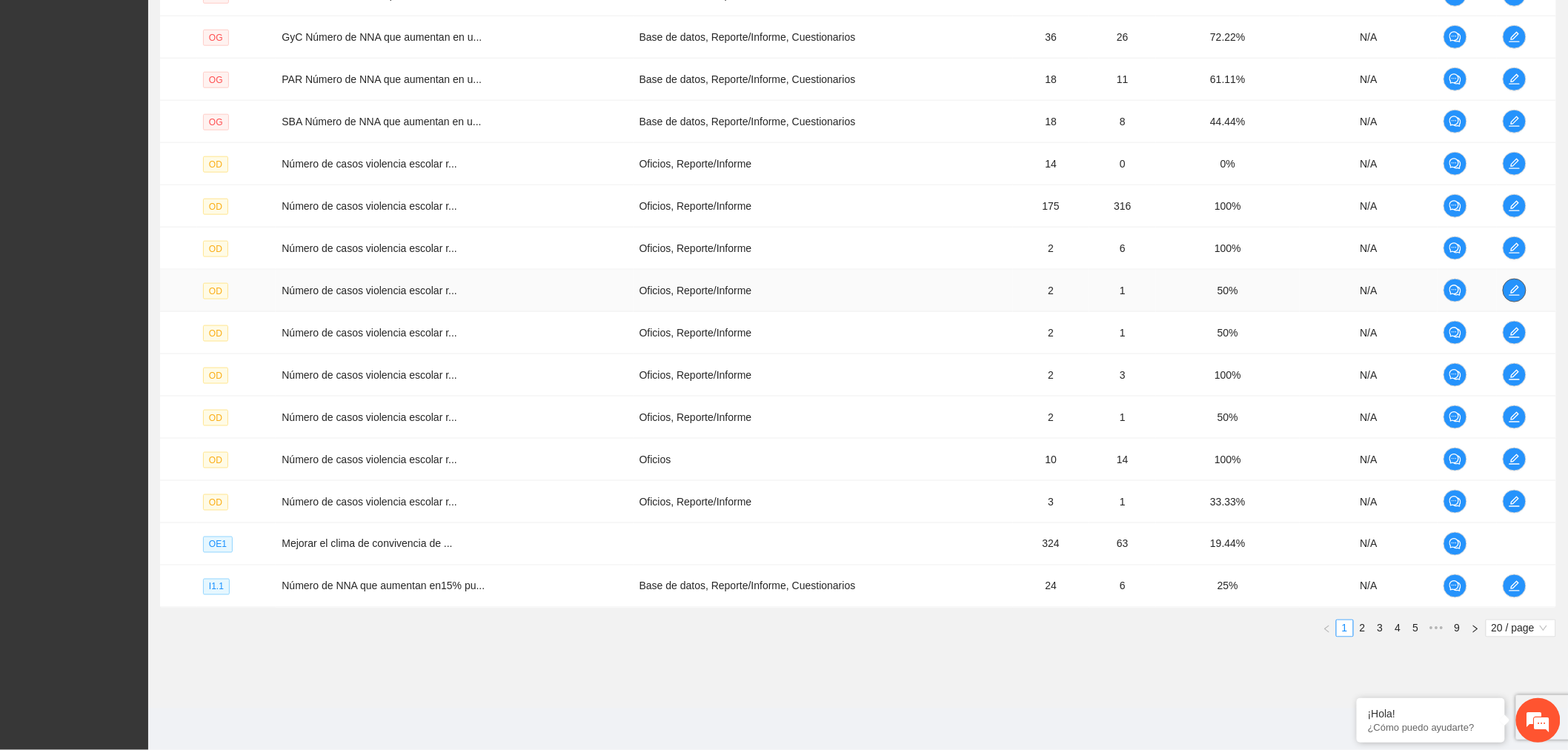
click at [1514, 289] on icon "edit" at bounding box center [1515, 290] width 10 height 10
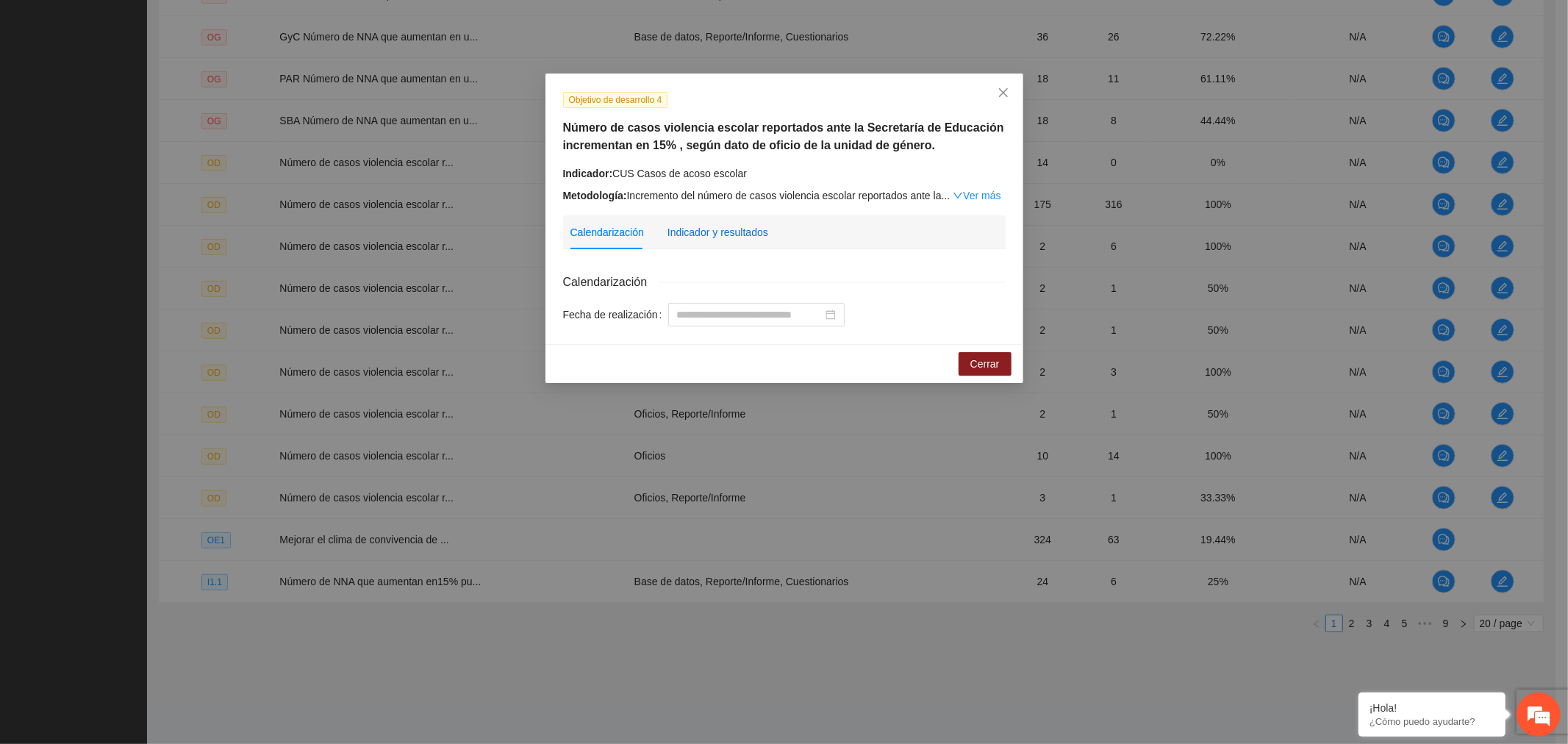
click at [743, 236] on div "Indicador y resultados" at bounding box center [718, 232] width 101 height 16
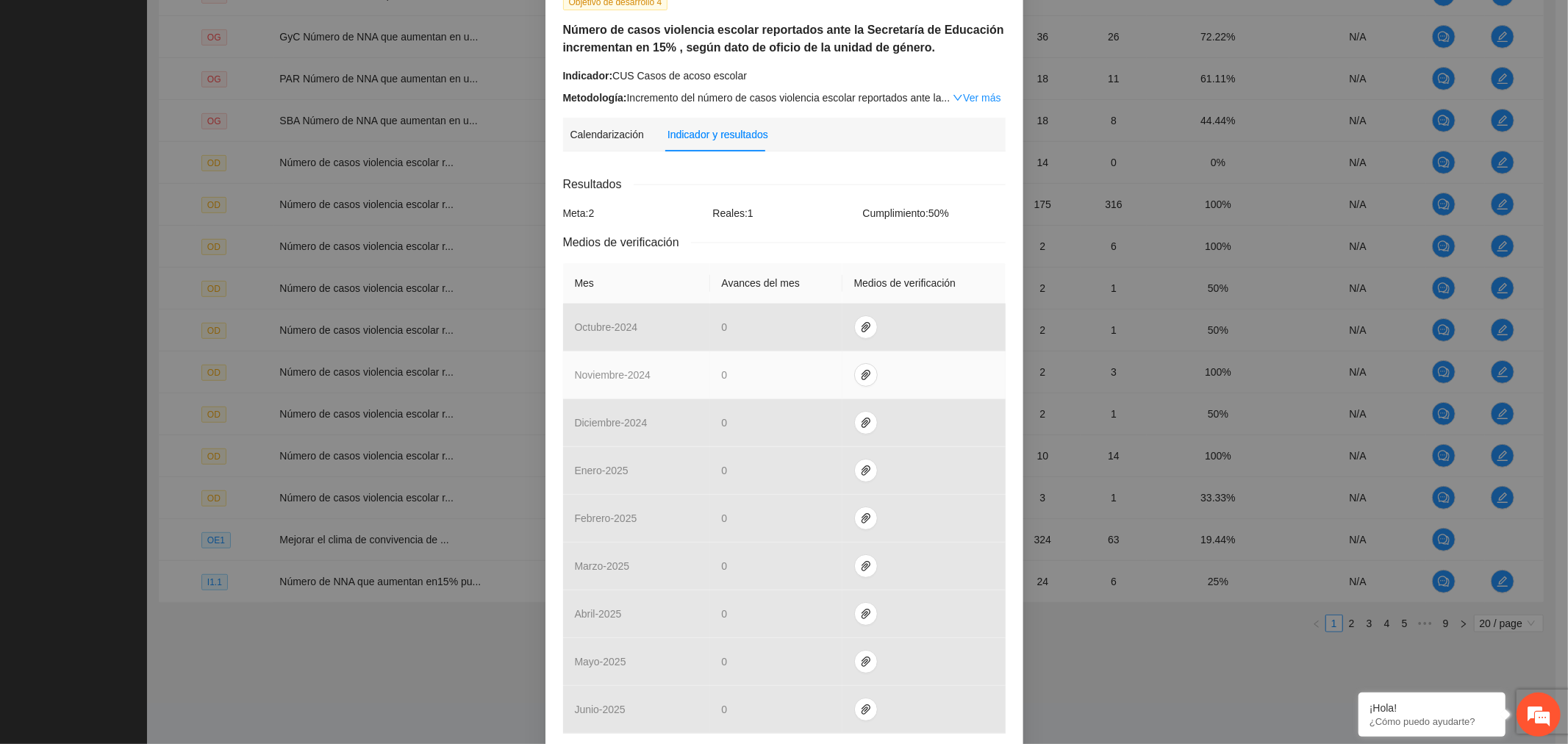
scroll to position [280, 0]
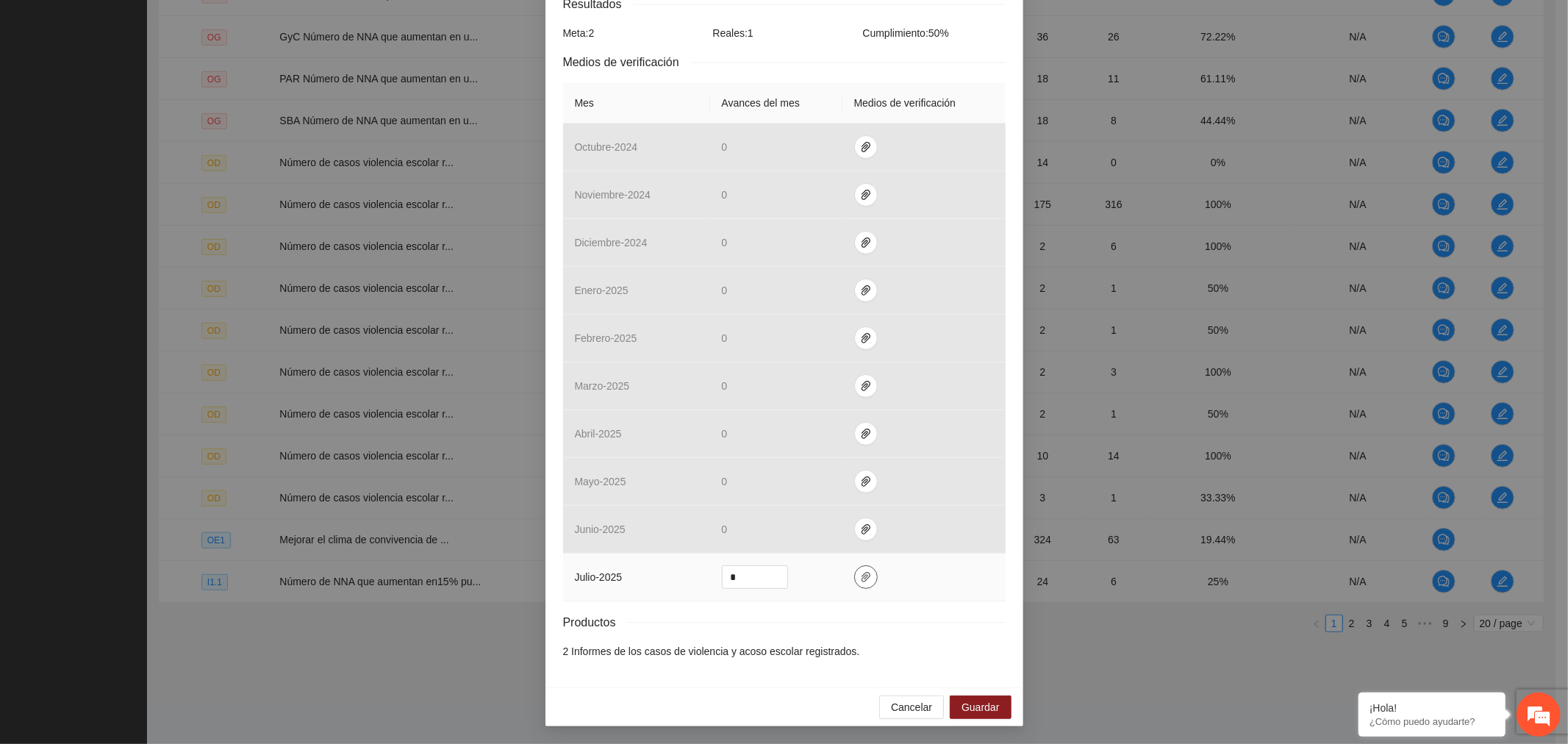
click at [855, 575] on span "paper-clip" at bounding box center [866, 577] width 22 height 12
click at [966, 704] on span "Guardar" at bounding box center [981, 707] width 37 height 16
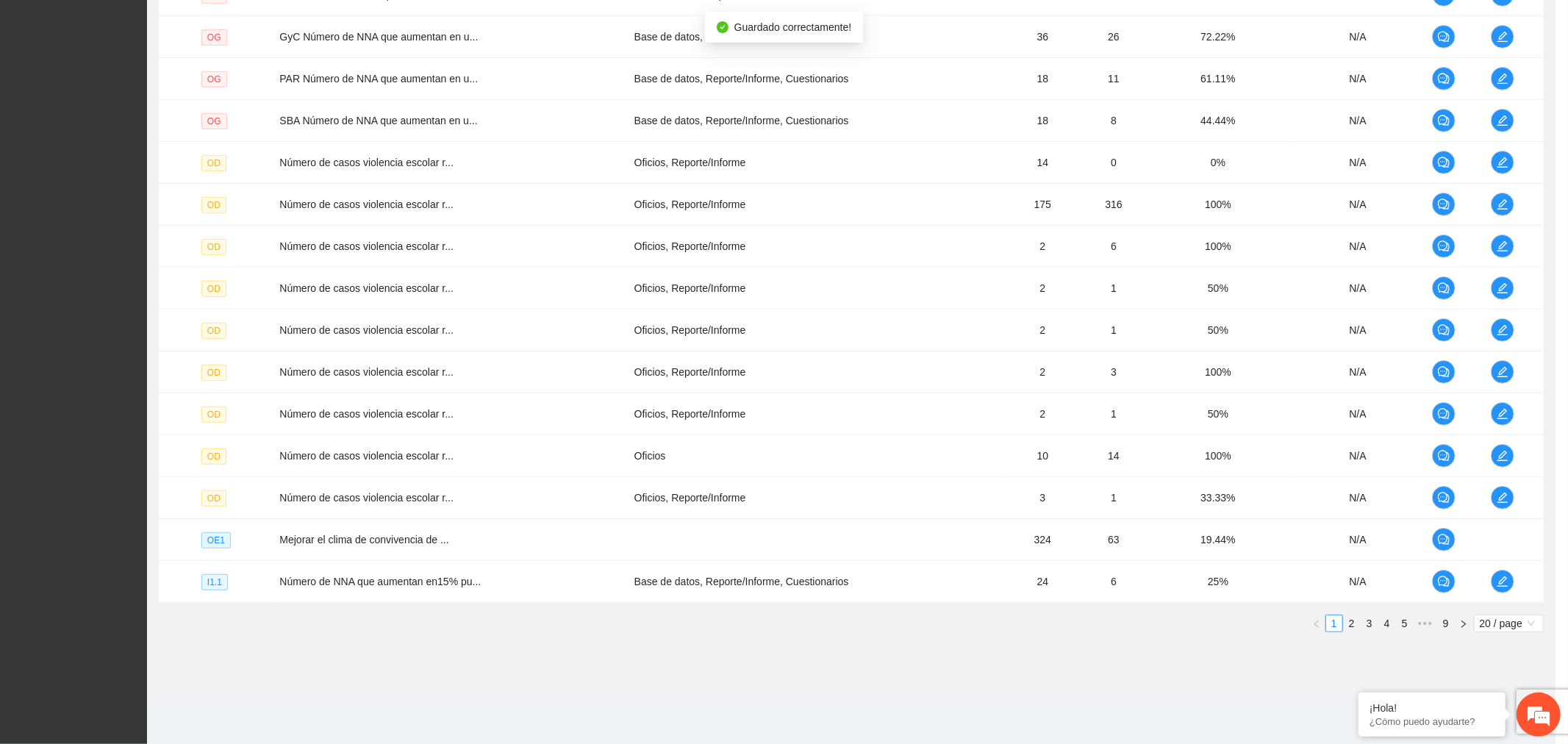
scroll to position [206, 0]
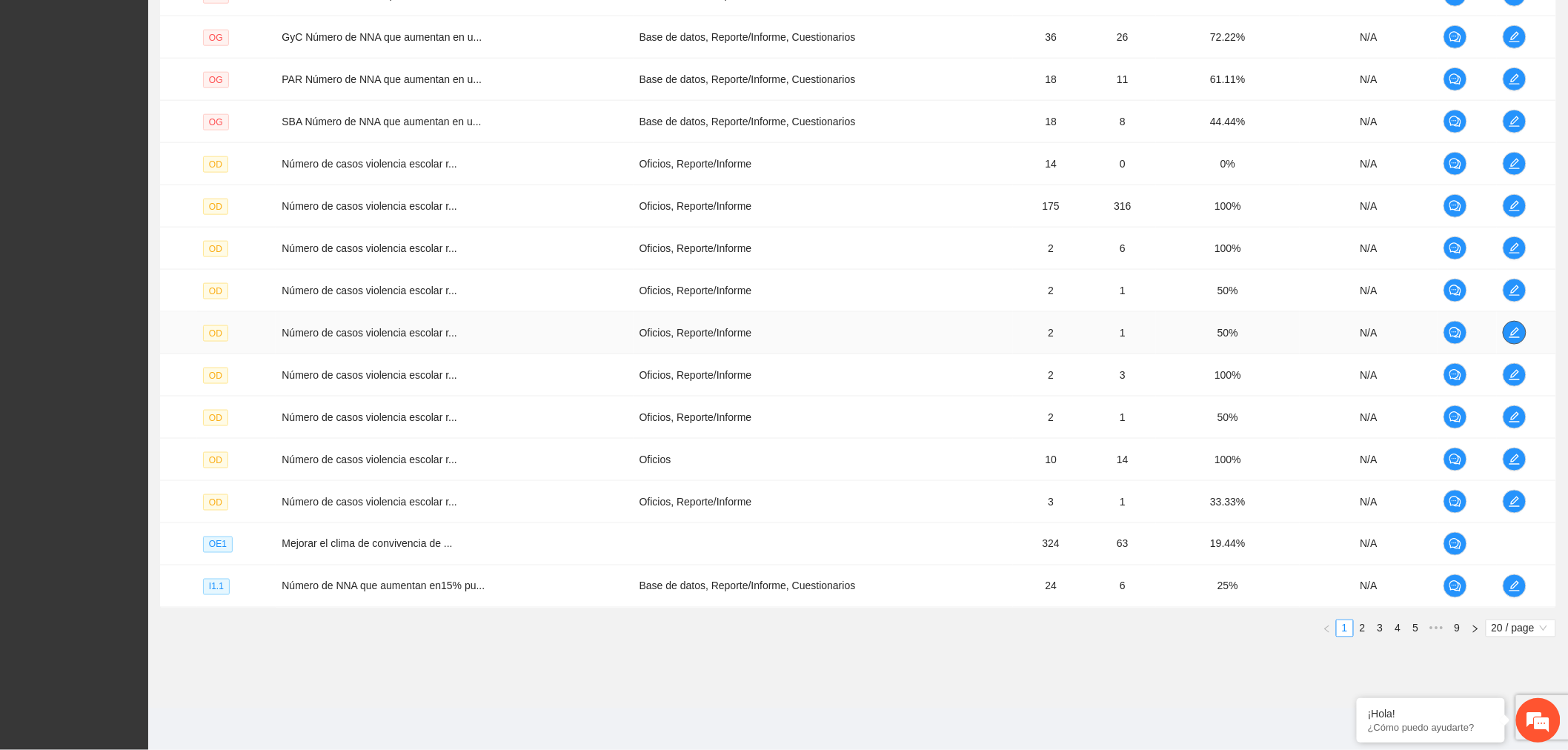
click at [1517, 323] on button "button" at bounding box center [1515, 333] width 24 height 24
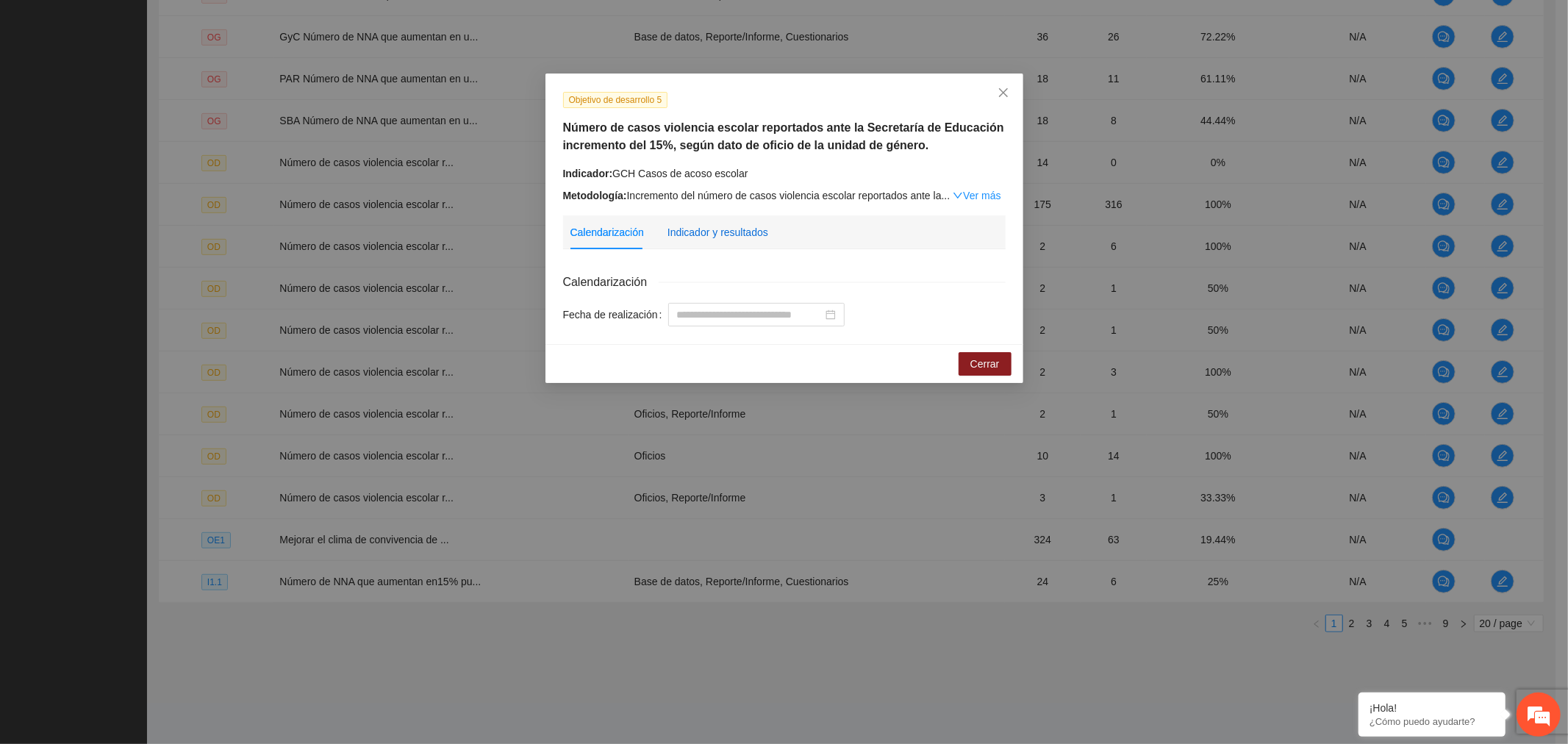
click at [739, 229] on div "Indicador y resultados" at bounding box center [718, 232] width 101 height 16
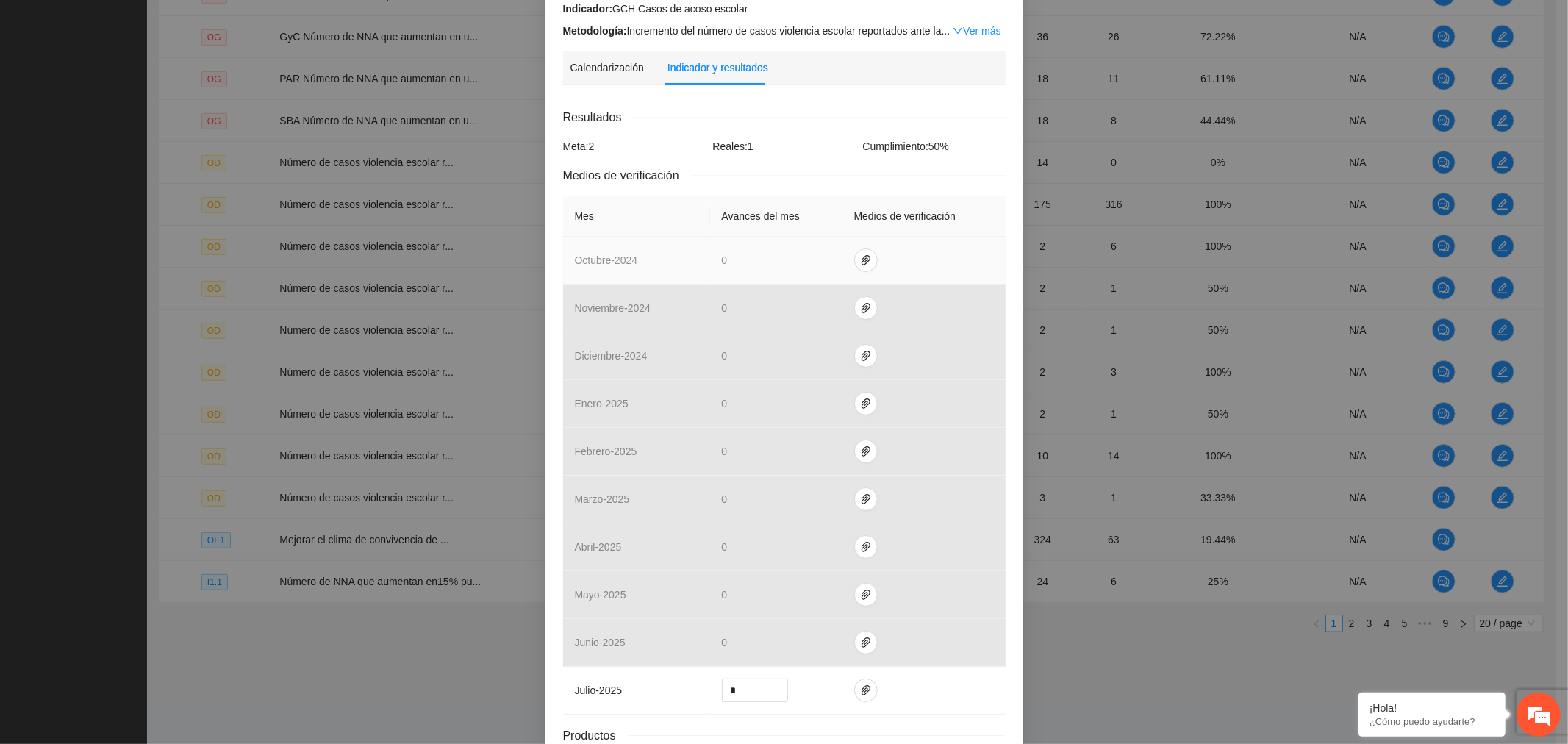
scroll to position [280, 0]
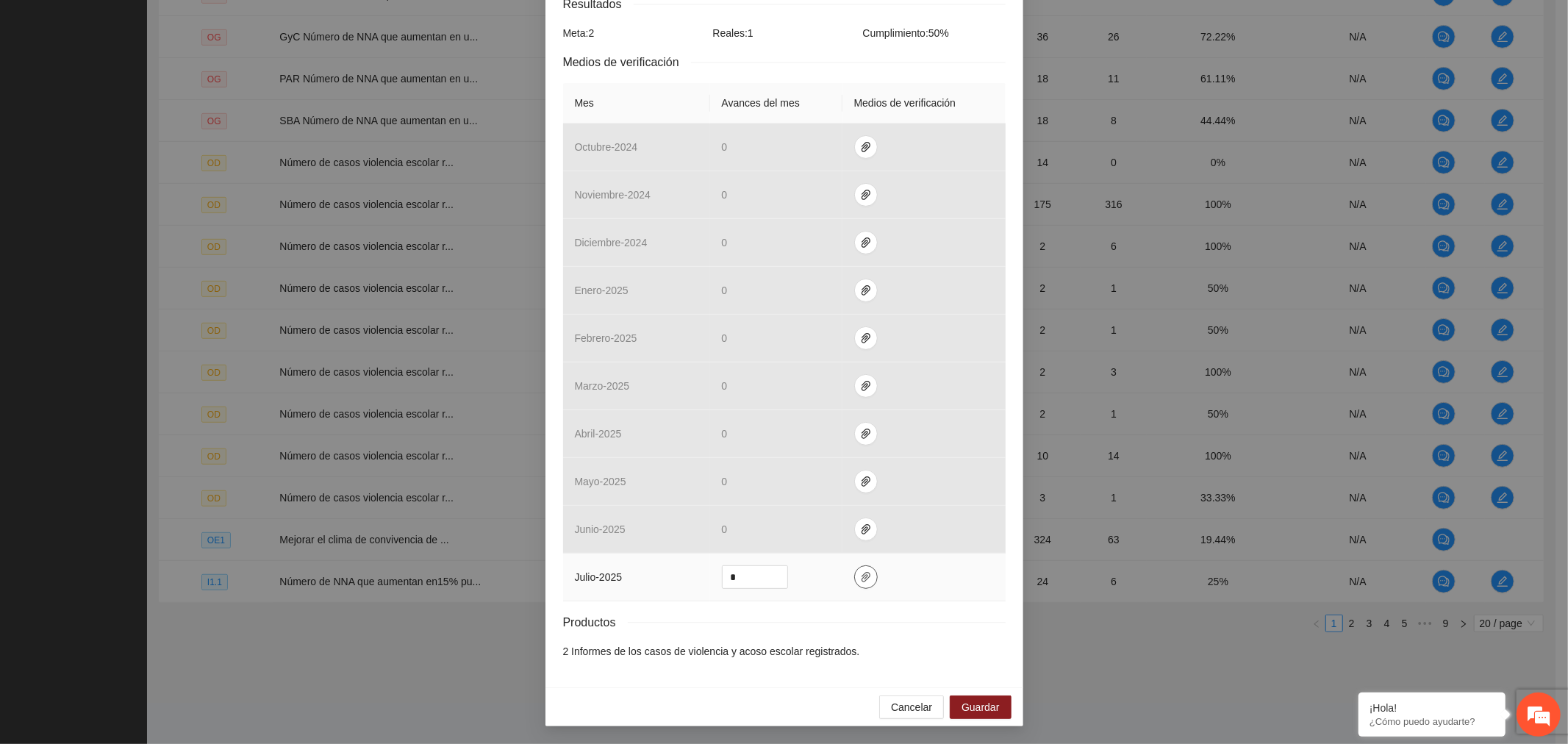
click at [857, 586] on button "button" at bounding box center [866, 577] width 24 height 24
click at [959, 697] on button "Guardar" at bounding box center [981, 708] width 61 height 24
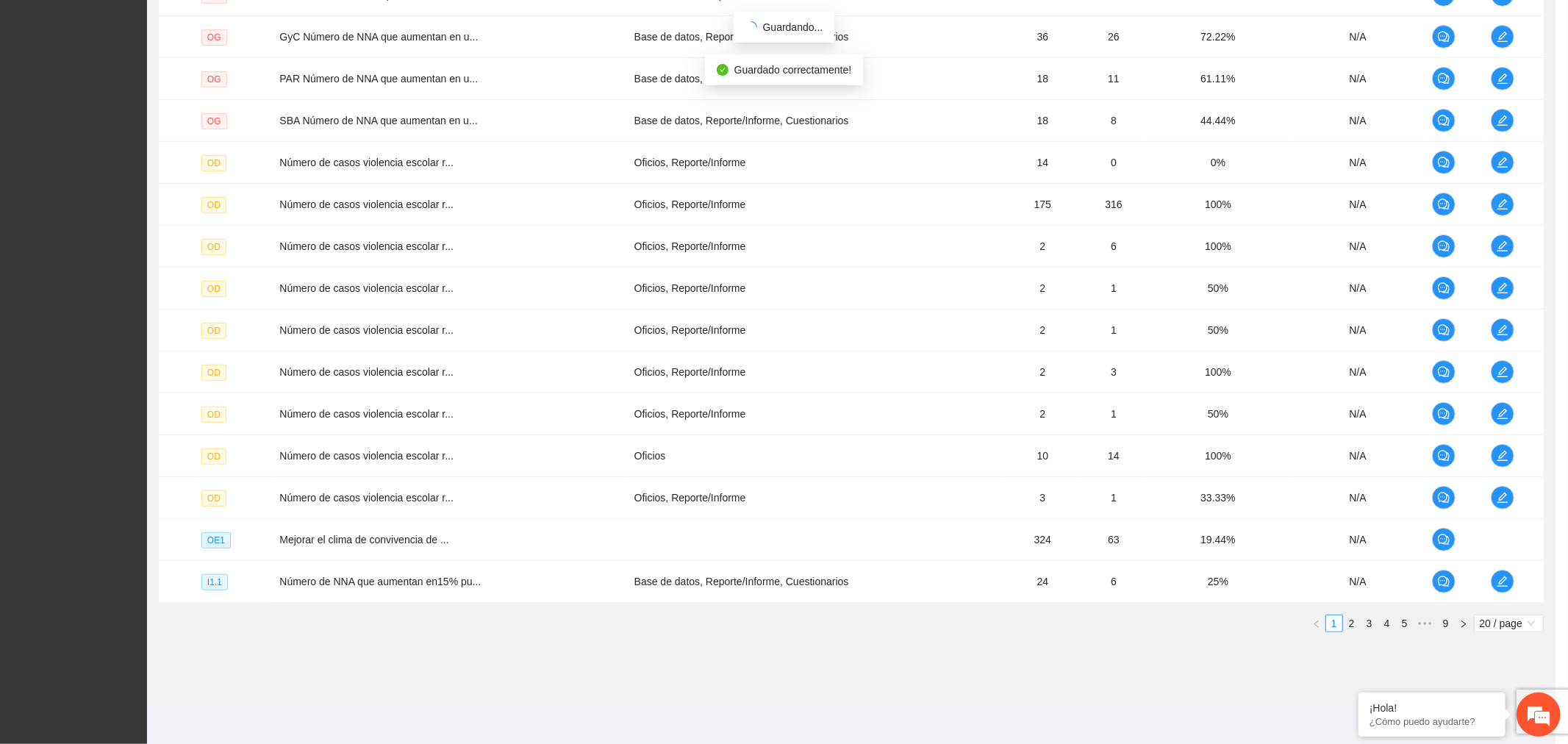
scroll to position [206, 0]
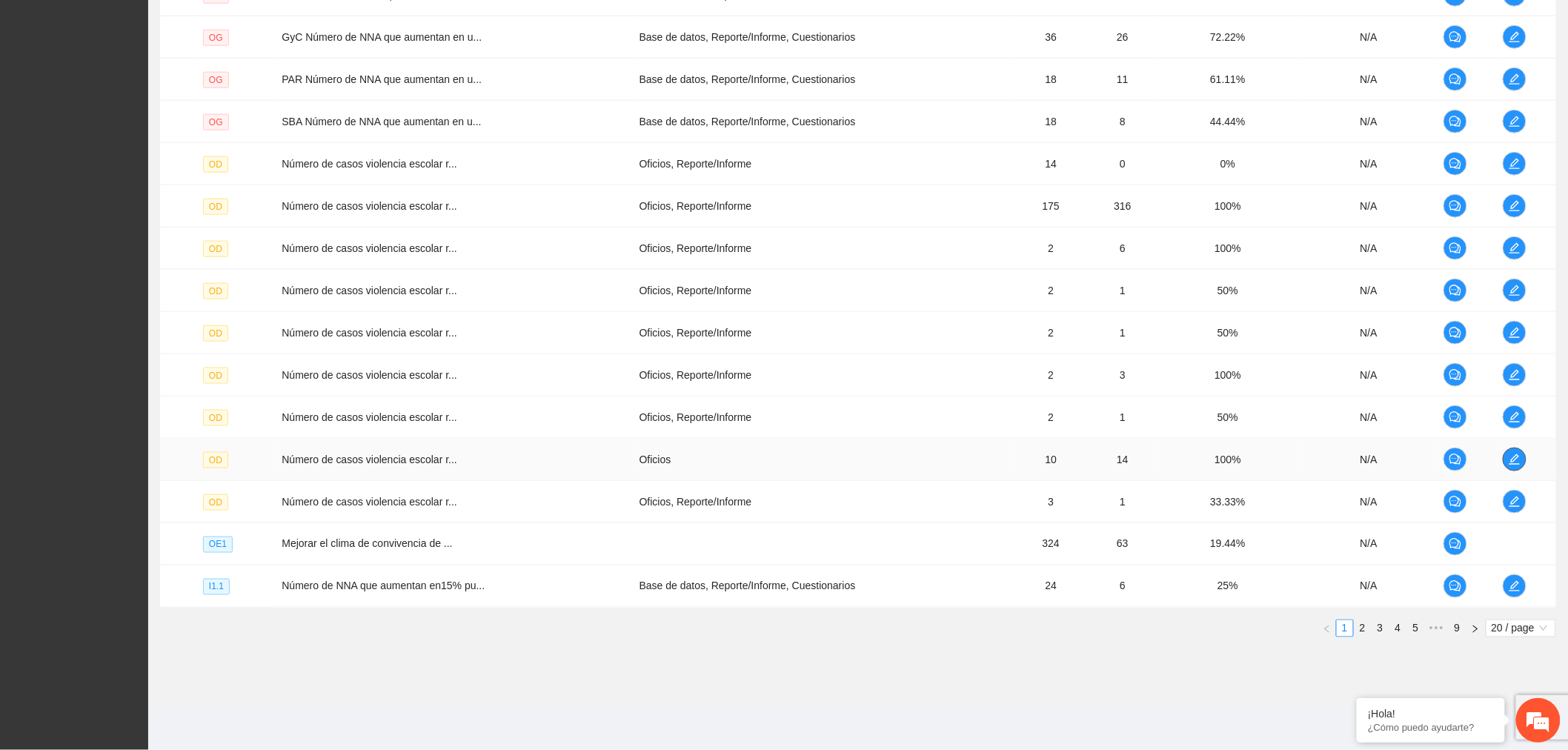
click at [1518, 455] on icon "edit" at bounding box center [1515, 460] width 12 height 12
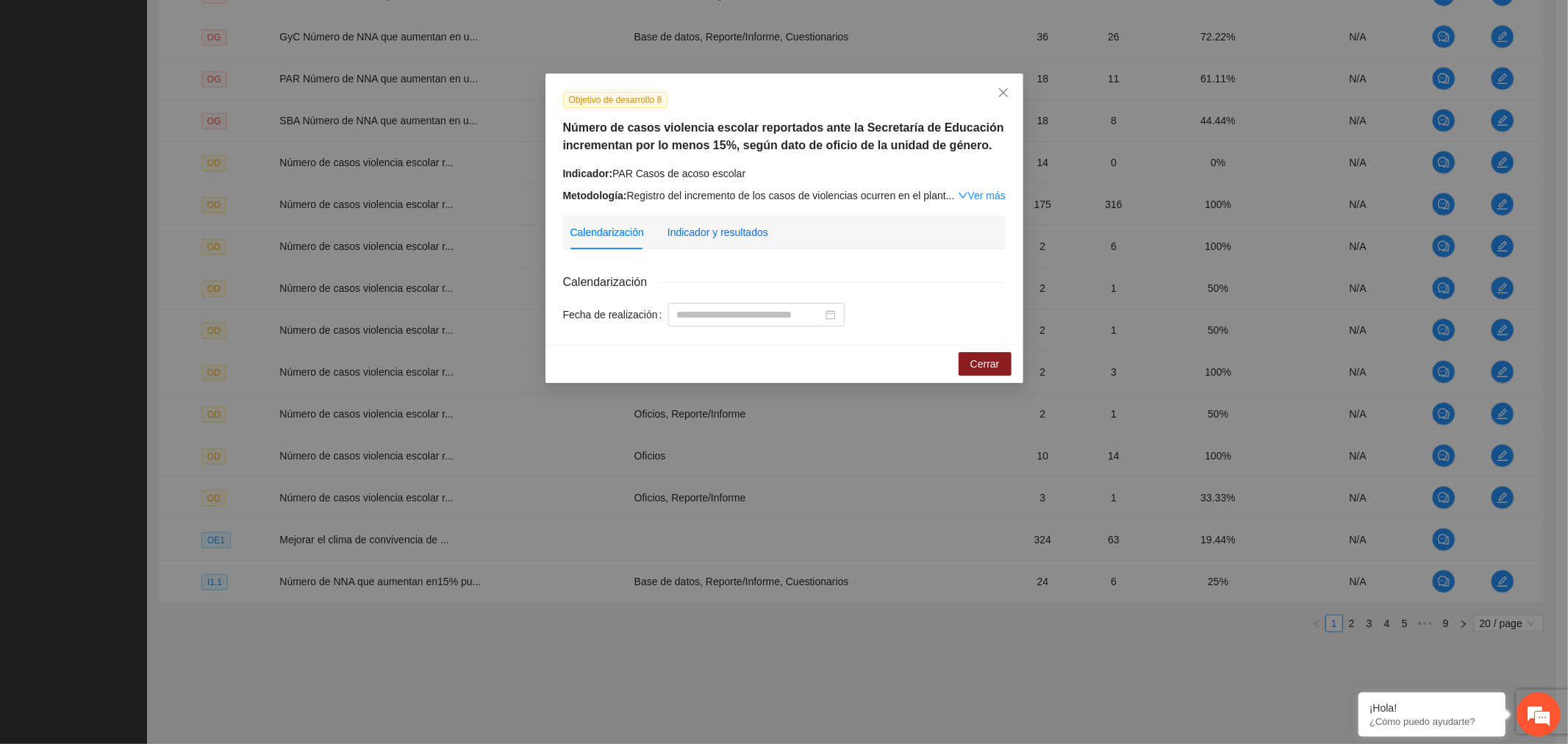
click at [709, 234] on div "Indicador y resultados" at bounding box center [718, 232] width 101 height 16
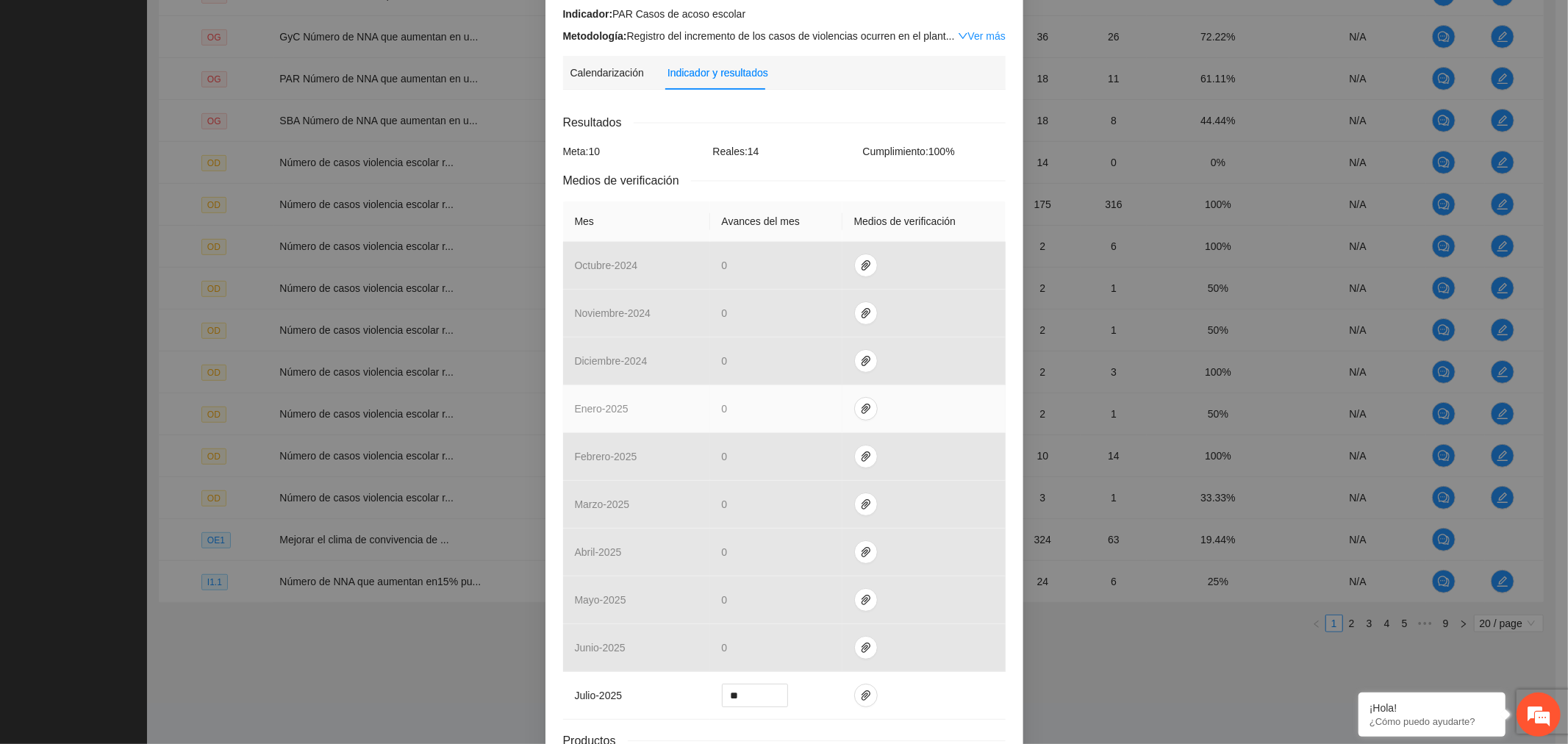
scroll to position [280, 0]
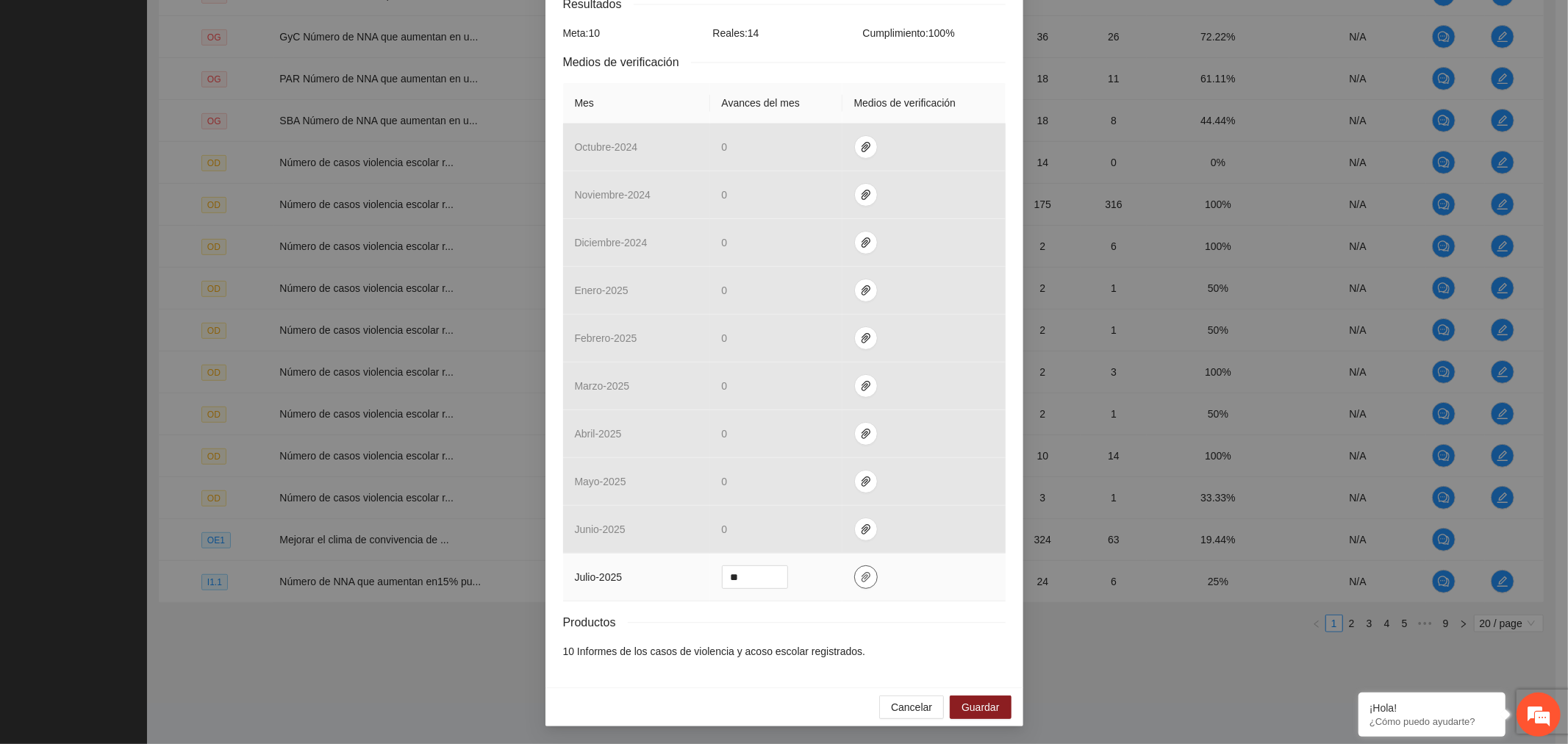
click at [860, 575] on icon "paper-clip" at bounding box center [866, 577] width 12 height 12
click at [986, 699] on span "Guardar" at bounding box center [981, 707] width 37 height 16
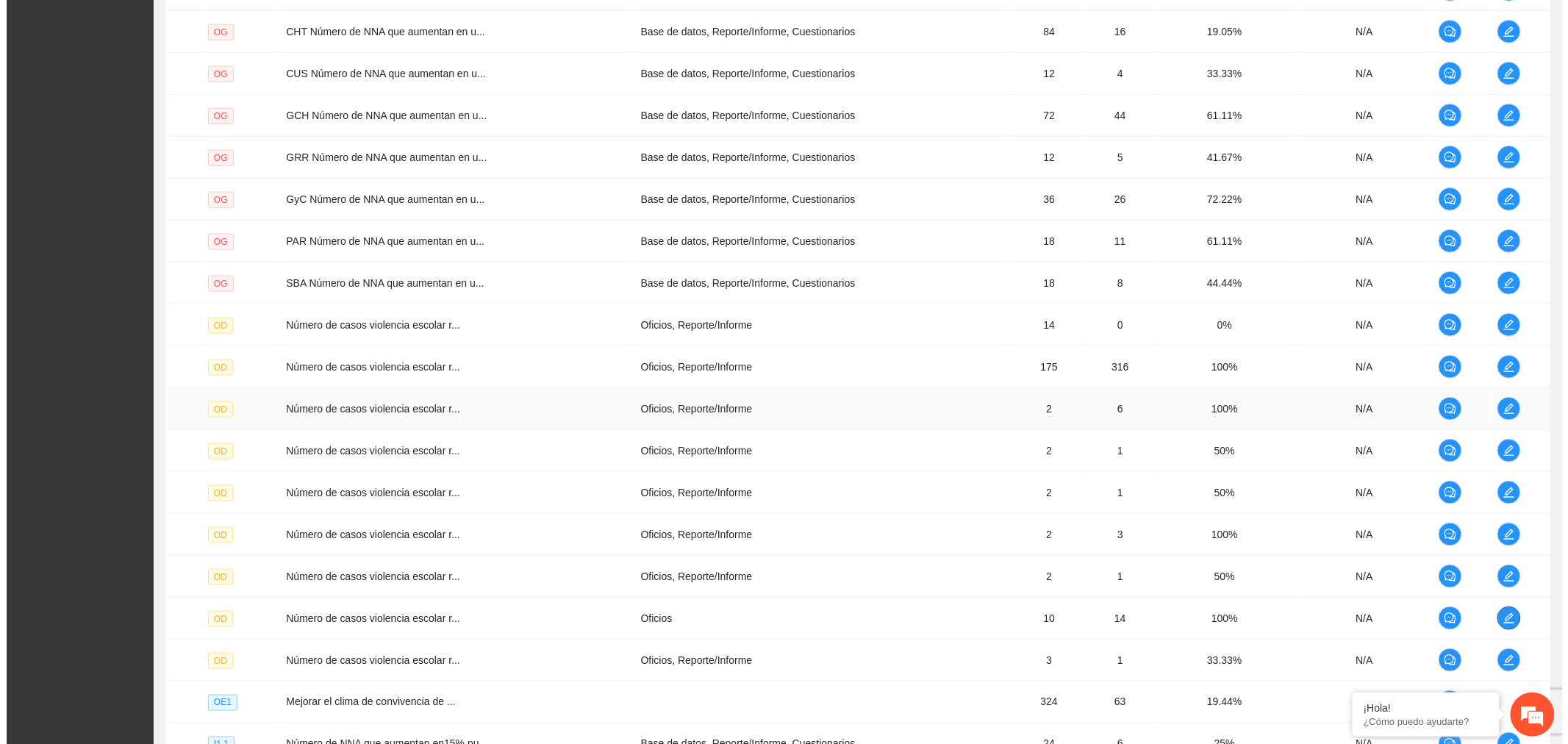
scroll to position [310, 0]
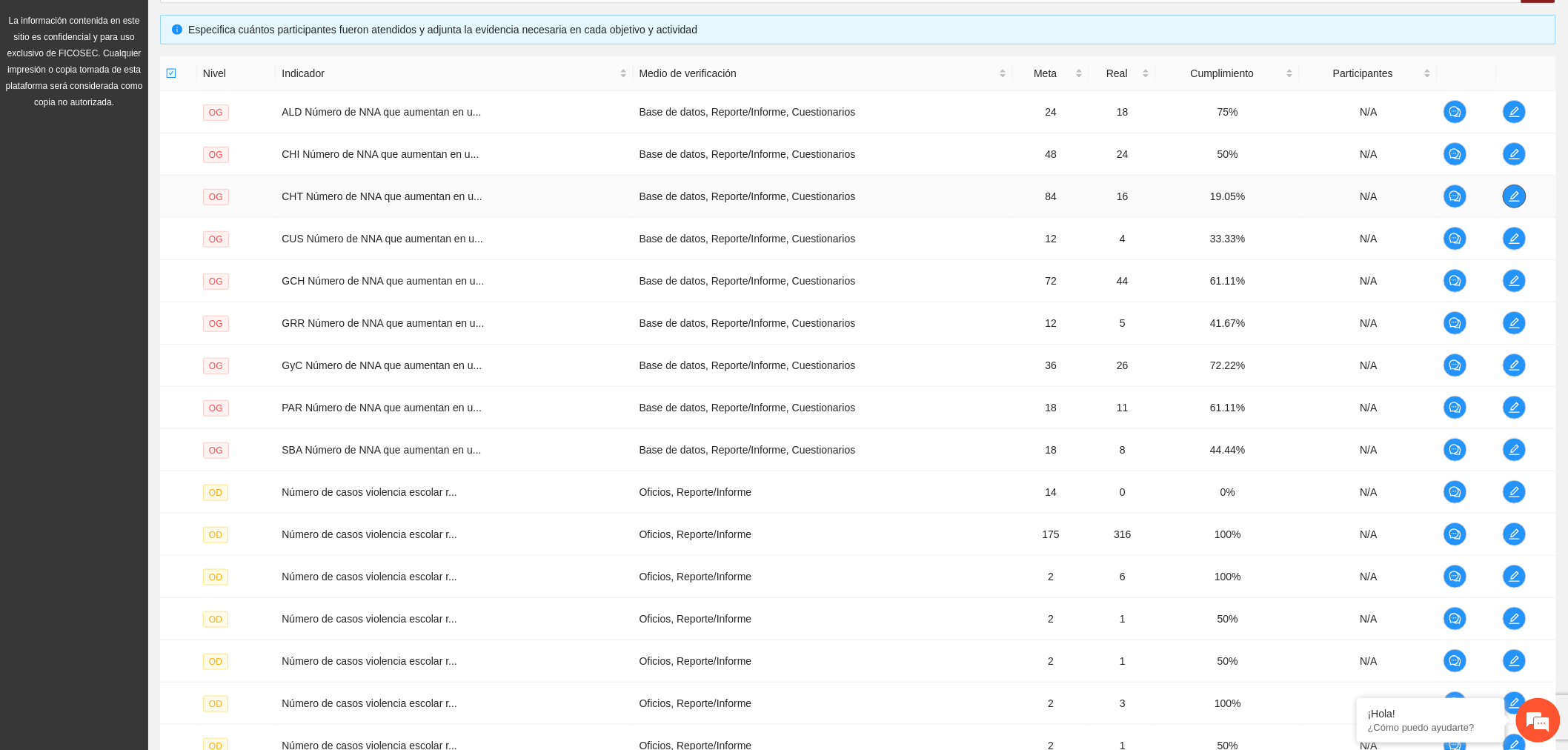
click at [1520, 194] on icon "edit" at bounding box center [1515, 196] width 12 height 12
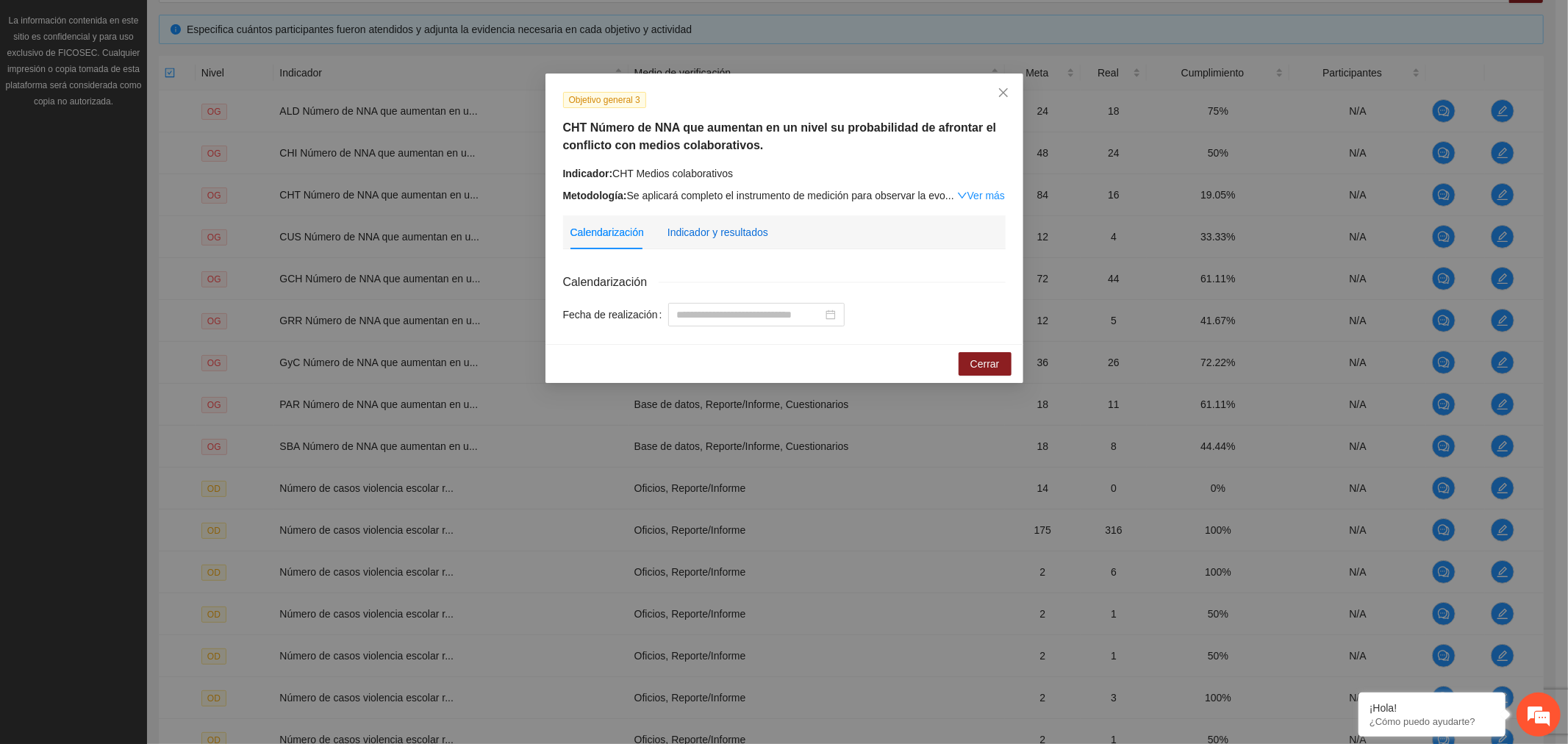
click at [694, 230] on div "Indicador y resultados" at bounding box center [718, 232] width 101 height 16
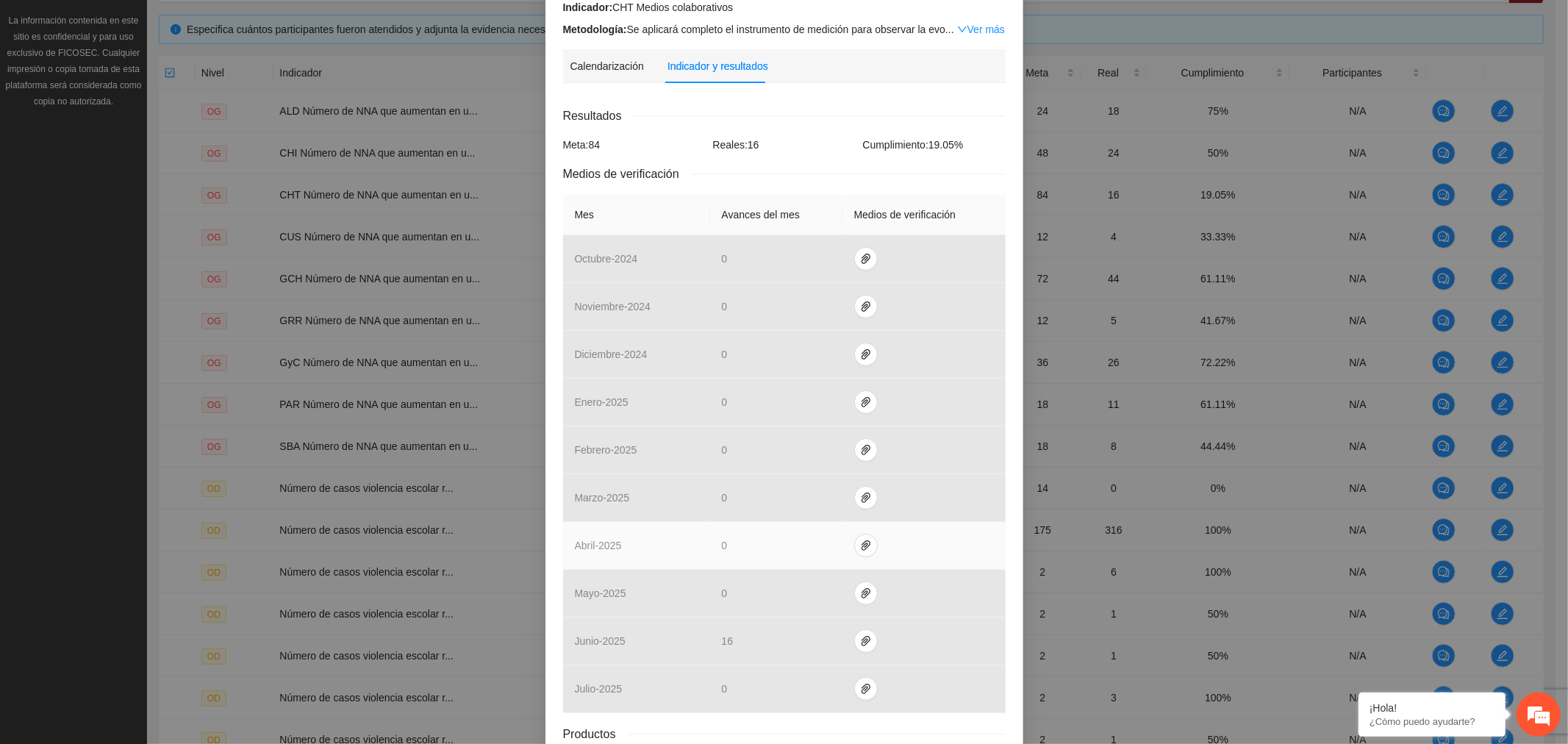
scroll to position [278, 0]
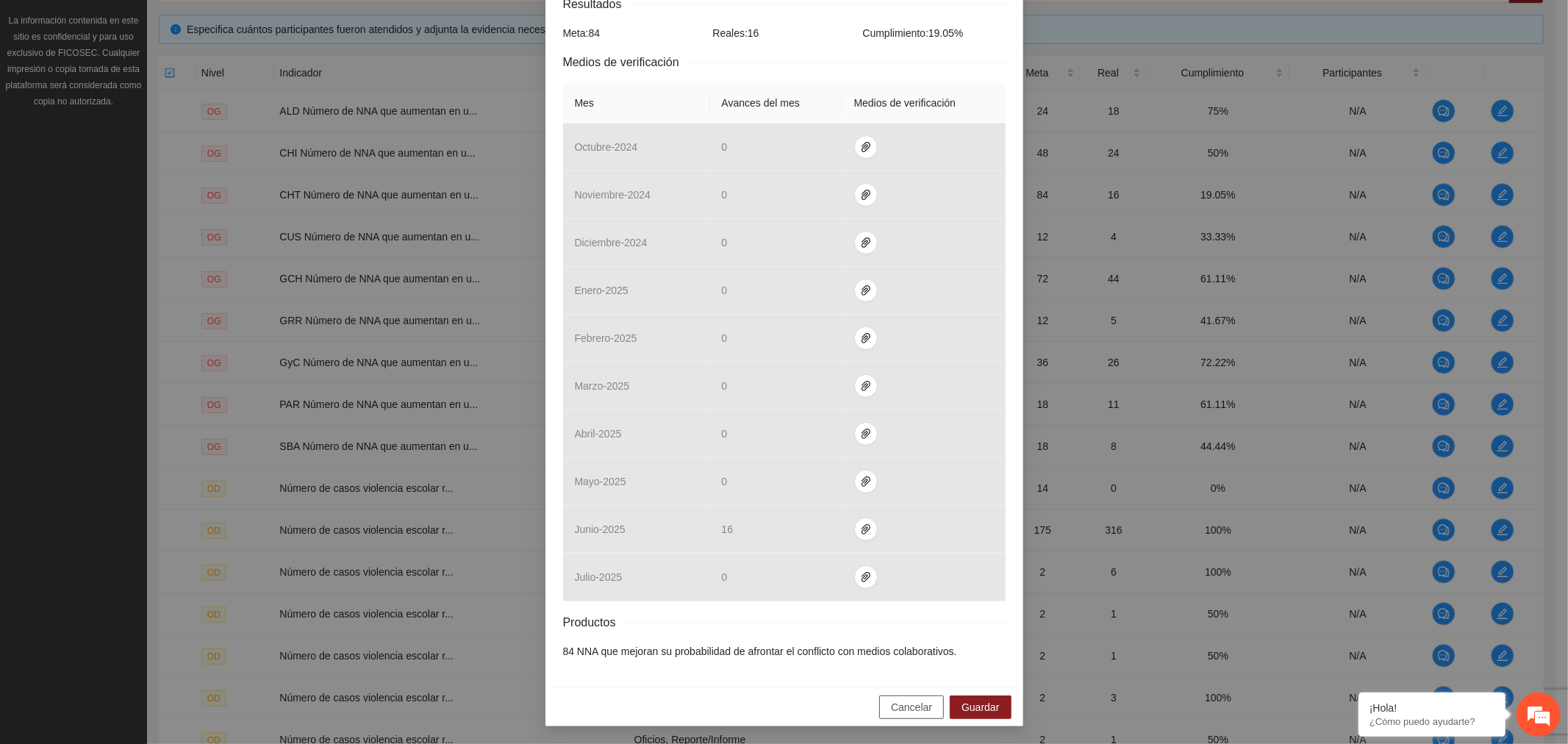
click at [912, 712] on span "Cancelar" at bounding box center [911, 707] width 42 height 16
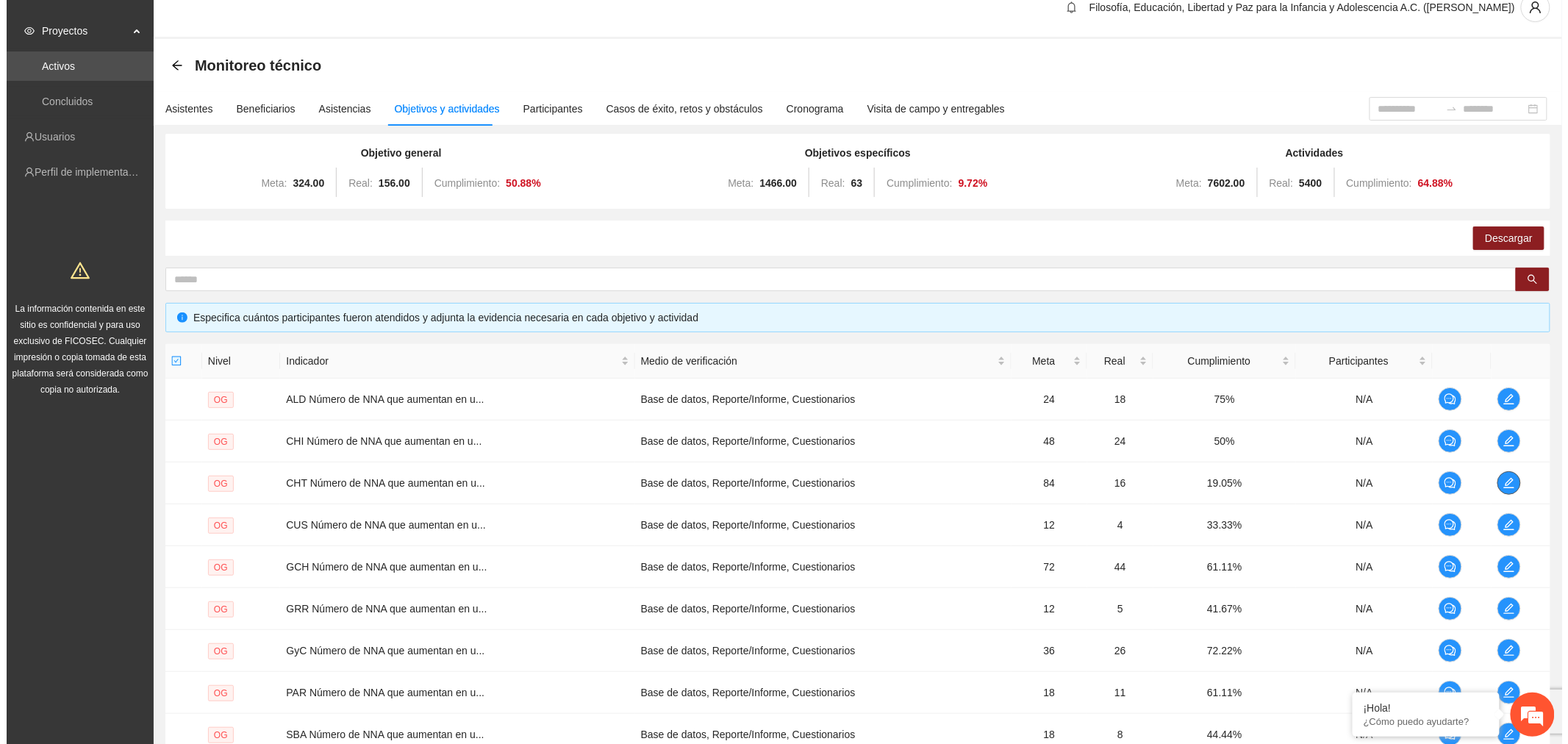
scroll to position [0, 0]
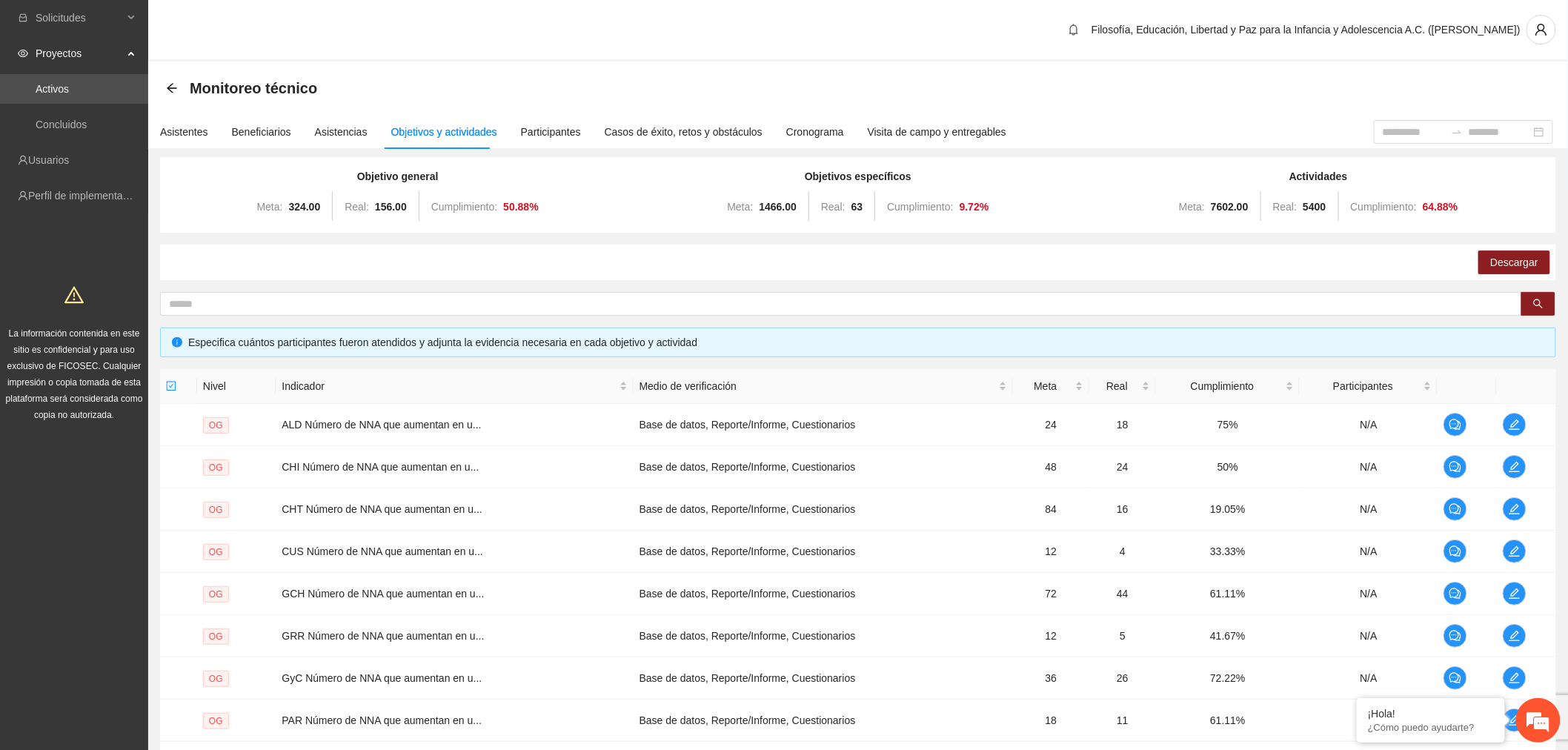
click at [68, 83] on link "Activos" at bounding box center [52, 89] width 33 height 12
